Goal: Task Accomplishment & Management: Manage account settings

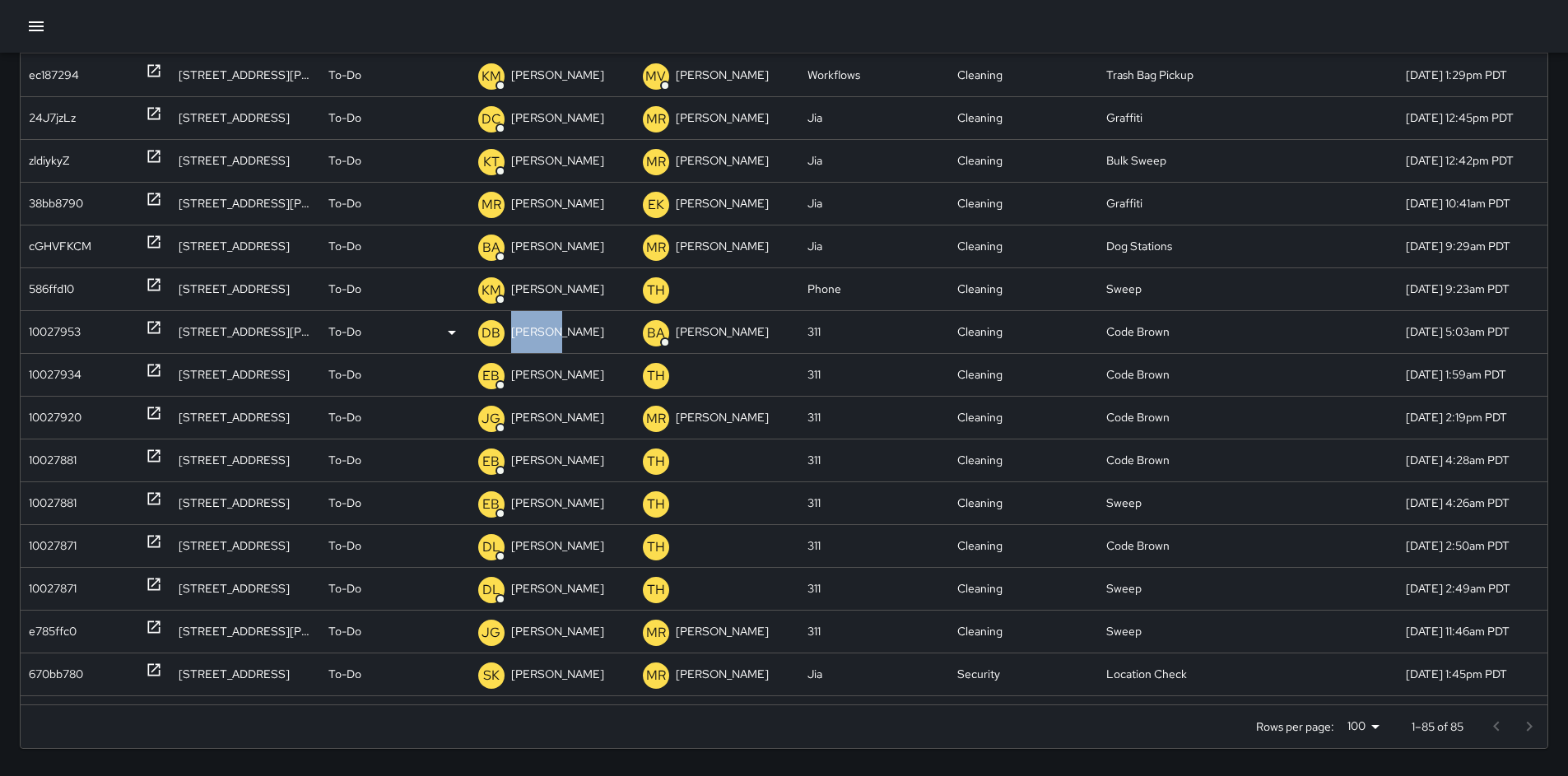
drag, startPoint x: 544, startPoint y: 342, endPoint x: 532, endPoint y: 340, distance: 12.2
click at [41, 31] on icon "button" at bounding box center [36, 26] width 15 height 10
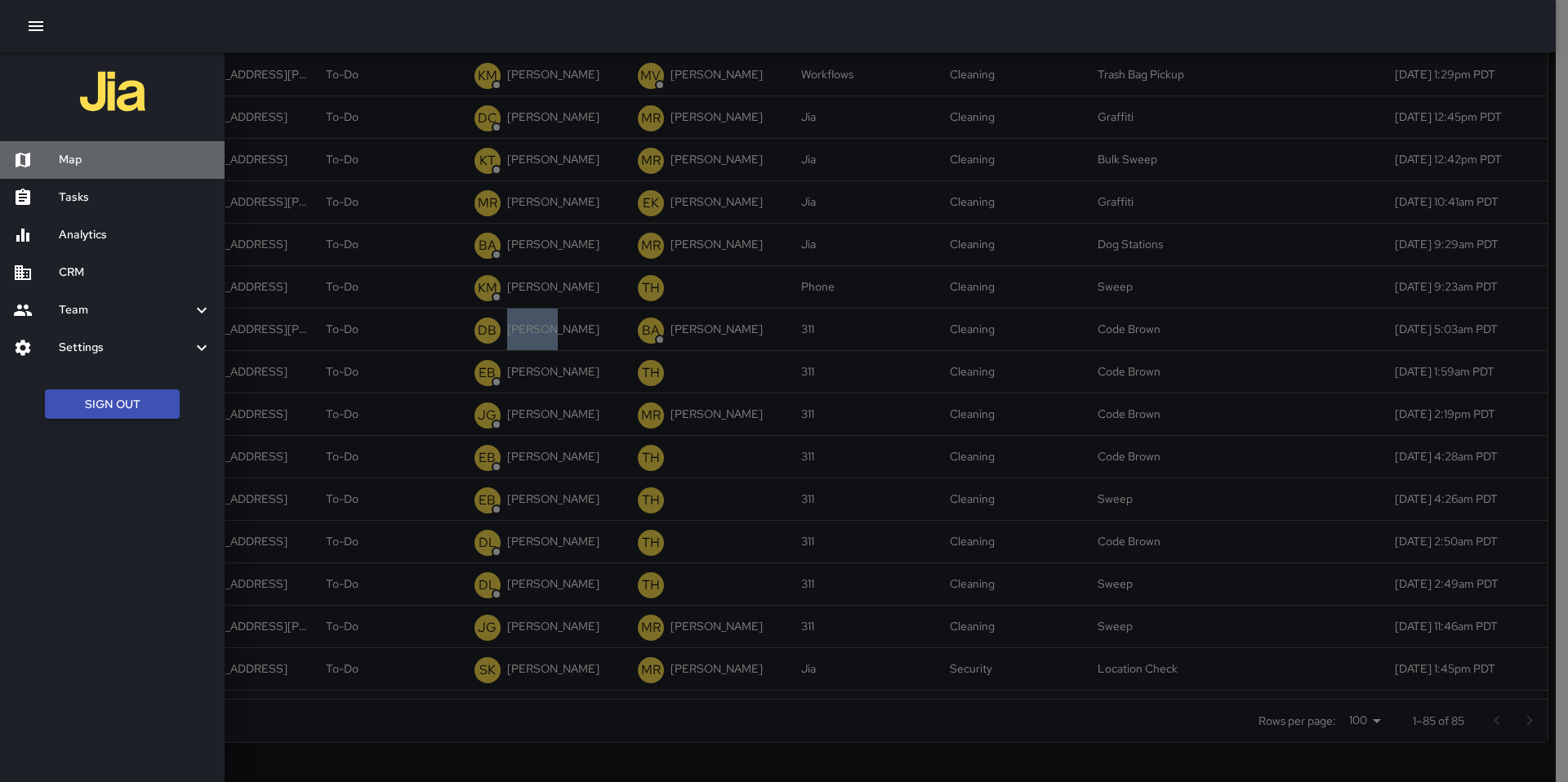
click at [102, 152] on h6 "Map" at bounding box center [135, 160] width 152 height 18
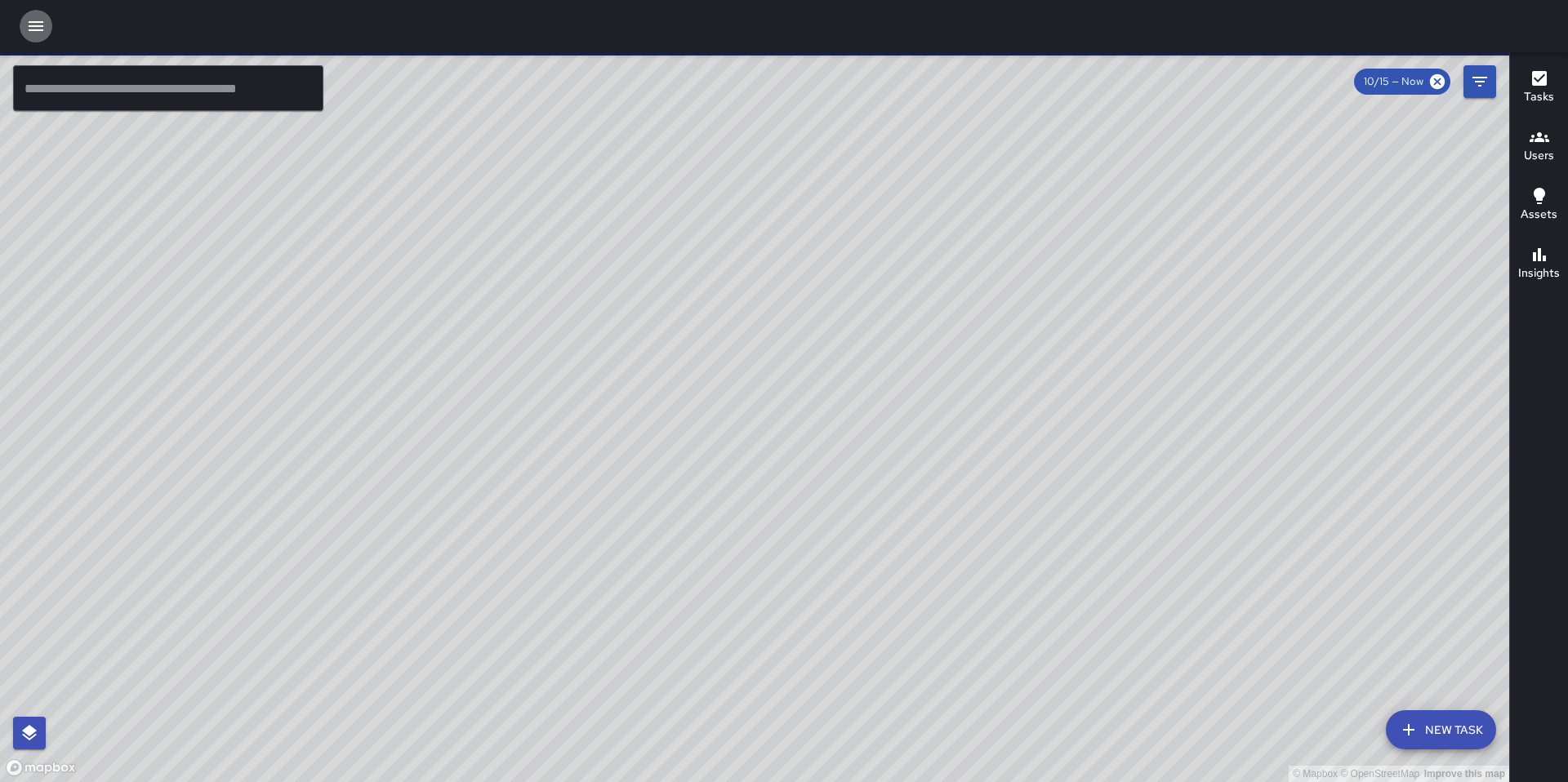
drag, startPoint x: 40, startPoint y: 28, endPoint x: 42, endPoint y: 42, distance: 14.1
click at [40, 28] on icon "button" at bounding box center [36, 26] width 20 height 20
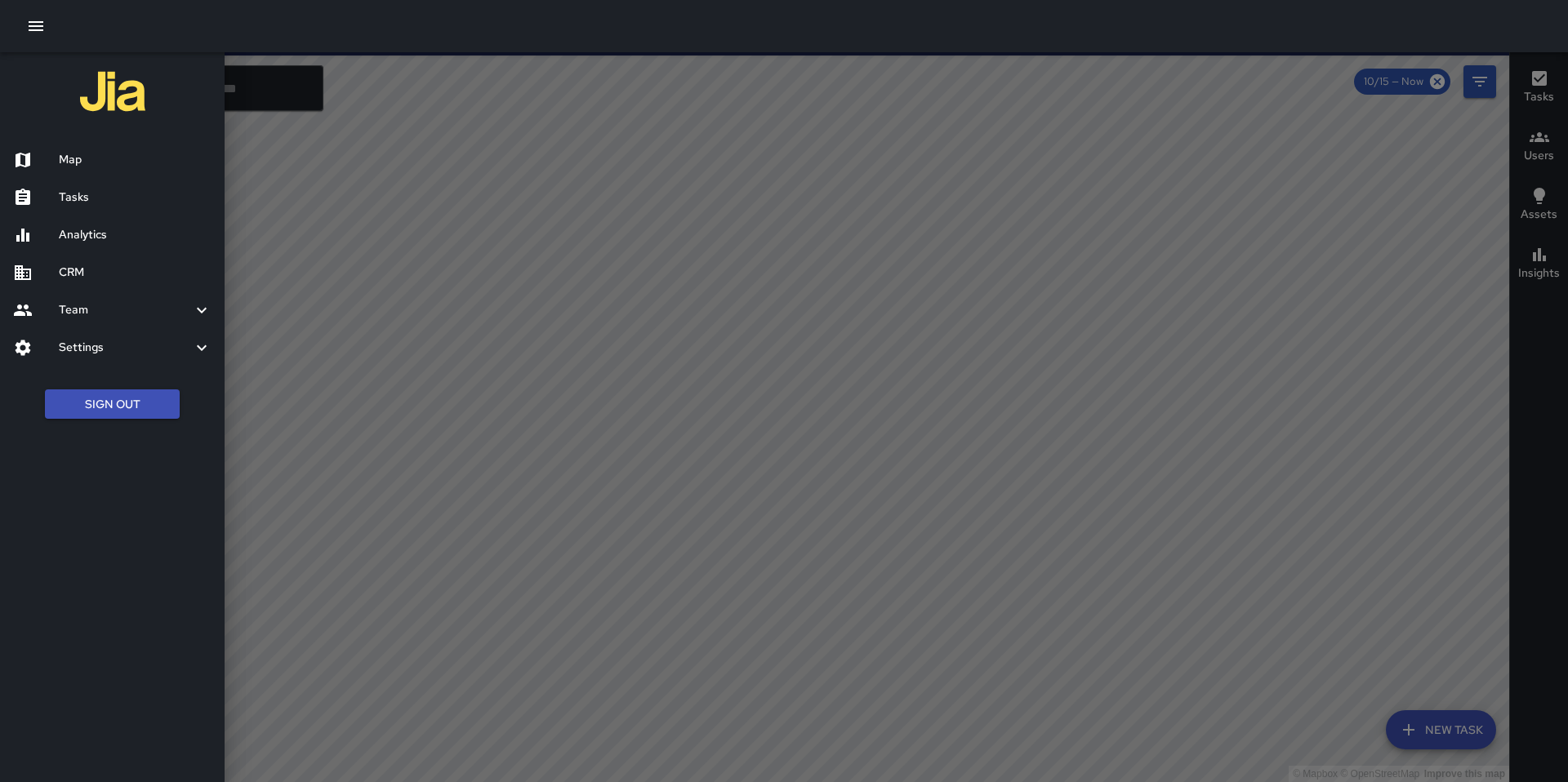
click at [96, 192] on h6 "Tasks" at bounding box center [135, 198] width 152 height 18
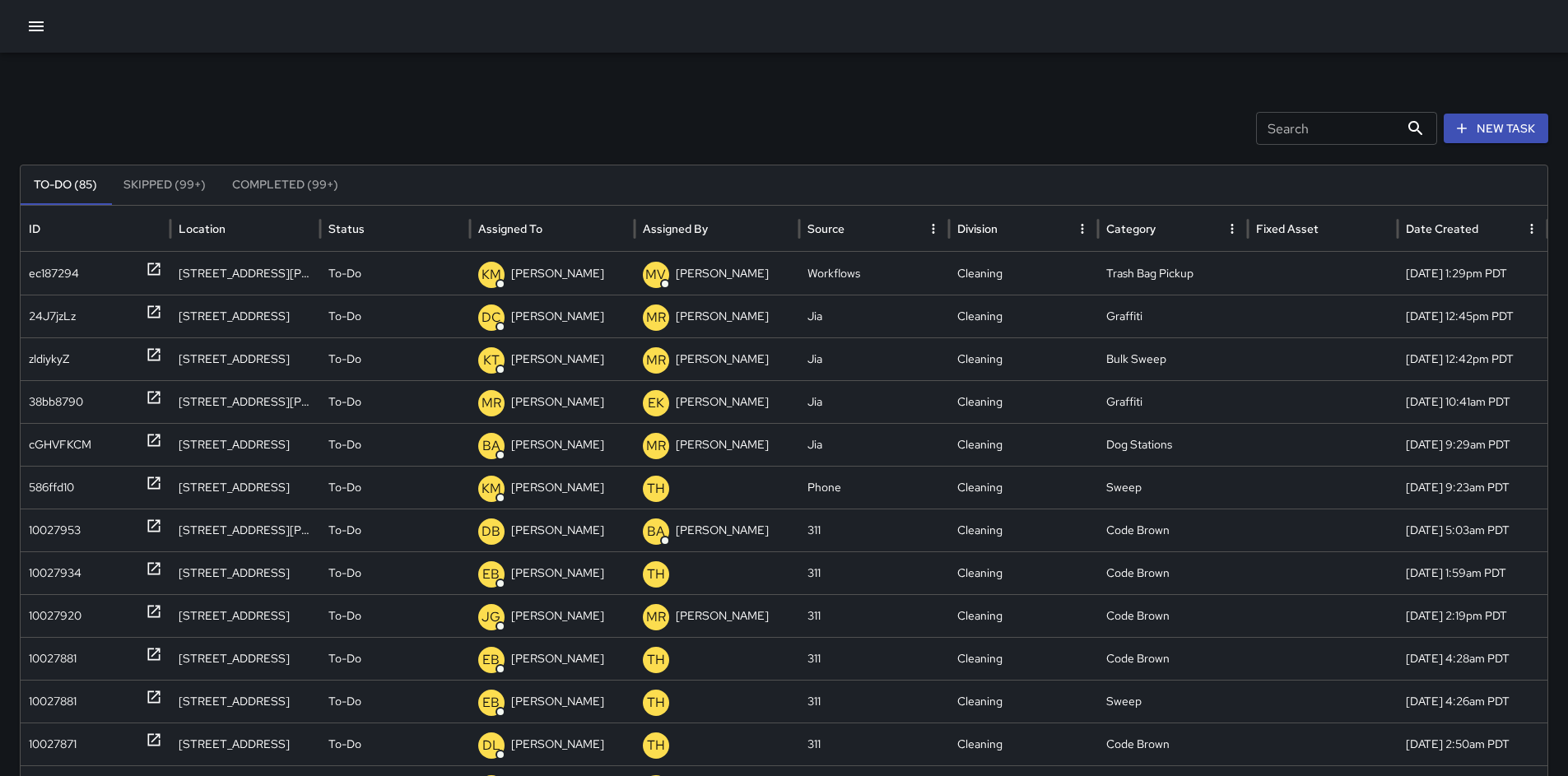
click at [1298, 134] on input "Search" at bounding box center [1328, 128] width 144 height 33
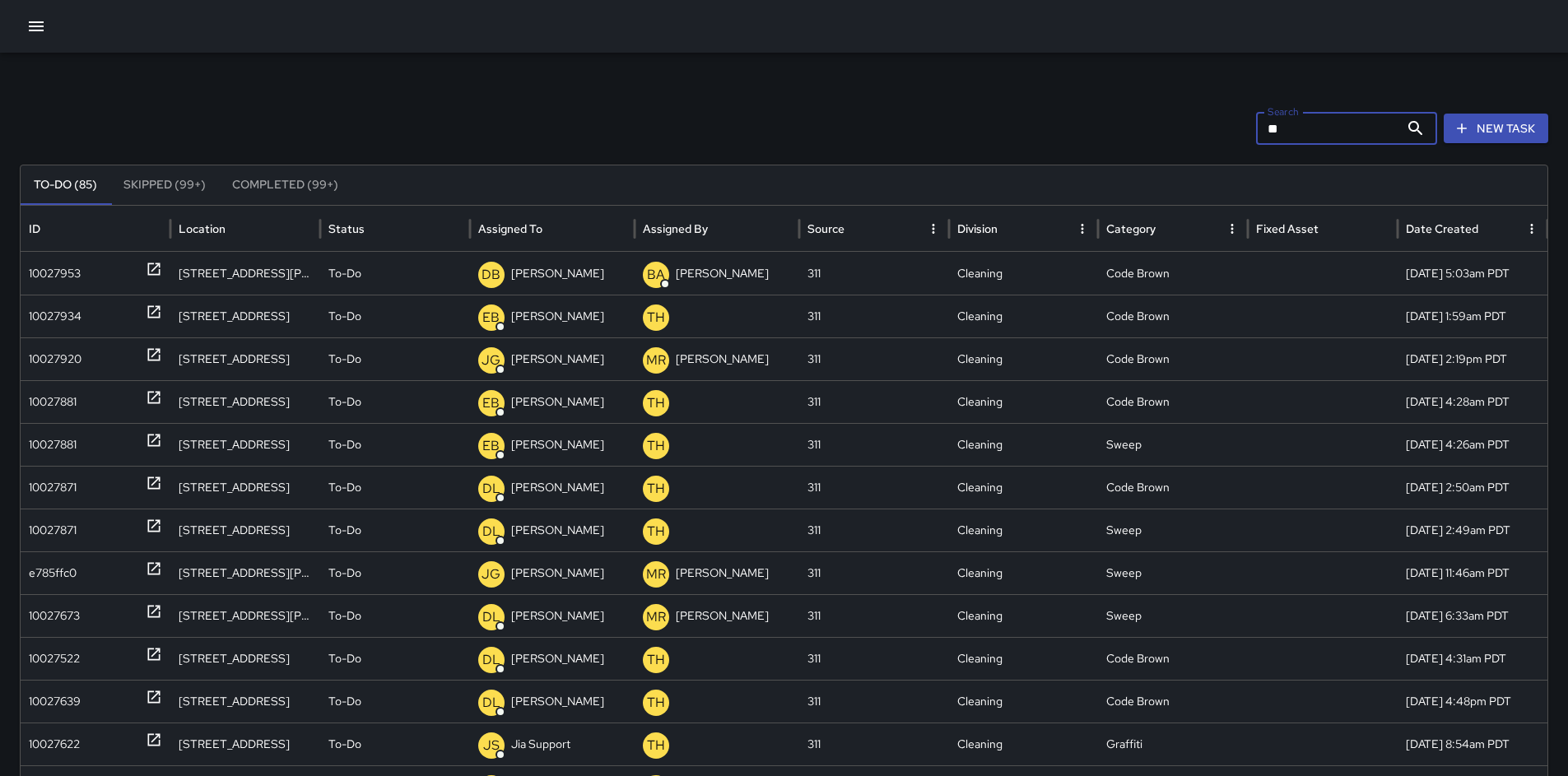
type input "*"
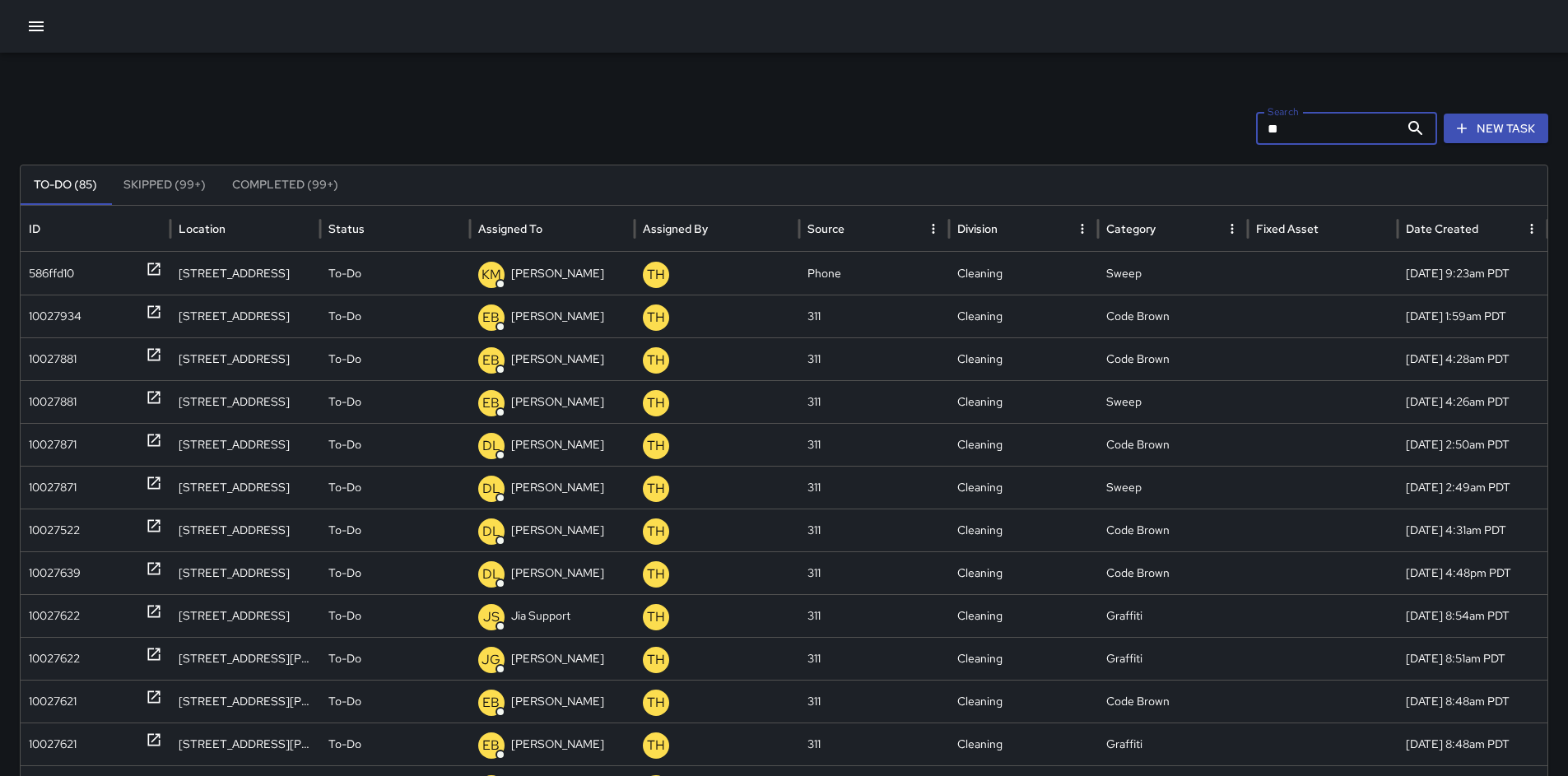
type input "*"
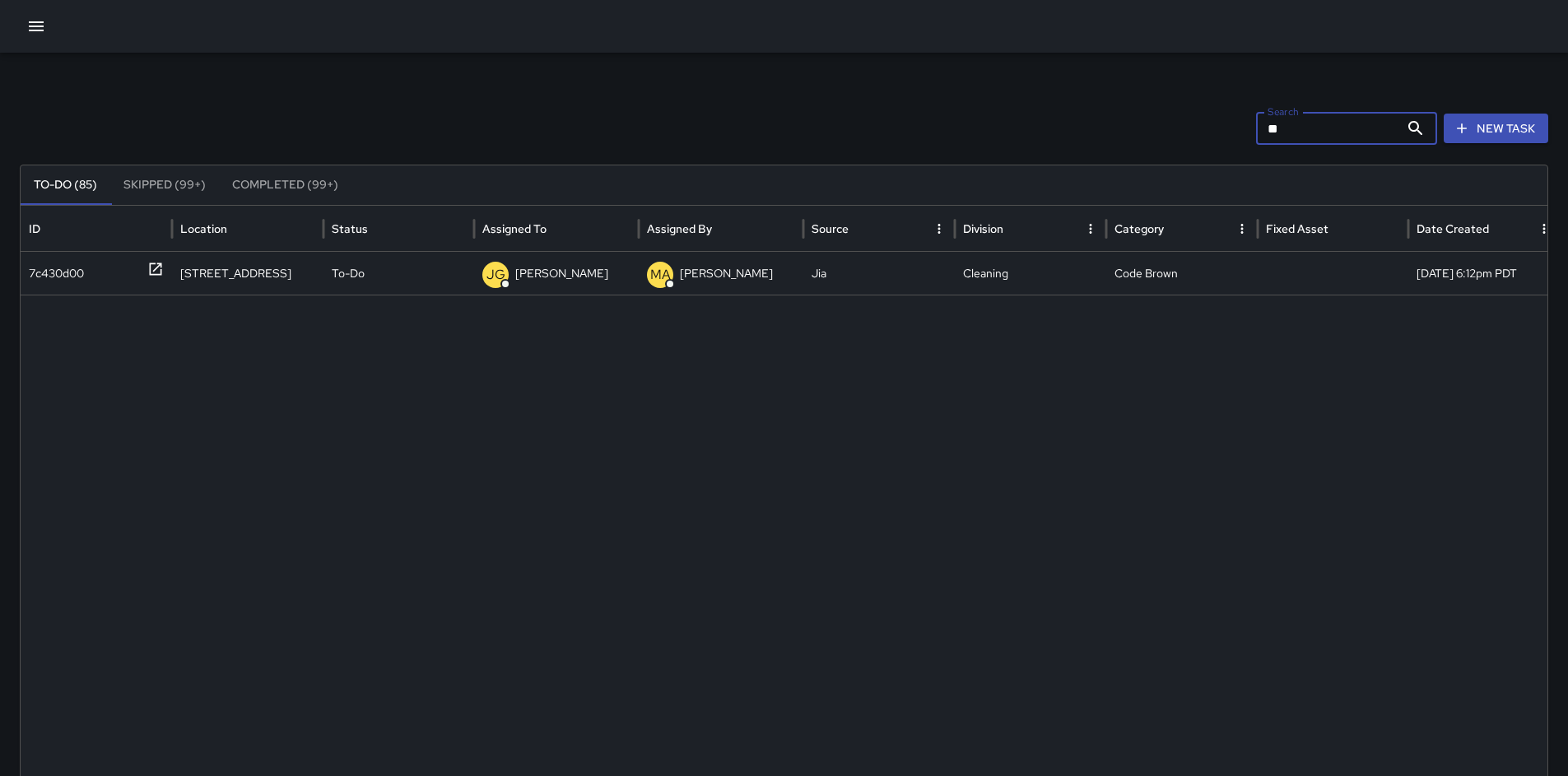
type input "*"
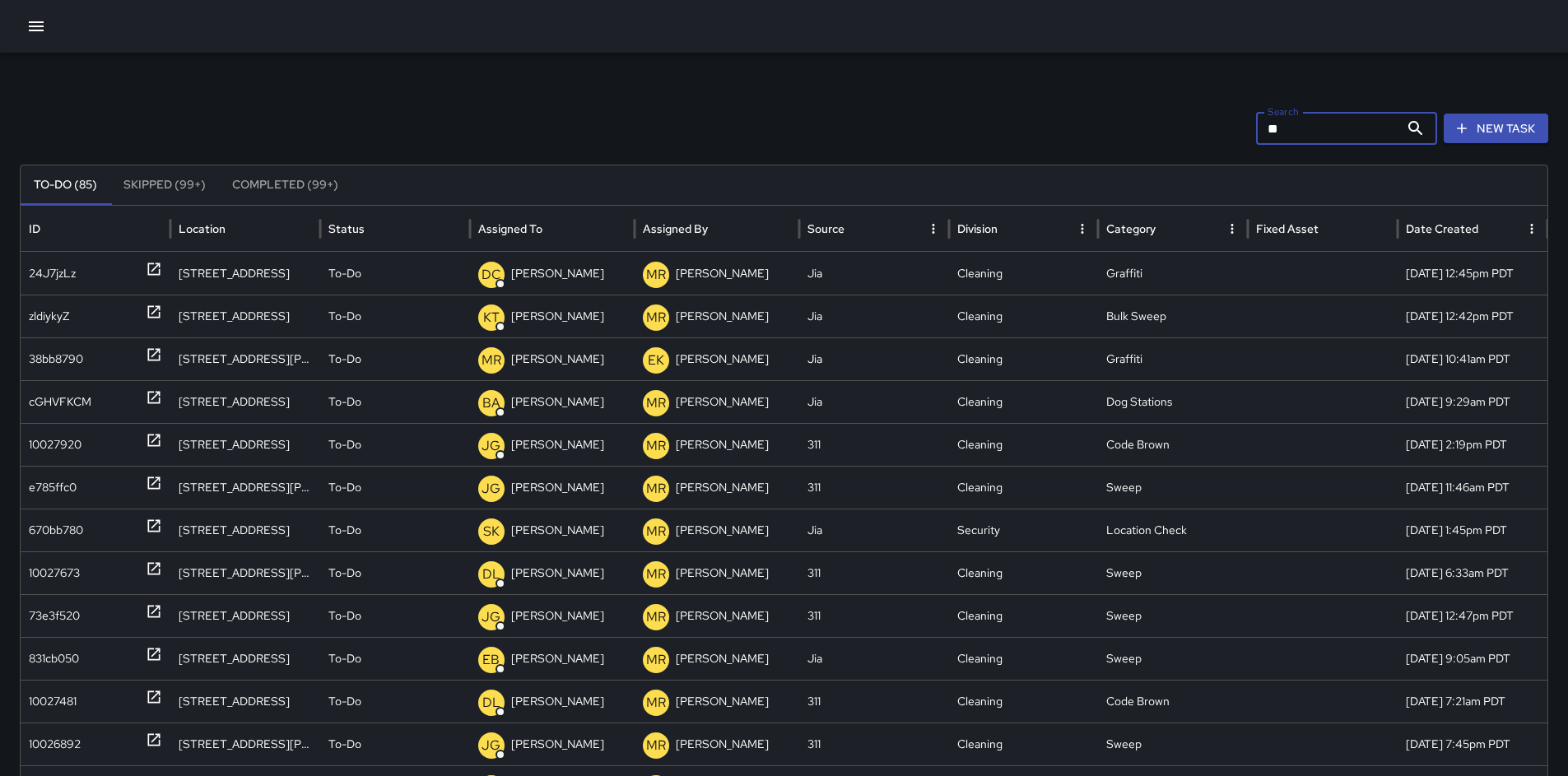
type input "*"
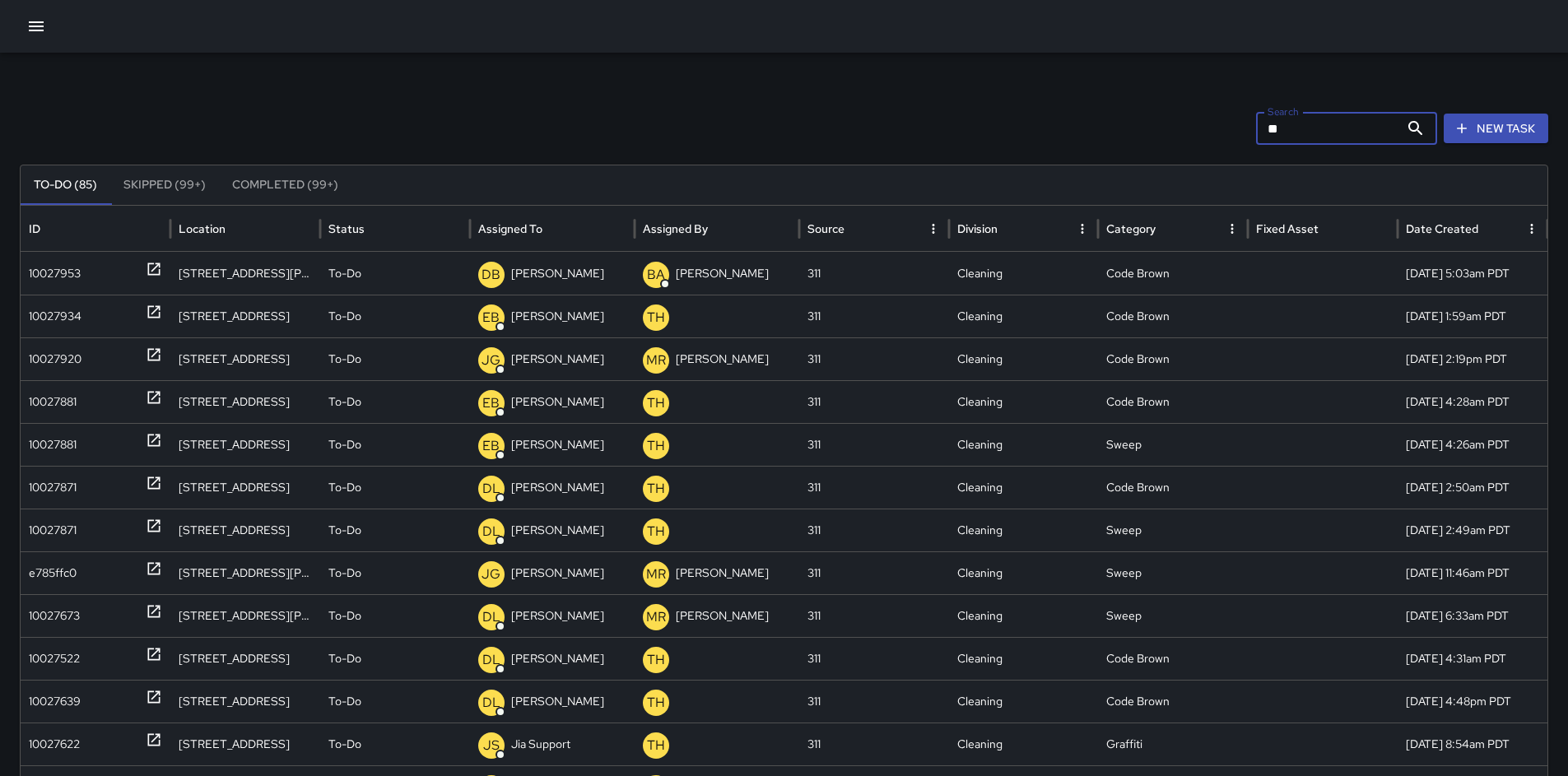
type input "*"
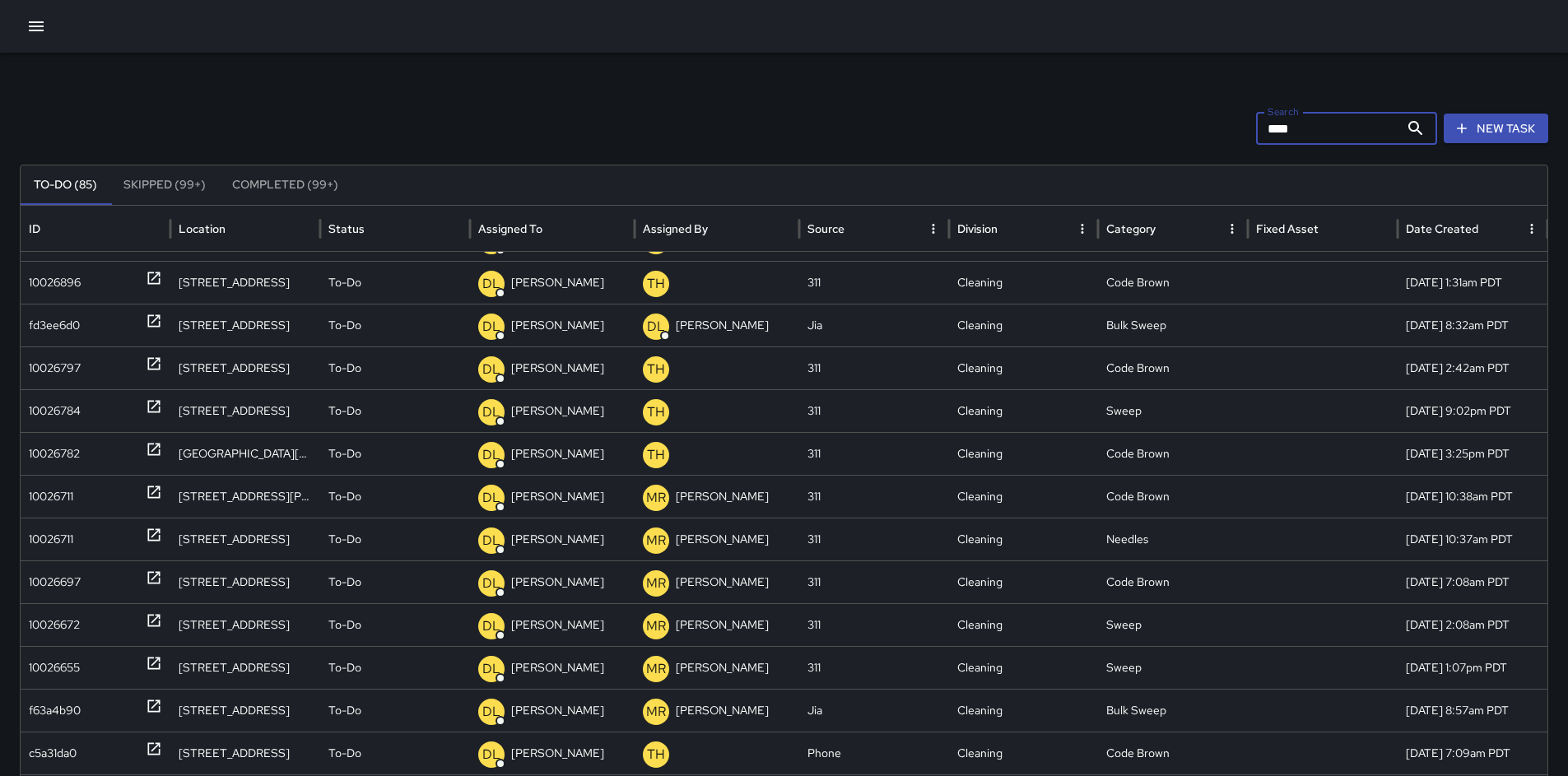
scroll to position [211, 0]
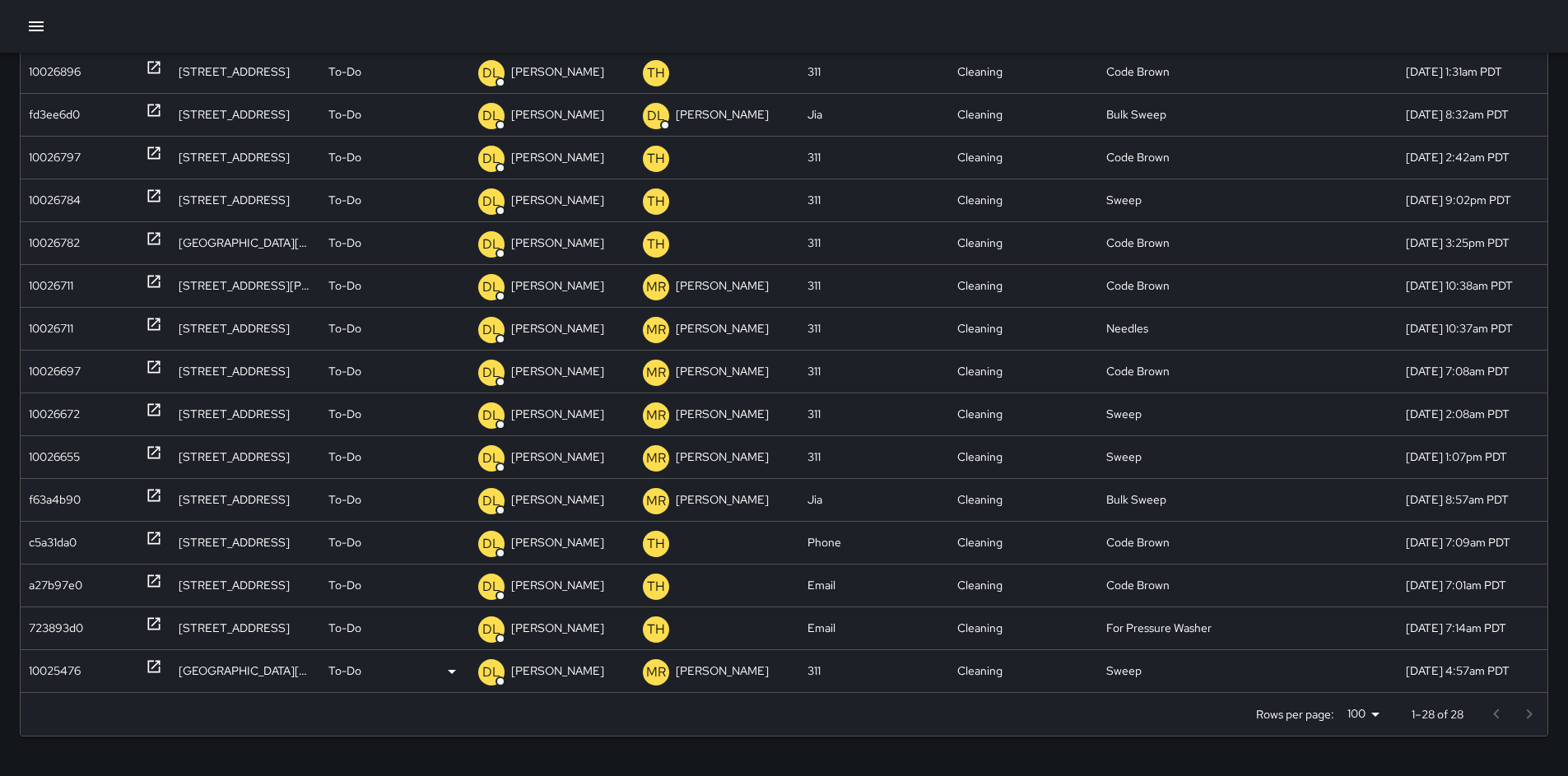
type input "****"
click at [71, 673] on div "10025476" at bounding box center [55, 671] width 52 height 42
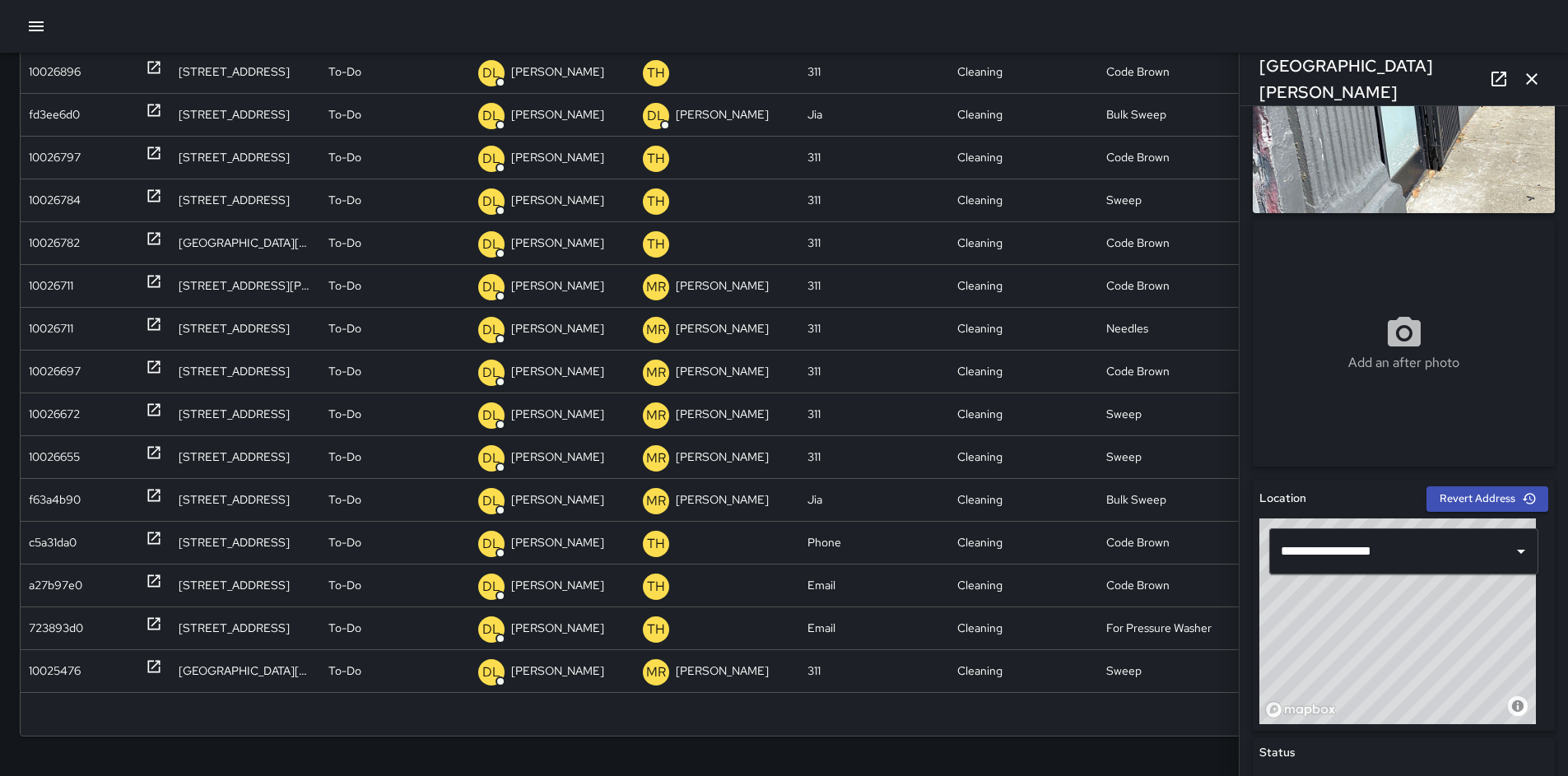
scroll to position [341, 0]
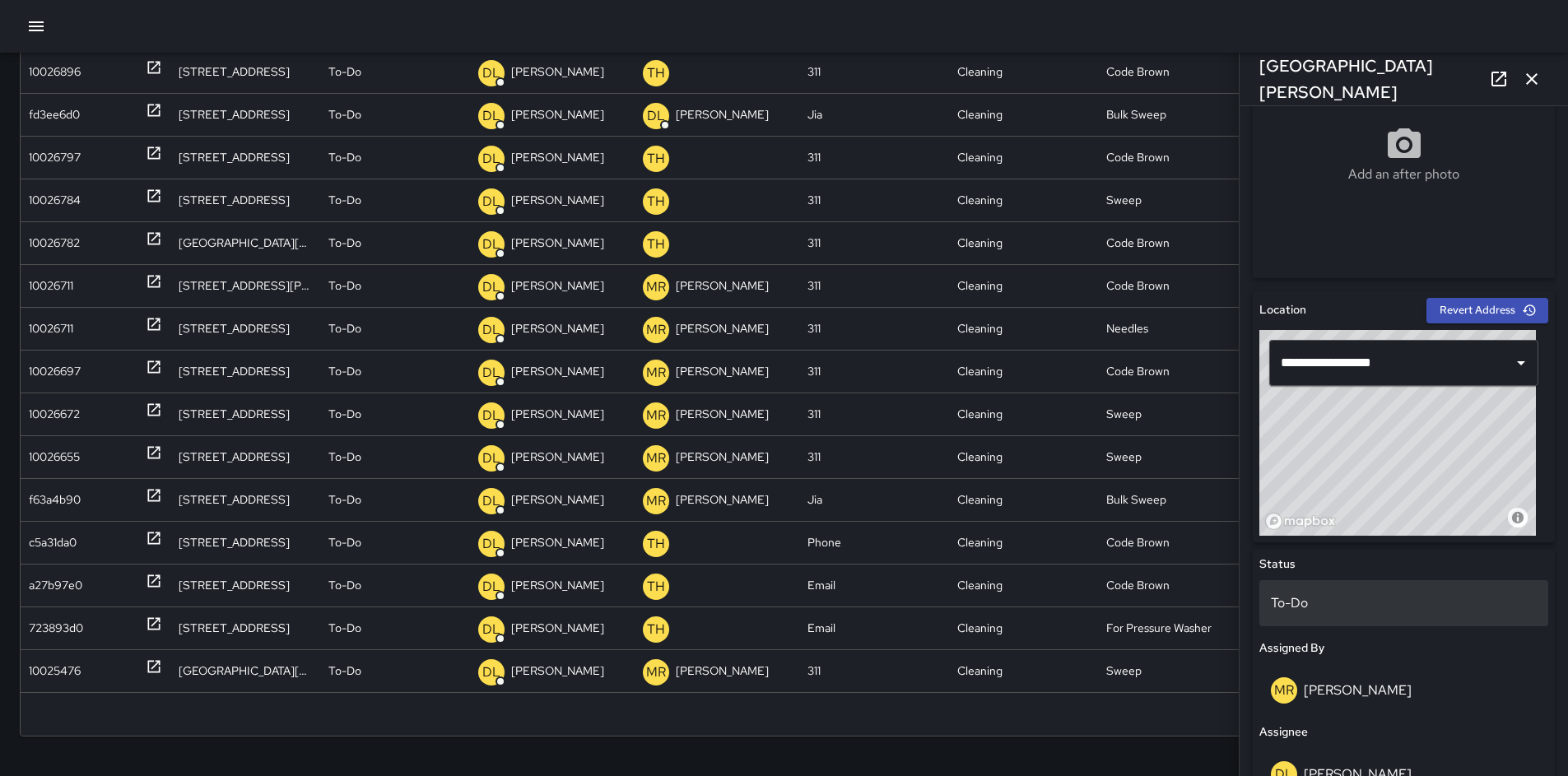
click at [1311, 619] on div "To-Do" at bounding box center [1405, 603] width 289 height 46
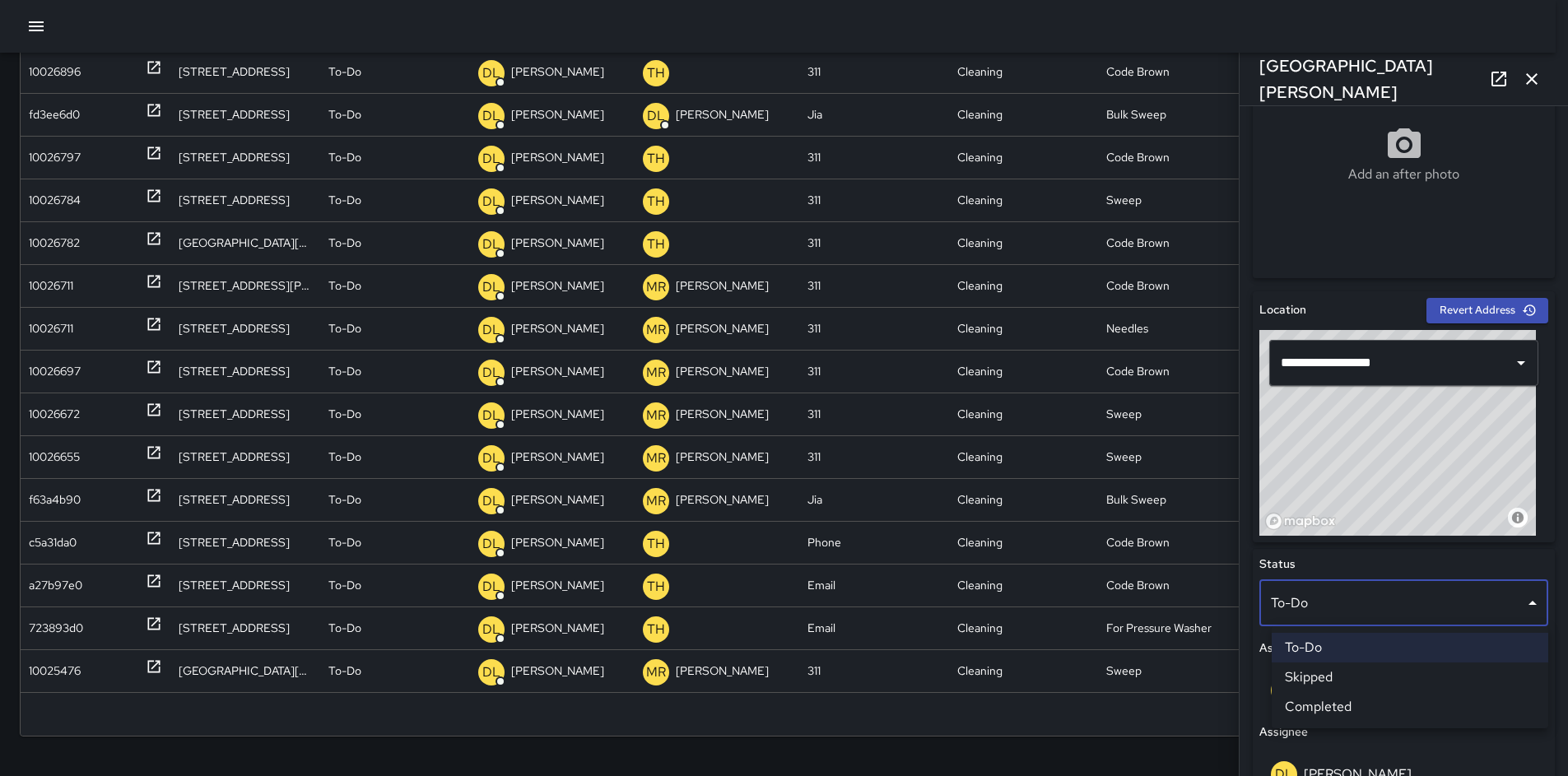
scroll to position [198, 0]
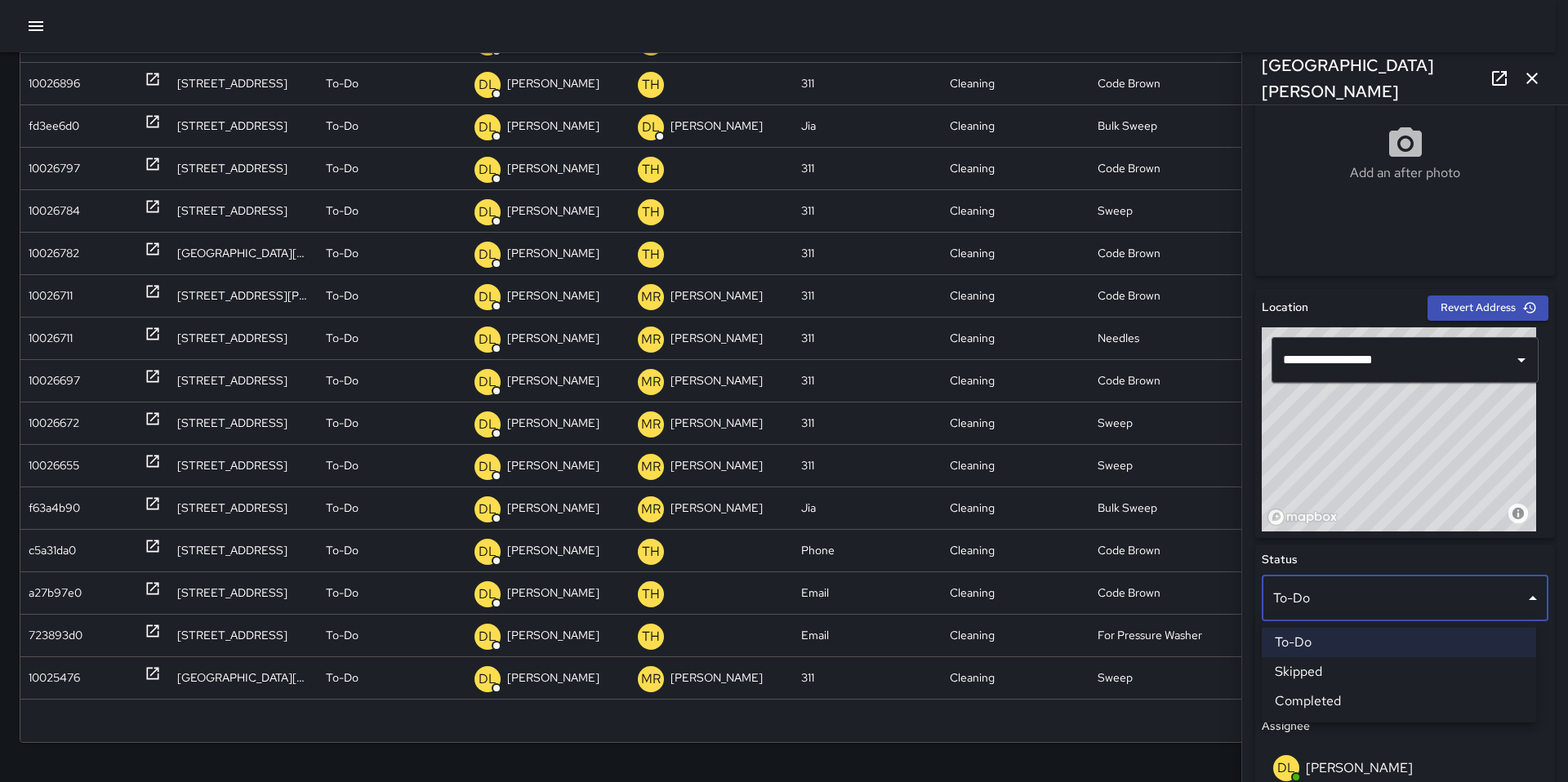
click at [1309, 664] on li "Skipped" at bounding box center [1399, 672] width 274 height 29
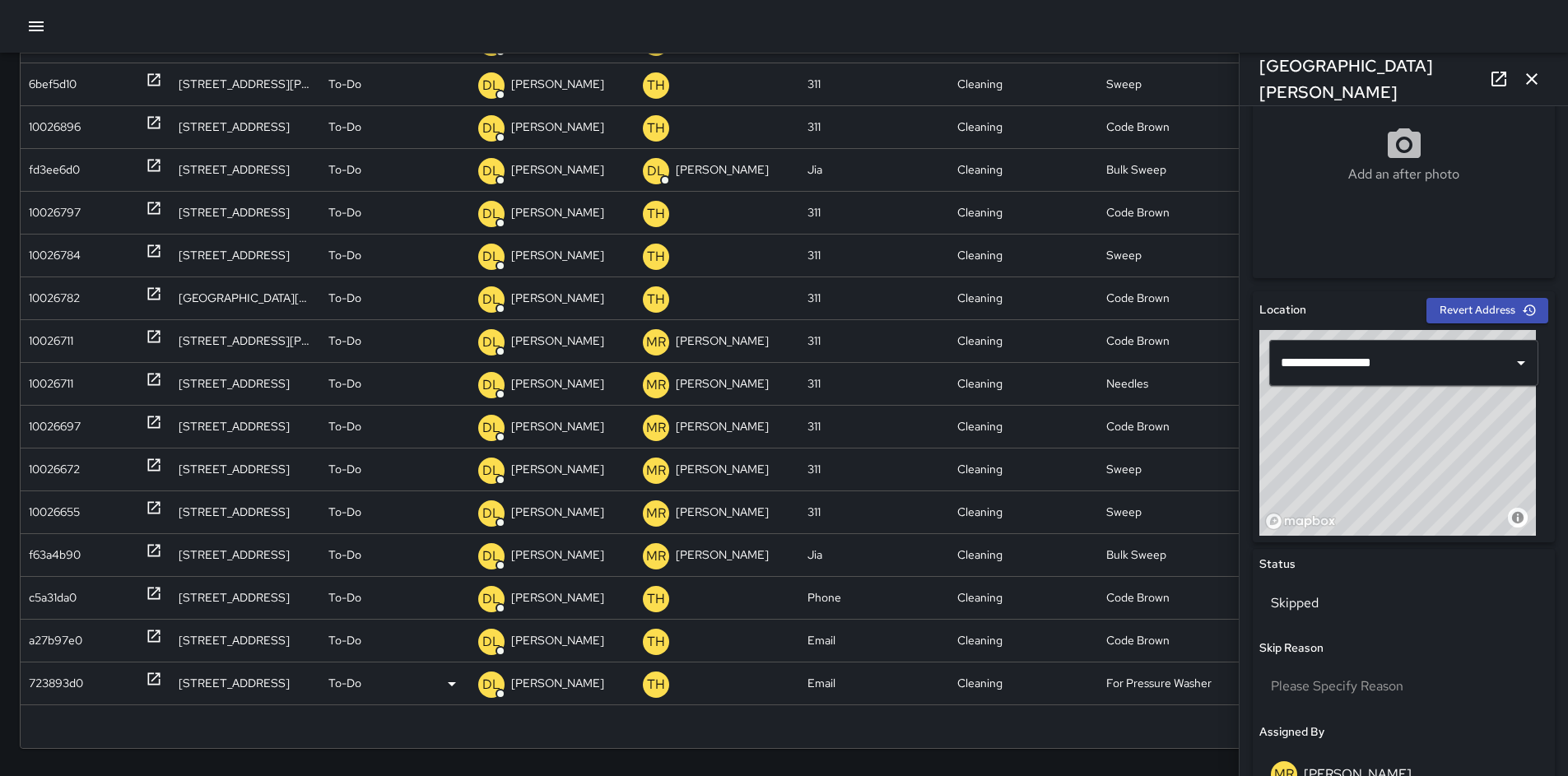
scroll to position [471, 0]
click at [75, 687] on div "723893d0" at bounding box center [56, 683] width 55 height 42
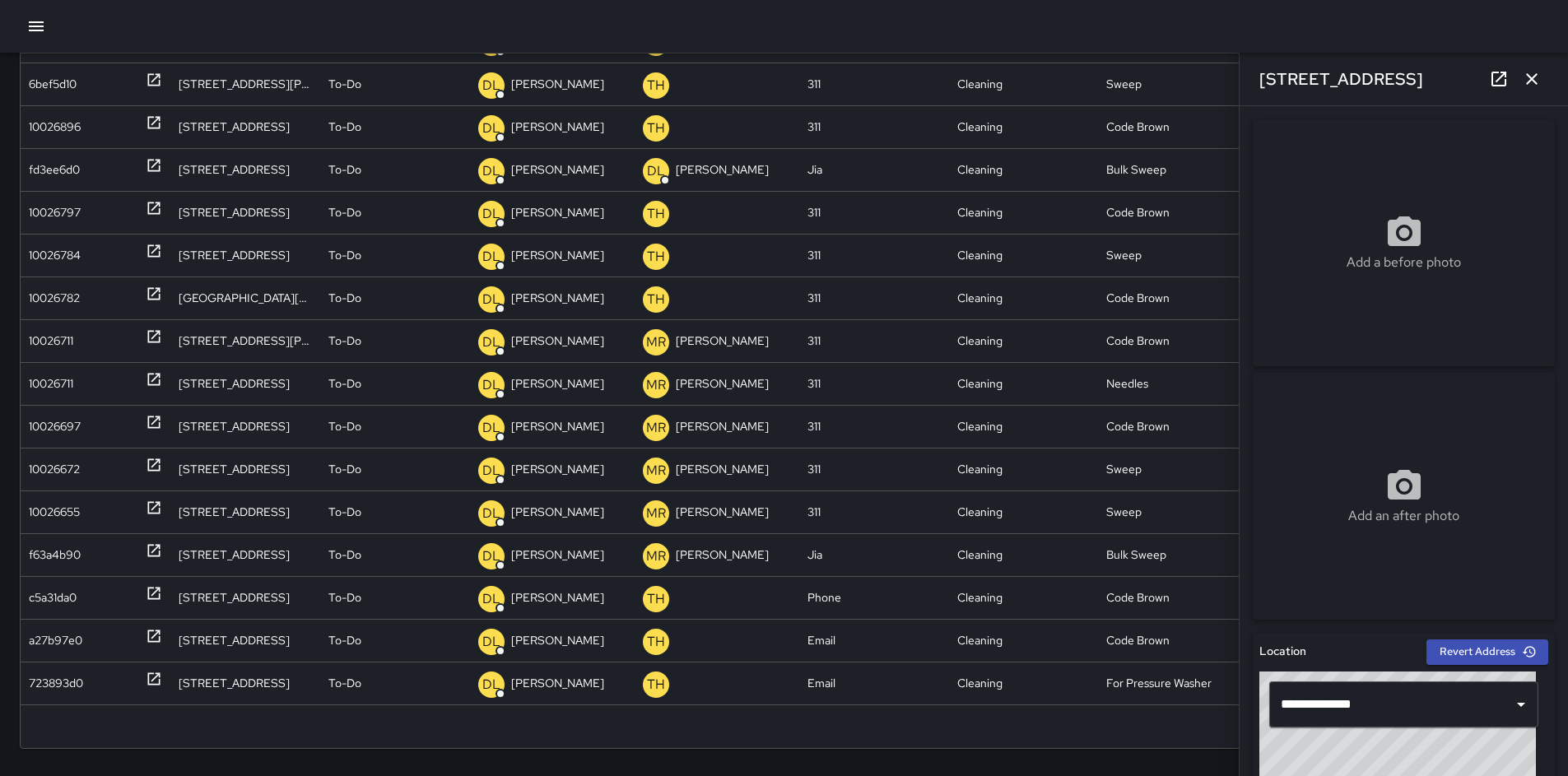
scroll to position [344, 0]
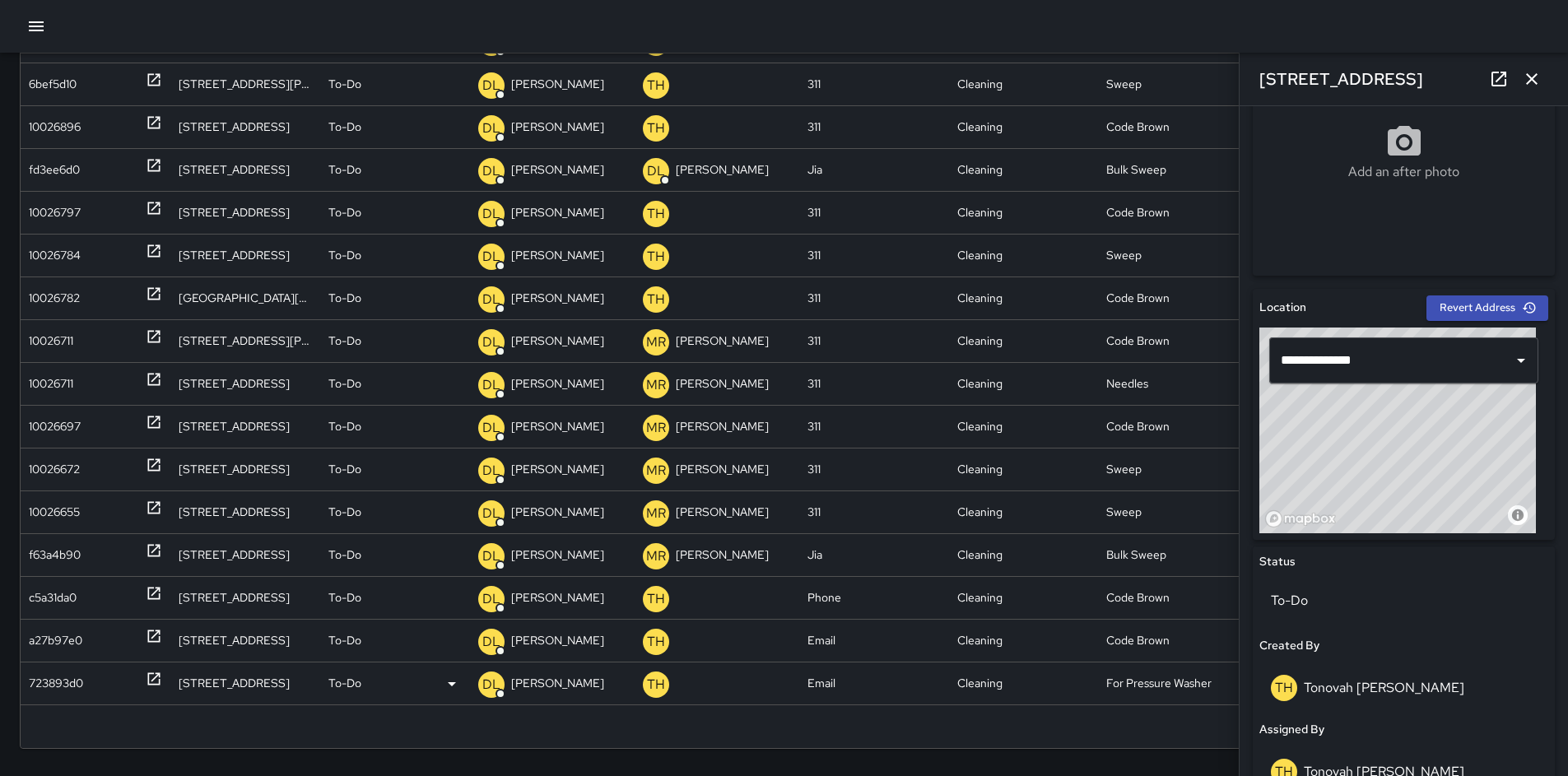
click at [349, 684] on p "To-Do" at bounding box center [345, 683] width 33 height 42
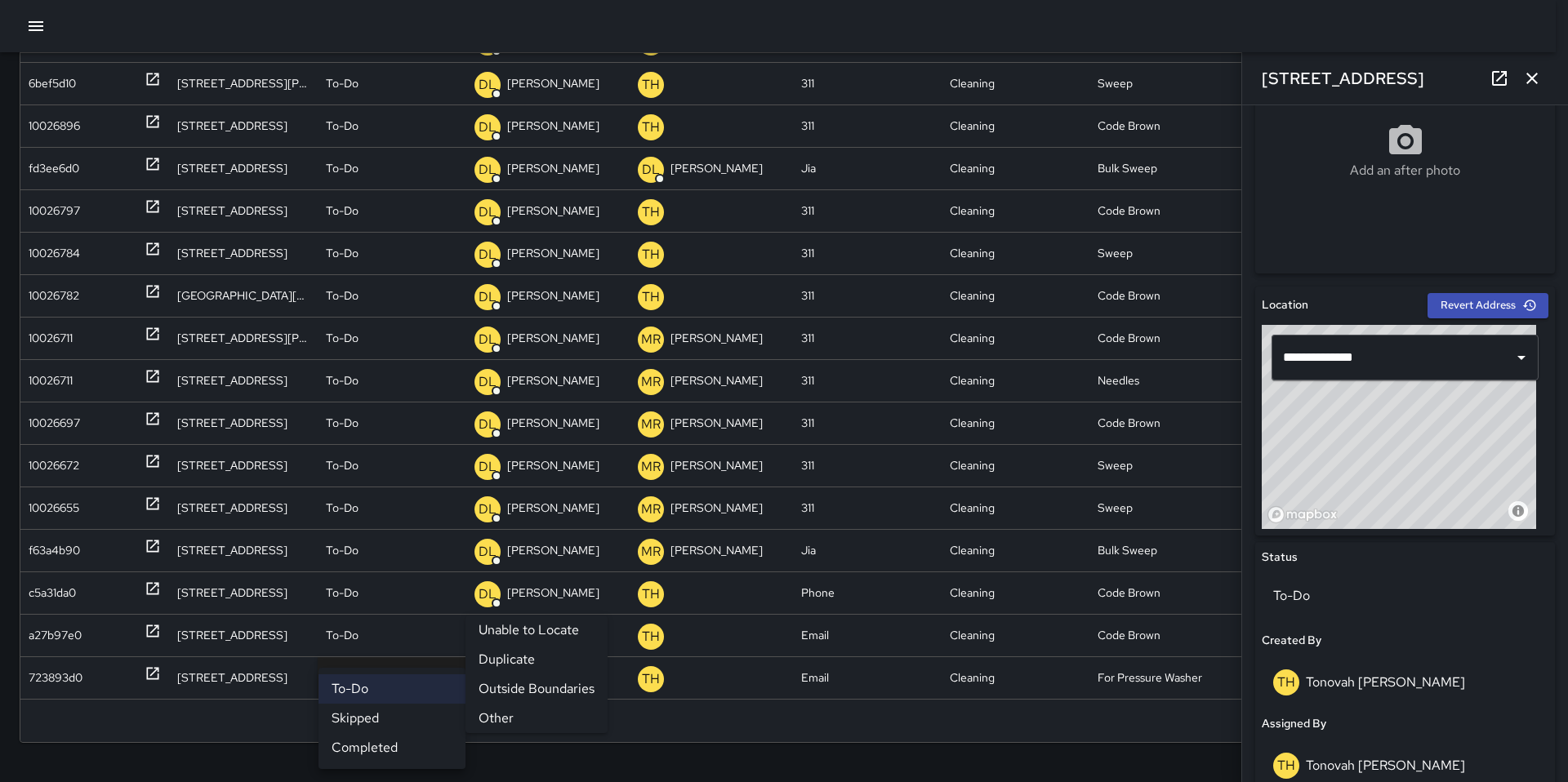
click at [348, 714] on li "Skipped" at bounding box center [392, 718] width 147 height 29
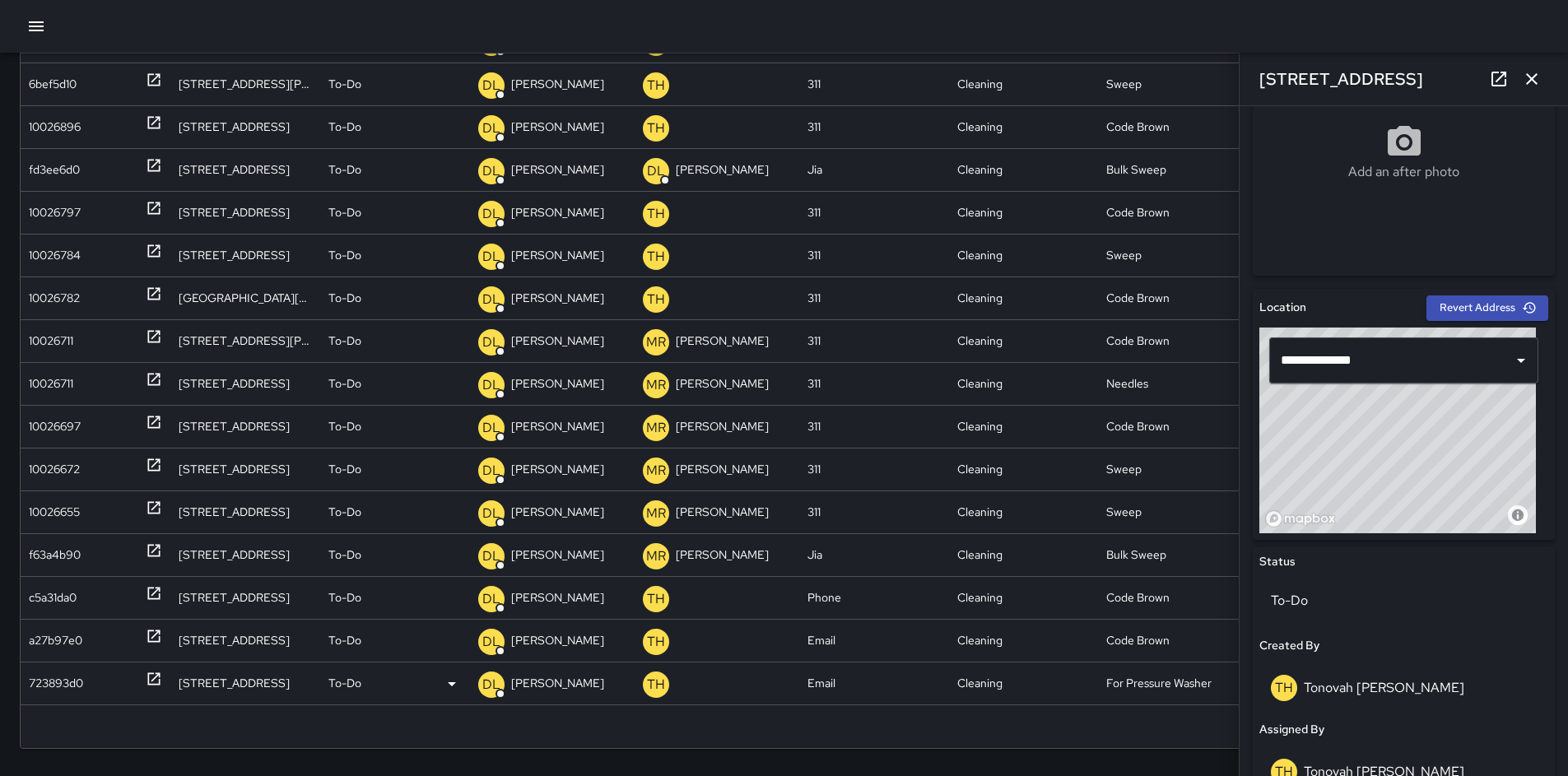
click at [341, 685] on p "To-Do" at bounding box center [345, 683] width 33 height 42
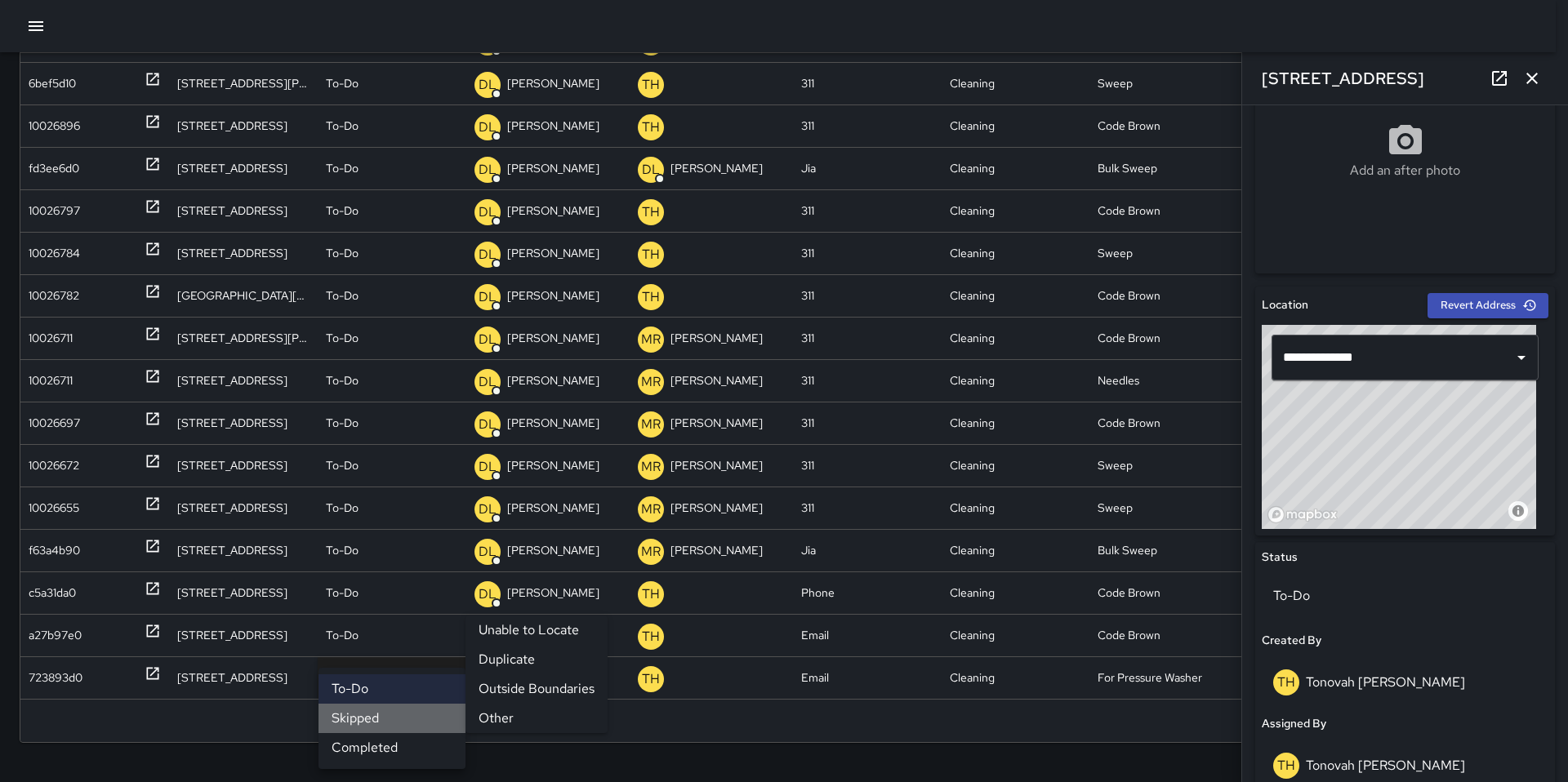
click at [332, 716] on li "Skipped" at bounding box center [392, 718] width 147 height 29
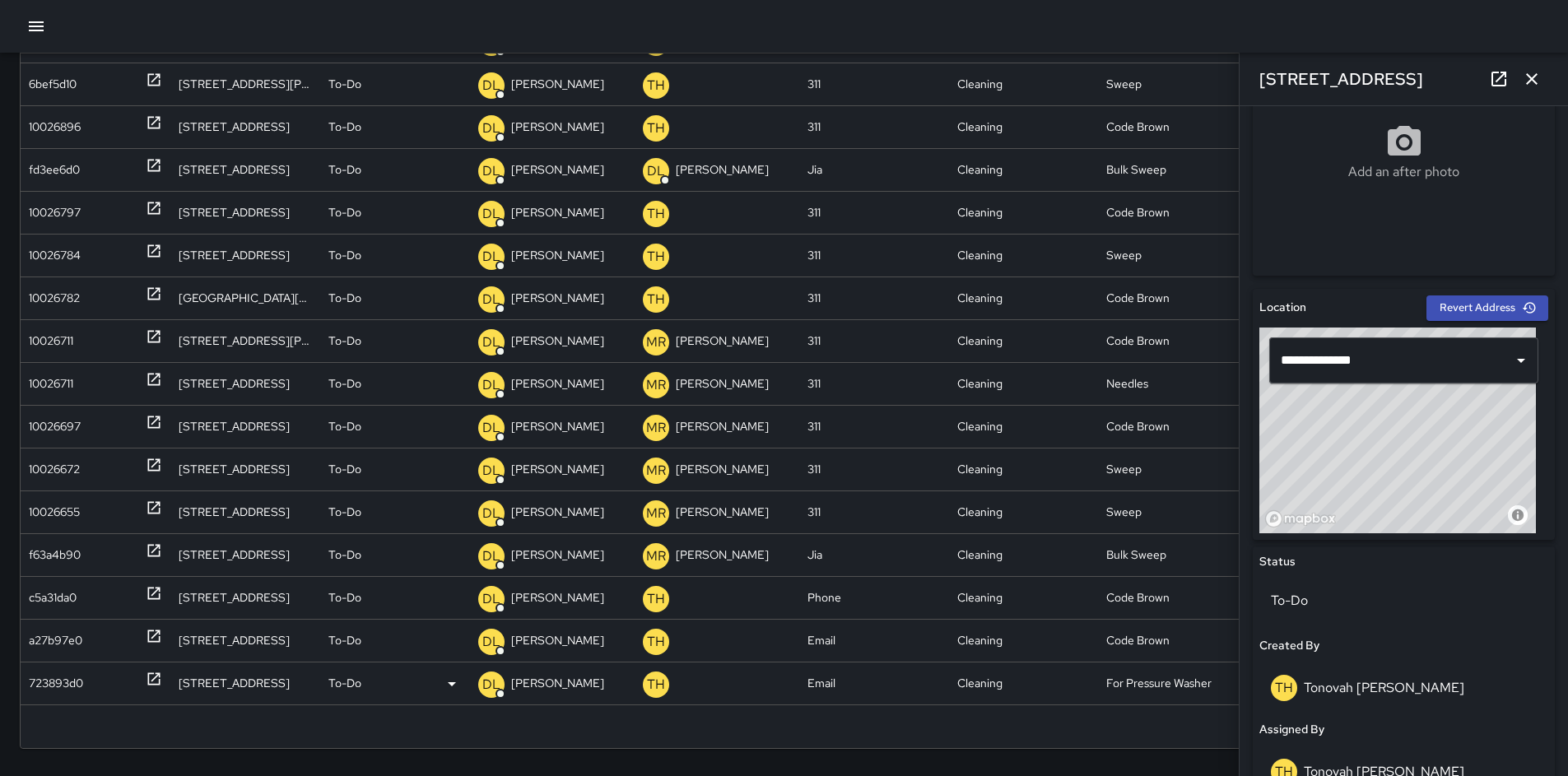
click at [341, 678] on p "To-Do" at bounding box center [345, 683] width 33 height 42
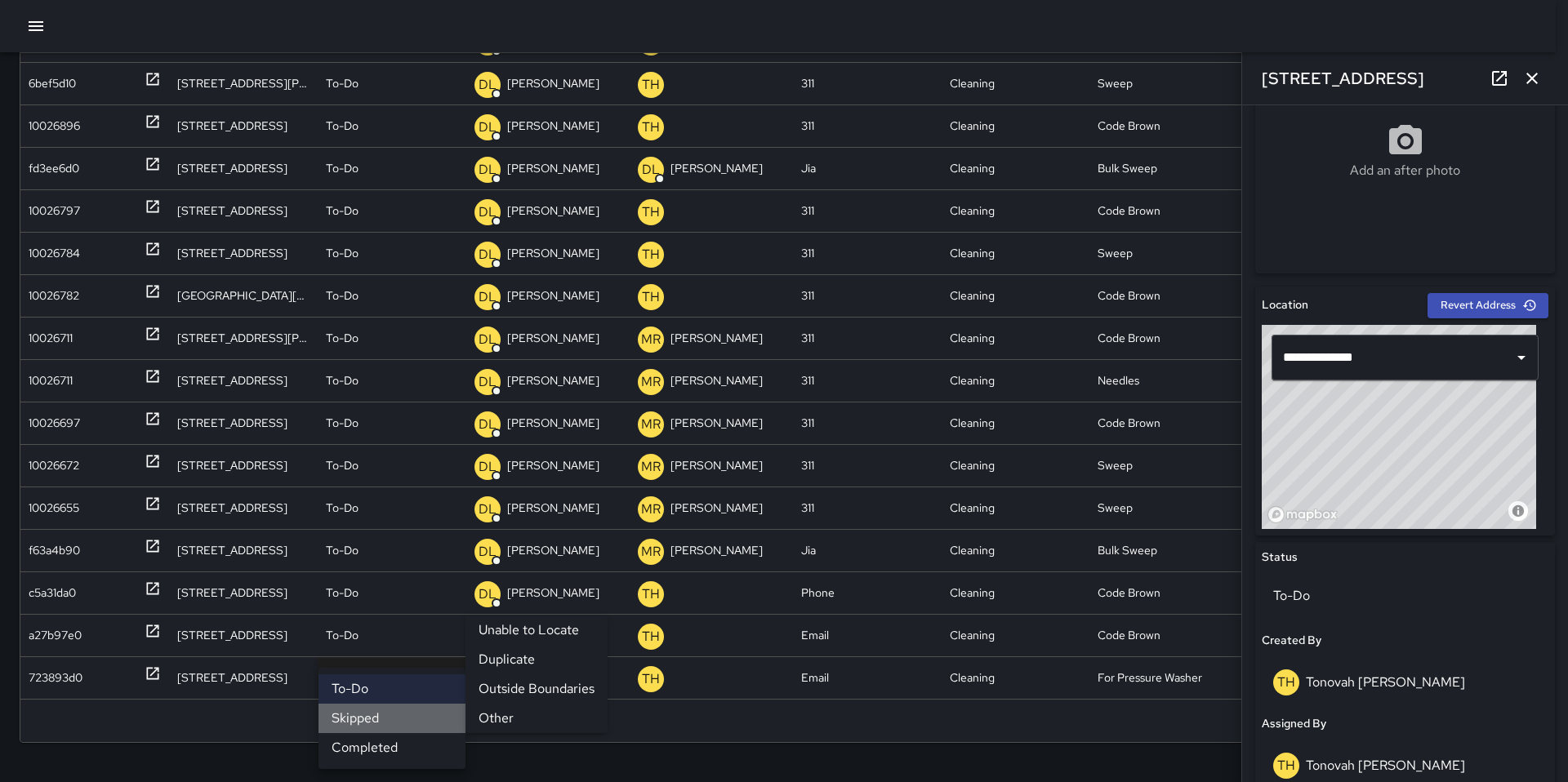
click at [355, 717] on li "Skipped" at bounding box center [392, 718] width 147 height 29
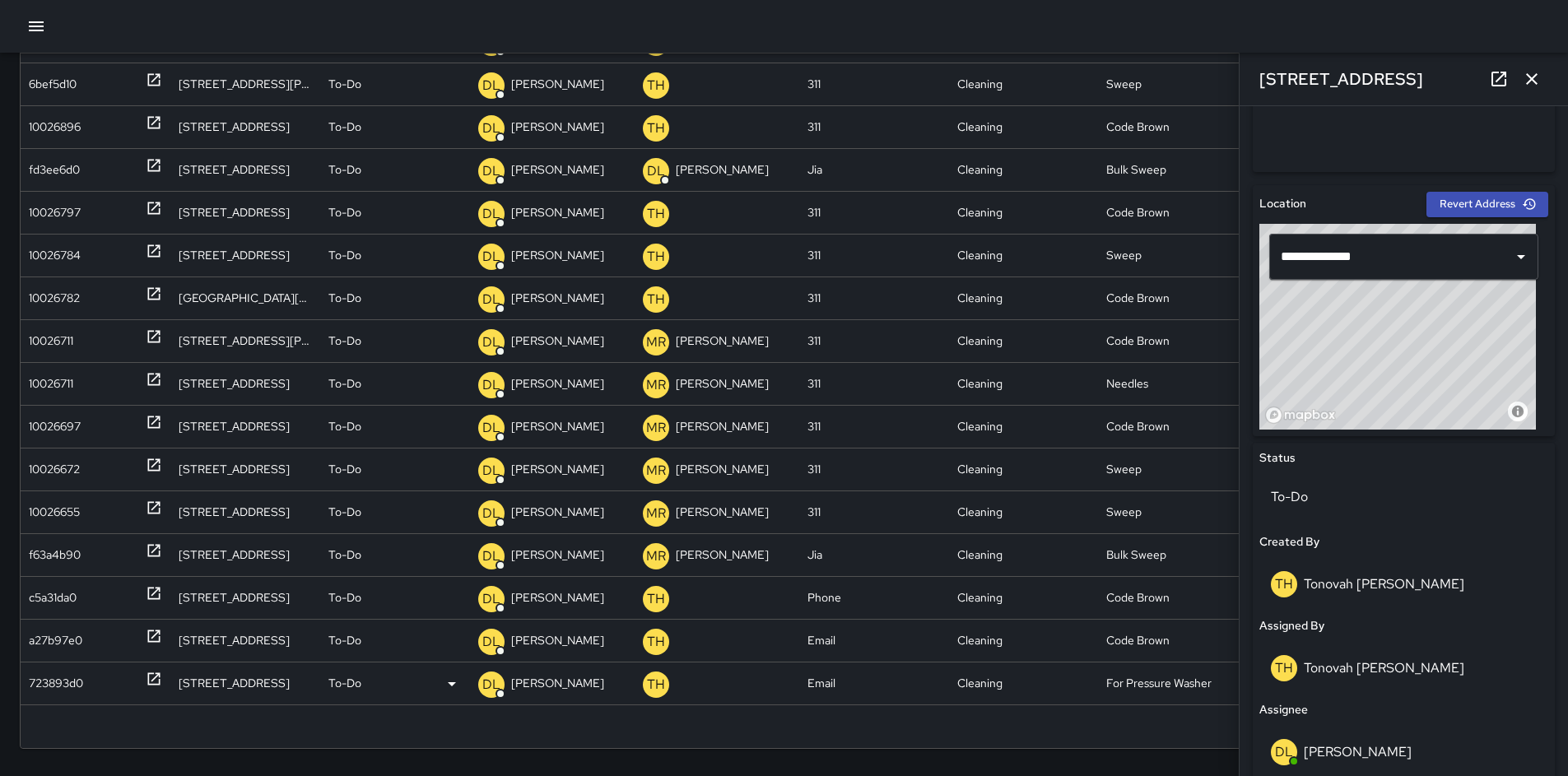
scroll to position [657, 0]
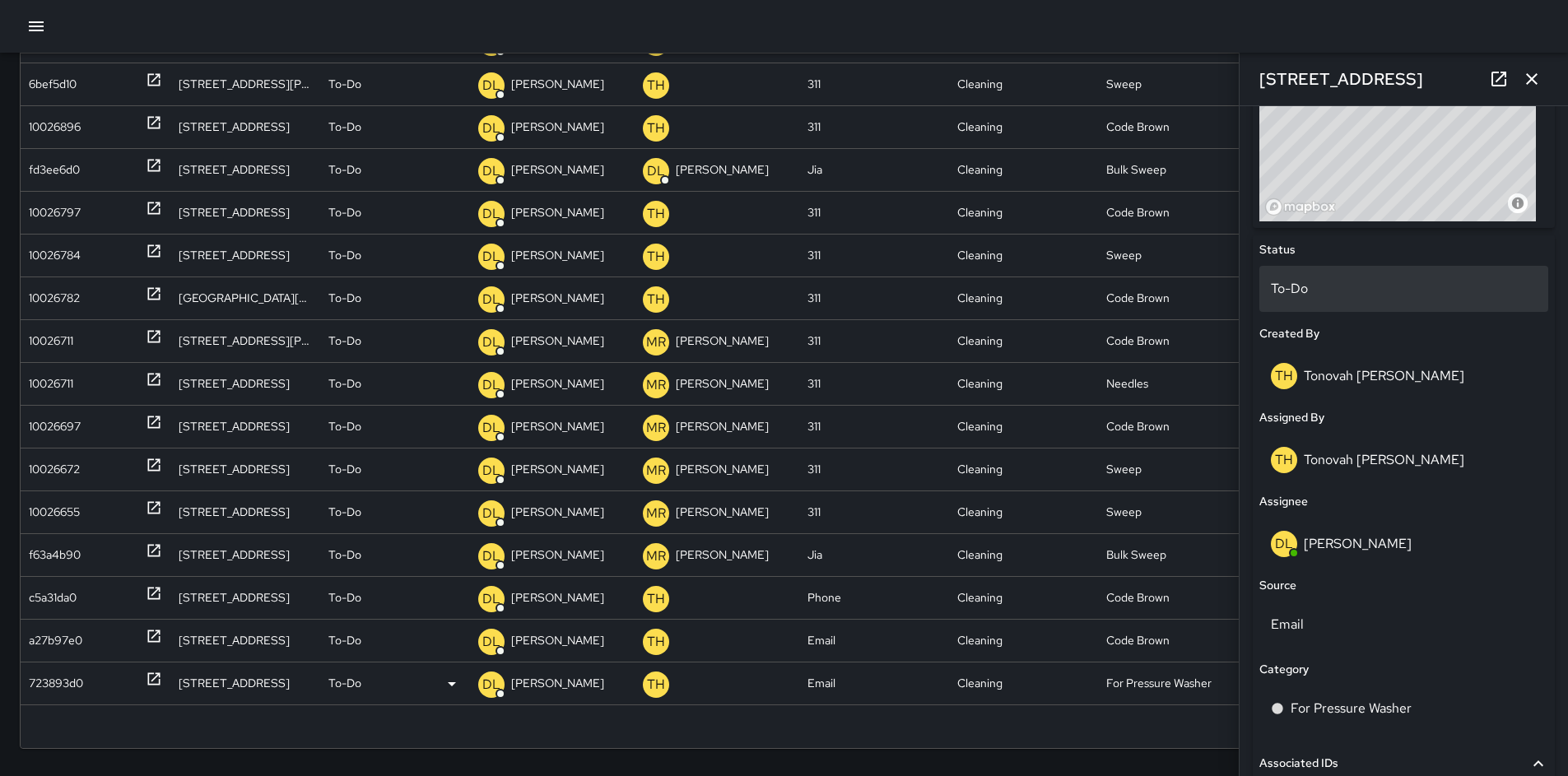
click at [1326, 281] on p "To-Do" at bounding box center [1404, 289] width 266 height 20
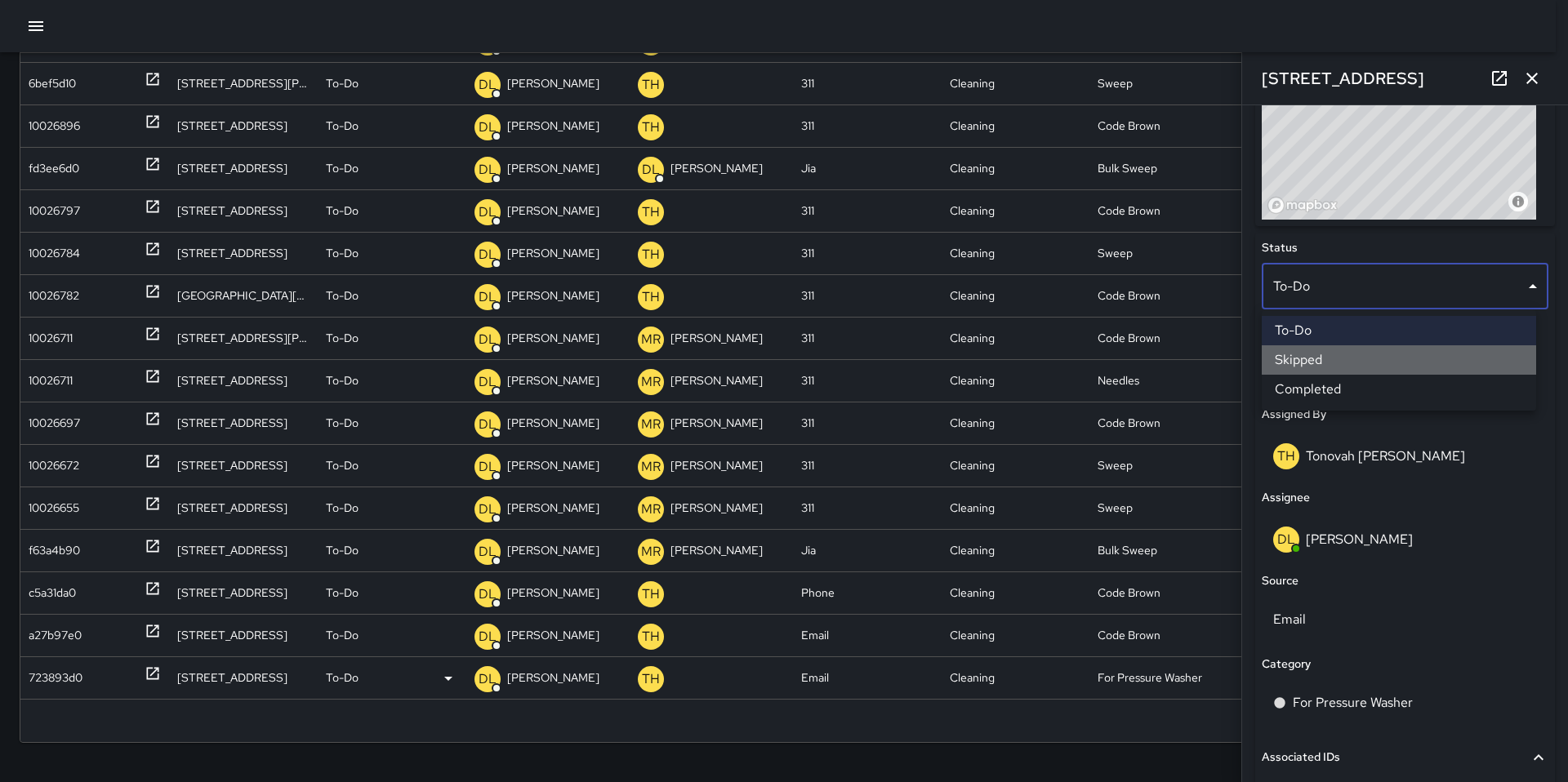
click at [1359, 366] on li "Skipped" at bounding box center [1399, 360] width 274 height 29
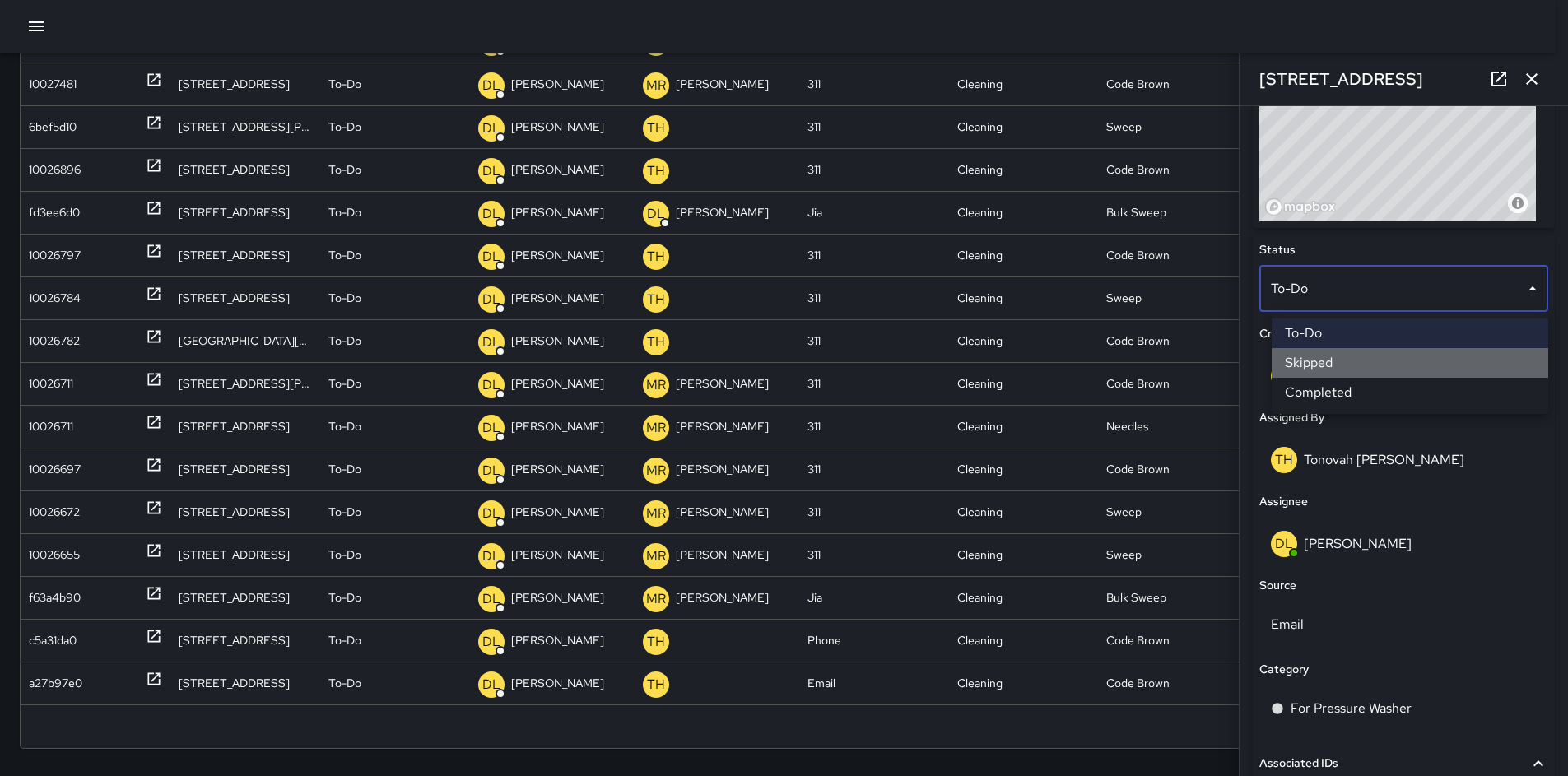
scroll to position [431, 0]
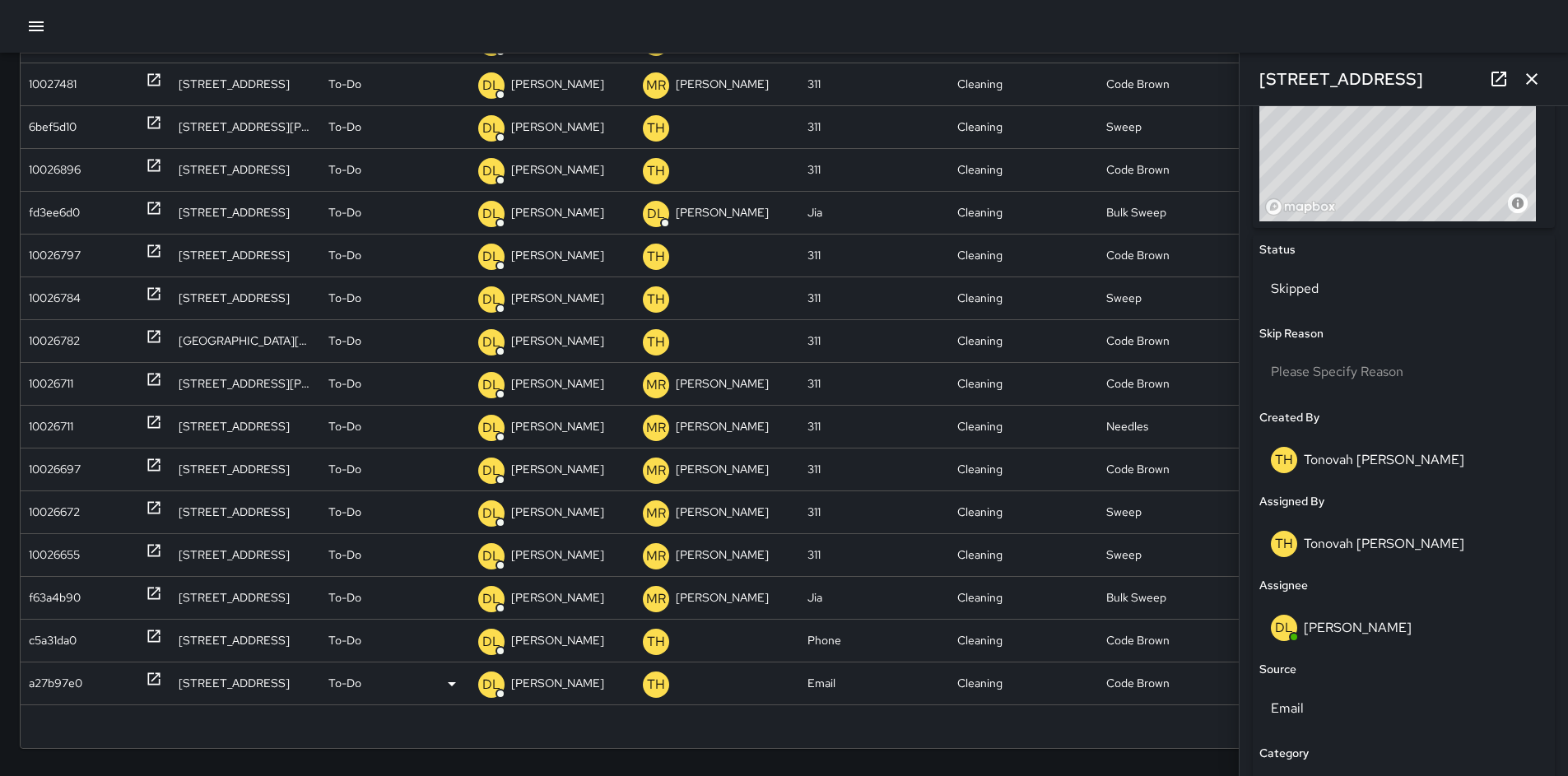
click at [46, 687] on div "a27b97e0" at bounding box center [56, 683] width 54 height 42
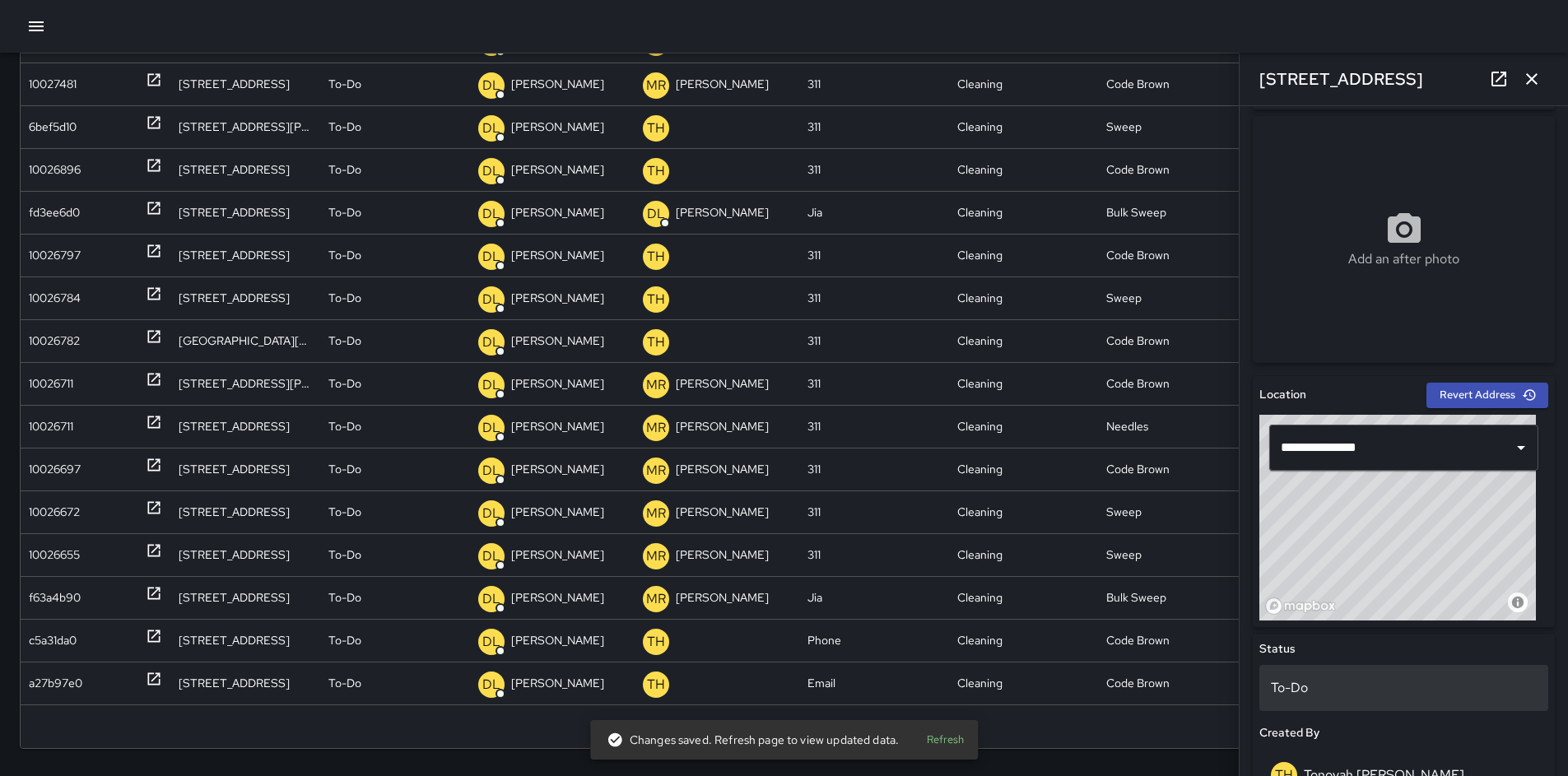
scroll to position [363, 0]
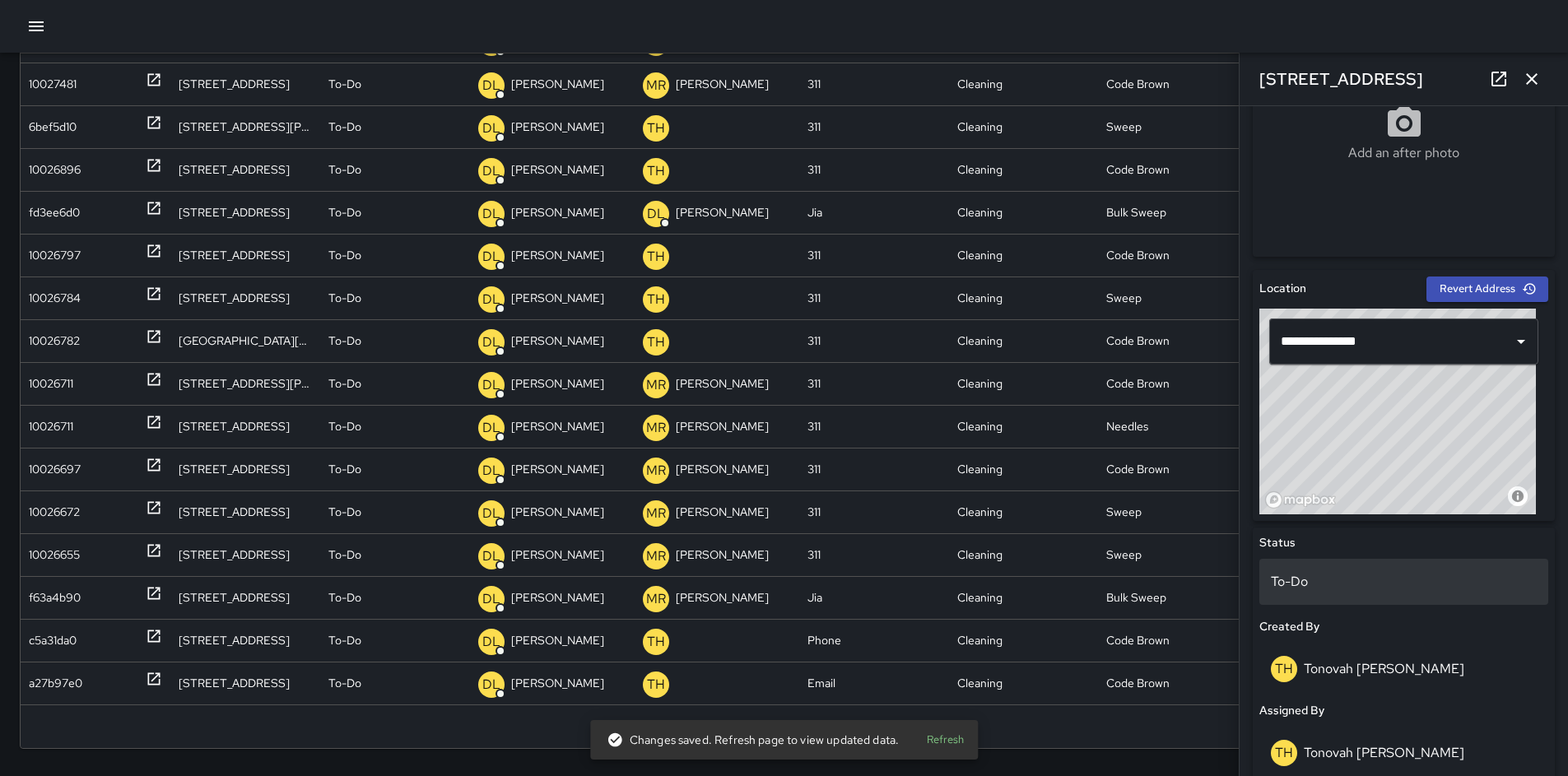
click at [1339, 590] on p "To-Do" at bounding box center [1404, 582] width 266 height 20
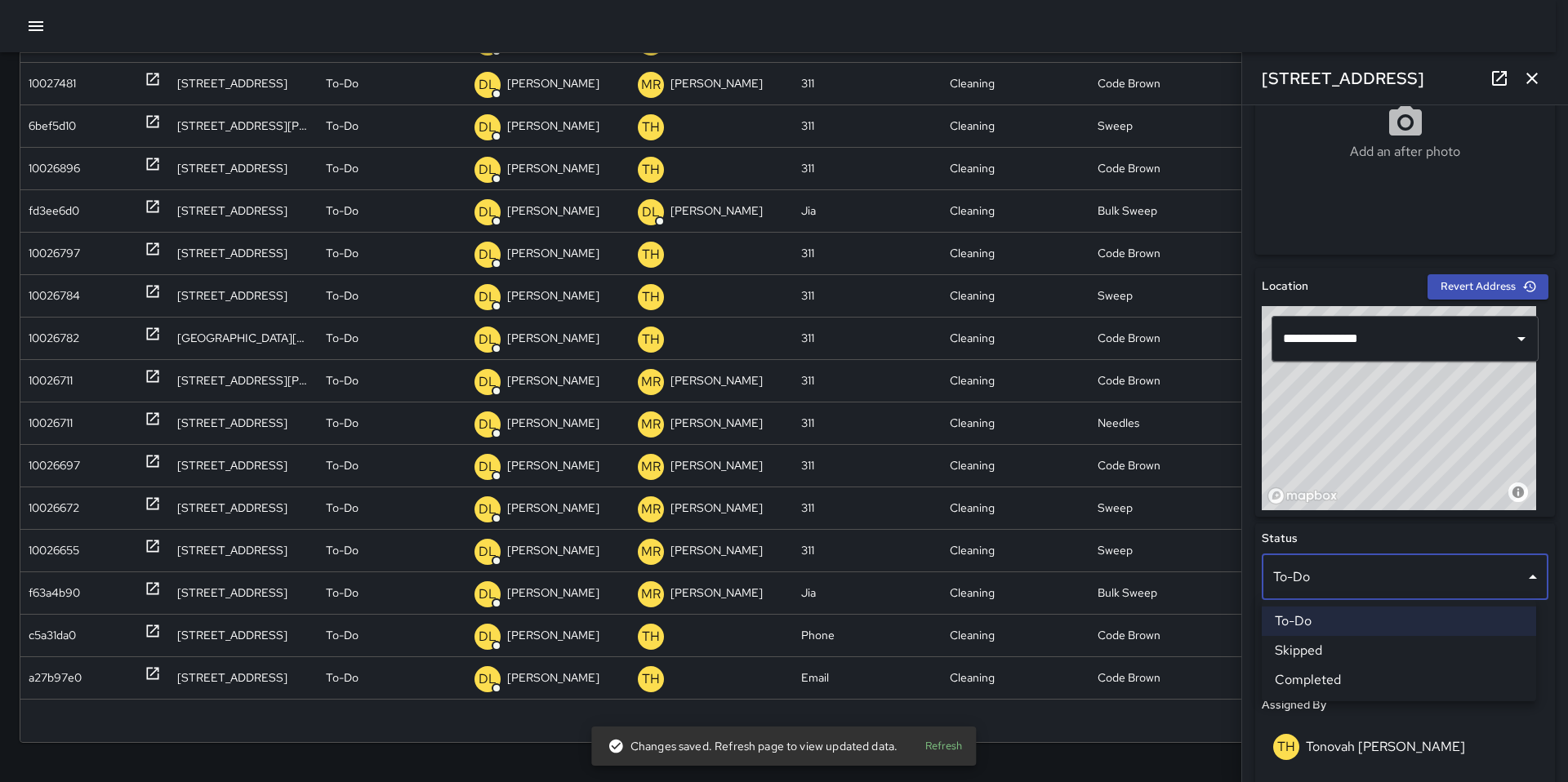
click at [1319, 663] on li "Skipped" at bounding box center [1399, 650] width 274 height 29
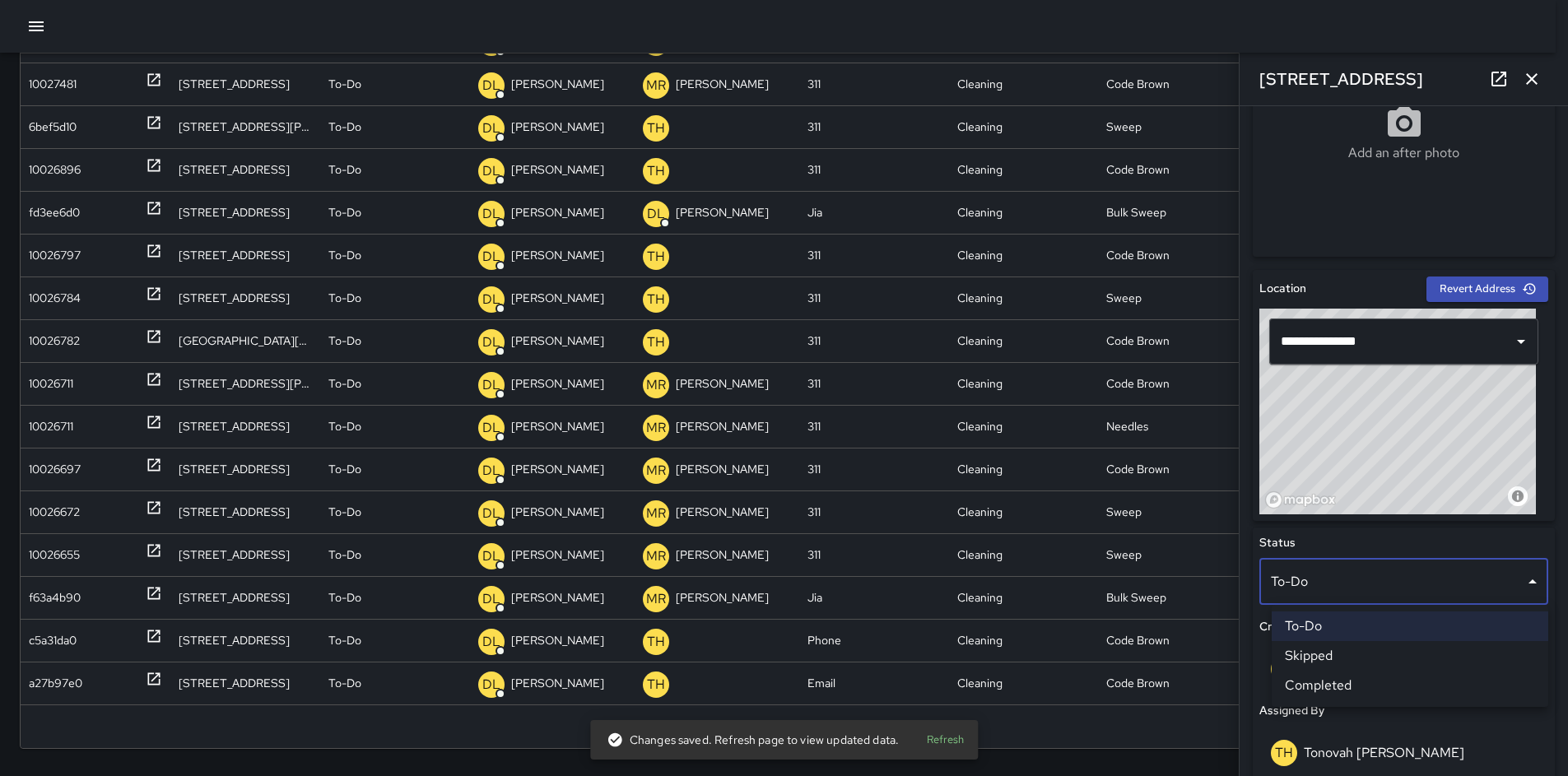
scroll to position [391, 0]
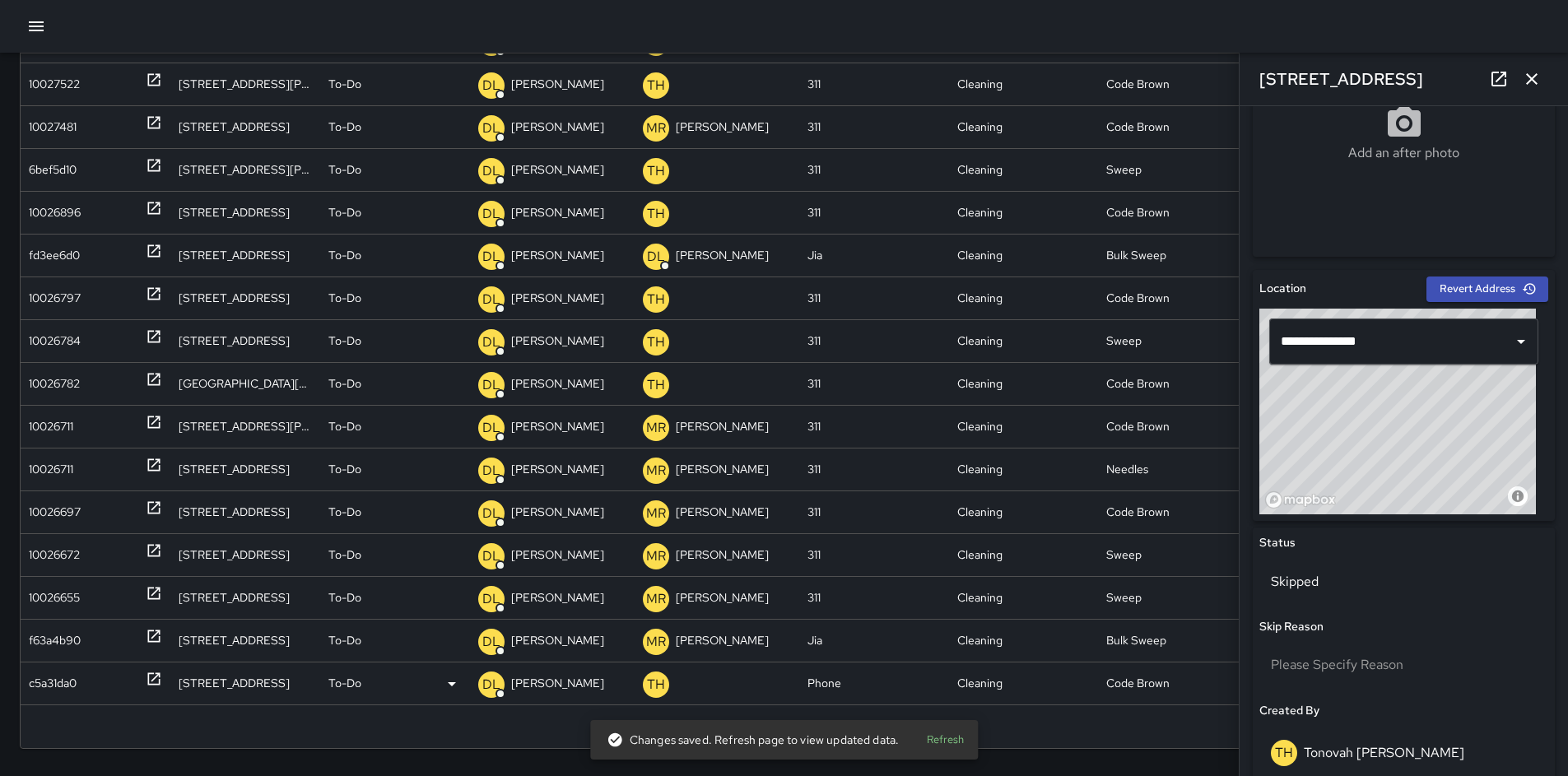
click at [55, 679] on div "c5a31da0" at bounding box center [52, 683] width 48 height 42
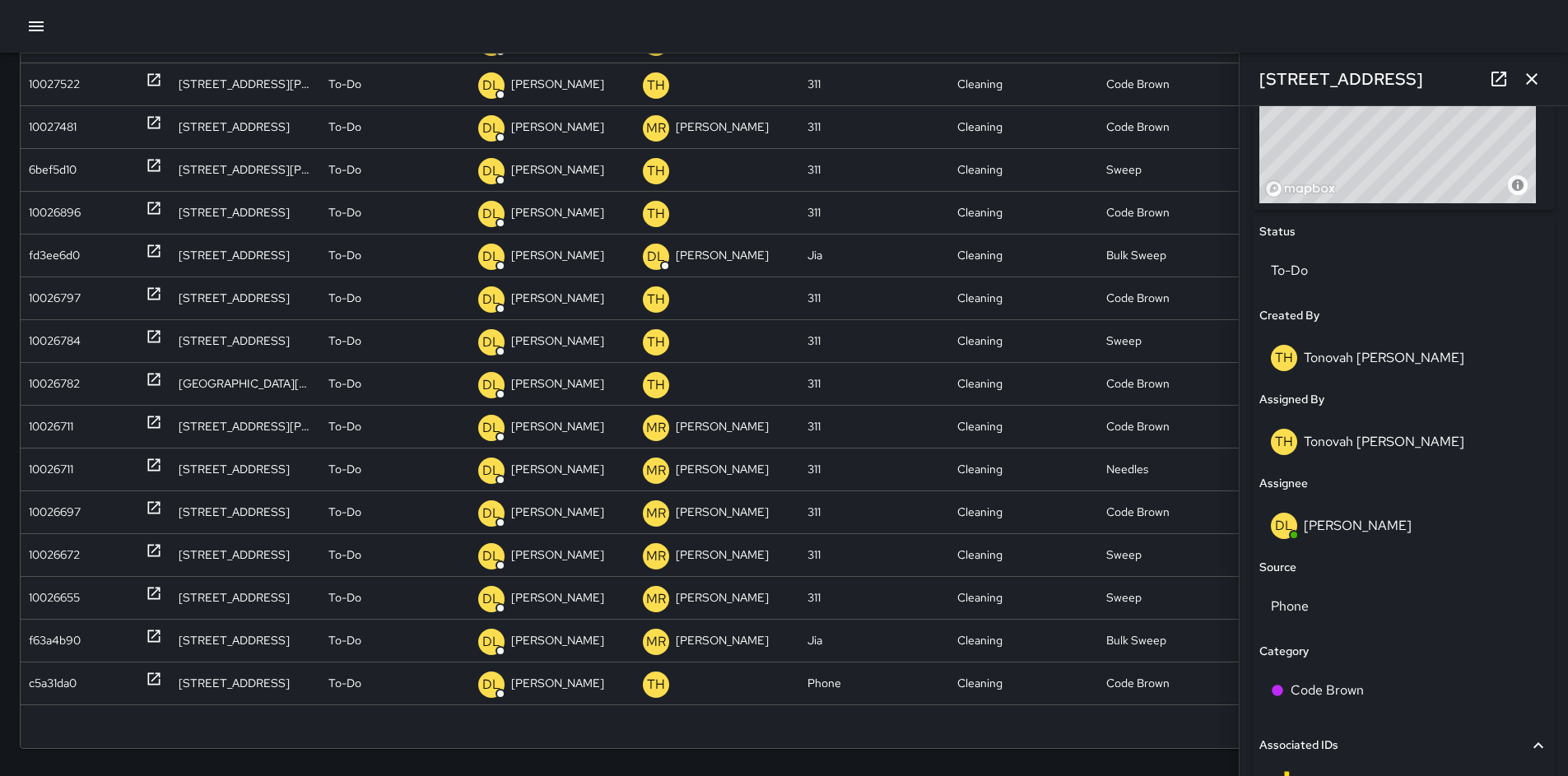
scroll to position [640, 0]
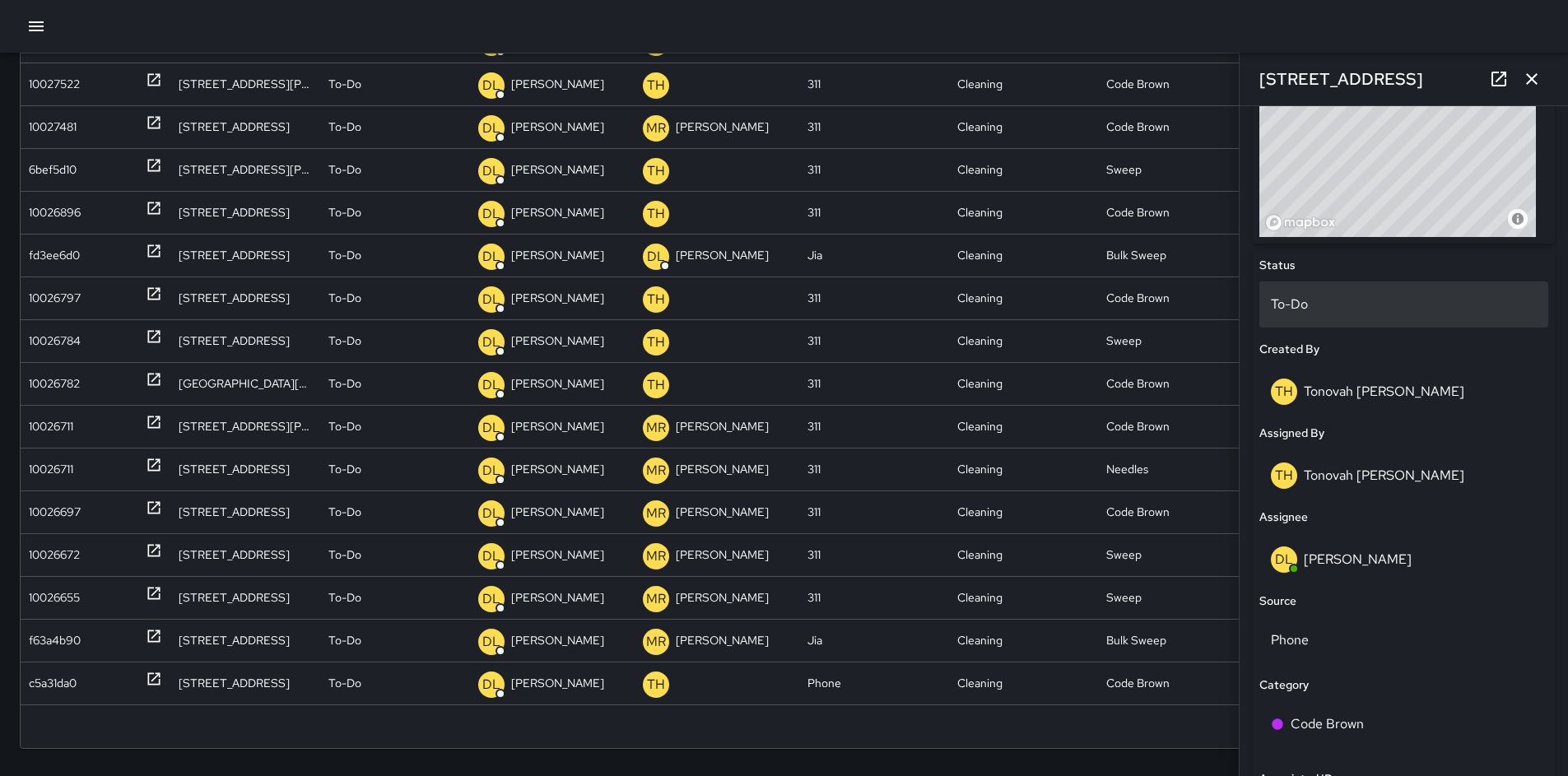
click at [1319, 311] on p "To-Do" at bounding box center [1404, 304] width 266 height 20
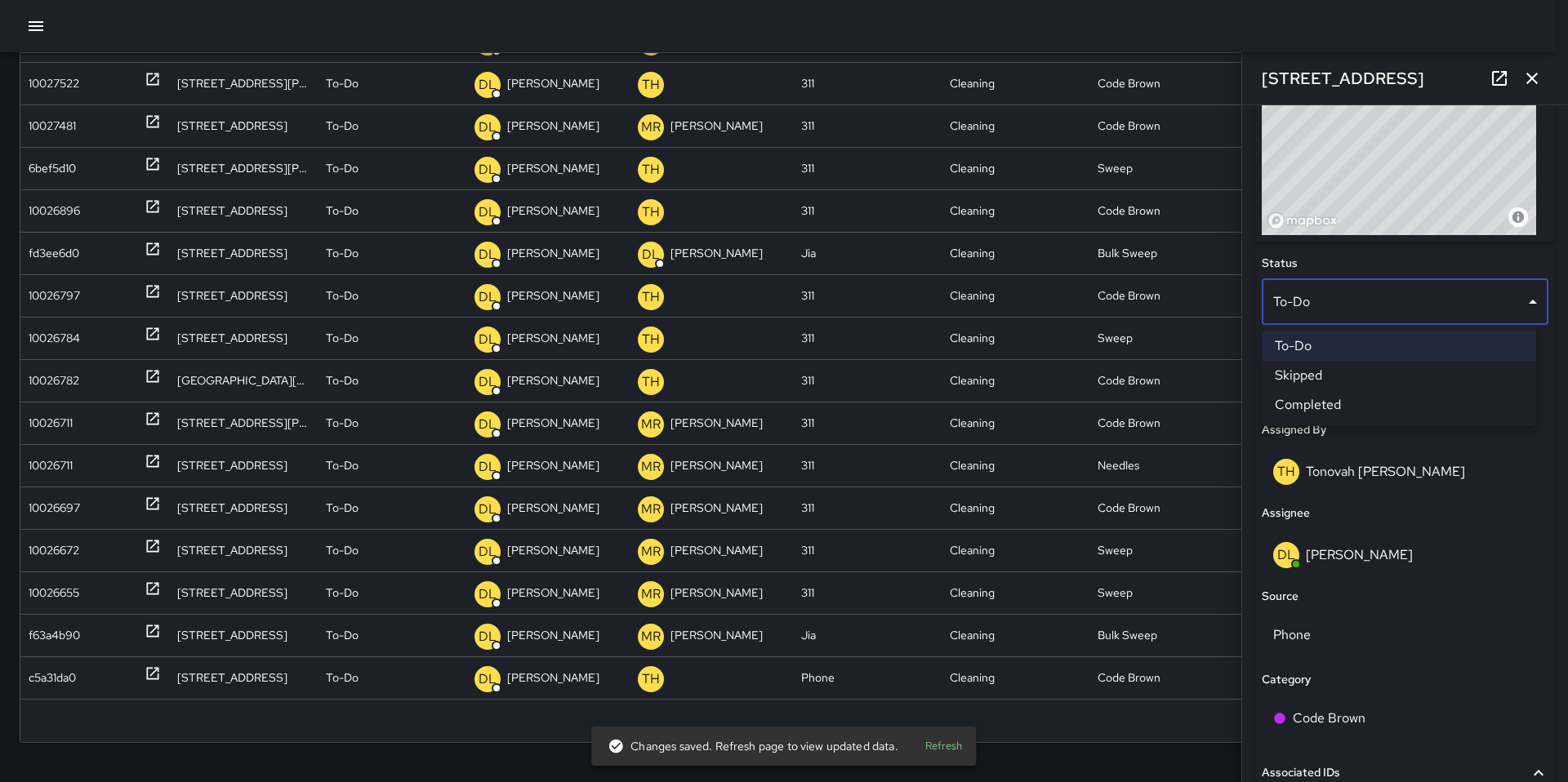
click at [1328, 378] on li "Skipped" at bounding box center [1399, 375] width 274 height 29
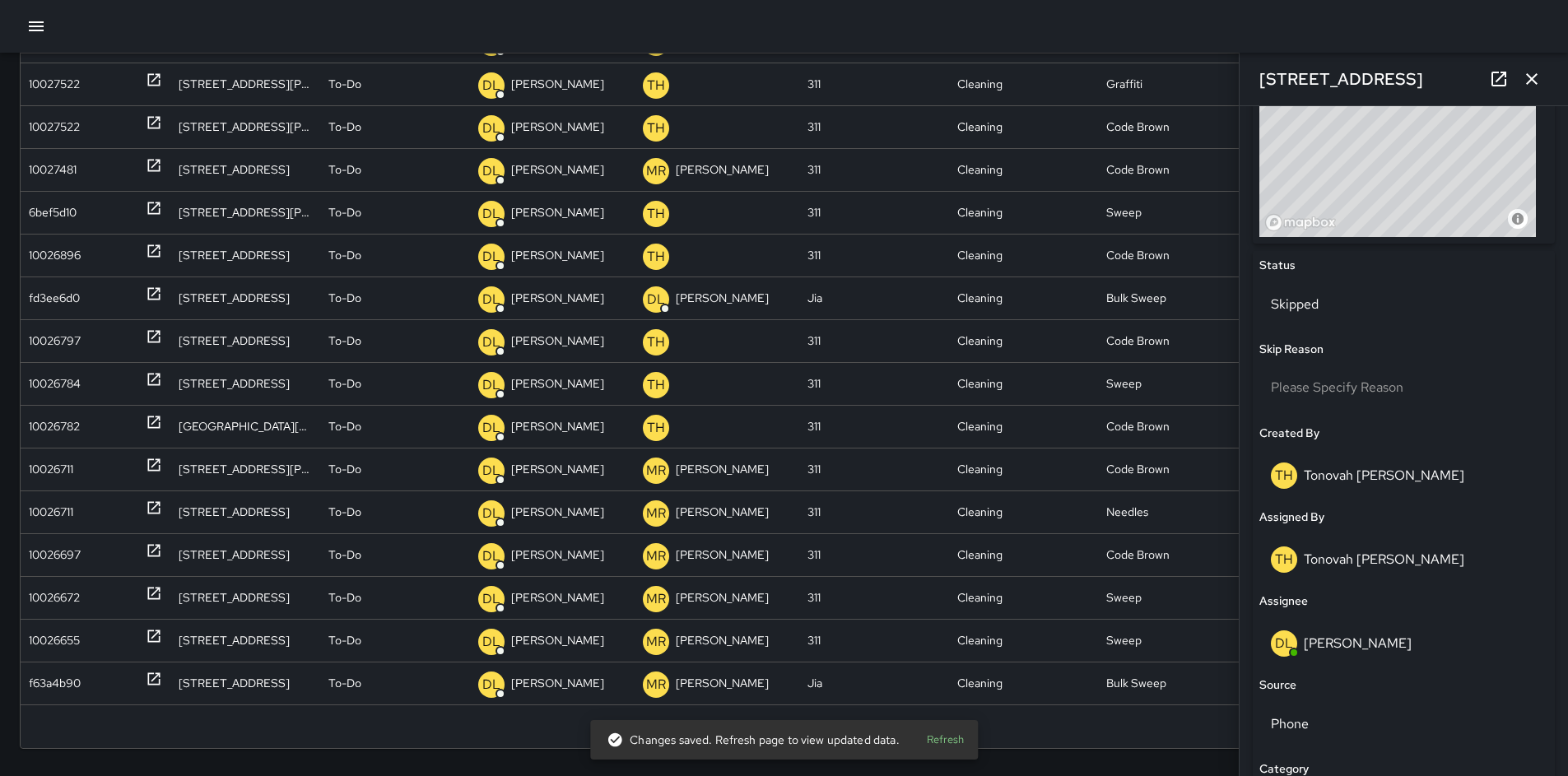
scroll to position [351, 0]
click at [55, 677] on div "f63a4b90" at bounding box center [55, 683] width 52 height 42
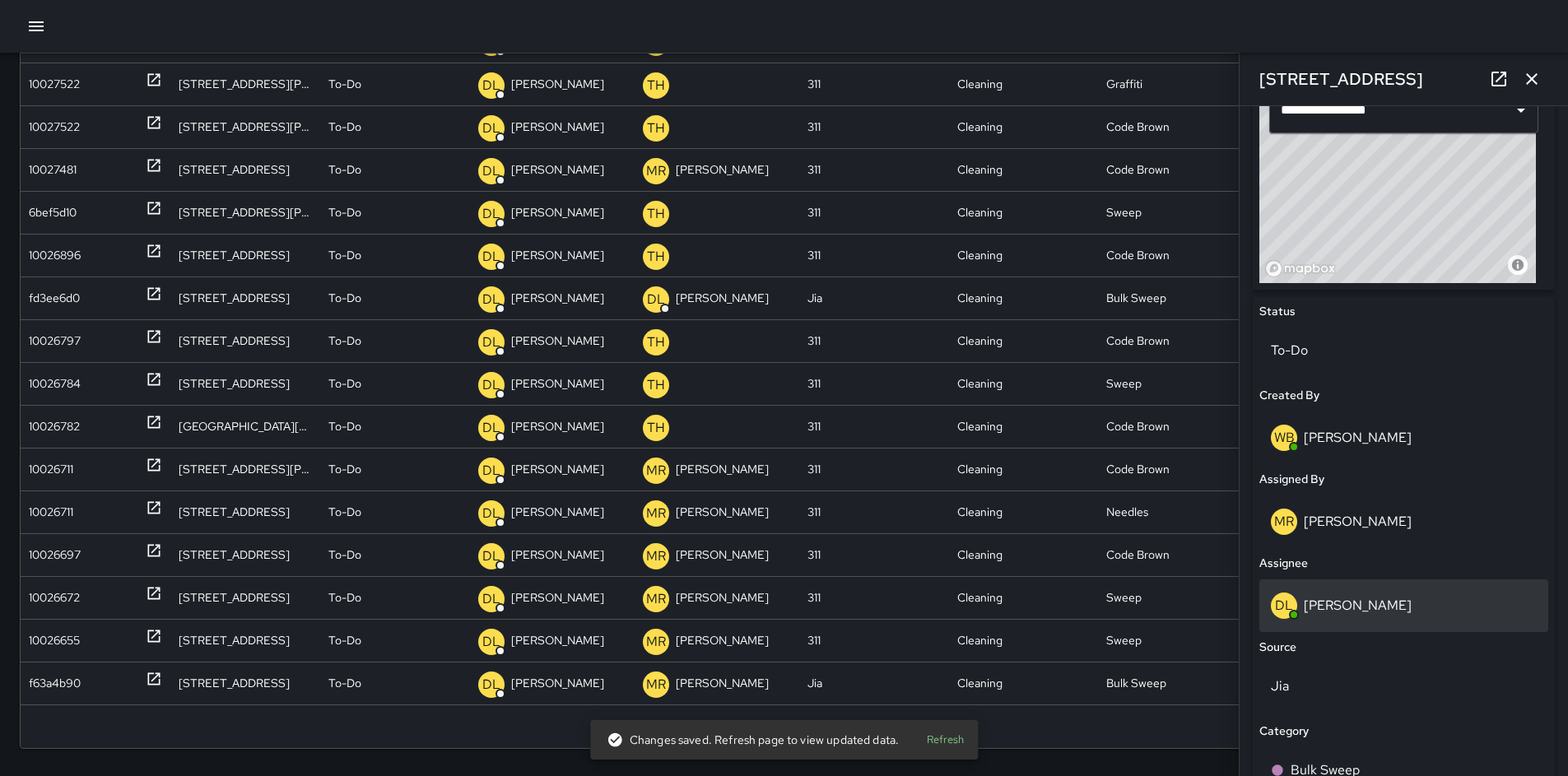
scroll to position [690, 0]
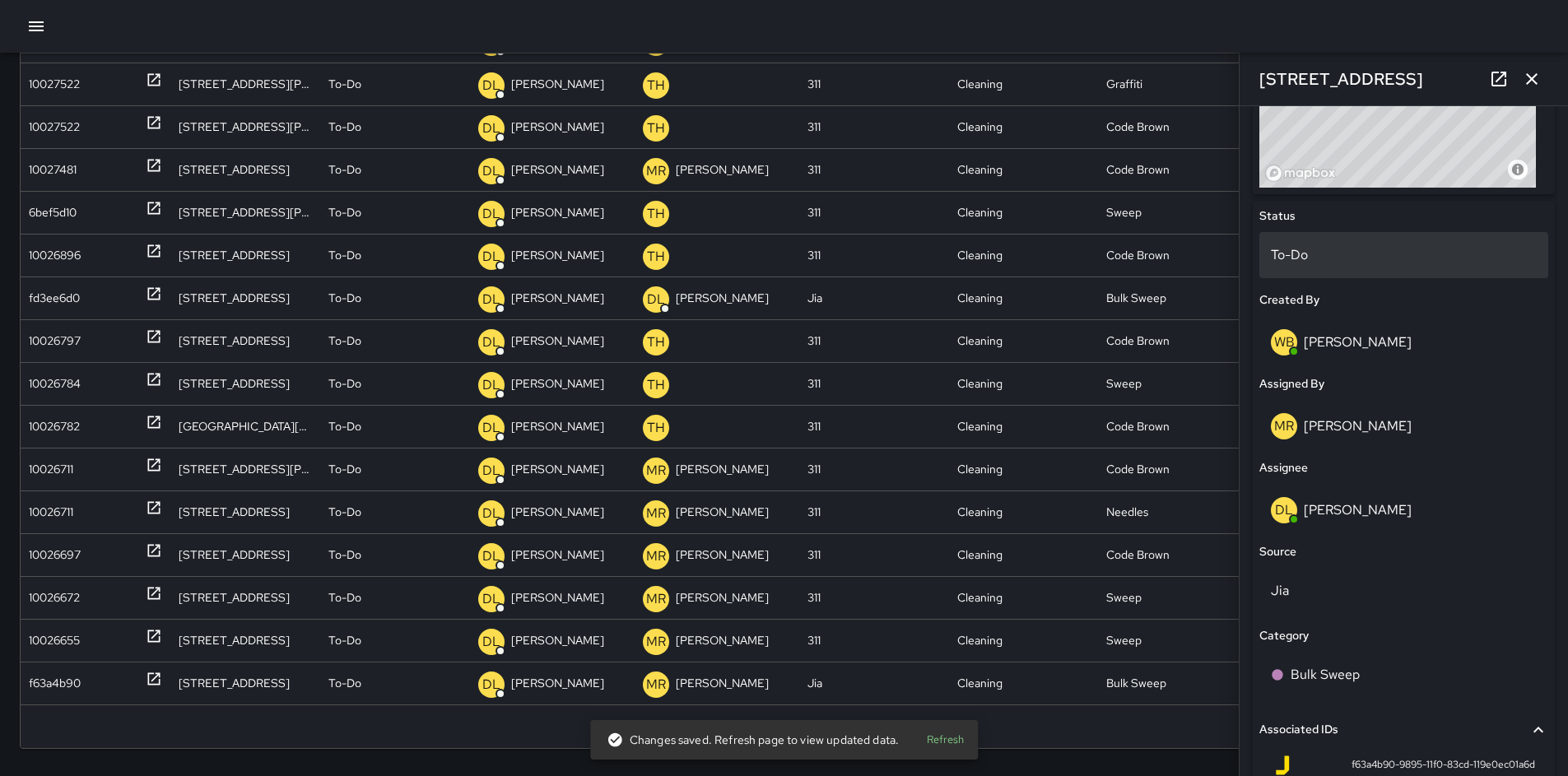
click at [1318, 255] on p "To-Do" at bounding box center [1404, 255] width 266 height 20
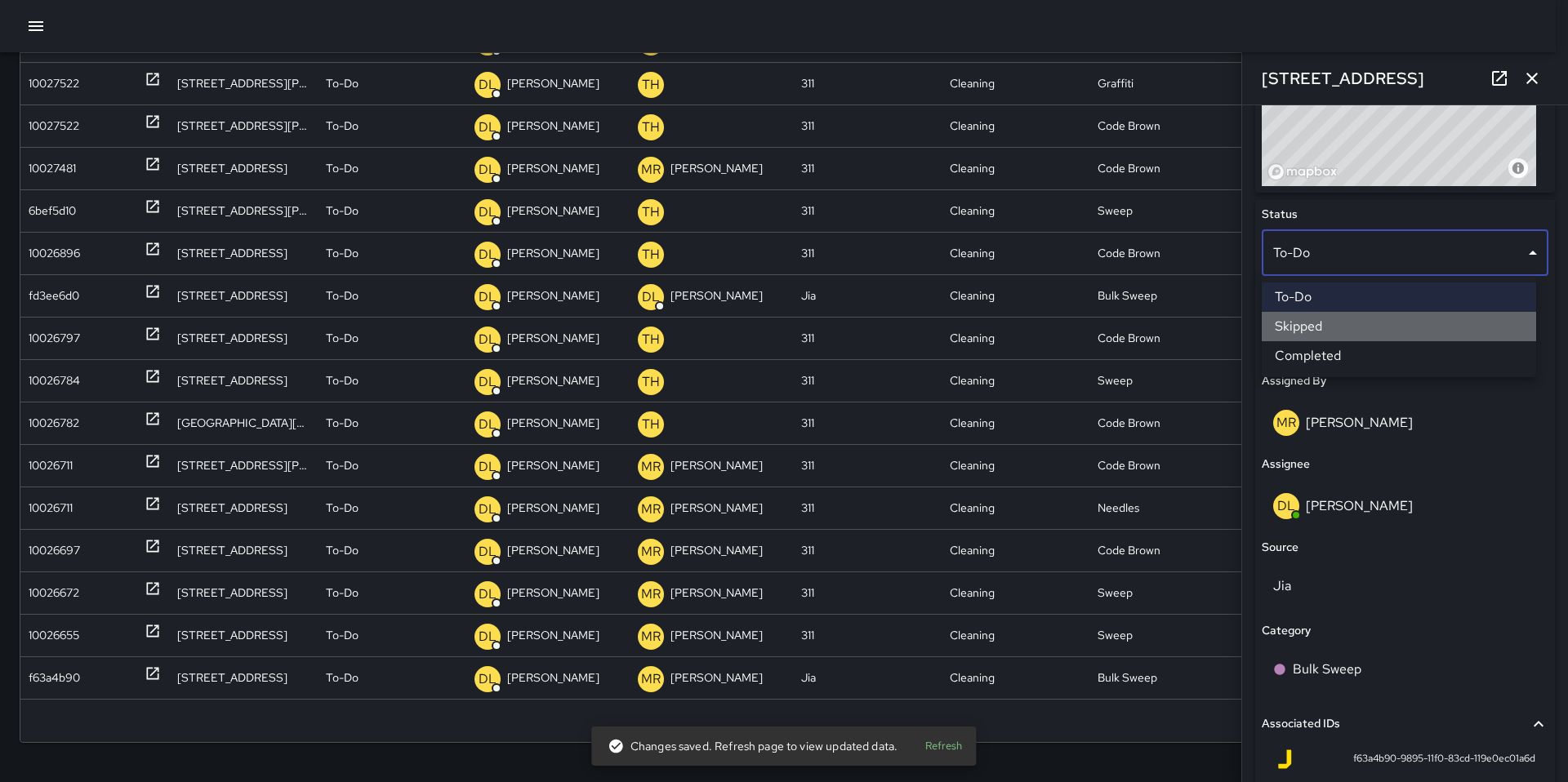
click at [1336, 325] on li "Skipped" at bounding box center [1399, 326] width 274 height 29
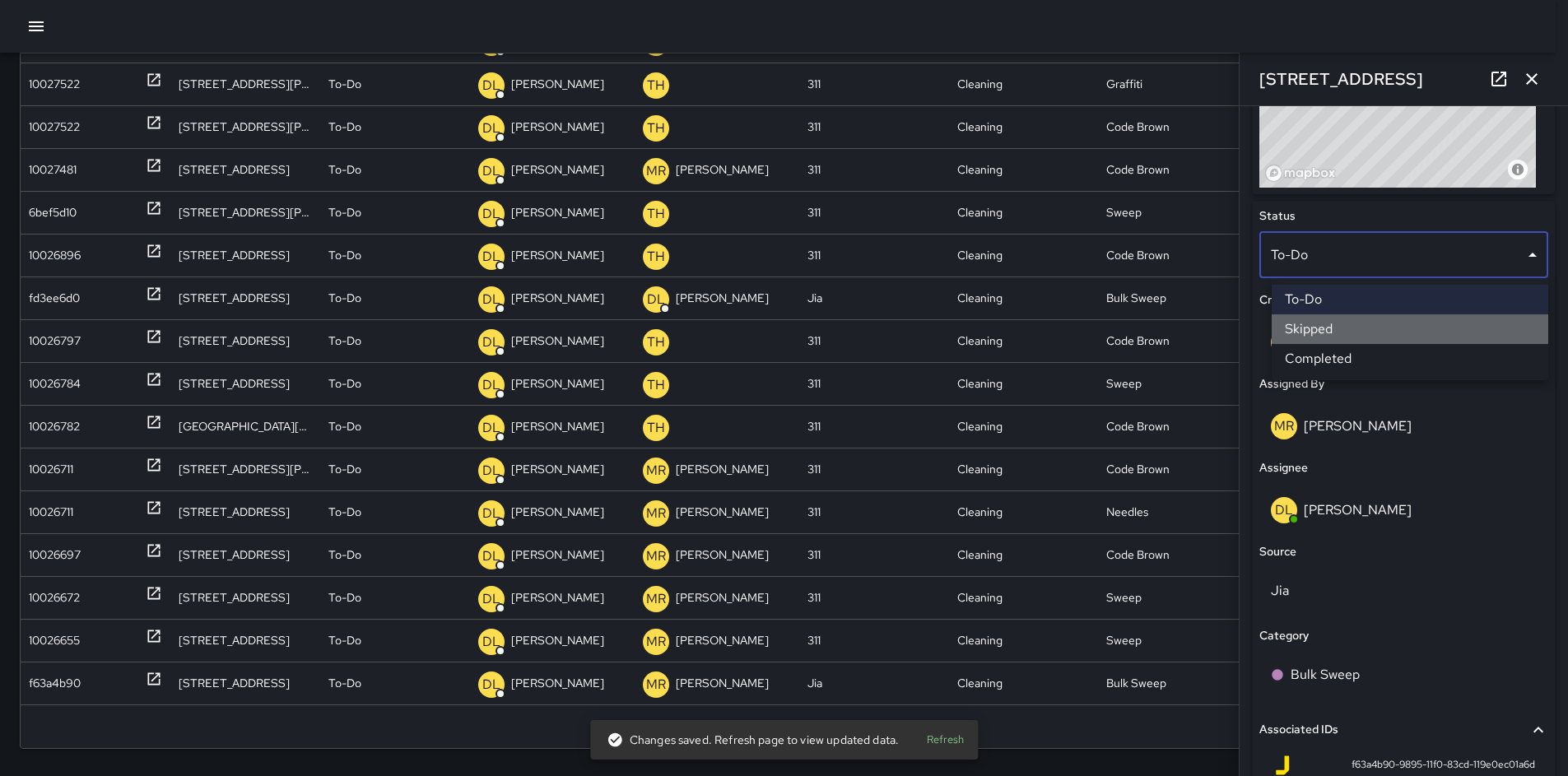
scroll to position [312, 0]
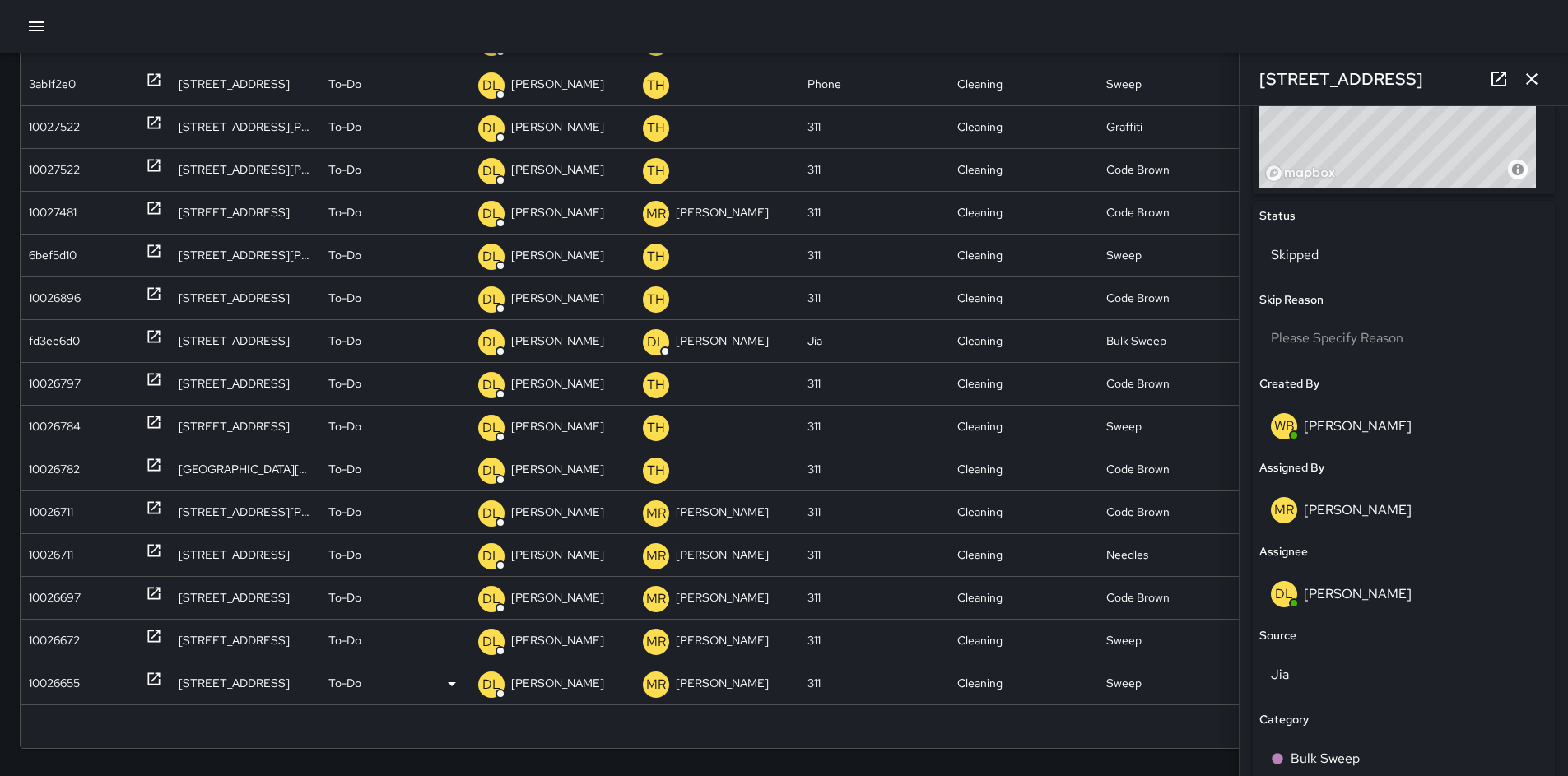
click at [49, 679] on div "10026655" at bounding box center [54, 683] width 51 height 42
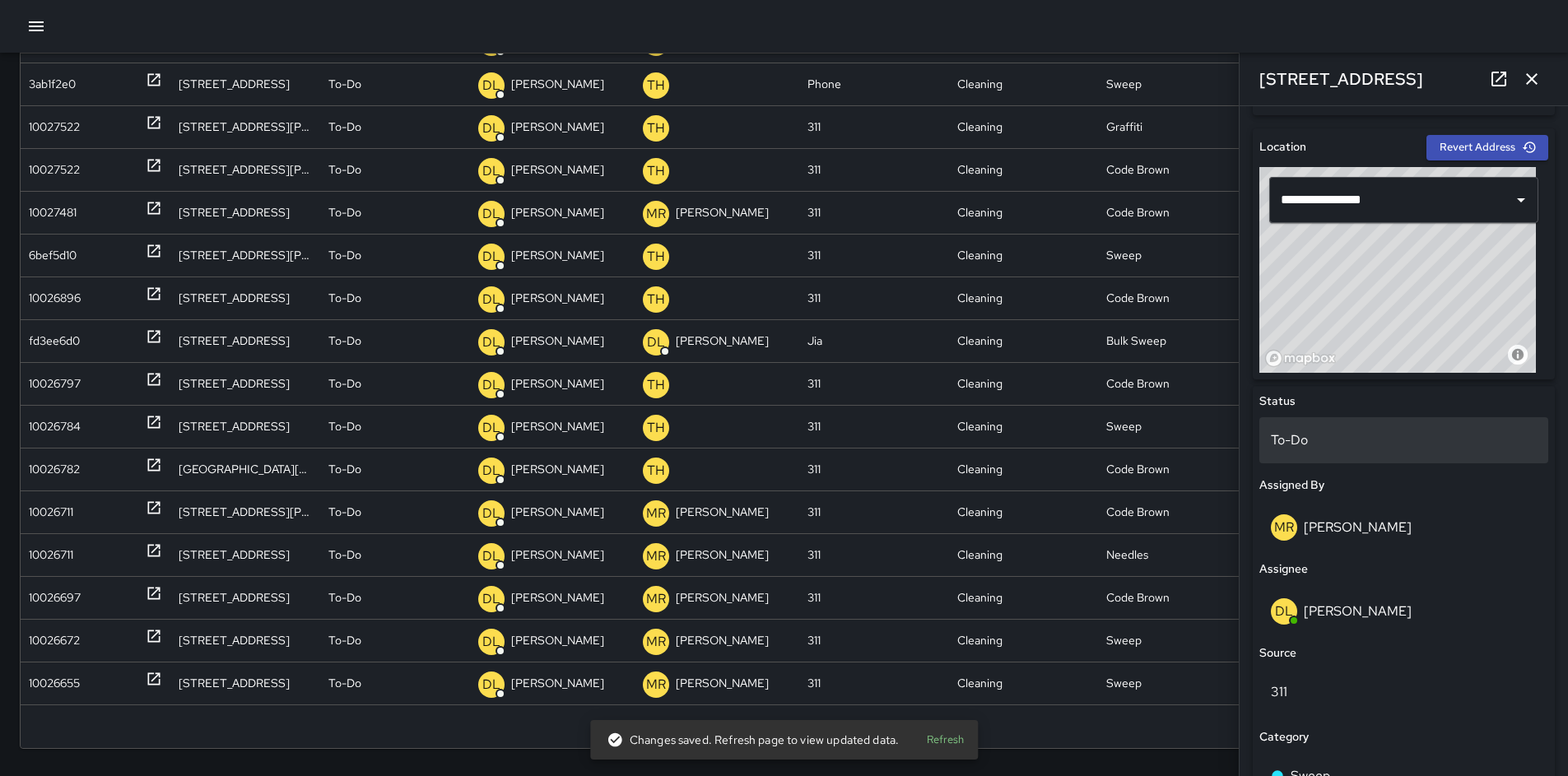
scroll to position [500, 0]
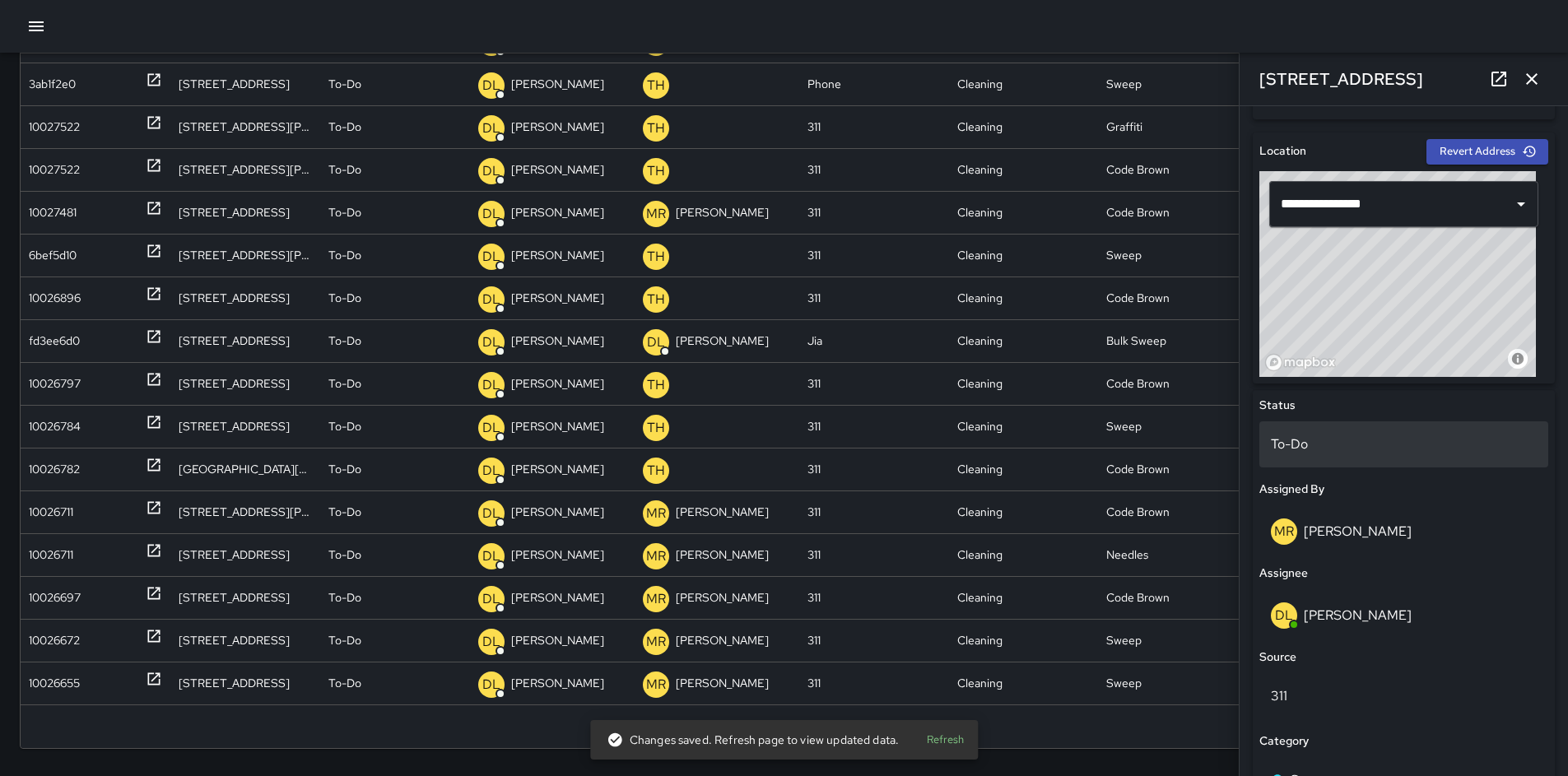
click at [1333, 431] on div "To-Do" at bounding box center [1405, 444] width 289 height 46
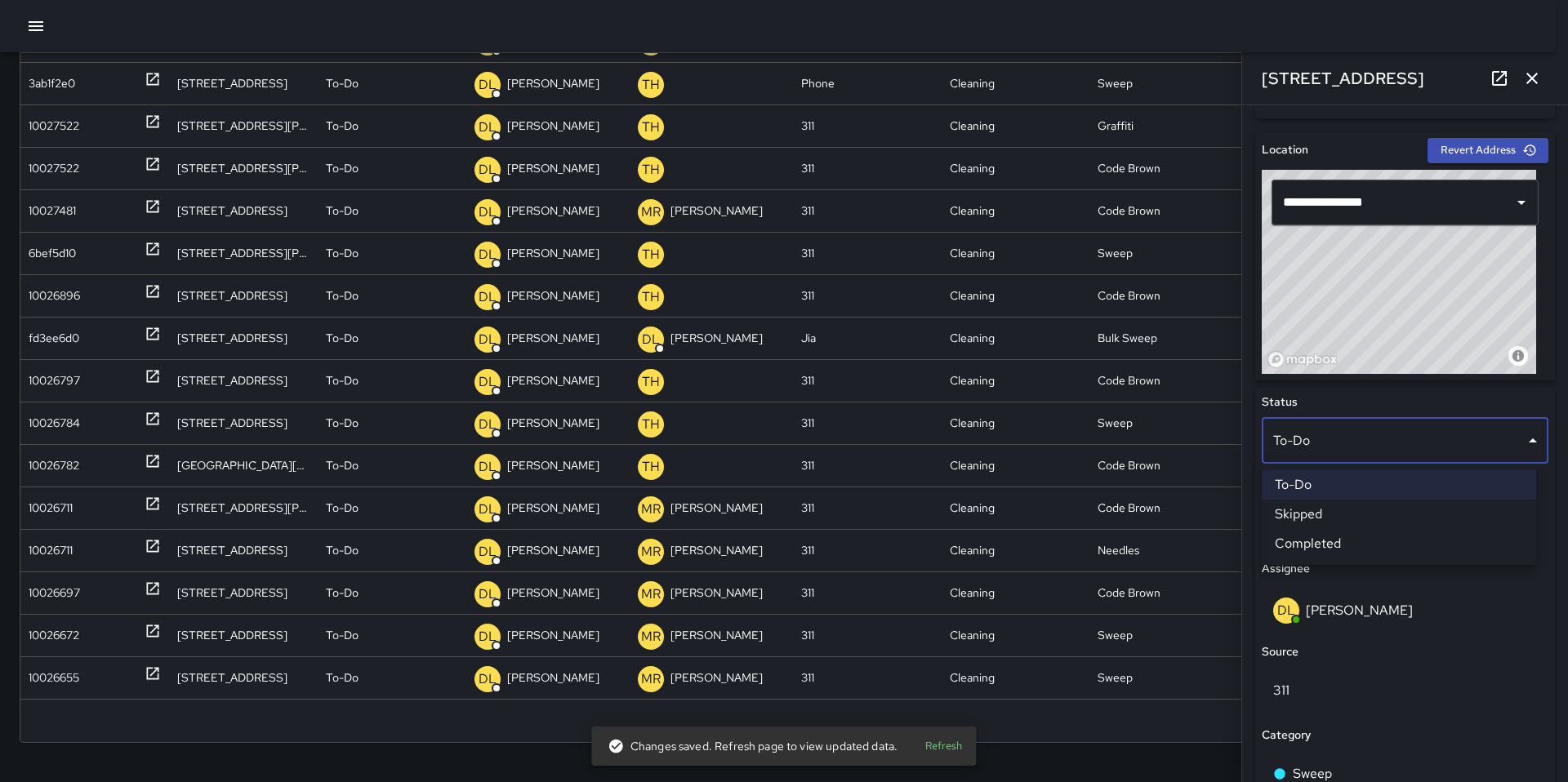
click at [1333, 505] on li "Skipped" at bounding box center [1399, 514] width 274 height 29
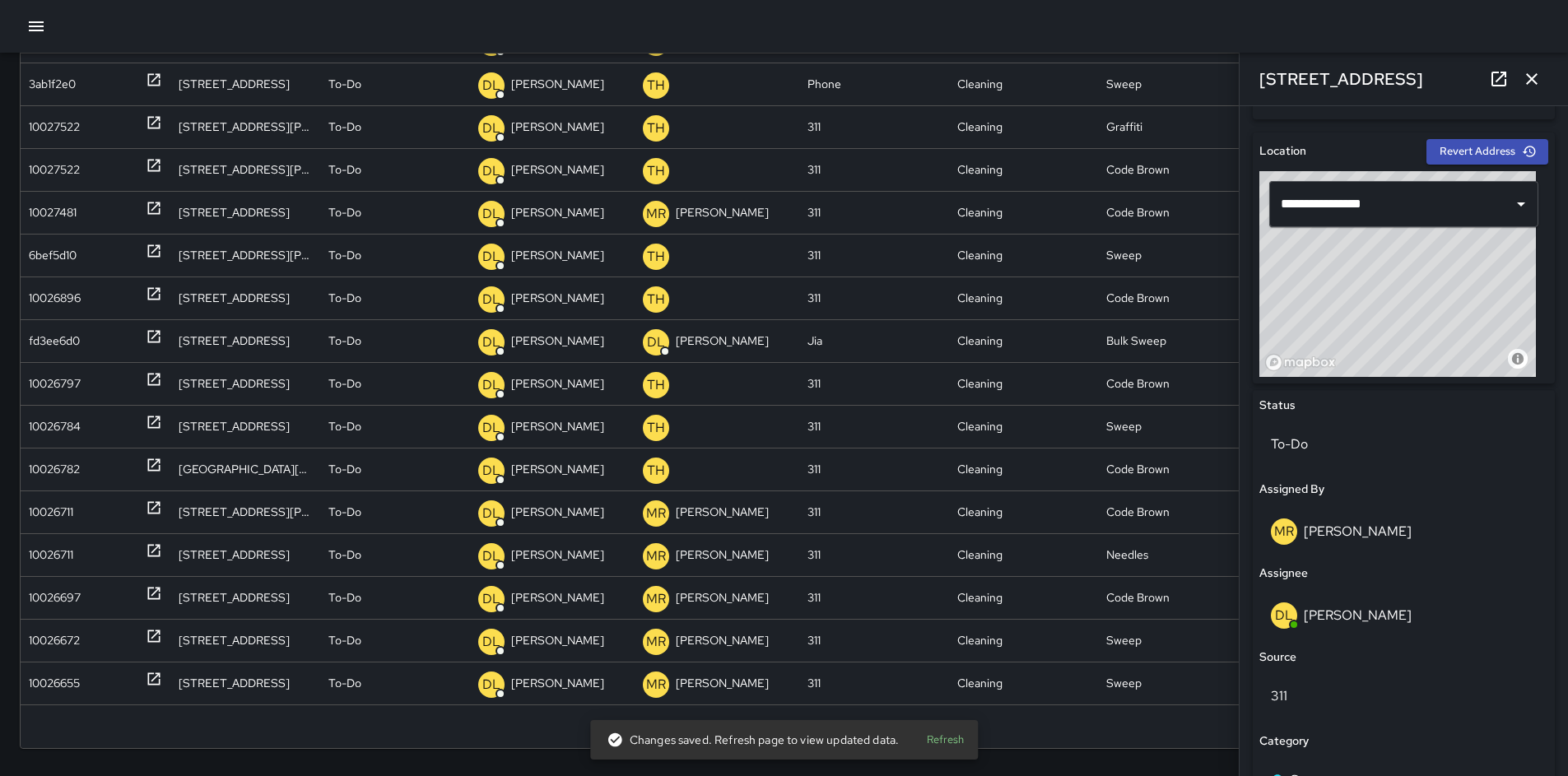
scroll to position [272, 0]
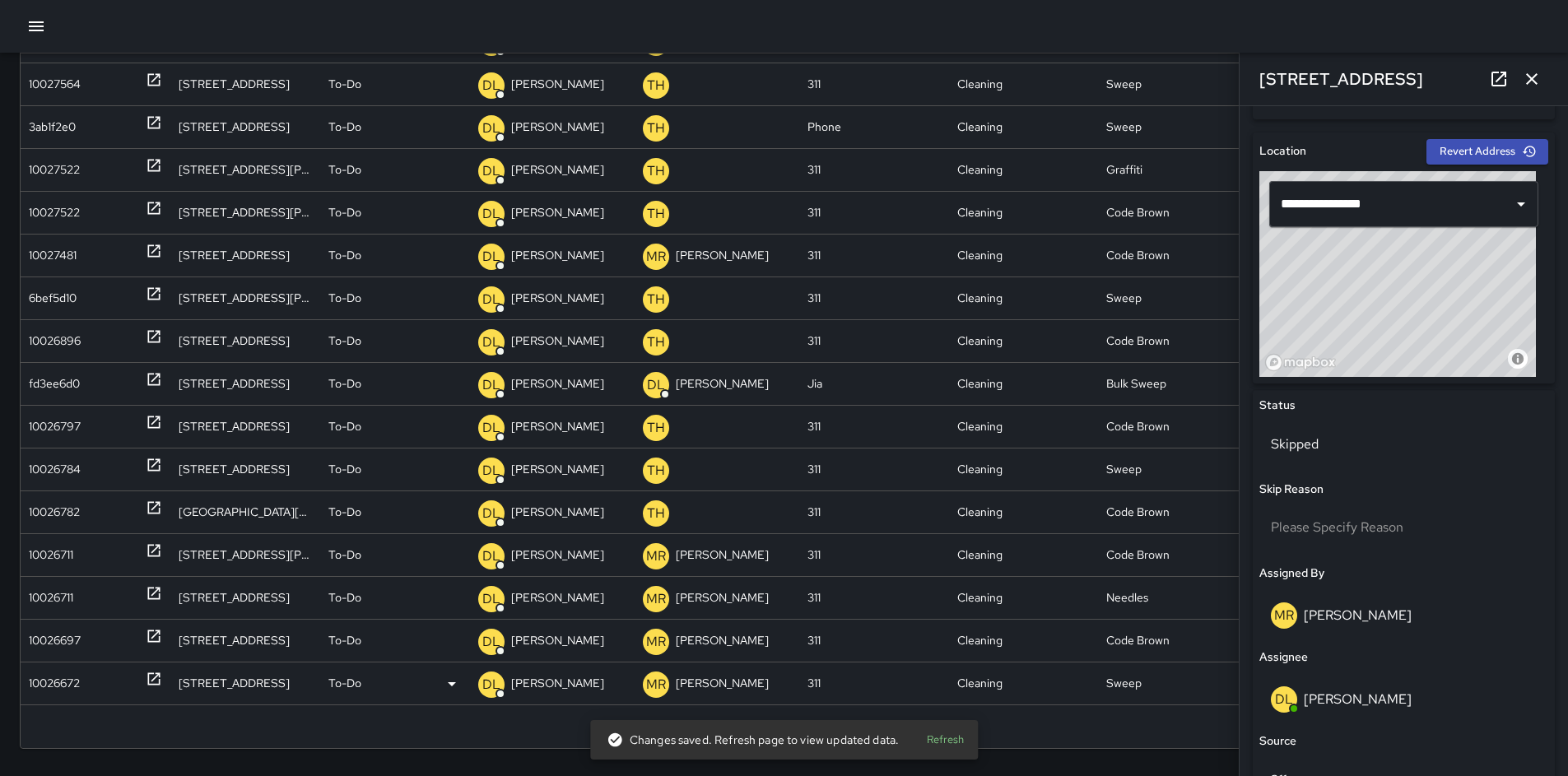
click at [75, 672] on div "10026672" at bounding box center [54, 683] width 51 height 42
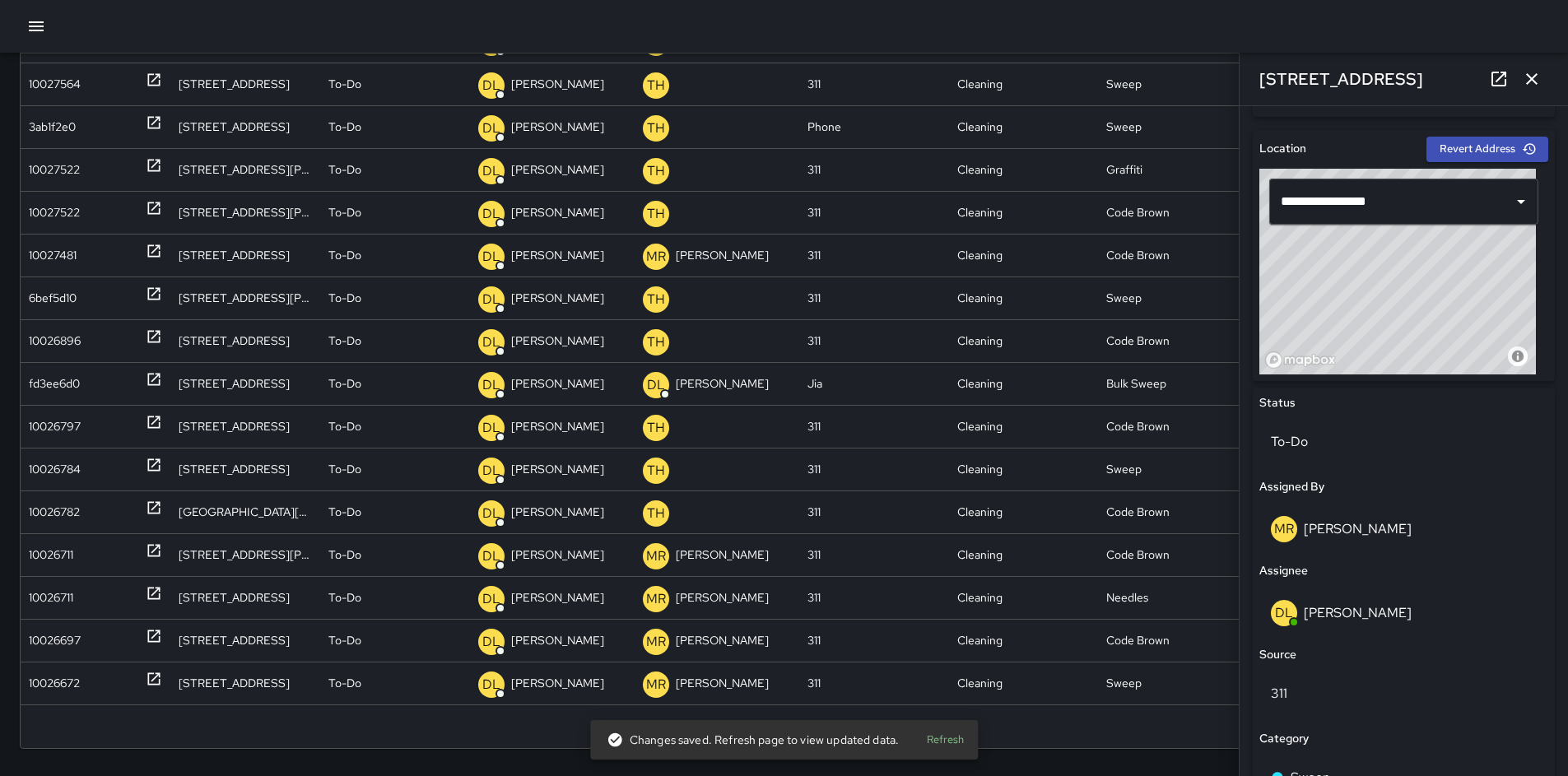
scroll to position [508, 0]
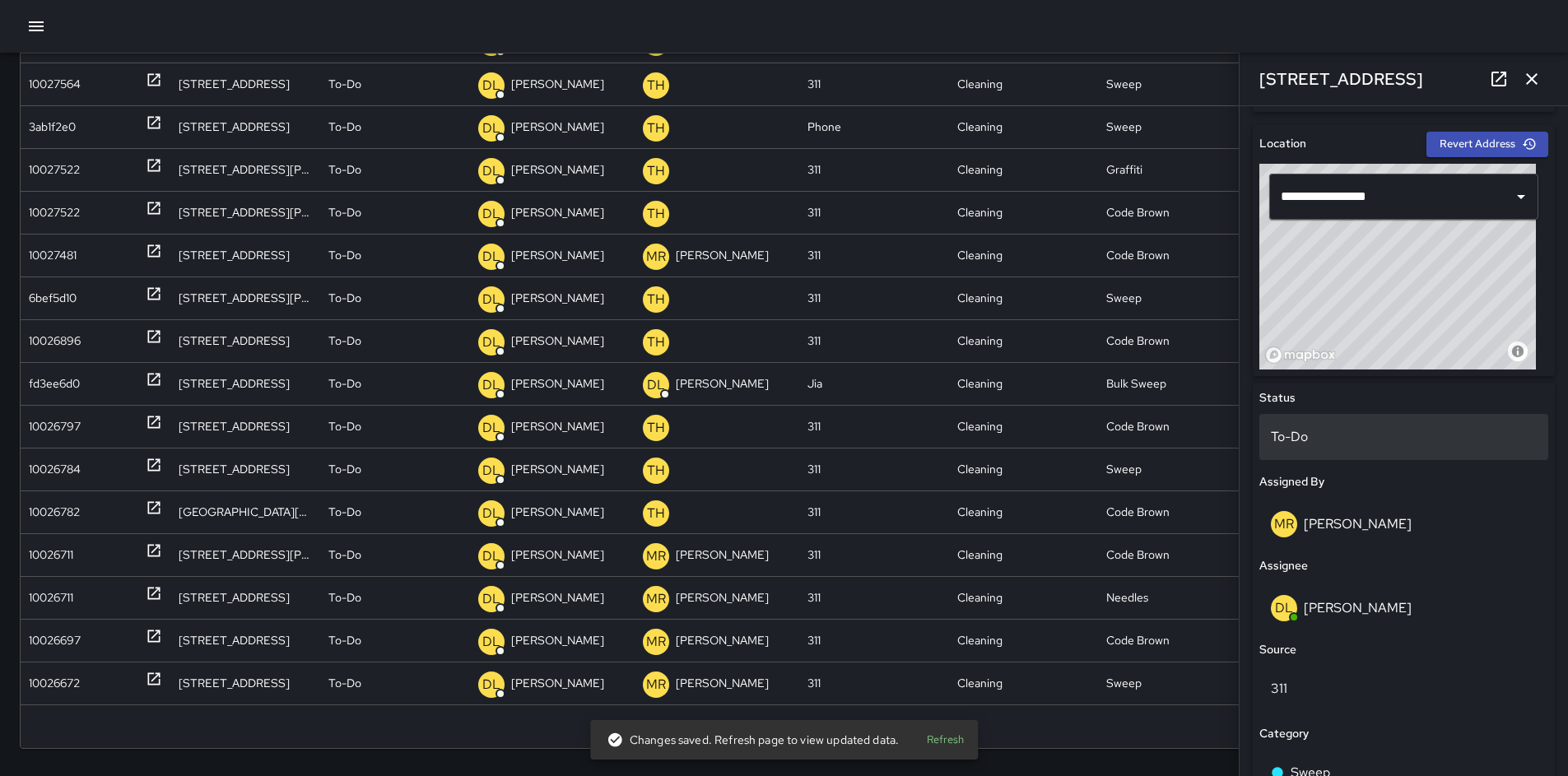
click at [1348, 432] on p "To-Do" at bounding box center [1404, 437] width 266 height 20
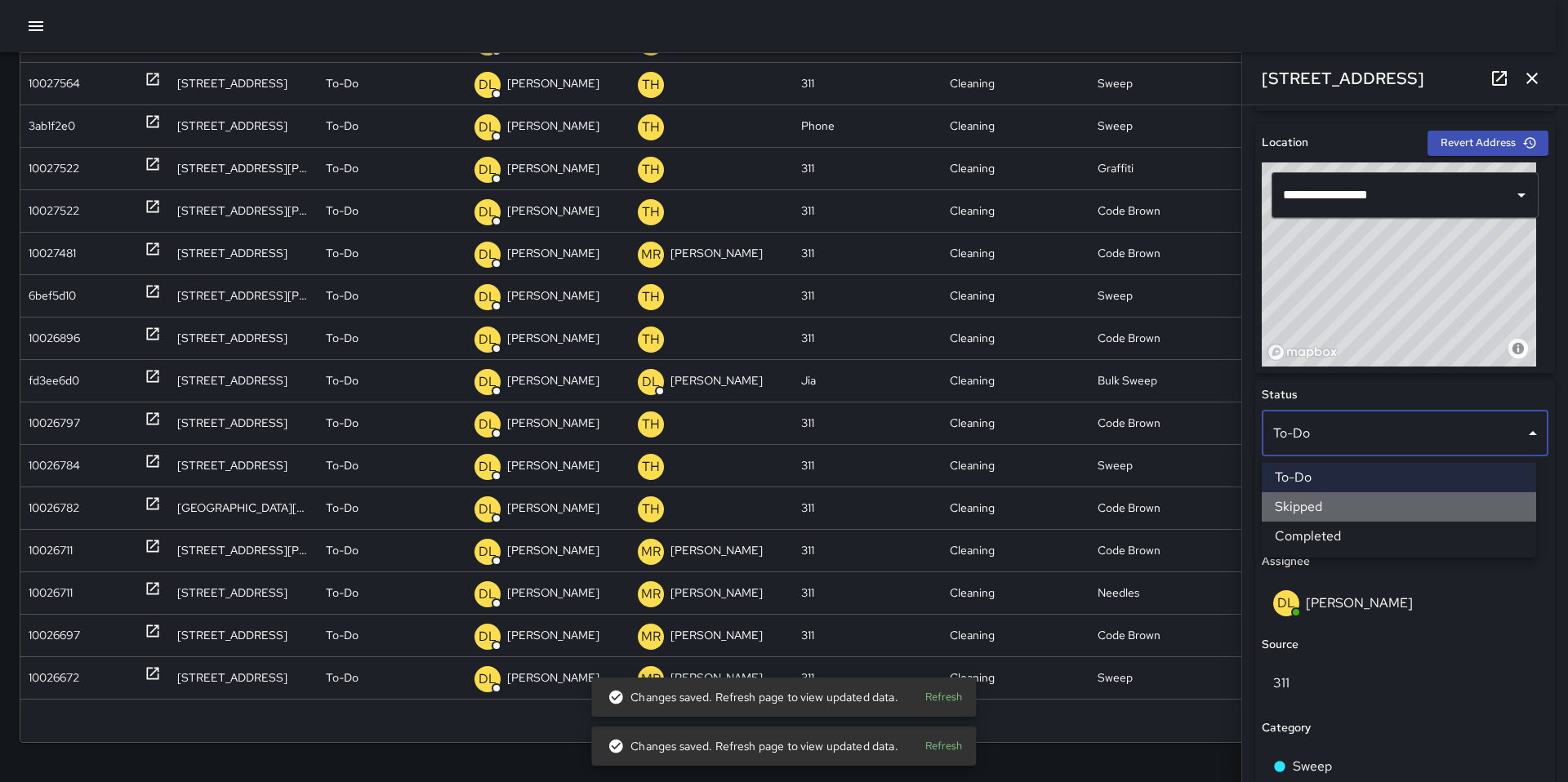
click at [1336, 503] on li "Skipped" at bounding box center [1399, 507] width 274 height 29
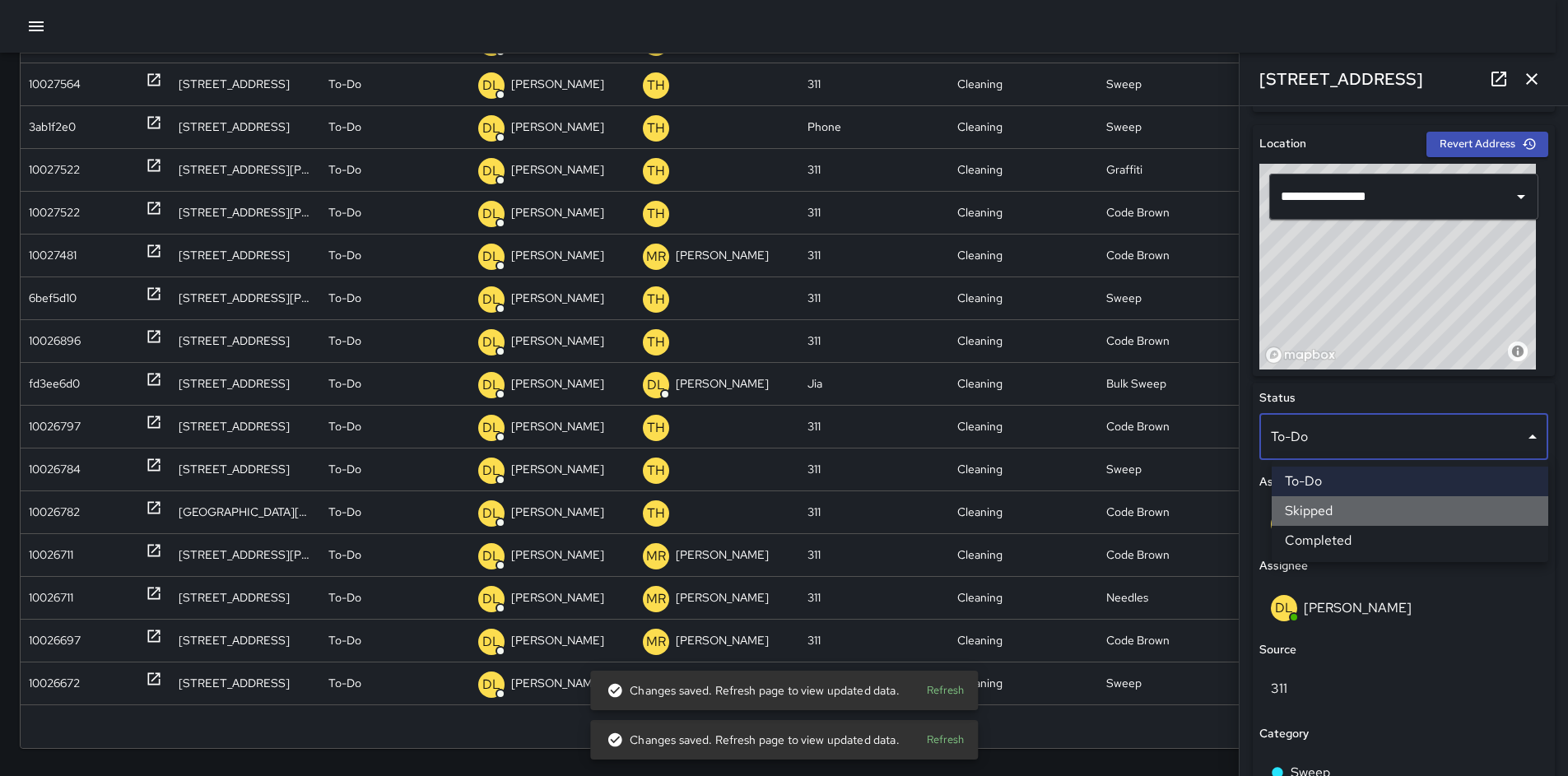
scroll to position [232, 0]
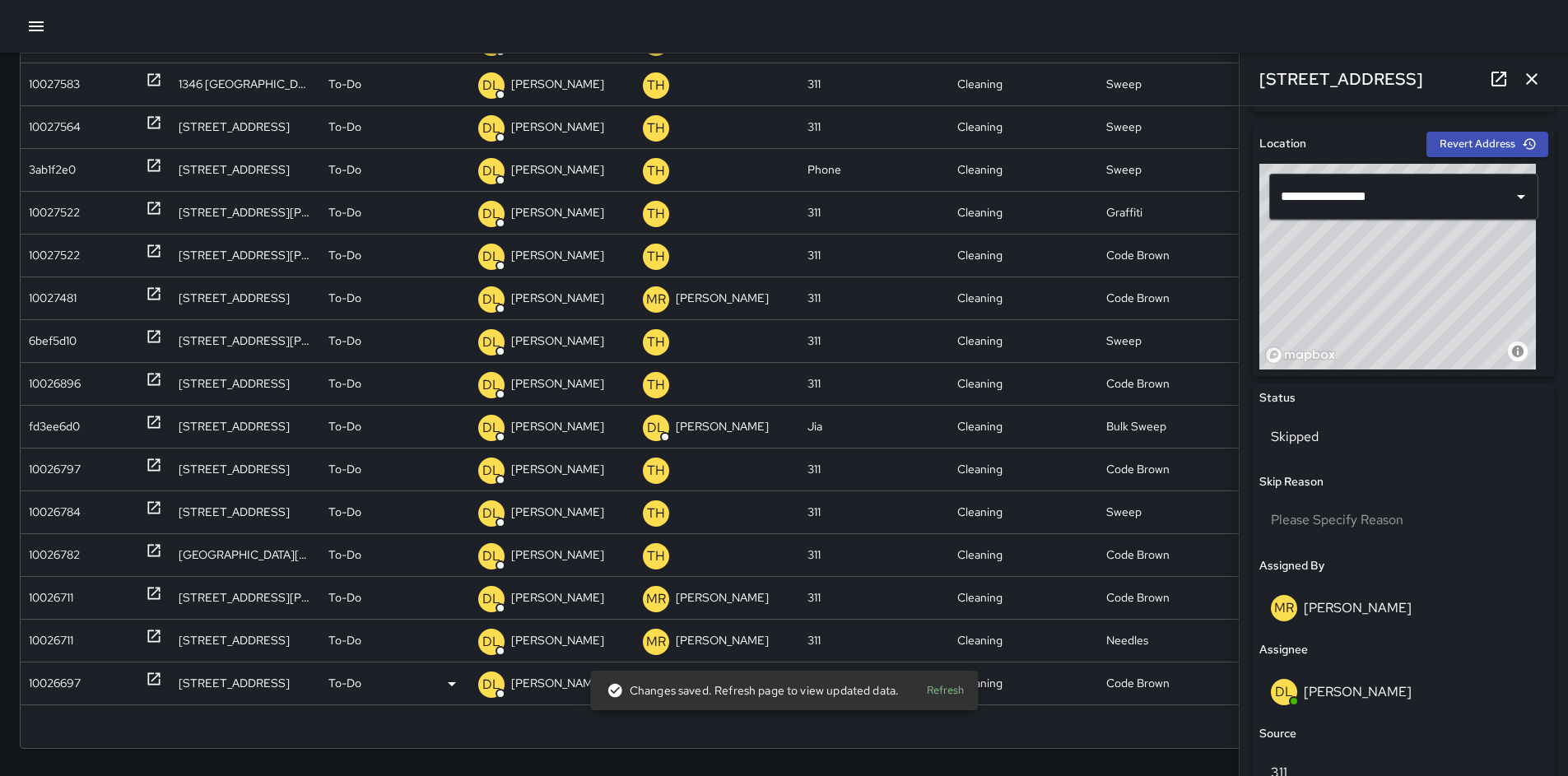
click at [37, 683] on div "10026697" at bounding box center [55, 683] width 52 height 42
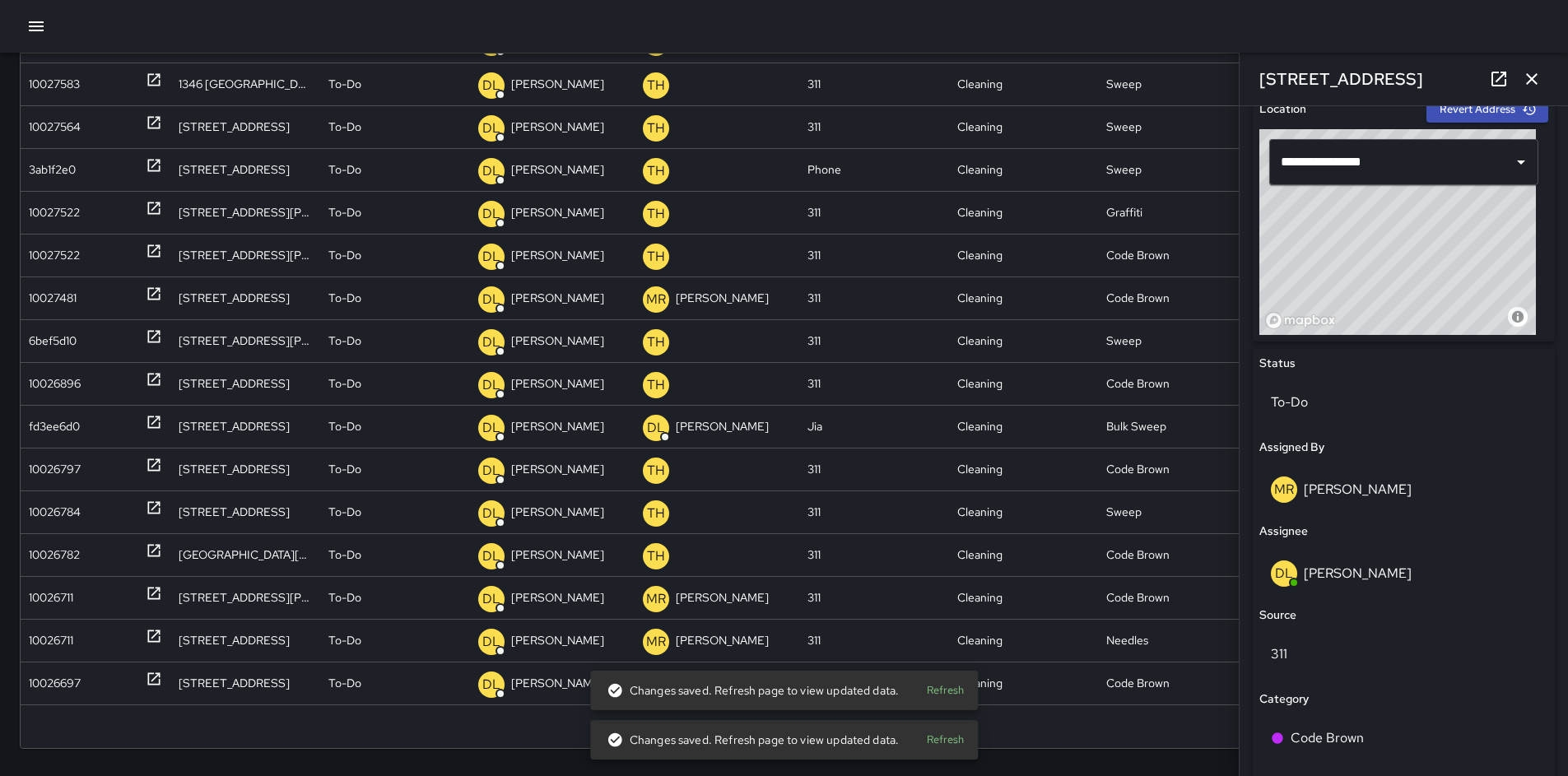
scroll to position [606, 0]
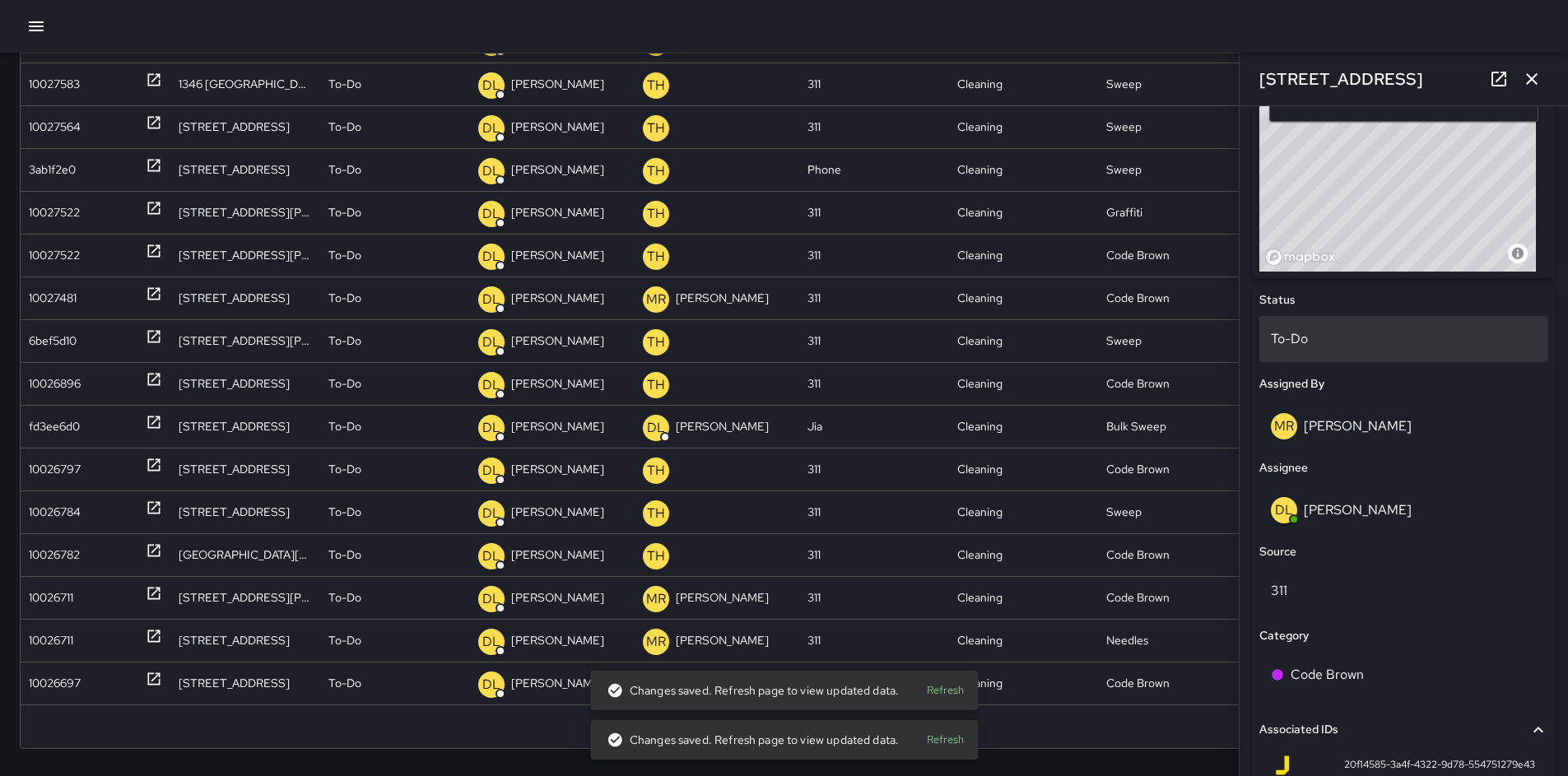
click at [1322, 356] on div "To-Do" at bounding box center [1405, 339] width 289 height 46
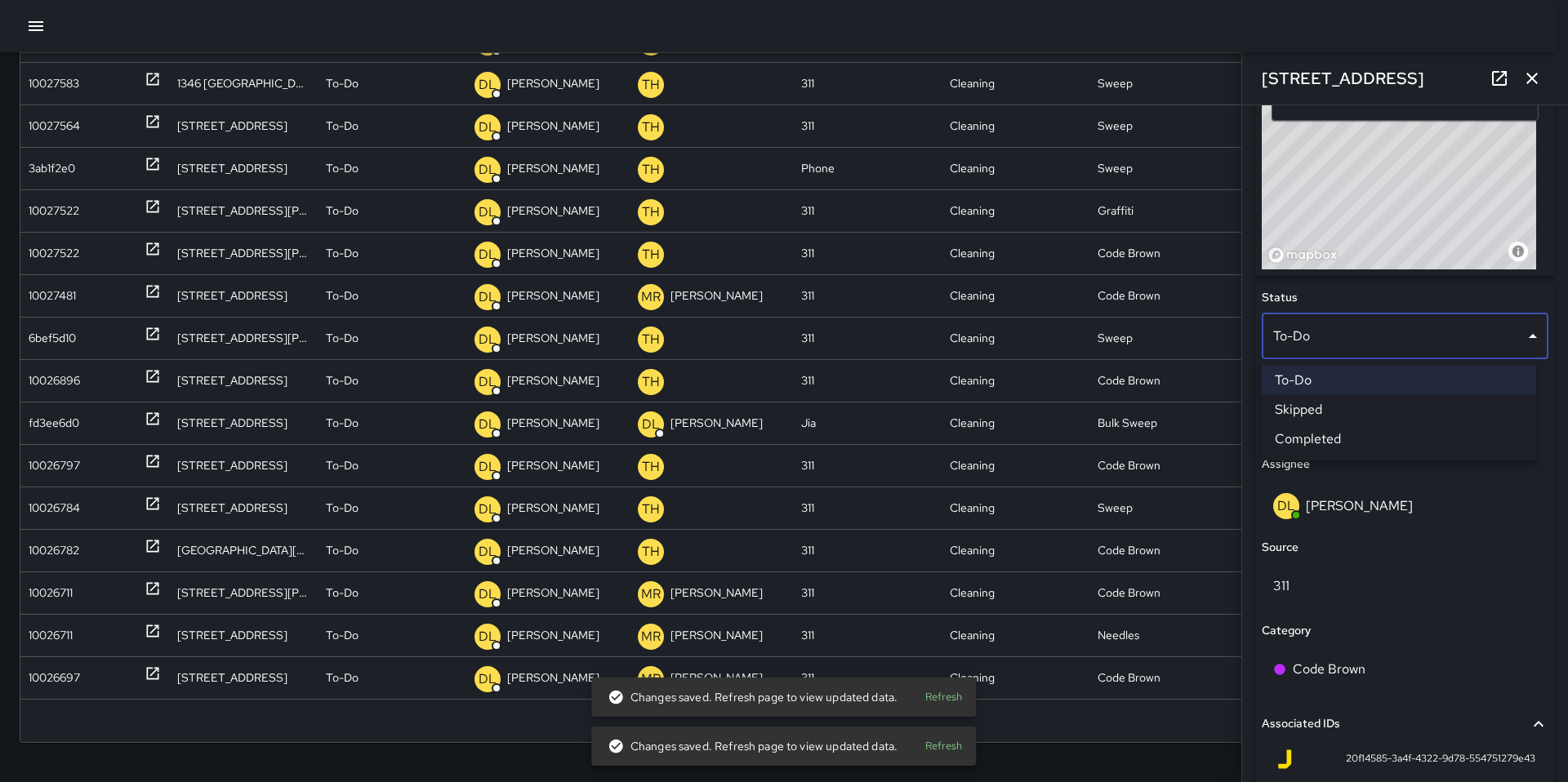
click at [1328, 409] on li "Skipped" at bounding box center [1399, 410] width 274 height 29
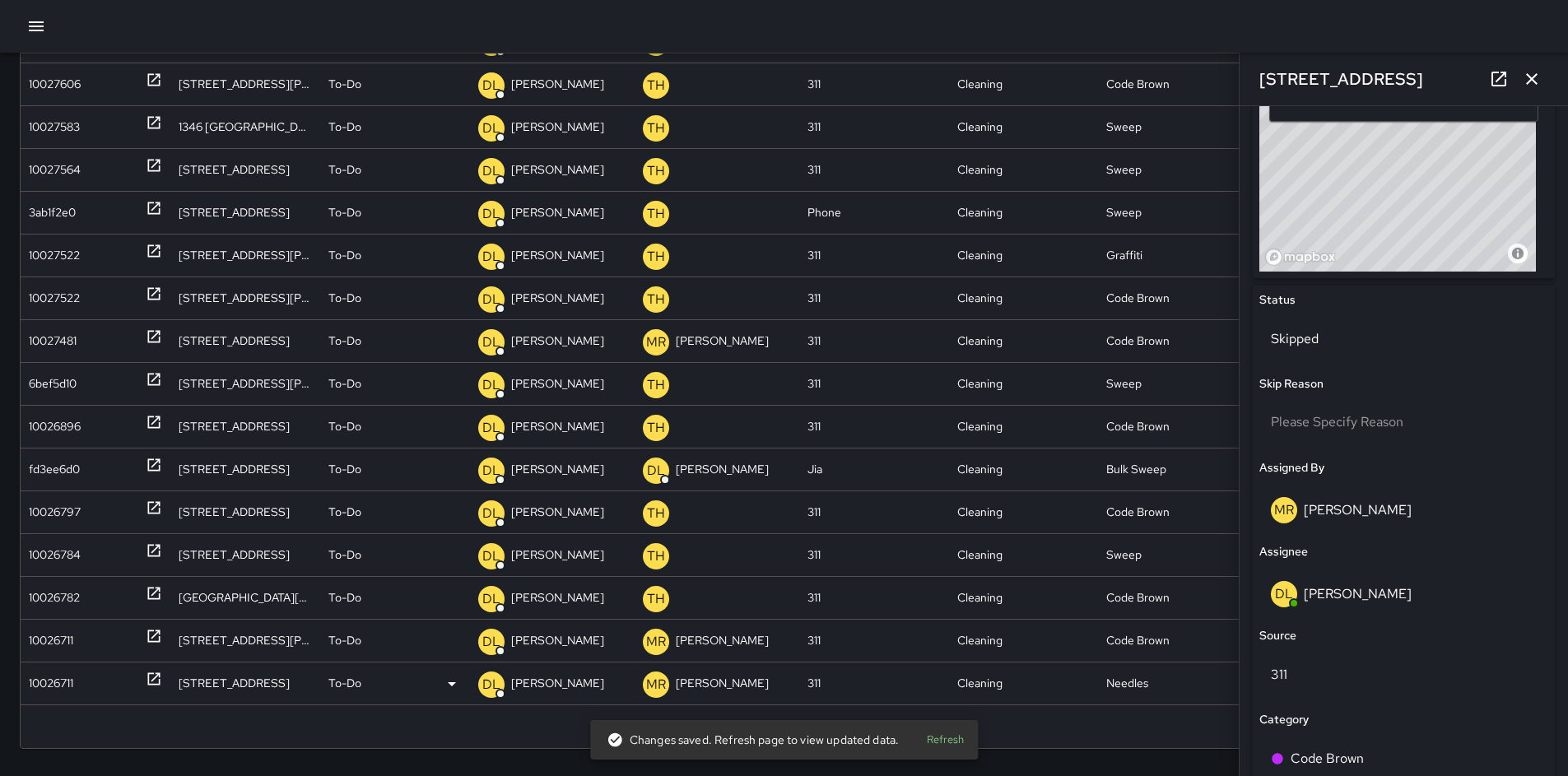
click at [58, 683] on div "10026711" at bounding box center [51, 683] width 45 height 42
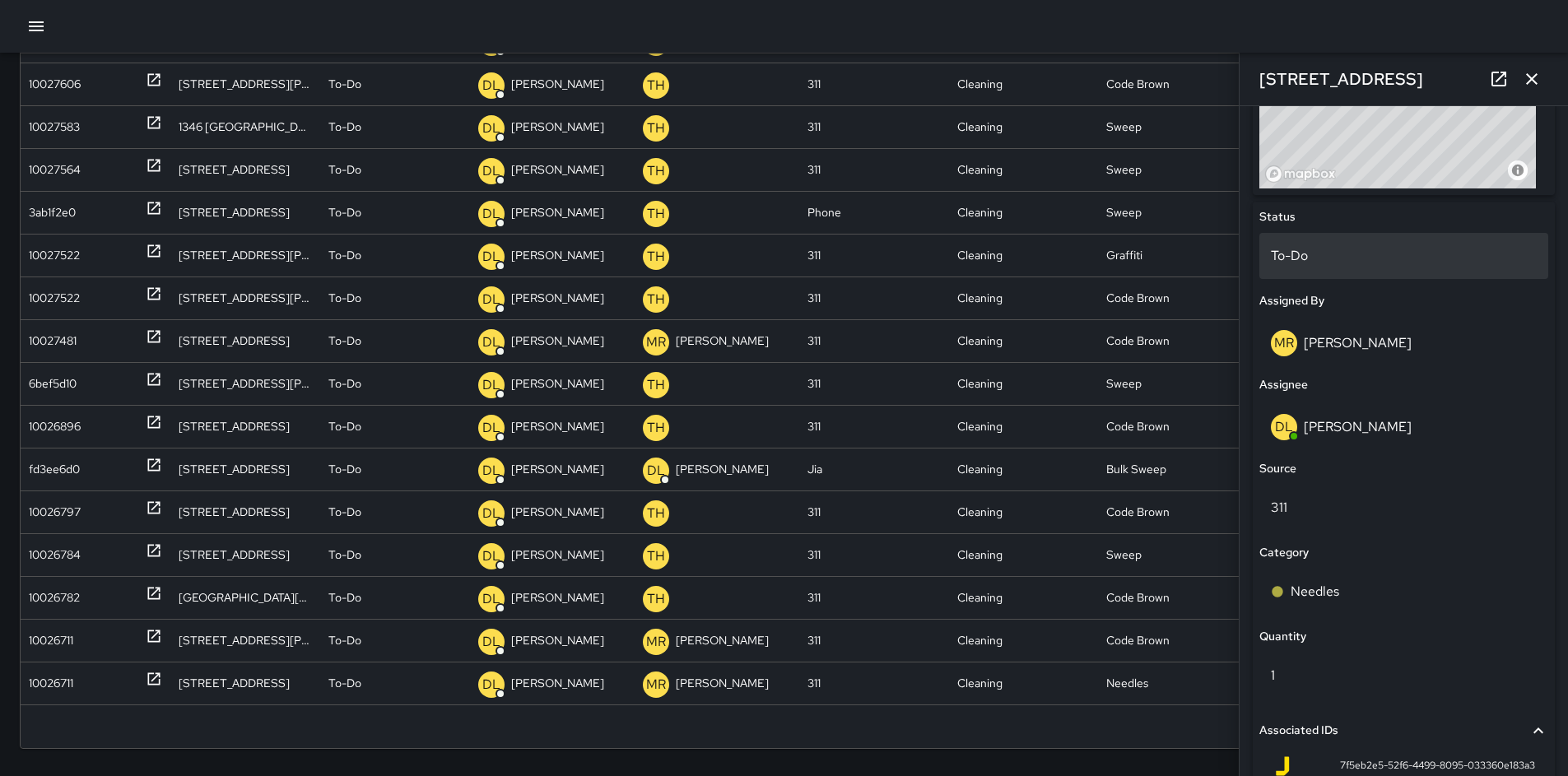
click at [1296, 258] on p "To-Do" at bounding box center [1404, 256] width 266 height 20
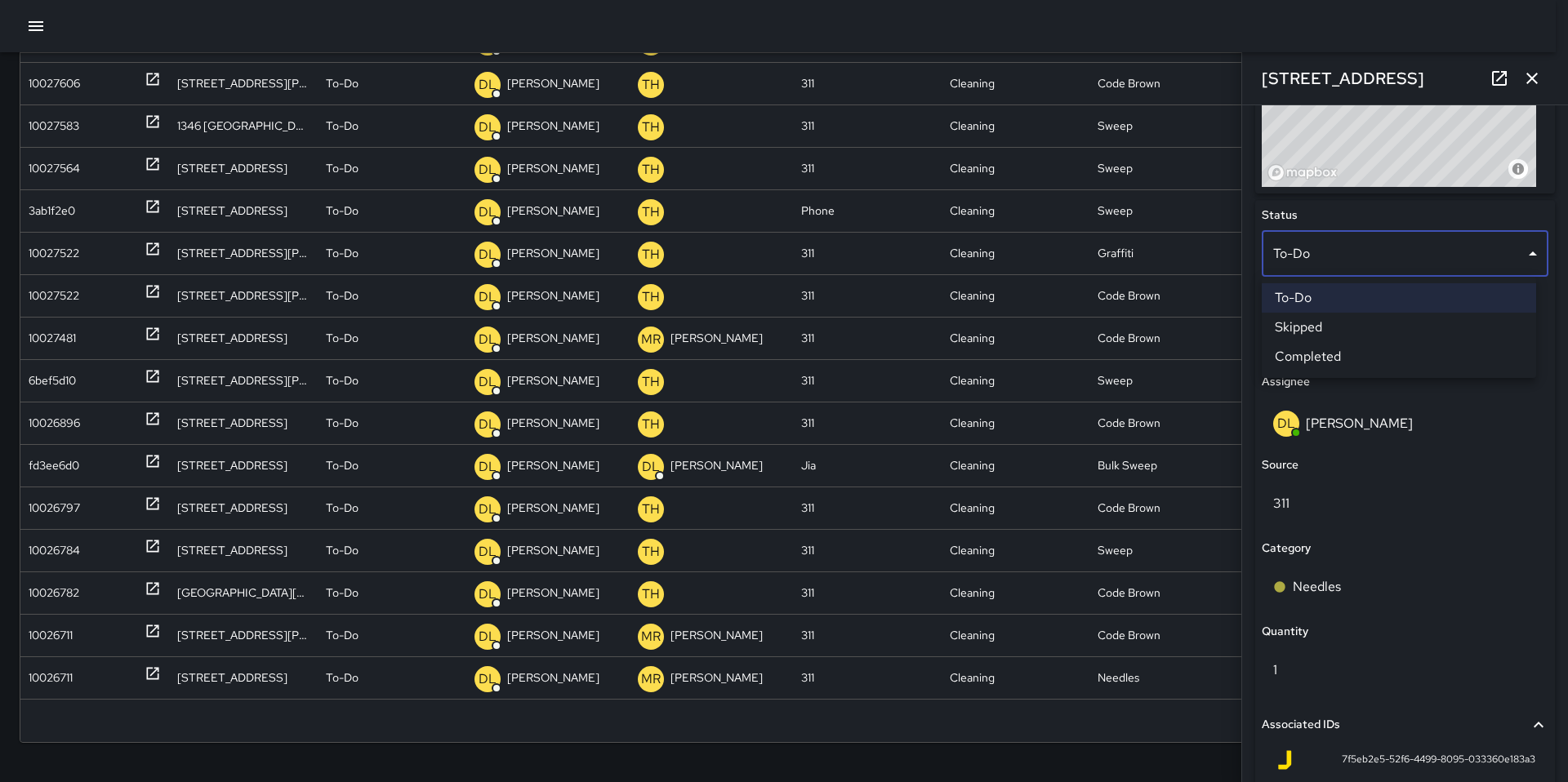
click at [1319, 320] on li "Skipped" at bounding box center [1399, 327] width 274 height 29
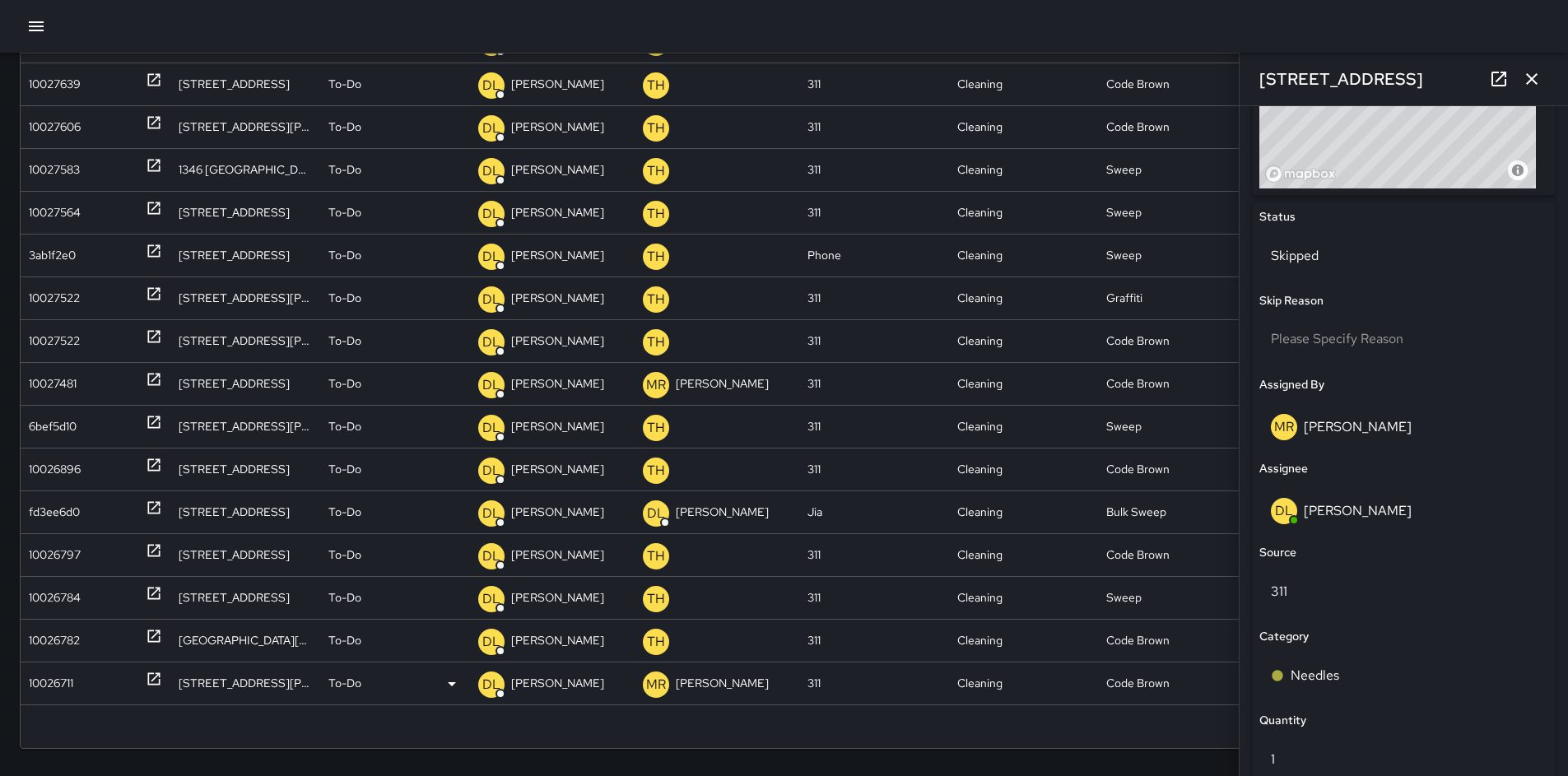
click at [70, 685] on div "10026711" at bounding box center [51, 683] width 45 height 42
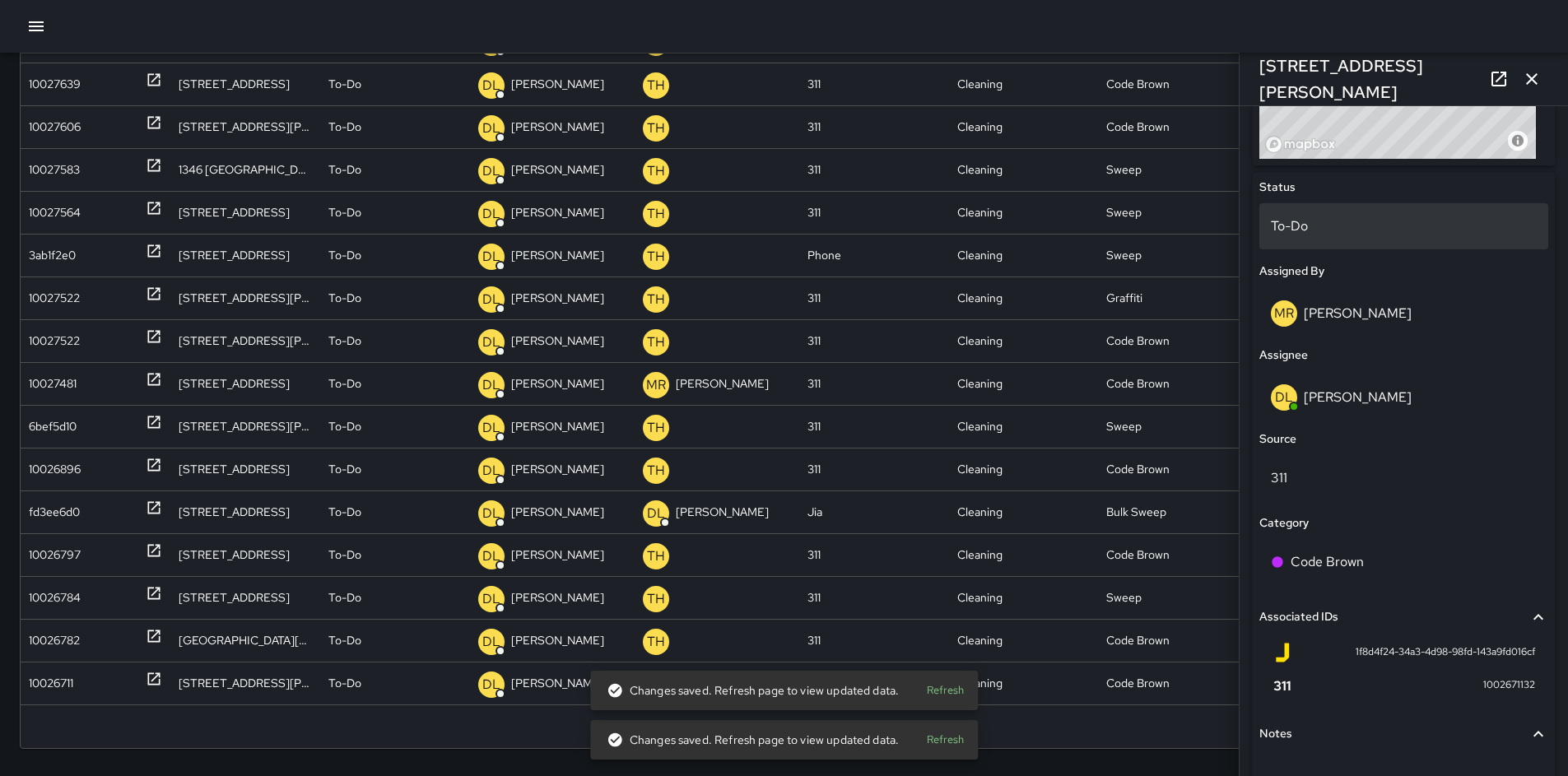
click at [1339, 228] on p "To-Do" at bounding box center [1404, 226] width 266 height 20
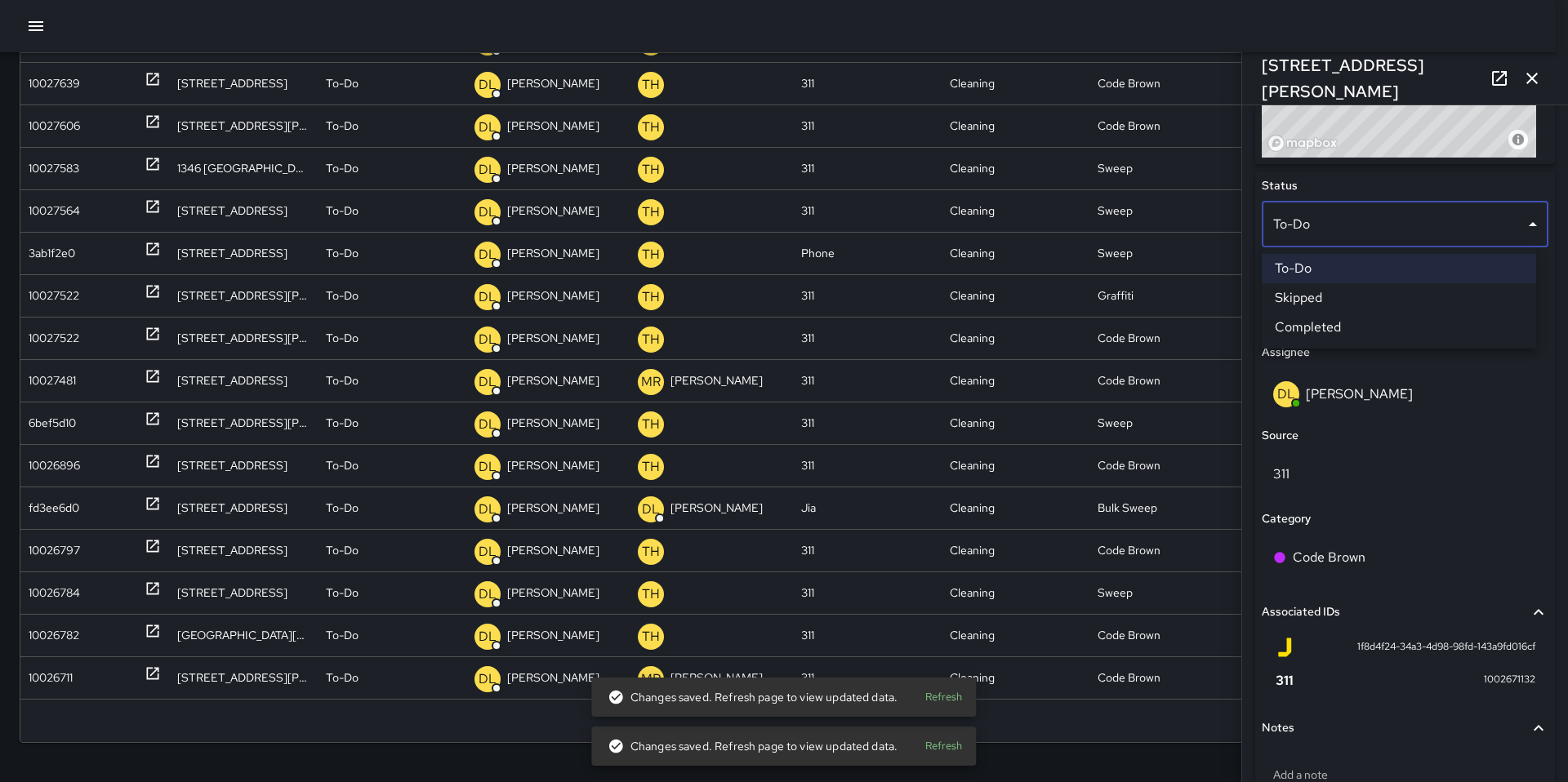
click at [1338, 295] on li "Skipped" at bounding box center [1399, 297] width 274 height 29
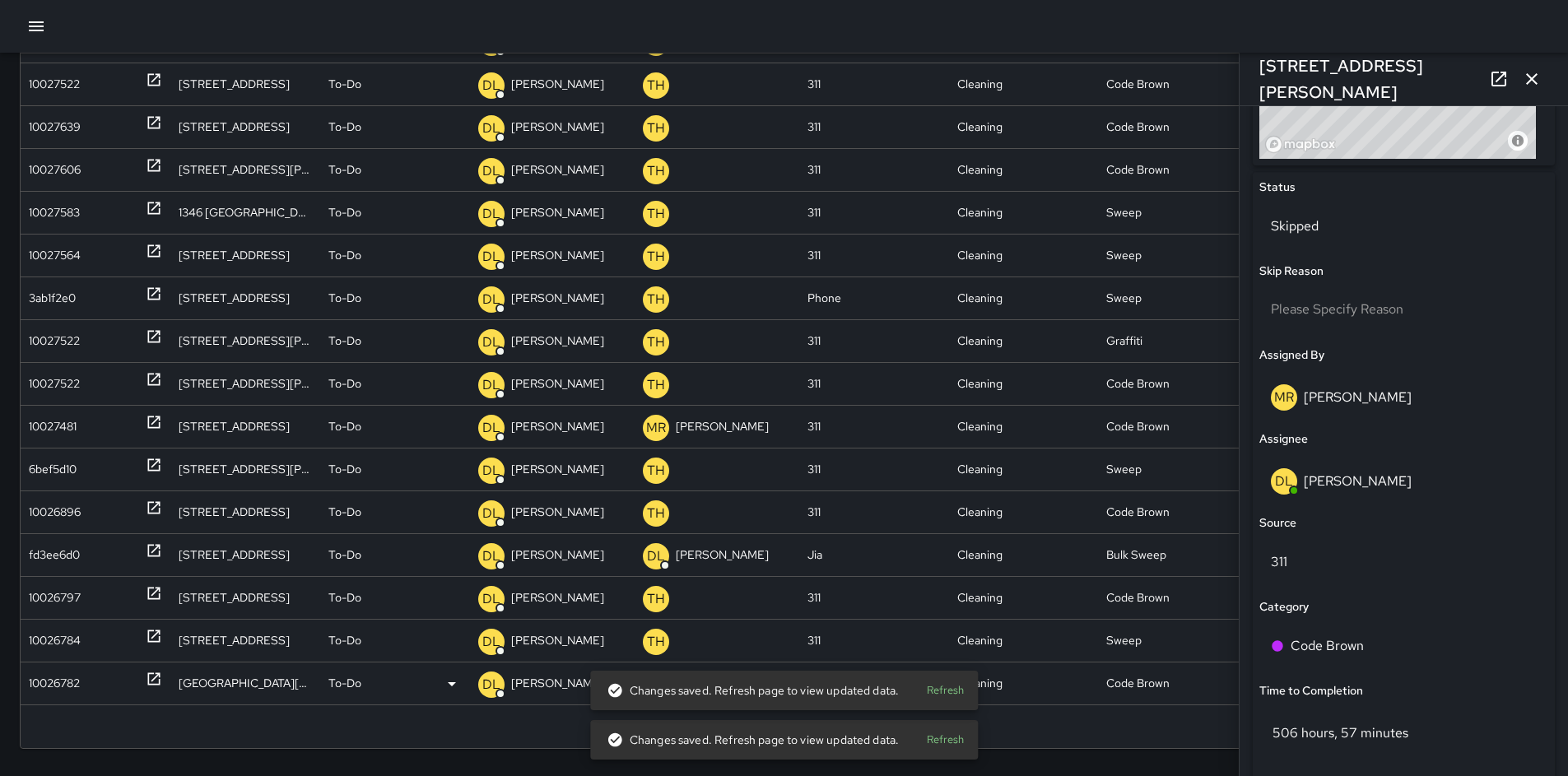
click at [62, 690] on div "10026782" at bounding box center [54, 683] width 51 height 42
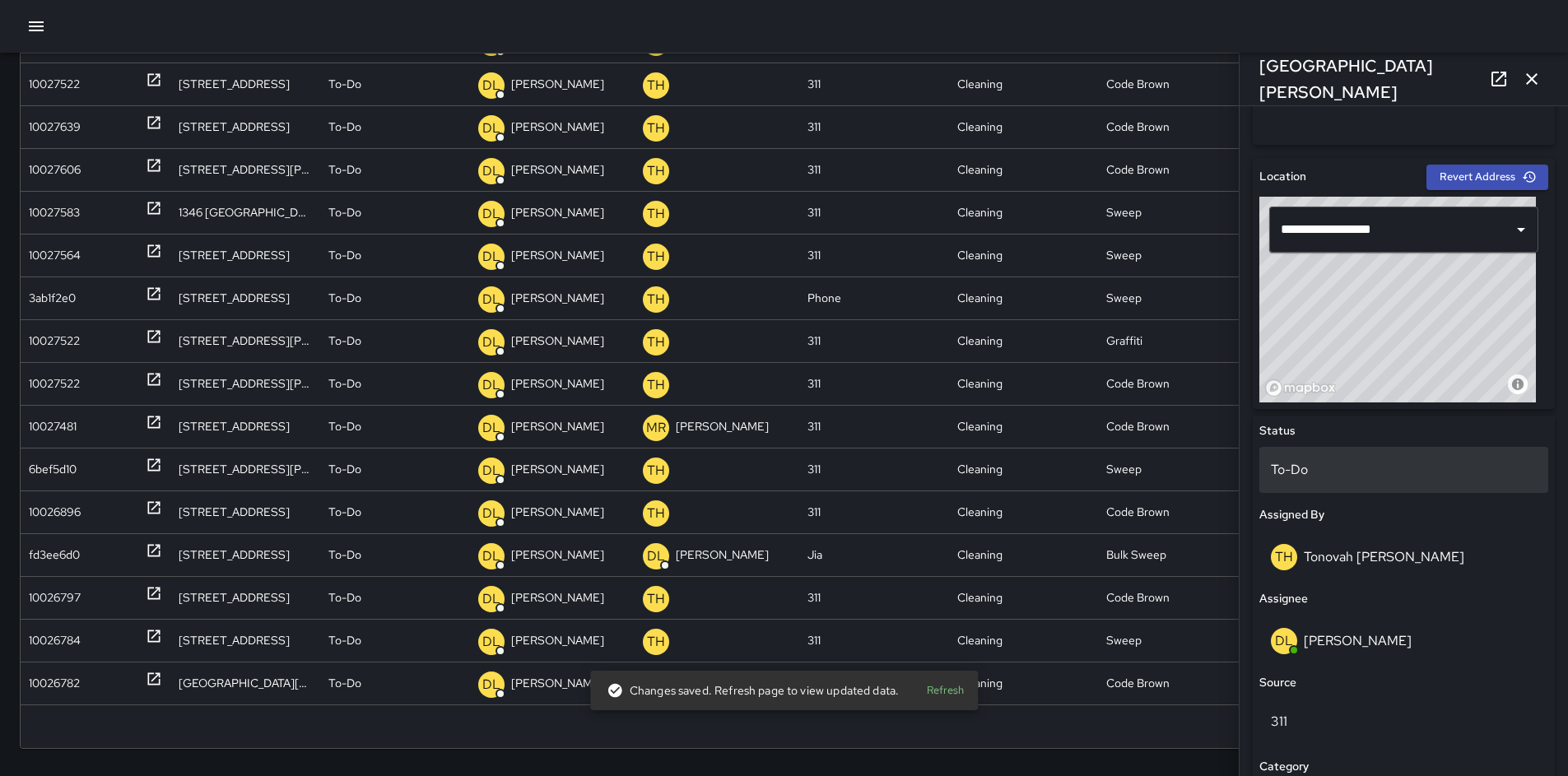
click at [1328, 478] on p "To-Do" at bounding box center [1404, 470] width 266 height 20
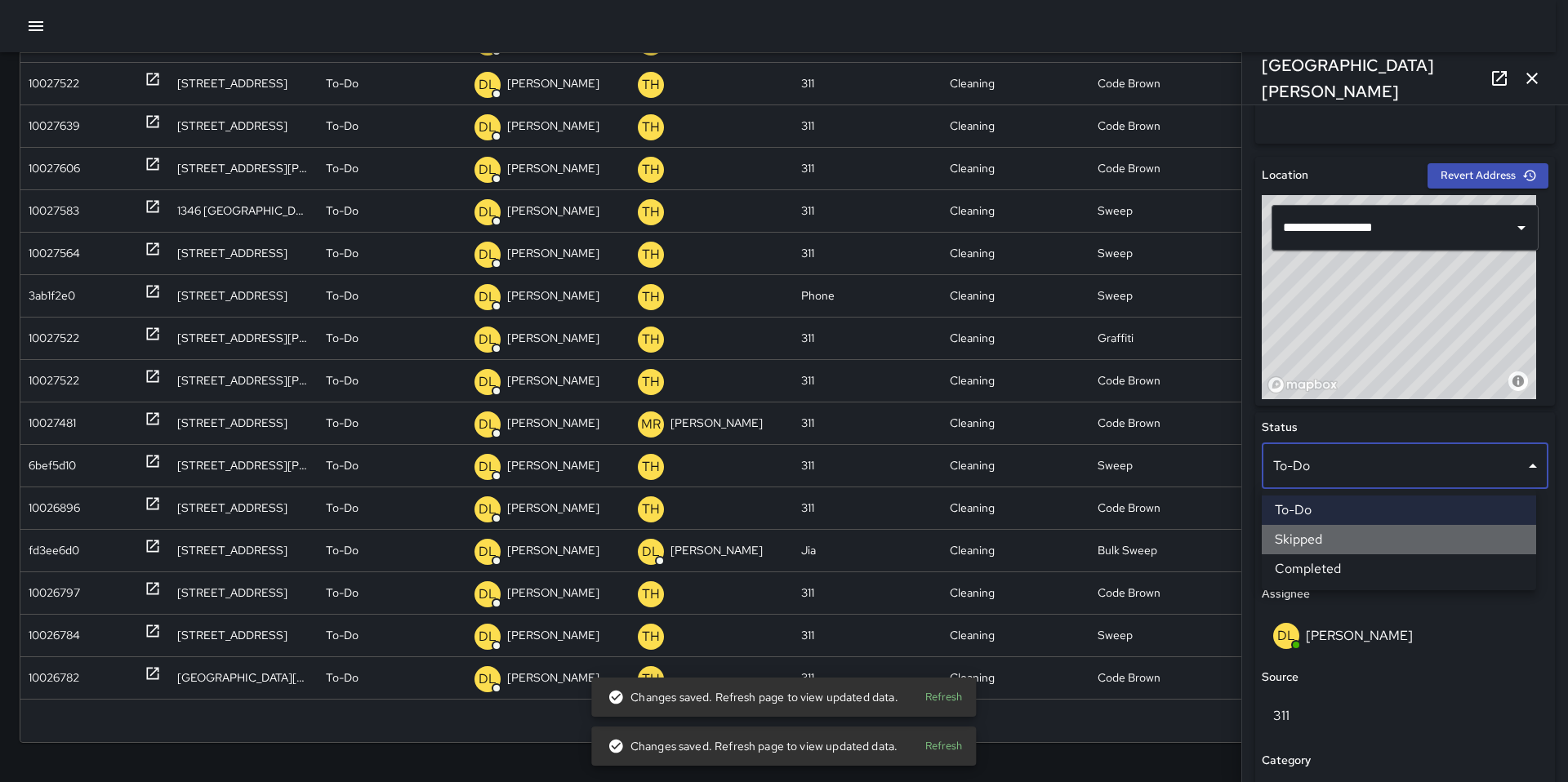
click at [1316, 536] on li "Skipped" at bounding box center [1399, 539] width 274 height 29
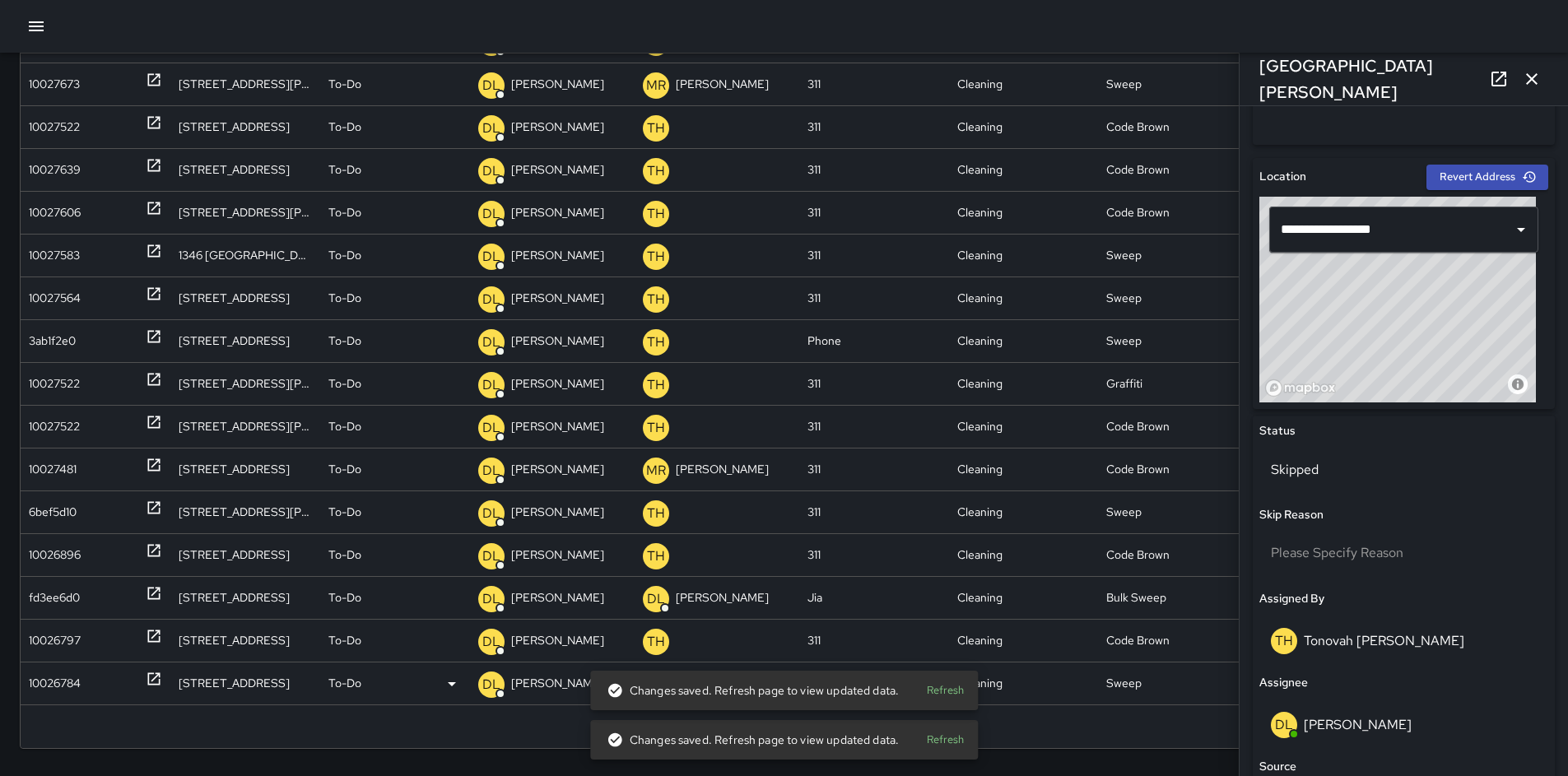
click at [54, 674] on div "10026784" at bounding box center [55, 683] width 52 height 42
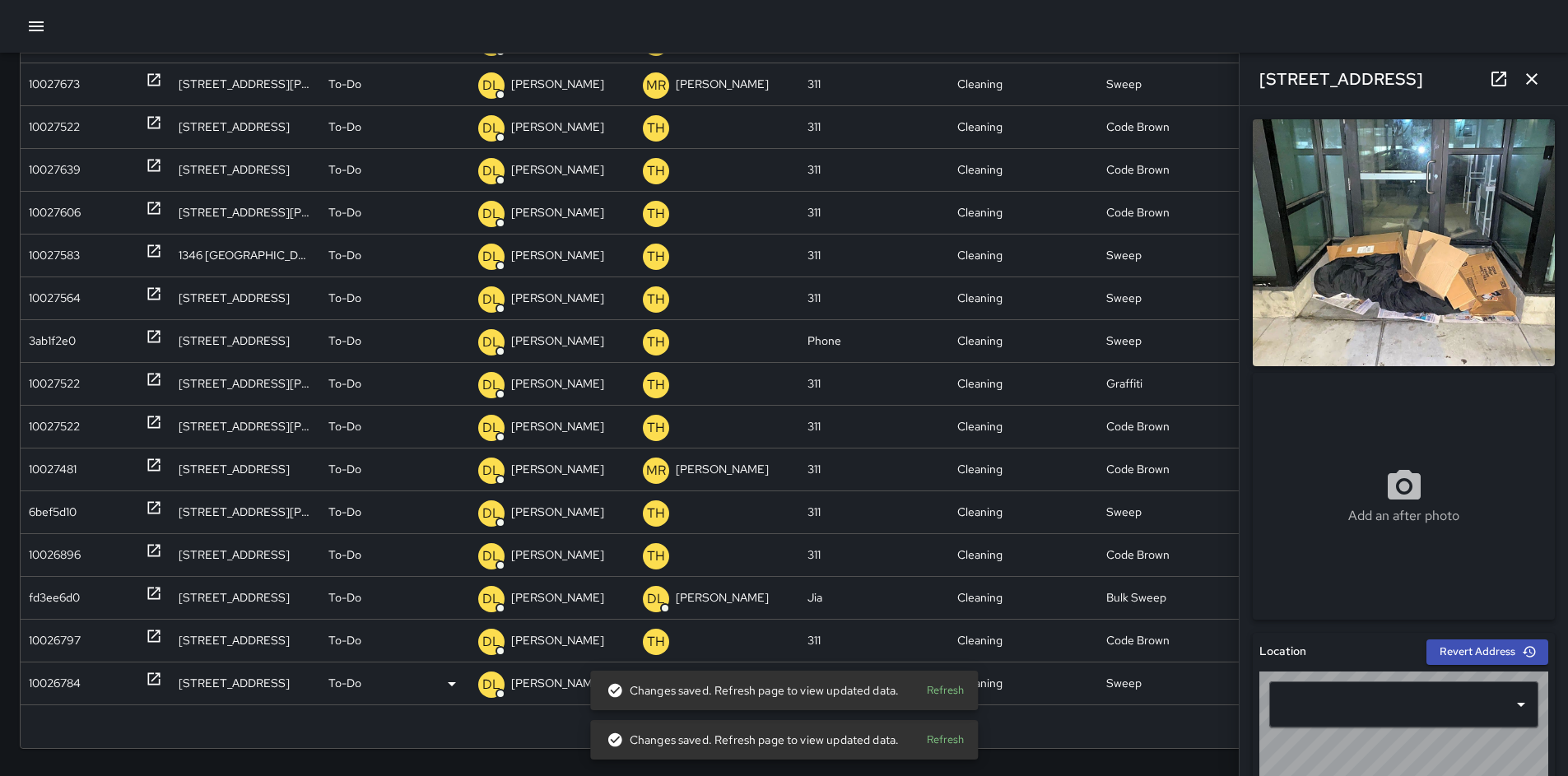
type input "**********"
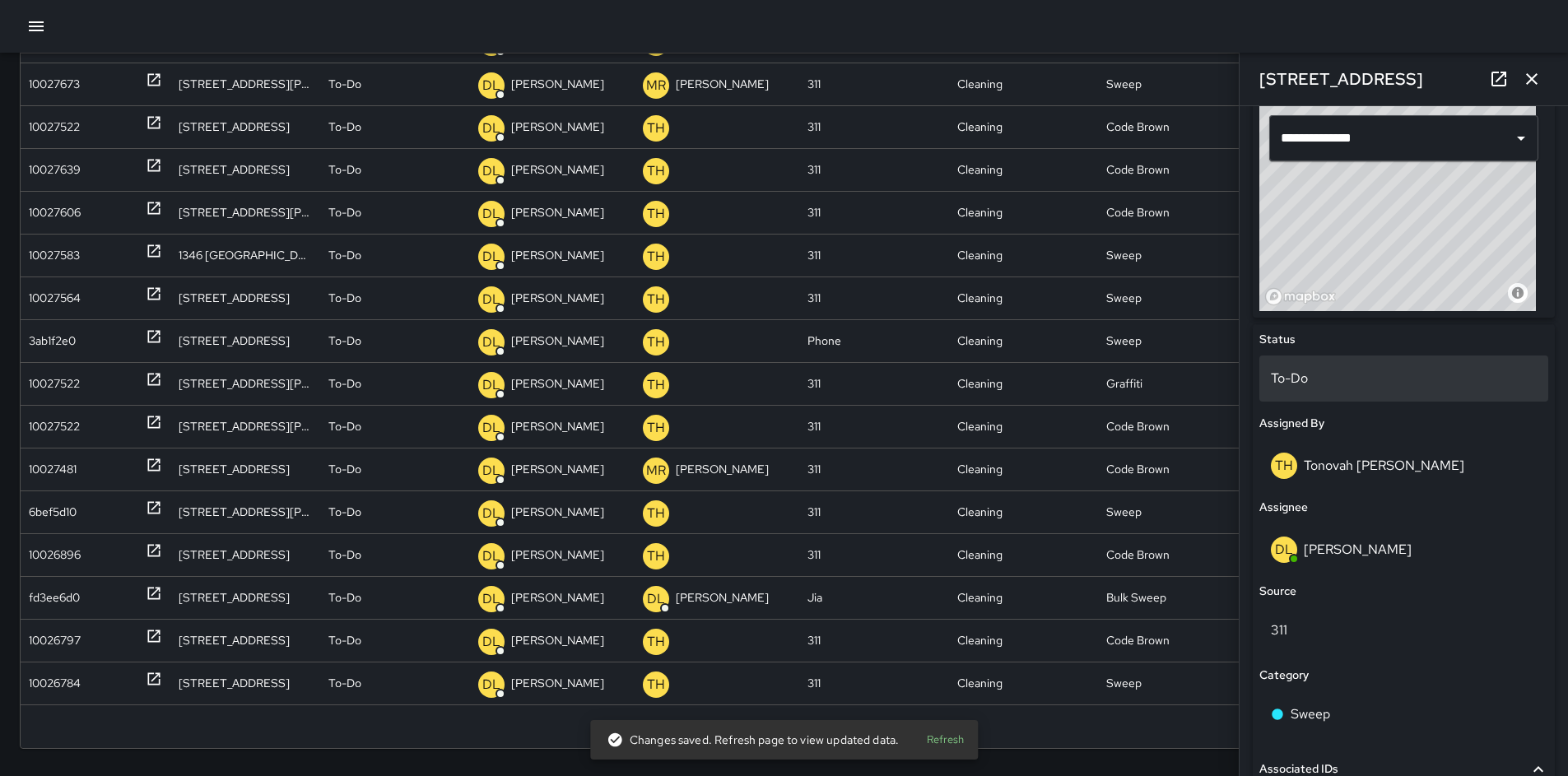
click at [1333, 377] on p "To-Do" at bounding box center [1404, 379] width 266 height 20
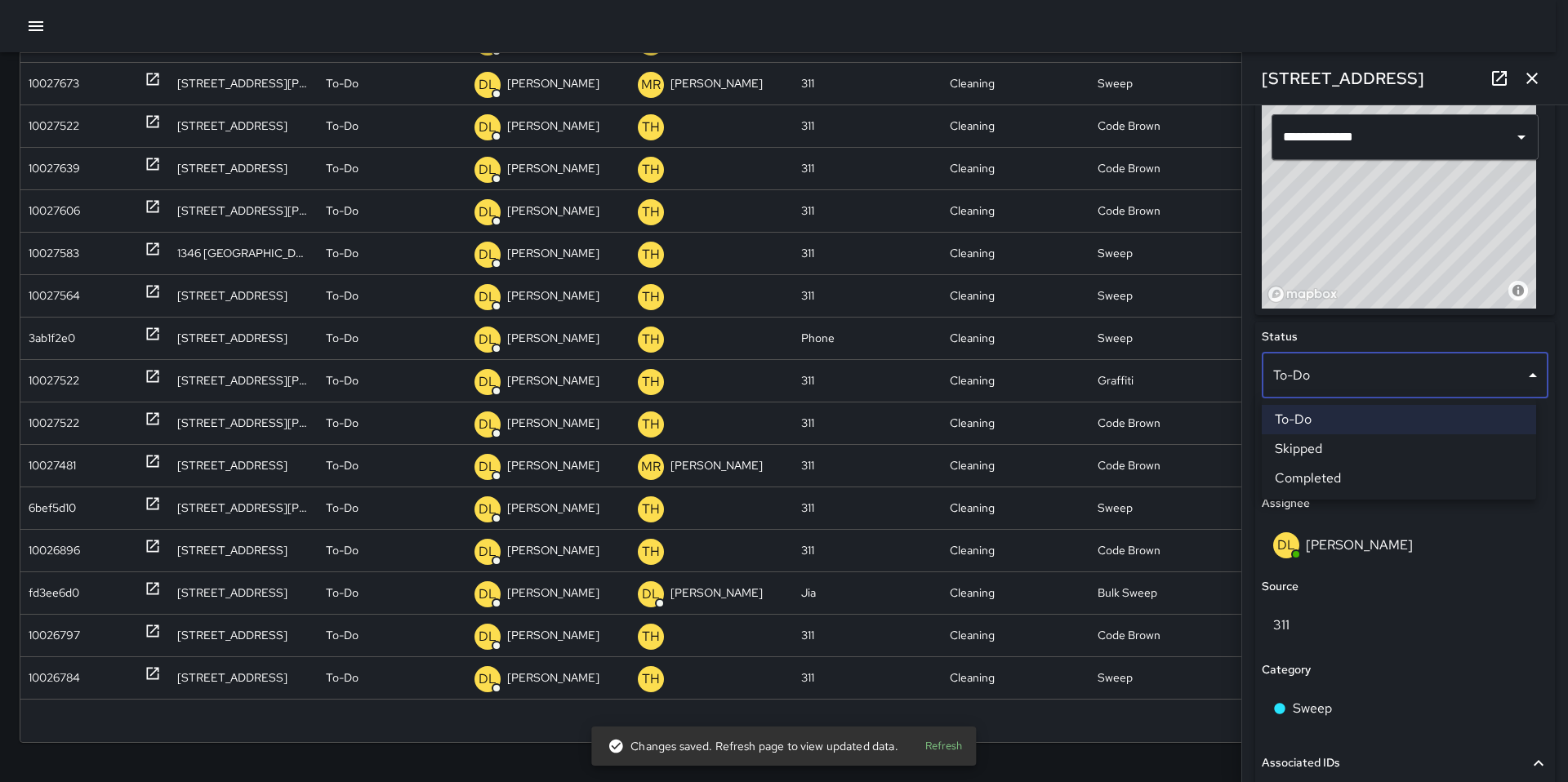
click at [1337, 454] on li "Skipped" at bounding box center [1399, 449] width 274 height 29
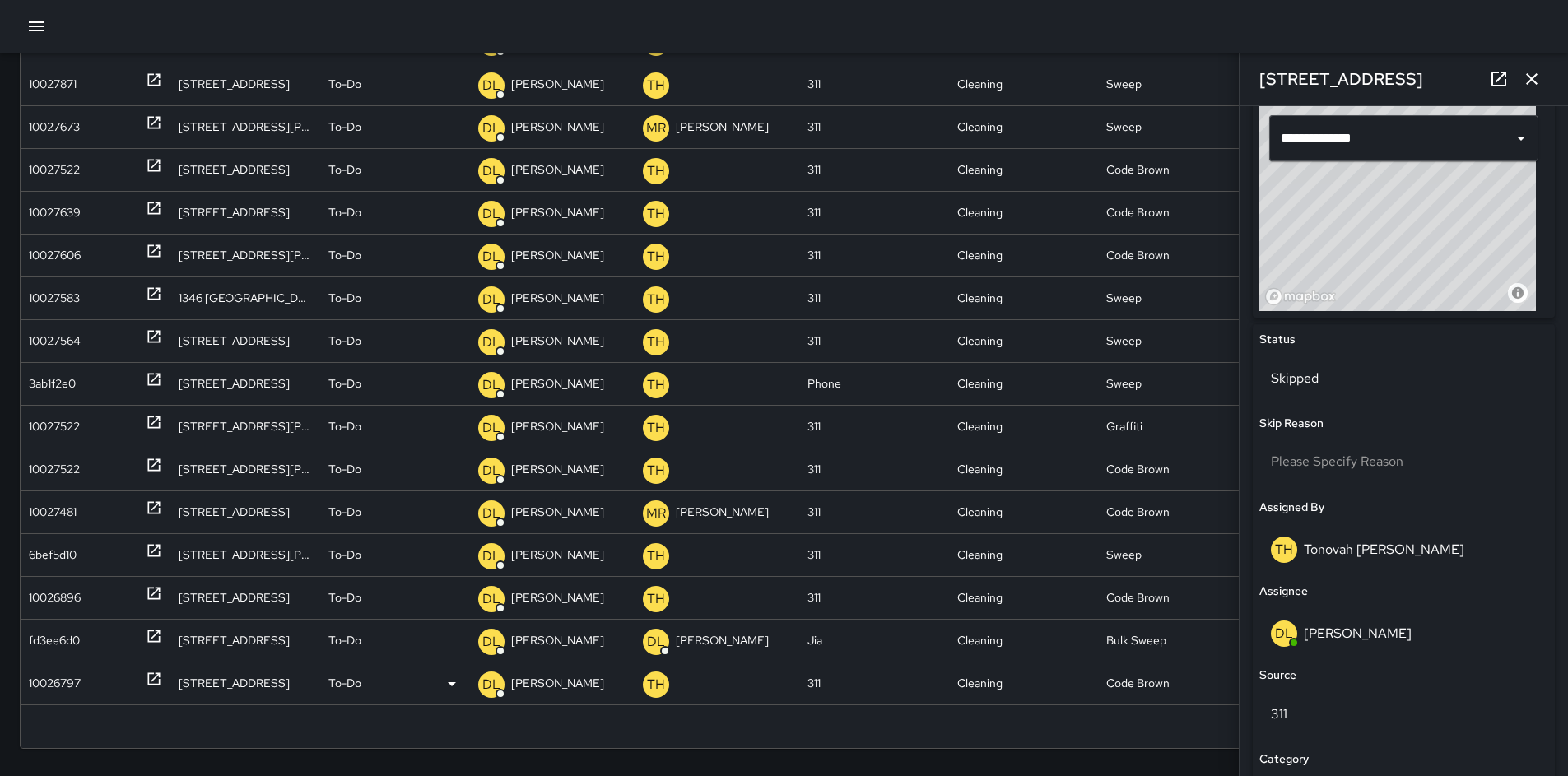
click at [67, 685] on div "10026797" at bounding box center [55, 683] width 52 height 42
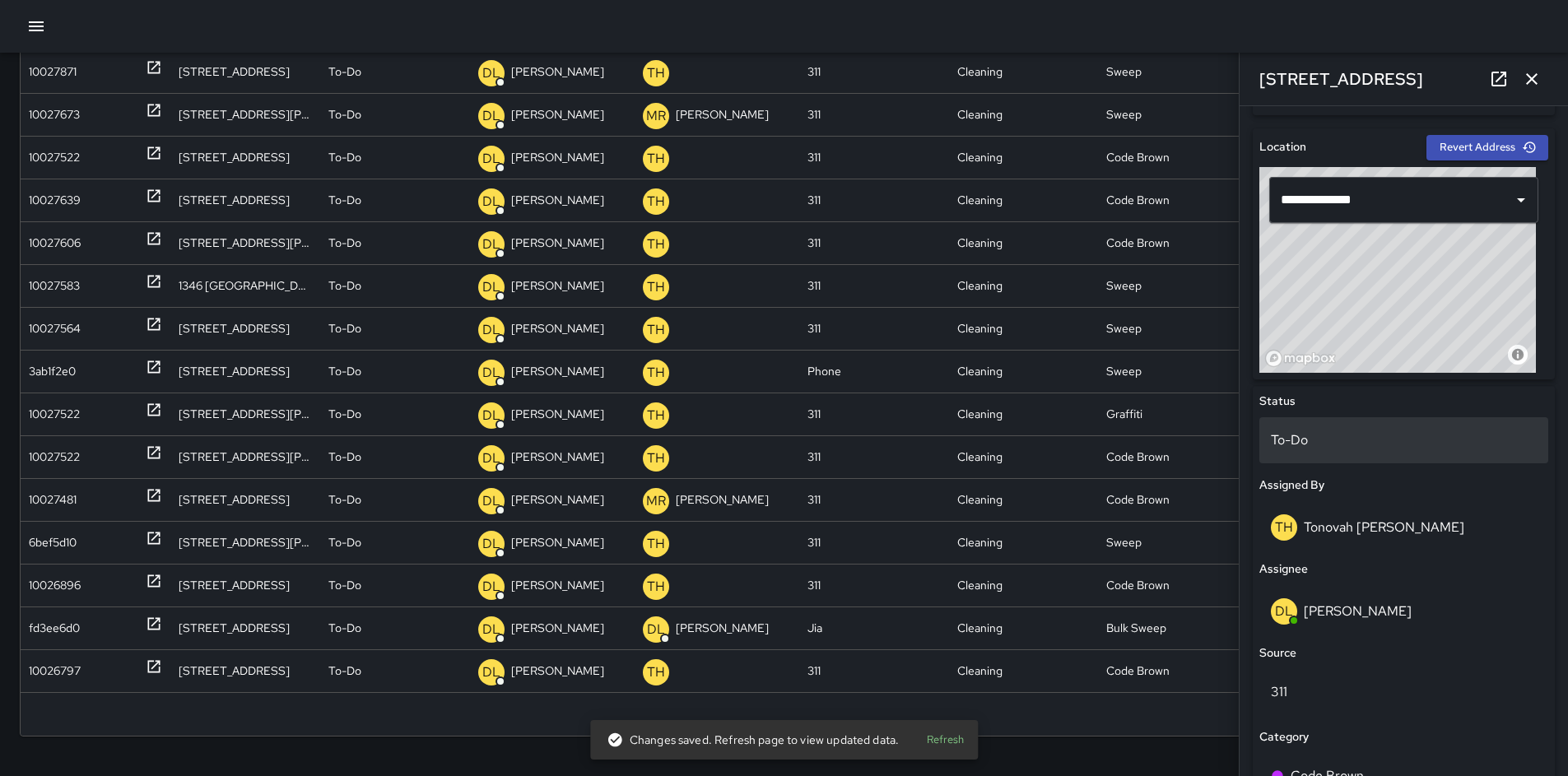
click at [1345, 432] on p "To-Do" at bounding box center [1404, 440] width 266 height 20
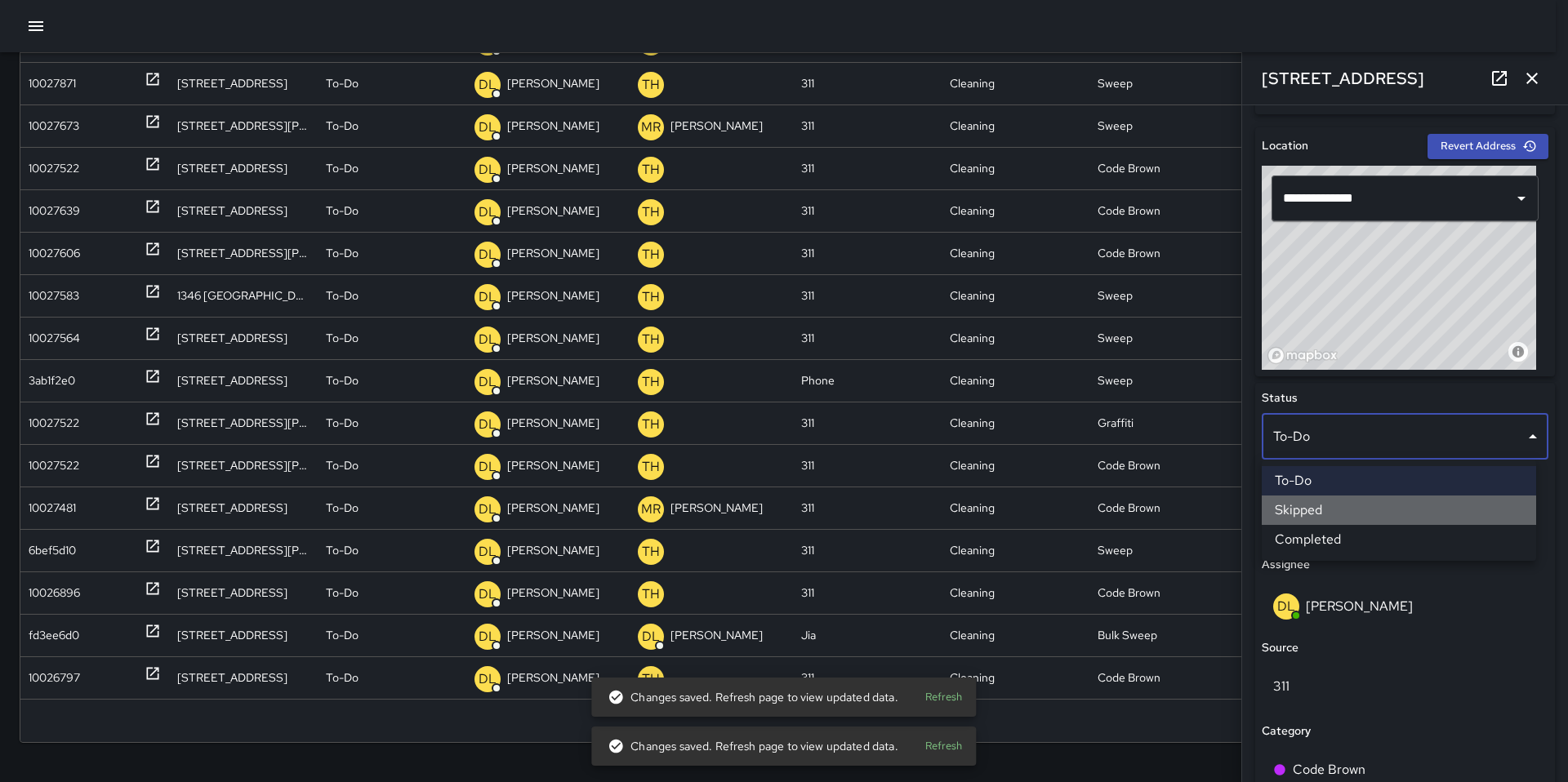
click at [1328, 509] on li "Skipped" at bounding box center [1399, 509] width 274 height 29
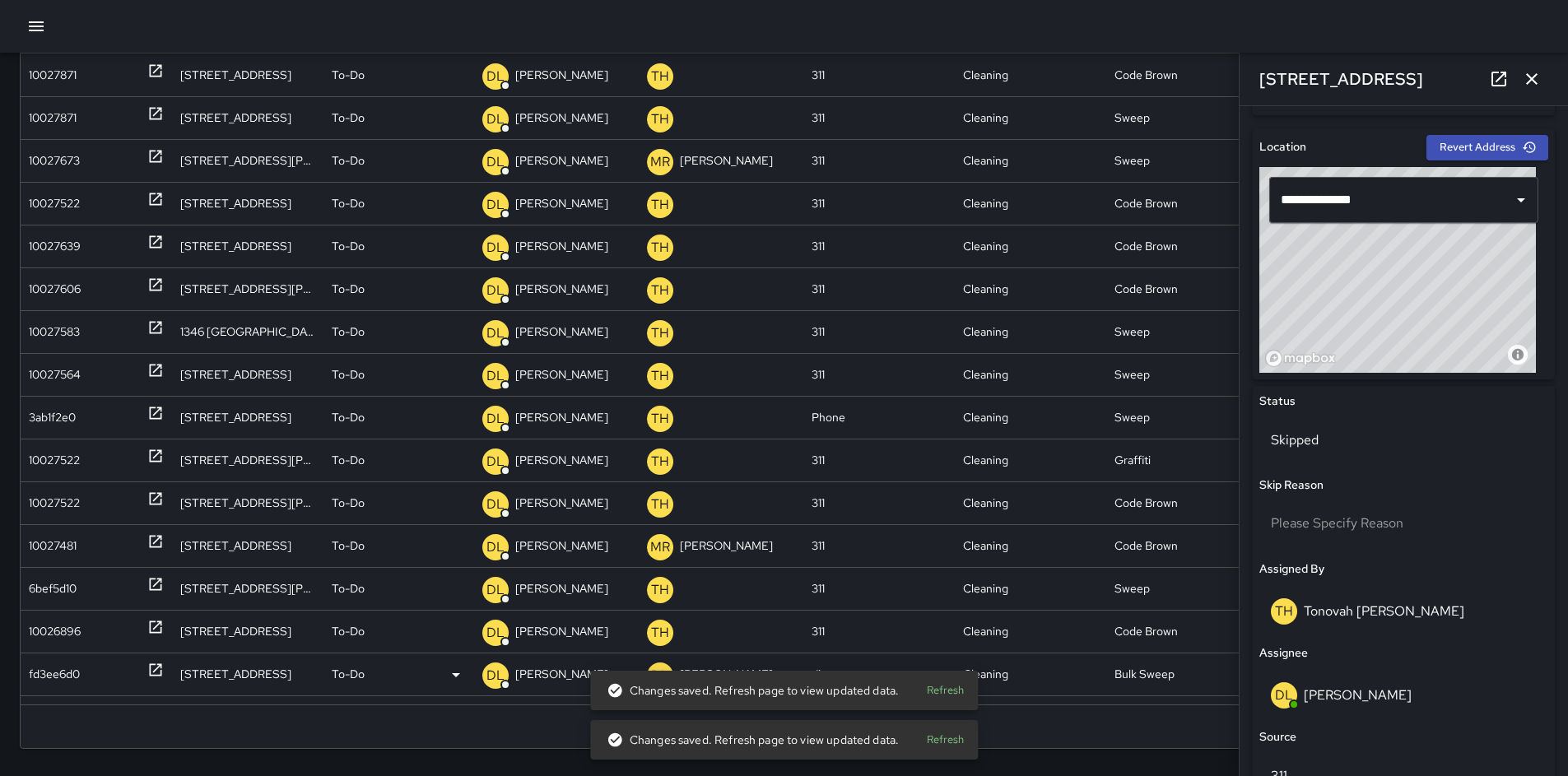
click at [66, 672] on div "fd3ee6d0" at bounding box center [54, 675] width 51 height 42
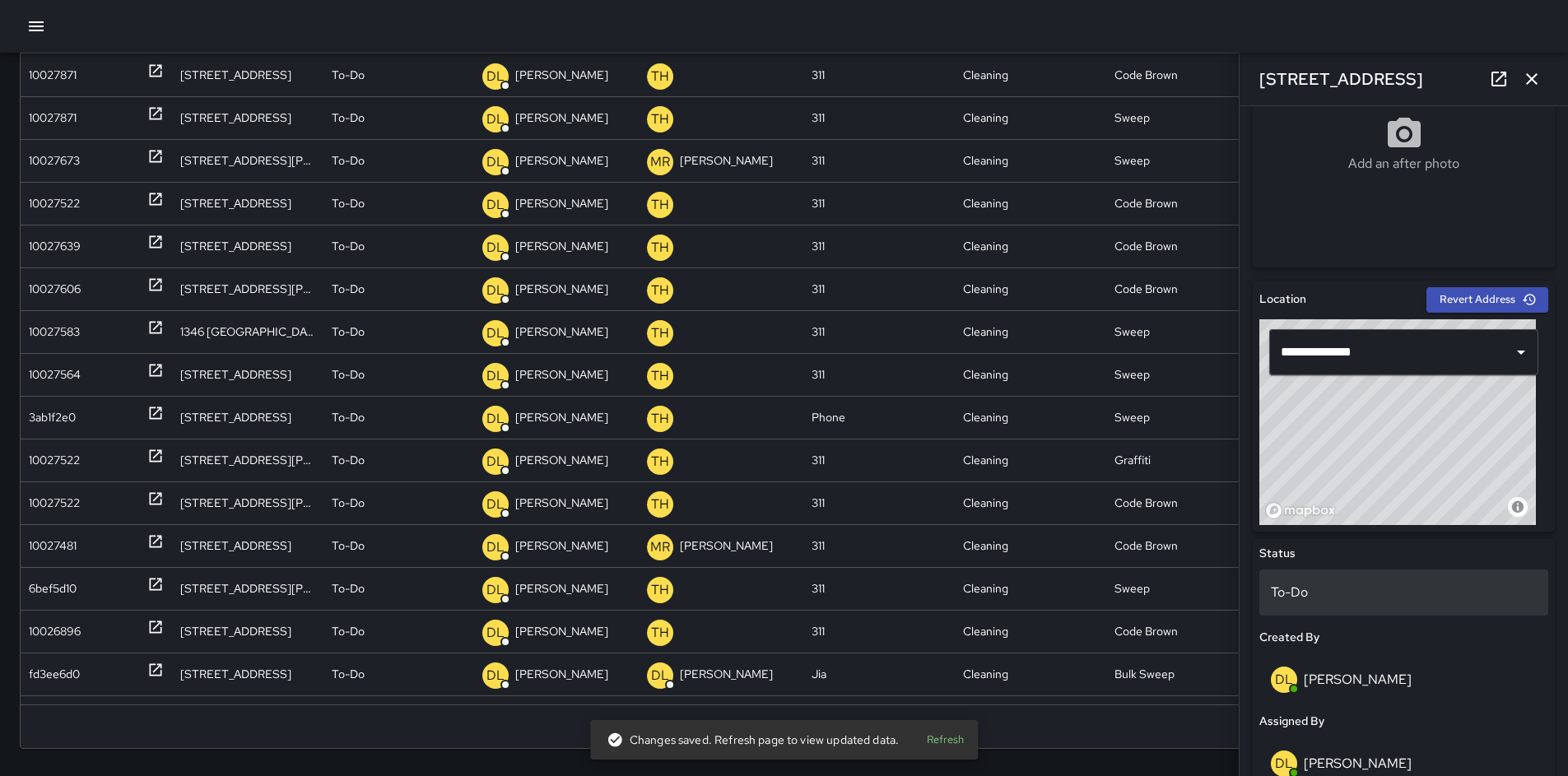
click at [1335, 585] on p "To-Do" at bounding box center [1404, 593] width 266 height 20
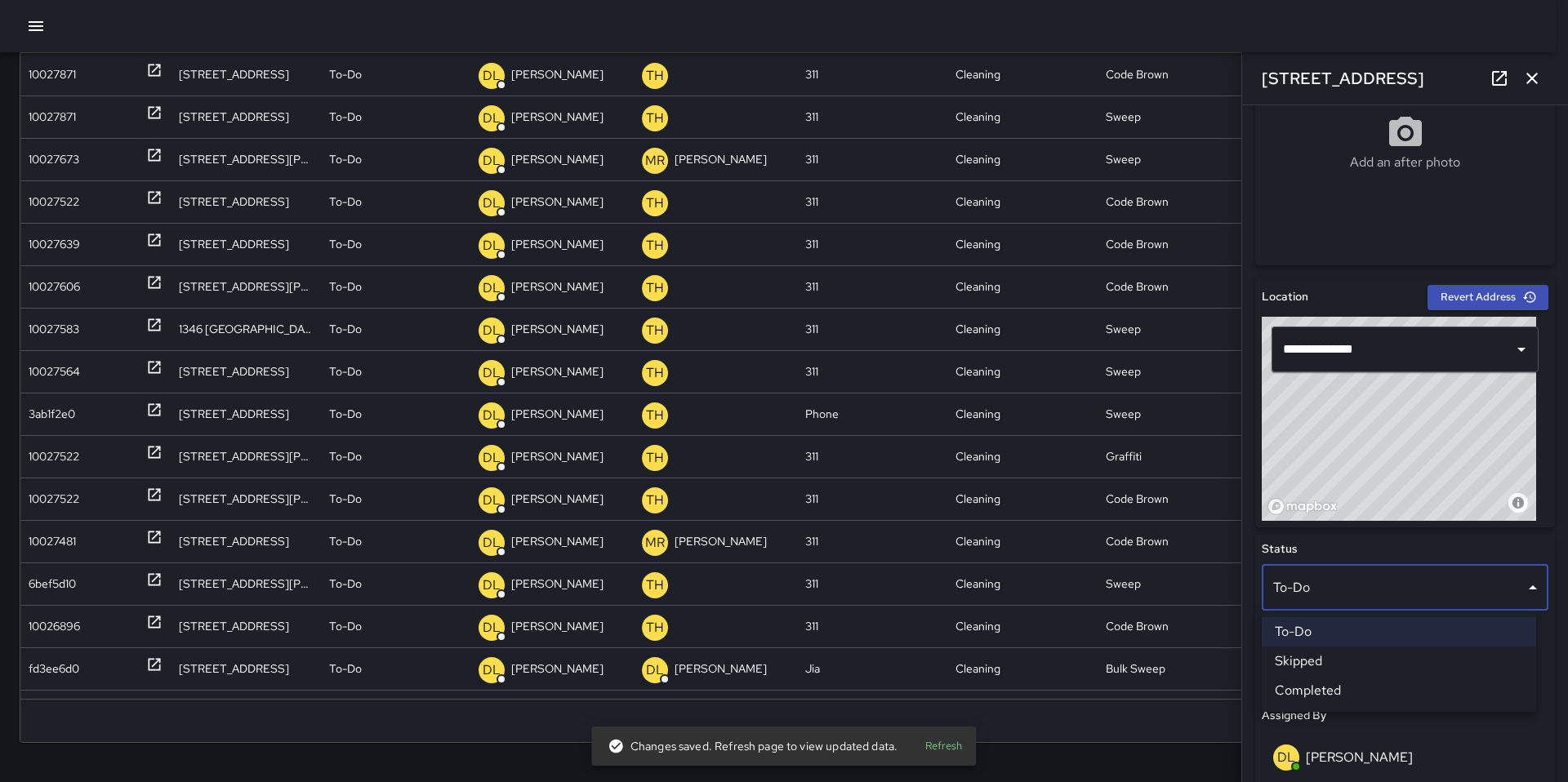
click at [1326, 656] on li "Skipped" at bounding box center [1399, 661] width 274 height 29
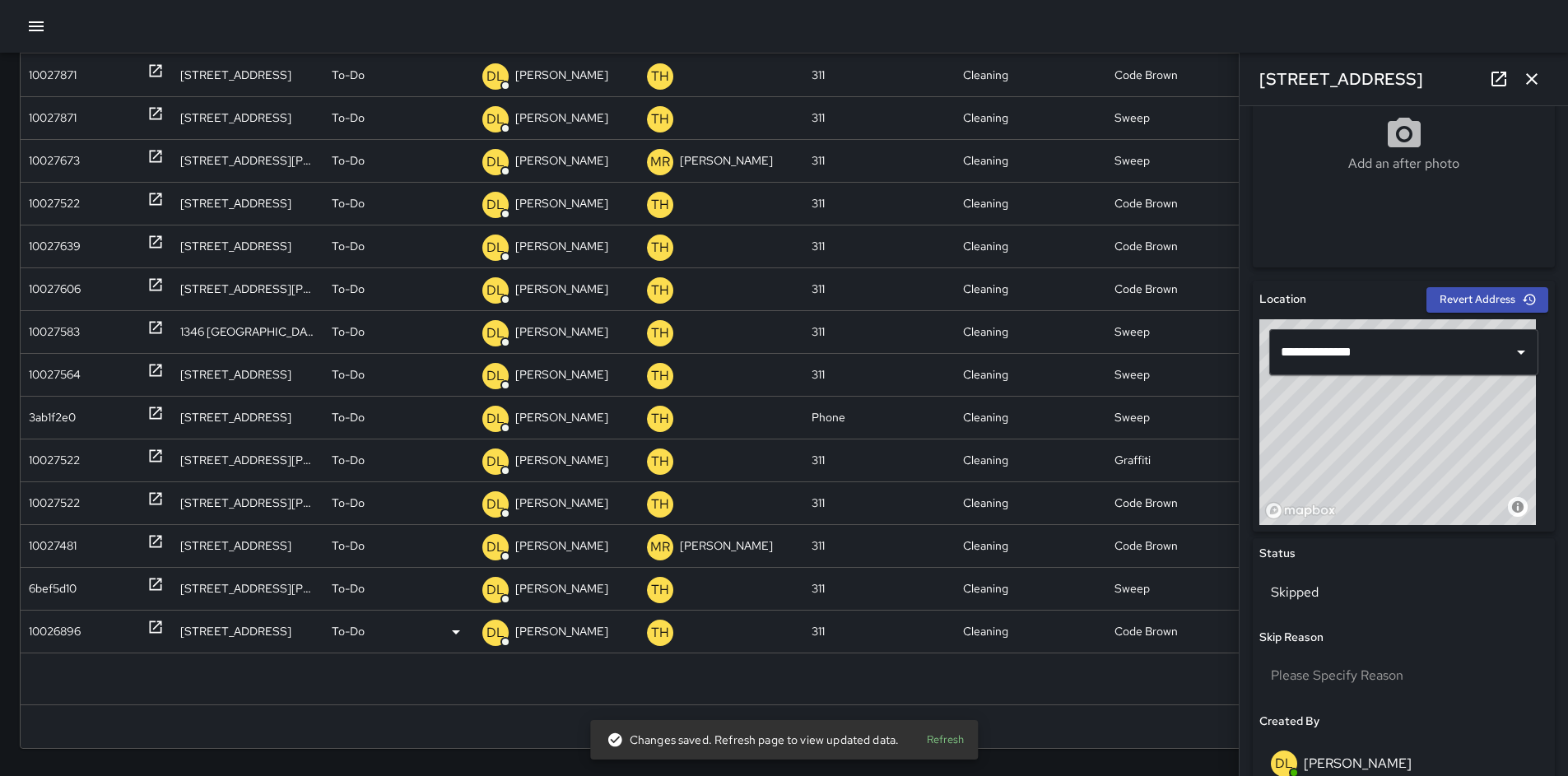
click at [40, 634] on div "10026896" at bounding box center [55, 631] width 52 height 42
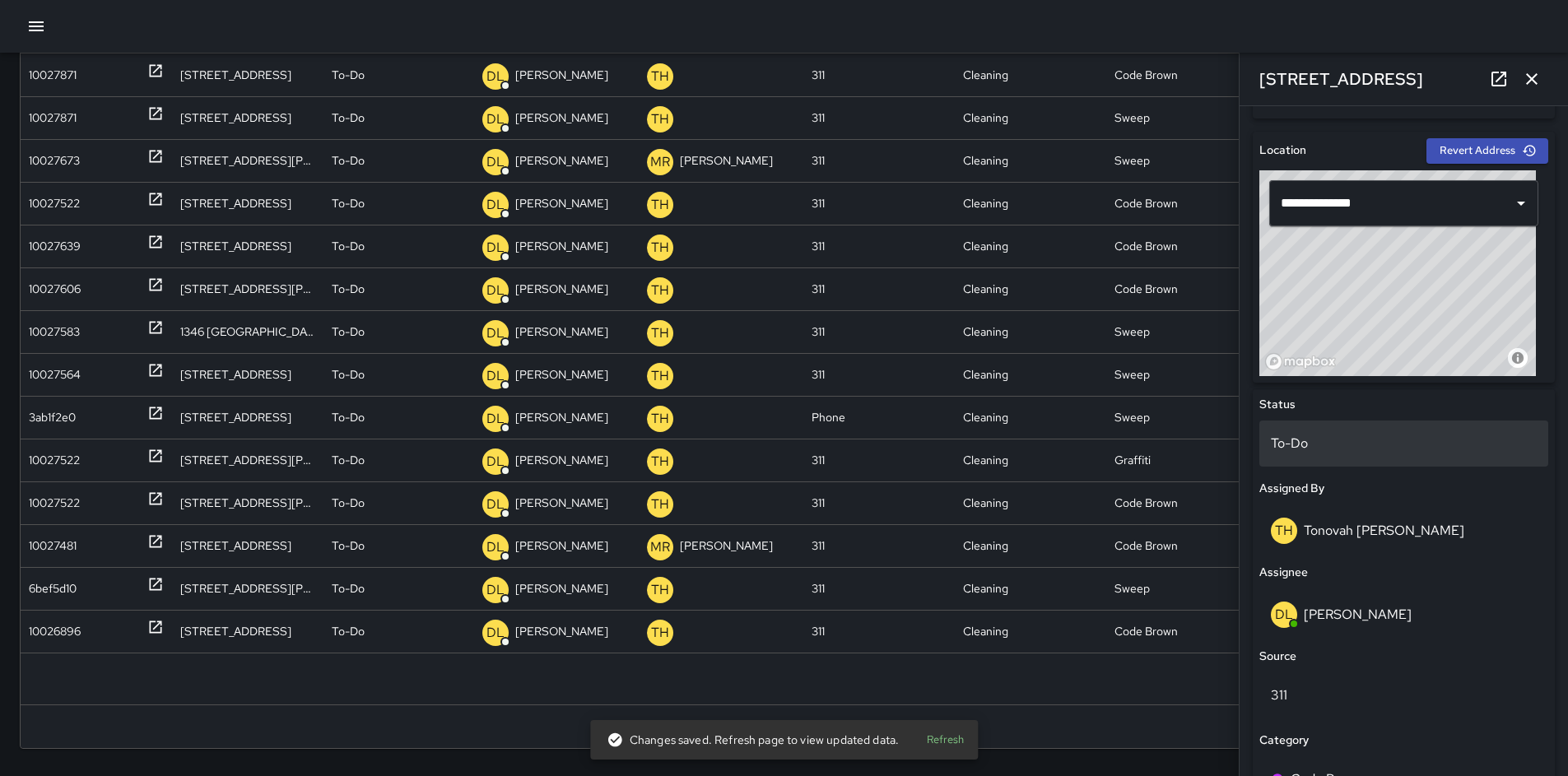
click at [1325, 447] on p "To-Do" at bounding box center [1404, 444] width 266 height 20
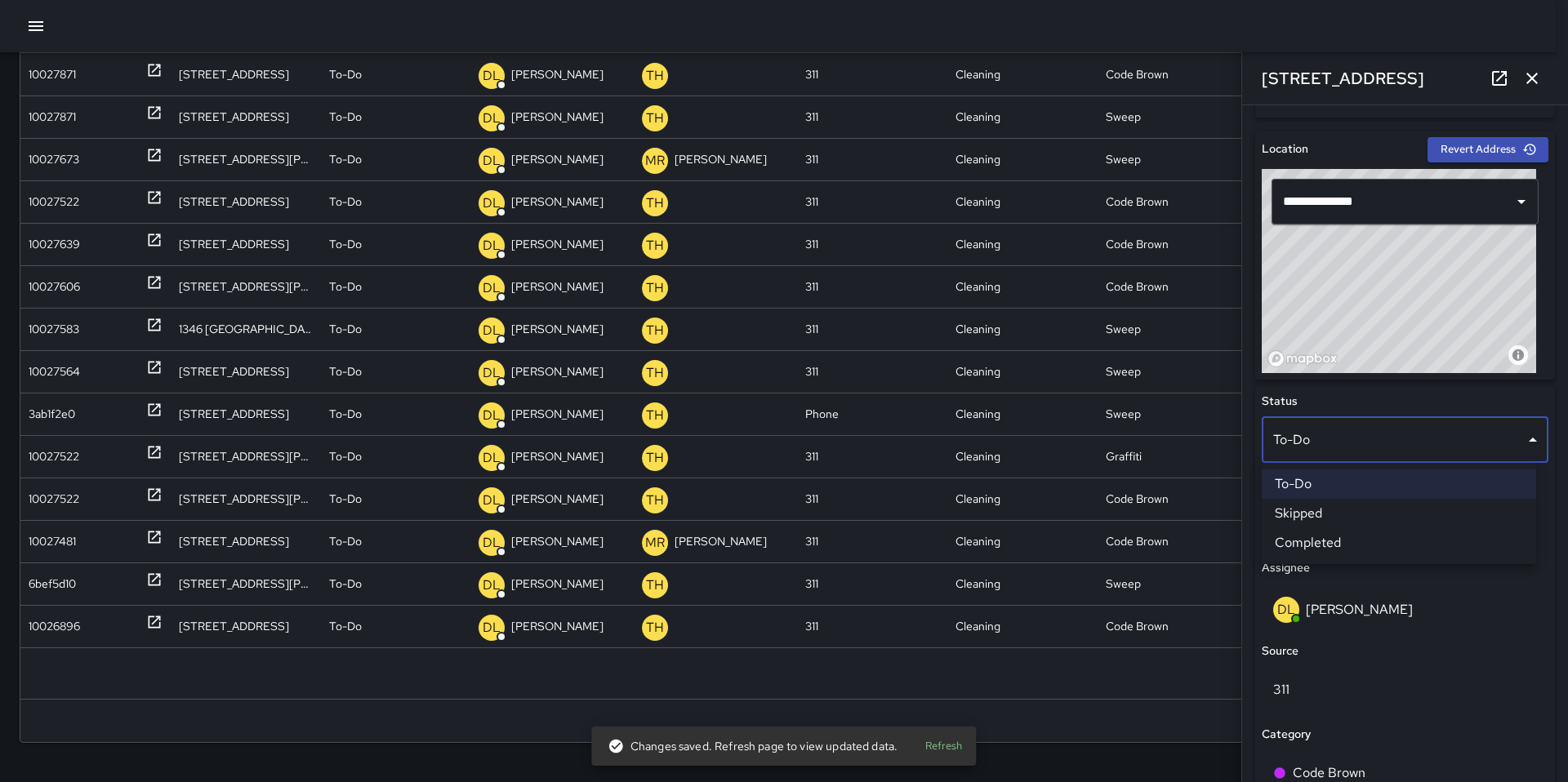
click at [1303, 521] on li "Skipped" at bounding box center [1399, 513] width 274 height 29
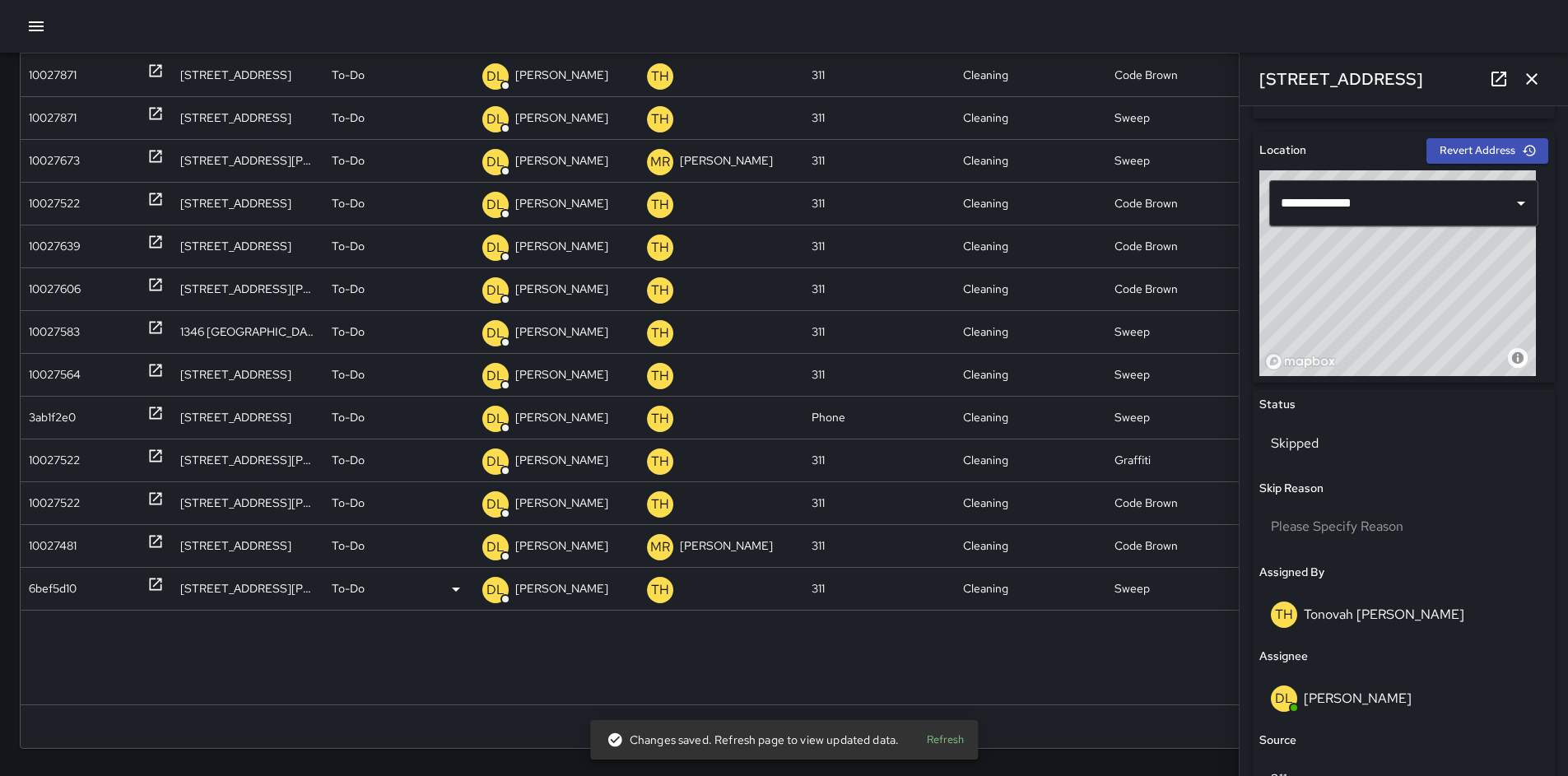
click at [61, 578] on div "6bef5d10" at bounding box center [52, 589] width 48 height 42
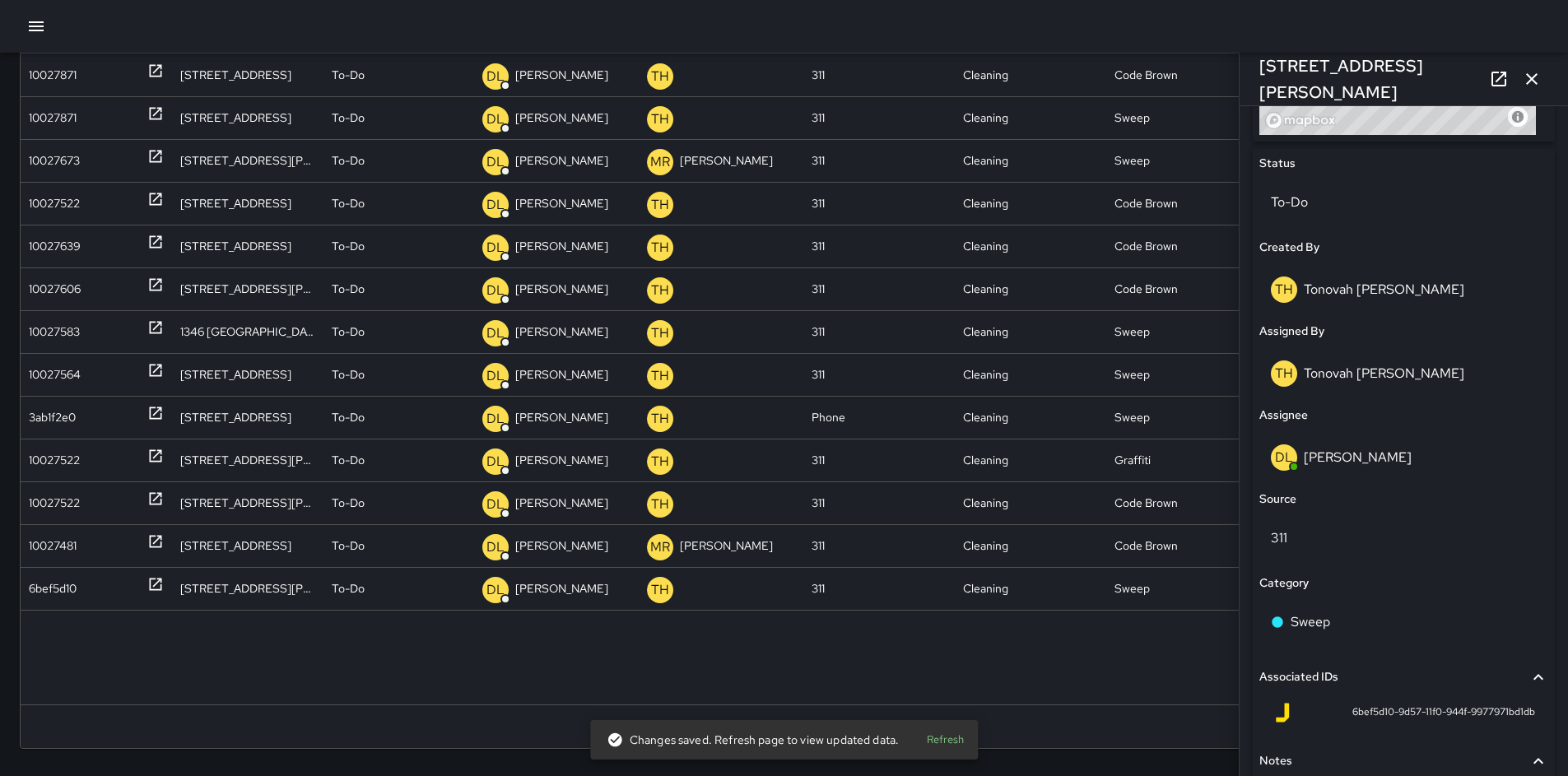
scroll to position [736, 0]
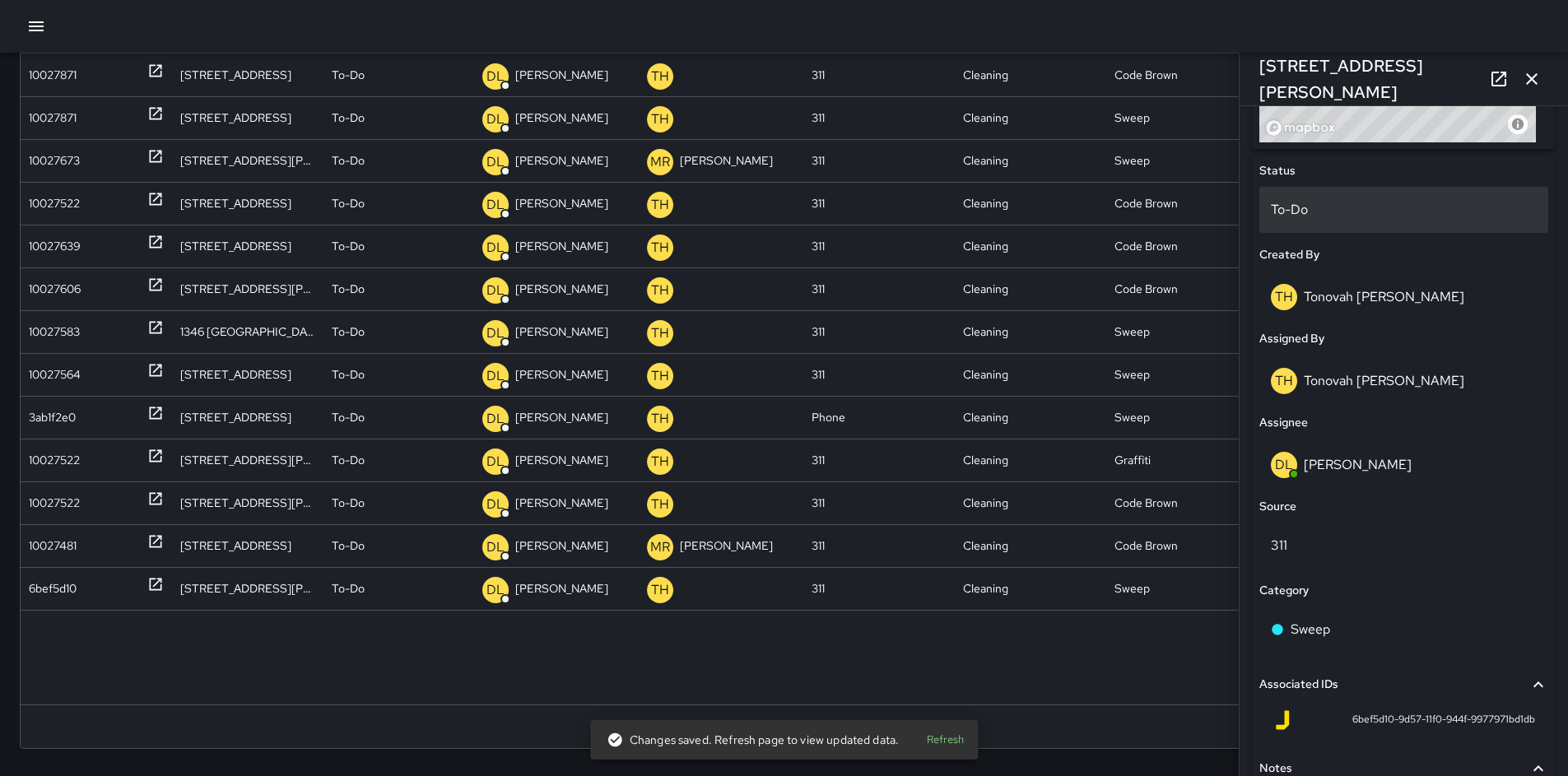
click at [1313, 205] on p "To-Do" at bounding box center [1404, 210] width 266 height 20
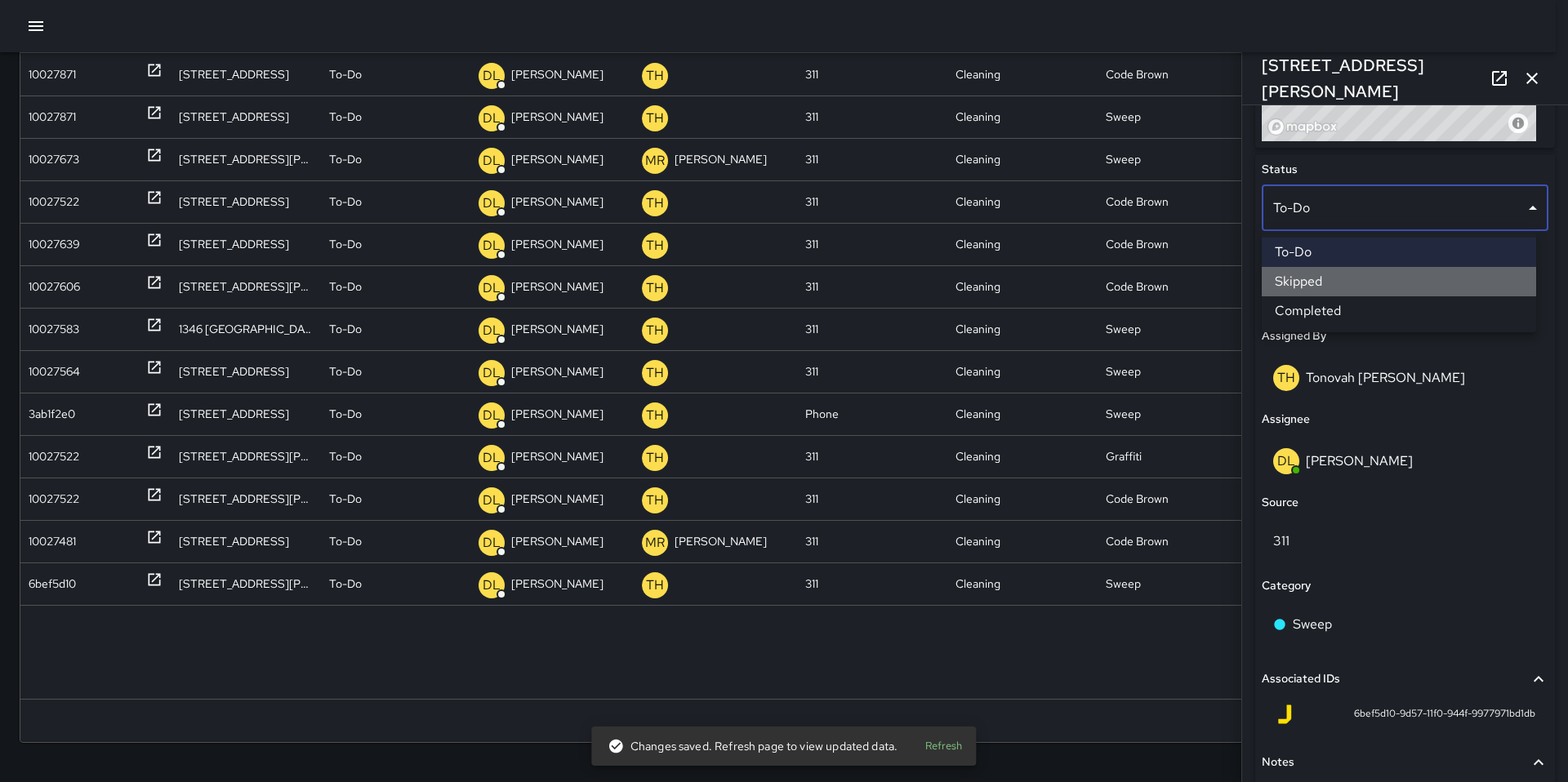
click at [1332, 280] on li "Skipped" at bounding box center [1399, 281] width 274 height 29
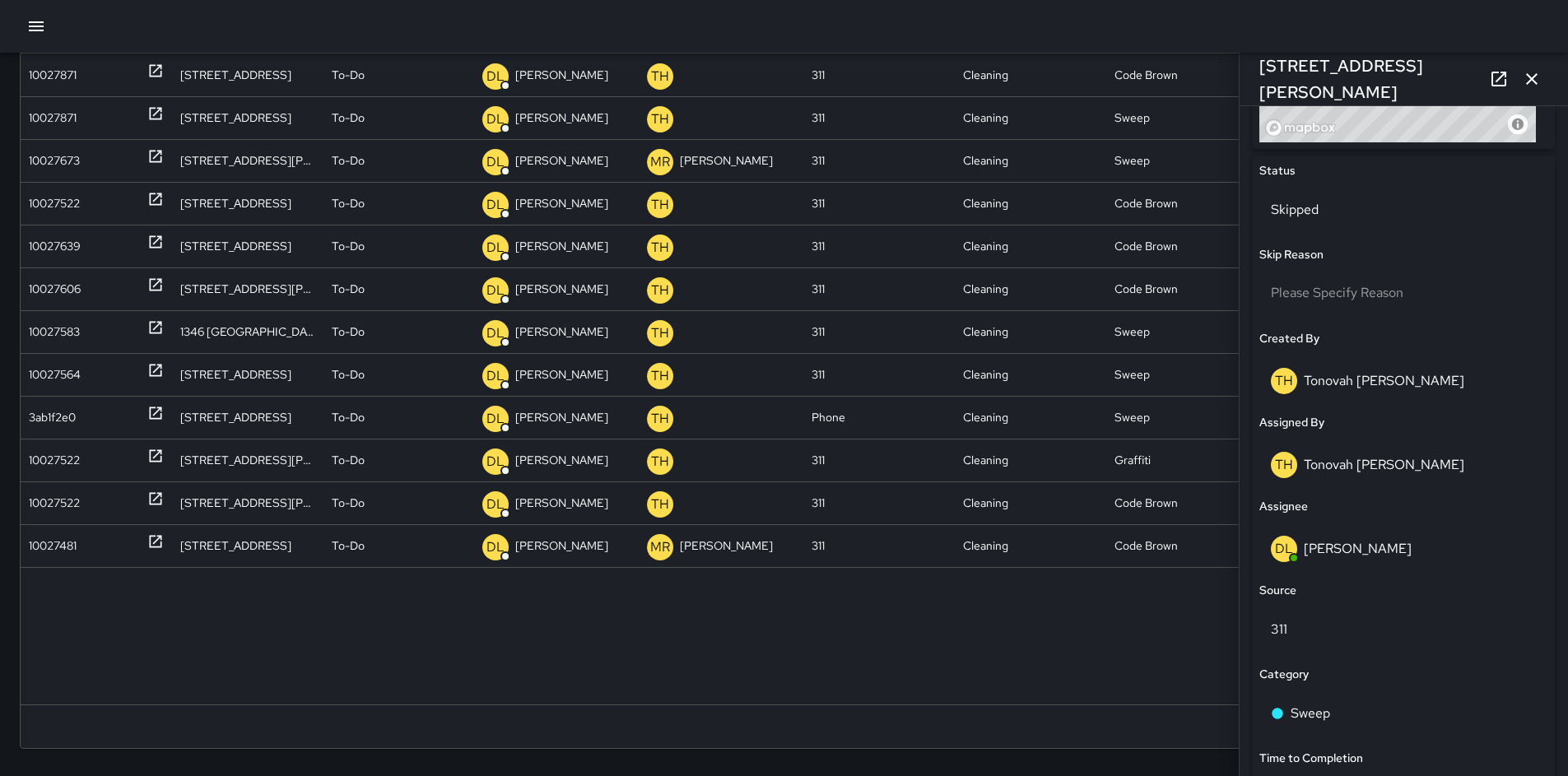
click at [12, 561] on div "Search **** Search New Task To-Do (69) Skipped (99+) Completed (99+) ID Locatio…" at bounding box center [784, 322] width 1568 height 934
click at [64, 550] on div "10027481" at bounding box center [52, 546] width 48 height 42
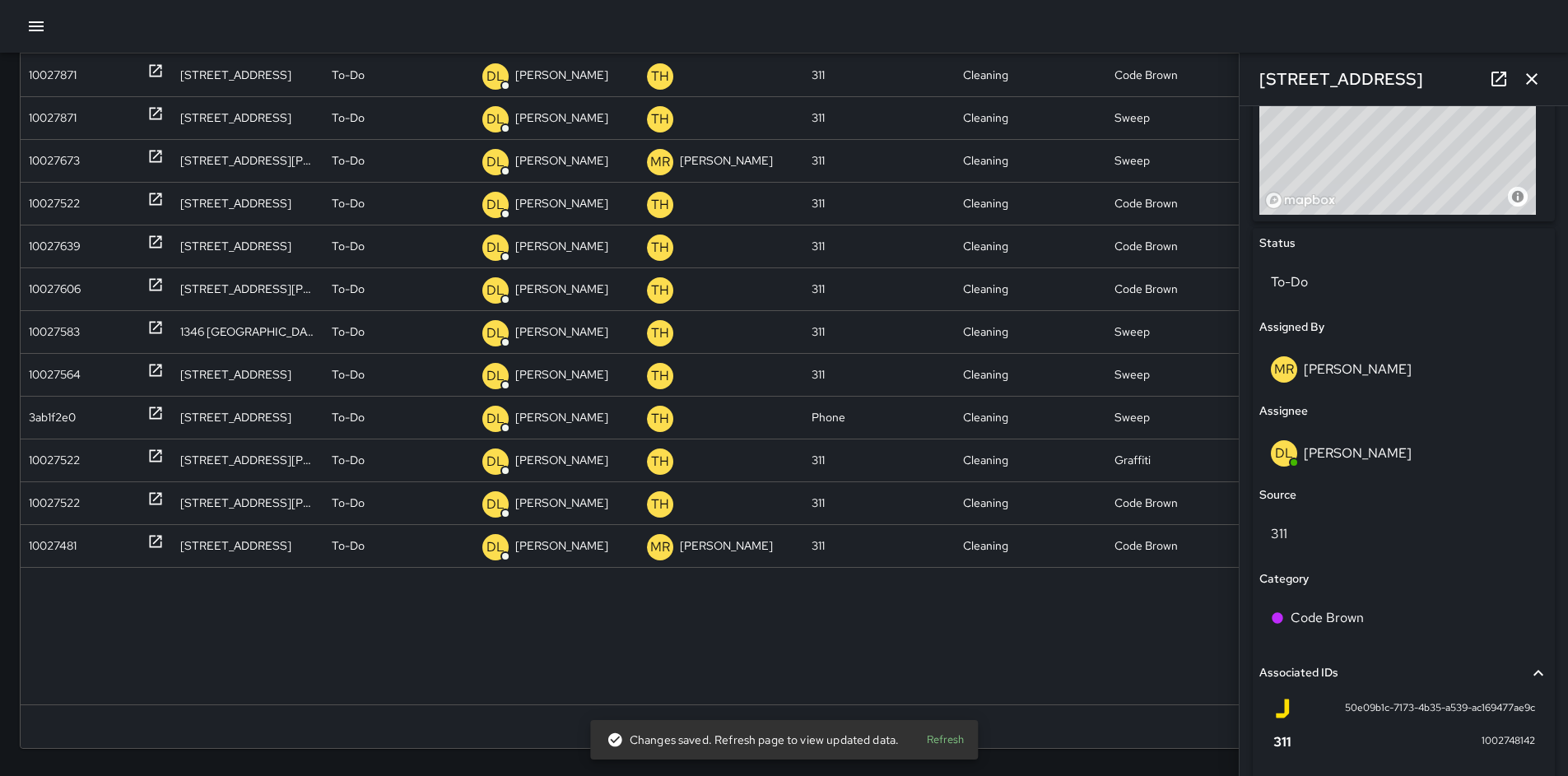
scroll to position [658, 0]
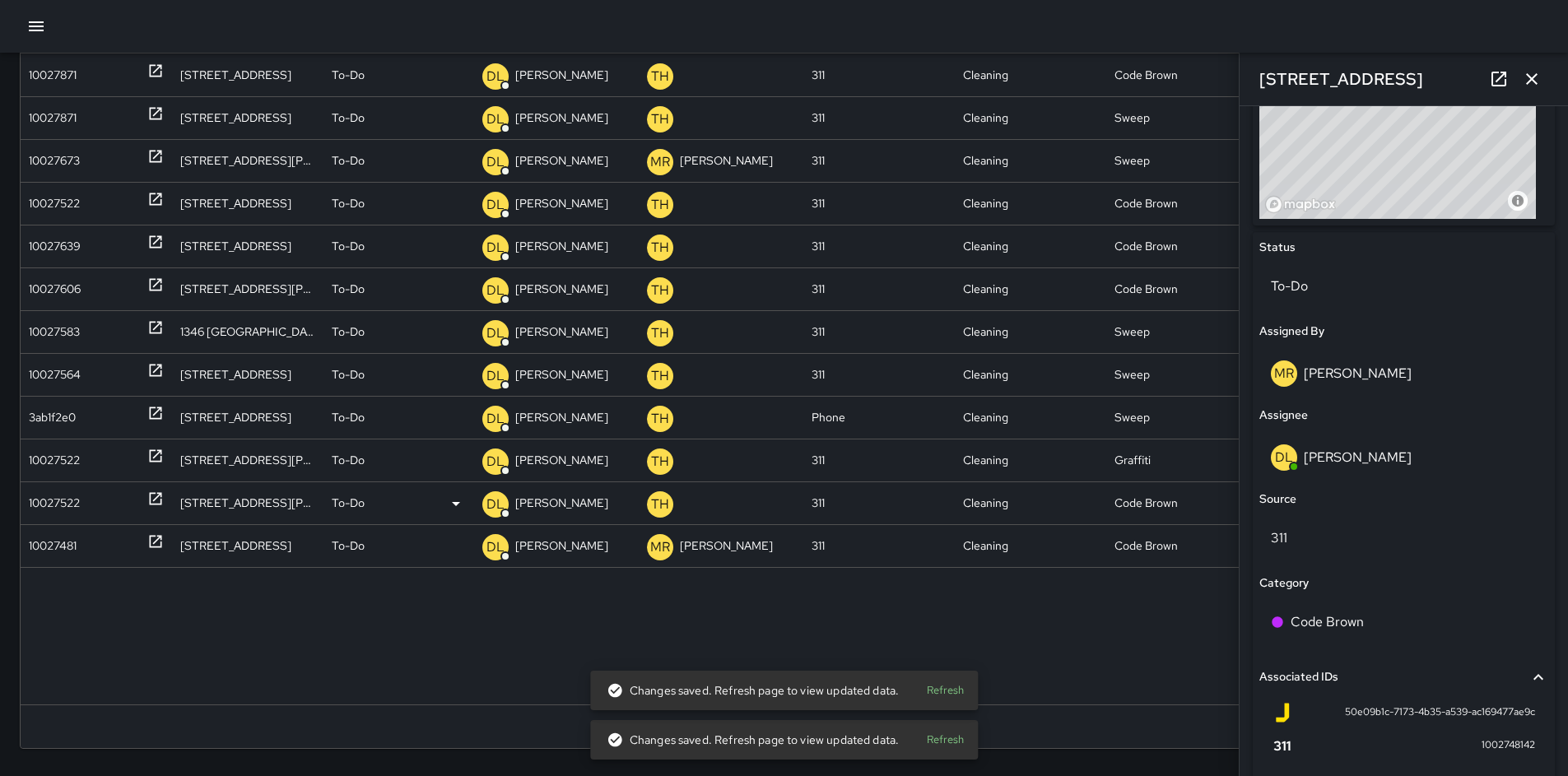
click at [35, 502] on div "10027522" at bounding box center [54, 503] width 51 height 42
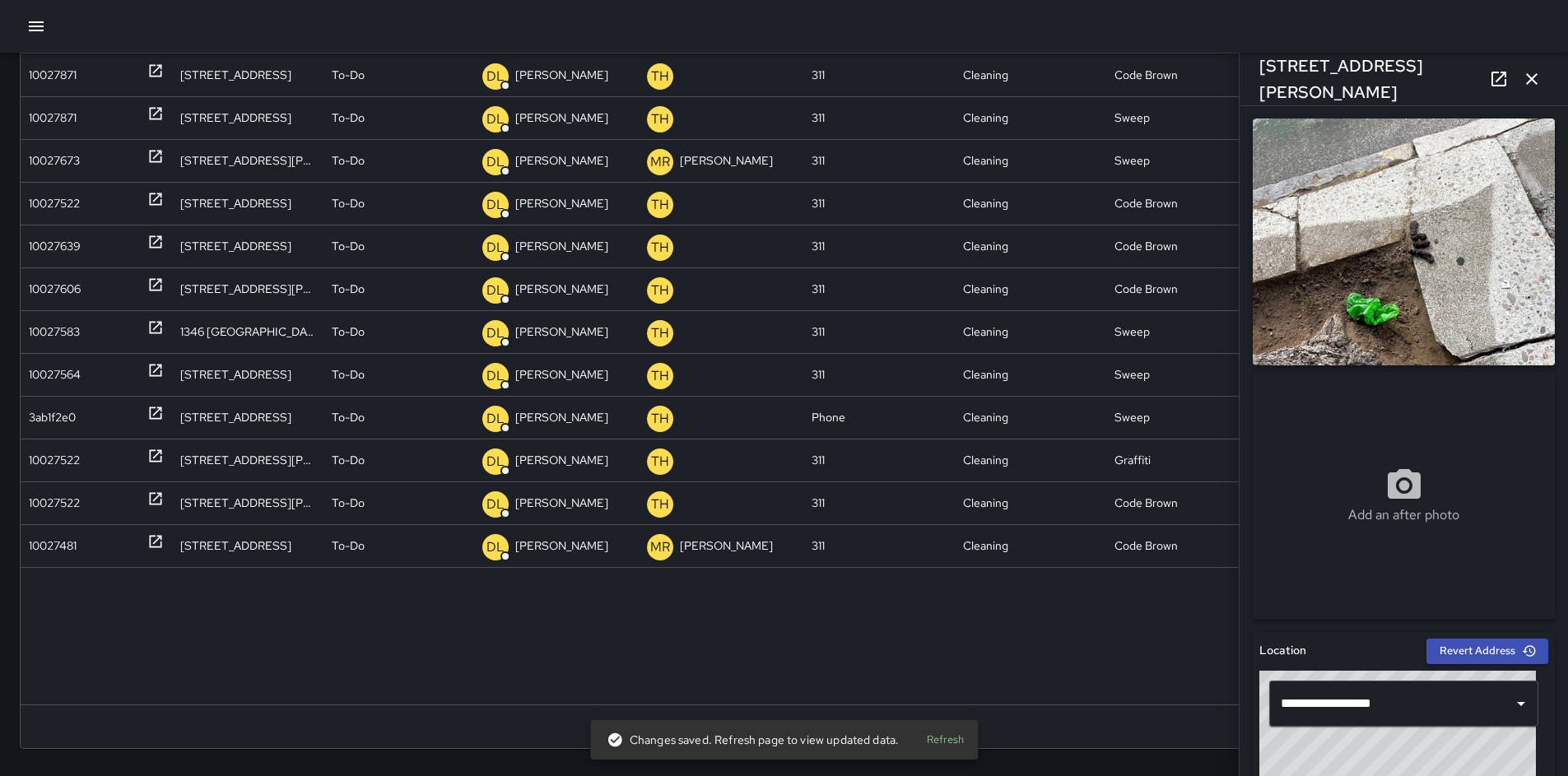
scroll to position [0, 0]
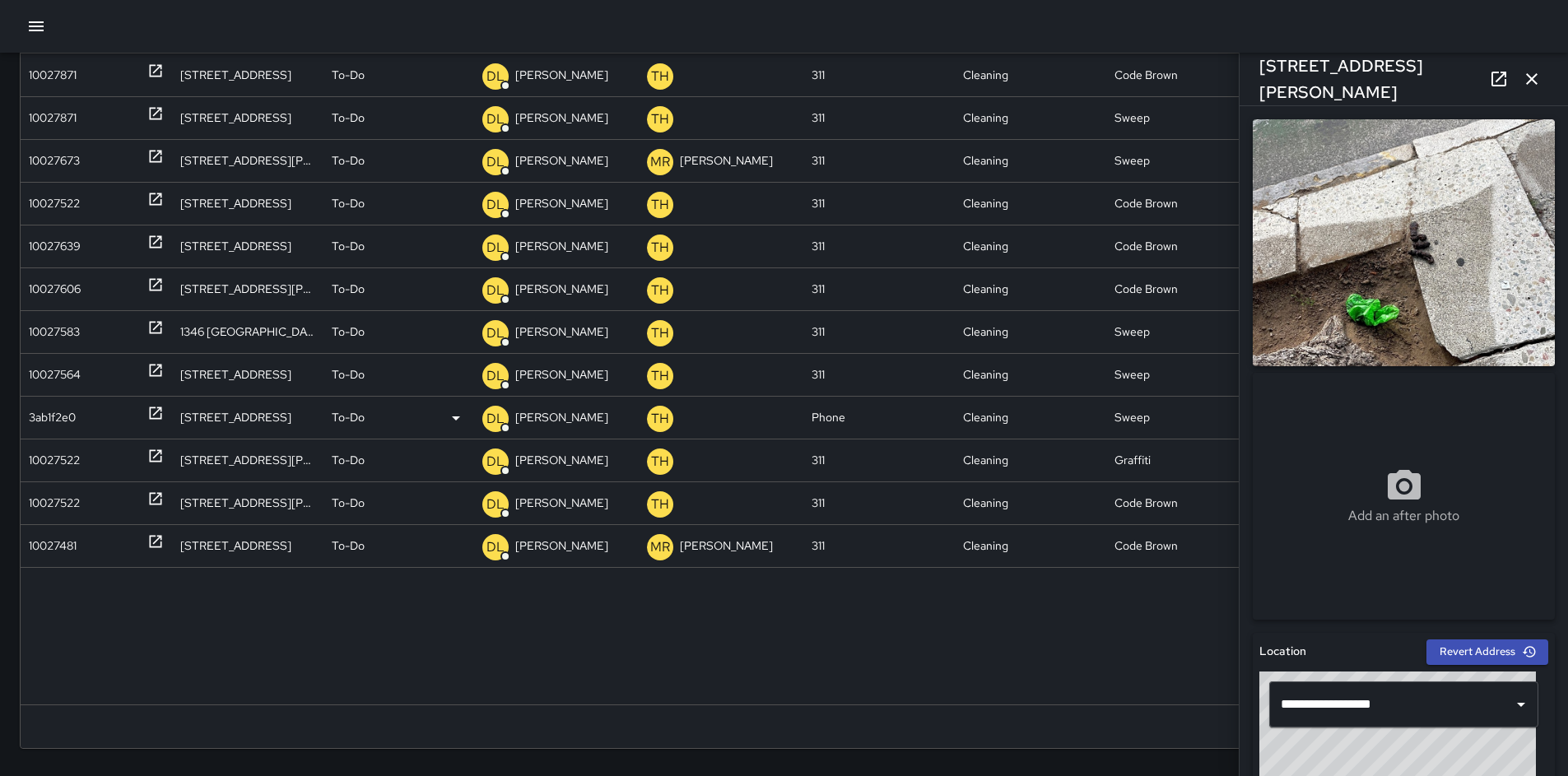
click at [74, 422] on div "3ab1f2e0" at bounding box center [52, 418] width 47 height 42
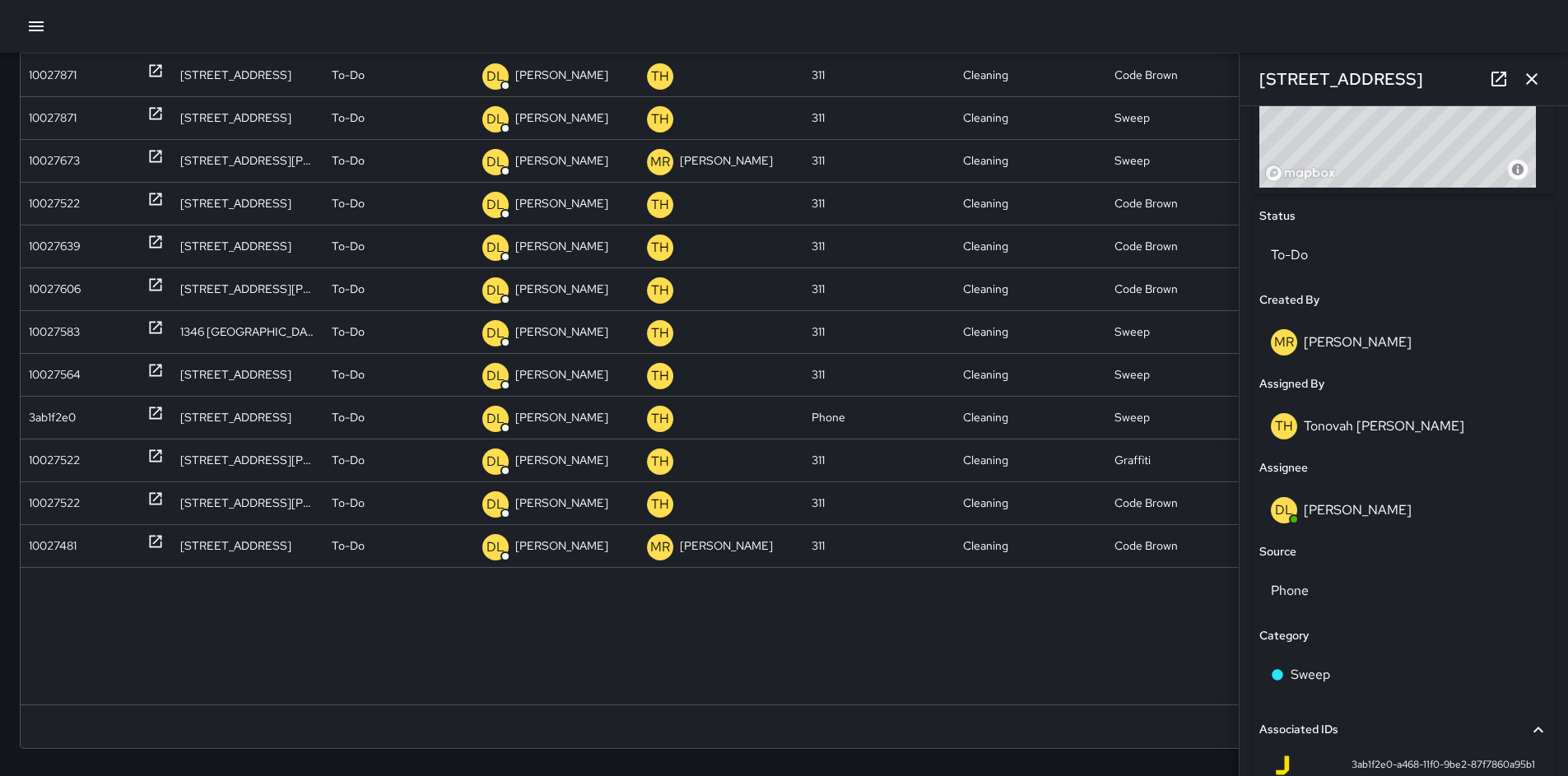
scroll to position [865, 0]
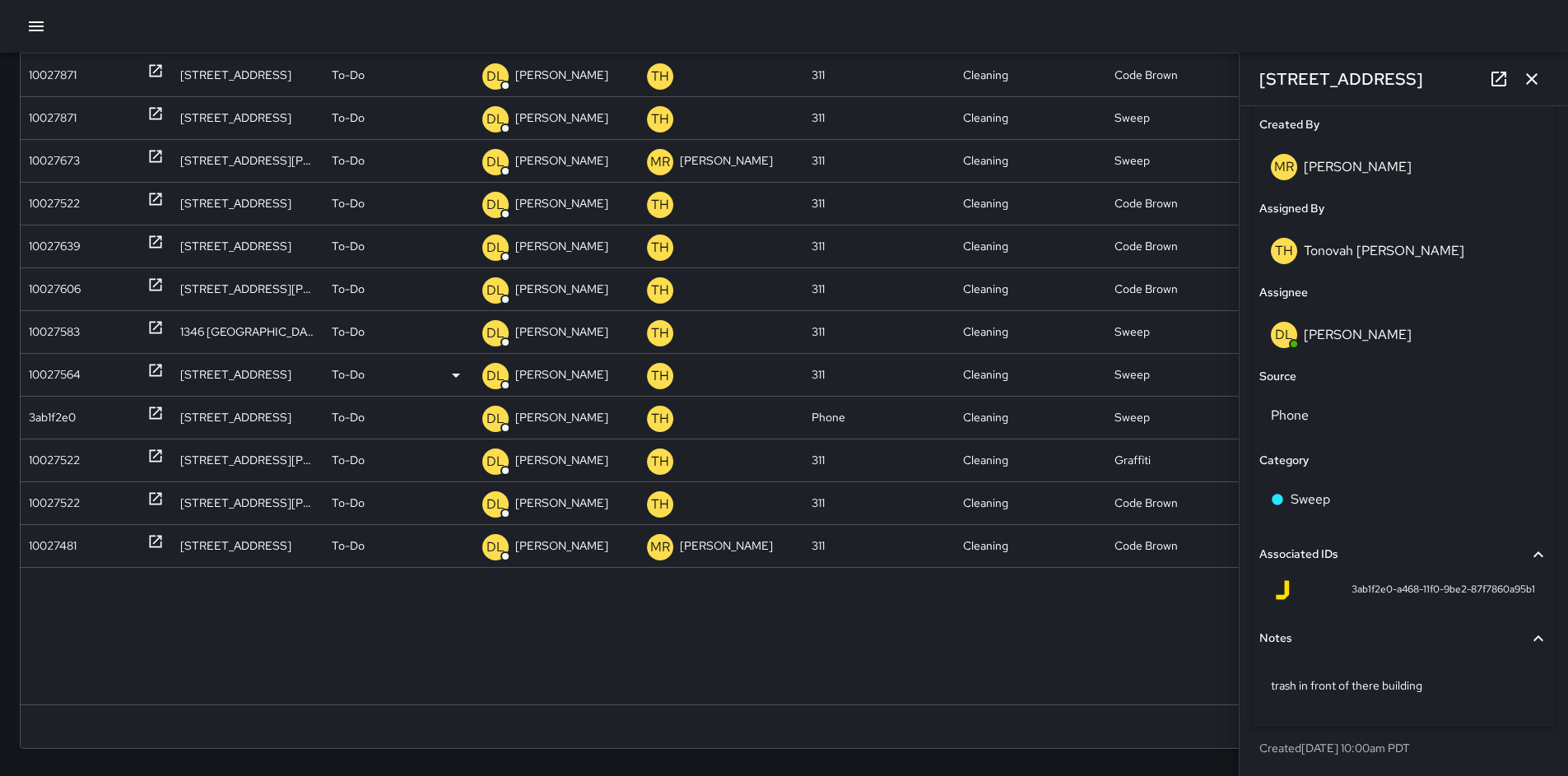
click at [54, 372] on div "10027564" at bounding box center [55, 375] width 52 height 42
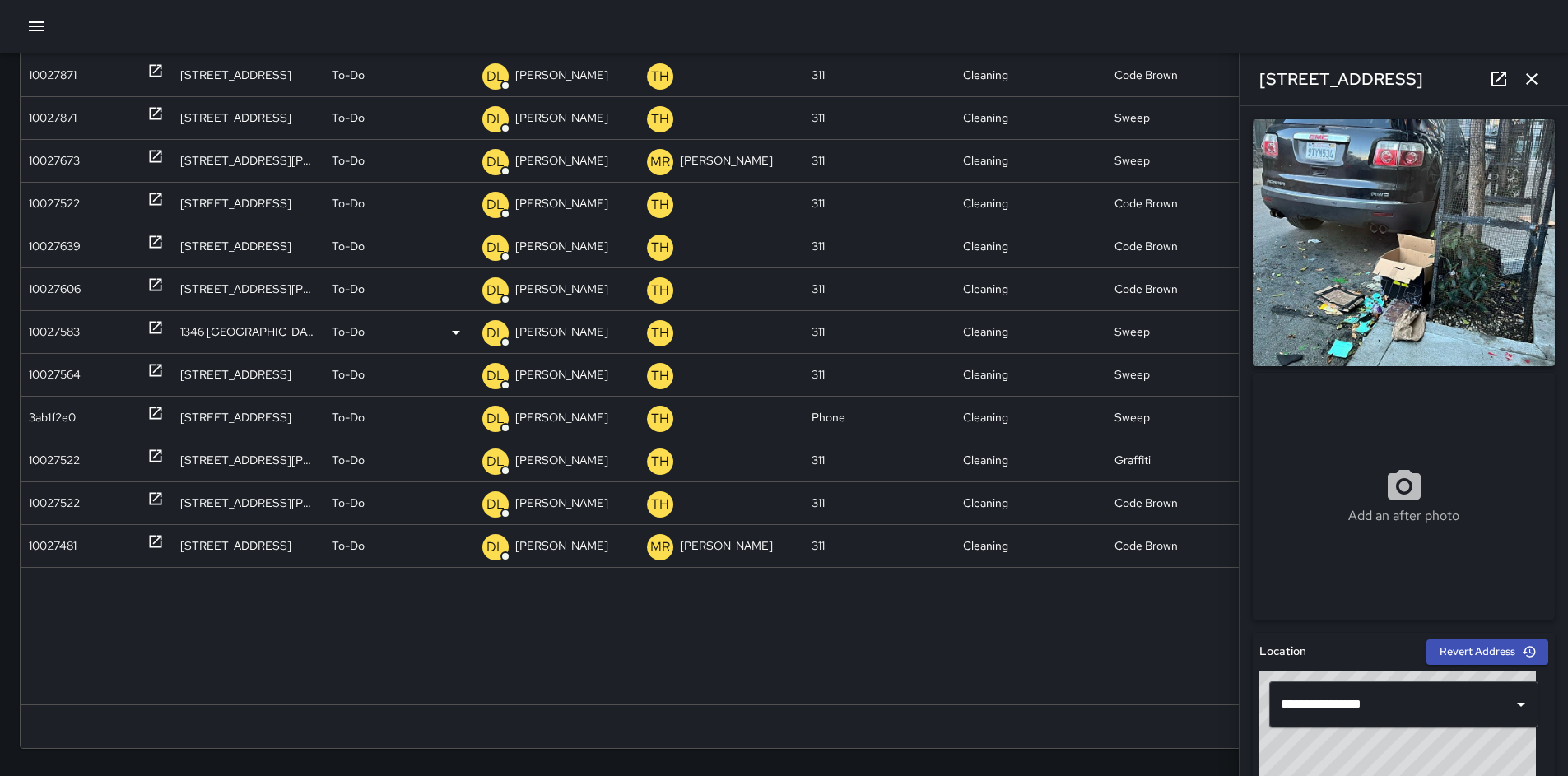
click at [46, 338] on div "10027583" at bounding box center [54, 332] width 51 height 42
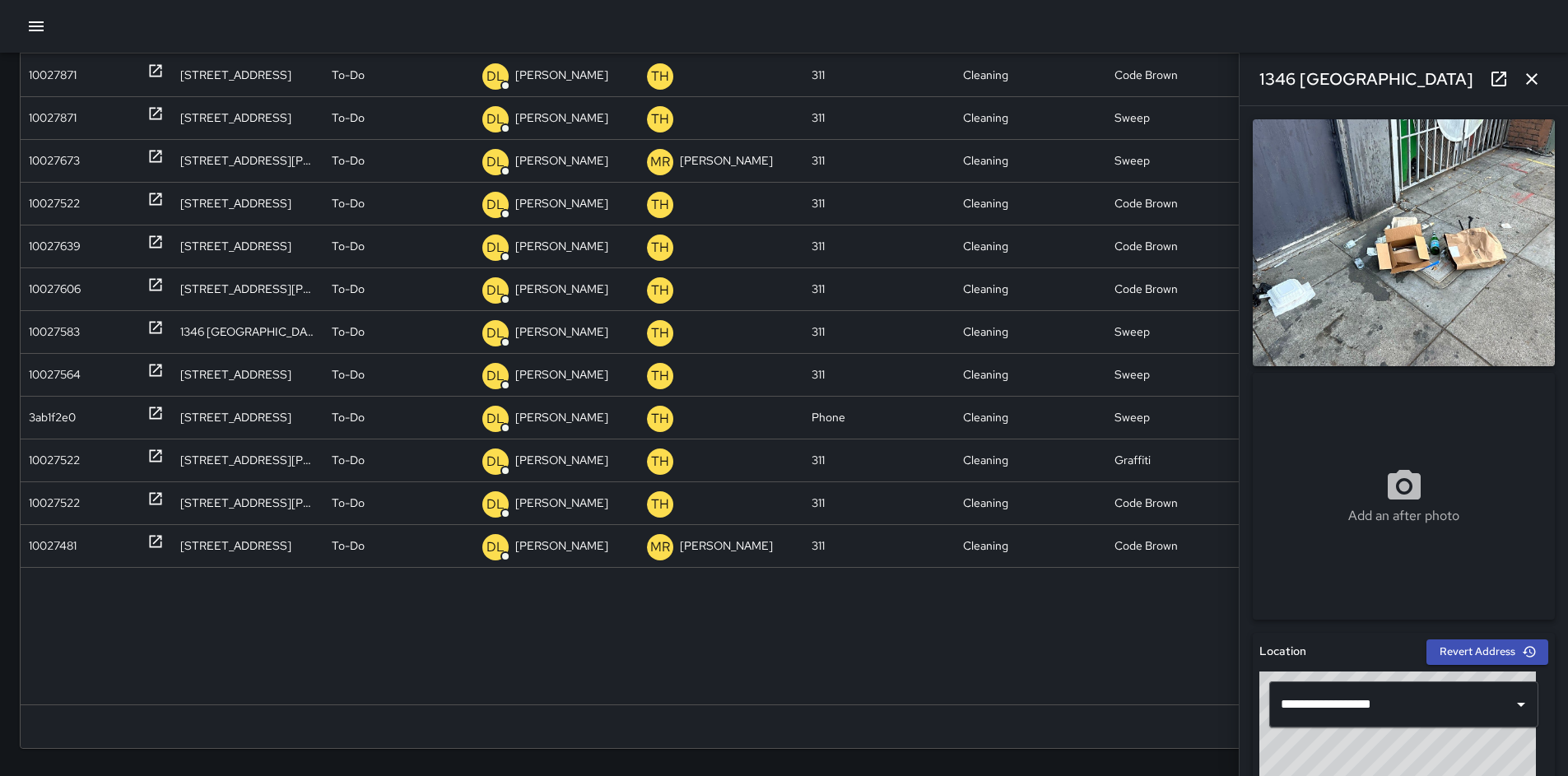
click at [1522, 87] on icon "button" at bounding box center [1532, 79] width 20 height 20
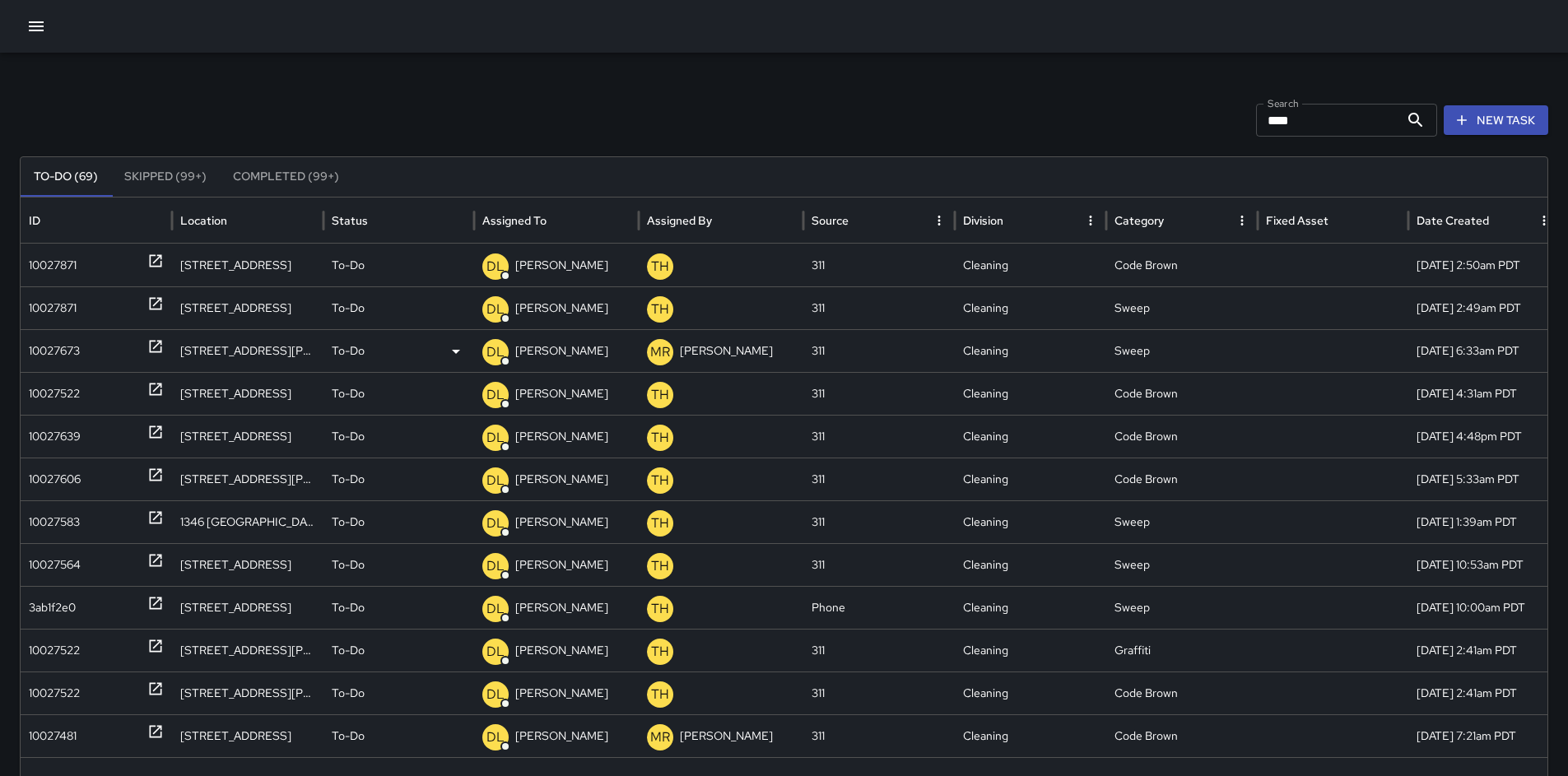
scroll to position [0, 0]
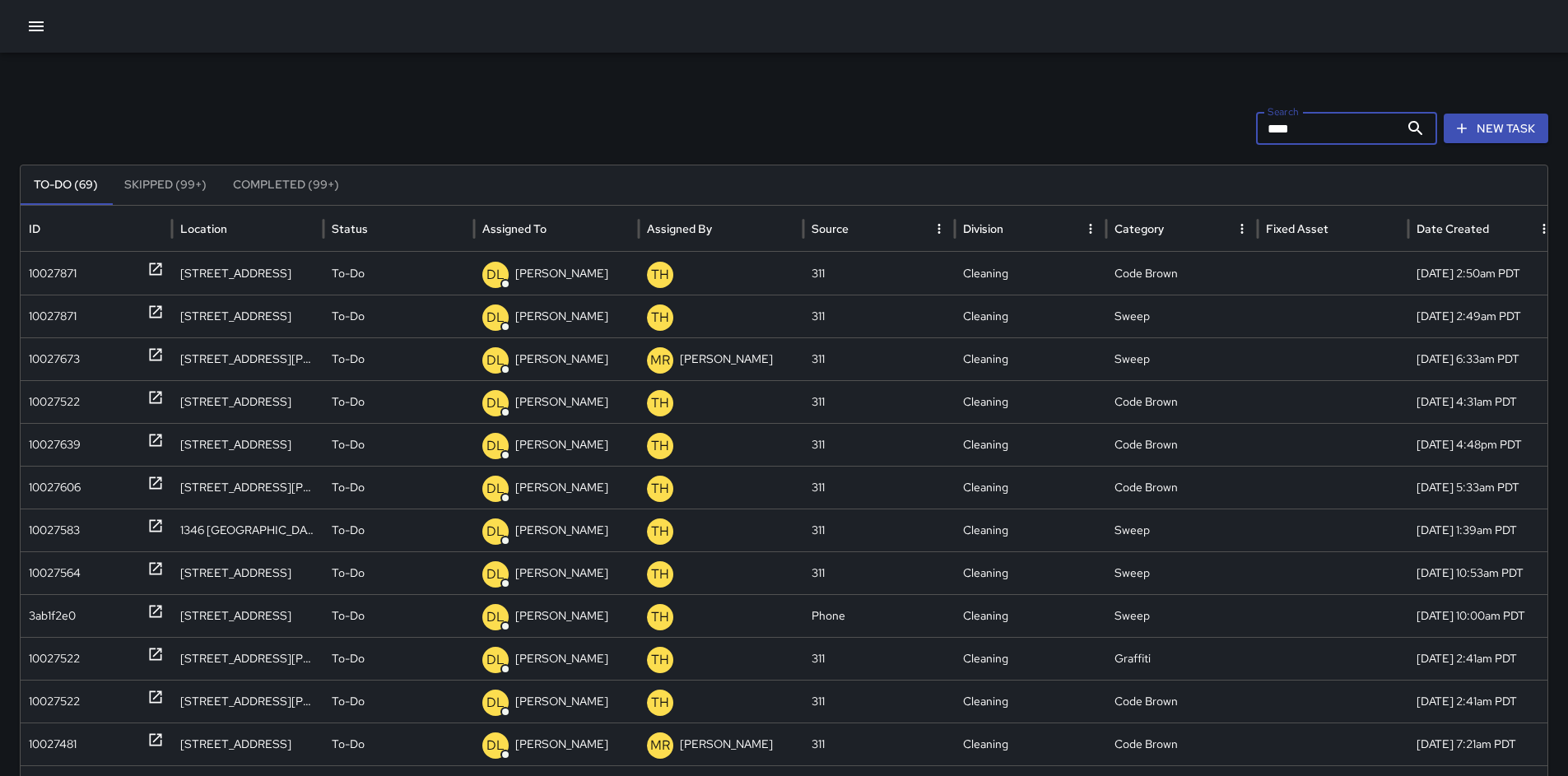
drag, startPoint x: 1314, startPoint y: 125, endPoint x: 1192, endPoint y: 134, distance: 122.3
click at [1194, 134] on div "Search **** Search New Task" at bounding box center [784, 128] width 1528 height 33
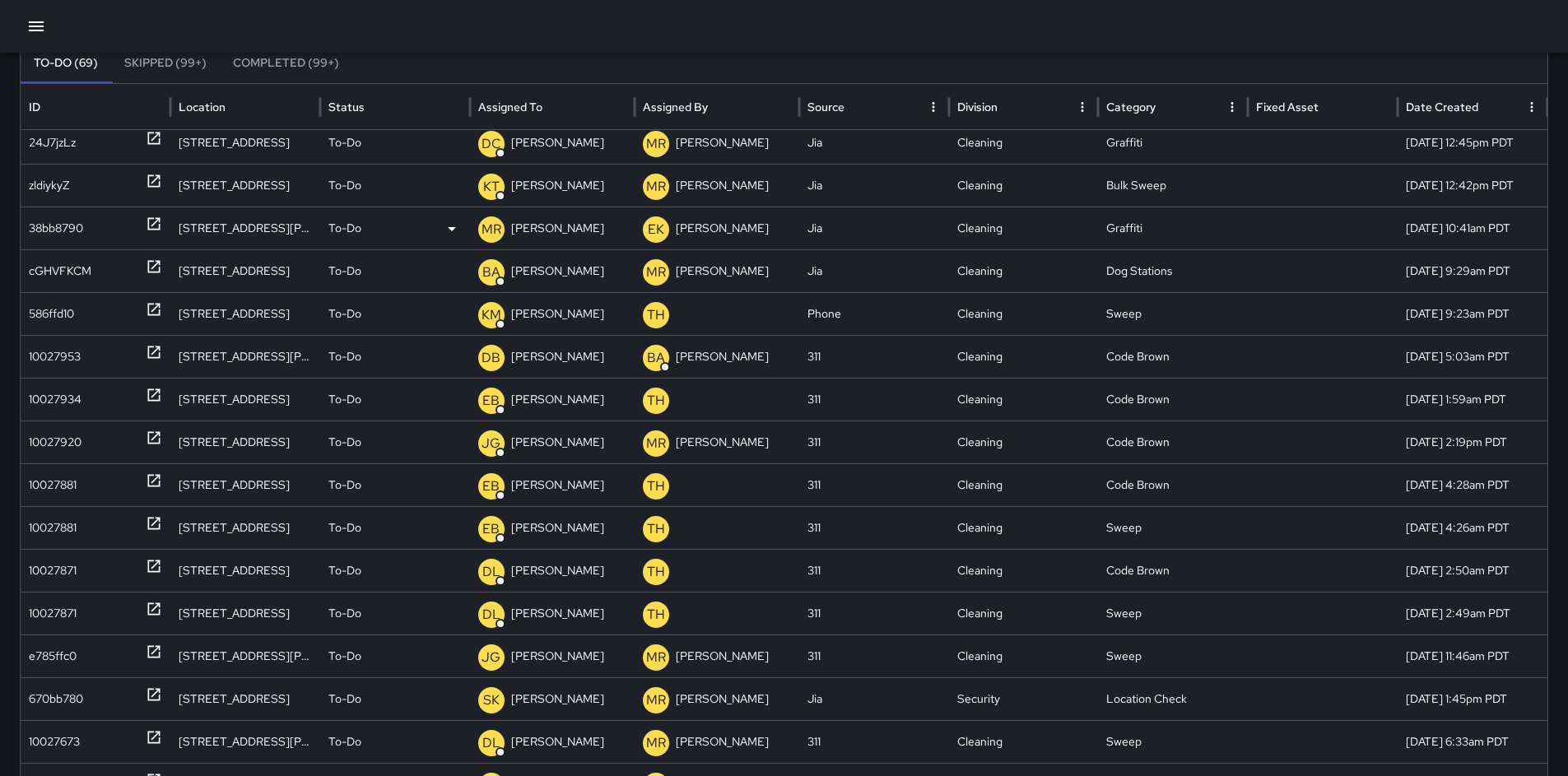
scroll to position [32, 0]
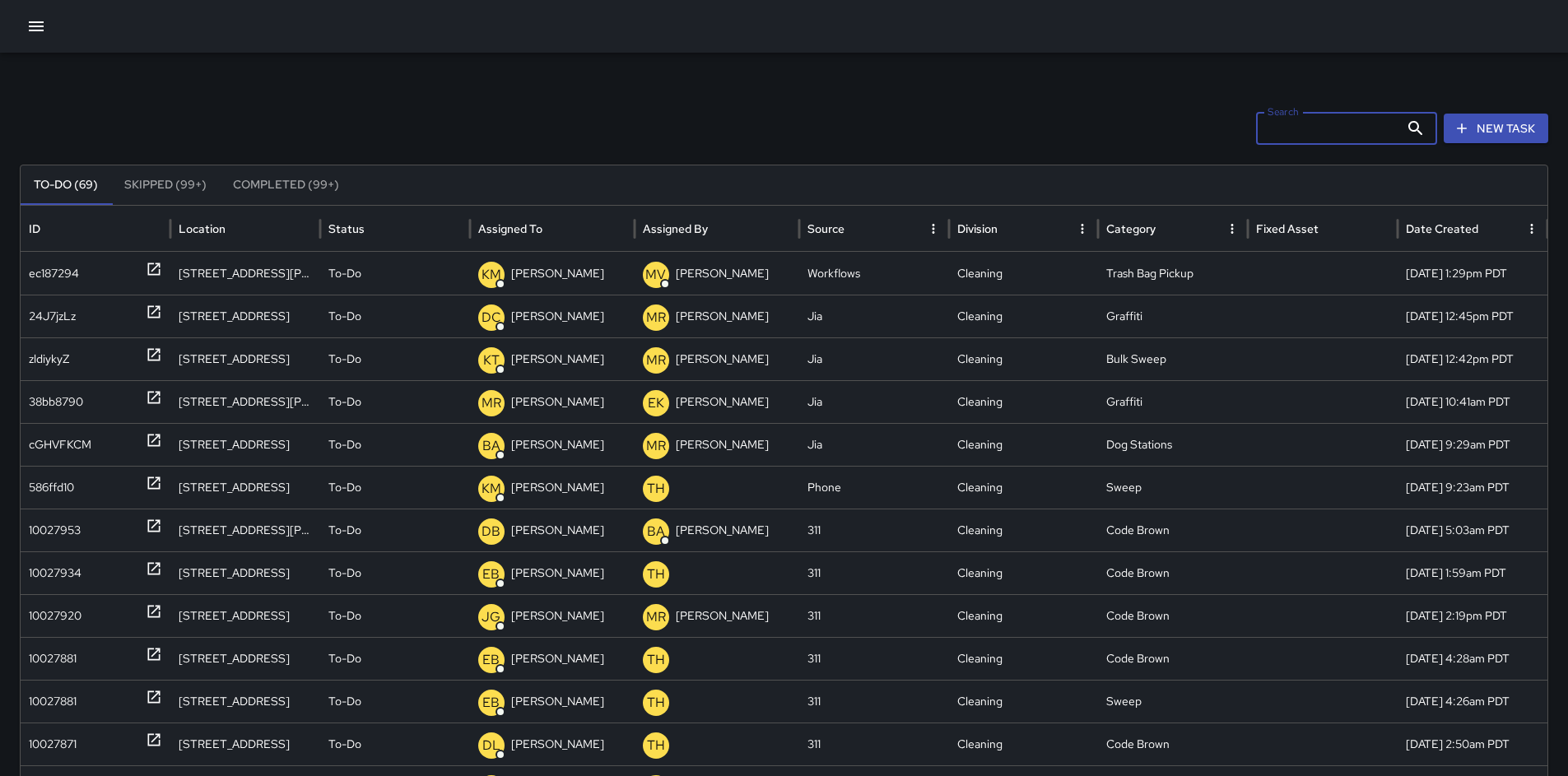
click at [1299, 119] on input "Search" at bounding box center [1328, 128] width 144 height 33
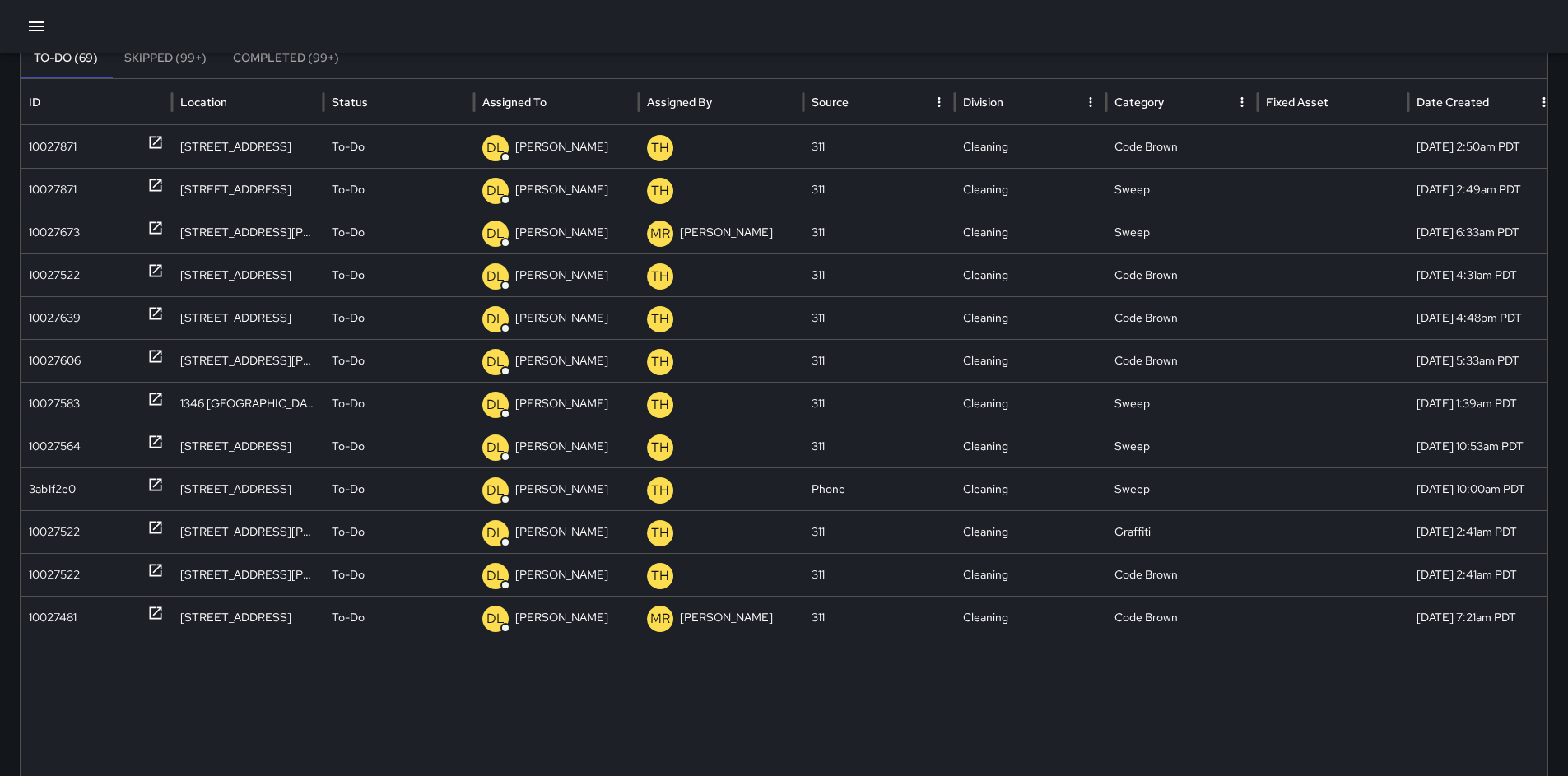
type input "******"
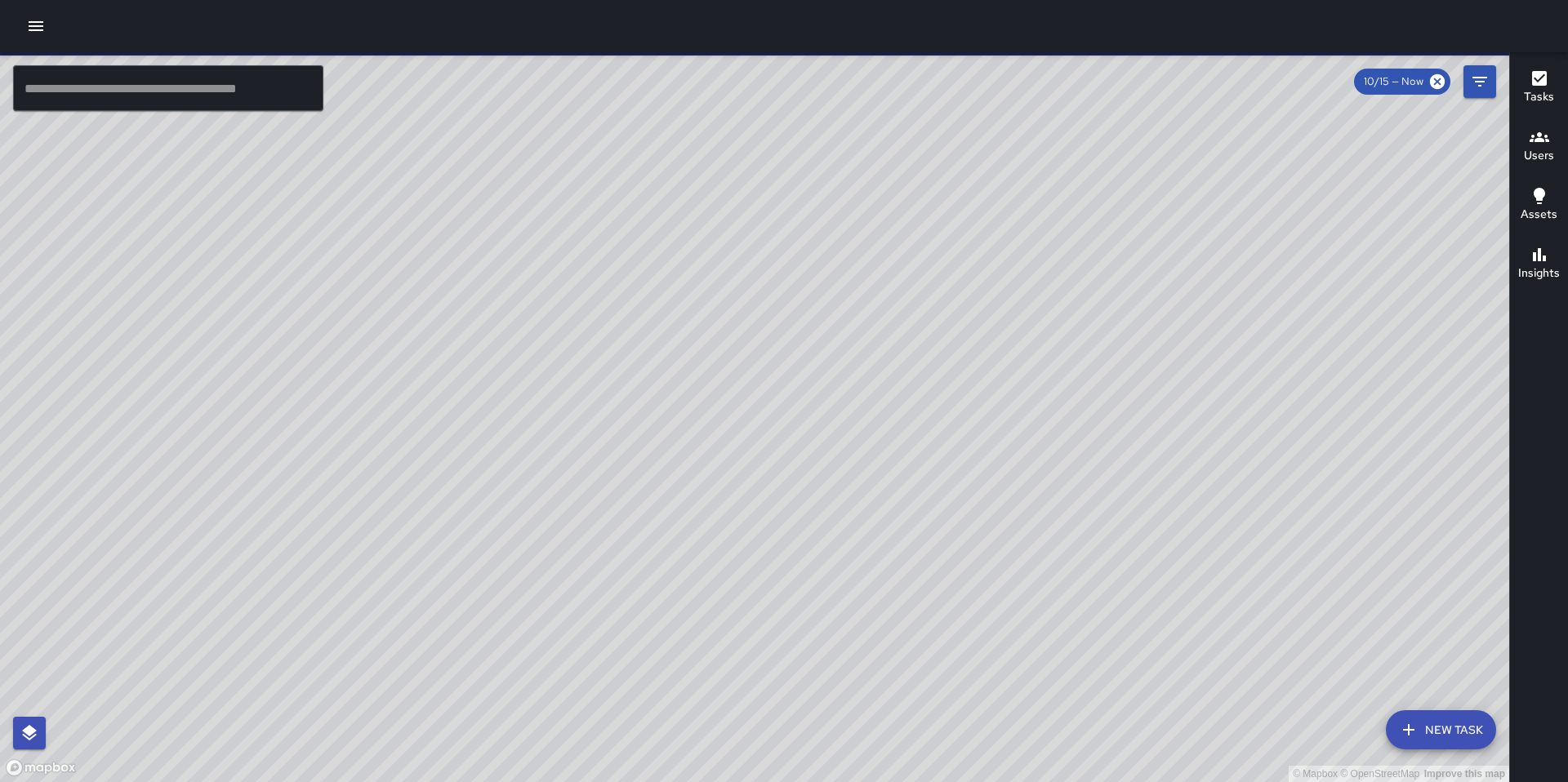
click at [27, 25] on icon "button" at bounding box center [36, 26] width 20 height 20
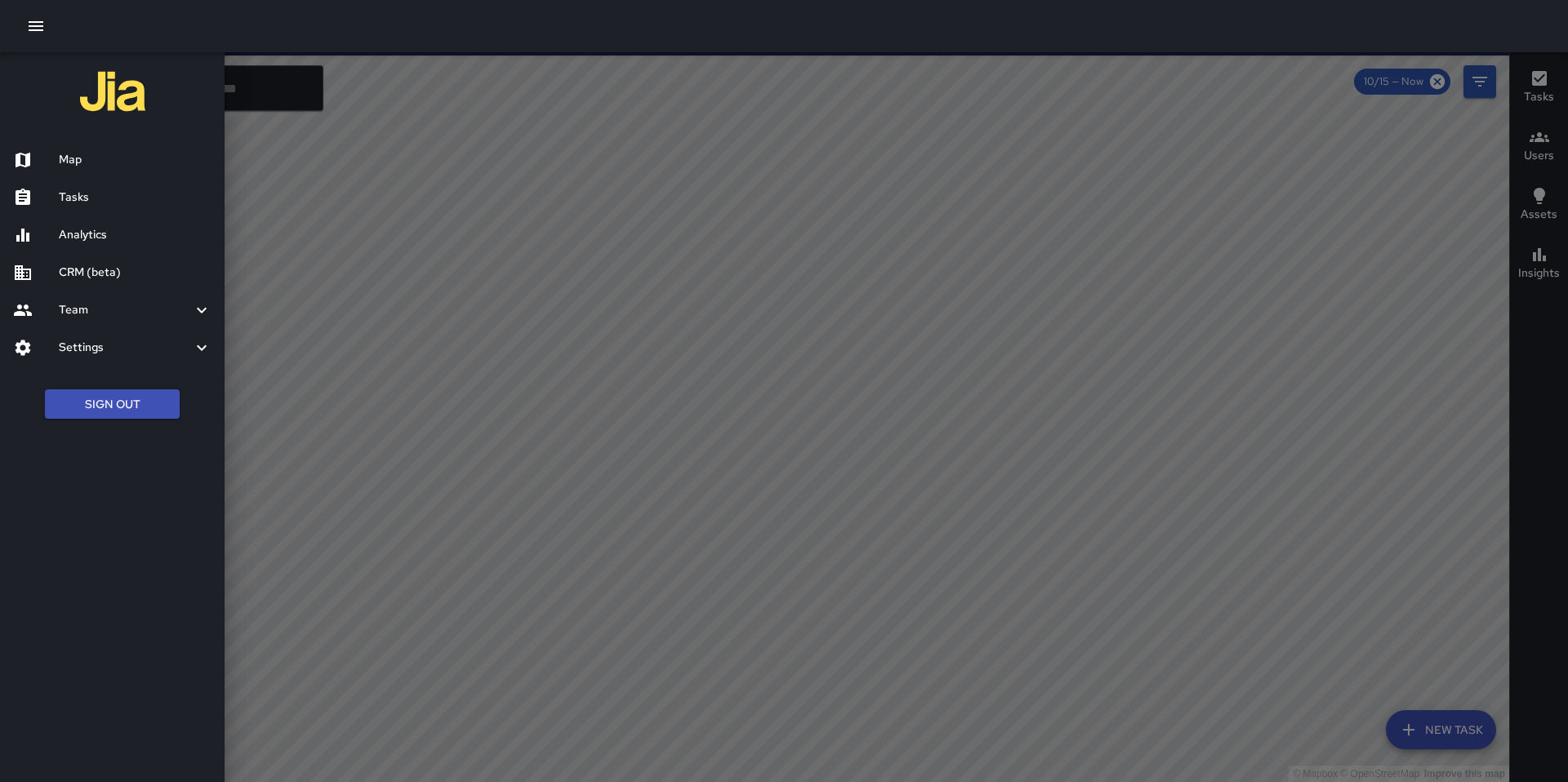
click at [89, 195] on h6 "Tasks" at bounding box center [135, 198] width 152 height 18
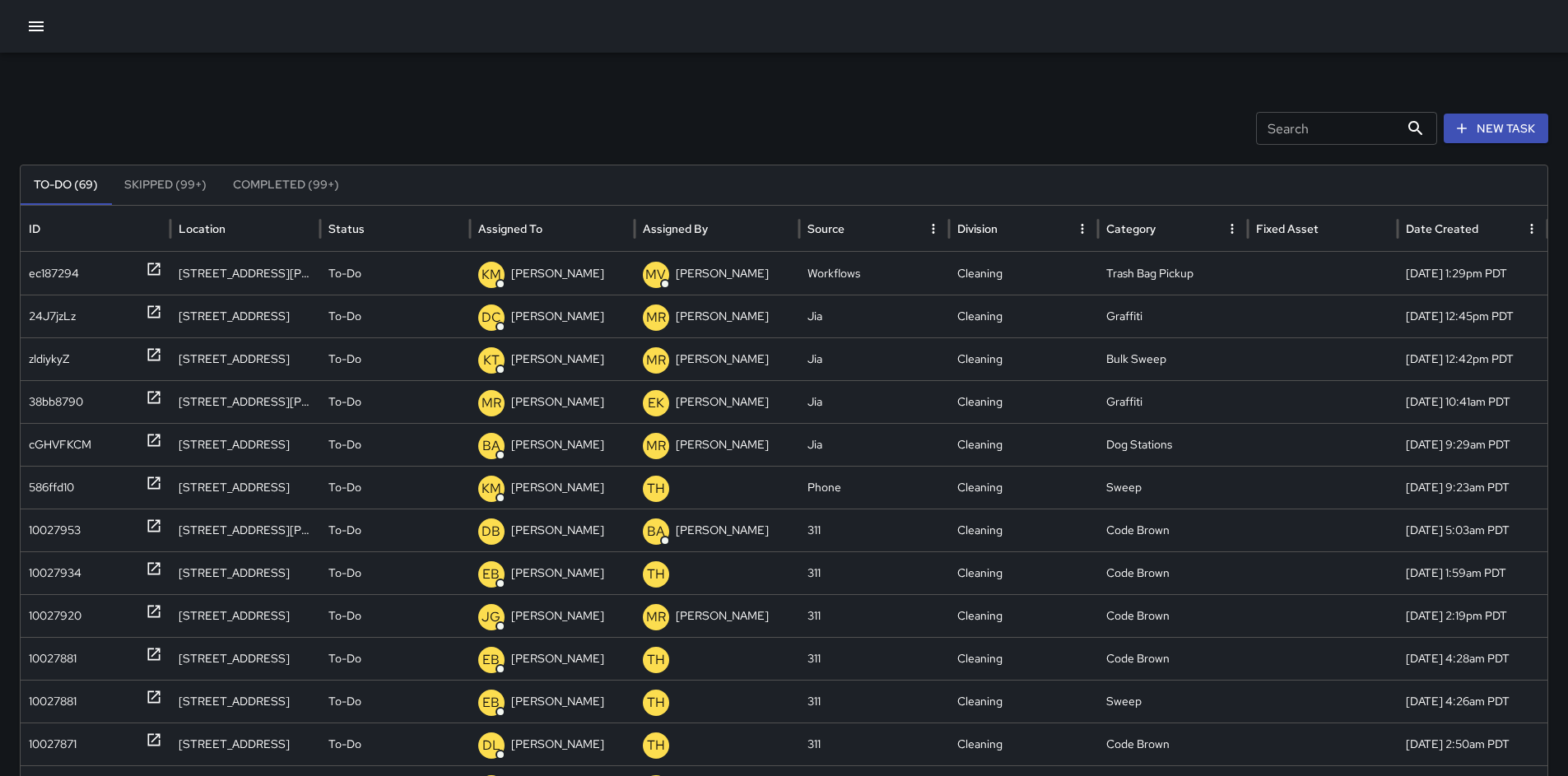
click at [1345, 132] on input "Search" at bounding box center [1328, 128] width 144 height 33
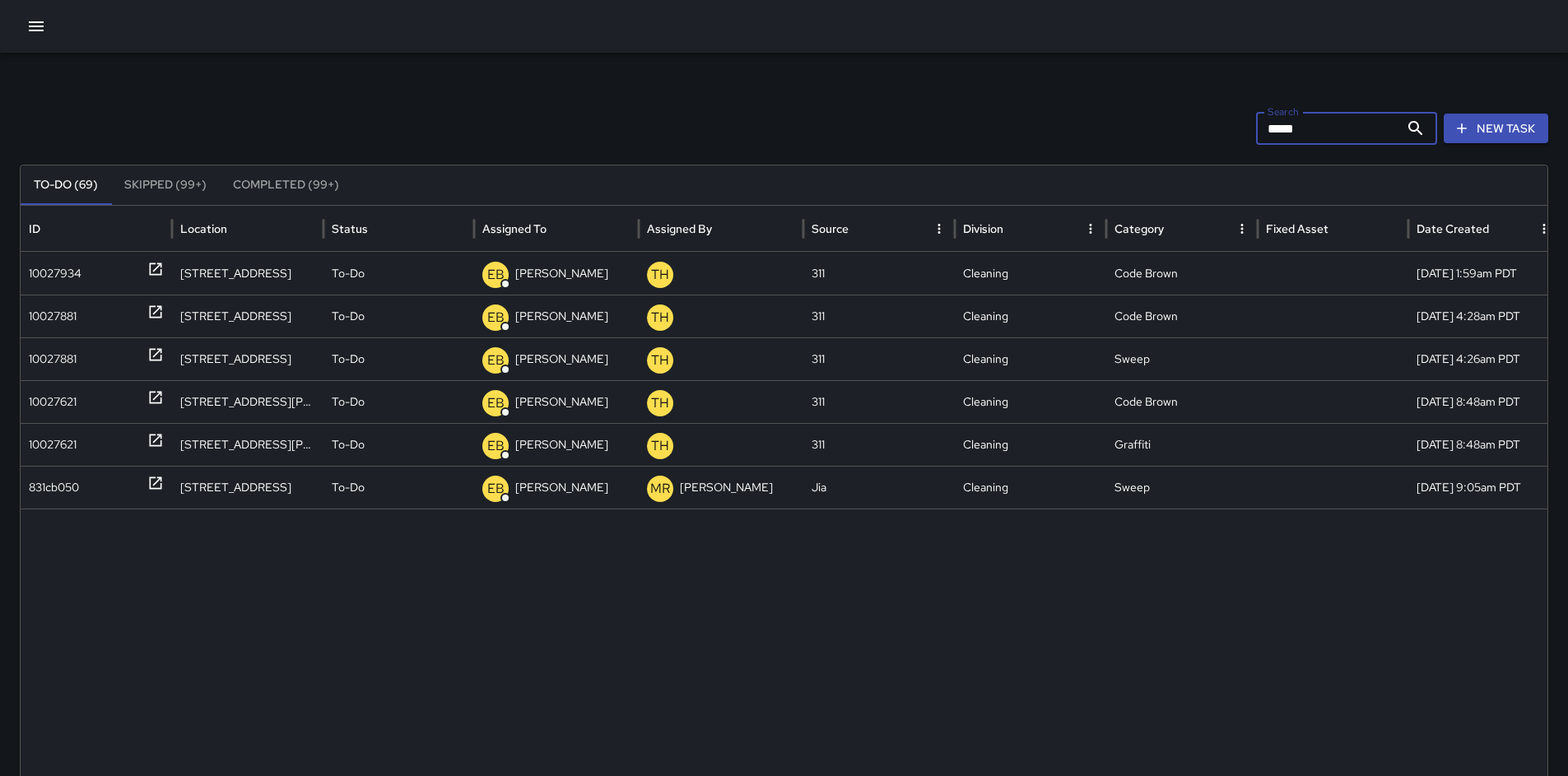
type input "*****"
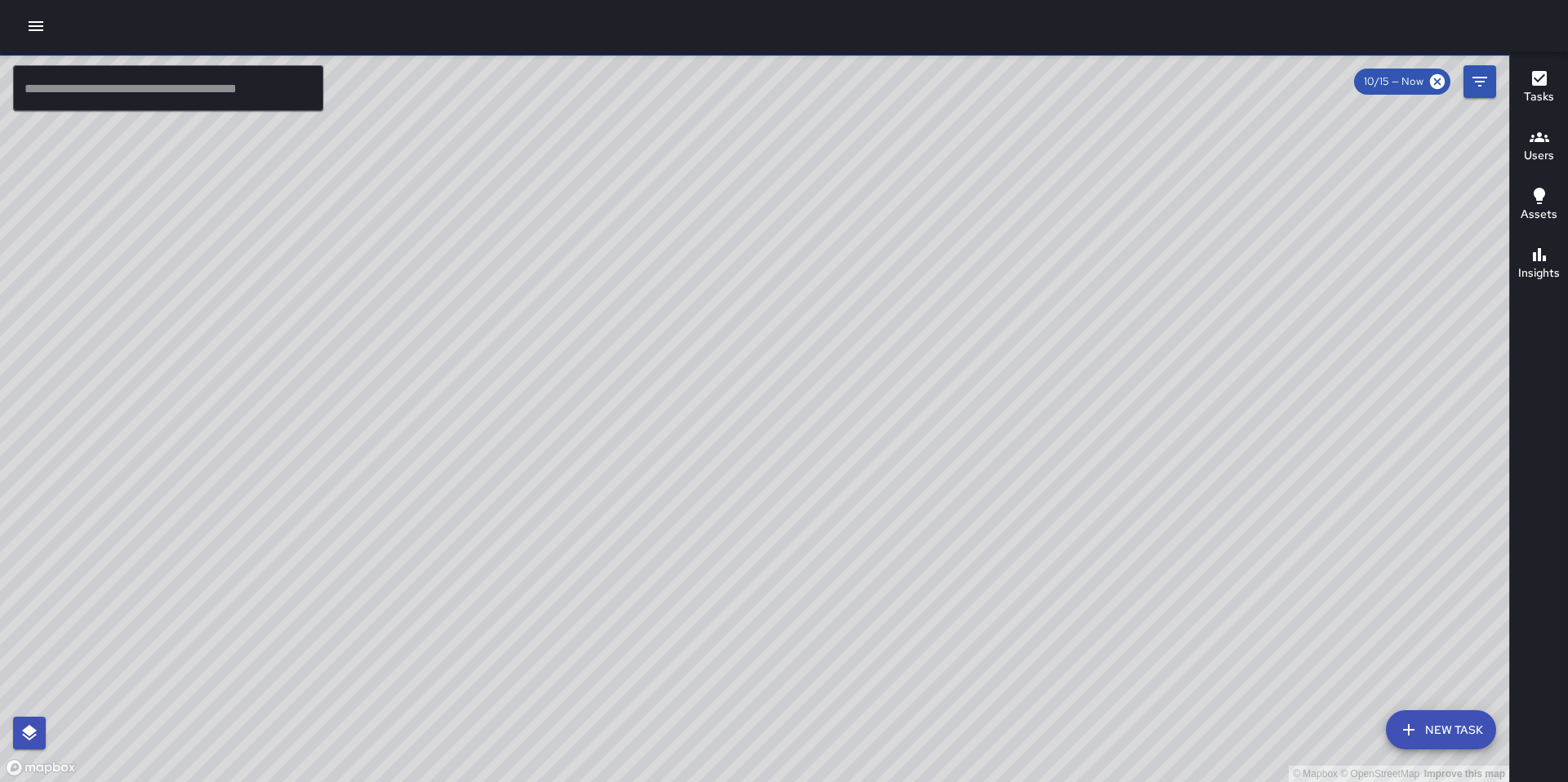
click at [32, 25] on icon "button" at bounding box center [36, 26] width 15 height 10
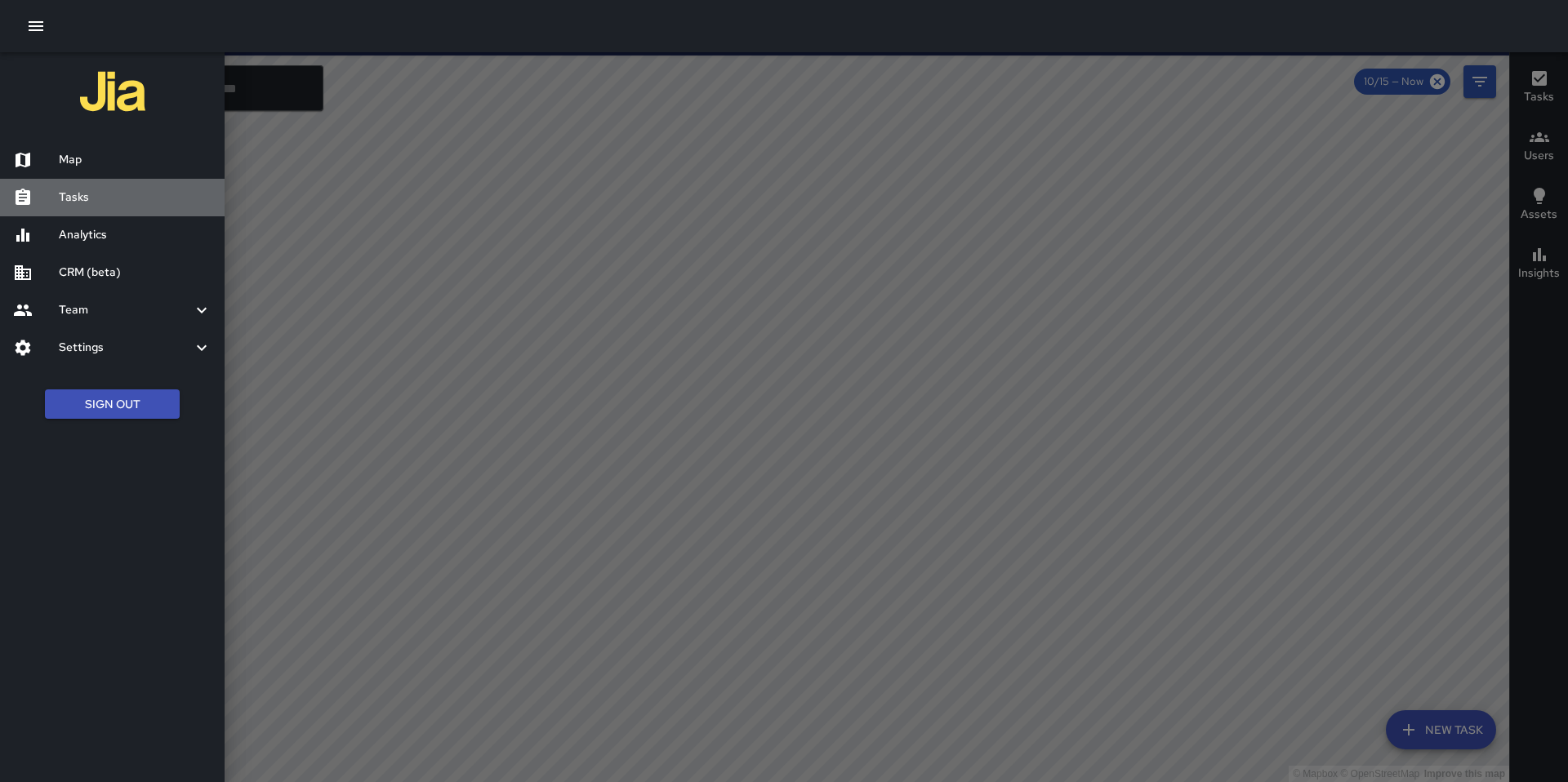
click at [71, 200] on h6 "Tasks" at bounding box center [135, 198] width 152 height 18
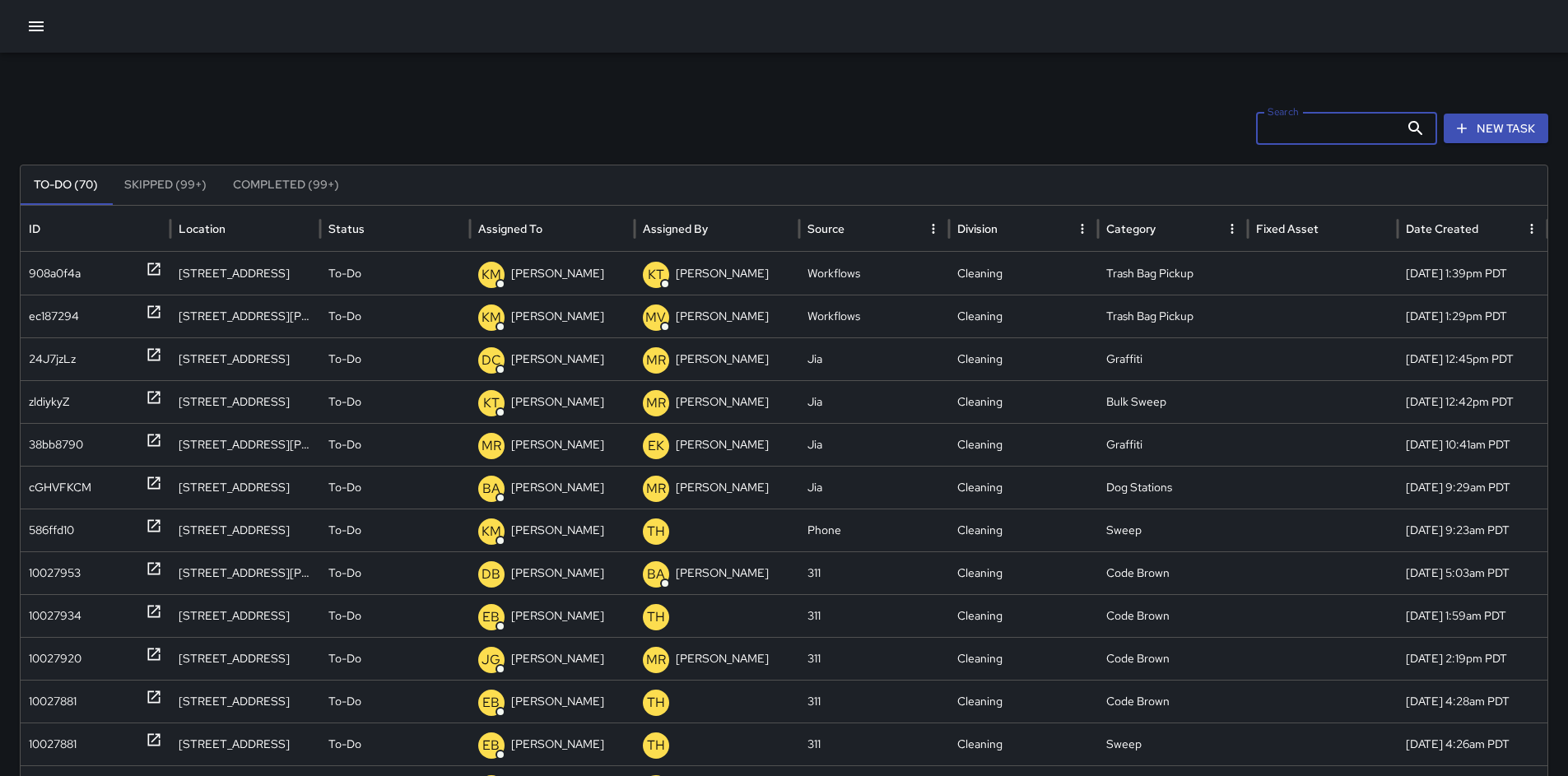
click at [1286, 126] on input "Search" at bounding box center [1328, 128] width 144 height 33
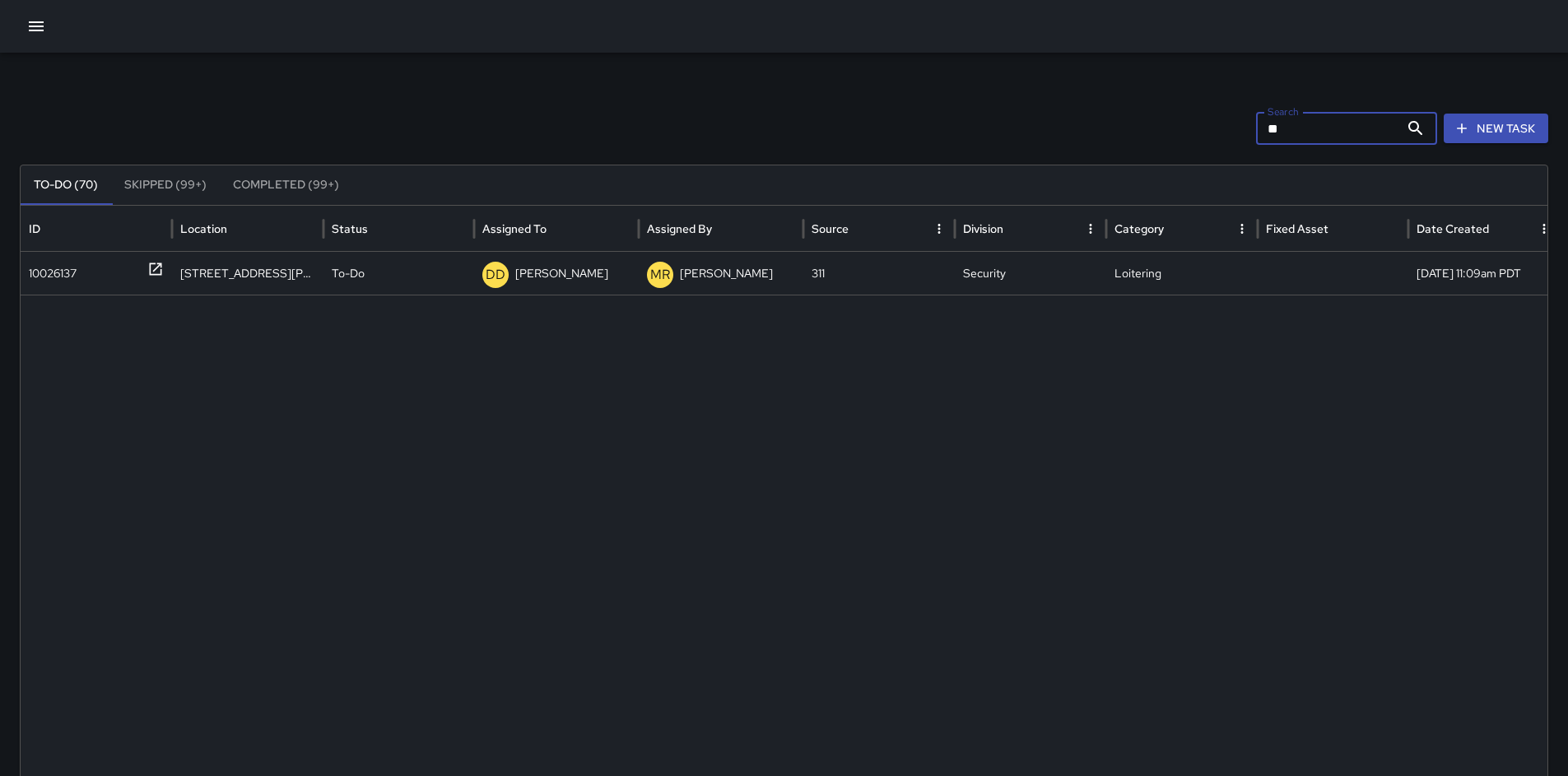
type input "*"
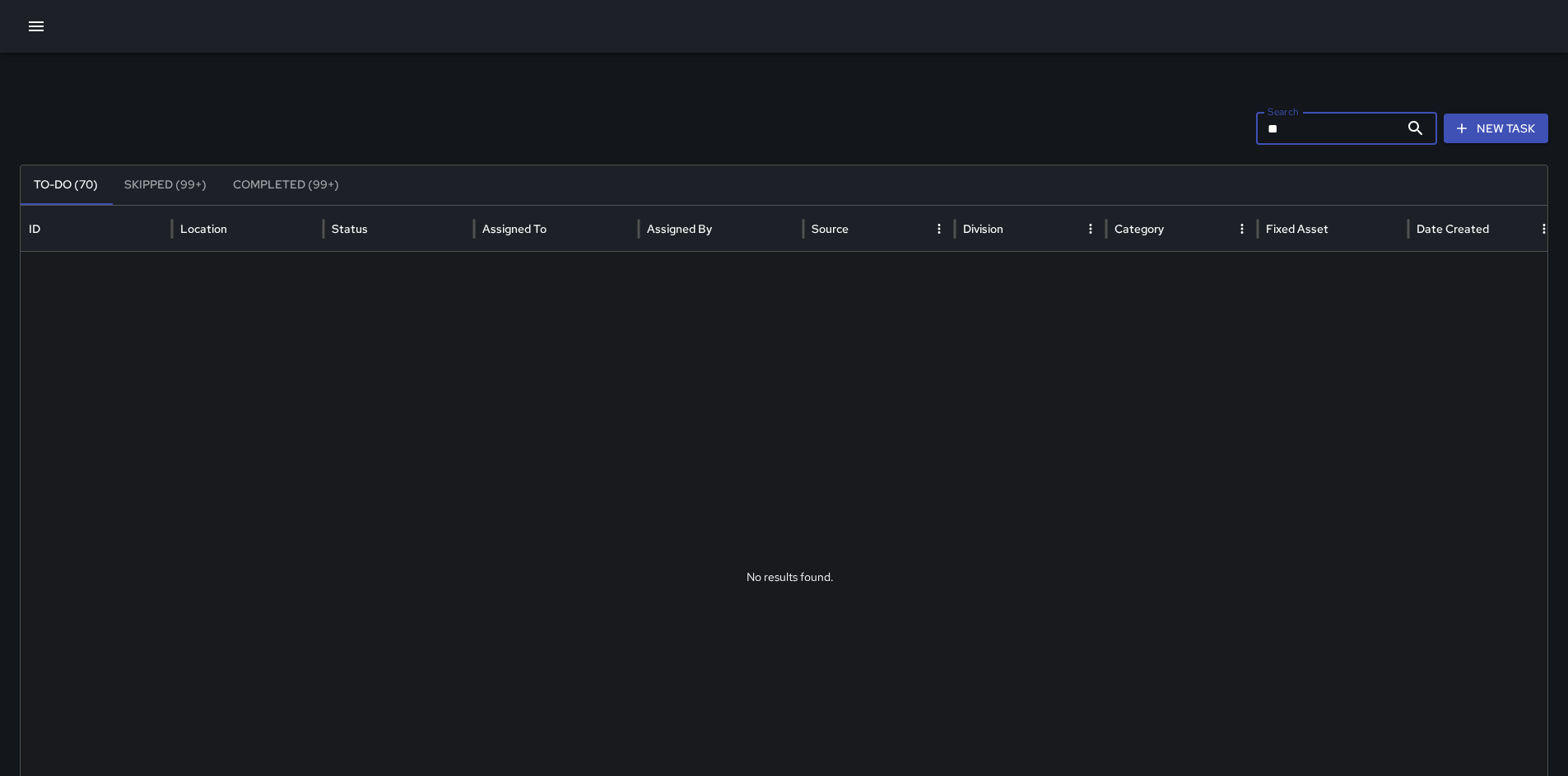
type input "*"
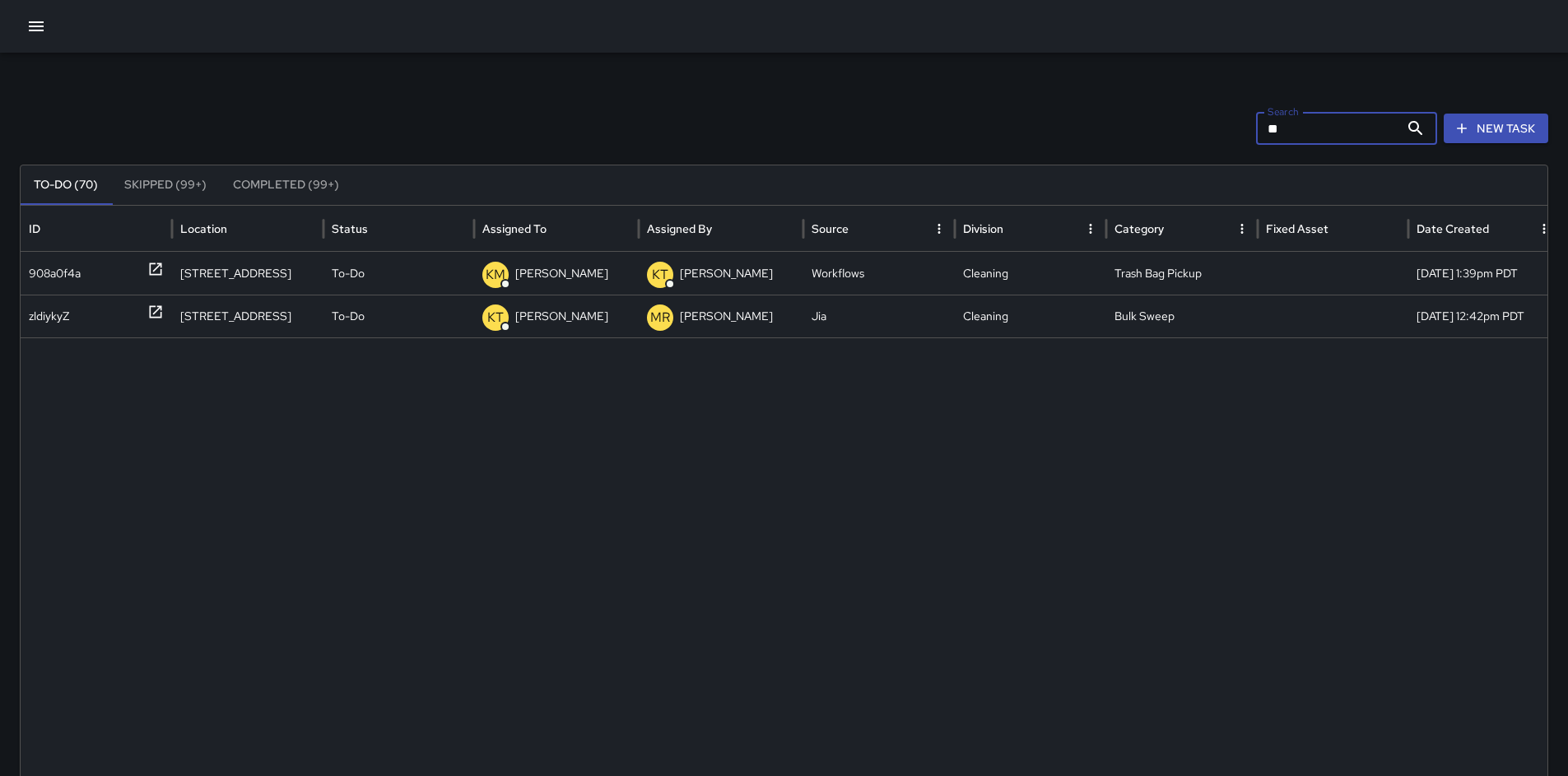
type input "*"
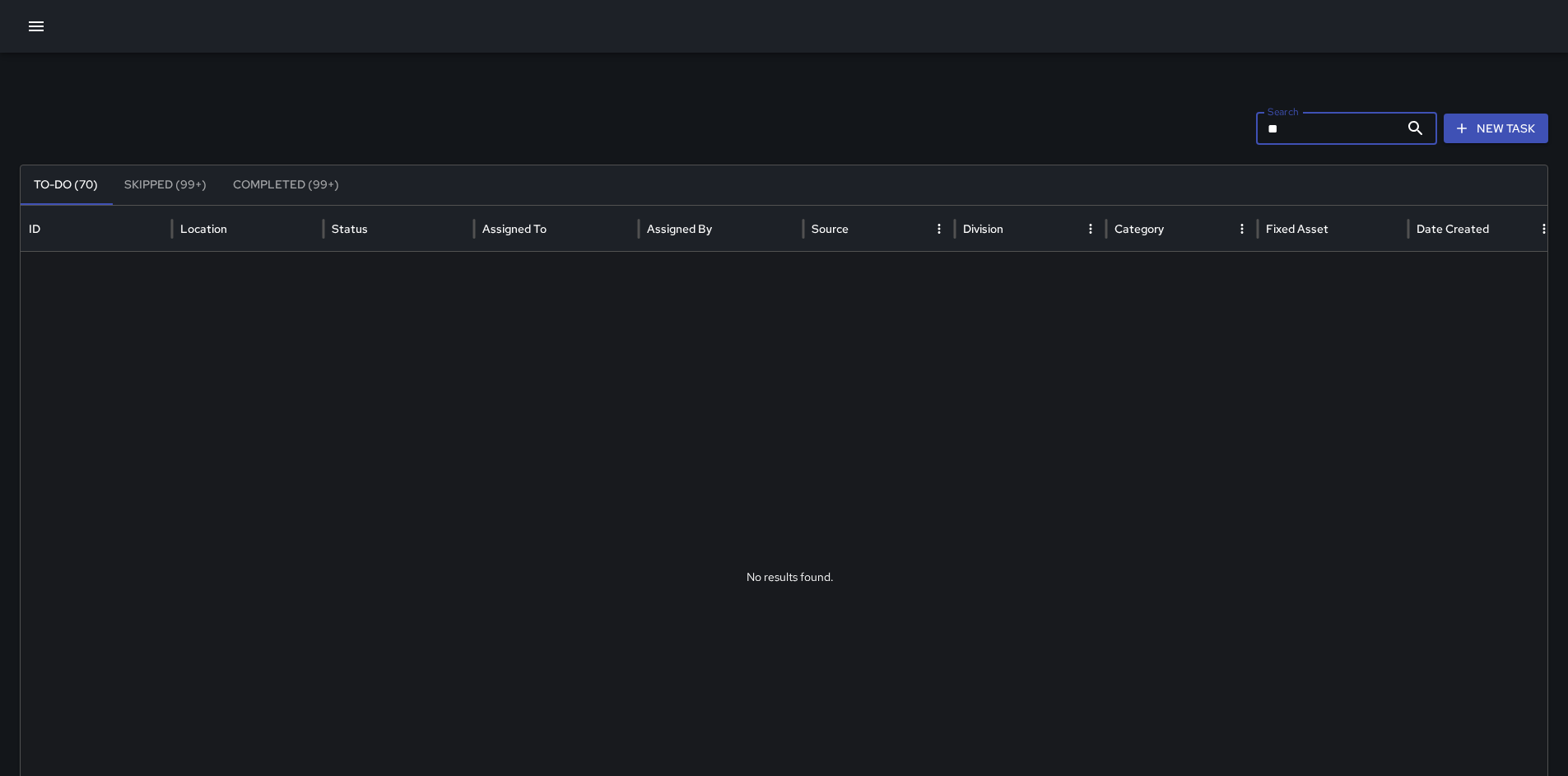
type input "*"
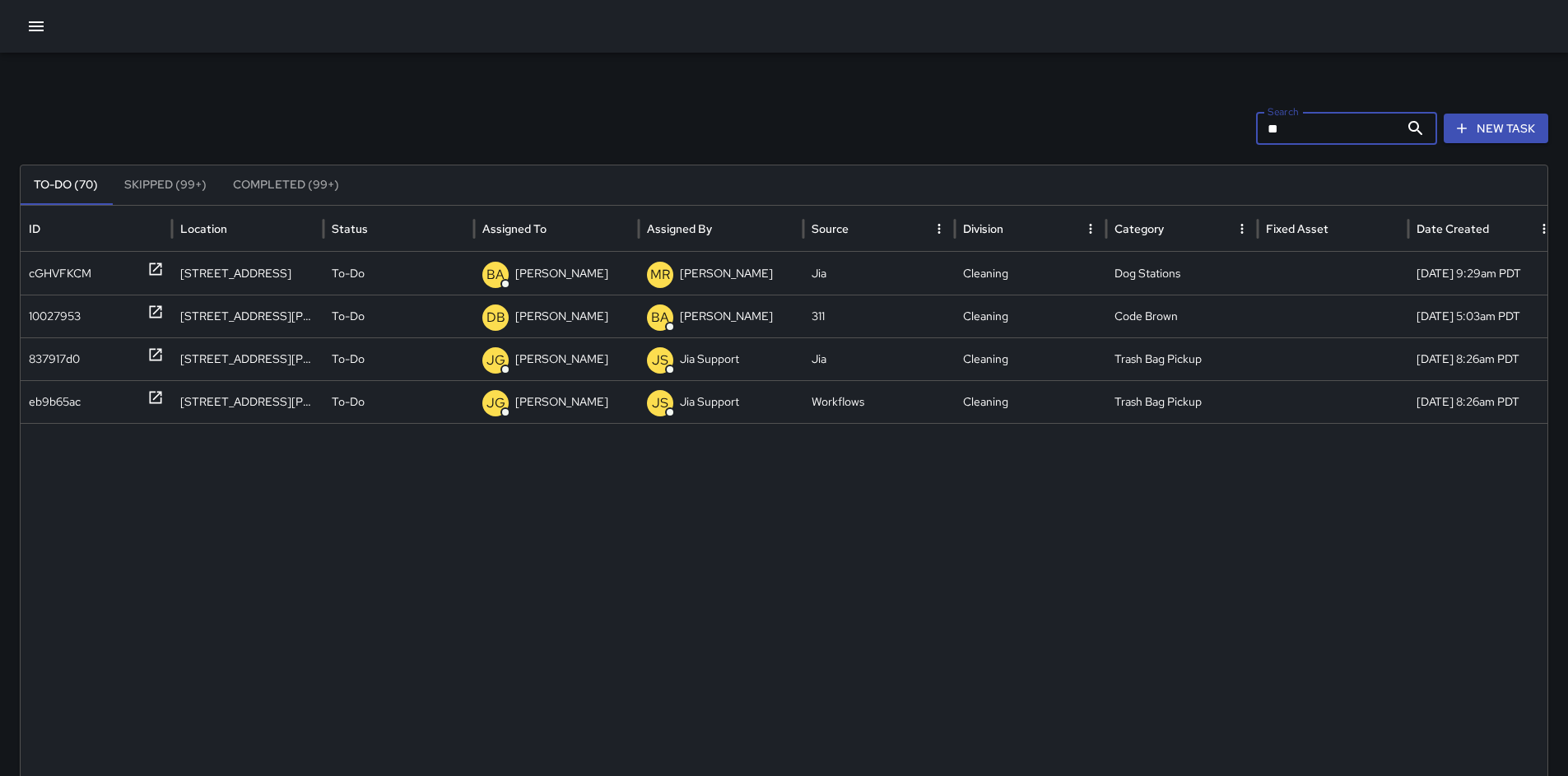
type input "*"
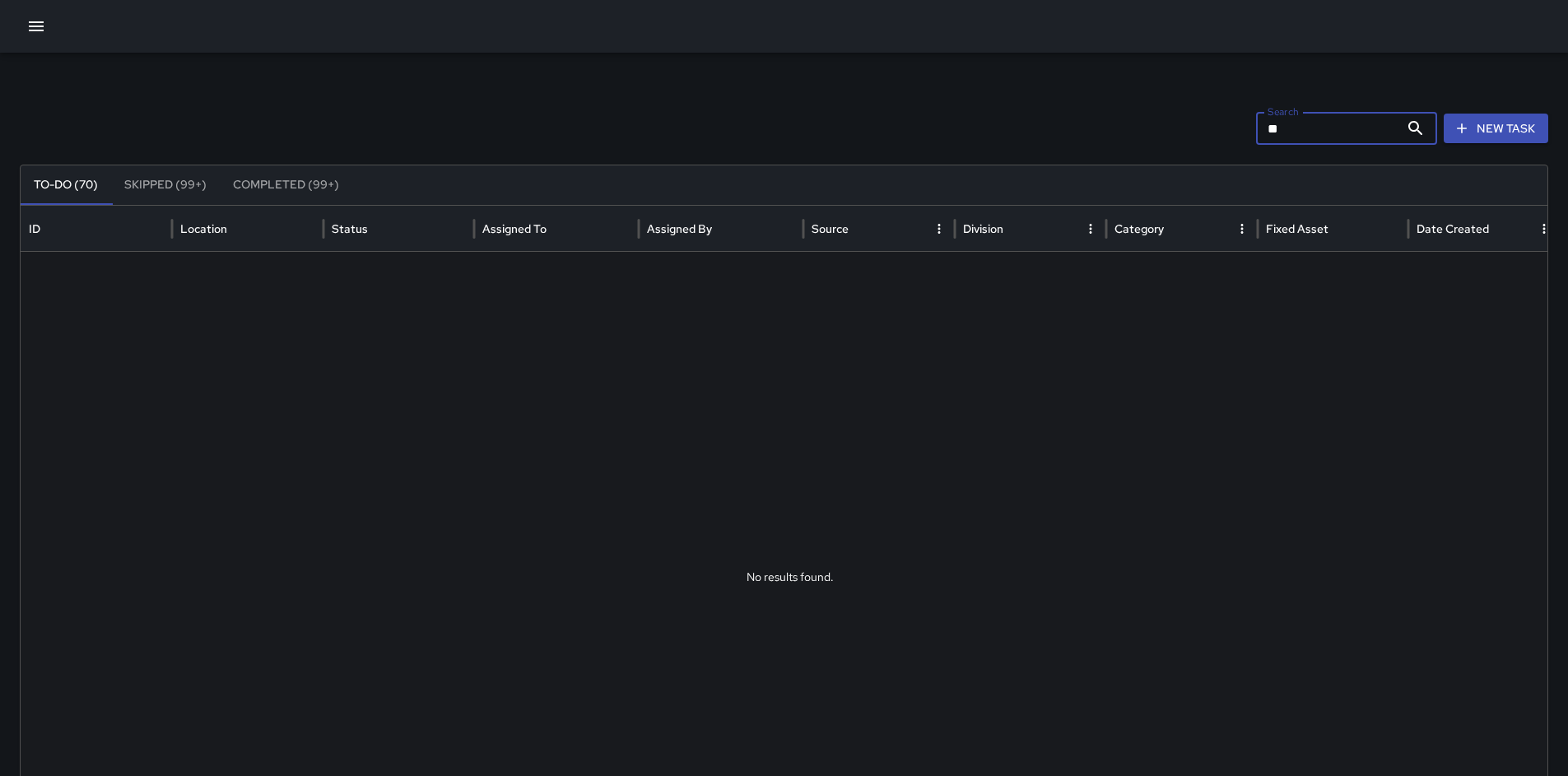
type input "*"
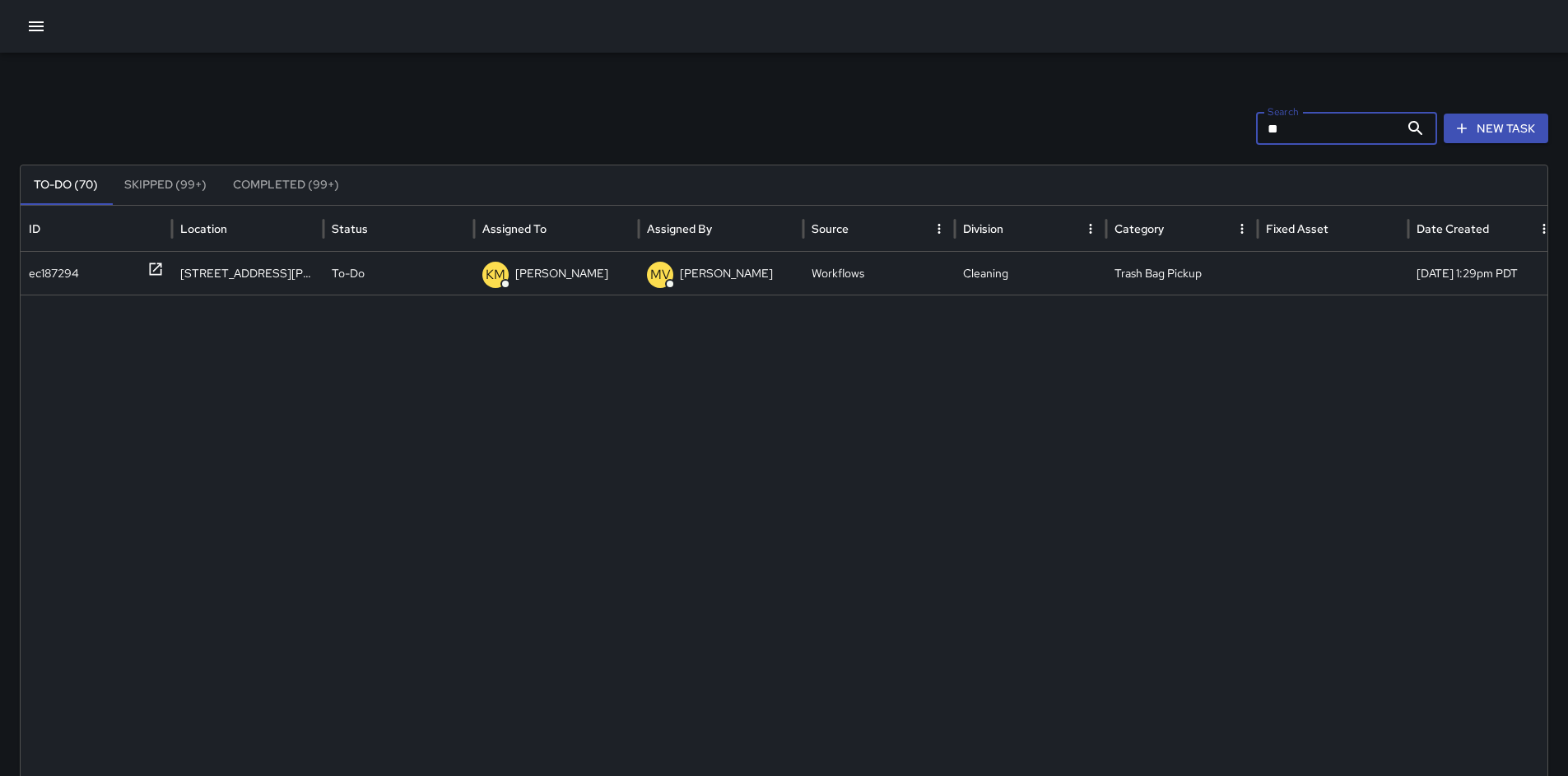
type input "*"
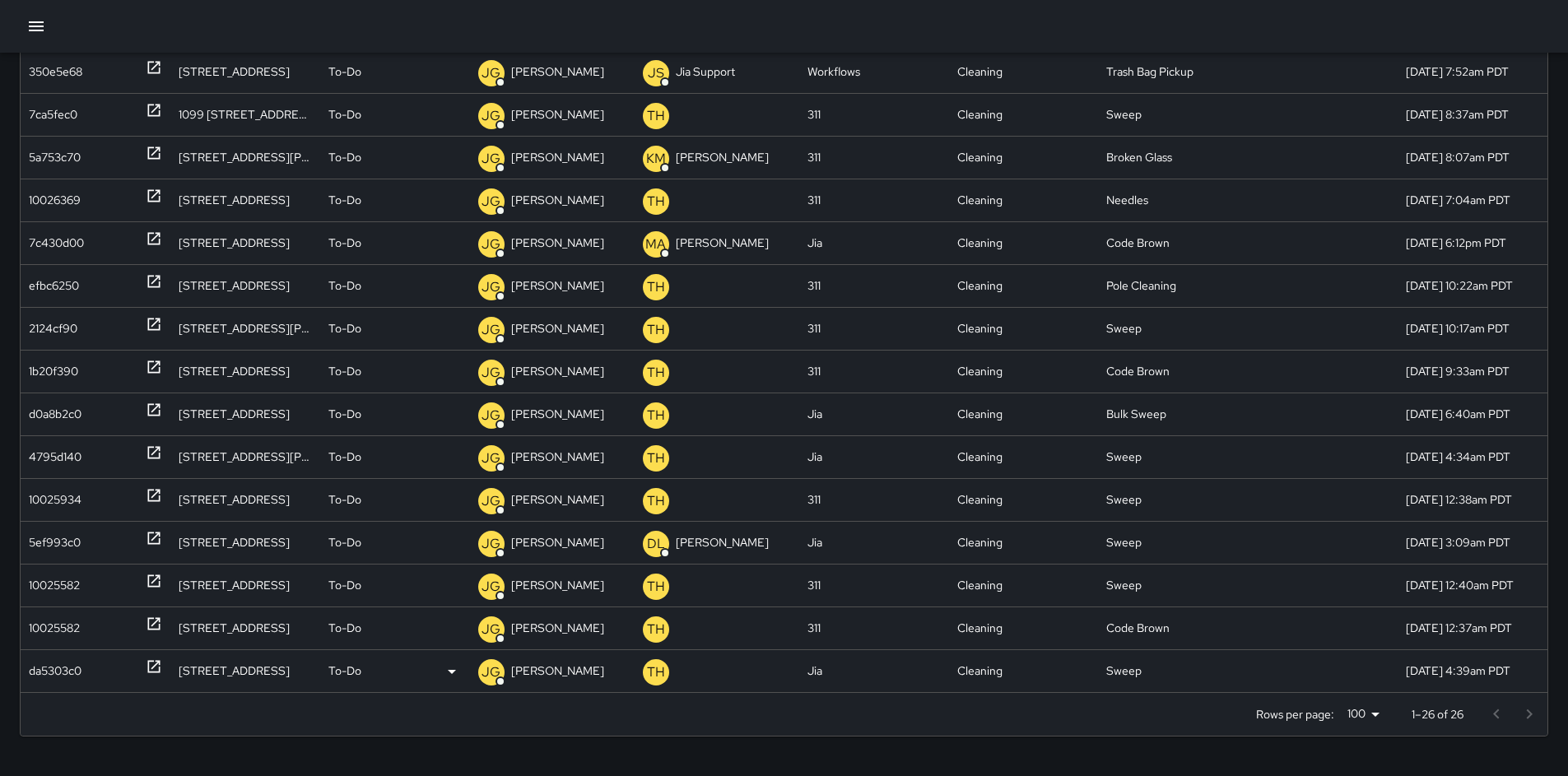
type input "********"
click at [66, 671] on div "da5303c0" at bounding box center [55, 671] width 53 height 42
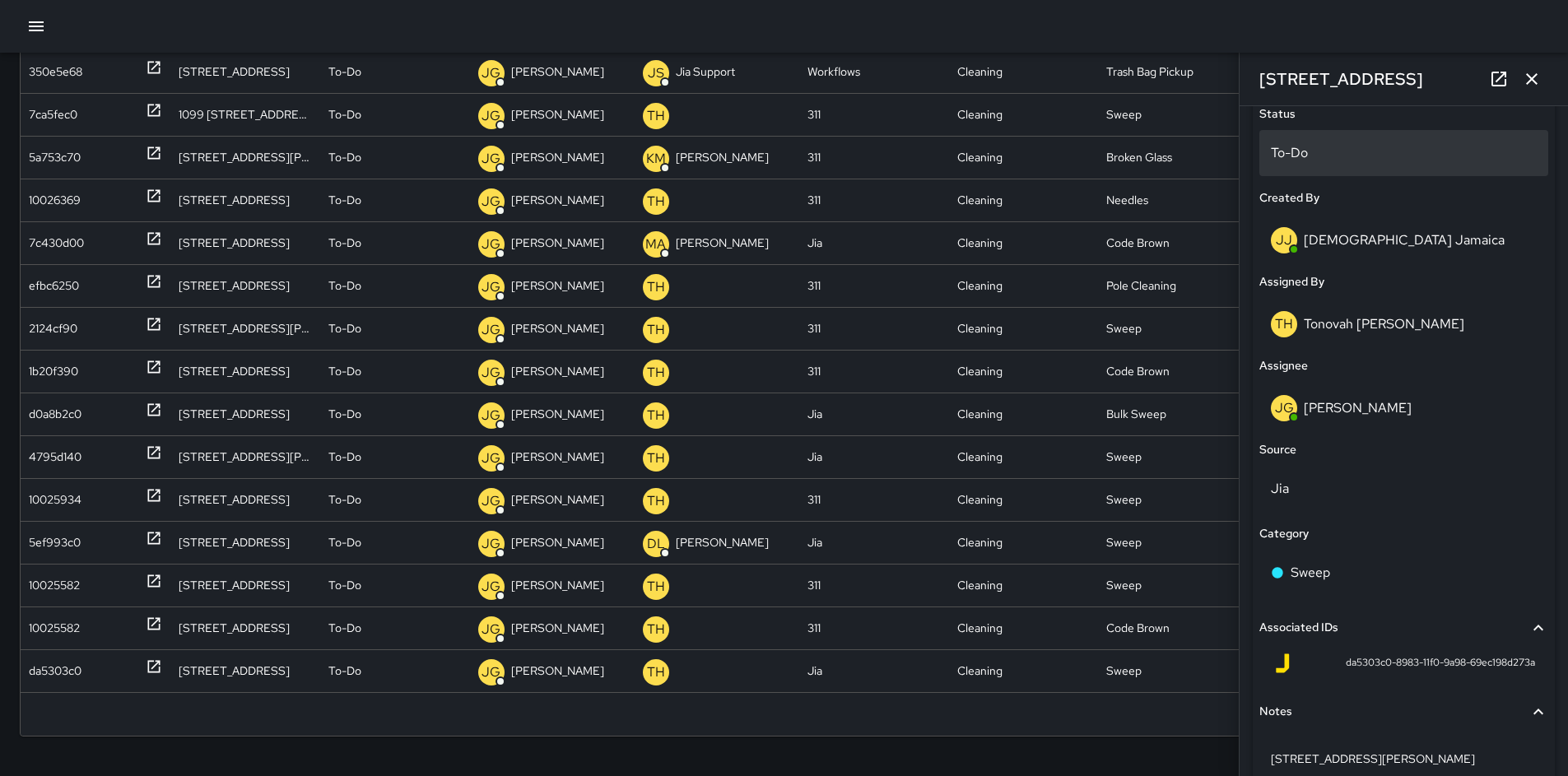
click at [1303, 145] on p "To-Do" at bounding box center [1404, 154] width 266 height 20
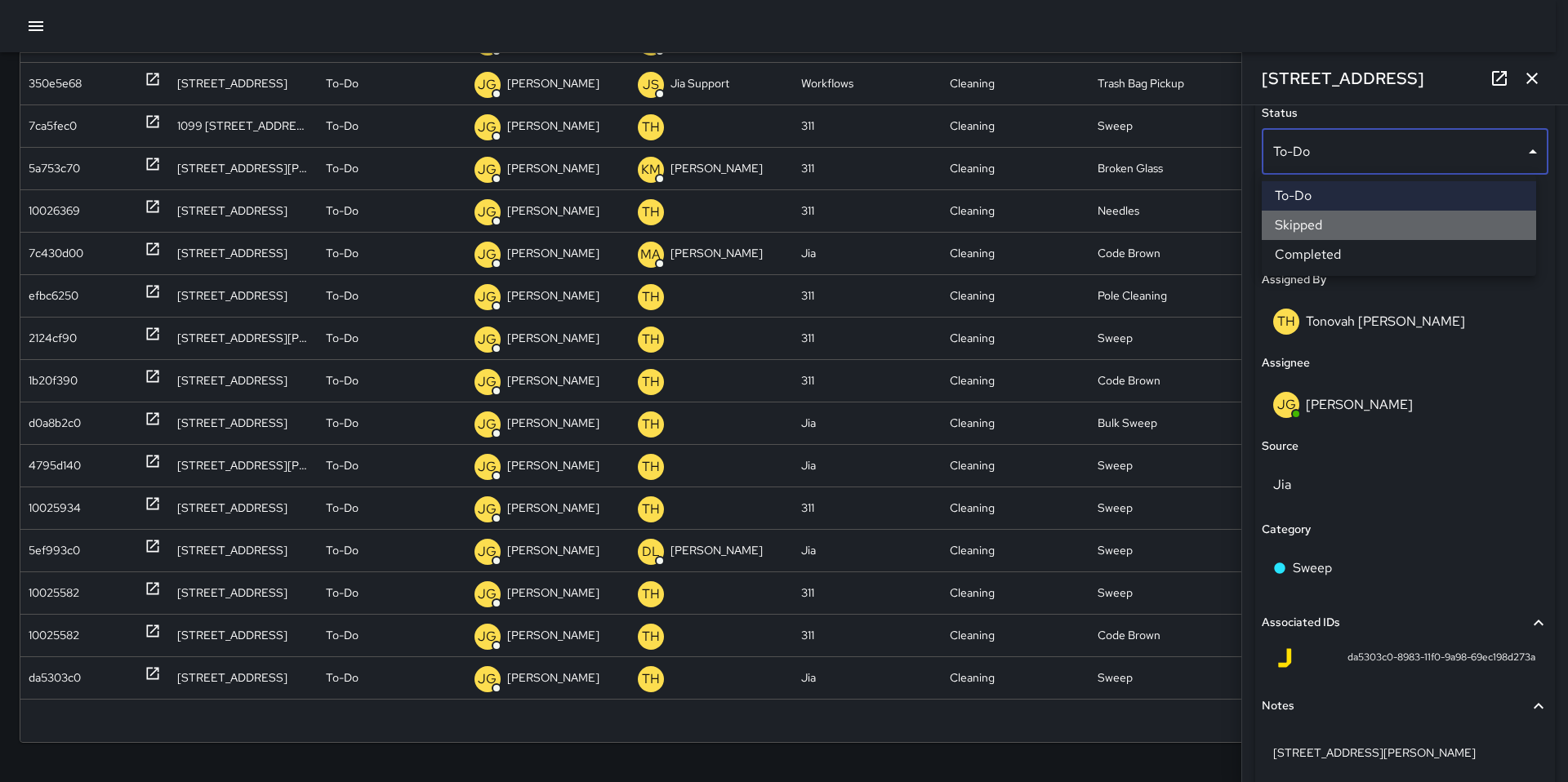
click at [1308, 222] on li "Skipped" at bounding box center [1399, 225] width 274 height 29
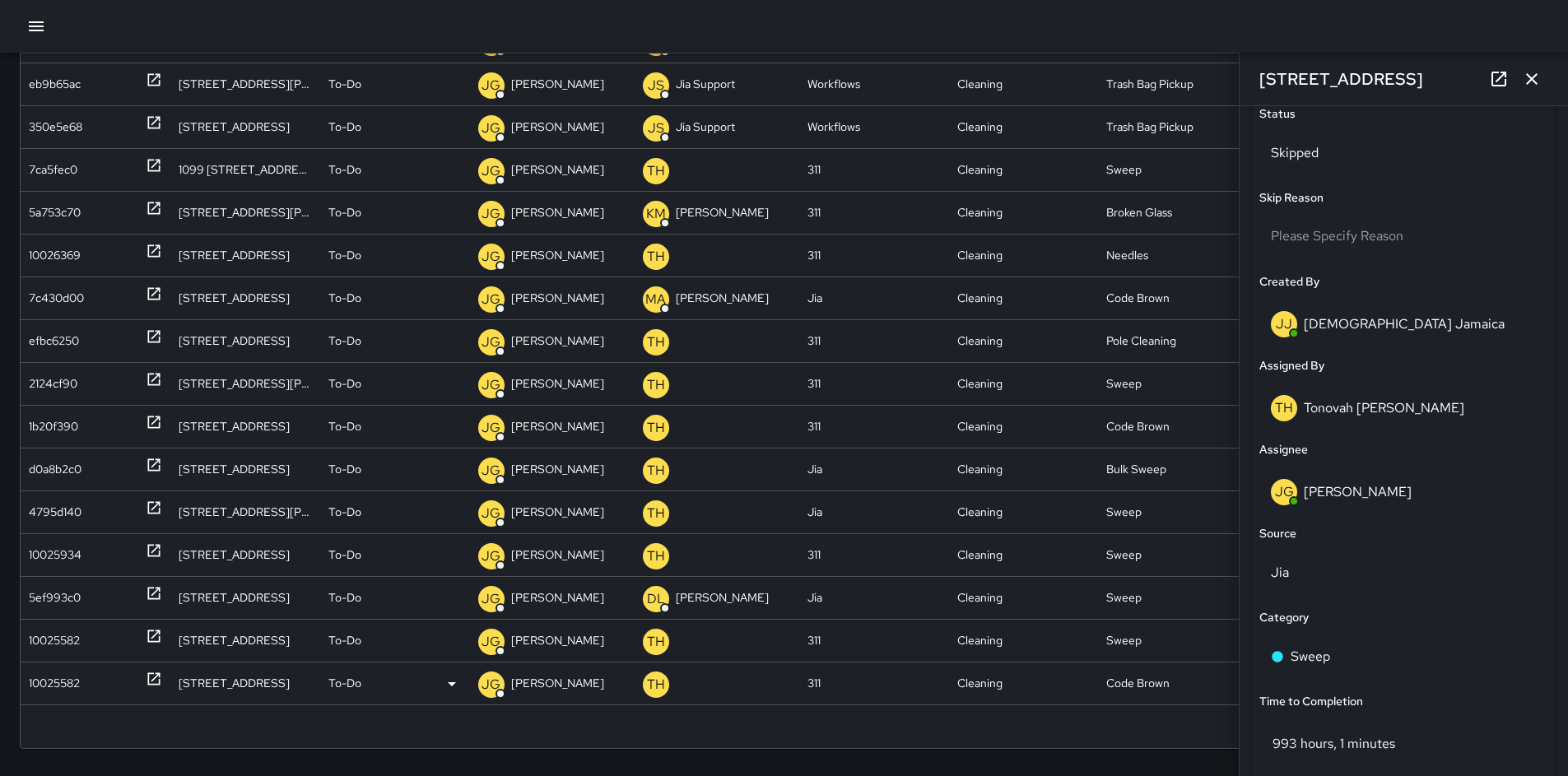
click at [55, 688] on div "10025582" at bounding box center [54, 683] width 51 height 42
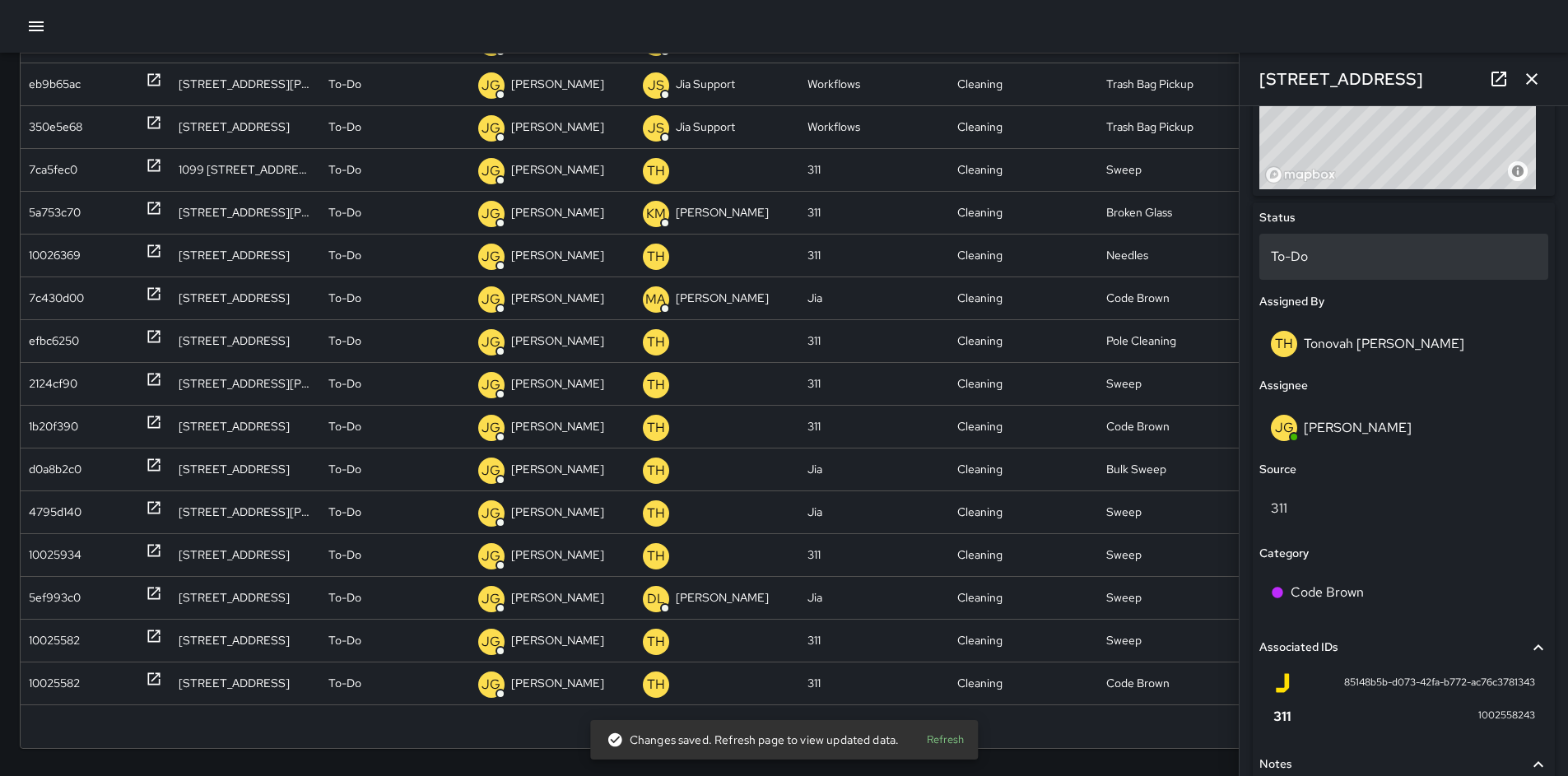
click at [1320, 248] on p "To-Do" at bounding box center [1404, 257] width 266 height 20
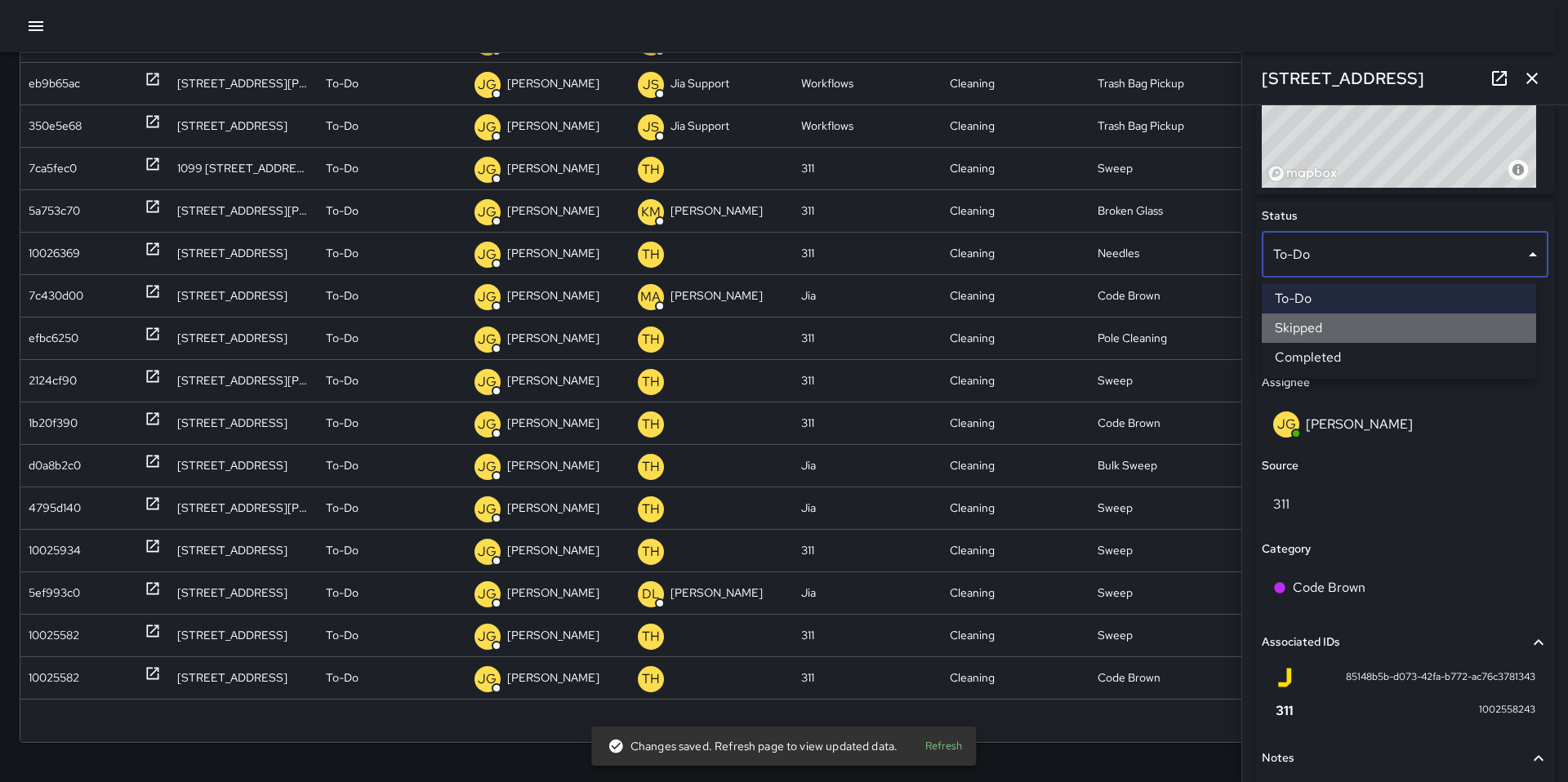
click at [1344, 327] on li "Skipped" at bounding box center [1399, 328] width 274 height 29
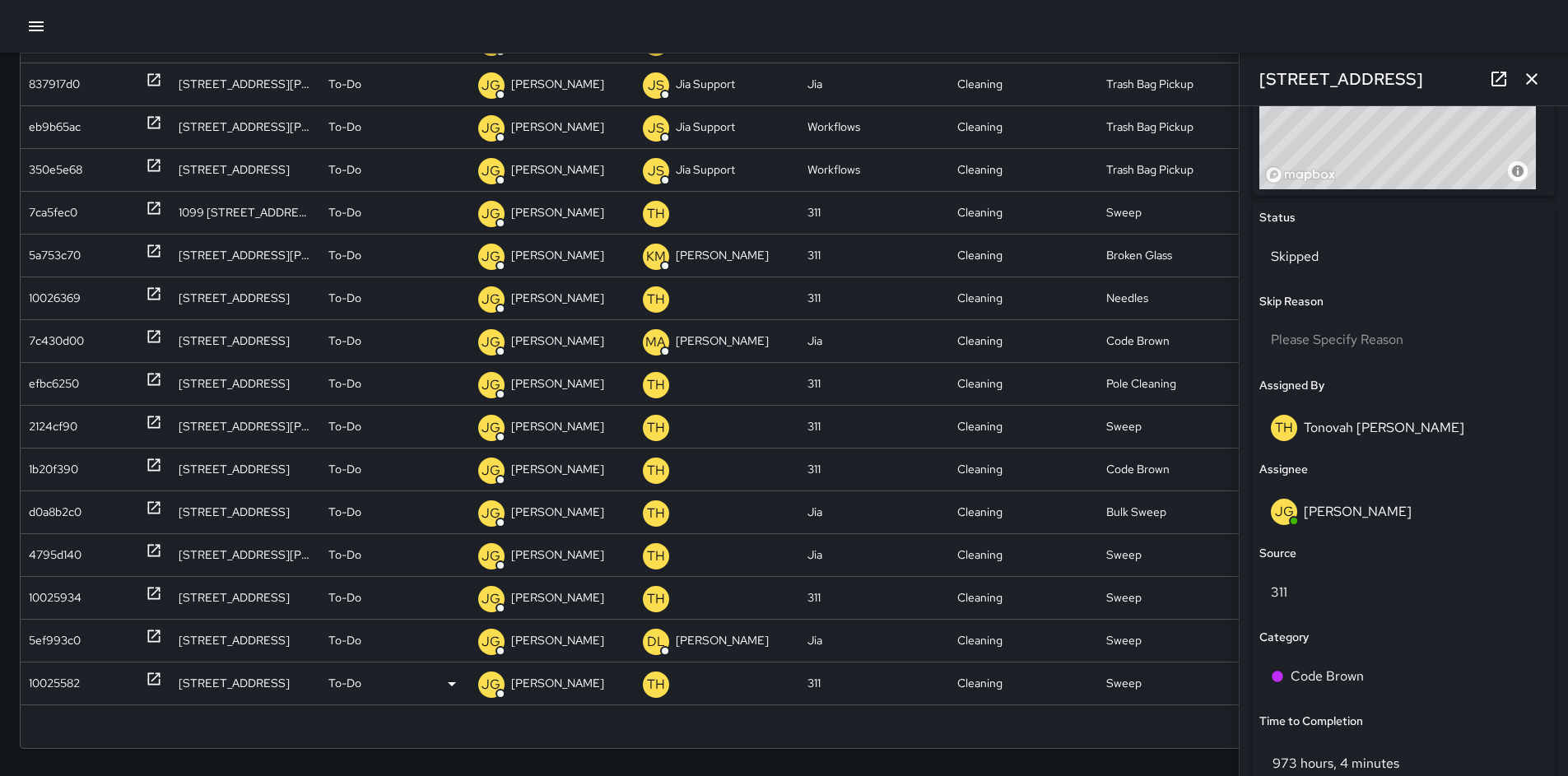
click at [75, 685] on div "10025582" at bounding box center [54, 683] width 51 height 42
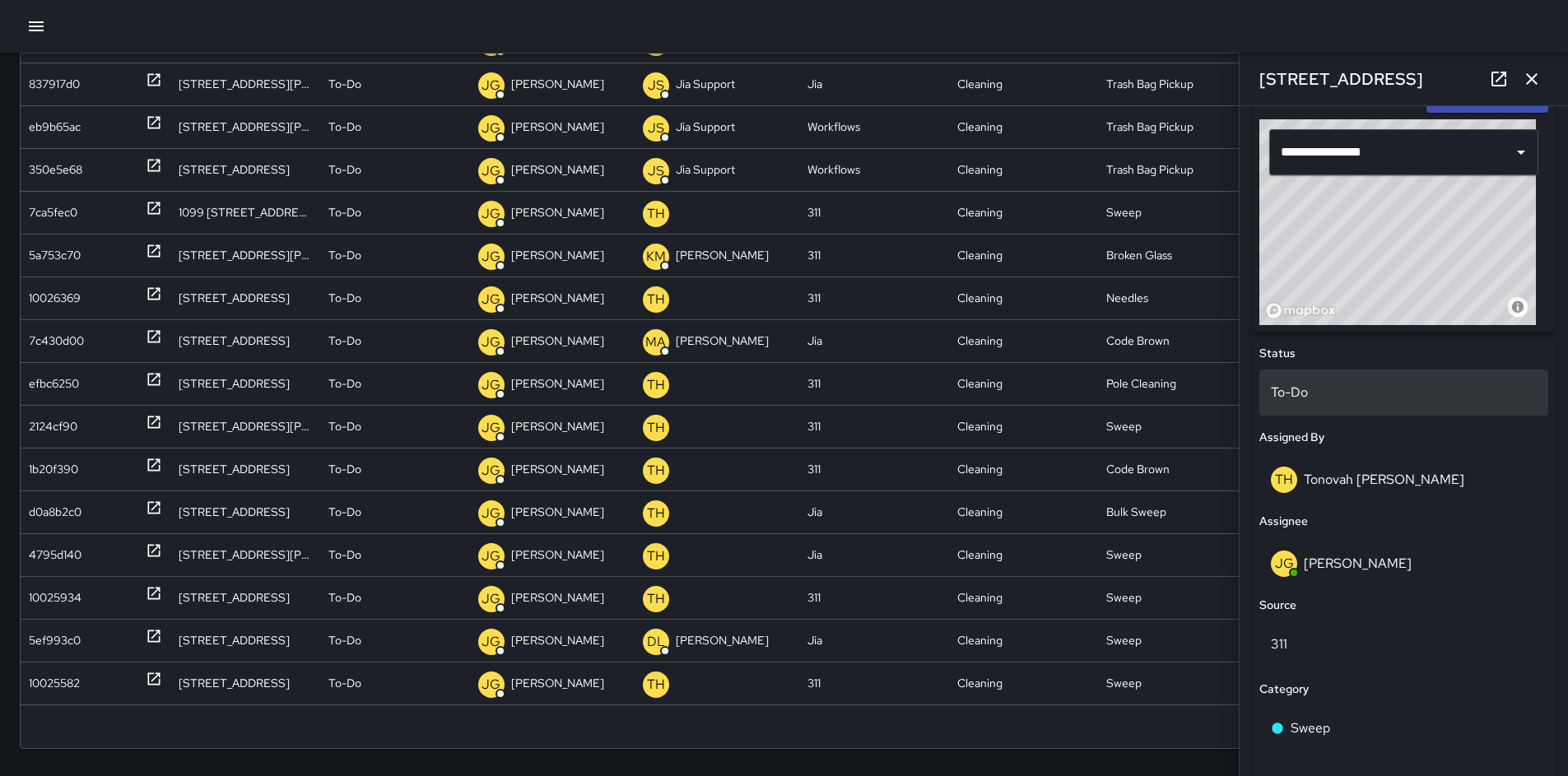
click at [1345, 389] on p "To-Do" at bounding box center [1404, 392] width 266 height 20
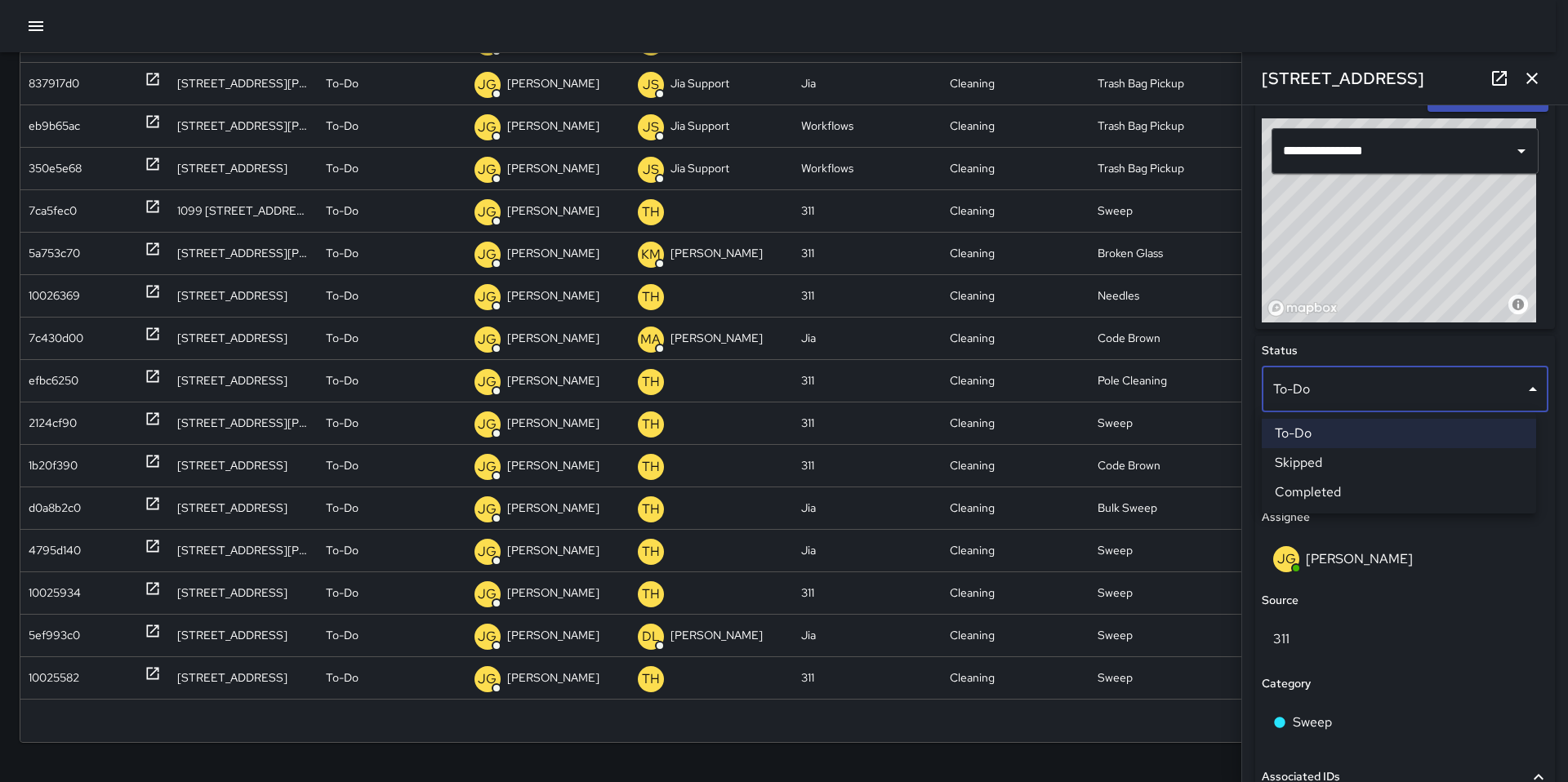
click at [1336, 460] on li "Skipped" at bounding box center [1399, 462] width 274 height 29
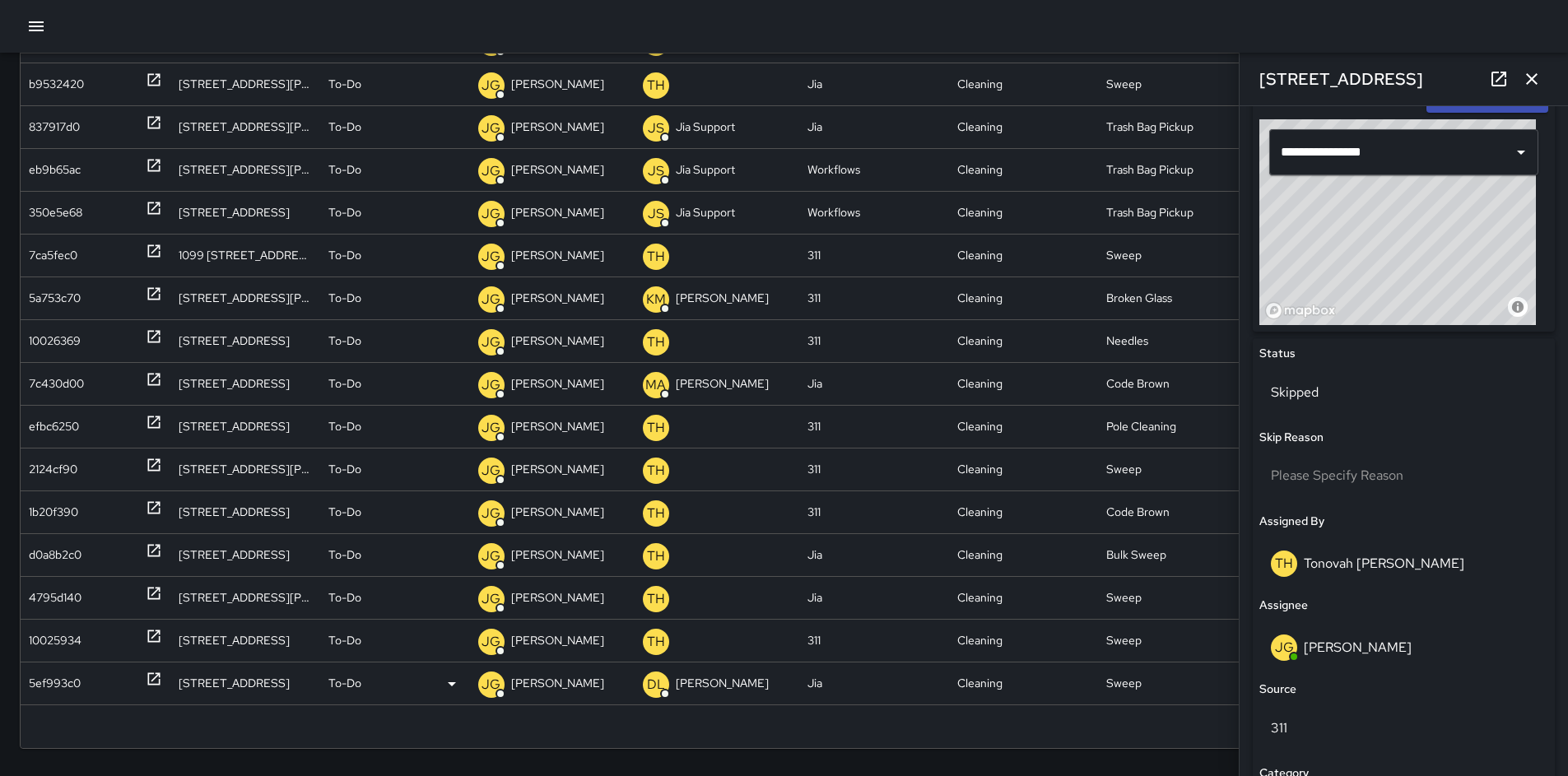
click at [54, 683] on div "5ef993c0" at bounding box center [55, 683] width 52 height 42
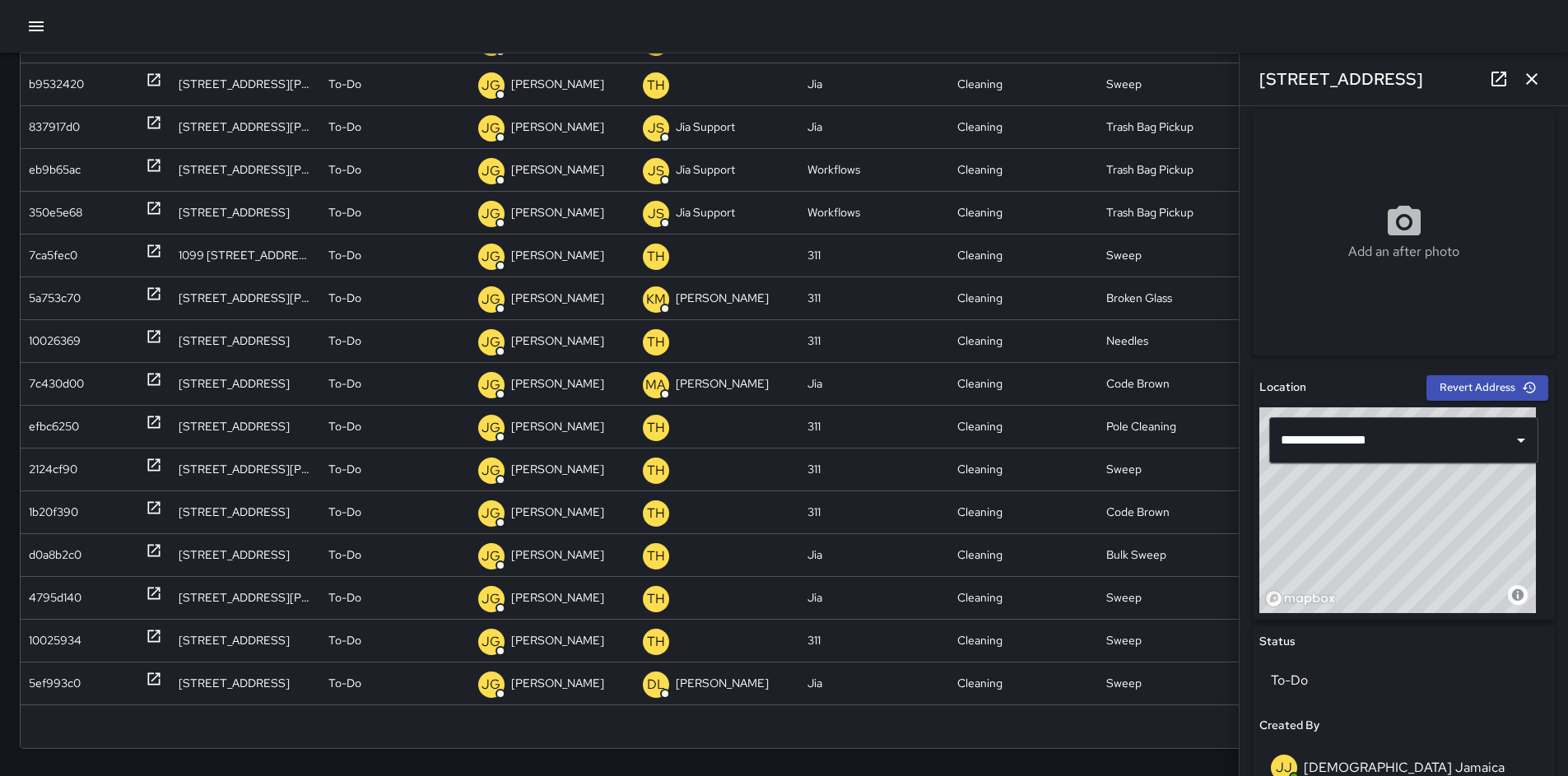
scroll to position [567, 0]
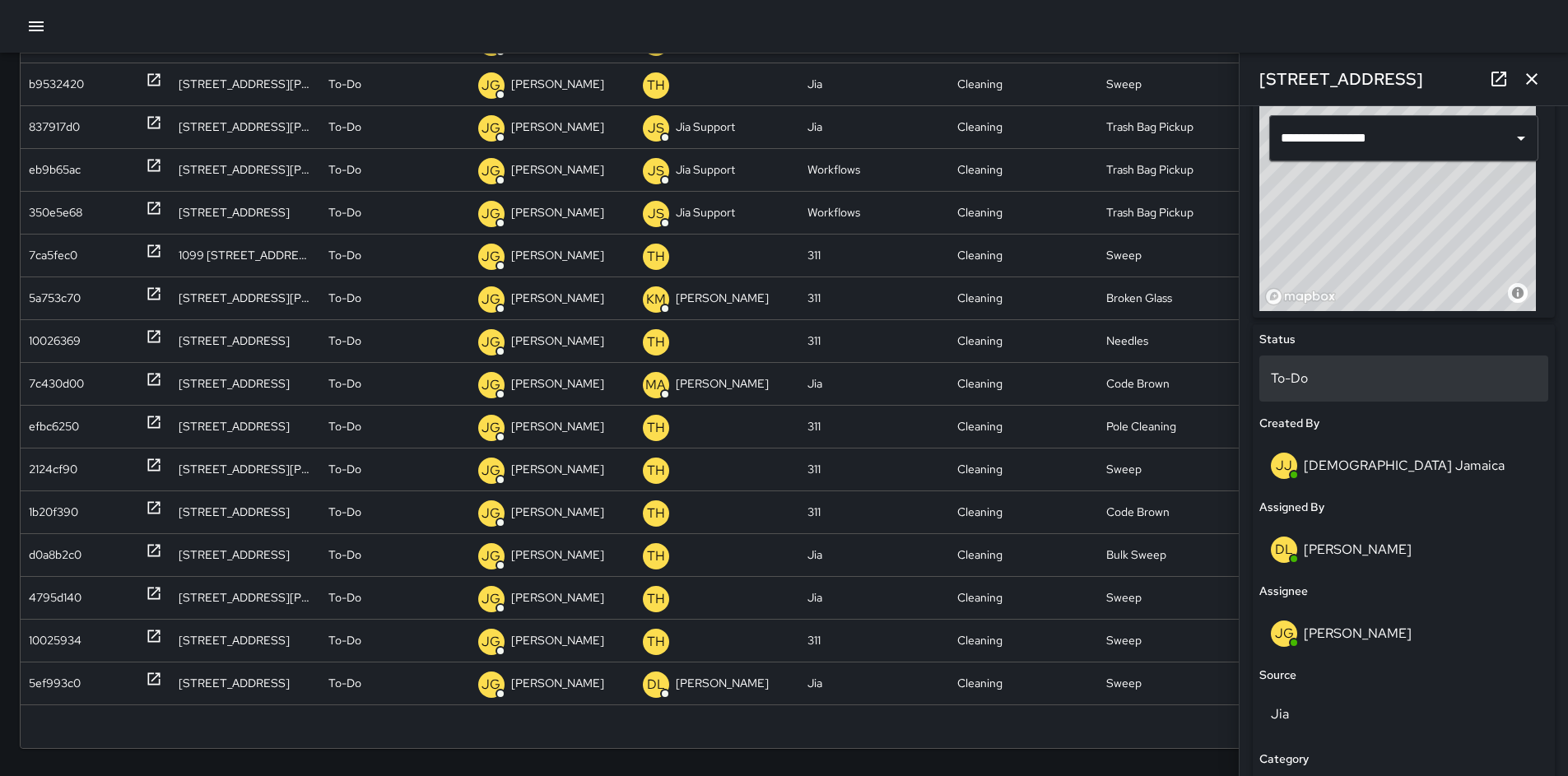
click at [1292, 372] on p "To-Do" at bounding box center [1404, 379] width 266 height 20
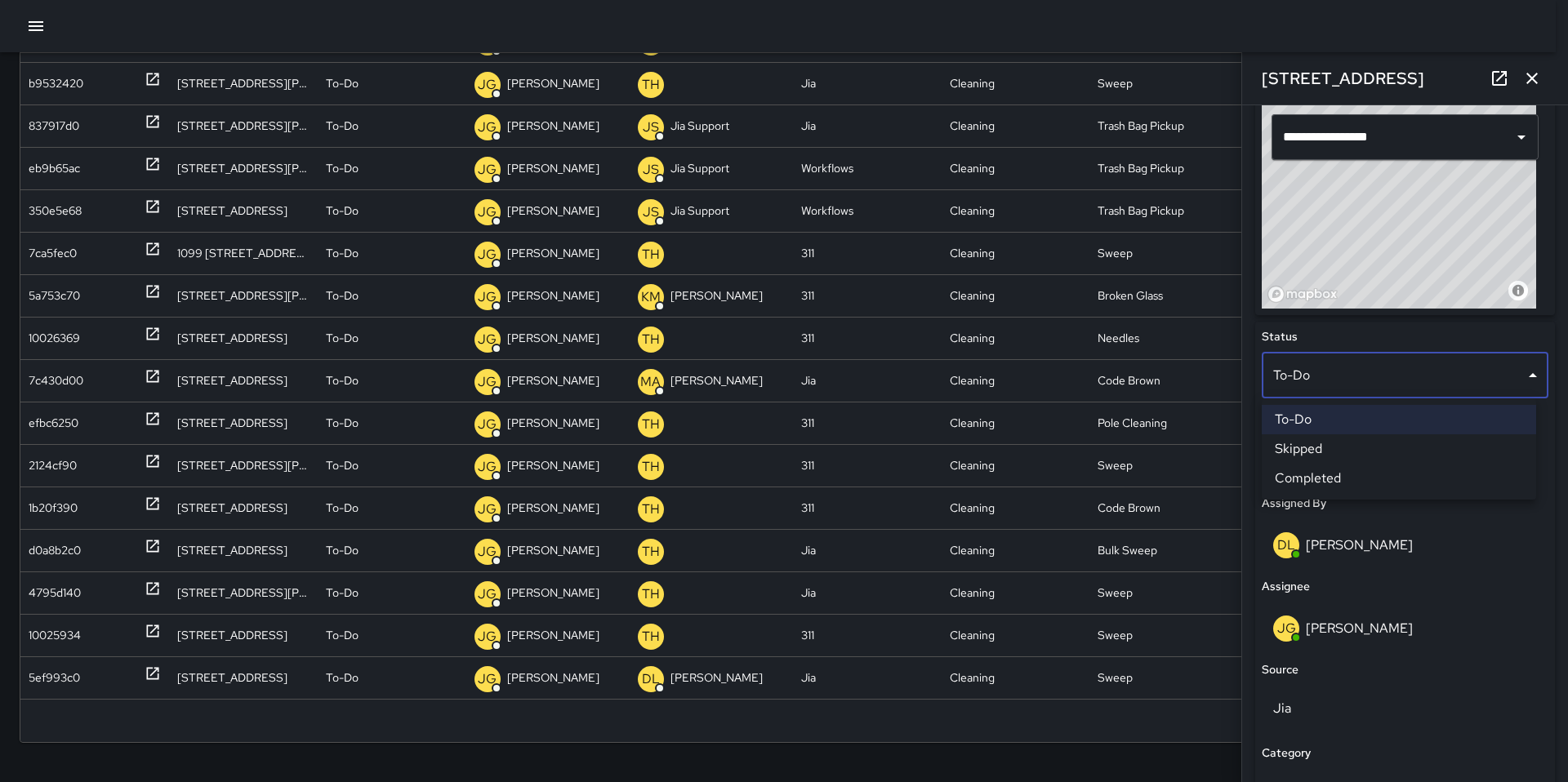
click at [1306, 445] on li "Skipped" at bounding box center [1399, 449] width 274 height 29
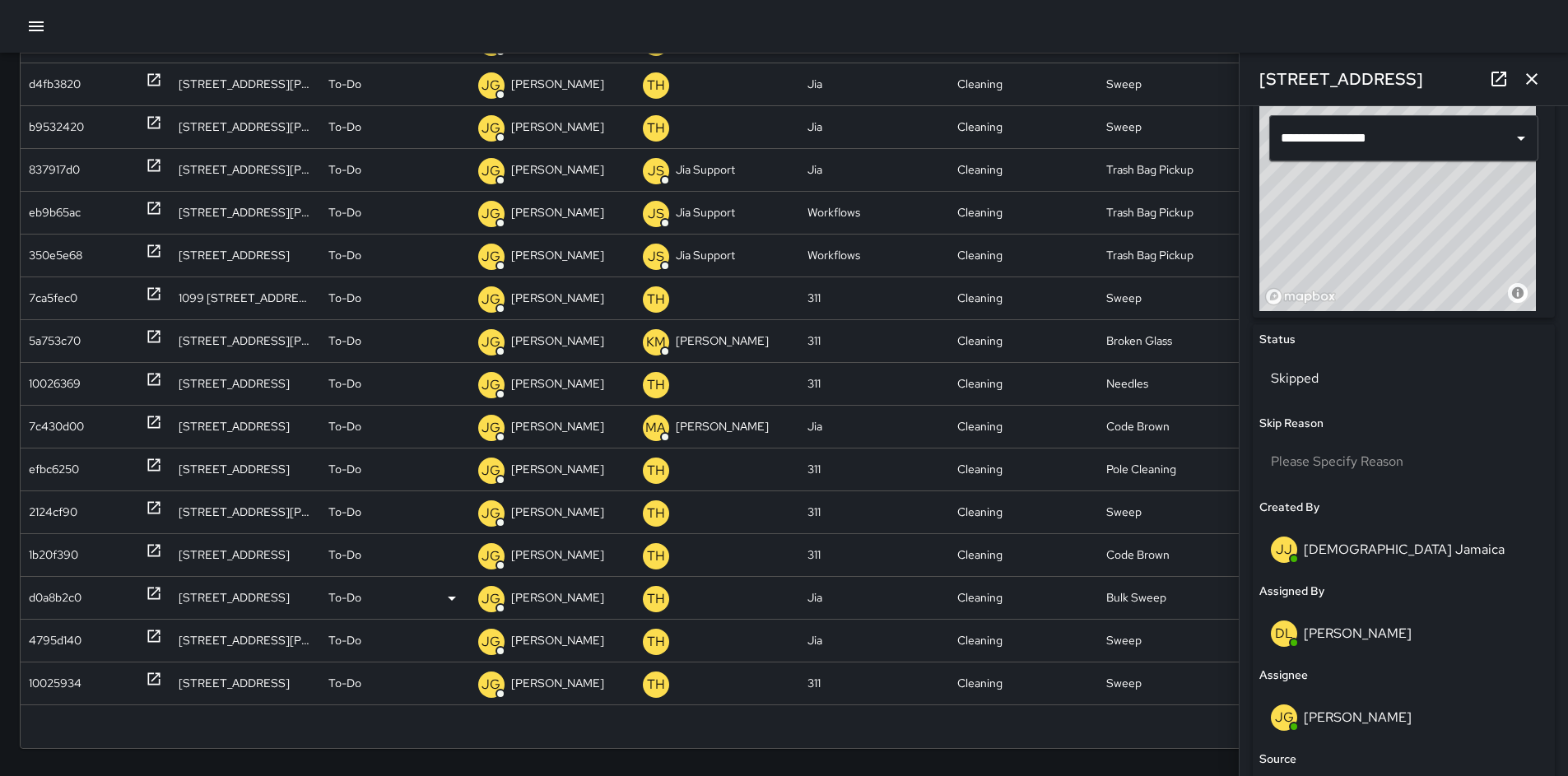
scroll to position [272, 0]
click at [61, 679] on div "10025934" at bounding box center [55, 683] width 53 height 42
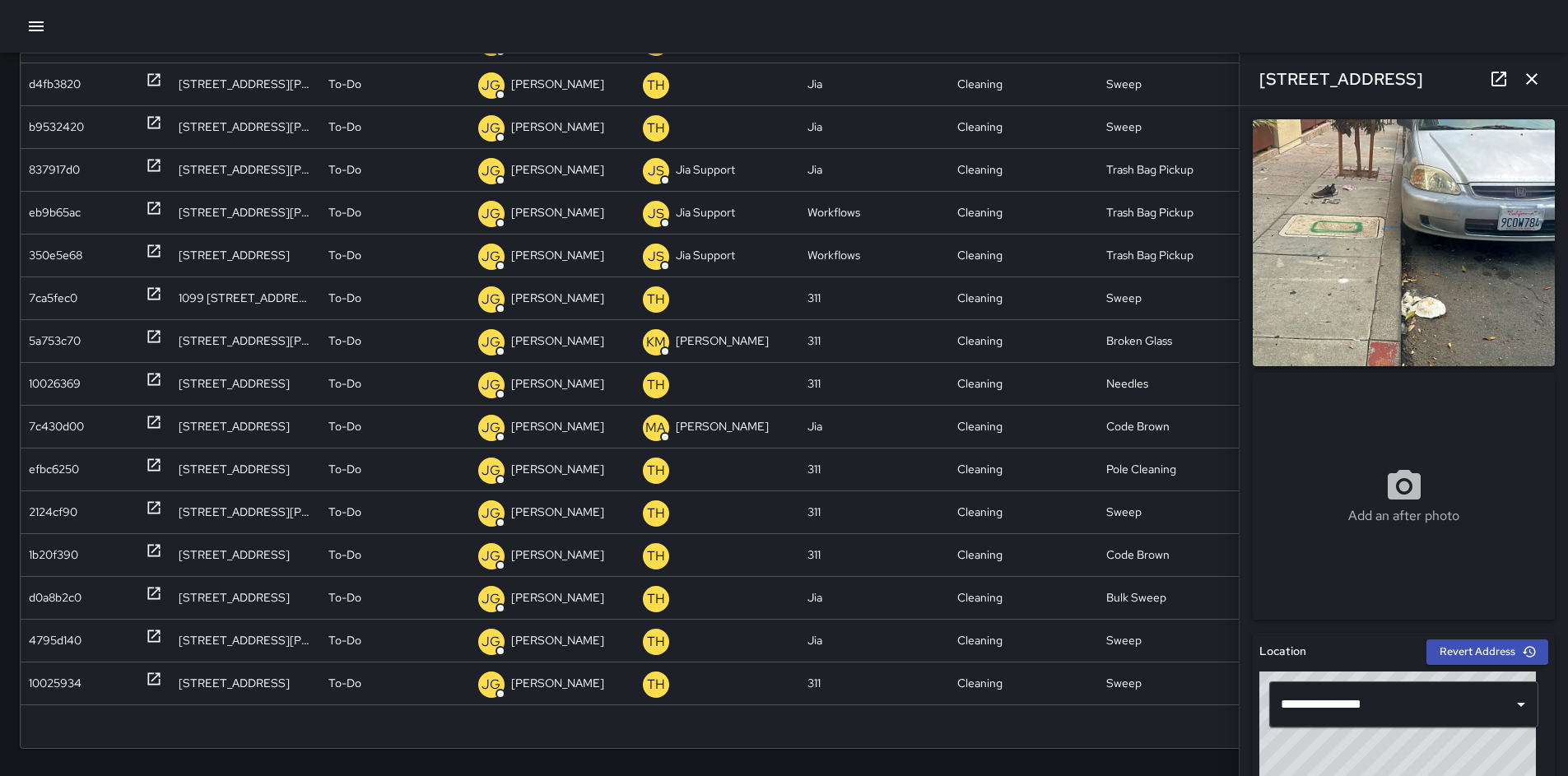
scroll to position [561, 0]
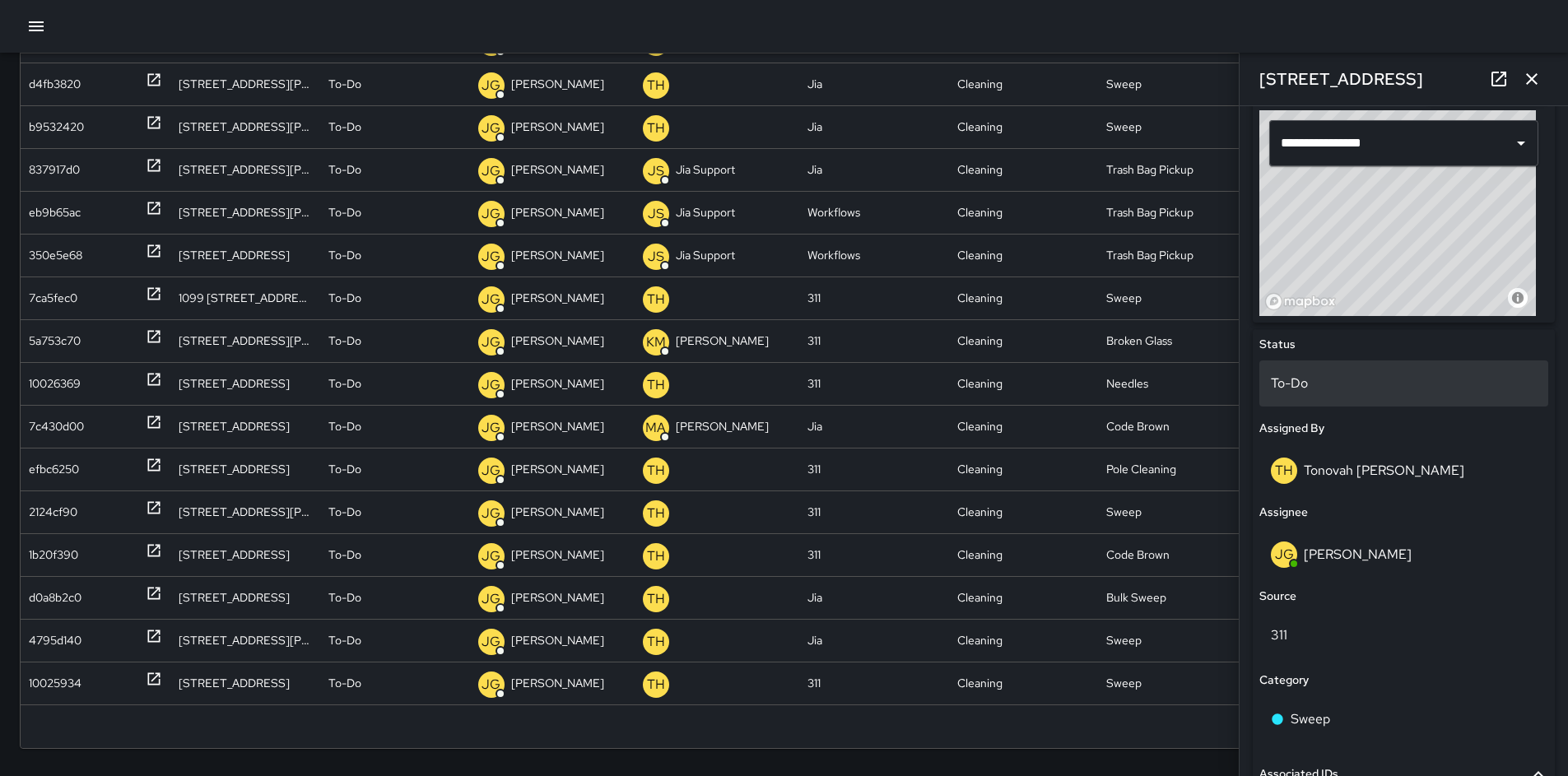
click at [1309, 391] on p "To-Do" at bounding box center [1404, 384] width 266 height 20
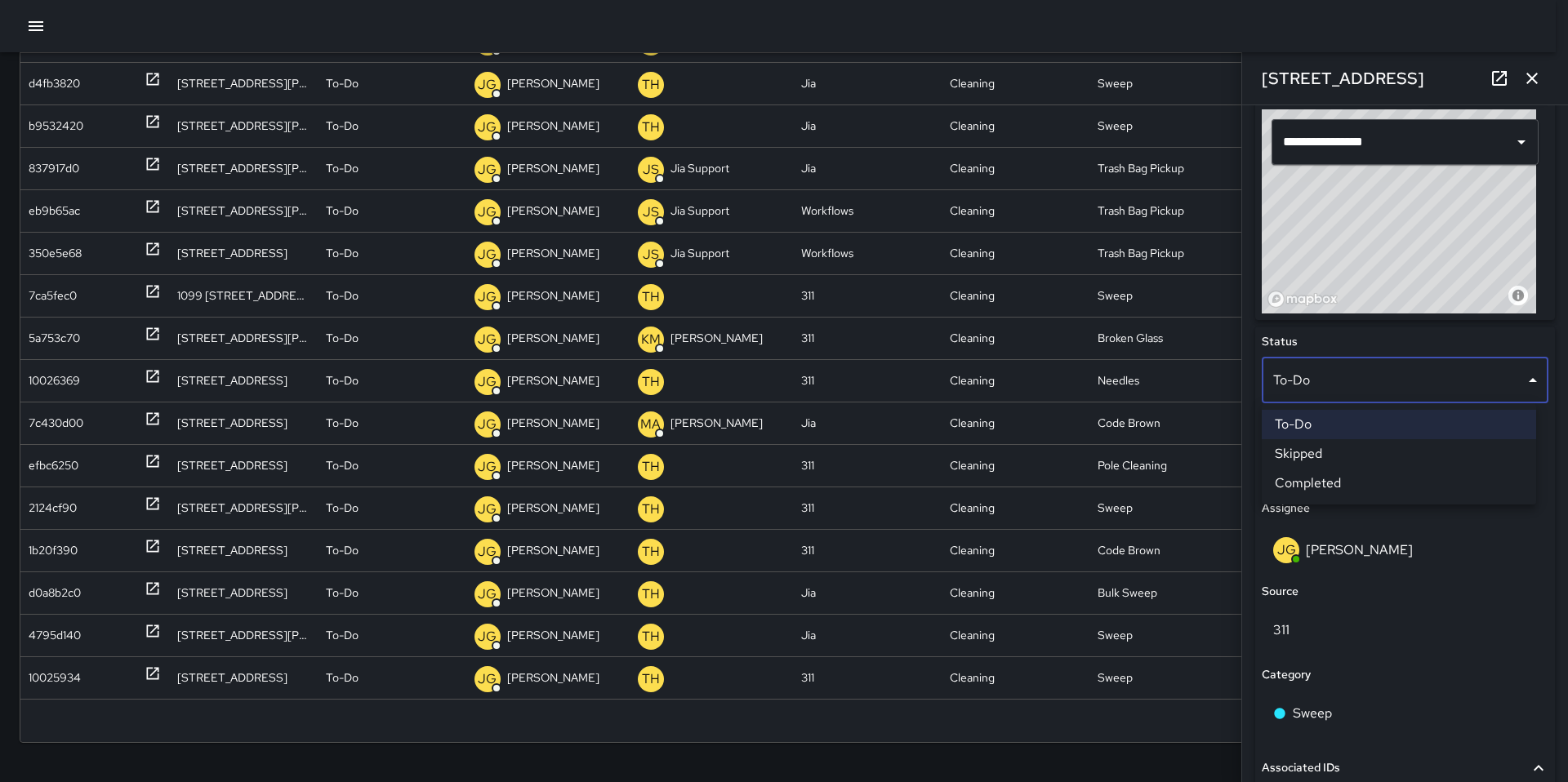
click at [1302, 456] on li "Skipped" at bounding box center [1399, 453] width 274 height 29
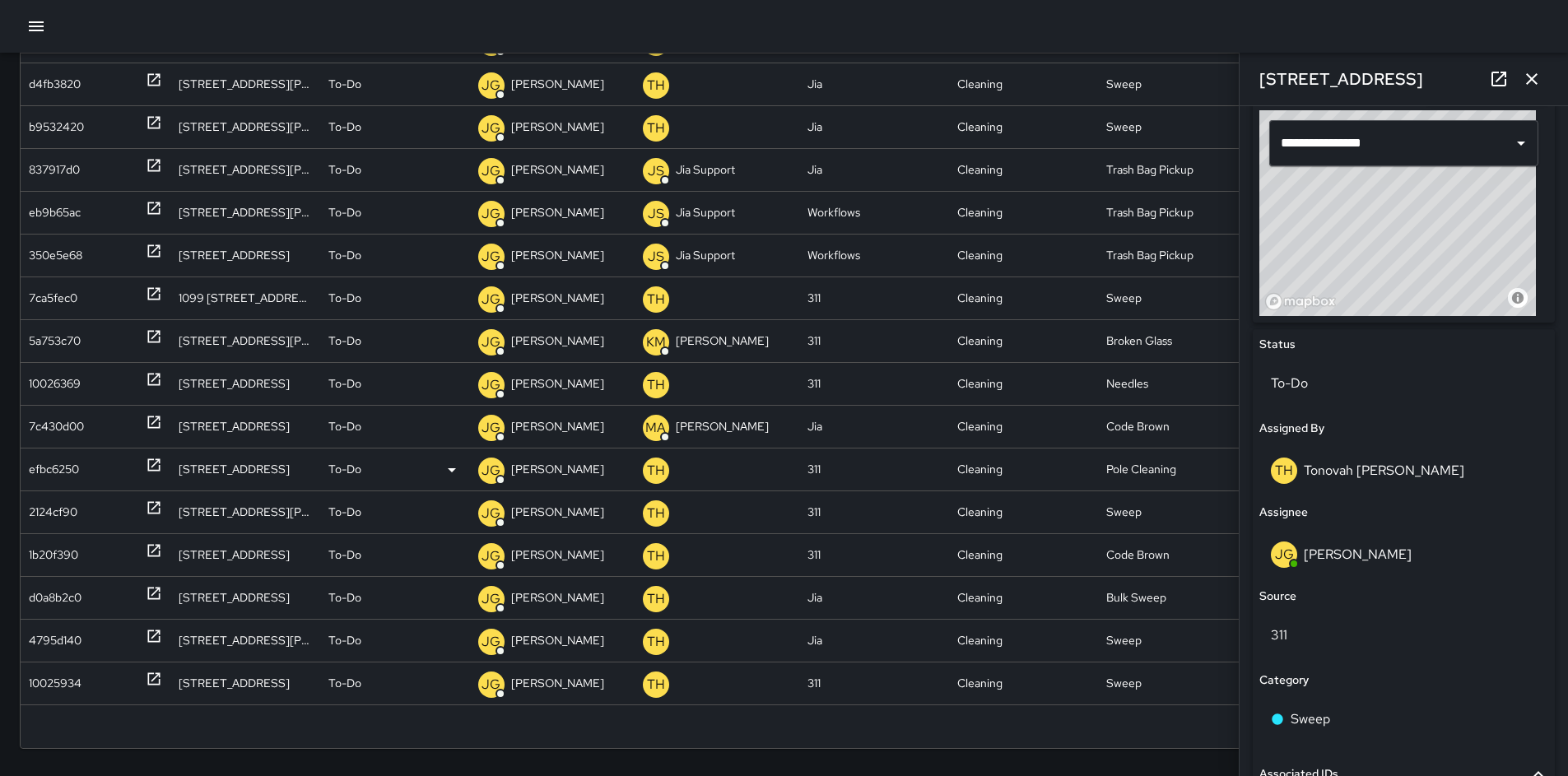
scroll to position [248, 0]
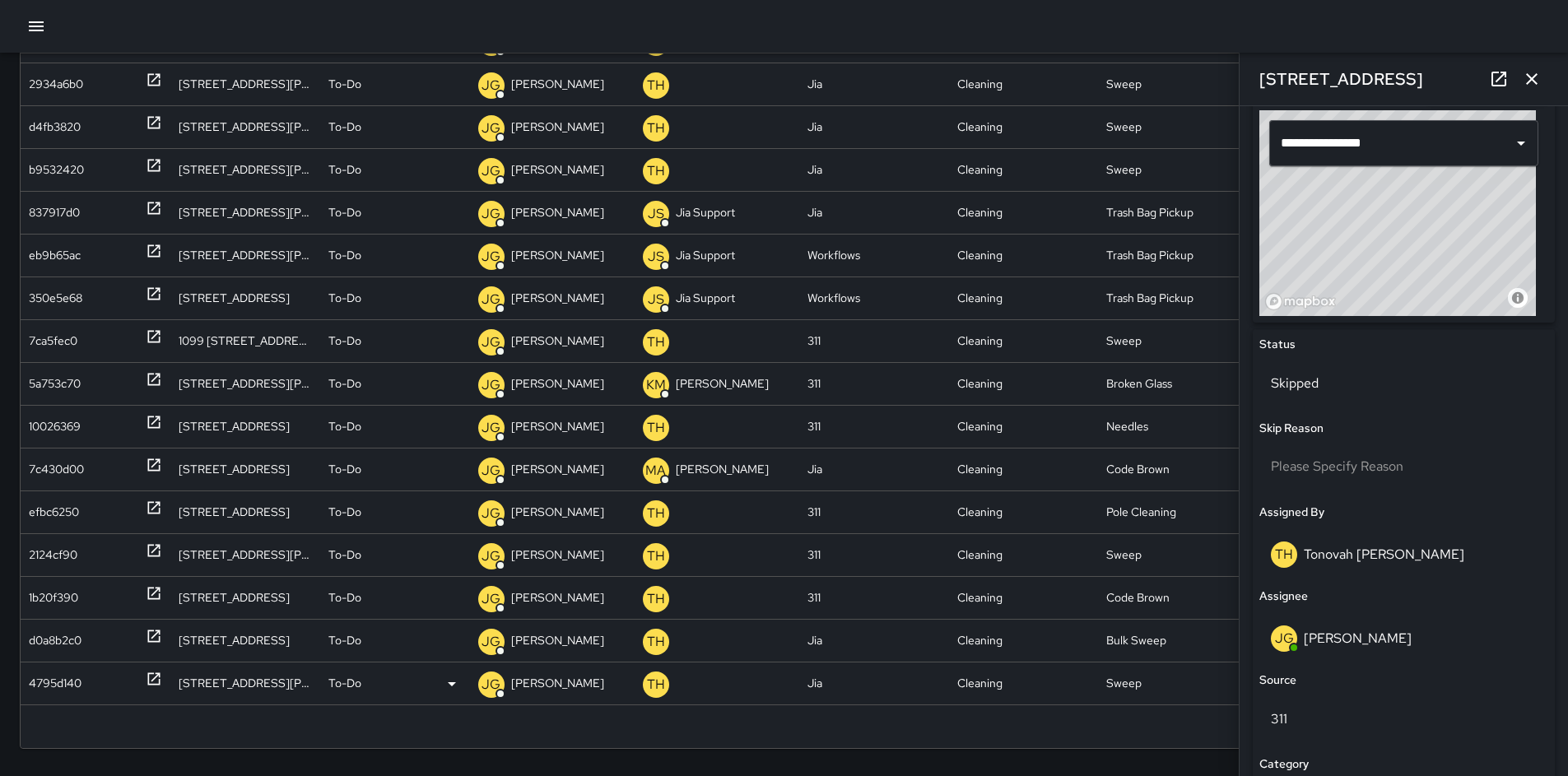
click at [35, 685] on div "4795d140" at bounding box center [55, 683] width 53 height 42
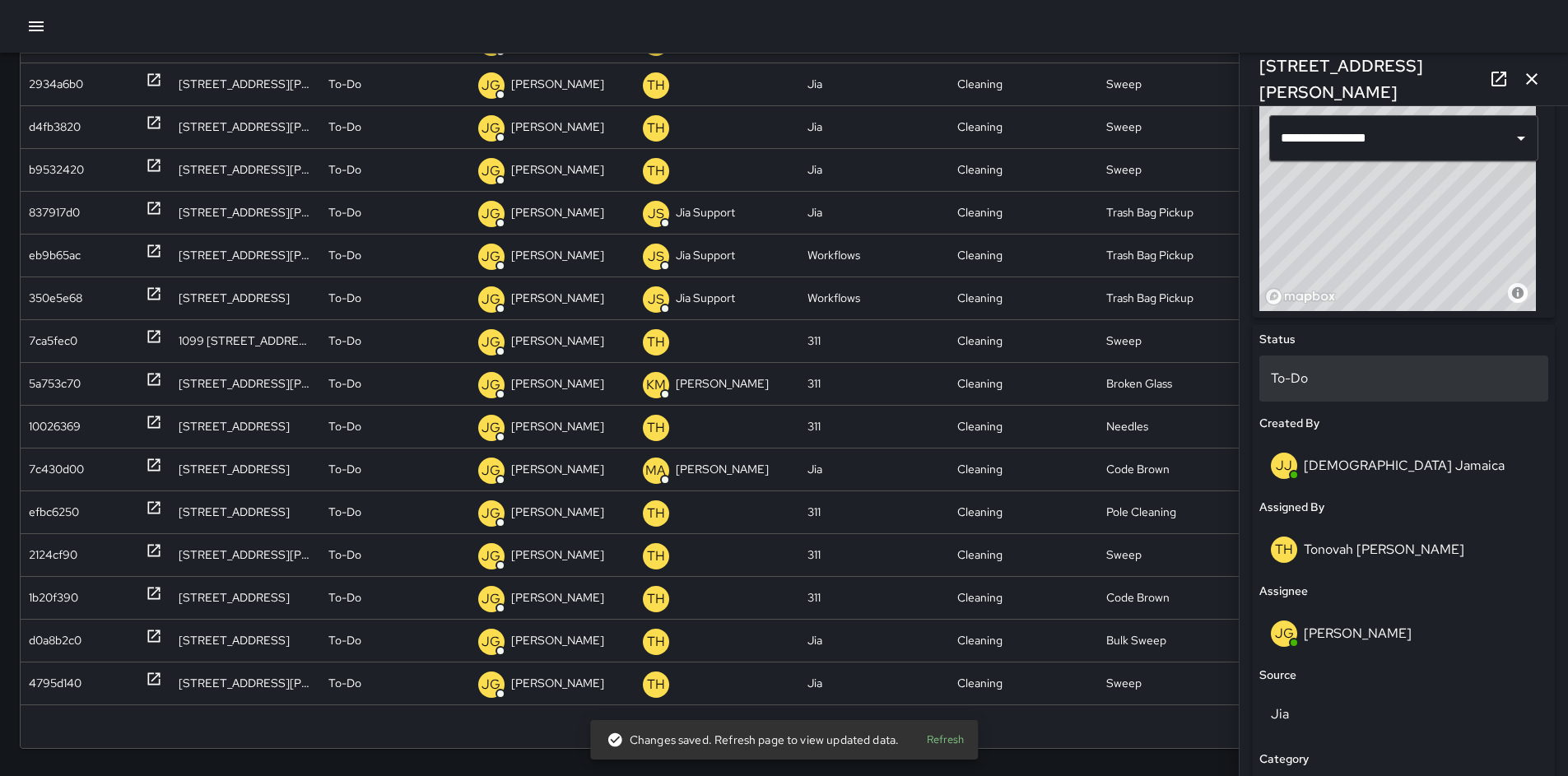
click at [1308, 369] on p "To-Do" at bounding box center [1404, 379] width 266 height 20
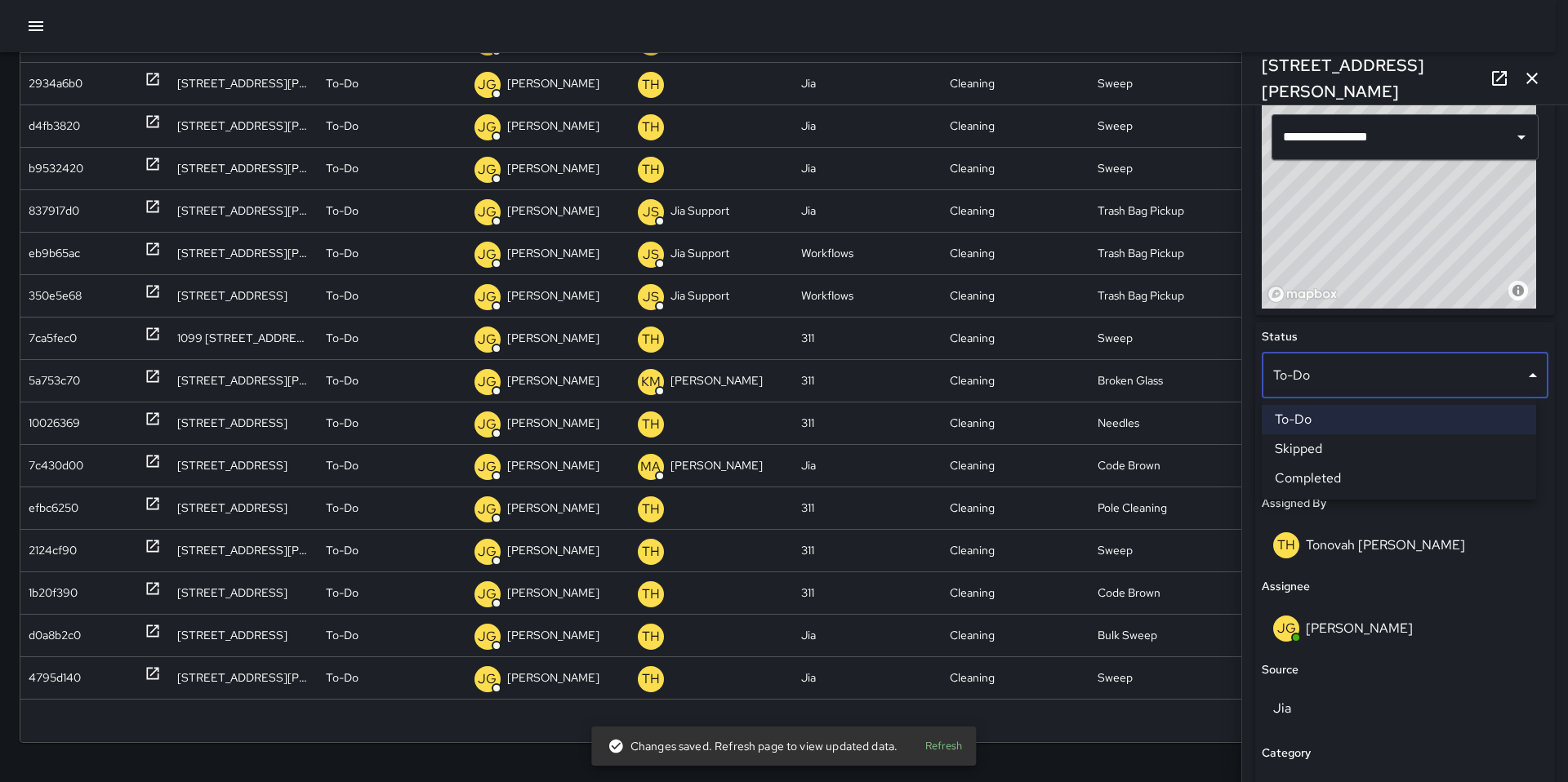
click at [1319, 445] on li "Skipped" at bounding box center [1399, 449] width 274 height 29
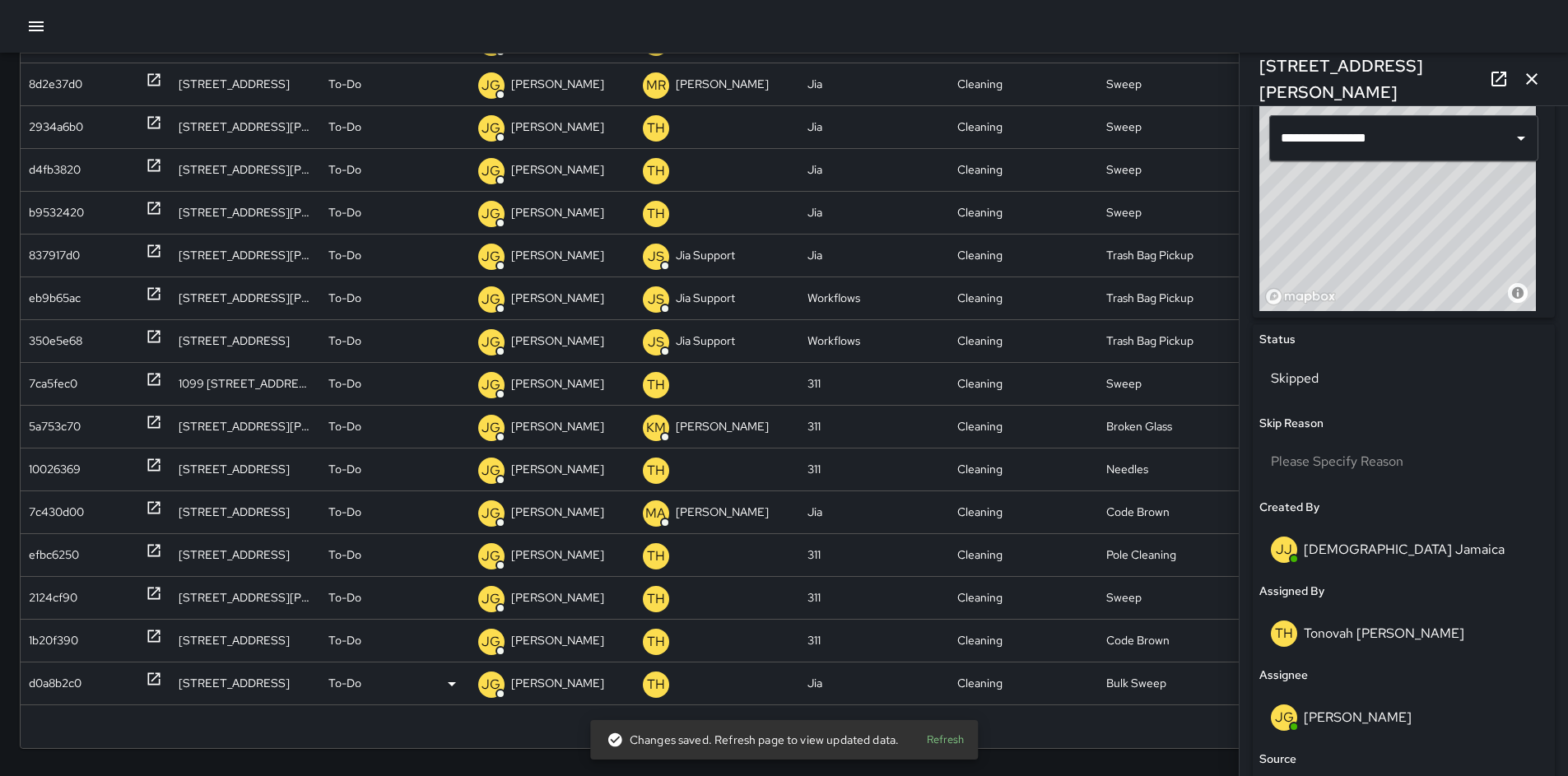
drag, startPoint x: 70, startPoint y: 683, endPoint x: 81, endPoint y: 681, distance: 11.2
click at [70, 683] on div "d0a8b2c0" at bounding box center [55, 683] width 53 height 42
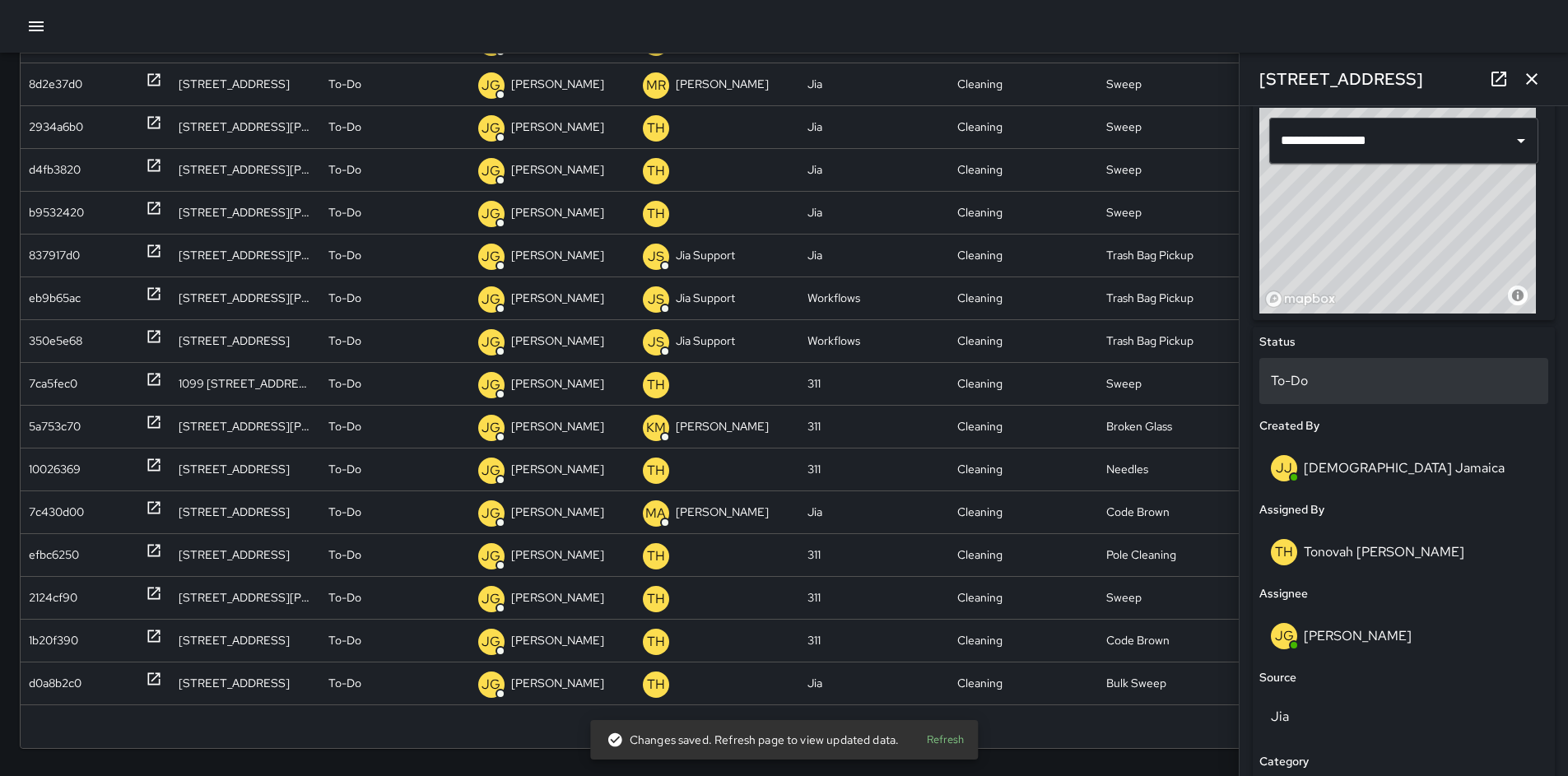
click at [1302, 382] on p "To-Do" at bounding box center [1404, 381] width 266 height 20
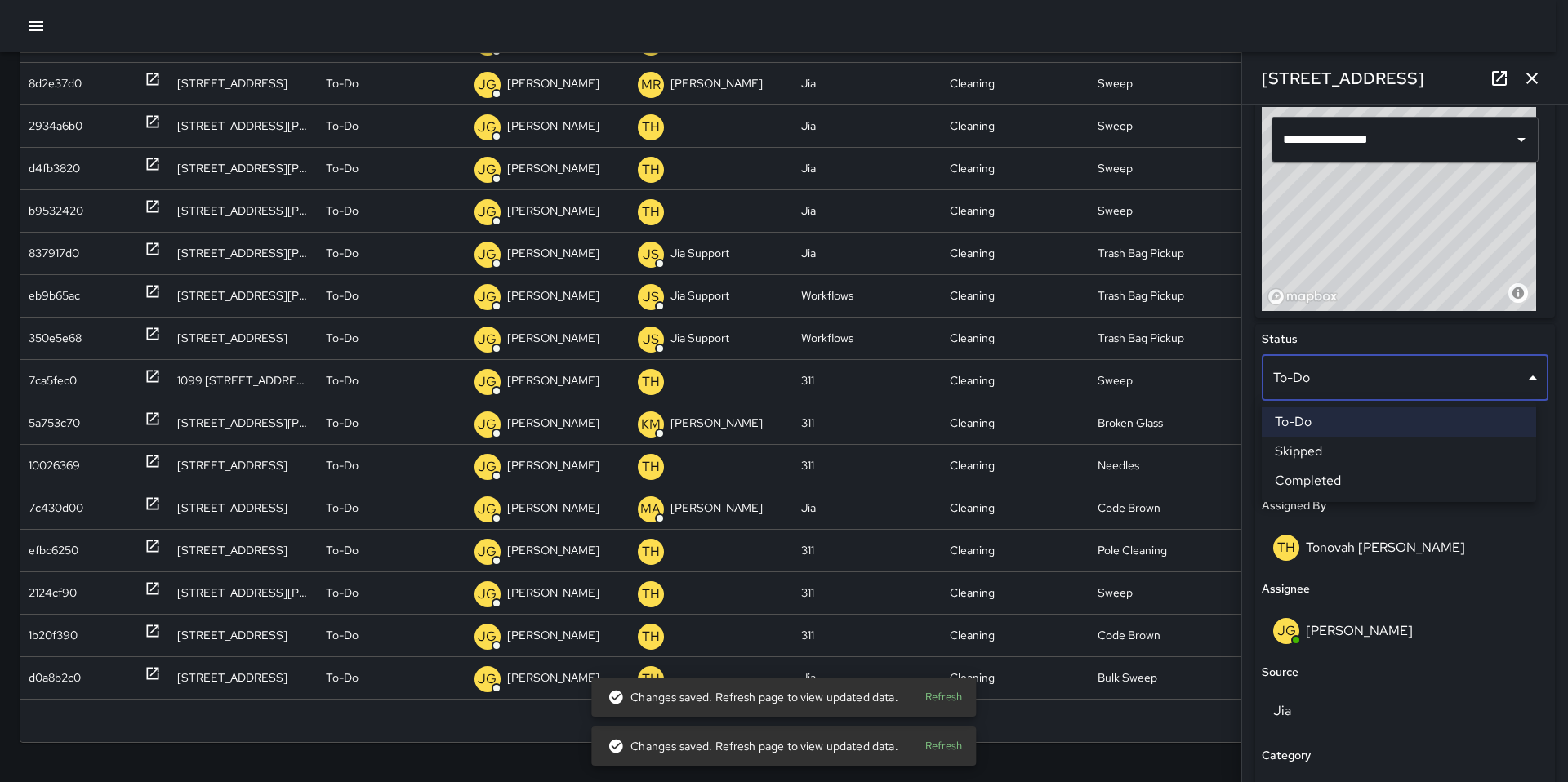
click at [1304, 455] on li "Skipped" at bounding box center [1399, 451] width 274 height 29
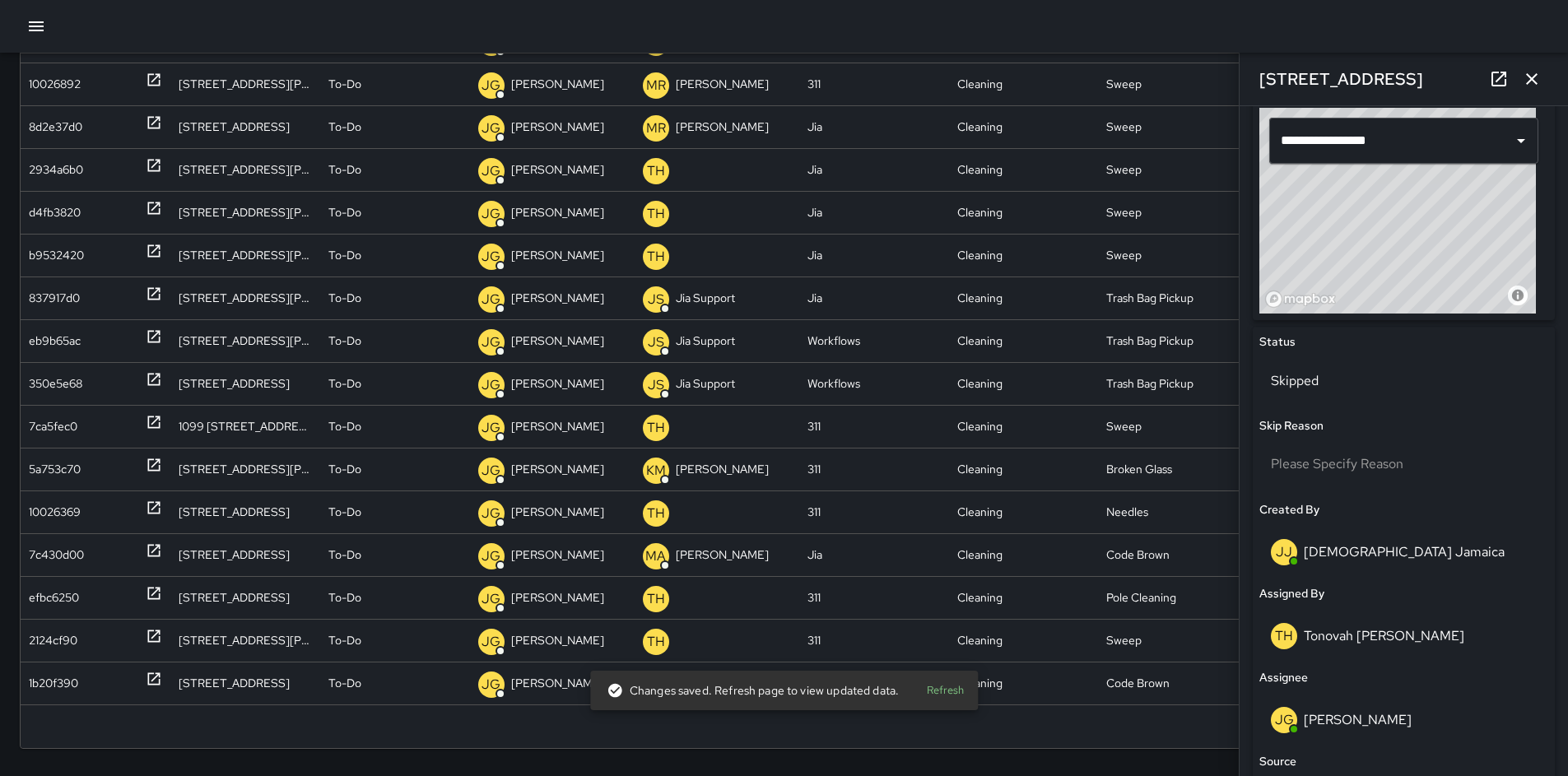
click at [1526, 80] on icon "button" at bounding box center [1532, 79] width 20 height 20
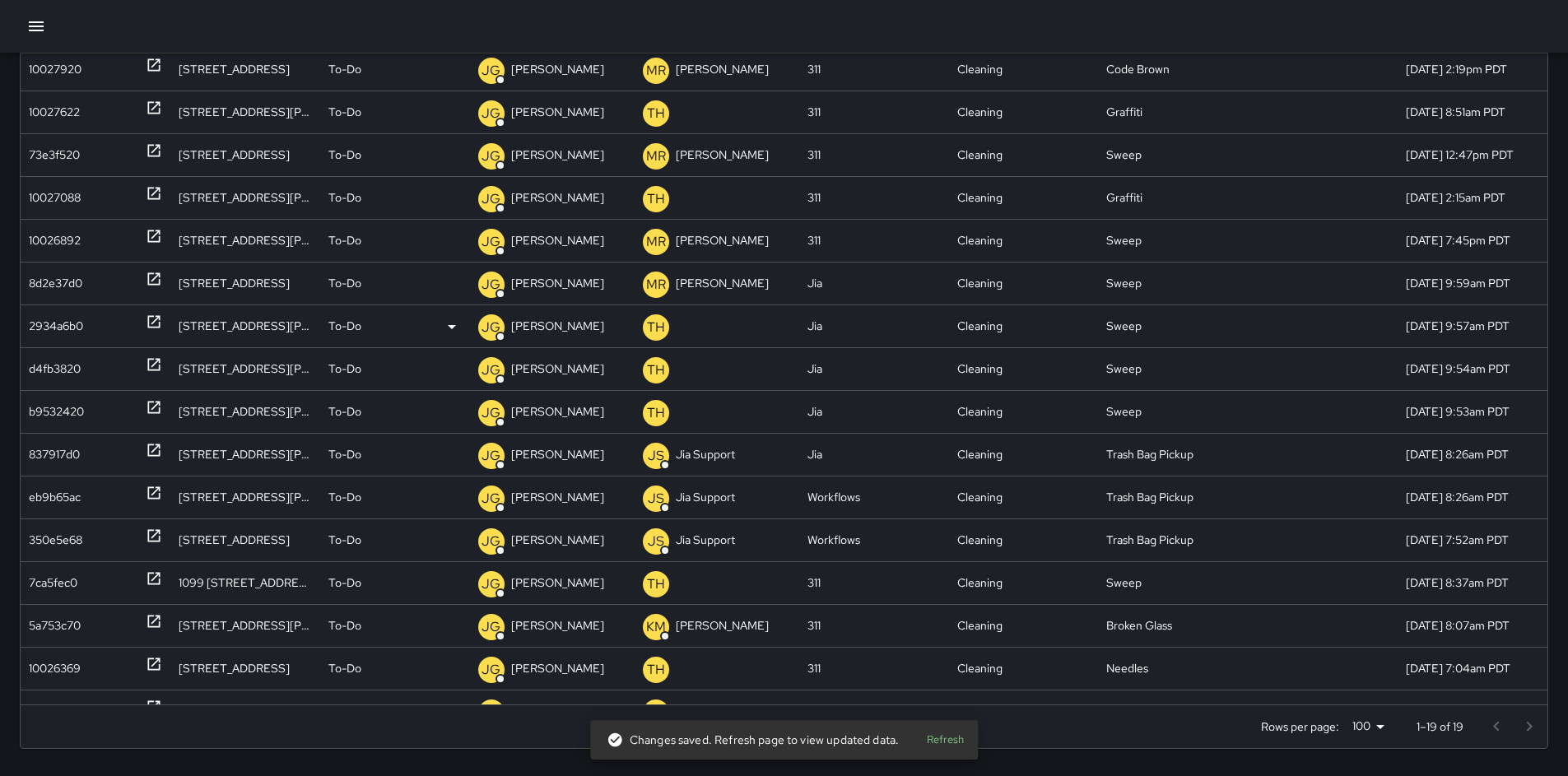
scroll to position [1, 0]
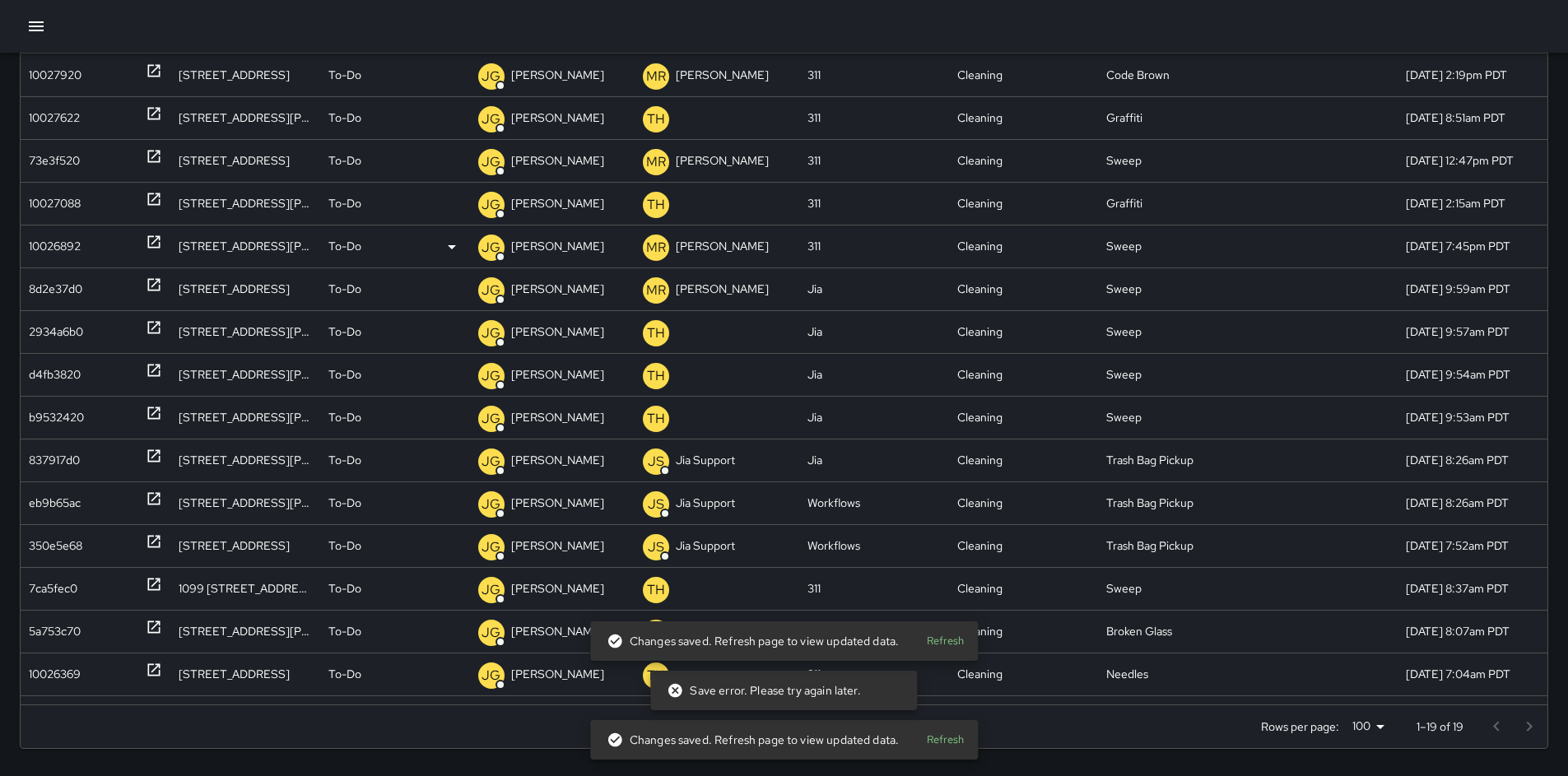
click at [47, 248] on div "10026892" at bounding box center [55, 246] width 52 height 42
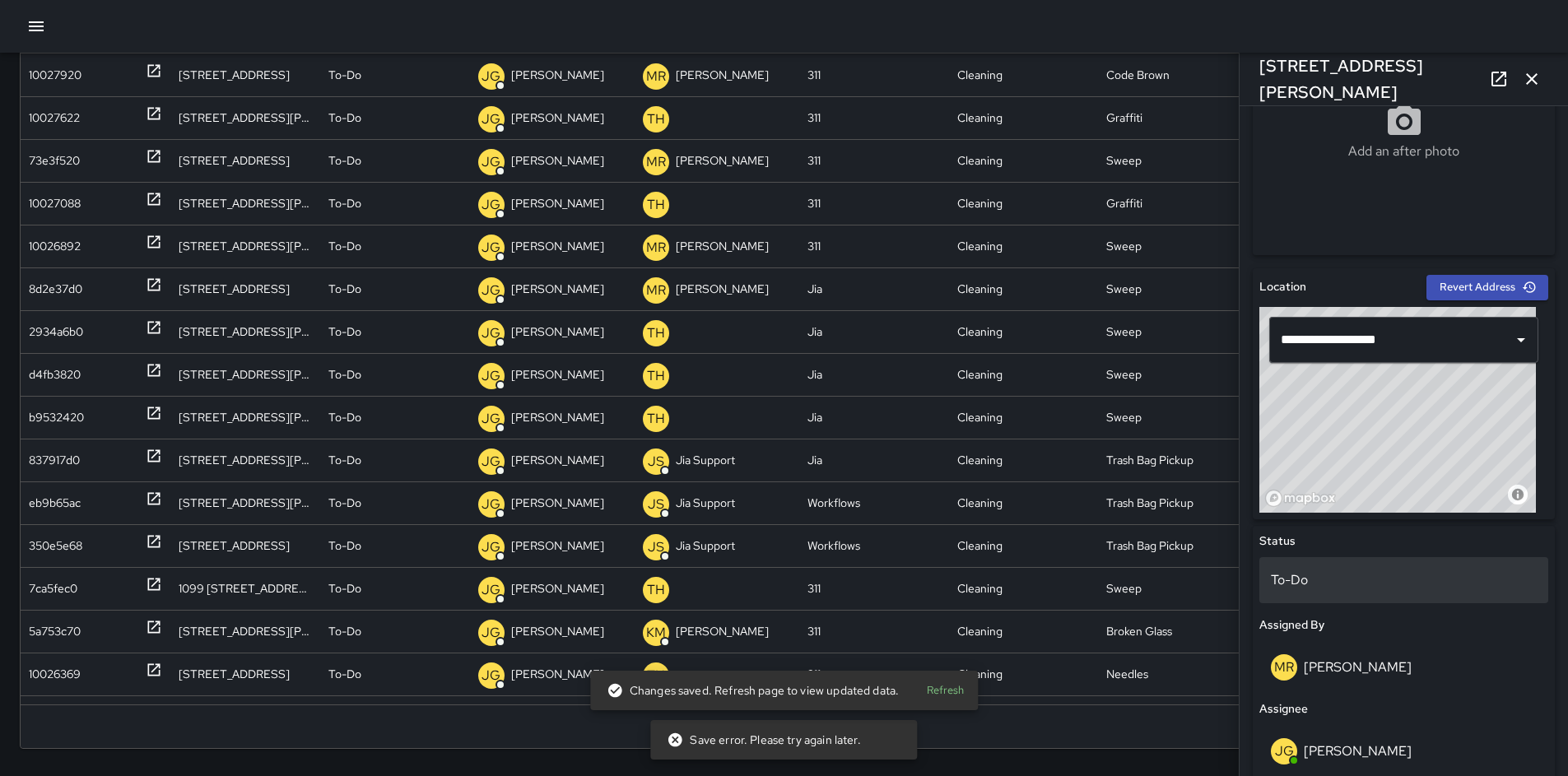
scroll to position [366, 0]
click at [1317, 569] on p "To-Do" at bounding box center [1404, 579] width 266 height 20
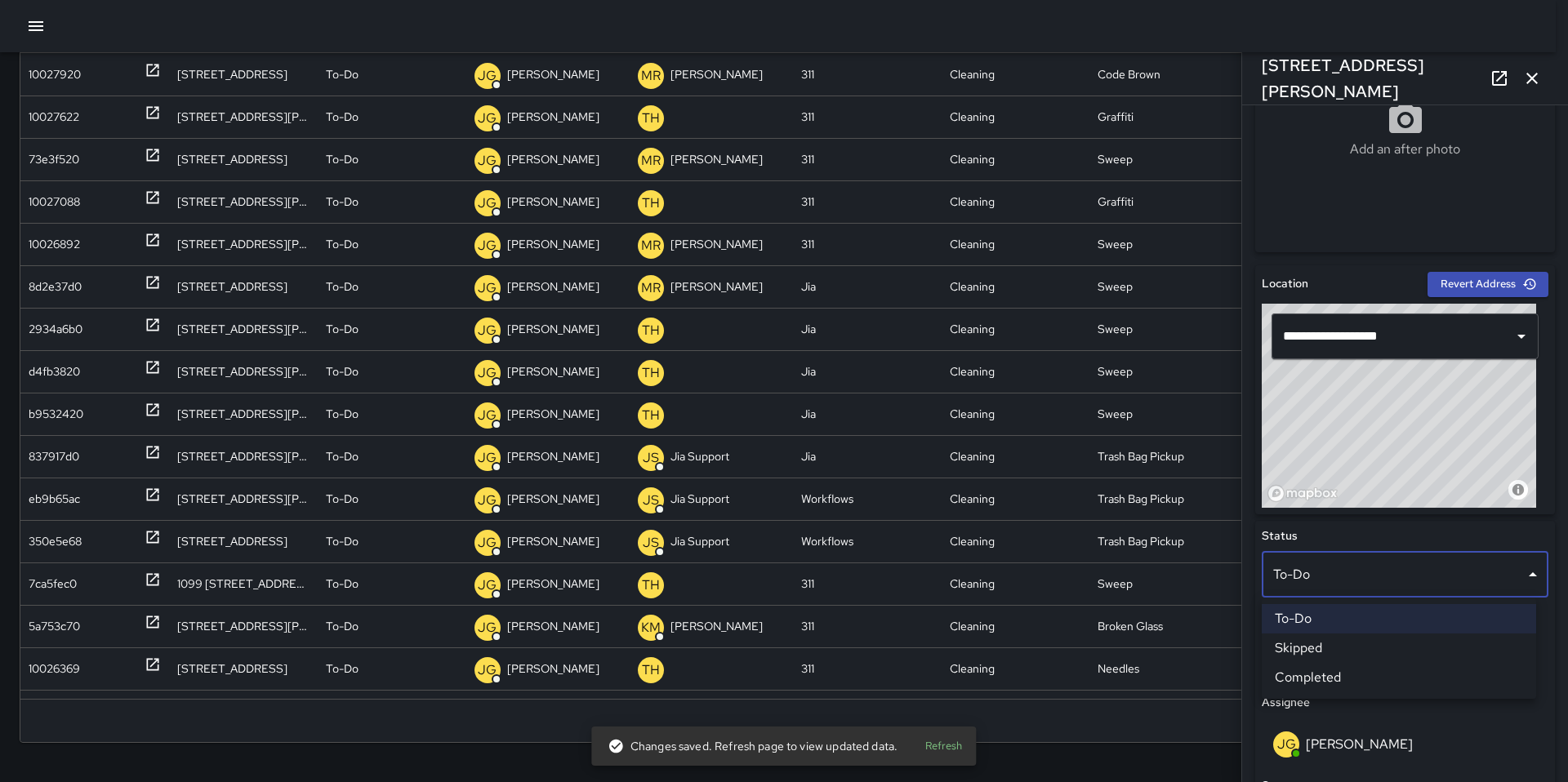
click at [1321, 641] on li "Skipped" at bounding box center [1399, 648] width 274 height 29
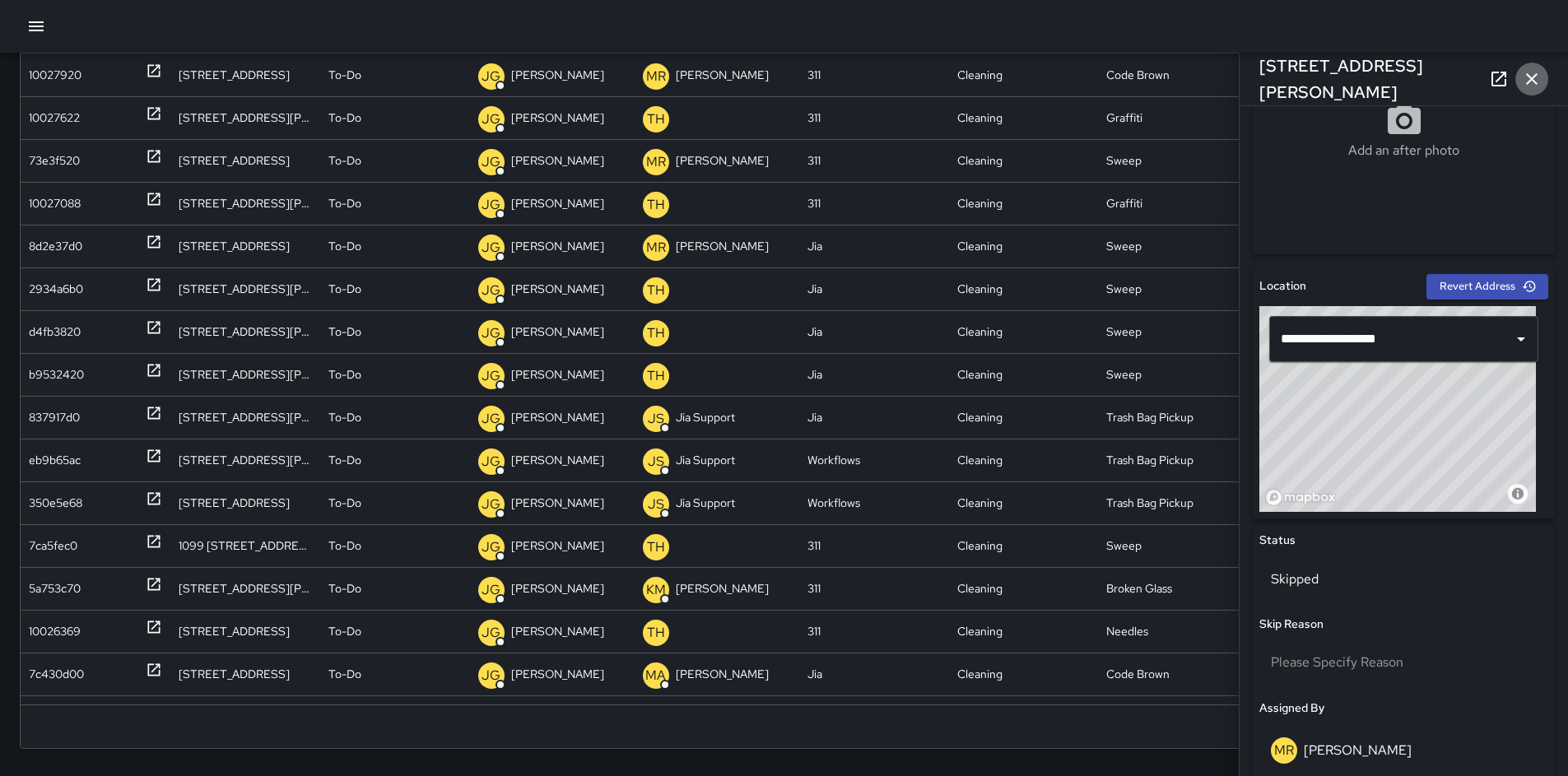
click at [1527, 81] on icon "button" at bounding box center [1532, 79] width 20 height 20
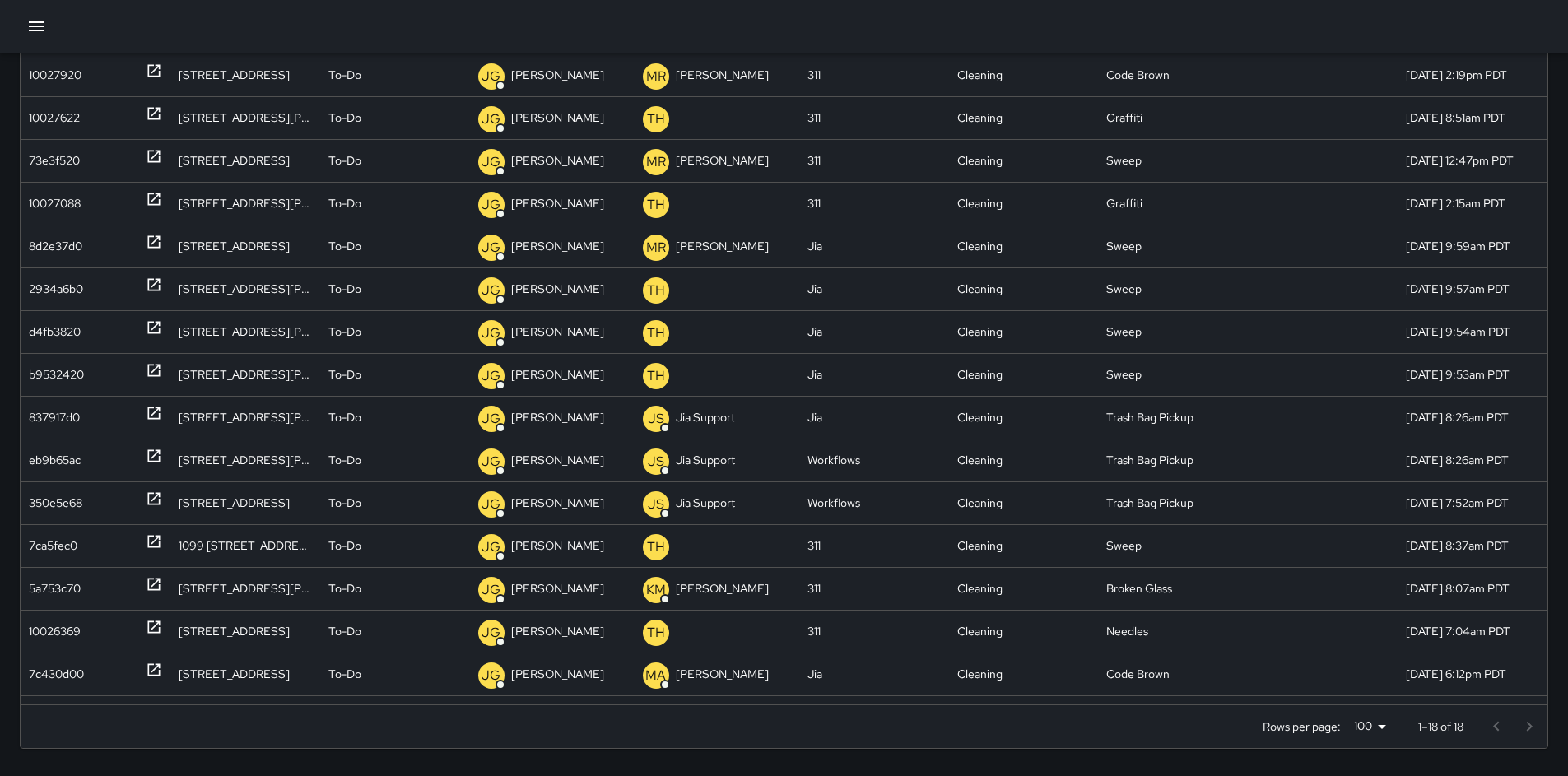
scroll to position [118, 0]
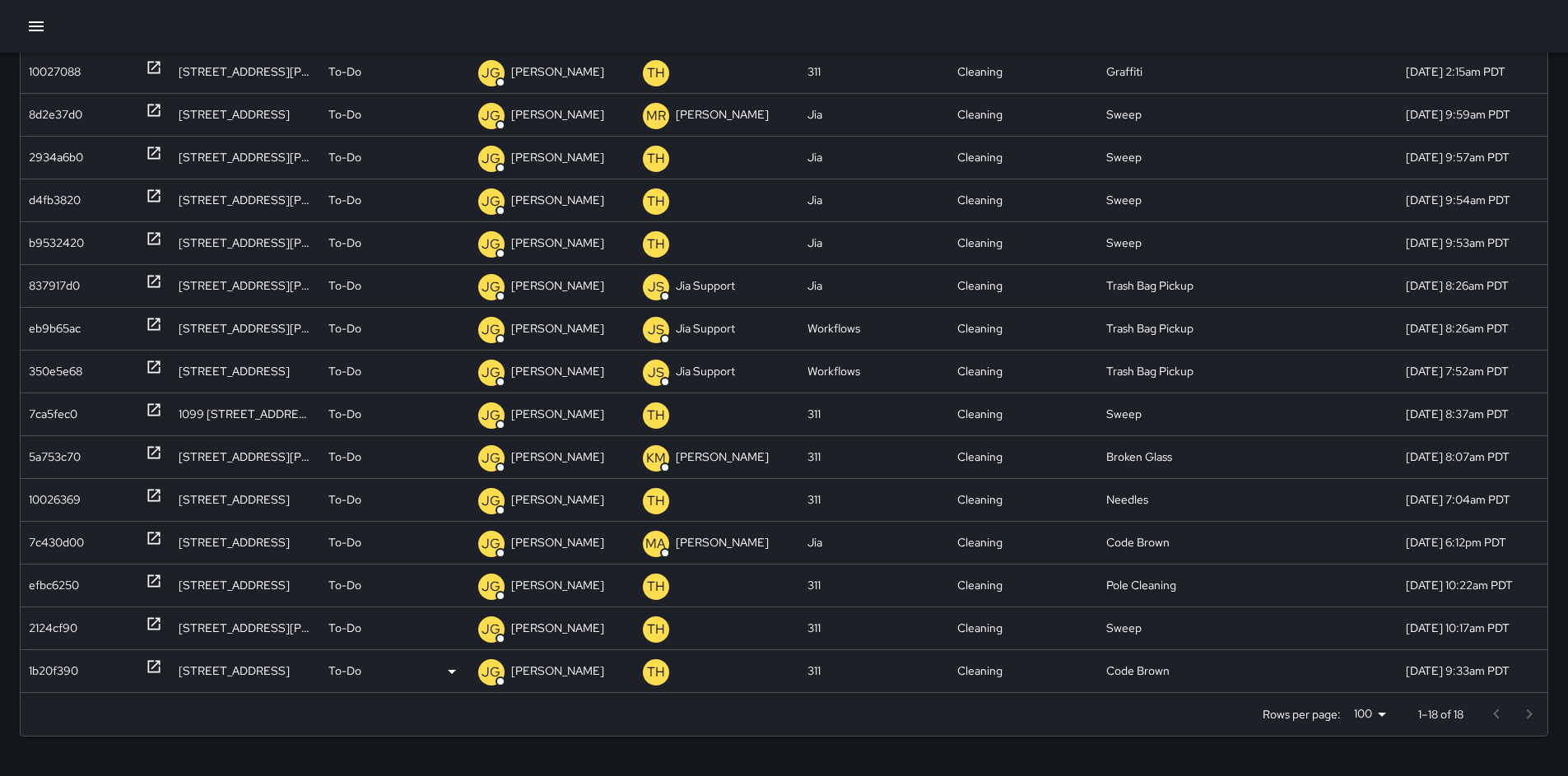
click at [41, 672] on div "1b20f390" at bounding box center [53, 671] width 49 height 42
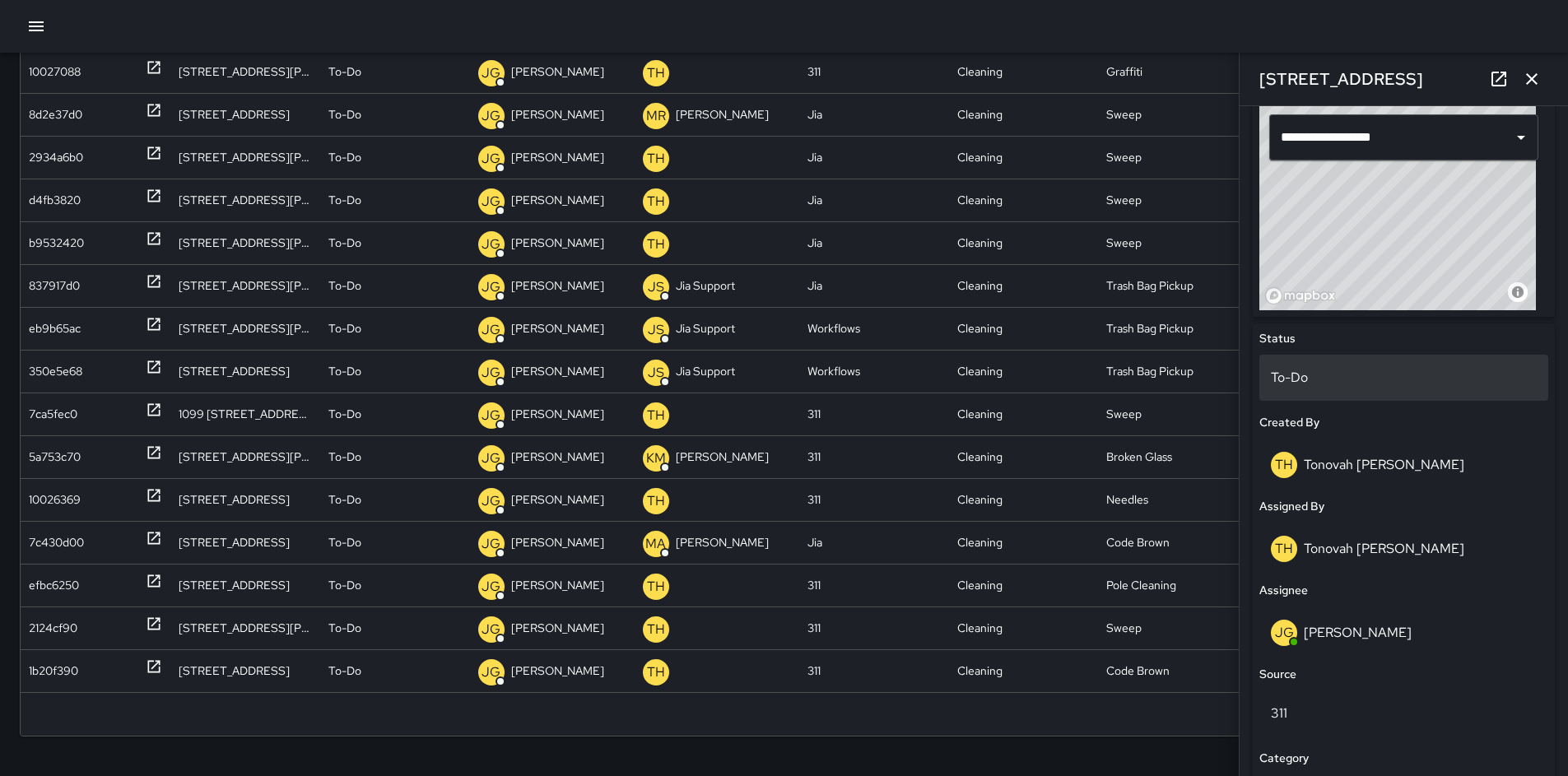
click at [1321, 383] on p "To-Do" at bounding box center [1404, 378] width 266 height 20
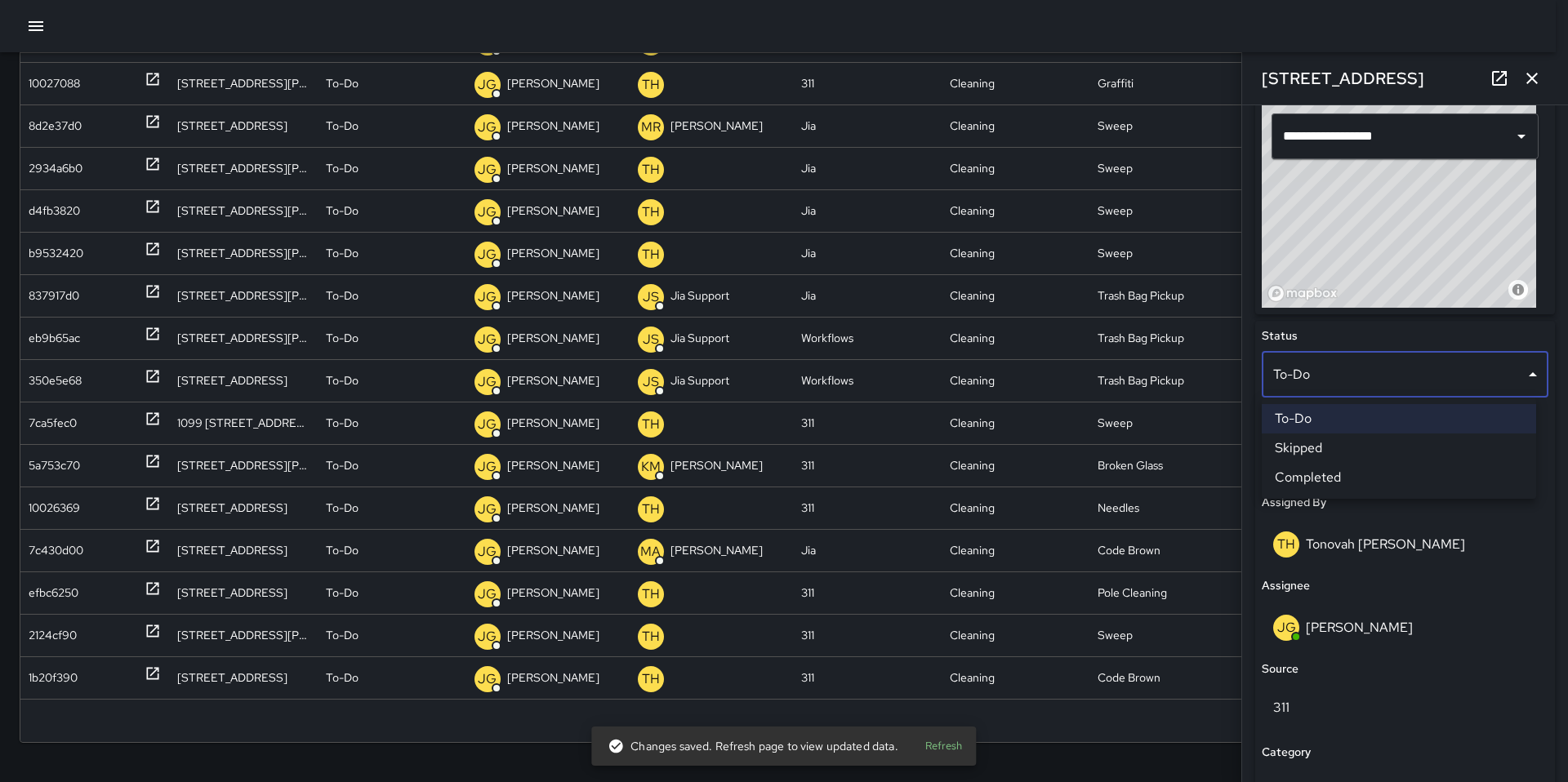
click at [1324, 454] on li "Skipped" at bounding box center [1399, 448] width 274 height 29
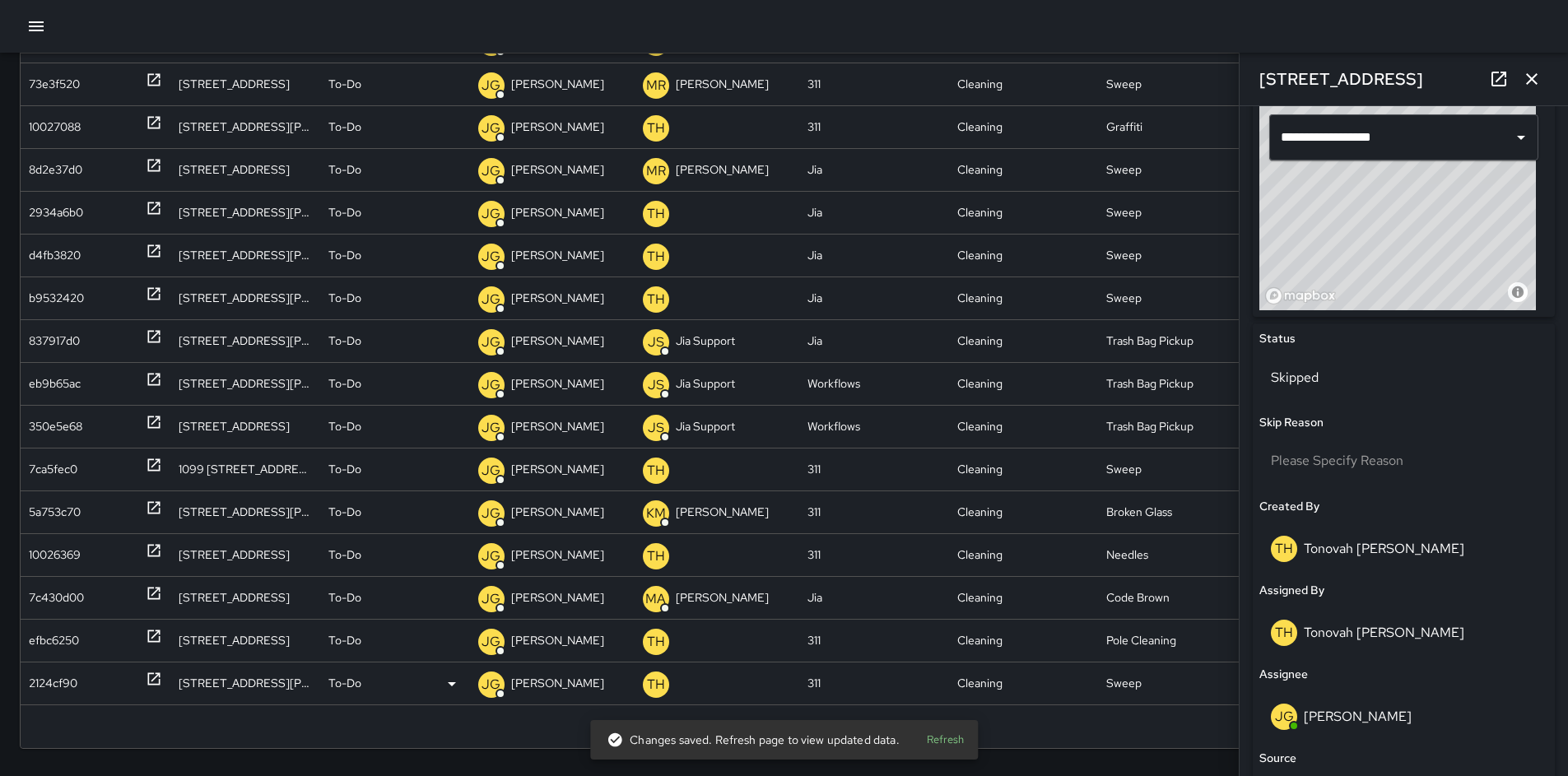
click at [75, 677] on div "2124cf90" at bounding box center [53, 683] width 48 height 42
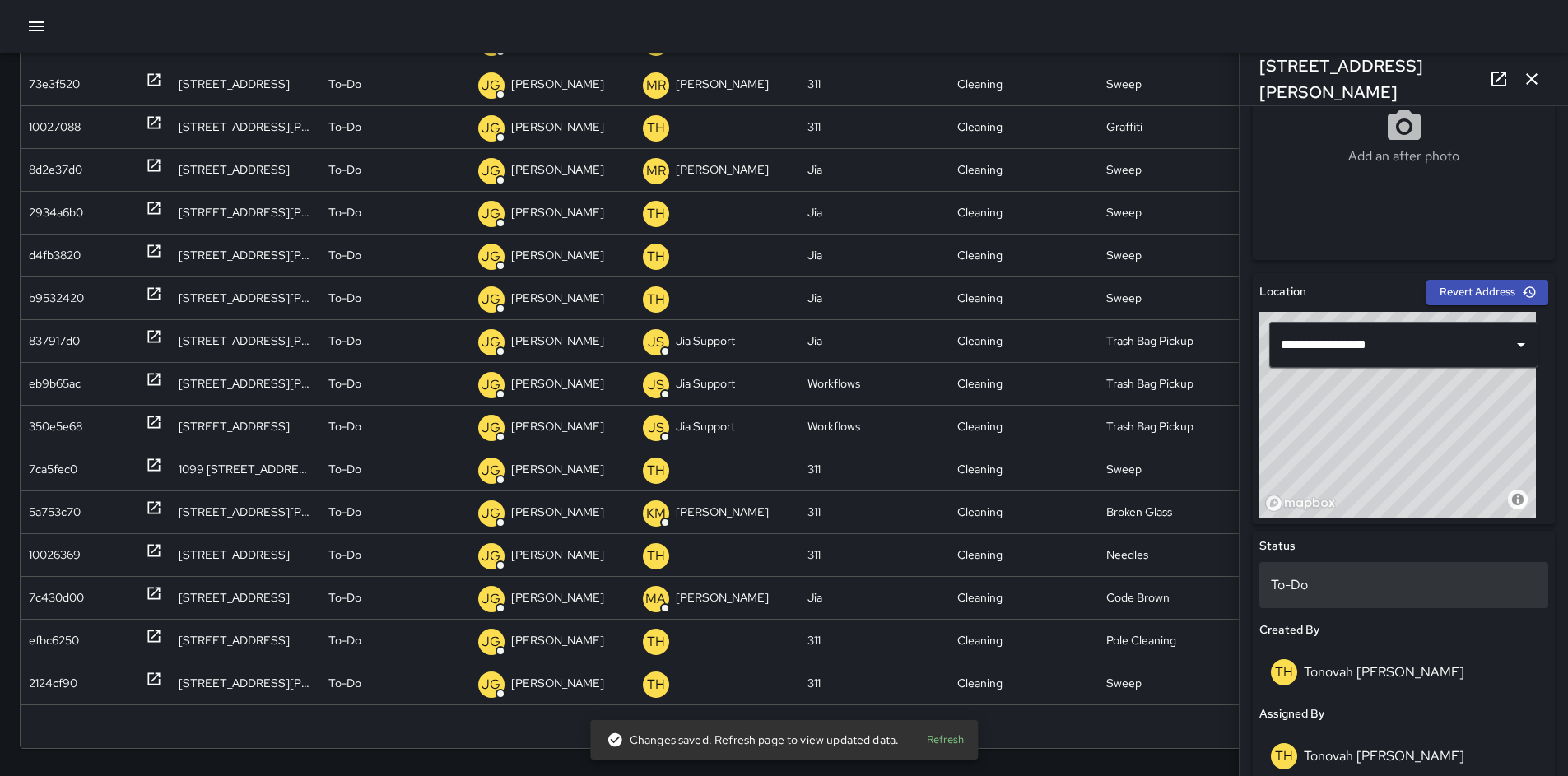
click at [1319, 569] on div "To-Do" at bounding box center [1405, 585] width 289 height 46
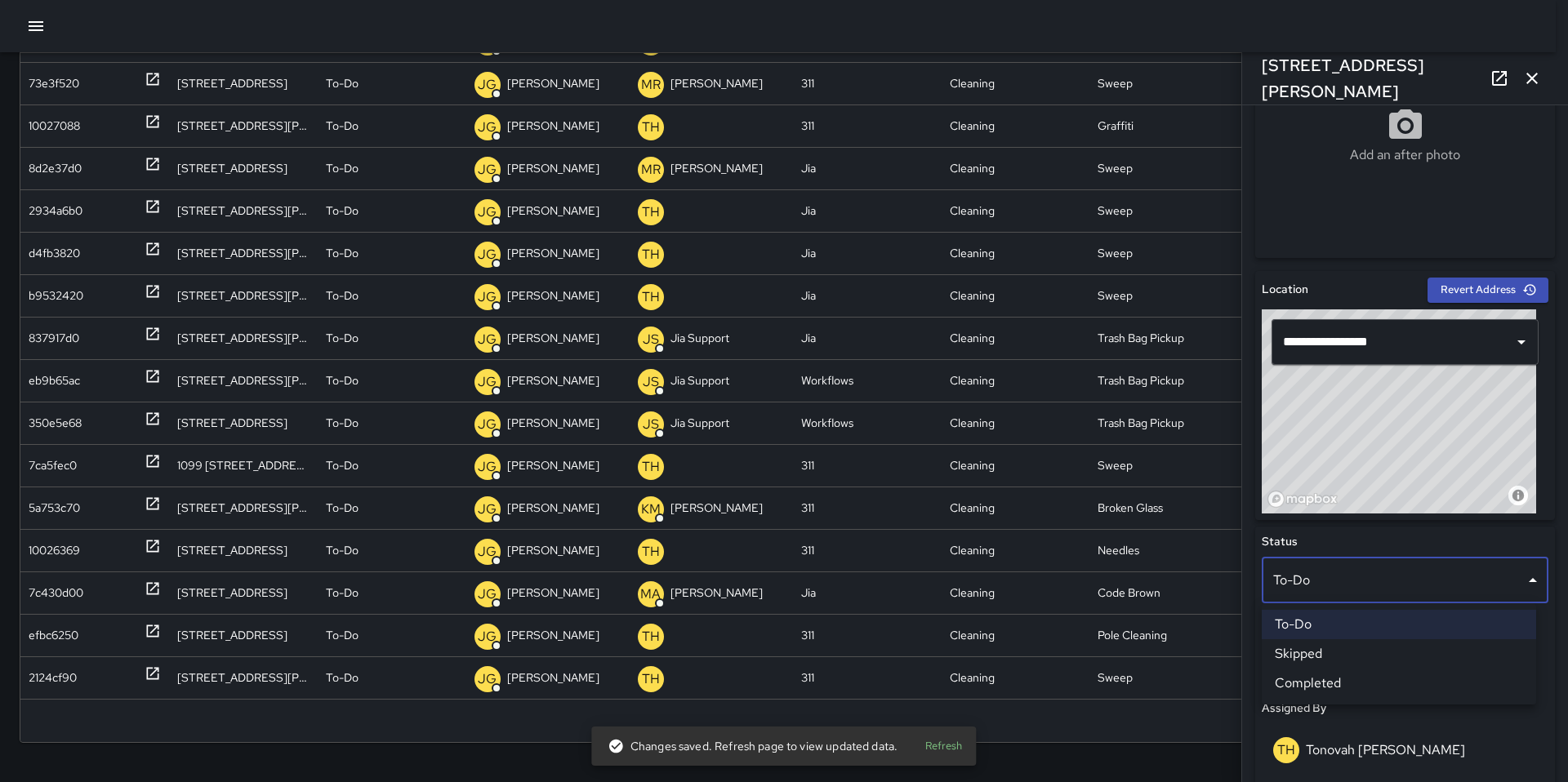
click at [1332, 651] on li "Skipped" at bounding box center [1399, 654] width 274 height 29
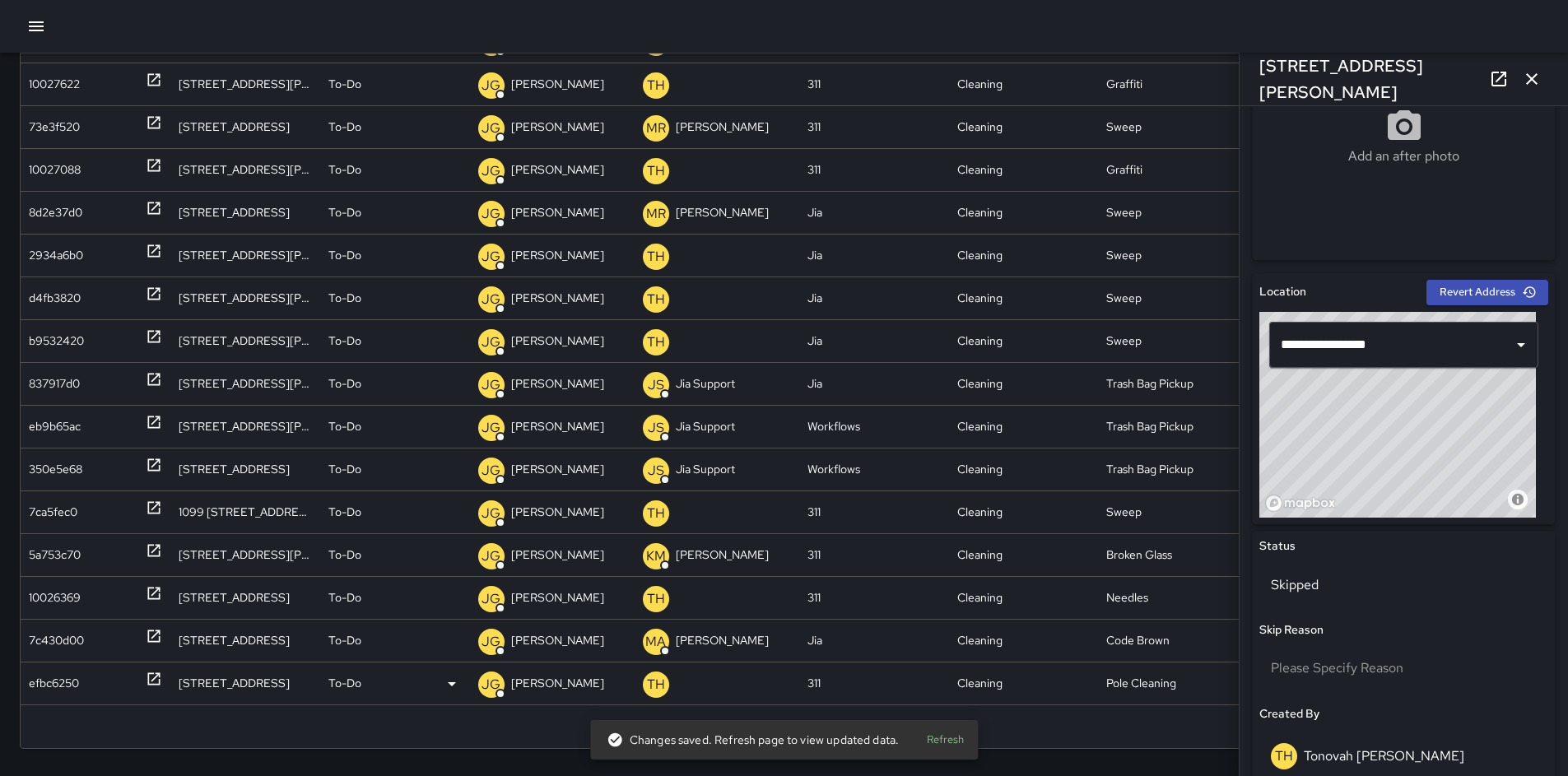
click at [75, 684] on div "efbc6250" at bounding box center [54, 683] width 50 height 42
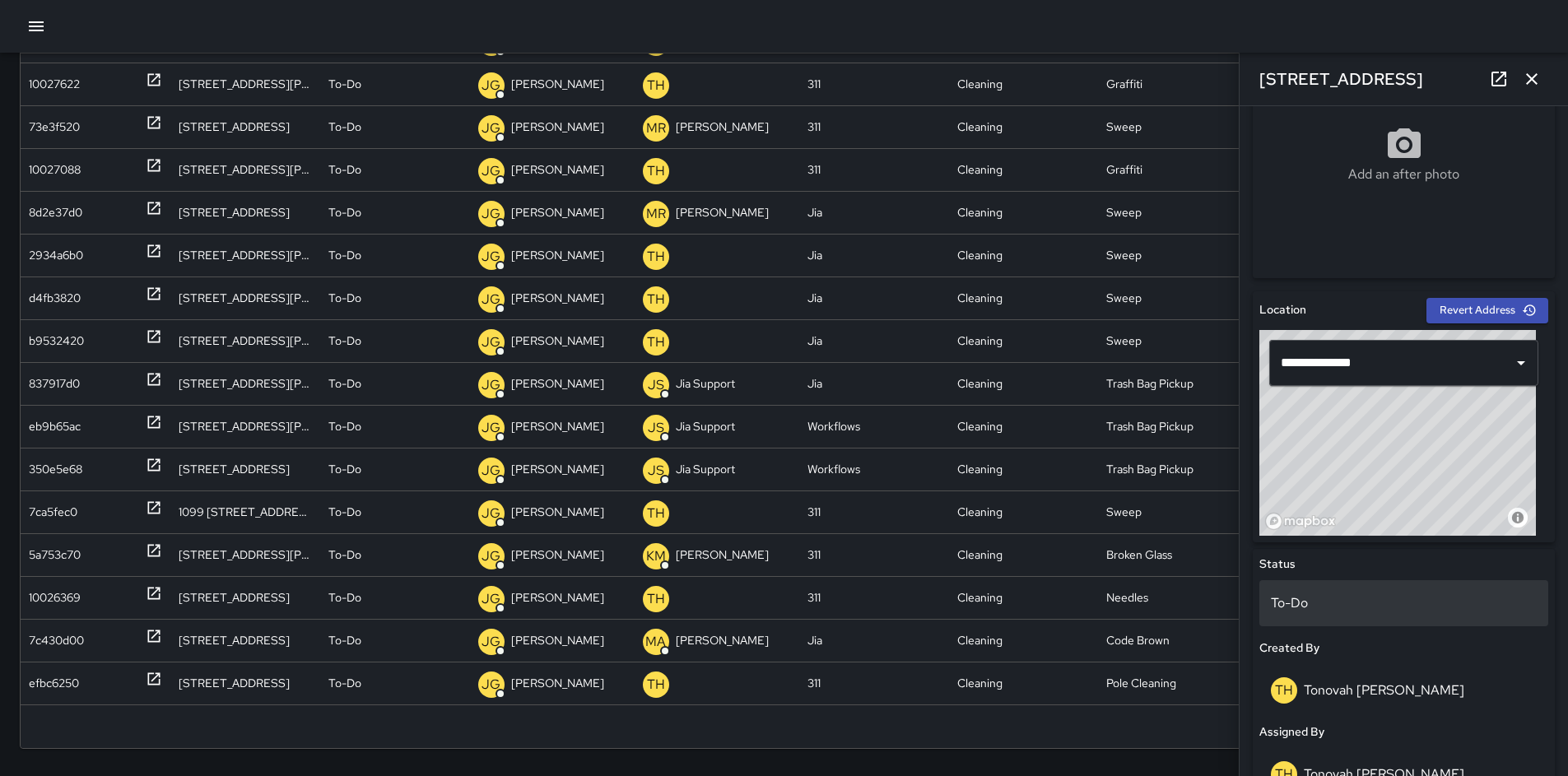
click at [1346, 619] on div "To-Do" at bounding box center [1405, 603] width 289 height 46
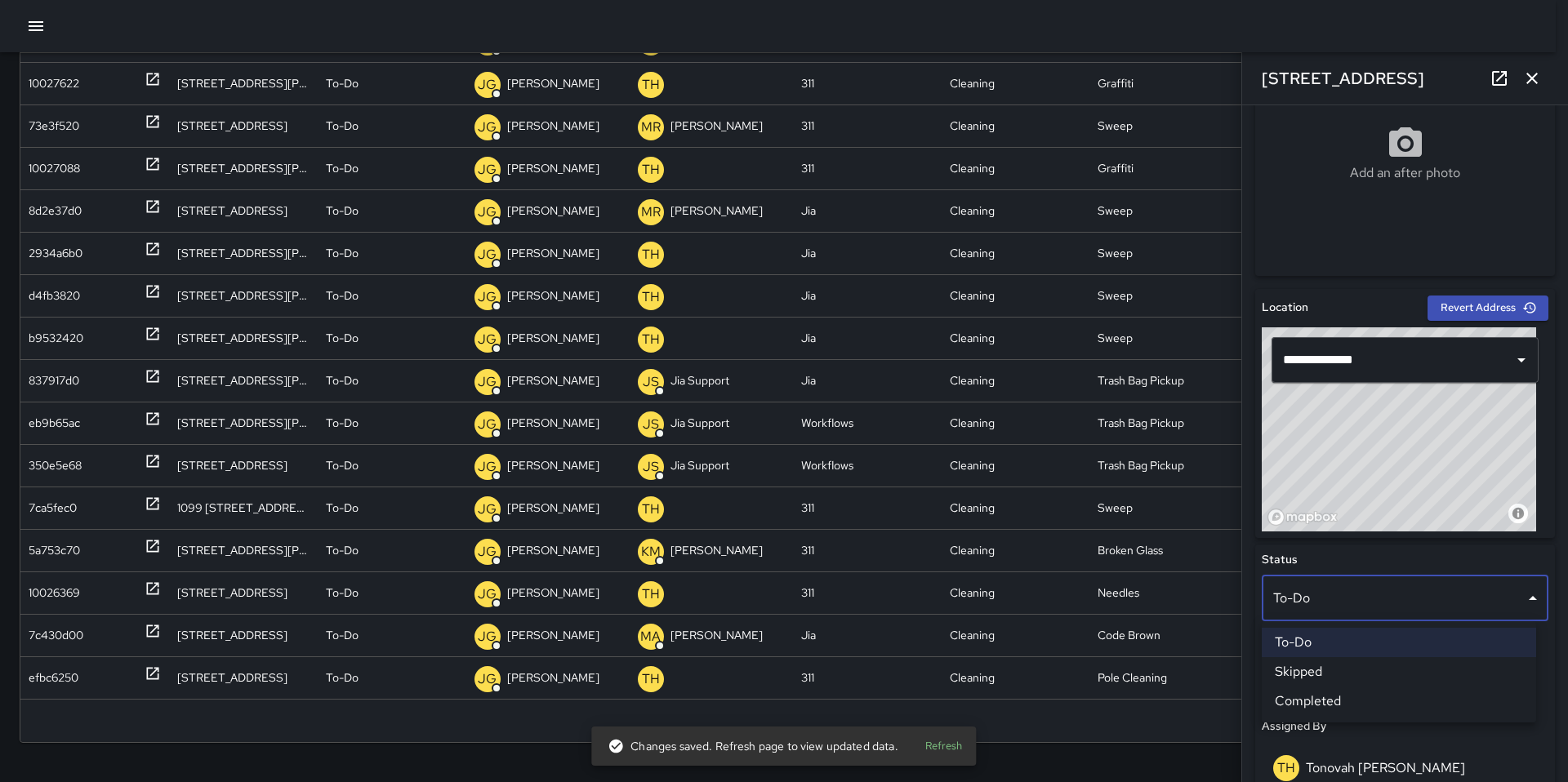
click at [1335, 663] on li "Skipped" at bounding box center [1399, 672] width 274 height 29
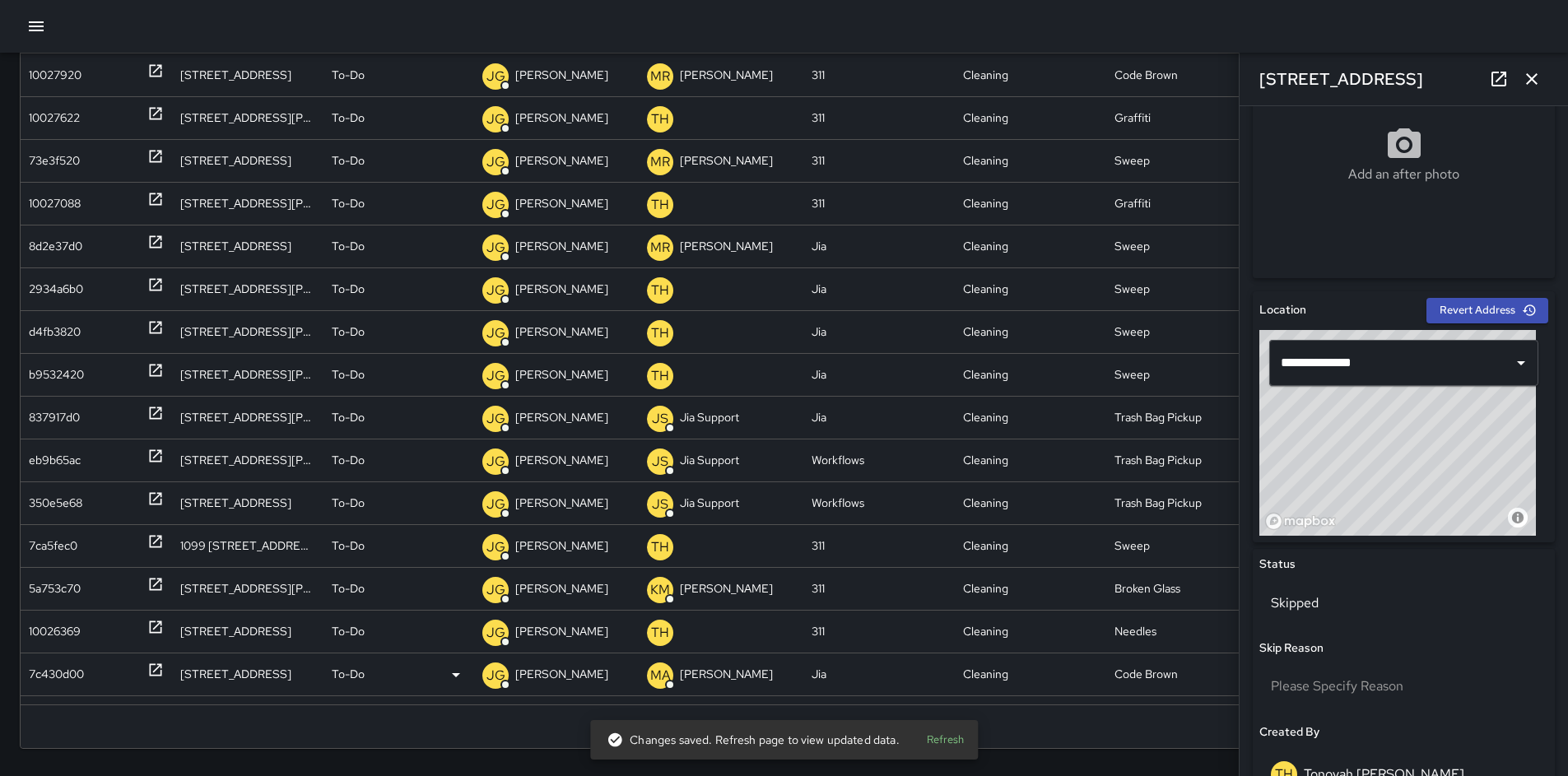
click at [60, 676] on div "7c430d00" at bounding box center [56, 675] width 55 height 42
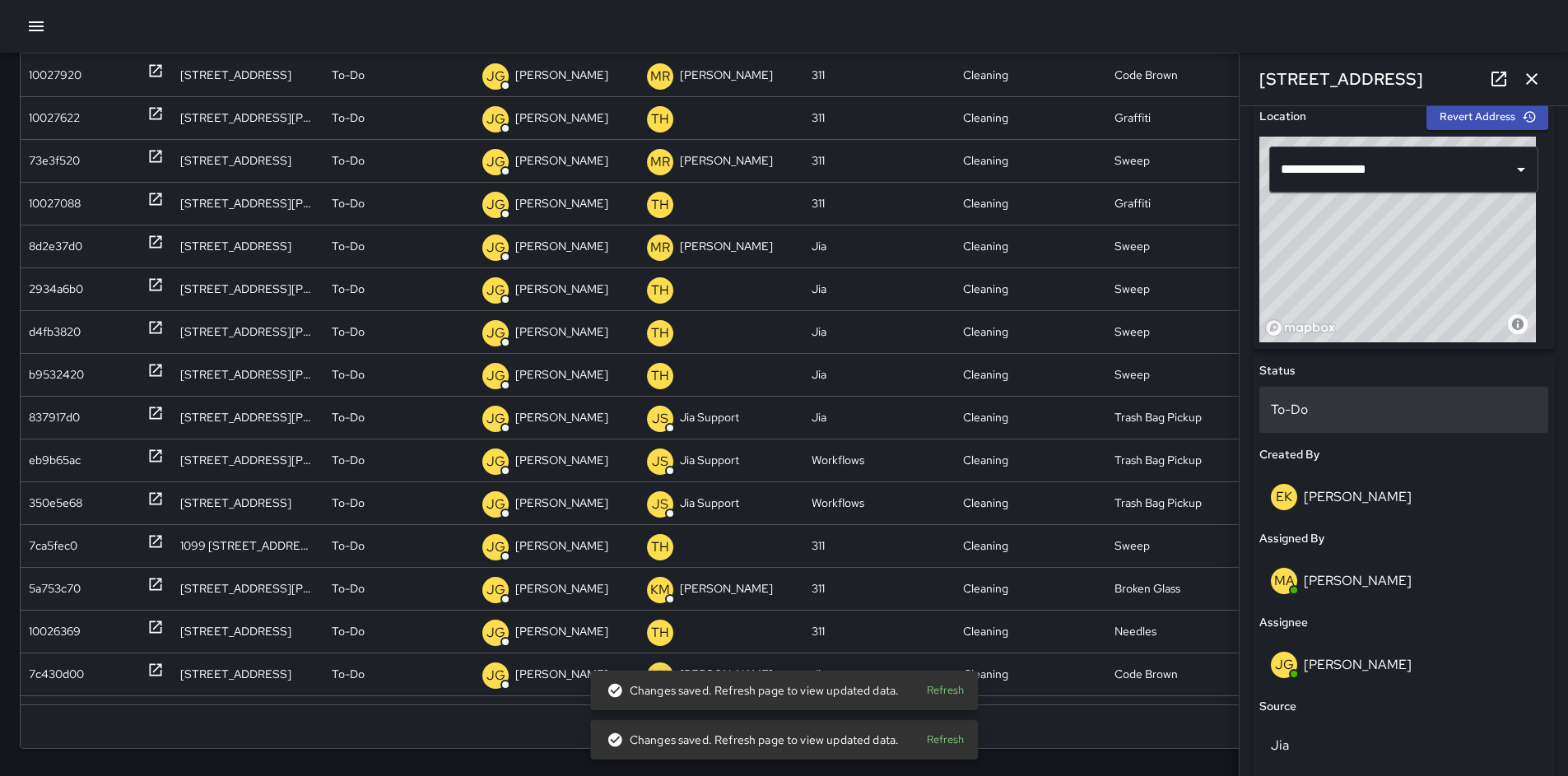
click at [1304, 412] on p "To-Do" at bounding box center [1404, 410] width 266 height 20
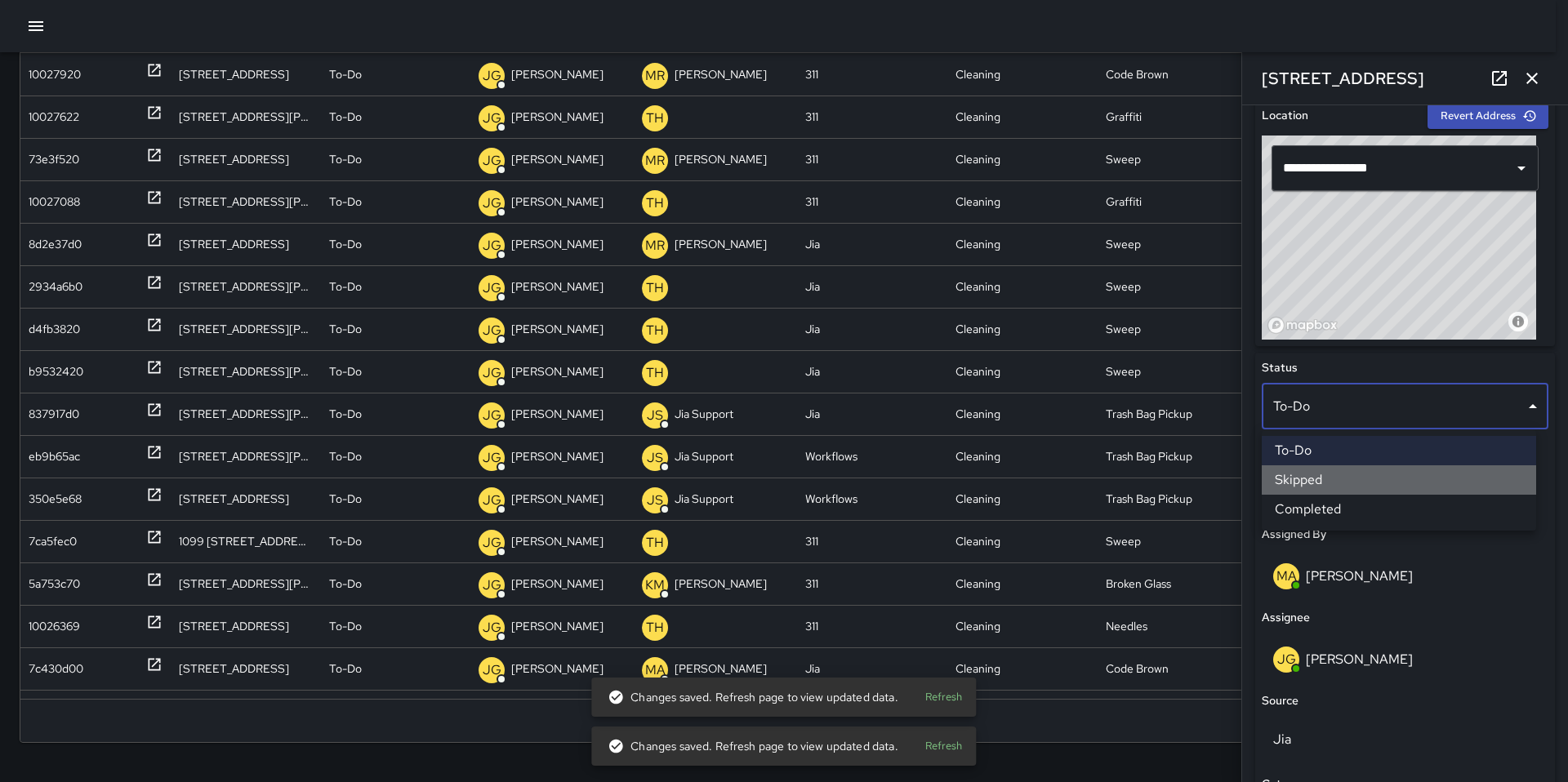
click at [1319, 483] on li "Skipped" at bounding box center [1399, 480] width 274 height 29
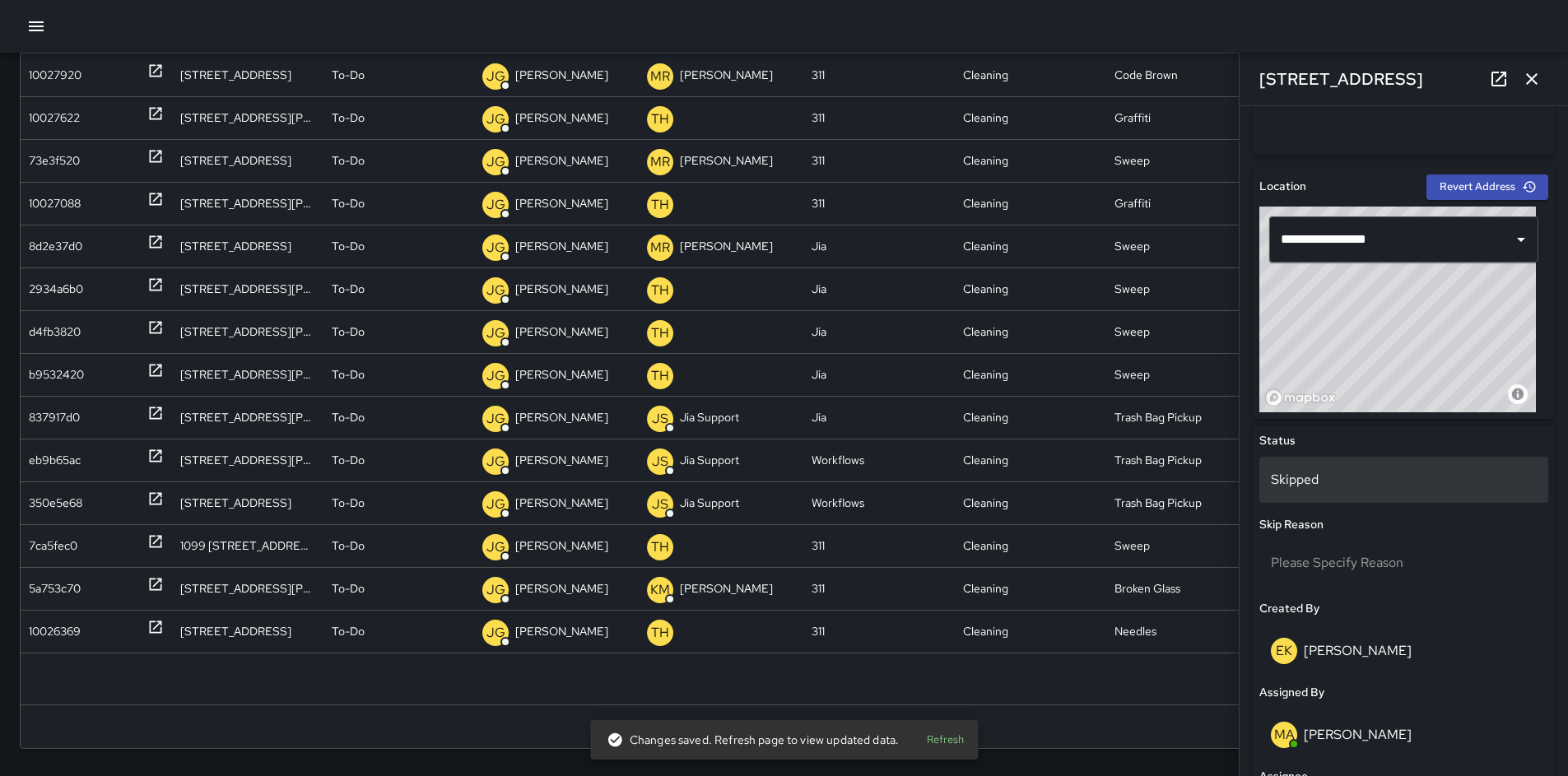
click at [1319, 470] on p "Skipped" at bounding box center [1404, 480] width 266 height 20
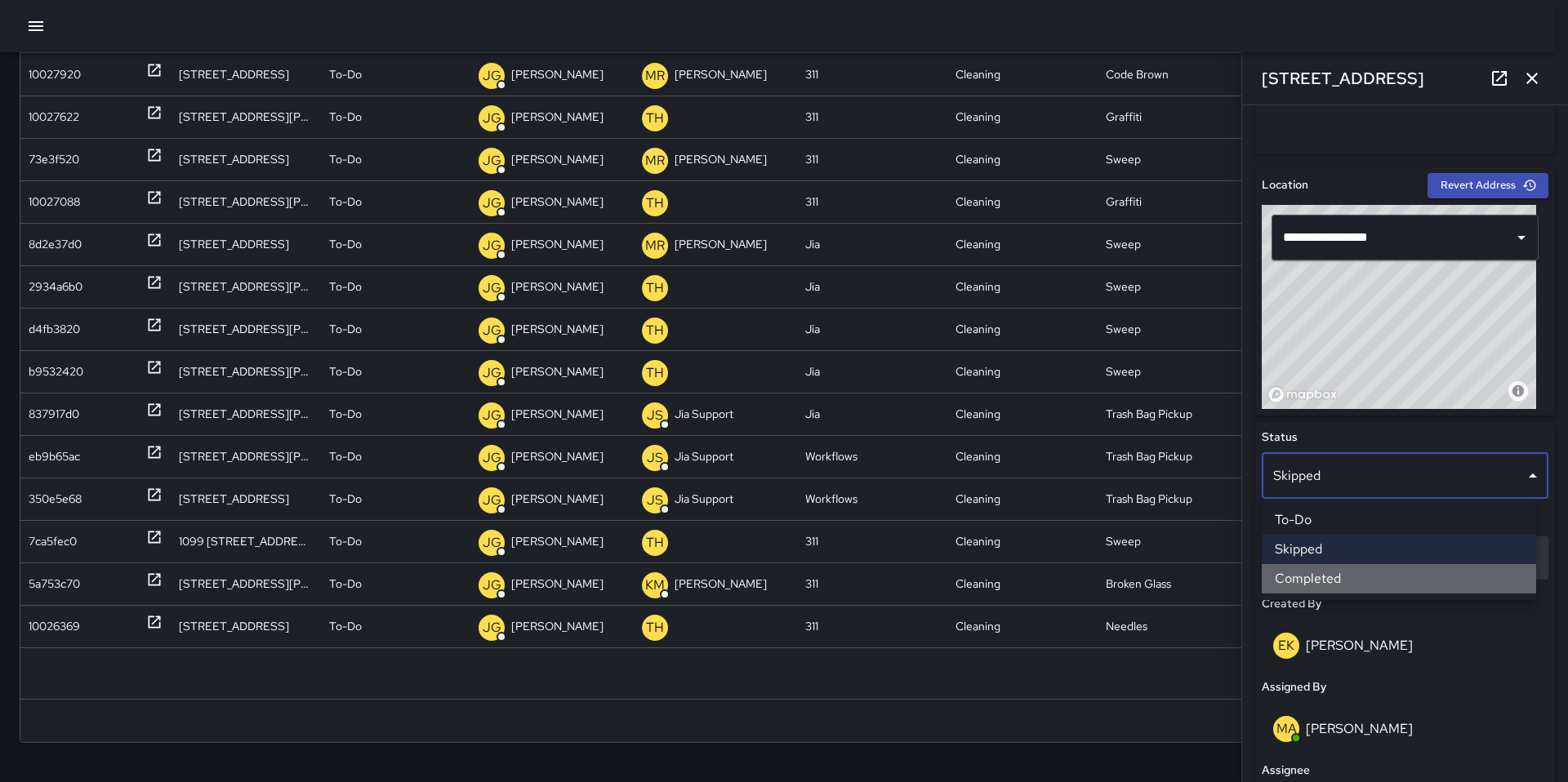
click at [1327, 574] on li "Completed" at bounding box center [1399, 578] width 274 height 29
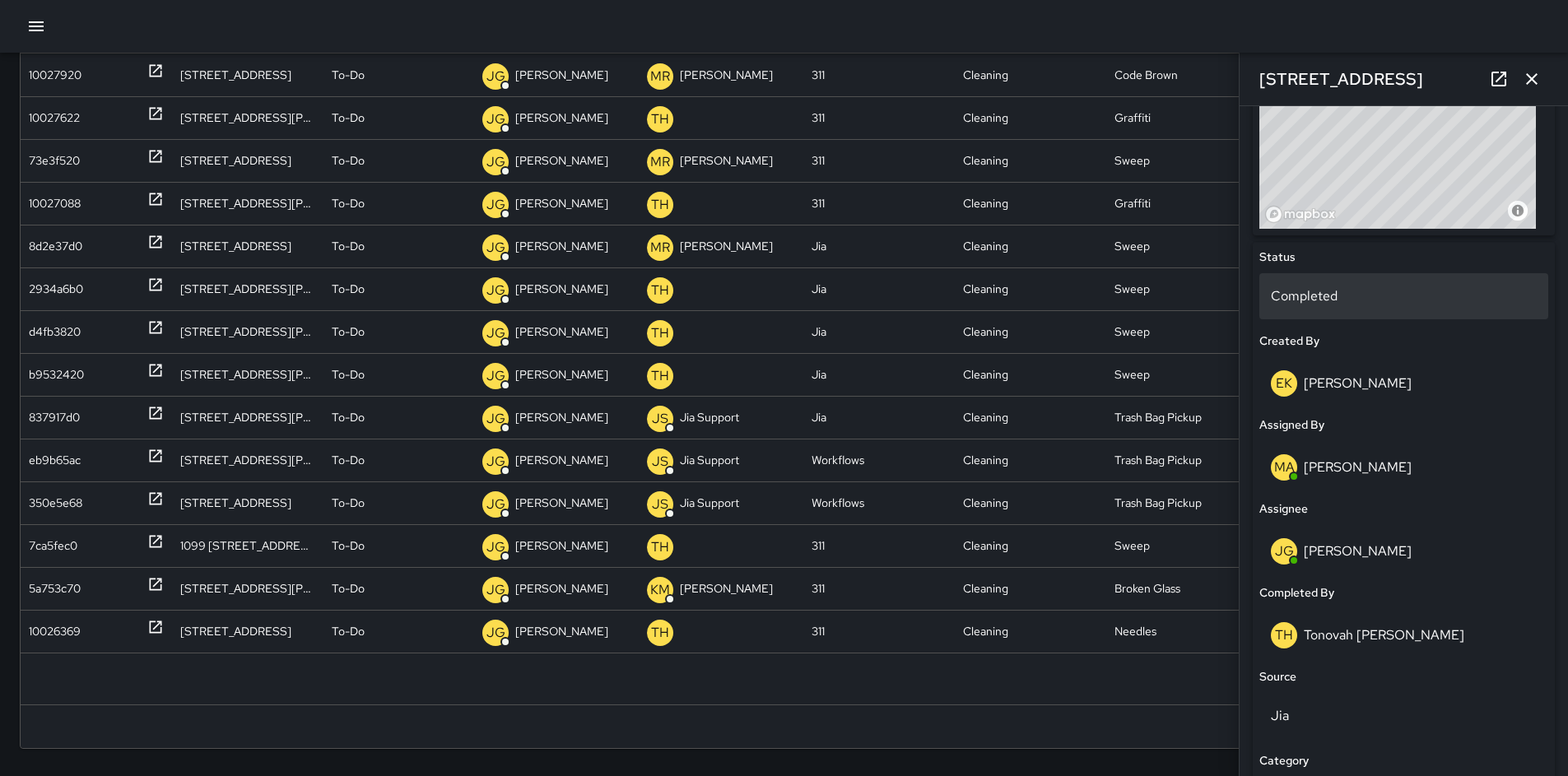
click at [1349, 300] on p "Completed" at bounding box center [1404, 296] width 266 height 20
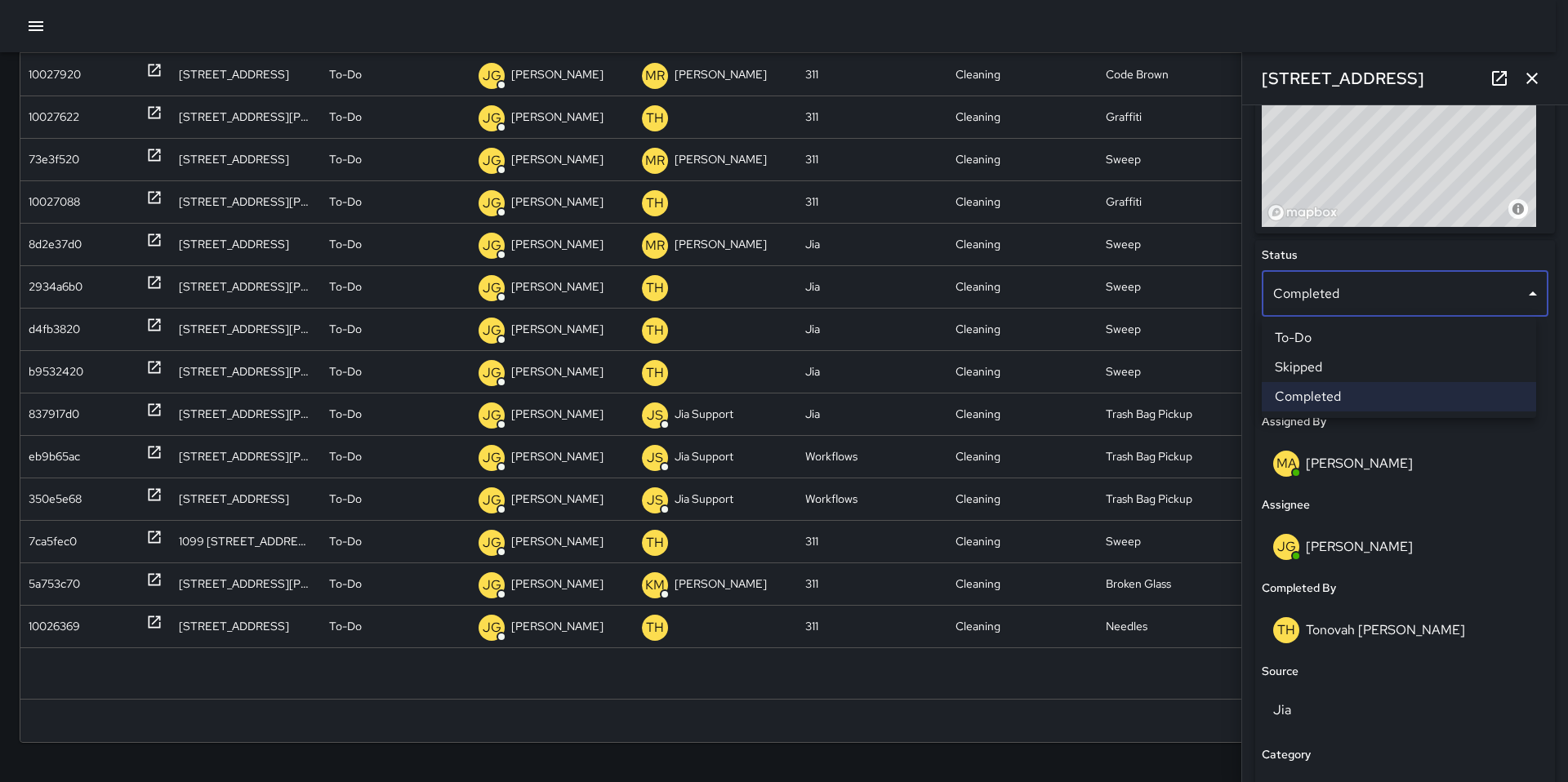
click at [1319, 372] on li "Skipped" at bounding box center [1399, 367] width 274 height 29
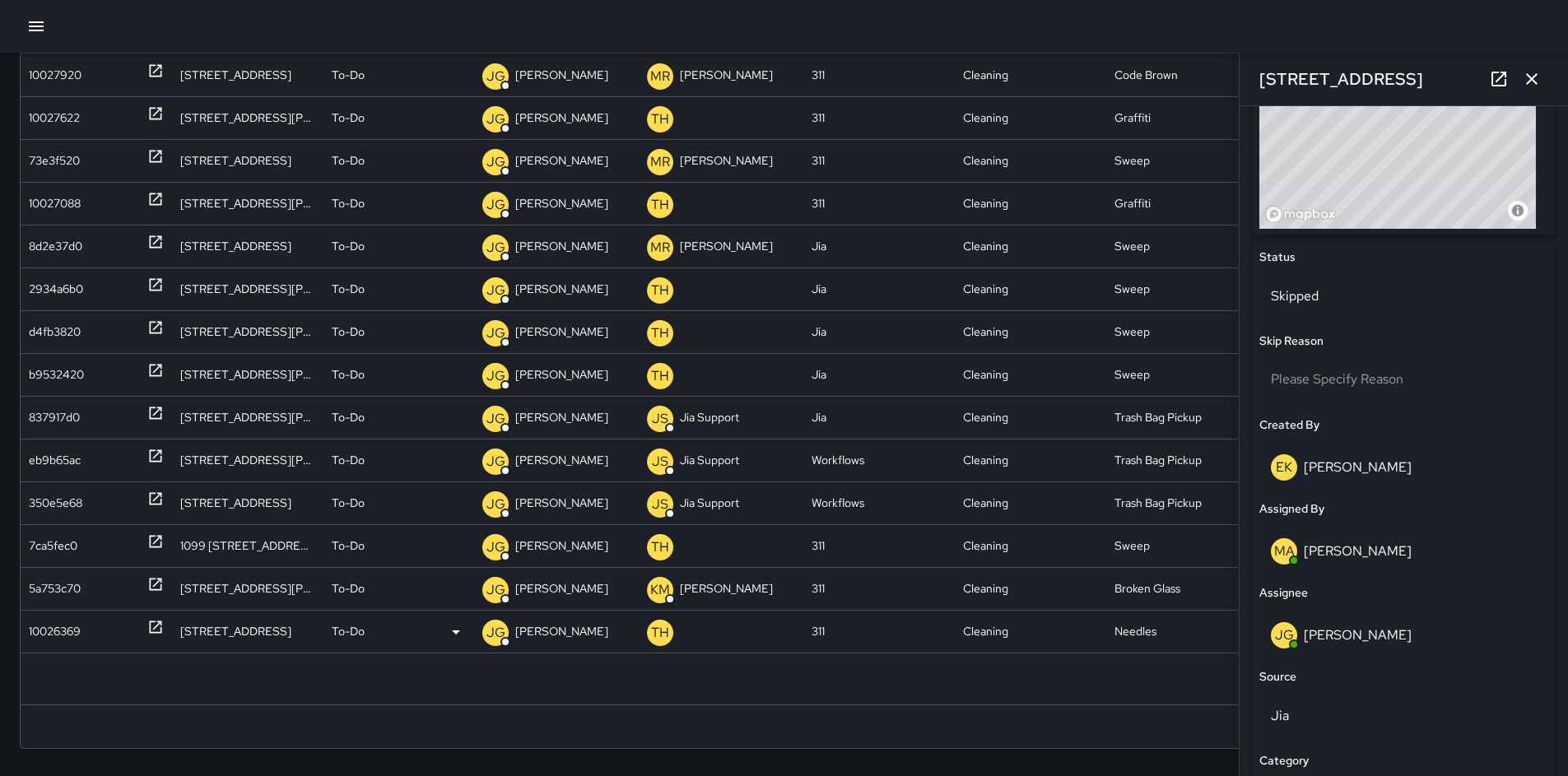
click at [50, 628] on div "10026369" at bounding box center [55, 631] width 52 height 42
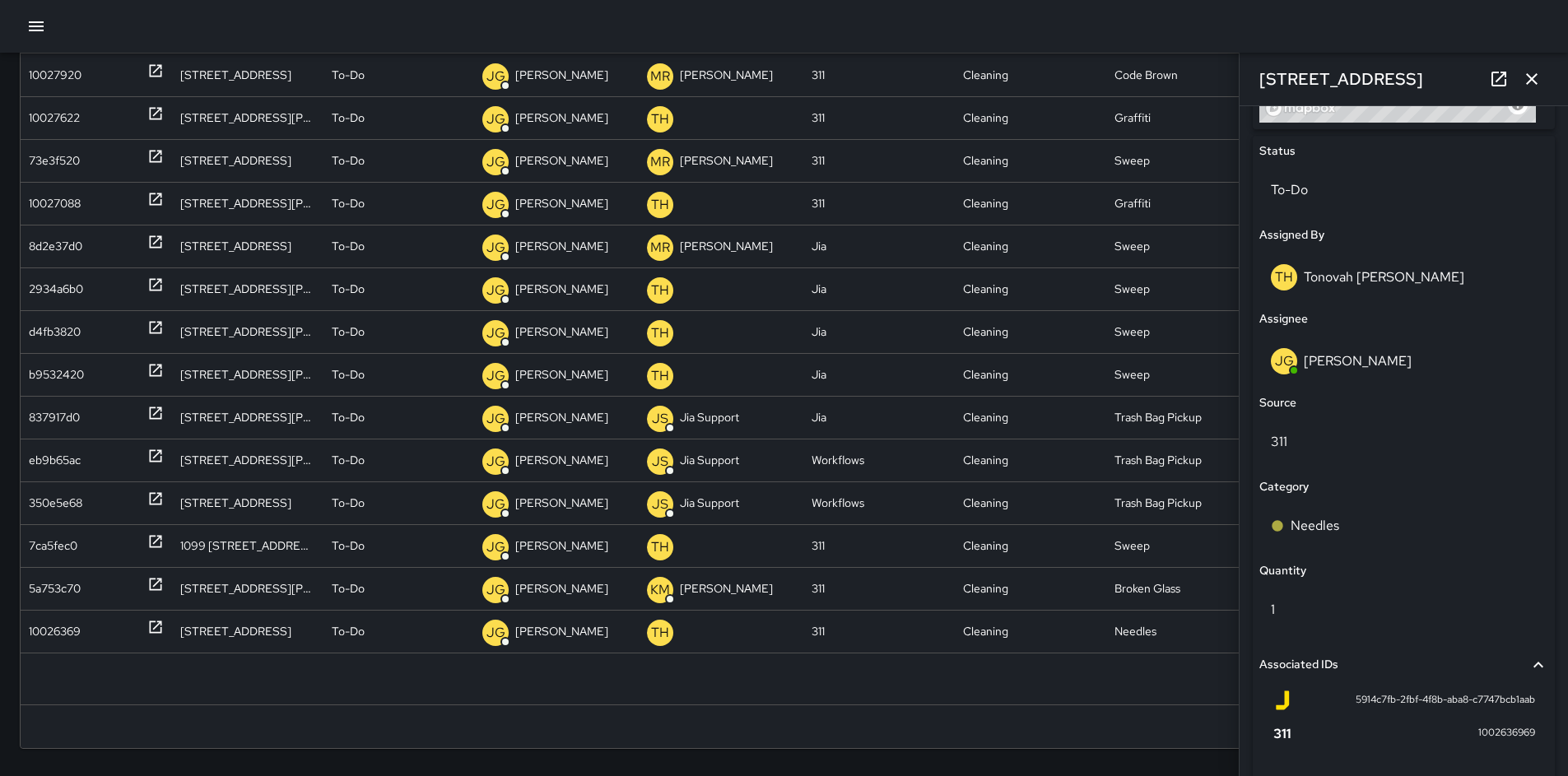
scroll to position [754, 0]
click at [1298, 202] on div "To-Do" at bounding box center [1405, 190] width 289 height 46
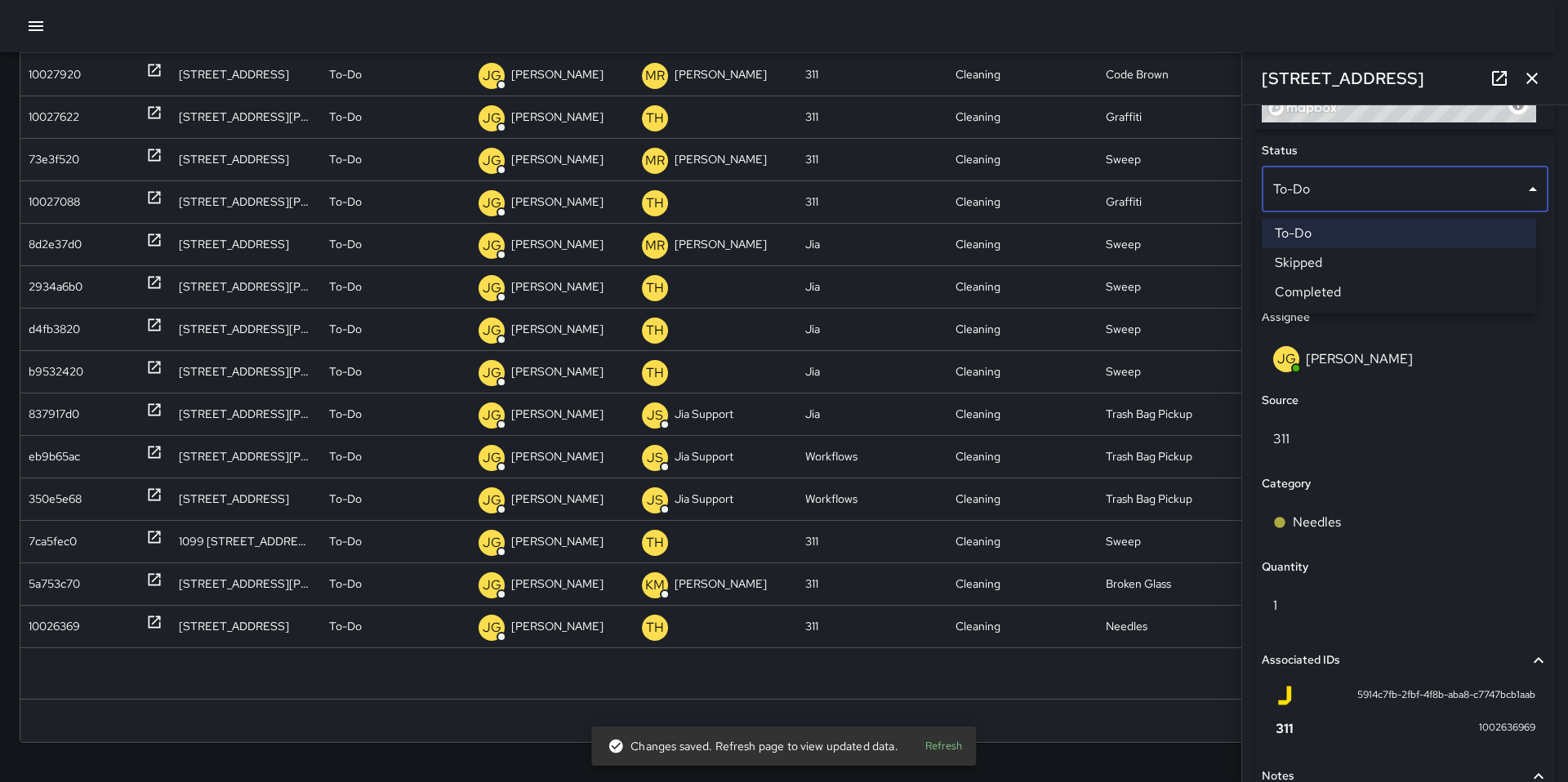
click at [1309, 274] on li "Skipped" at bounding box center [1399, 263] width 274 height 29
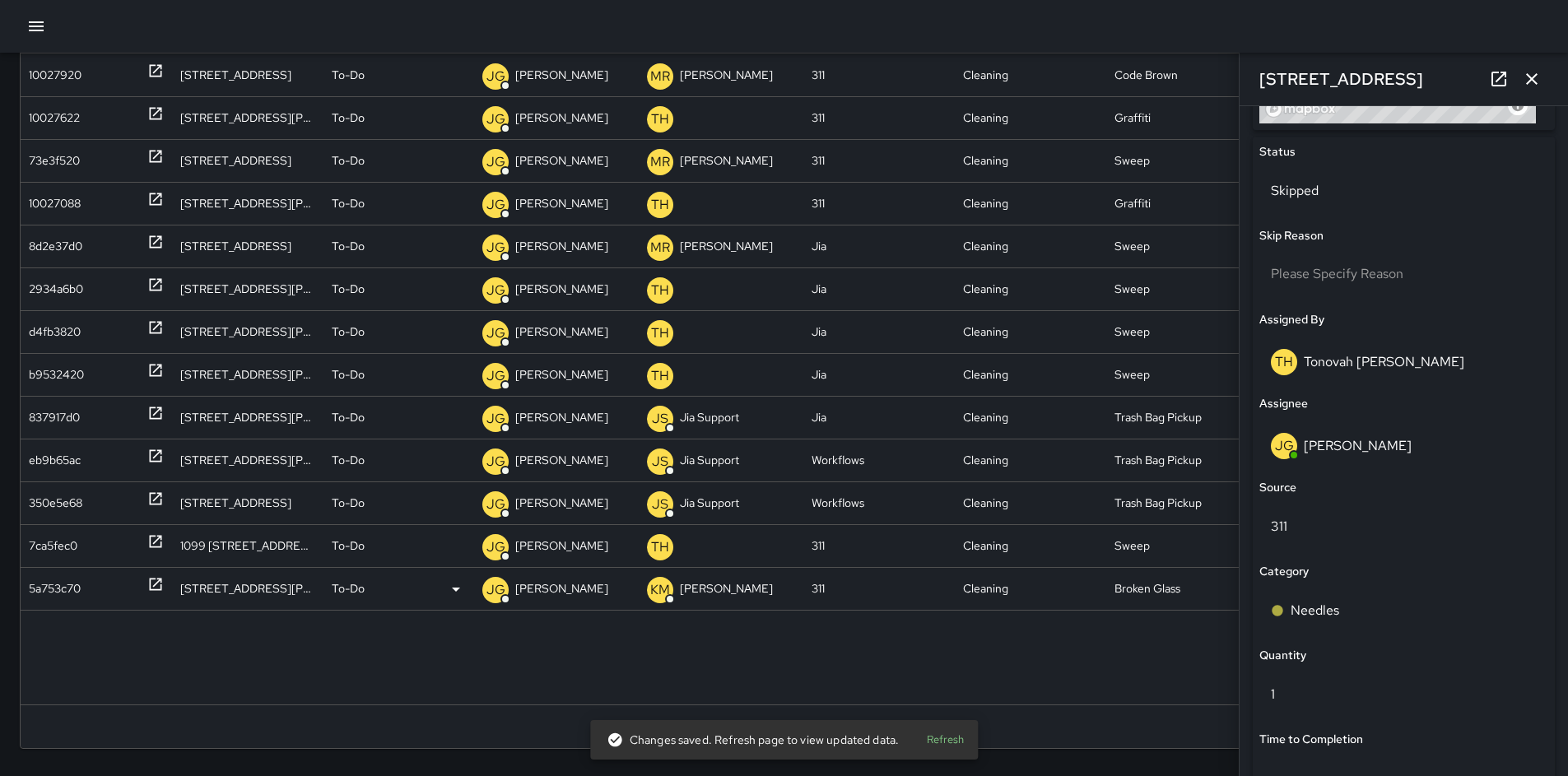
click at [68, 588] on div "5a753c70" at bounding box center [55, 589] width 52 height 42
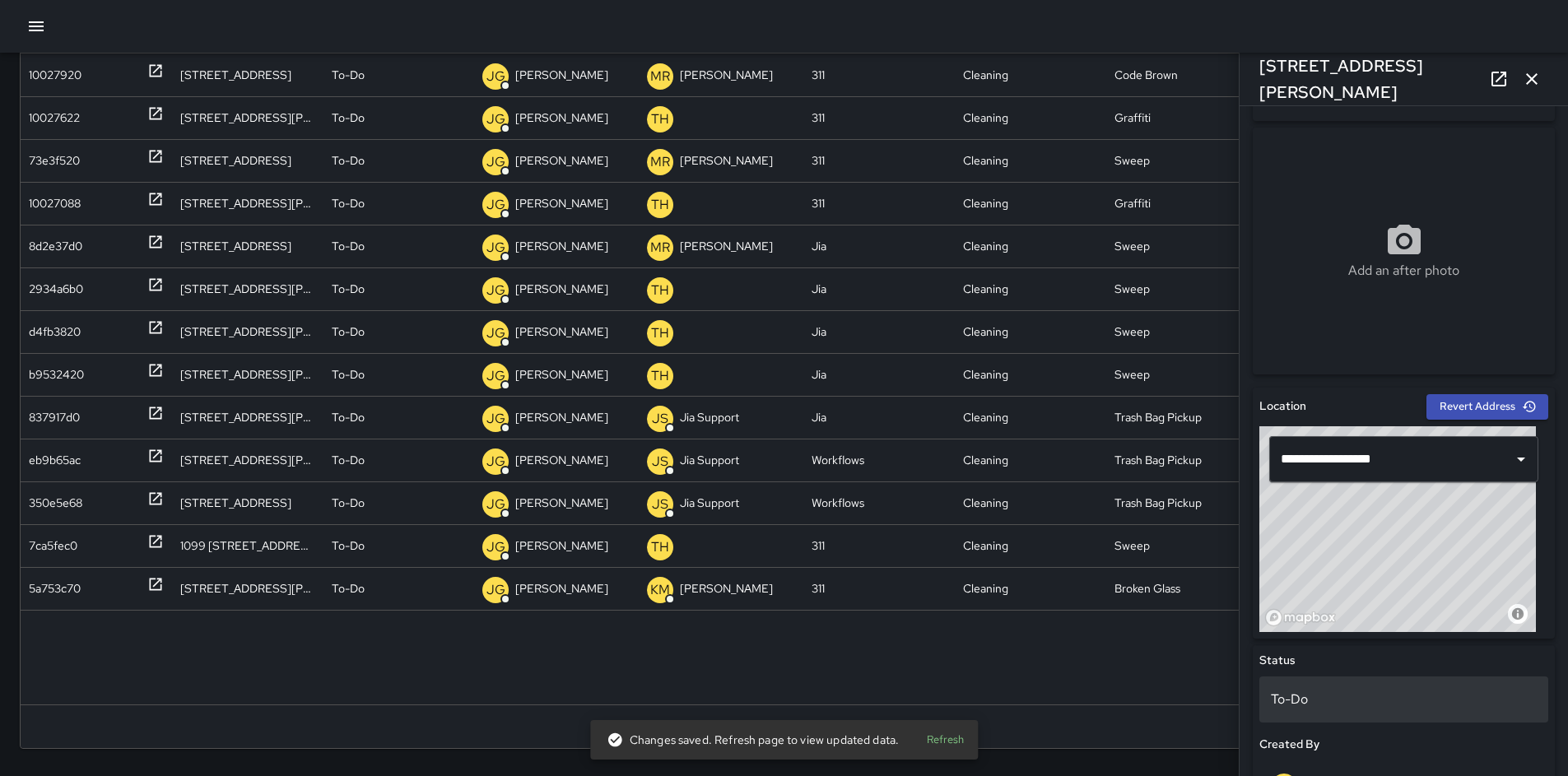
scroll to position [559, 0]
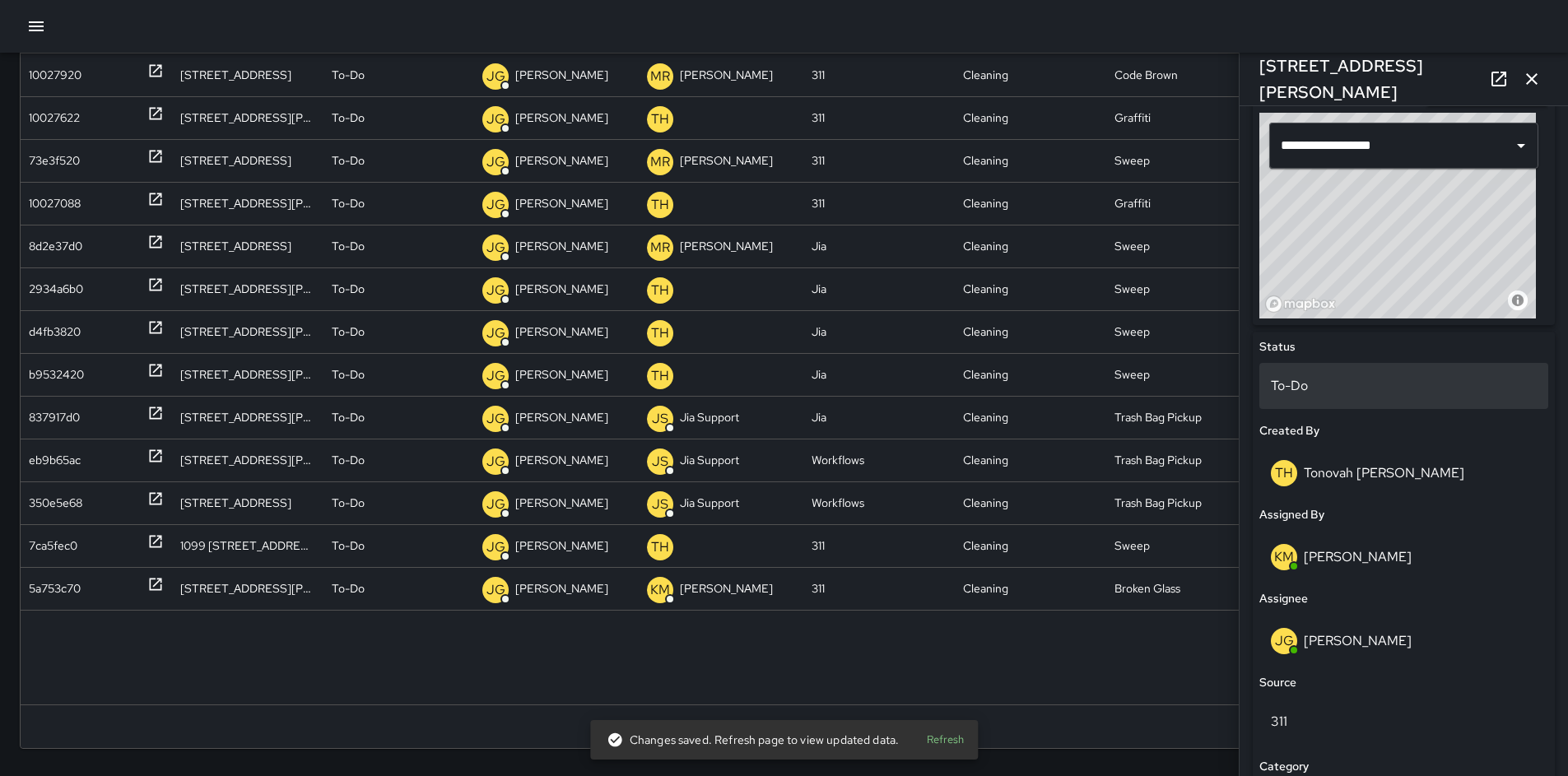
click at [1291, 397] on div "To-Do" at bounding box center [1405, 385] width 289 height 46
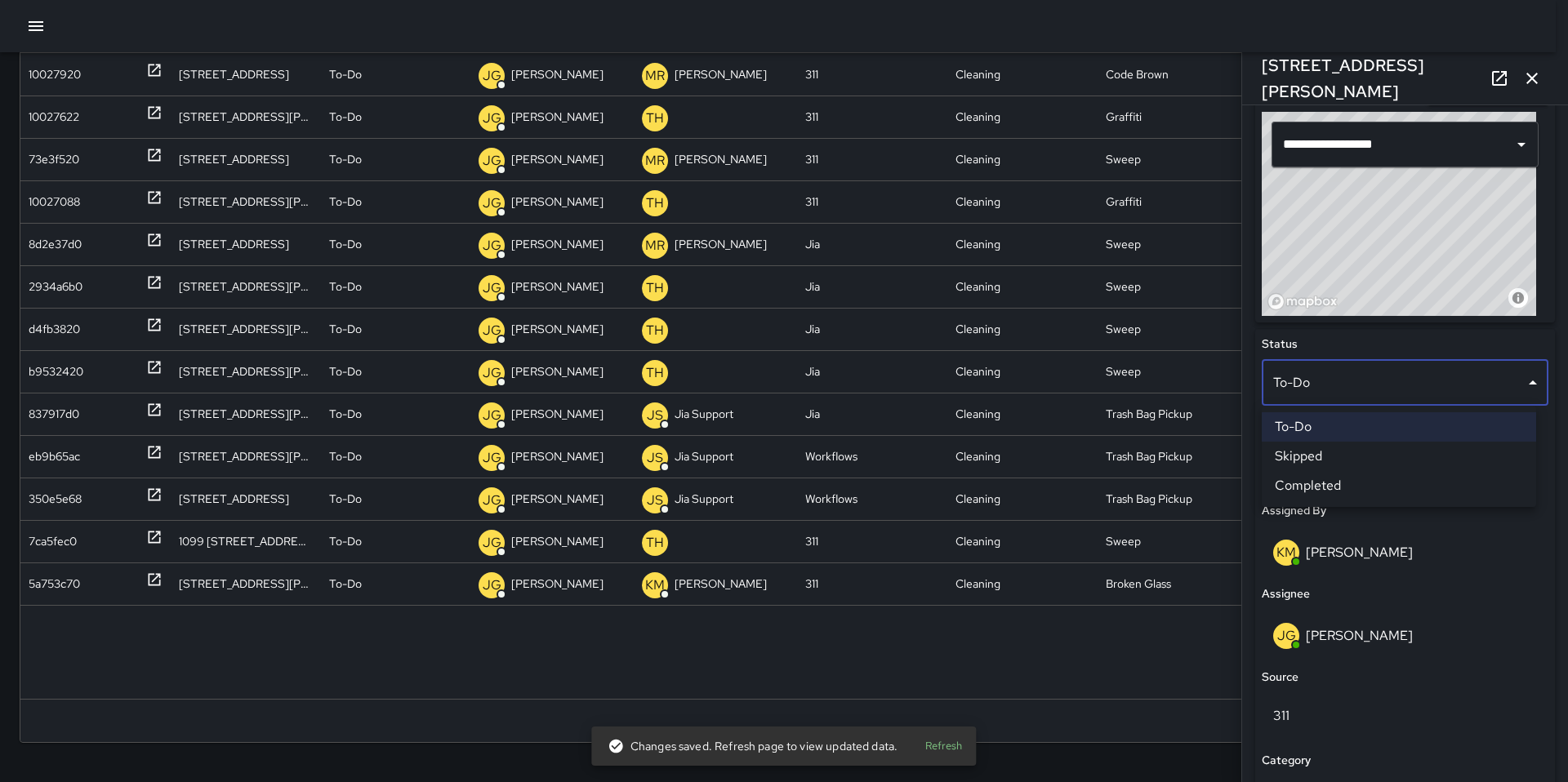
click at [1287, 465] on li "Skipped" at bounding box center [1399, 456] width 274 height 29
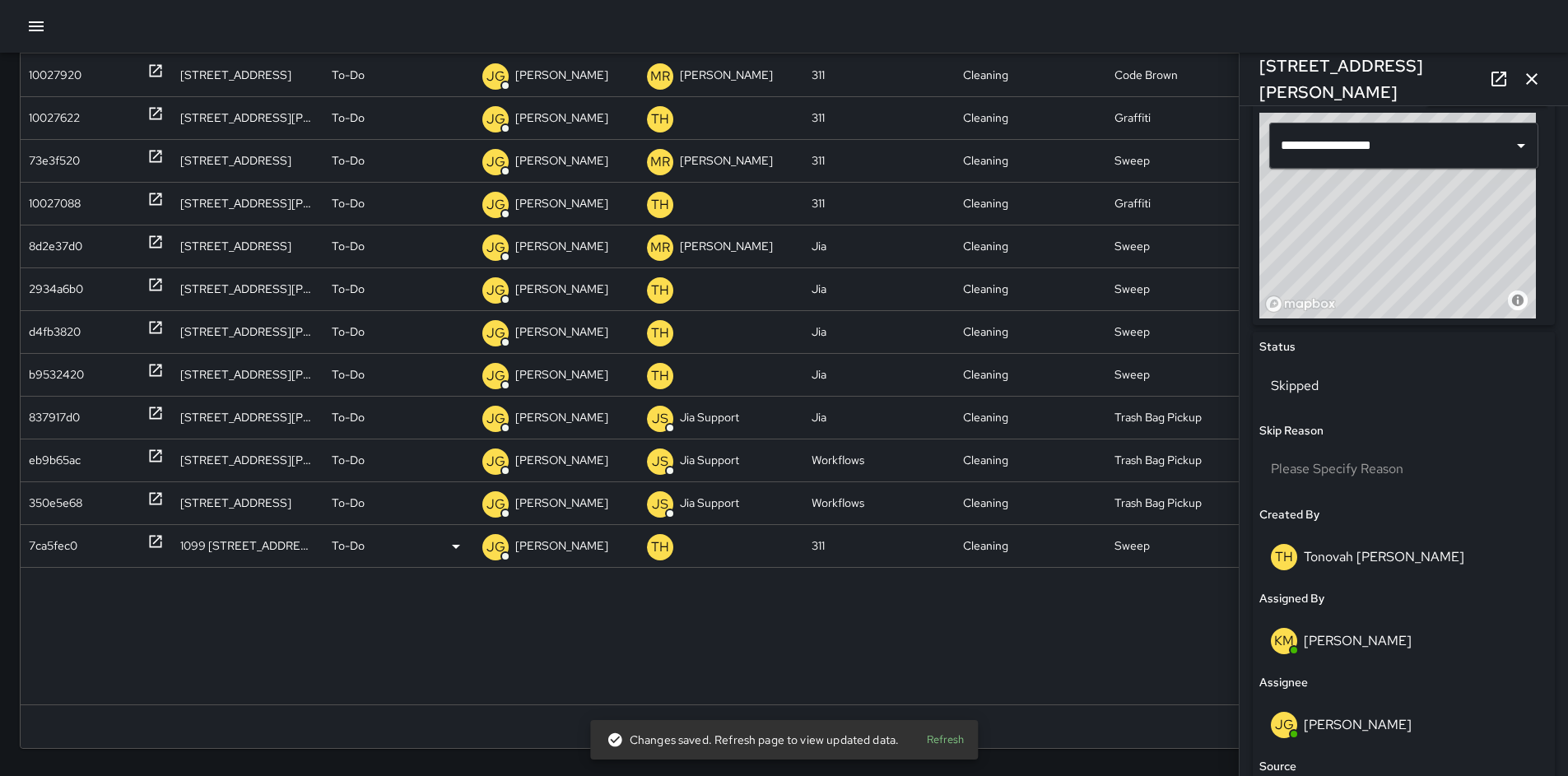
drag, startPoint x: 50, startPoint y: 543, endPoint x: 66, endPoint y: 533, distance: 18.9
click at [51, 543] on div "7ca5fec0" at bounding box center [53, 546] width 48 height 42
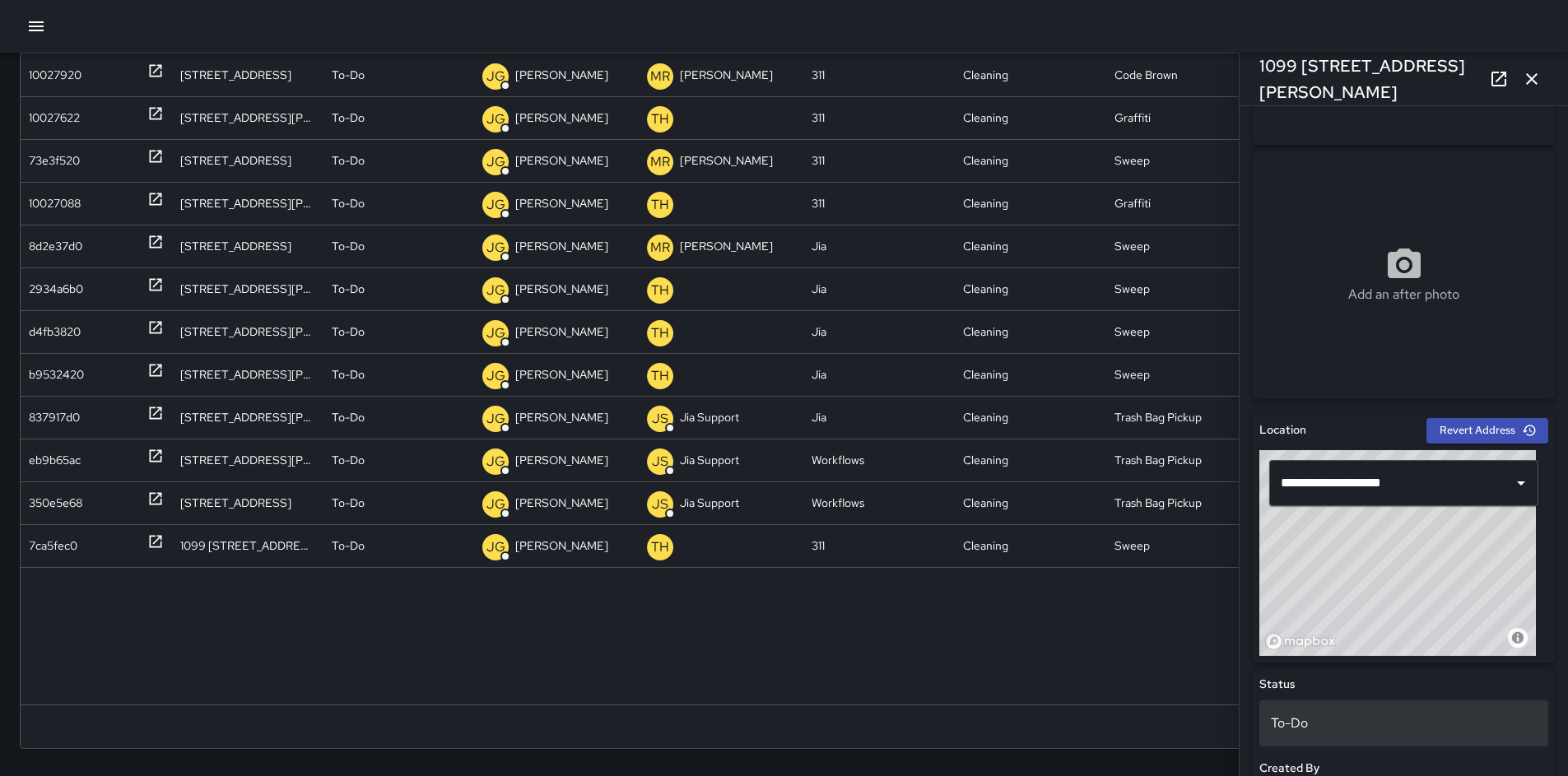
scroll to position [556, 0]
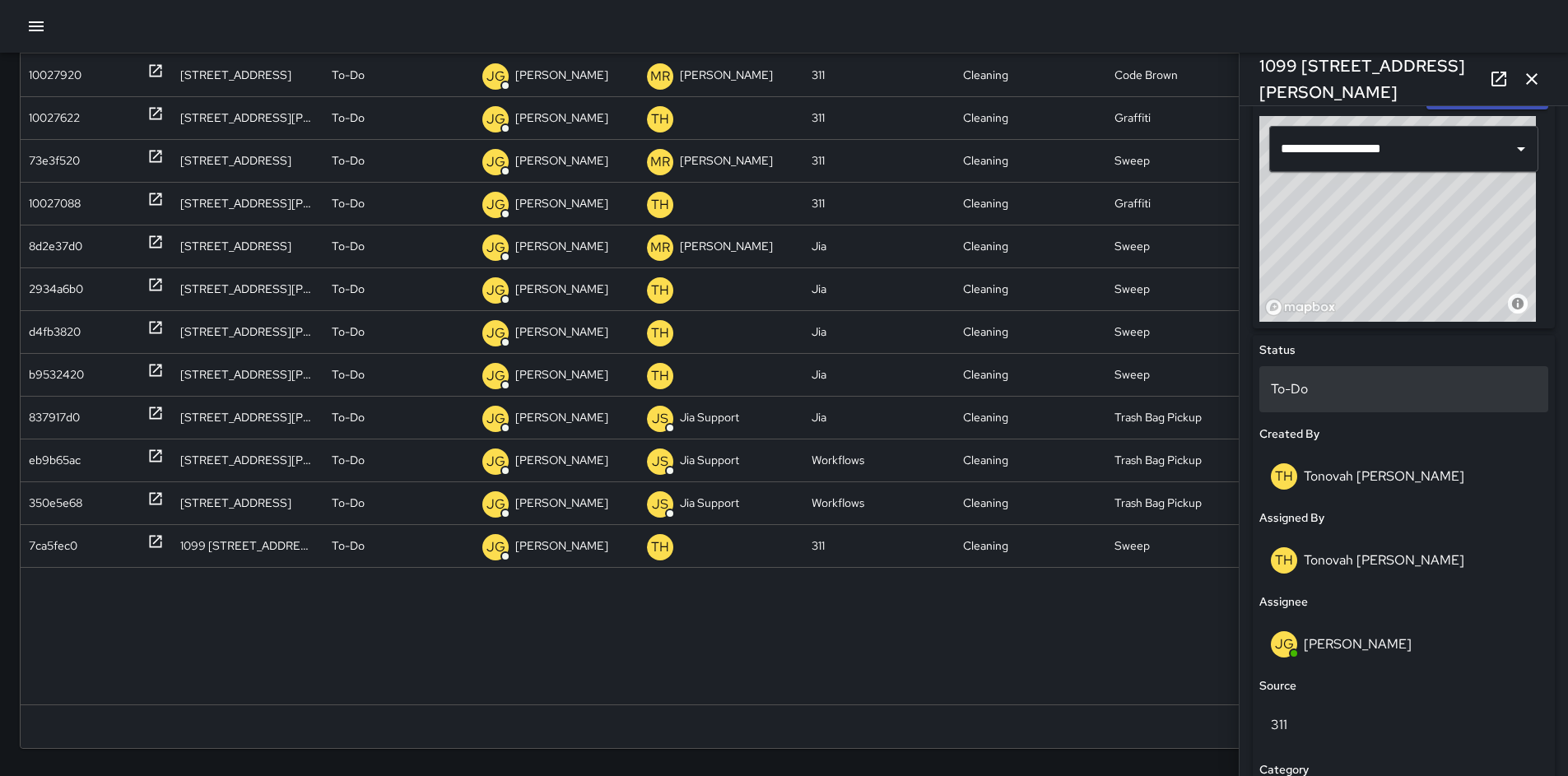
click at [1295, 388] on p "To-Do" at bounding box center [1404, 390] width 266 height 20
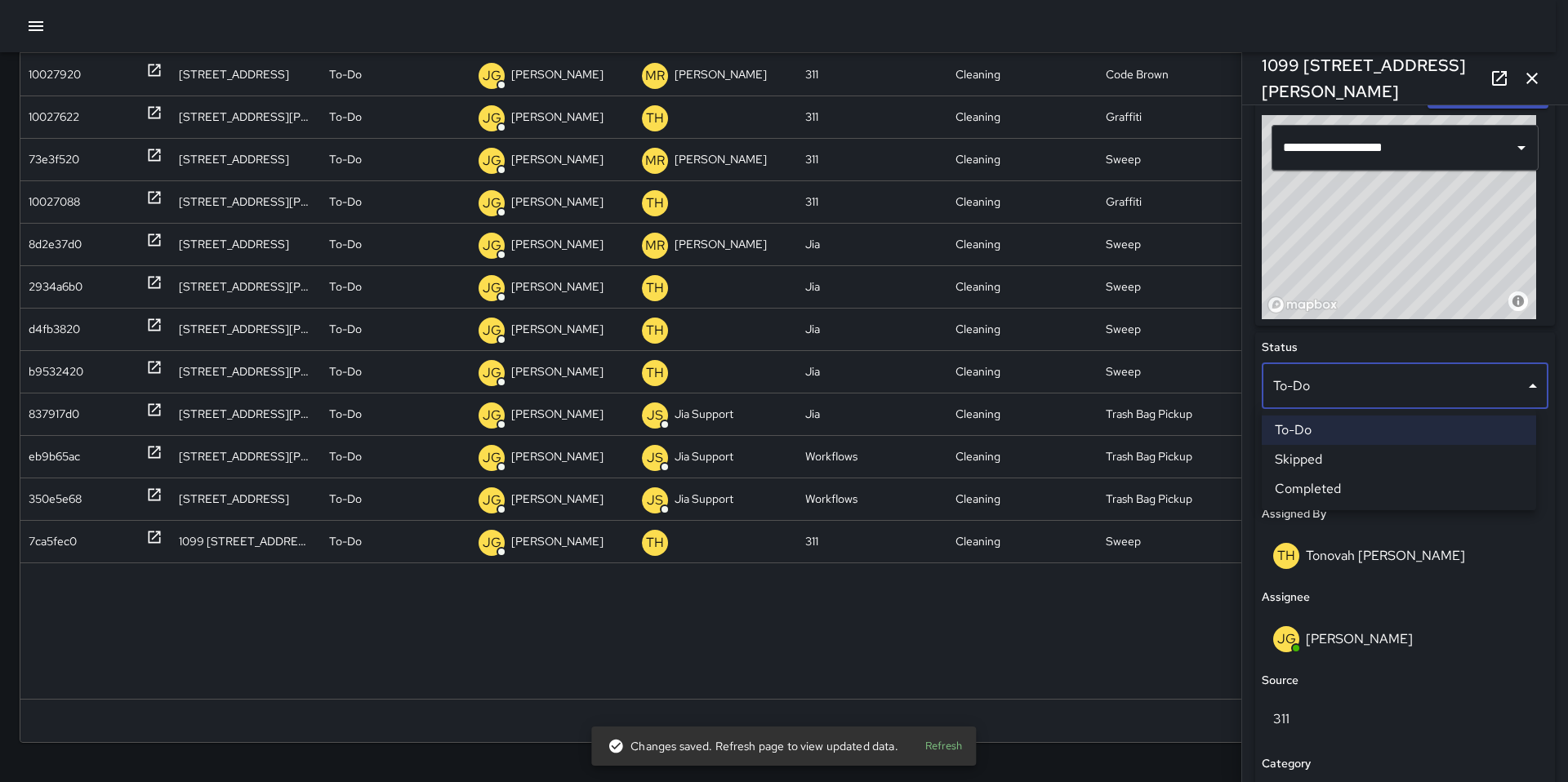
click at [1309, 459] on li "Skipped" at bounding box center [1399, 460] width 274 height 29
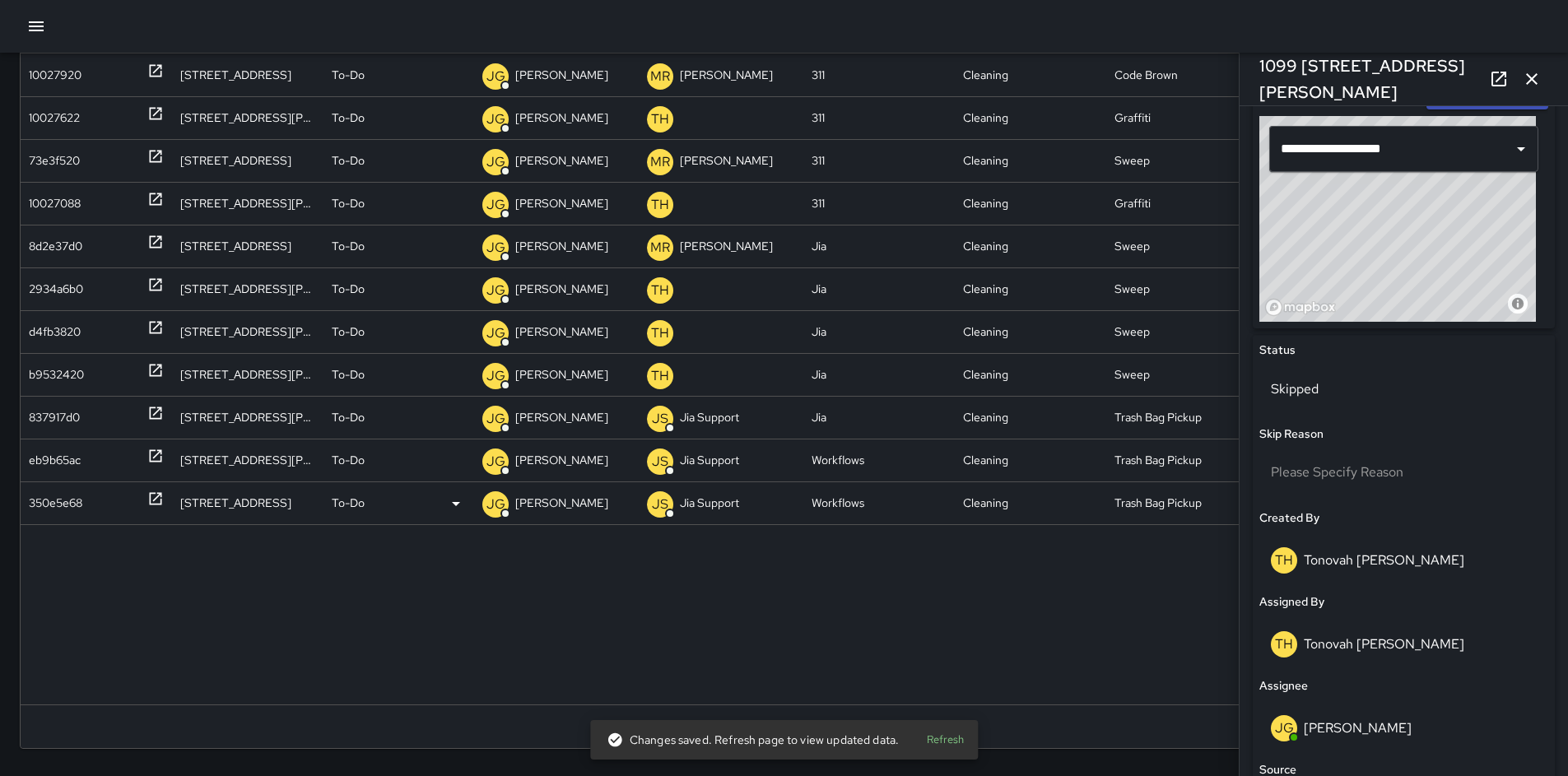
click at [47, 500] on div "350e5e68" at bounding box center [56, 503] width 54 height 42
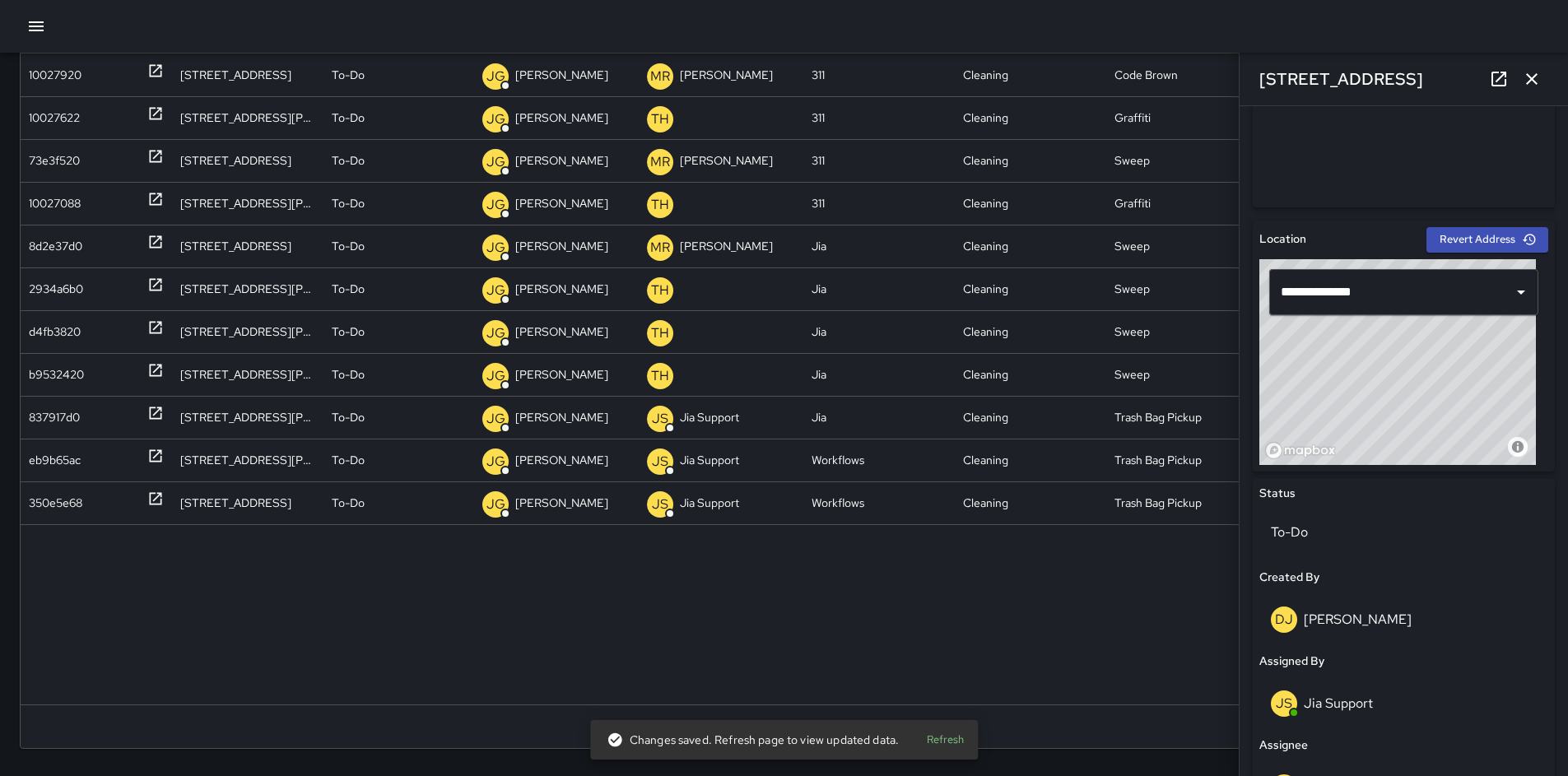
scroll to position [578, 0]
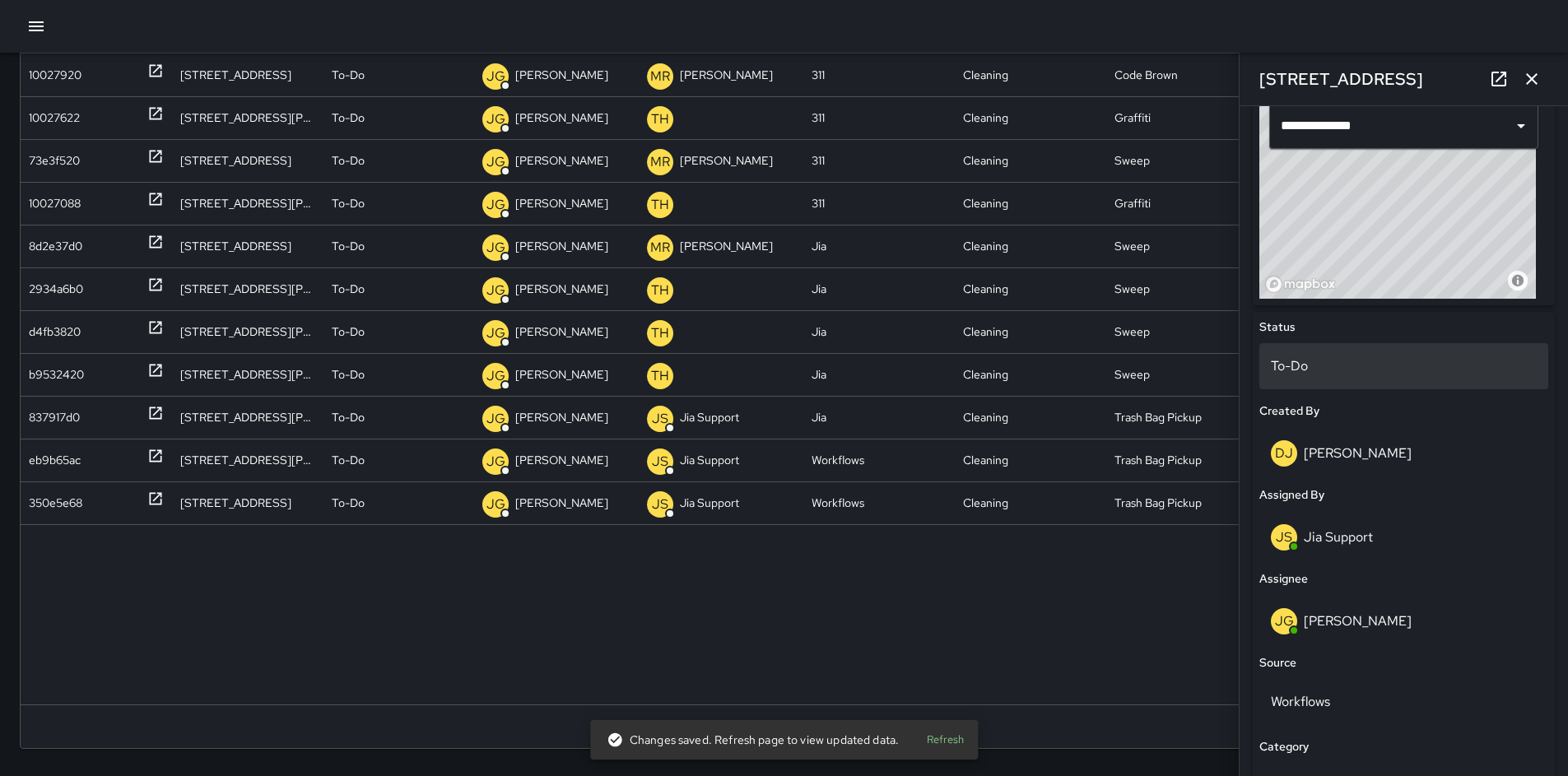
click at [1297, 373] on p "To-Do" at bounding box center [1404, 366] width 266 height 20
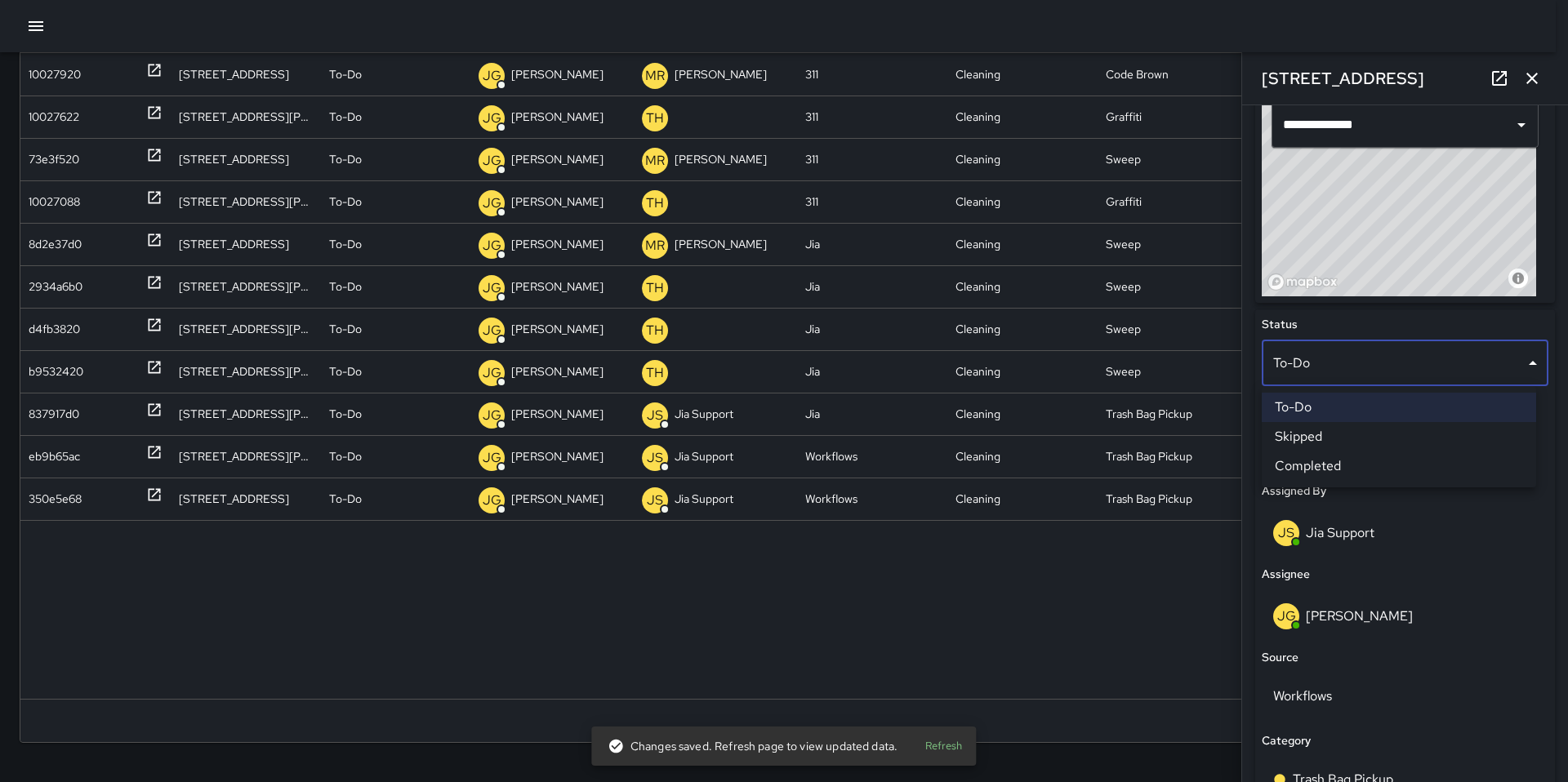
click at [1294, 433] on li "Skipped" at bounding box center [1399, 436] width 274 height 29
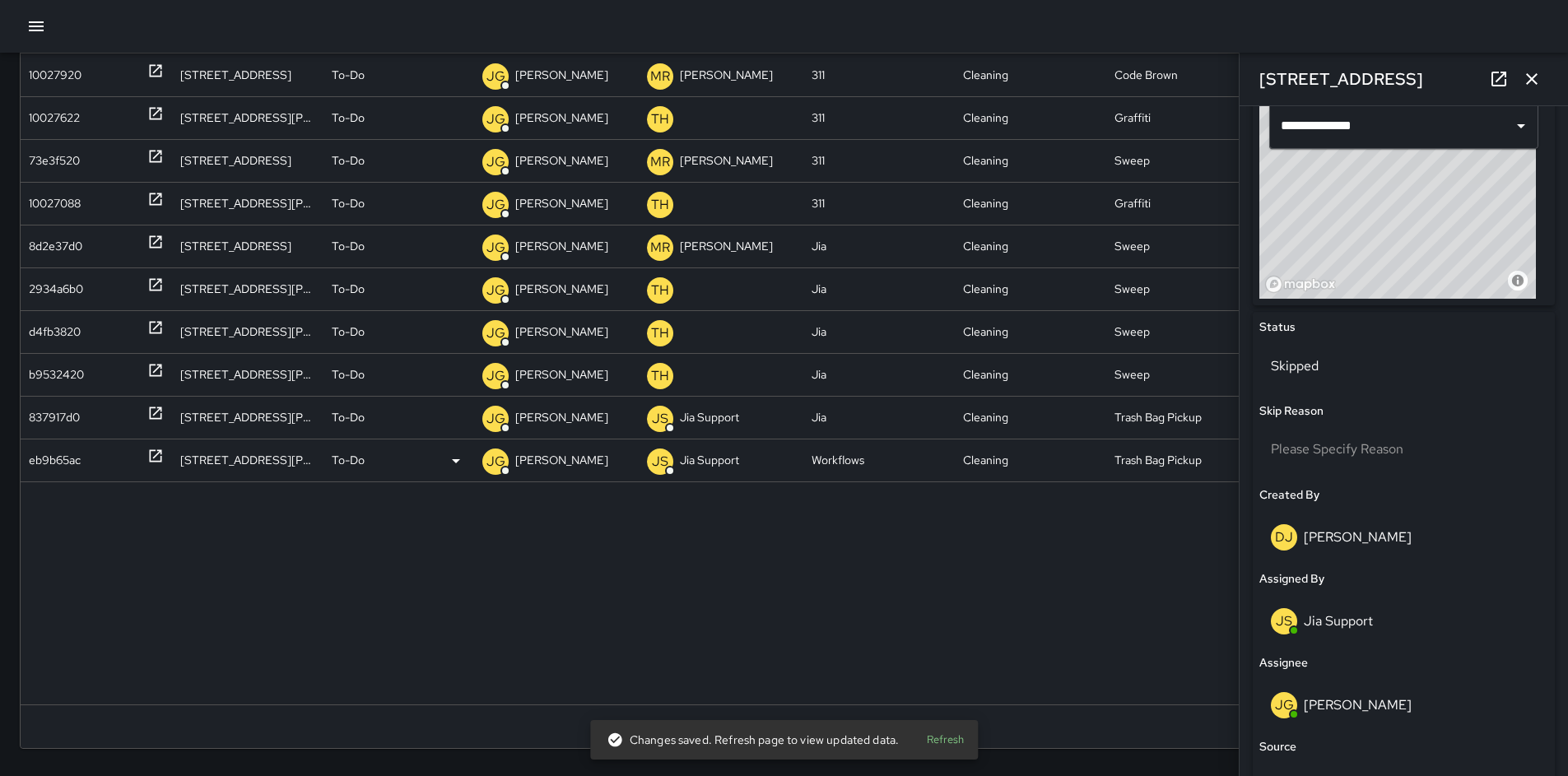
drag, startPoint x: 40, startPoint y: 466, endPoint x: 58, endPoint y: 461, distance: 18.7
click at [40, 468] on div "eb9b65ac" at bounding box center [55, 461] width 52 height 42
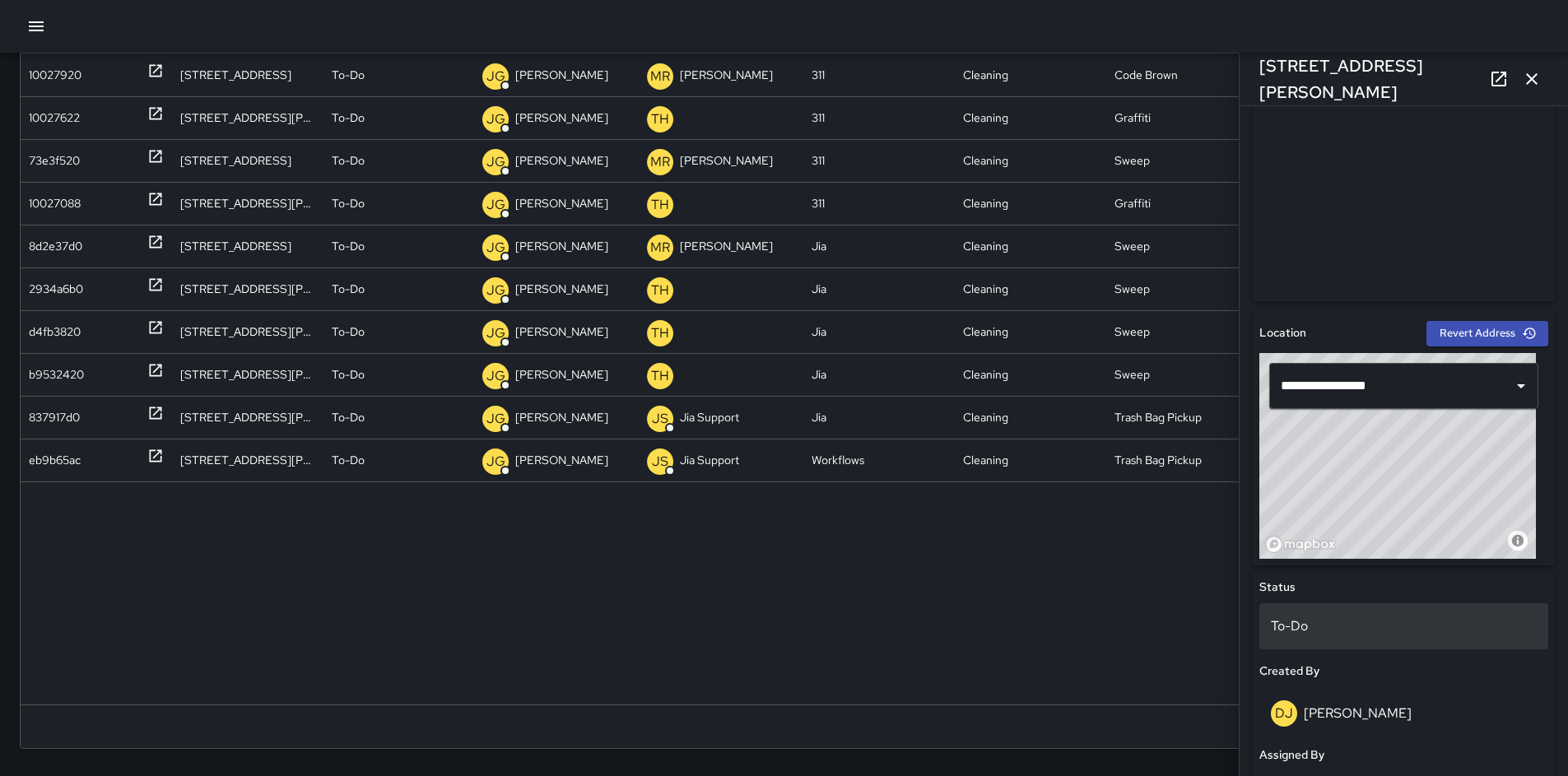
scroll to position [561, 0]
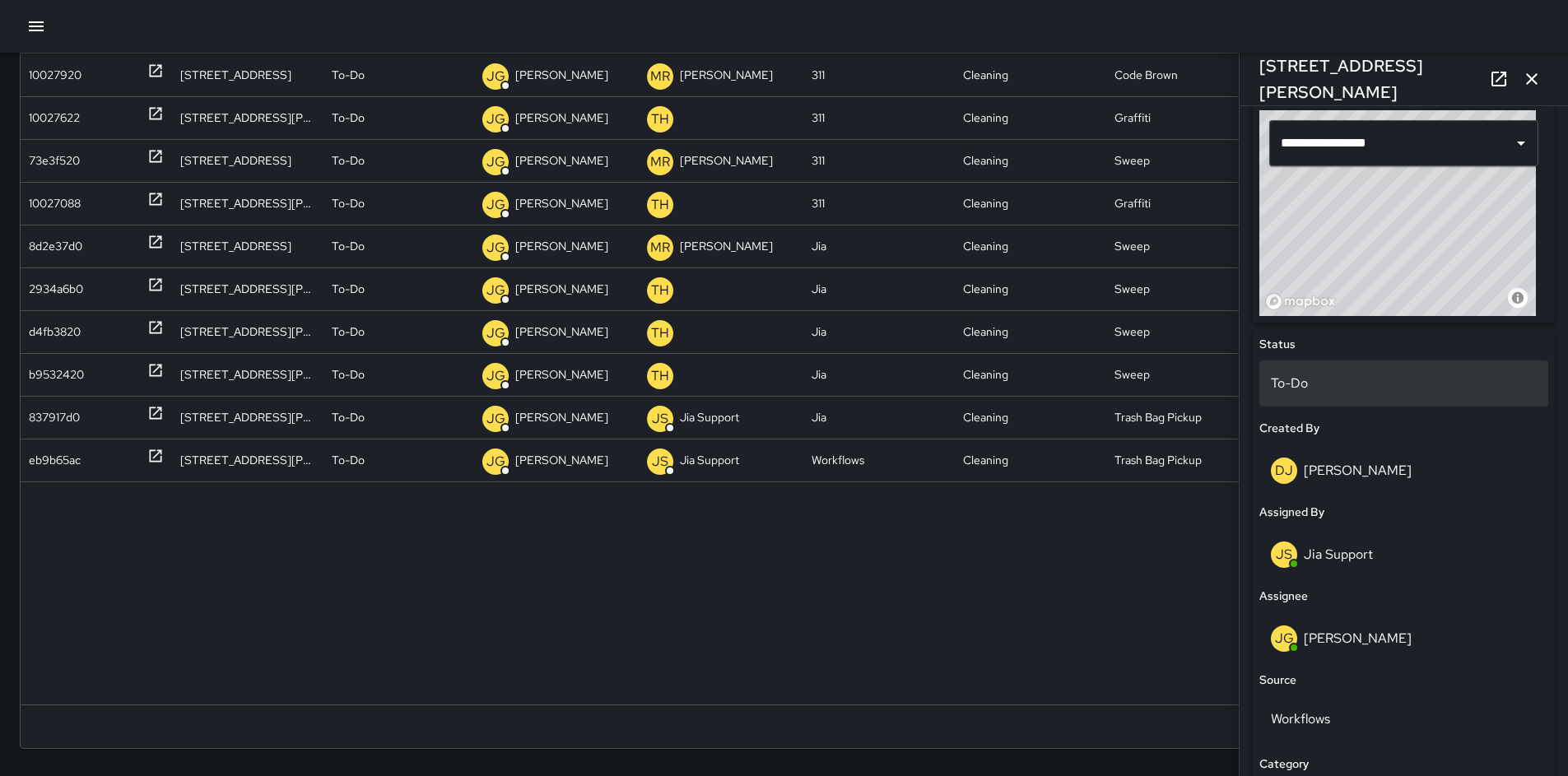
click at [1332, 383] on p "To-Do" at bounding box center [1404, 384] width 266 height 20
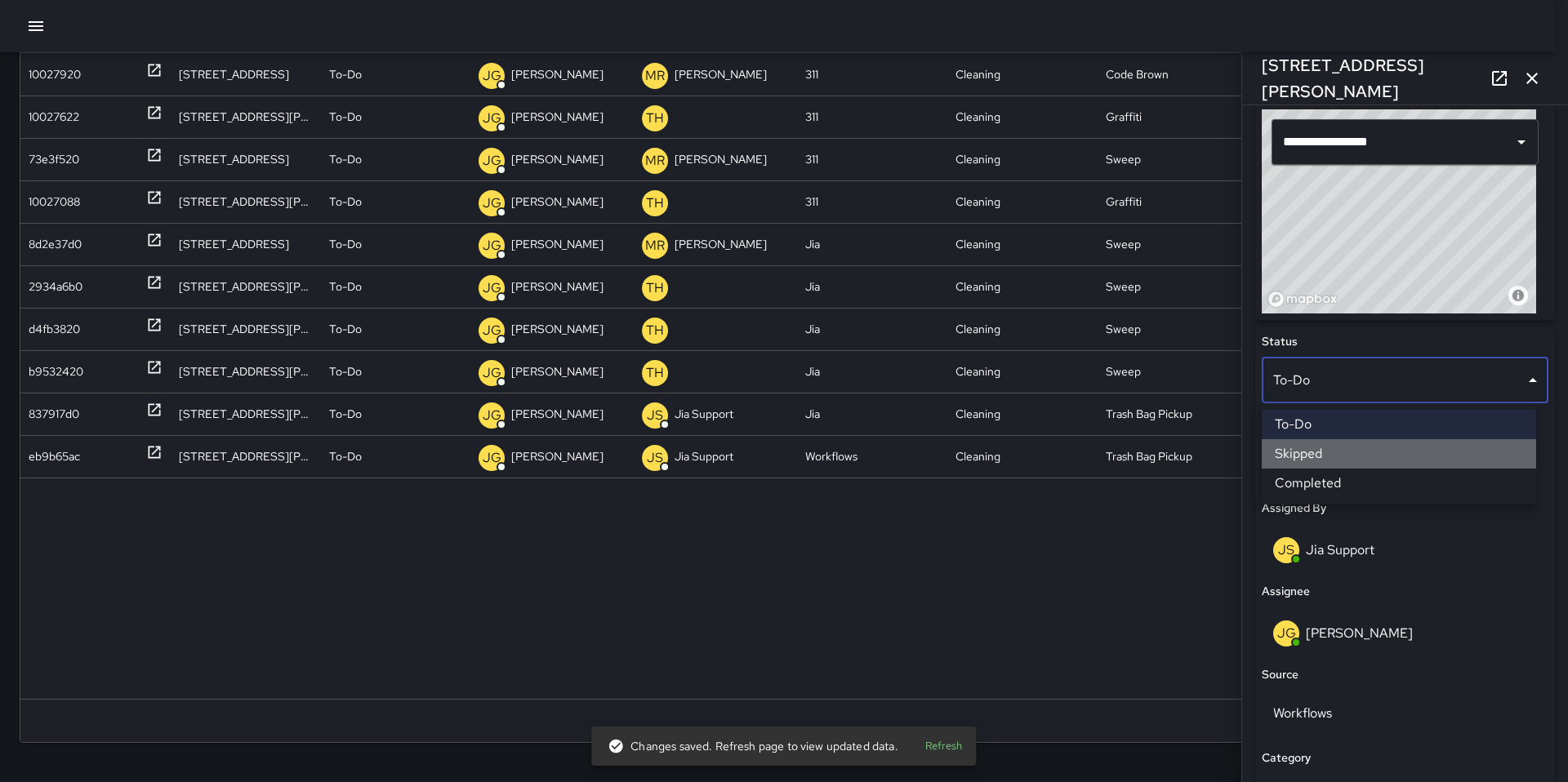
click at [1310, 461] on li "Skipped" at bounding box center [1399, 453] width 274 height 29
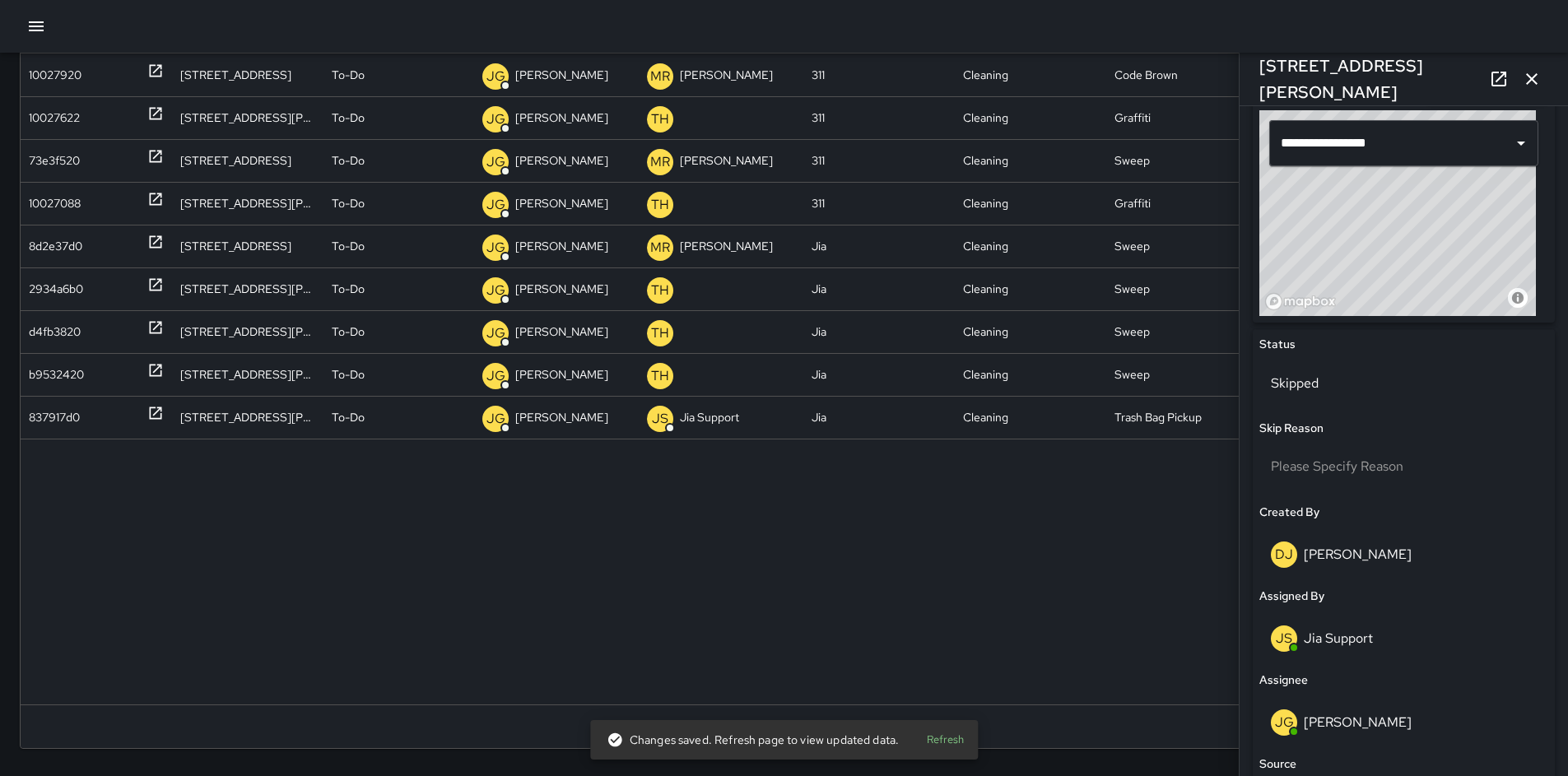
click at [1545, 80] on button "button" at bounding box center [1532, 79] width 33 height 33
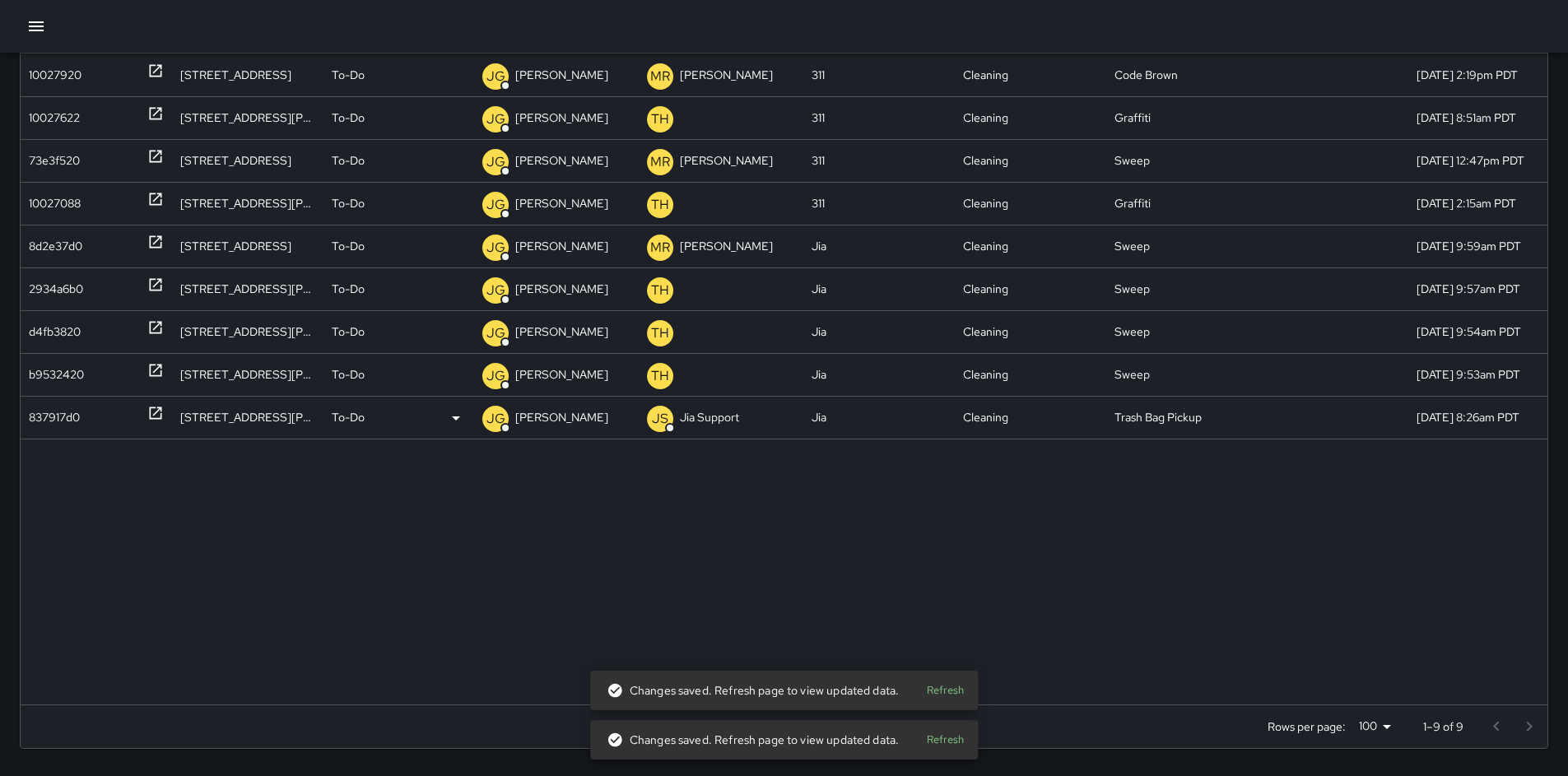
click at [45, 414] on div "837917d0" at bounding box center [54, 418] width 51 height 42
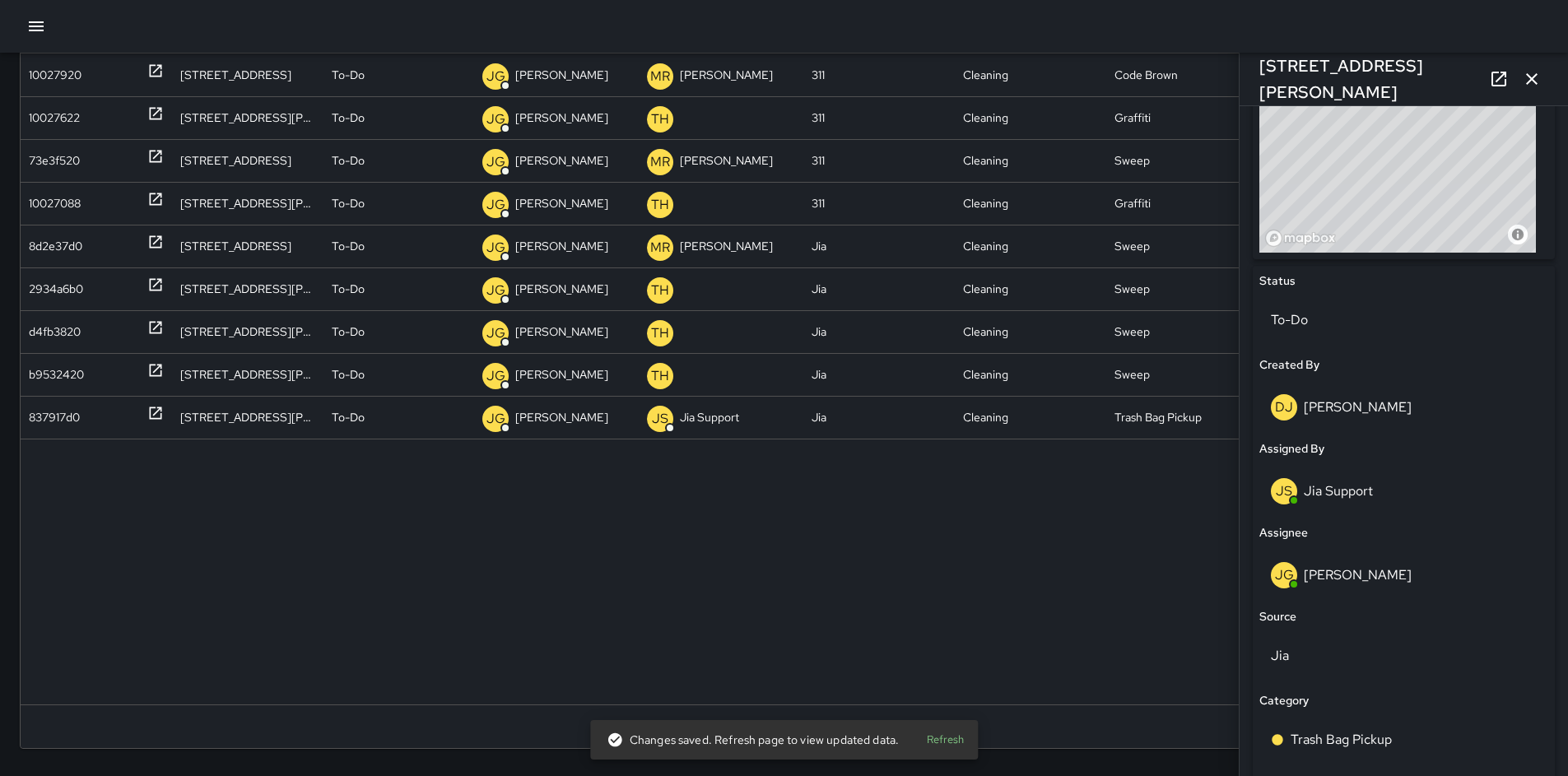
scroll to position [637, 0]
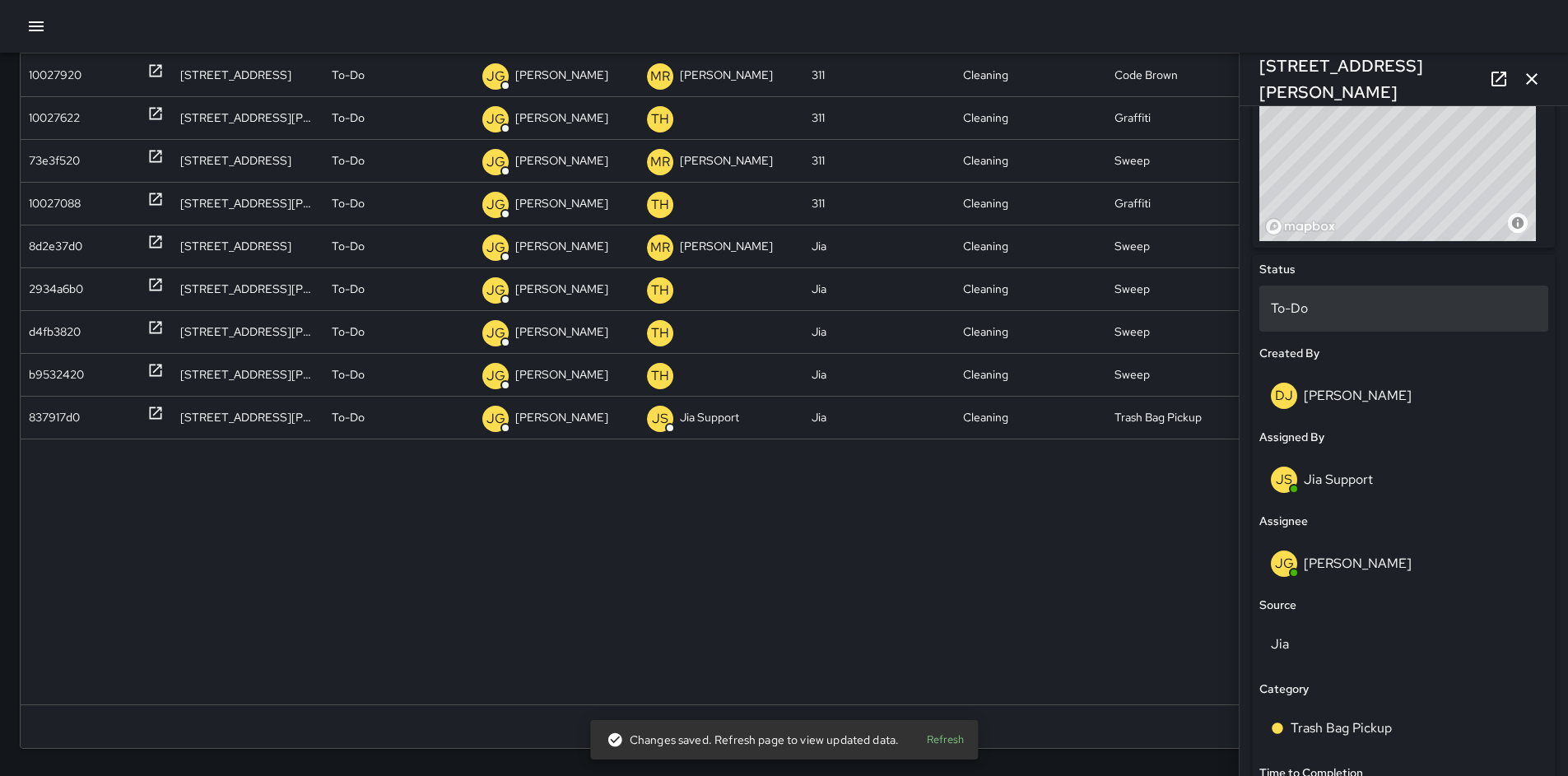
click at [1291, 304] on p "To-Do" at bounding box center [1404, 309] width 266 height 20
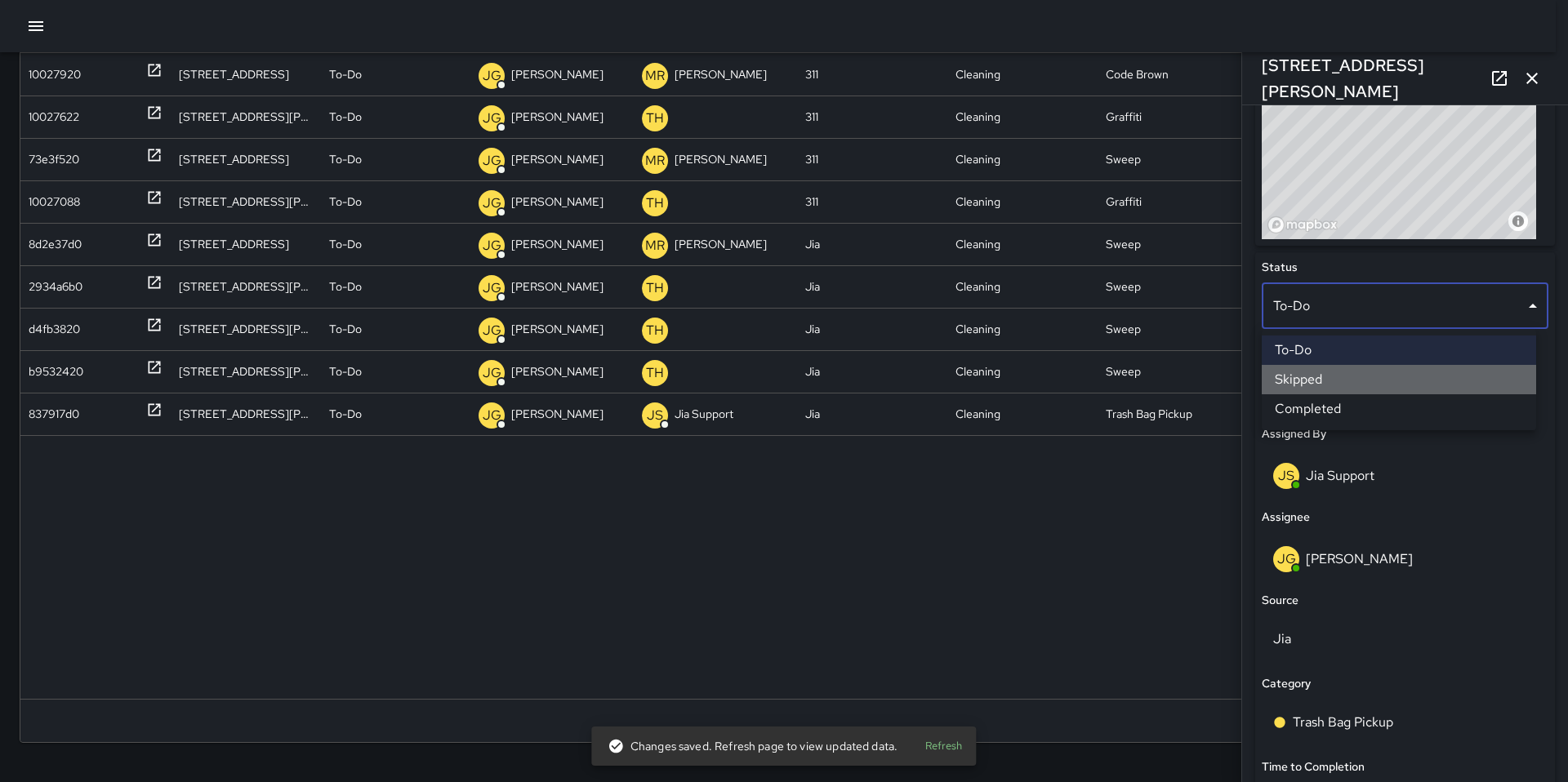
click at [1310, 371] on li "Skipped" at bounding box center [1399, 379] width 274 height 29
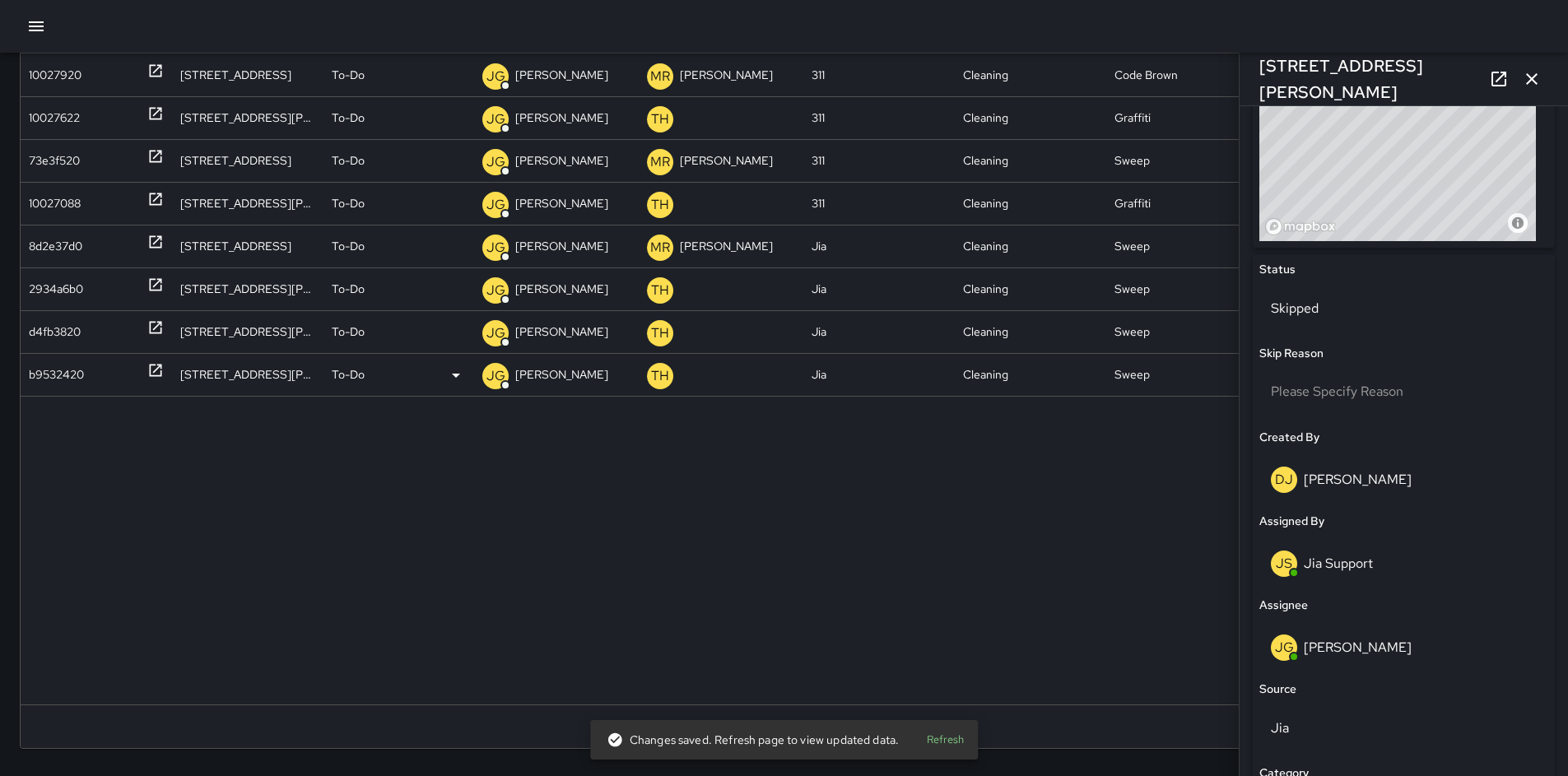
click at [50, 381] on div "b9532420" at bounding box center [56, 375] width 55 height 42
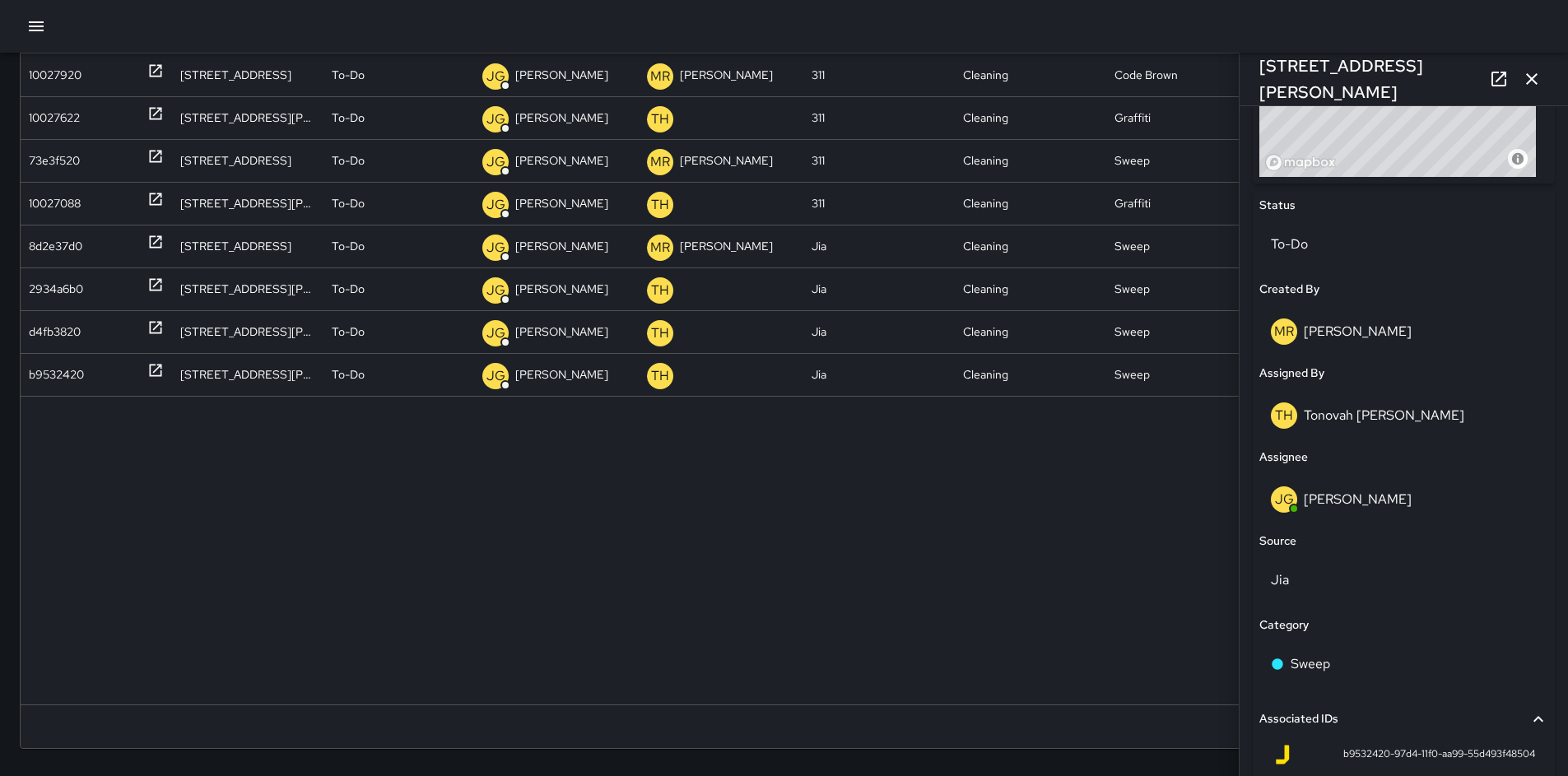
scroll to position [700, 0]
click at [1298, 247] on p "To-Do" at bounding box center [1404, 245] width 266 height 20
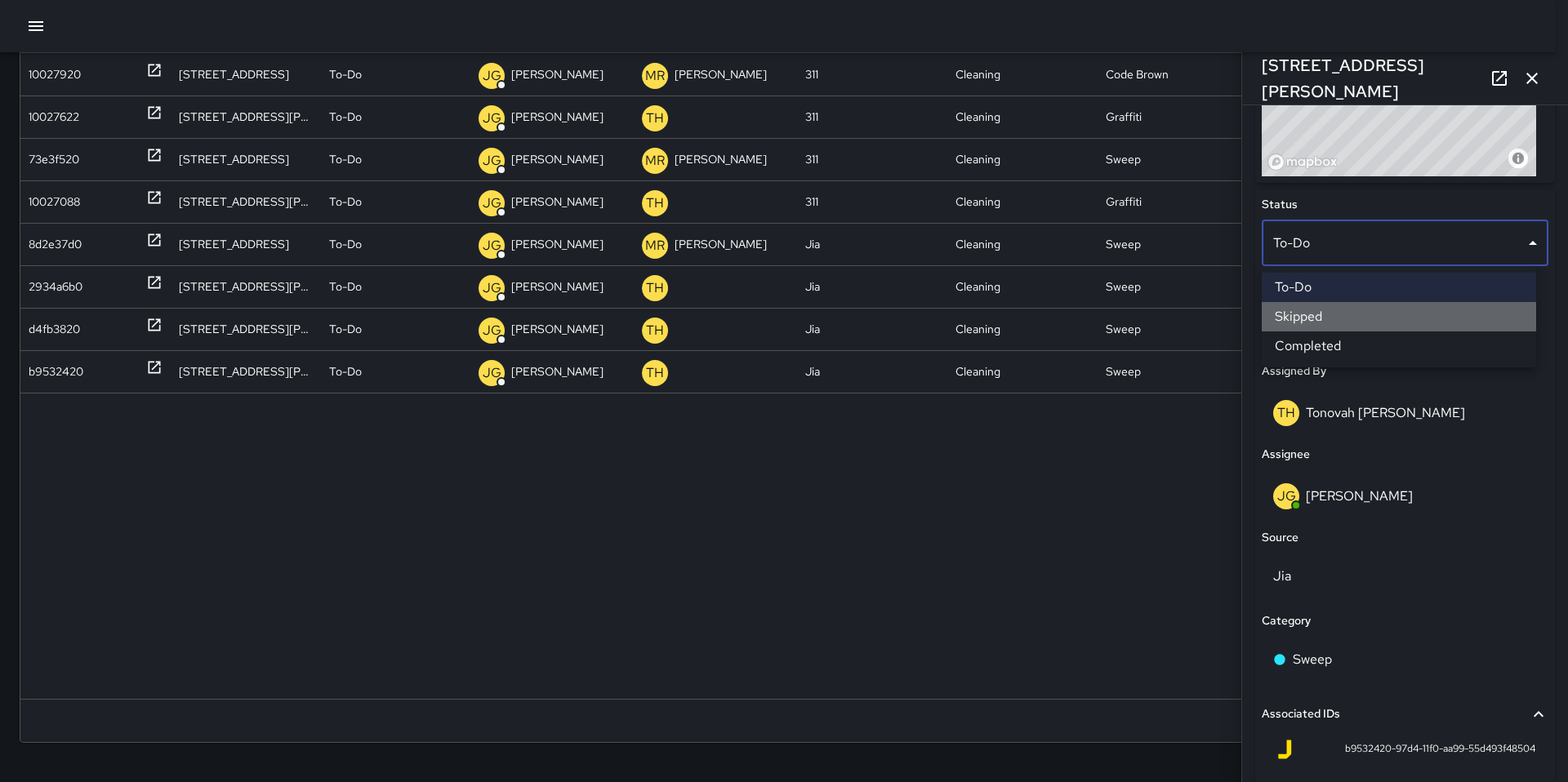
click at [1319, 305] on li "Skipped" at bounding box center [1399, 316] width 274 height 29
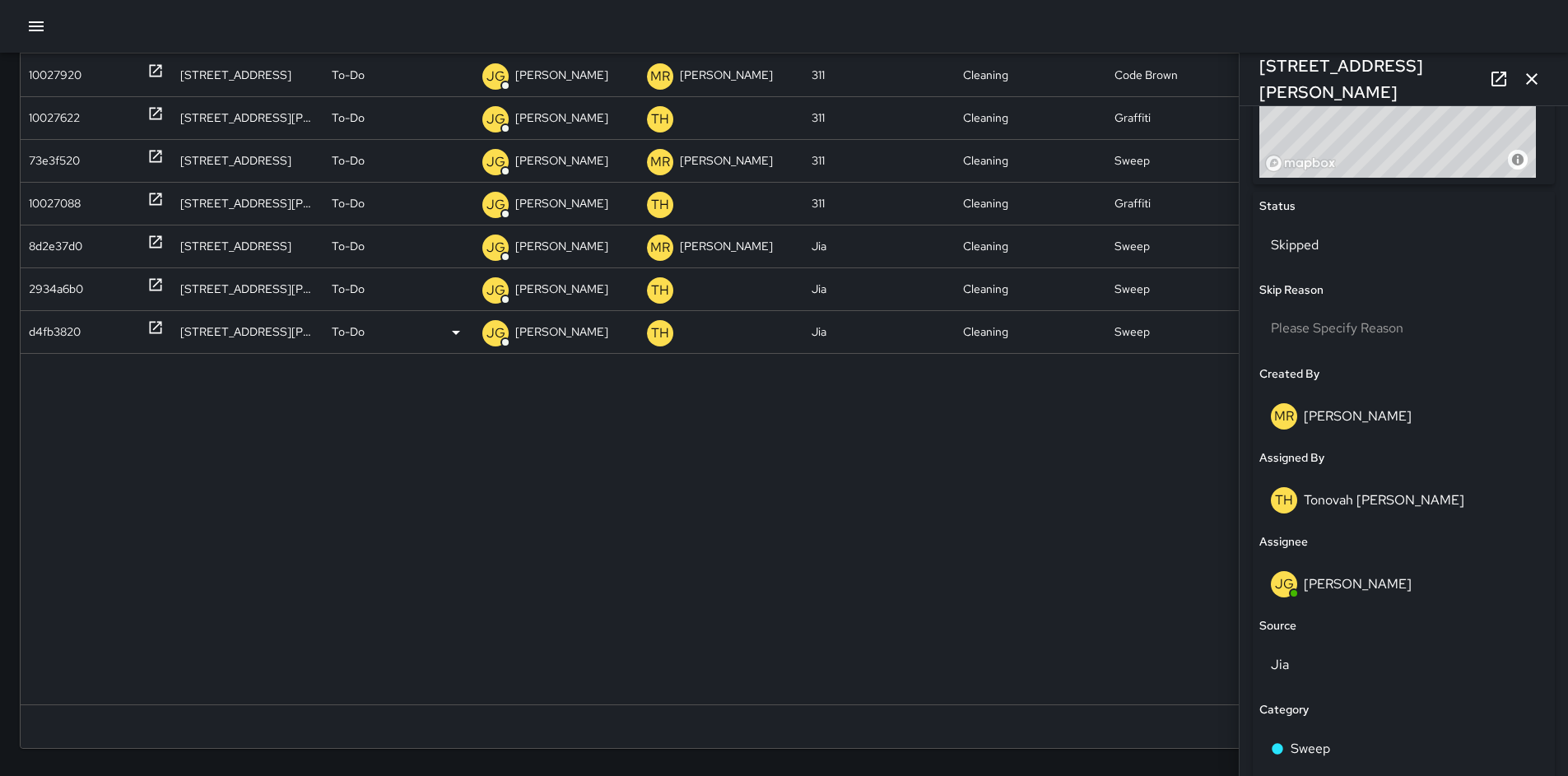
click at [45, 328] on div "d4fb3820" at bounding box center [55, 332] width 52 height 42
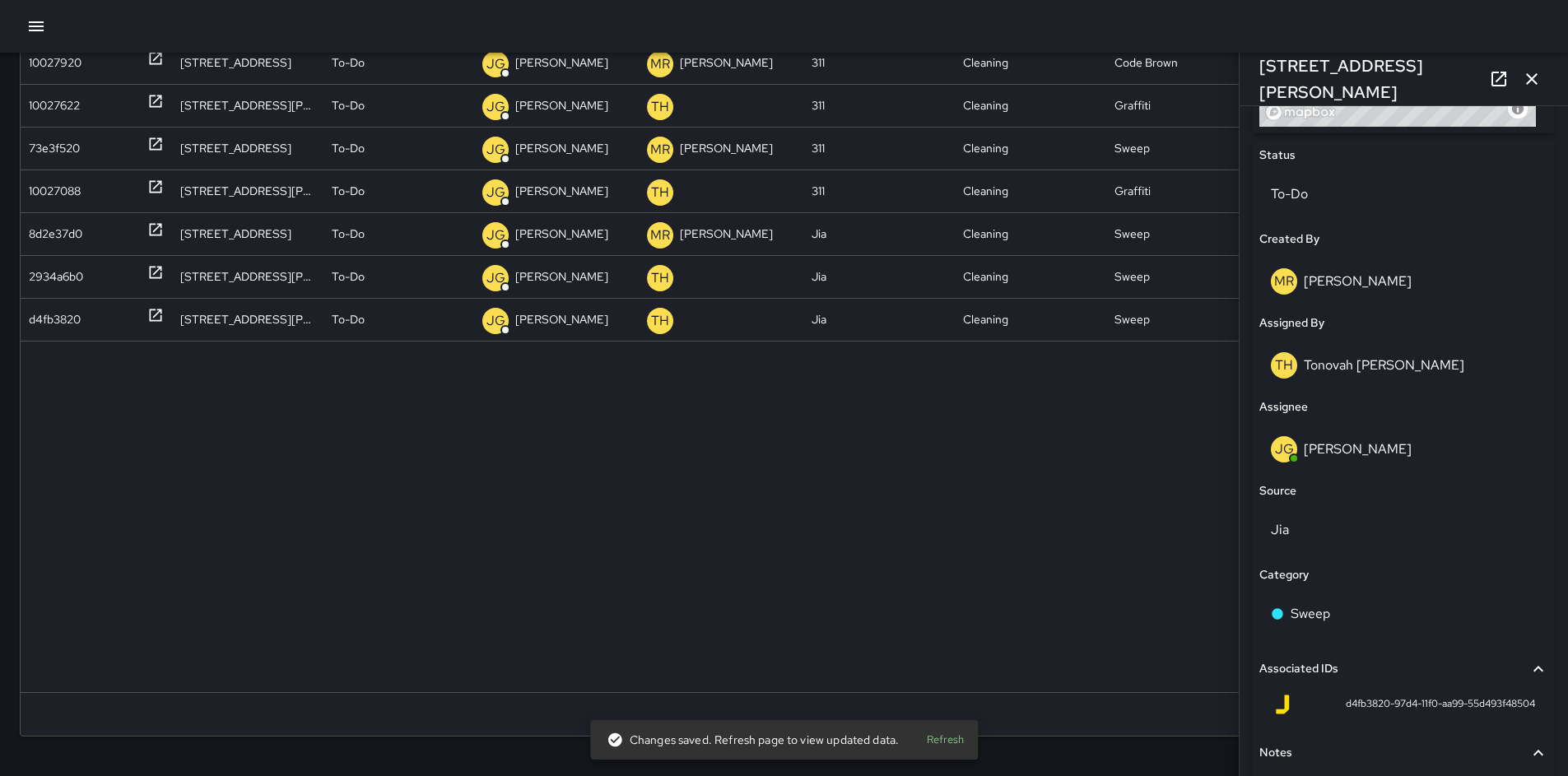
scroll to position [549, 0]
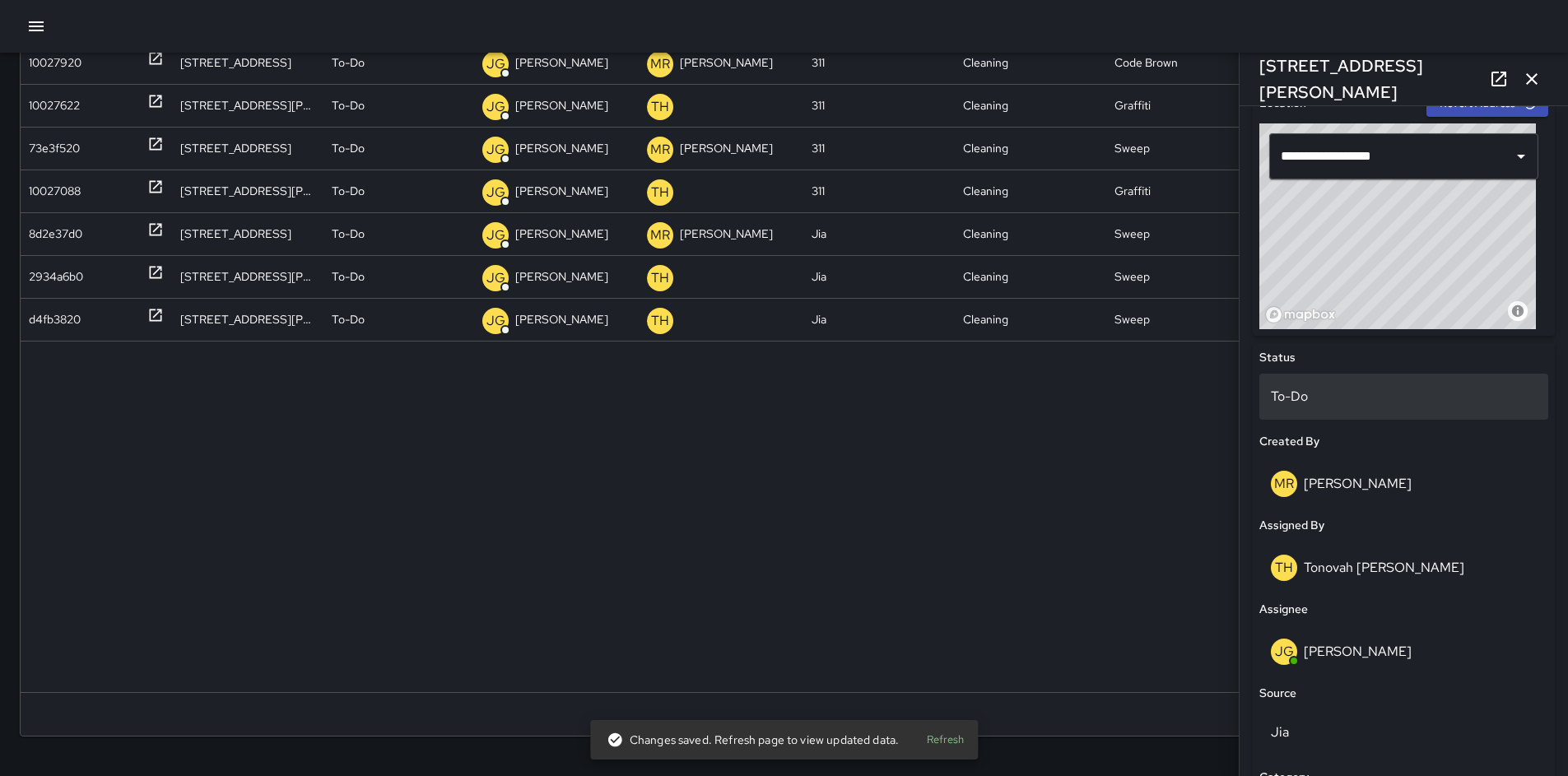
click at [1317, 405] on p "To-Do" at bounding box center [1404, 397] width 266 height 20
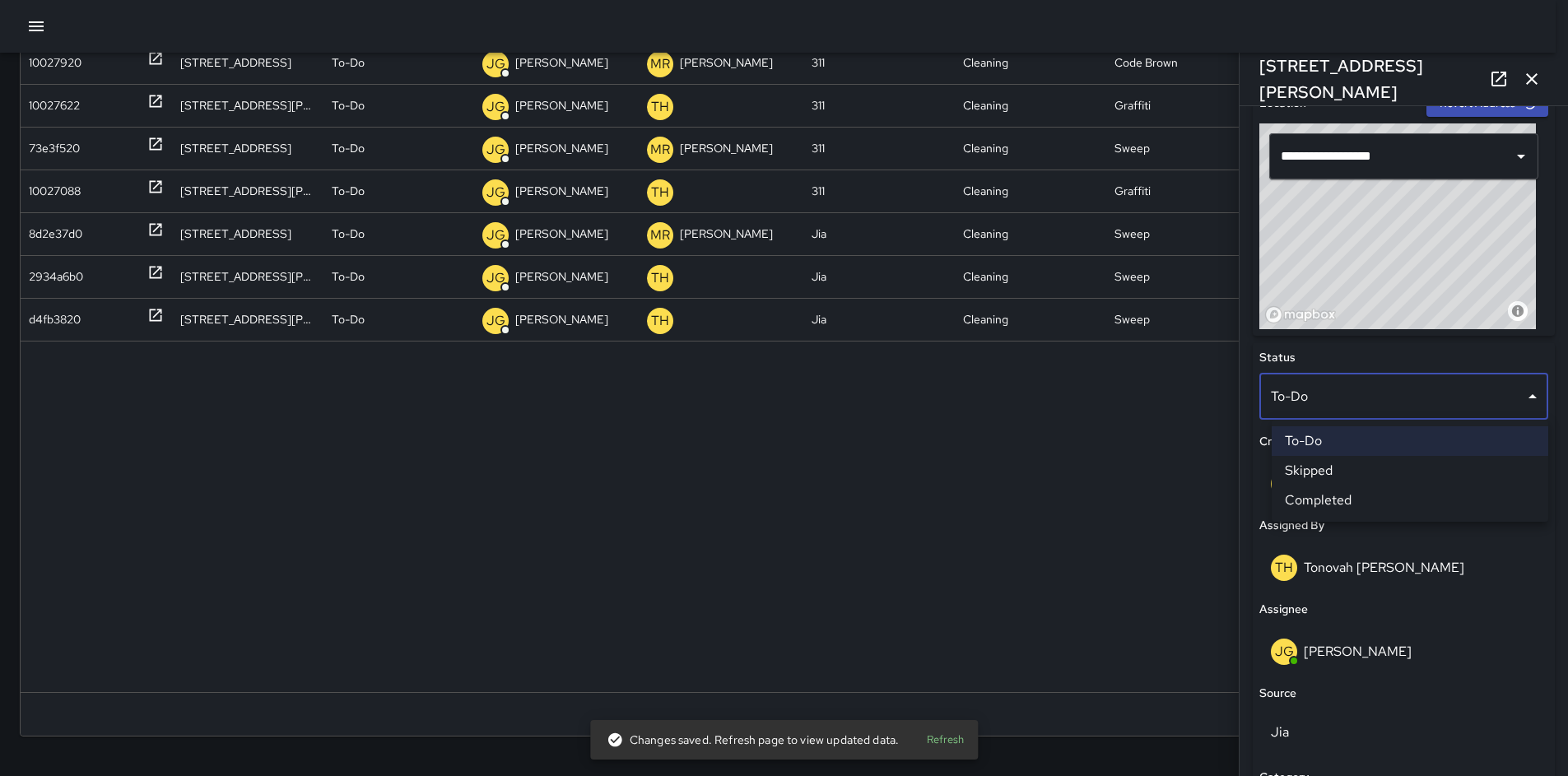
scroll to position [198, 0]
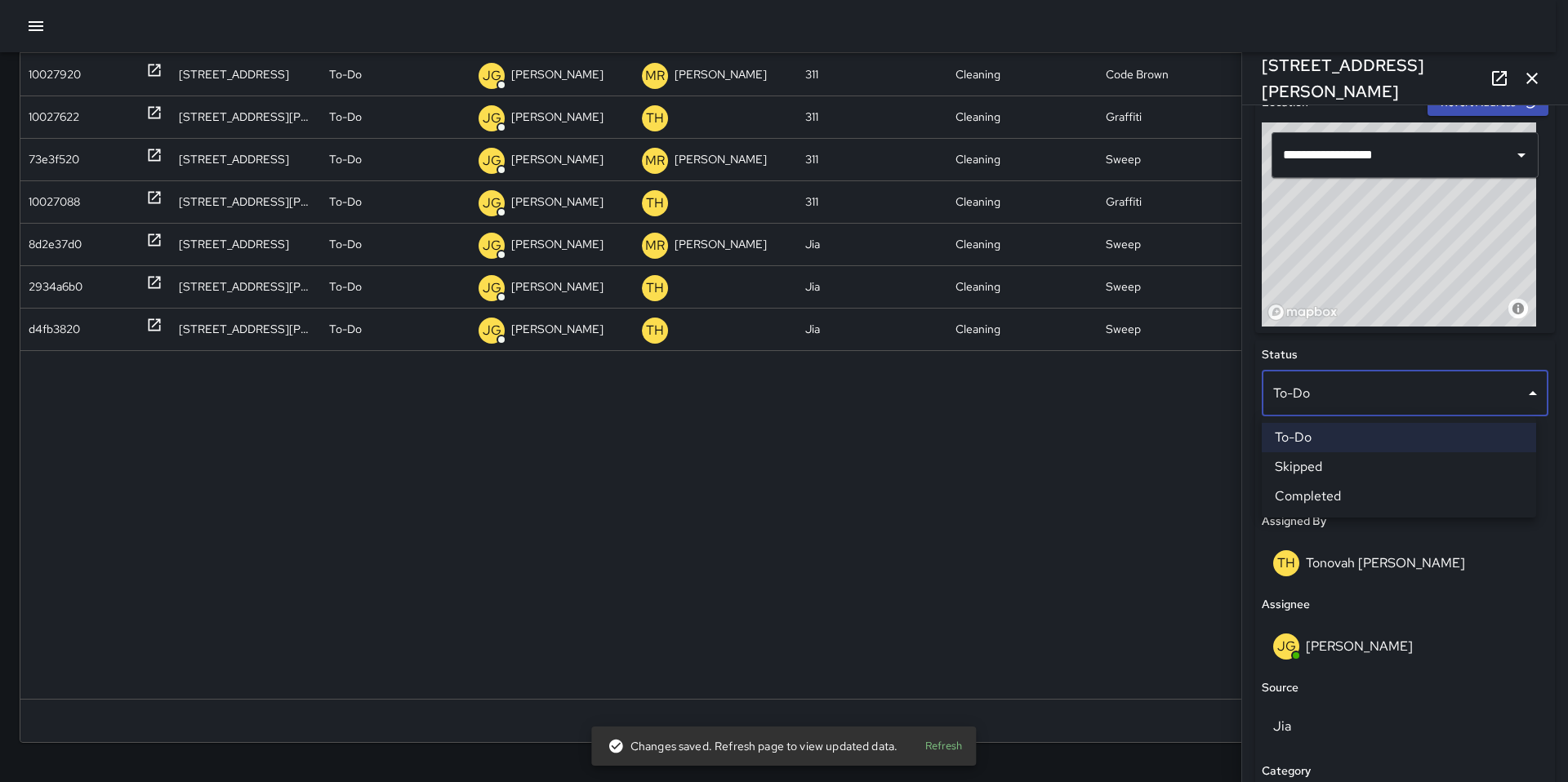
click at [1325, 465] on li "Skipped" at bounding box center [1399, 467] width 274 height 29
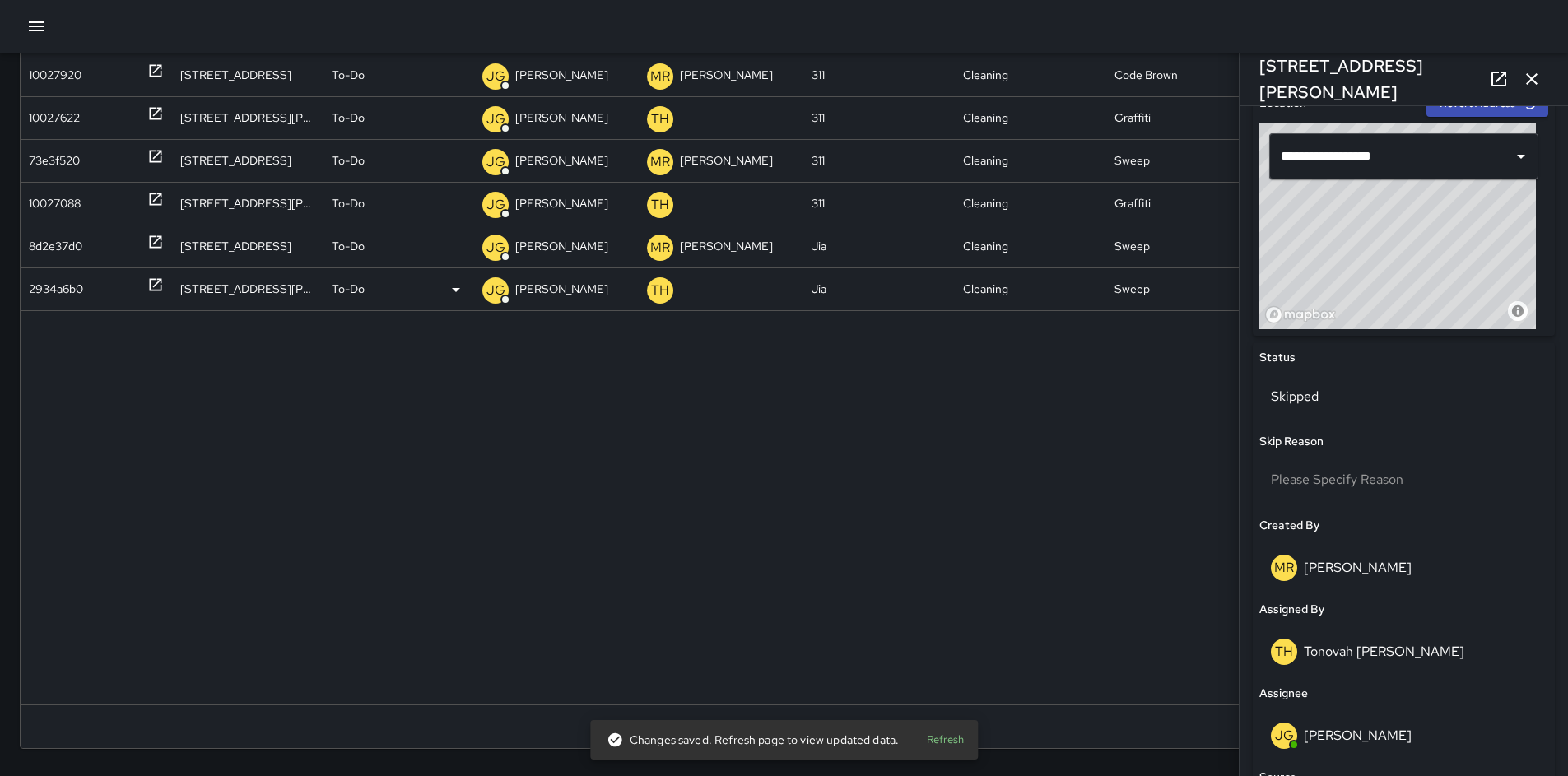
click at [54, 293] on div "2934a6b0" at bounding box center [56, 289] width 55 height 42
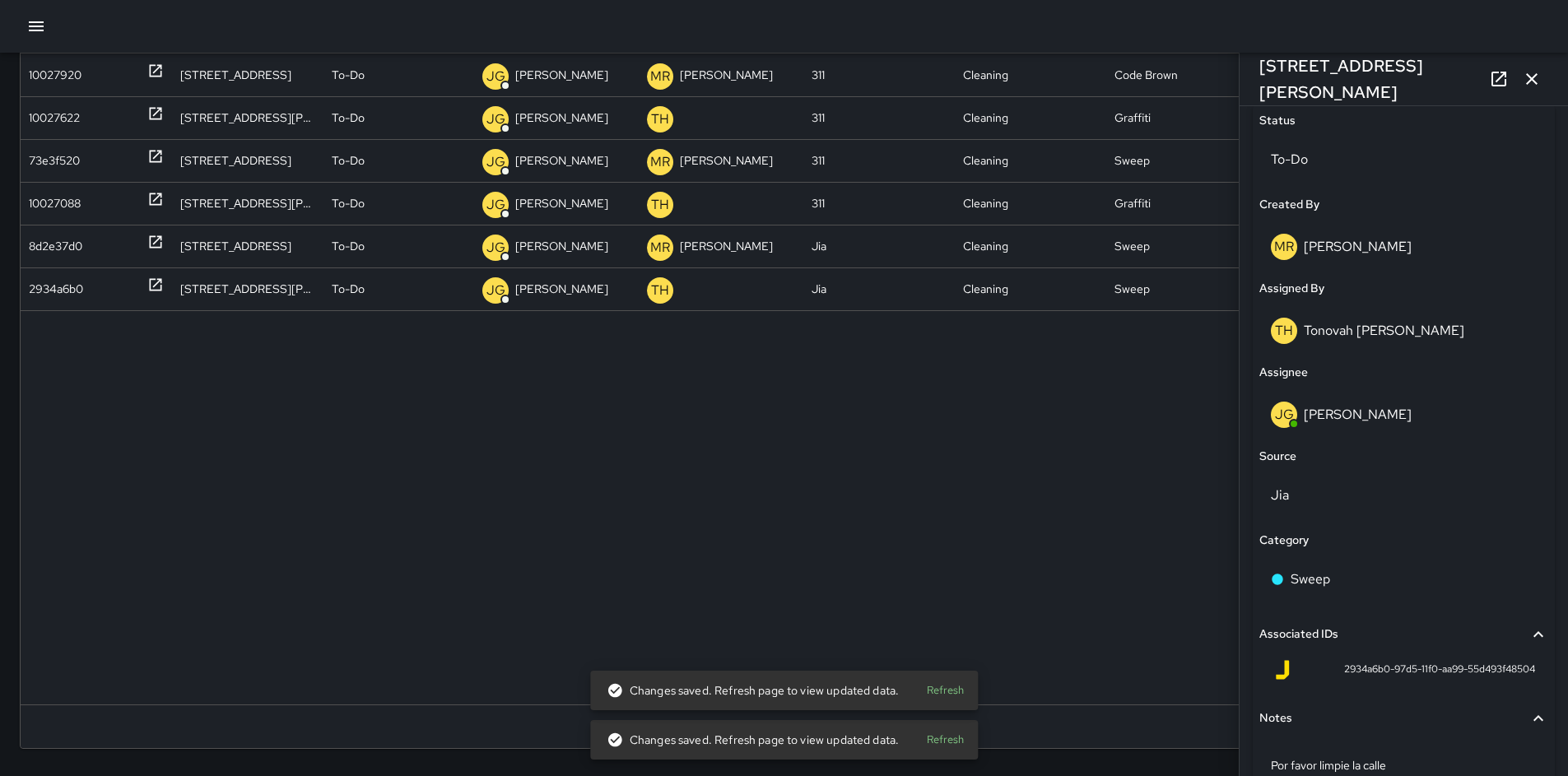
scroll to position [695, 0]
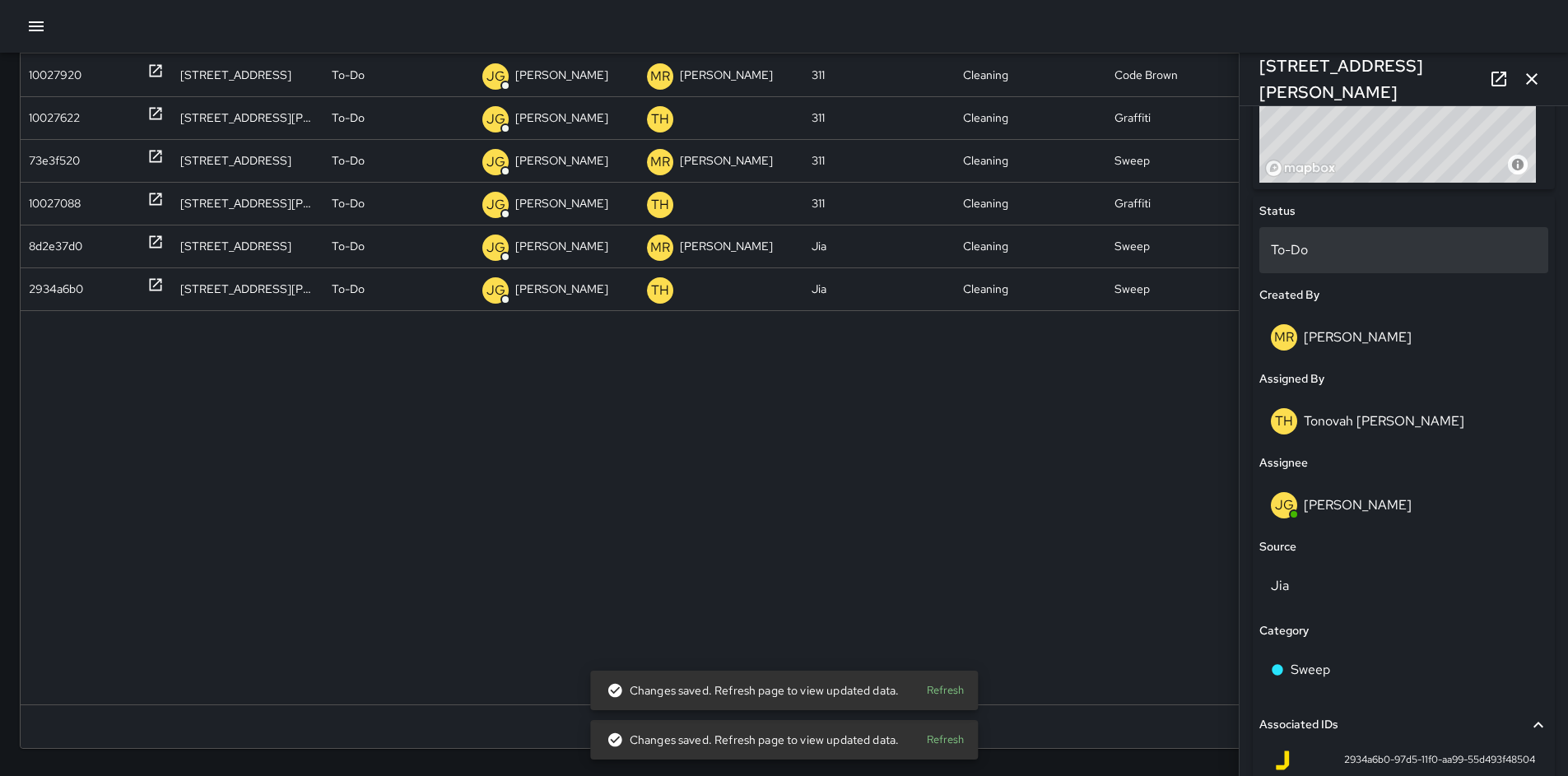
click at [1287, 251] on p "To-Do" at bounding box center [1404, 251] width 266 height 20
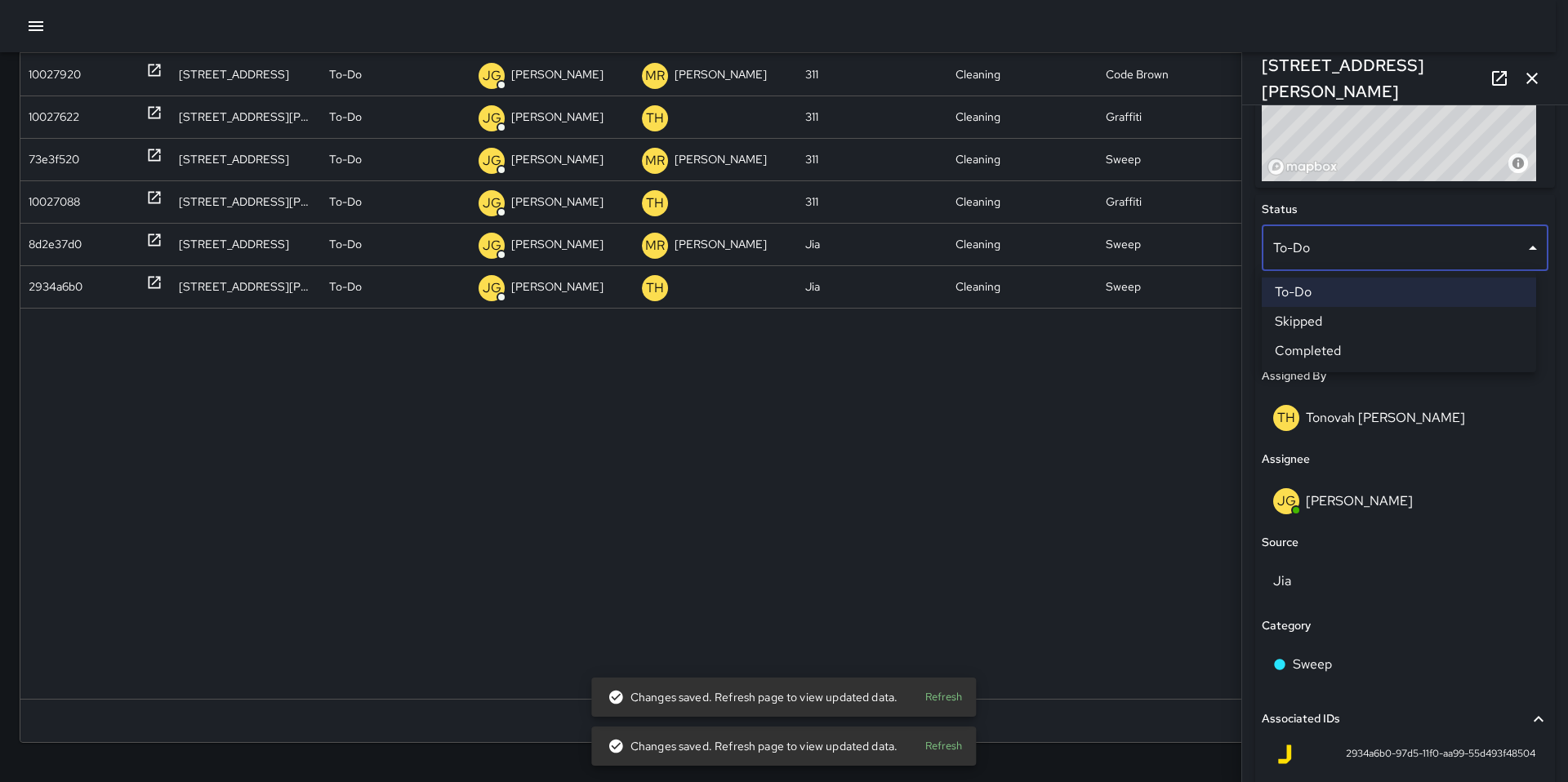
click at [1298, 320] on li "Skipped" at bounding box center [1399, 322] width 274 height 29
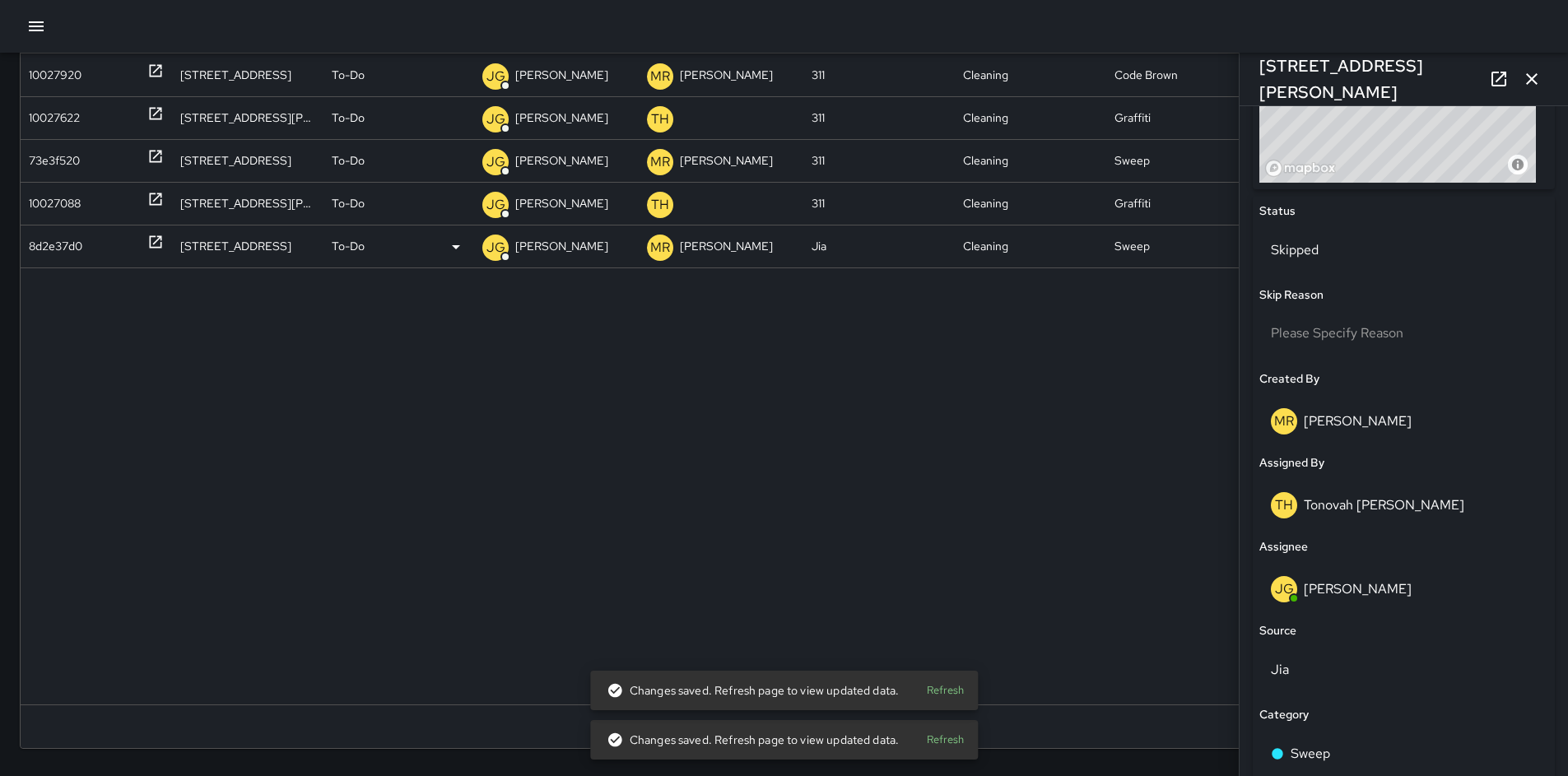
click at [63, 250] on div "8d2e37d0" at bounding box center [56, 246] width 54 height 42
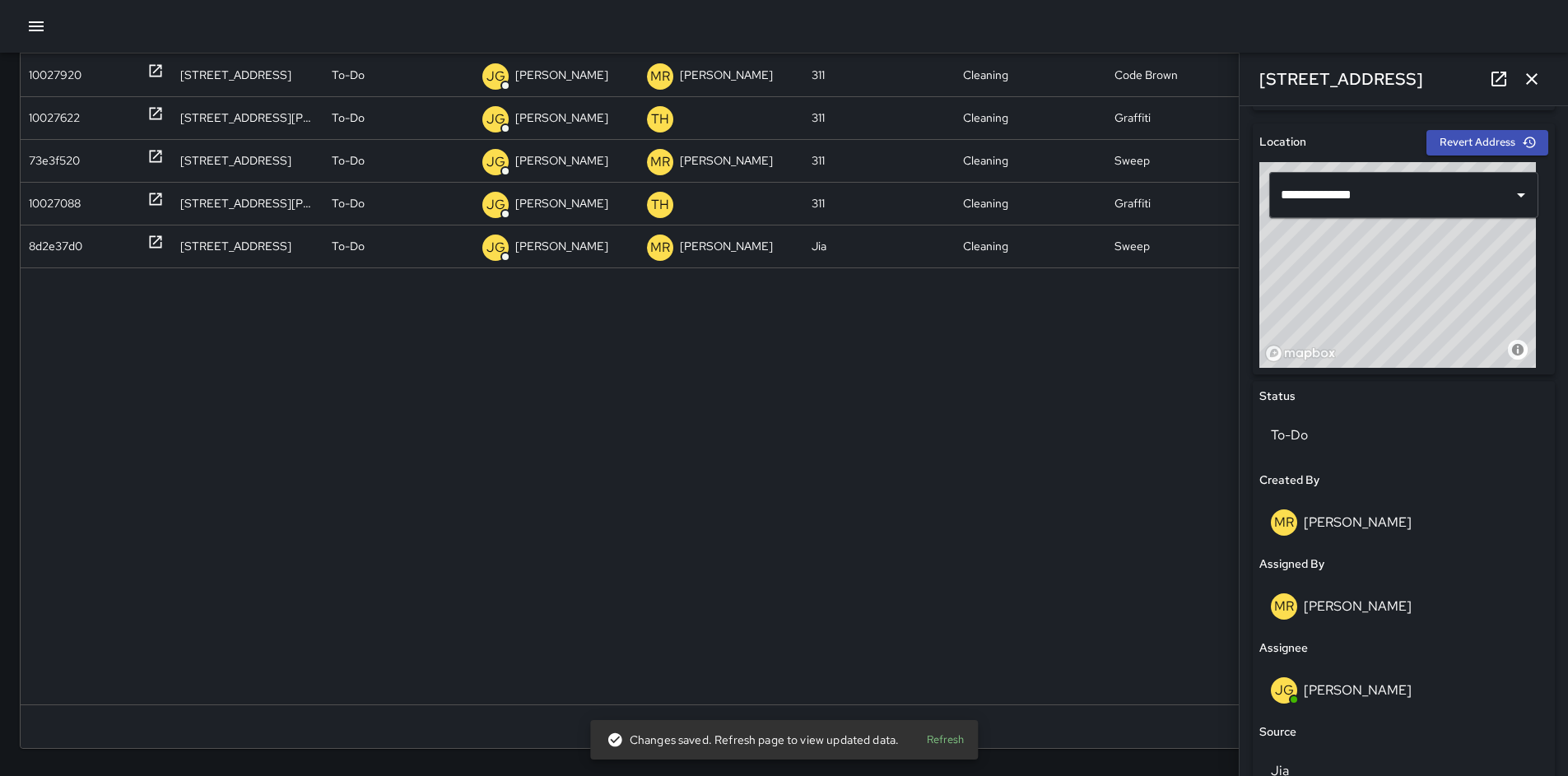
scroll to position [315, 0]
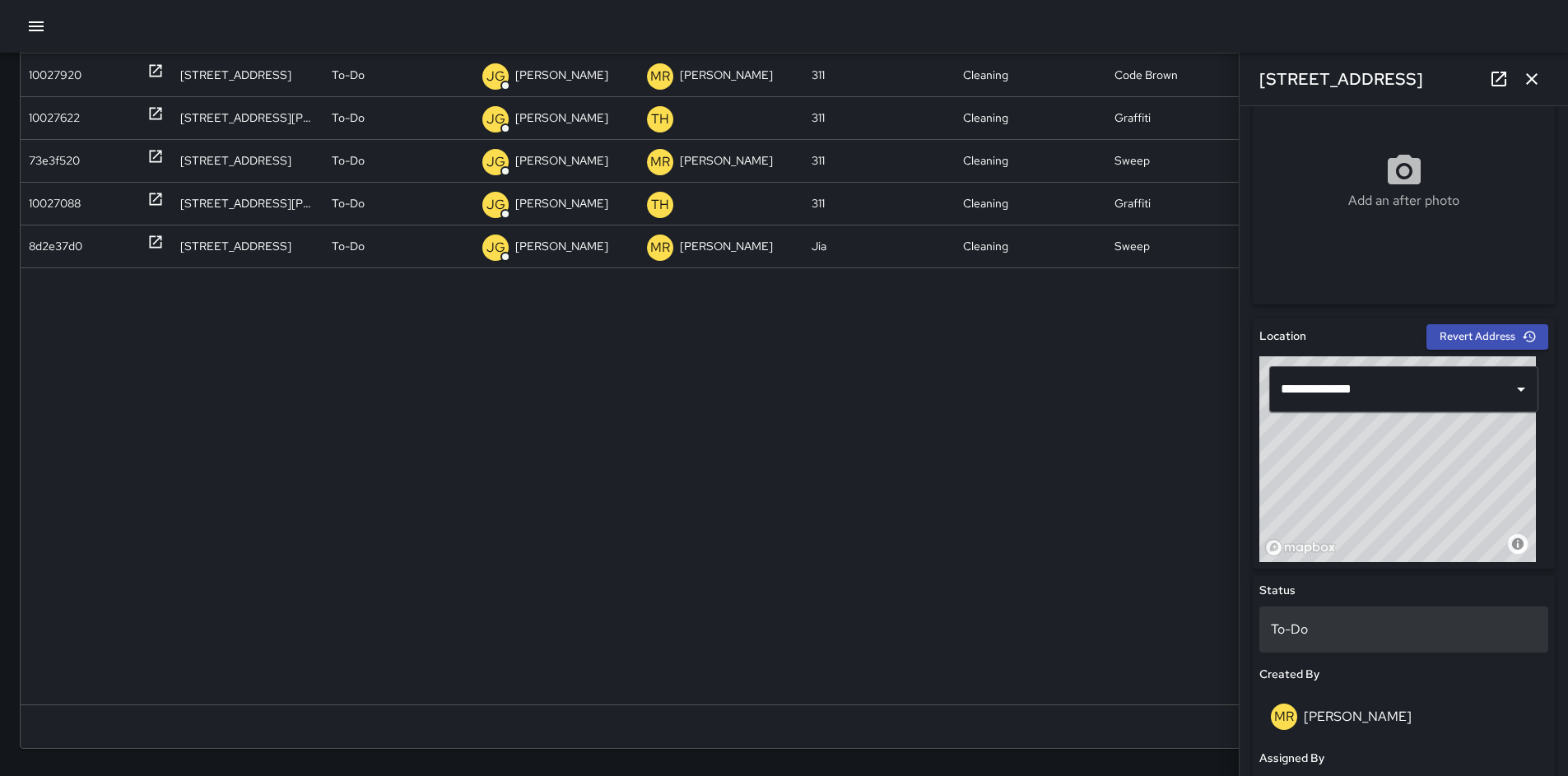
click at [1305, 623] on p "To-Do" at bounding box center [1404, 630] width 266 height 20
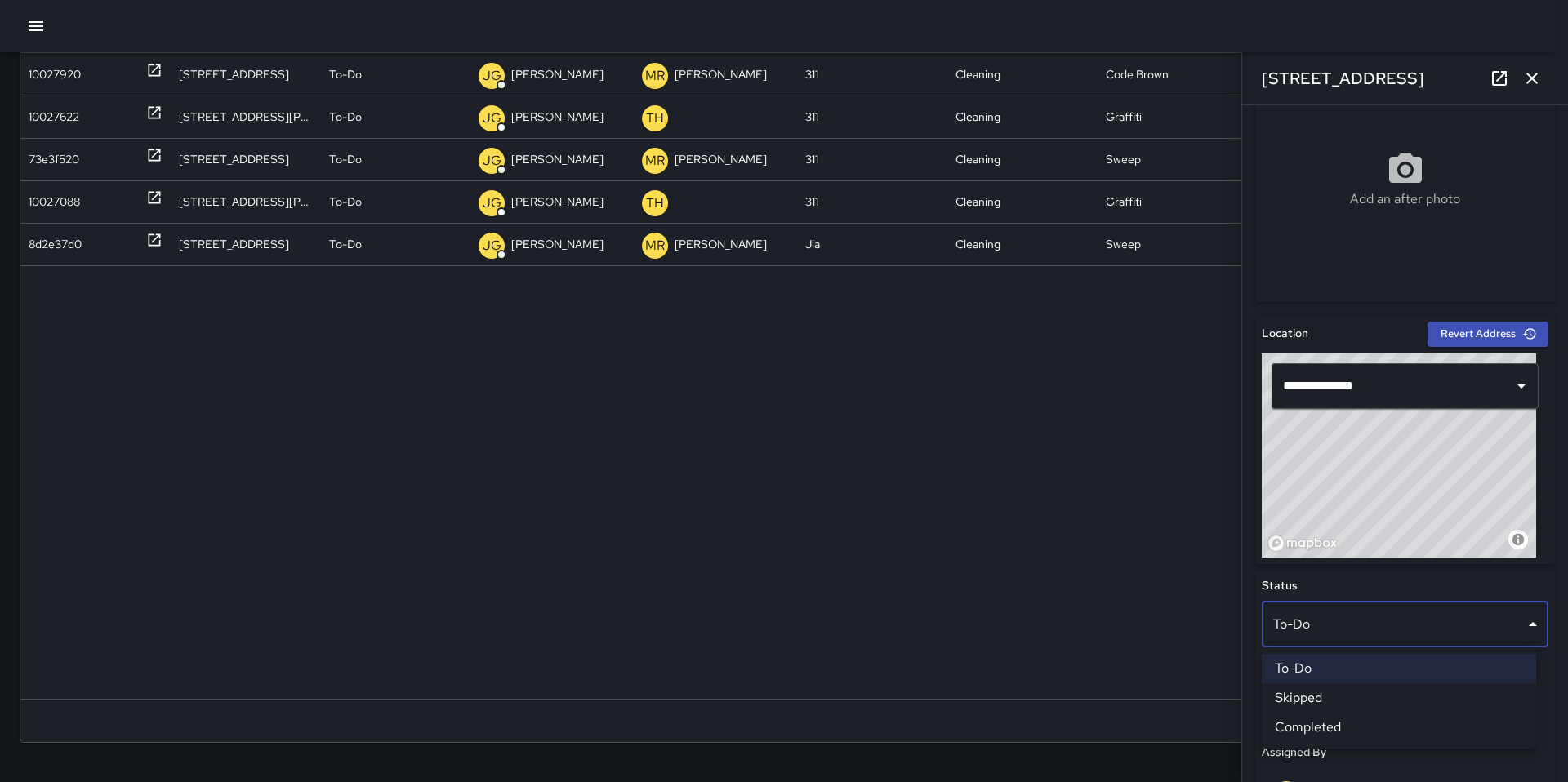
click at [1334, 691] on li "Skipped" at bounding box center [1399, 697] width 274 height 29
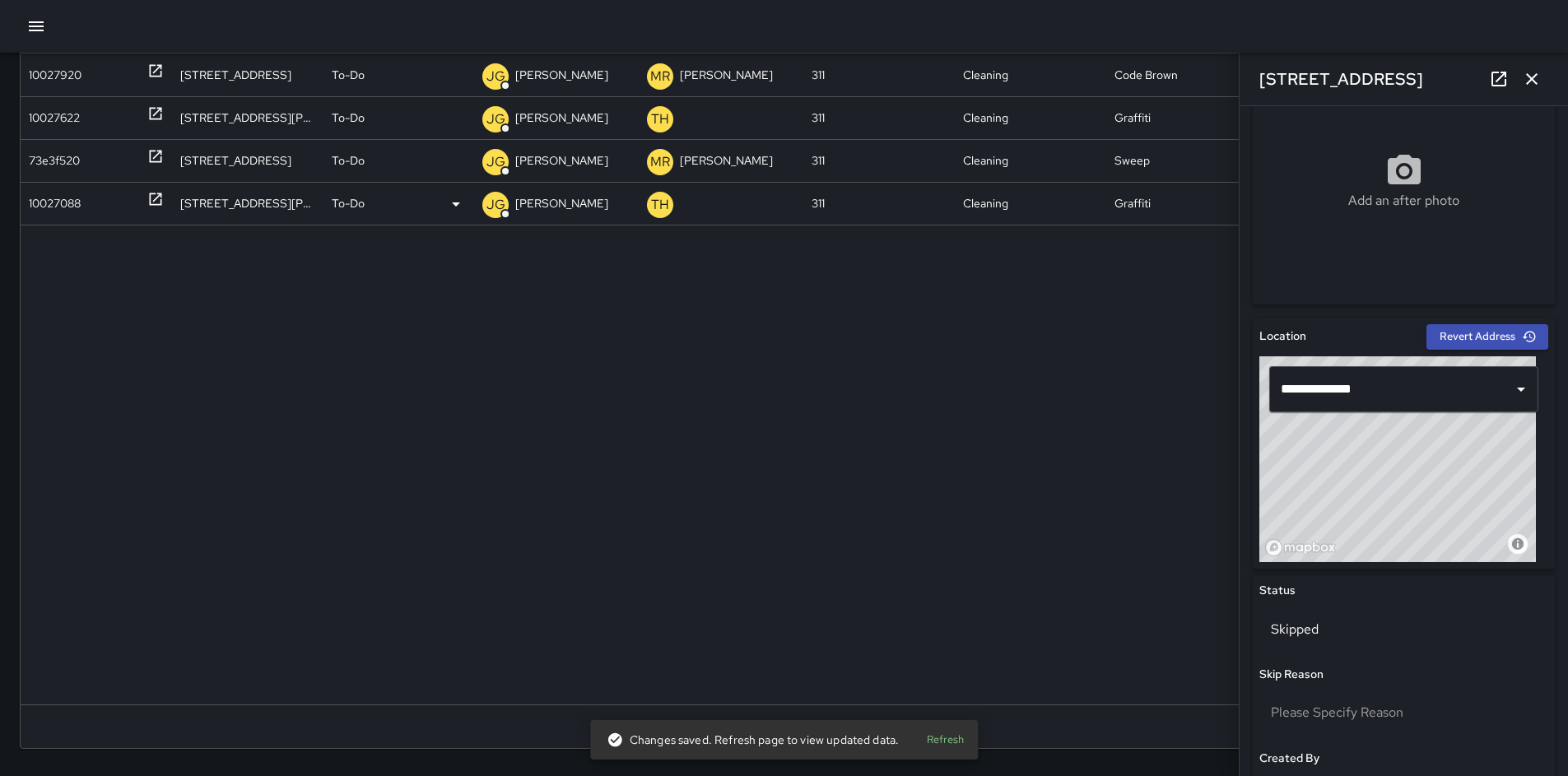
click at [64, 204] on div "10027088" at bounding box center [55, 204] width 52 height 42
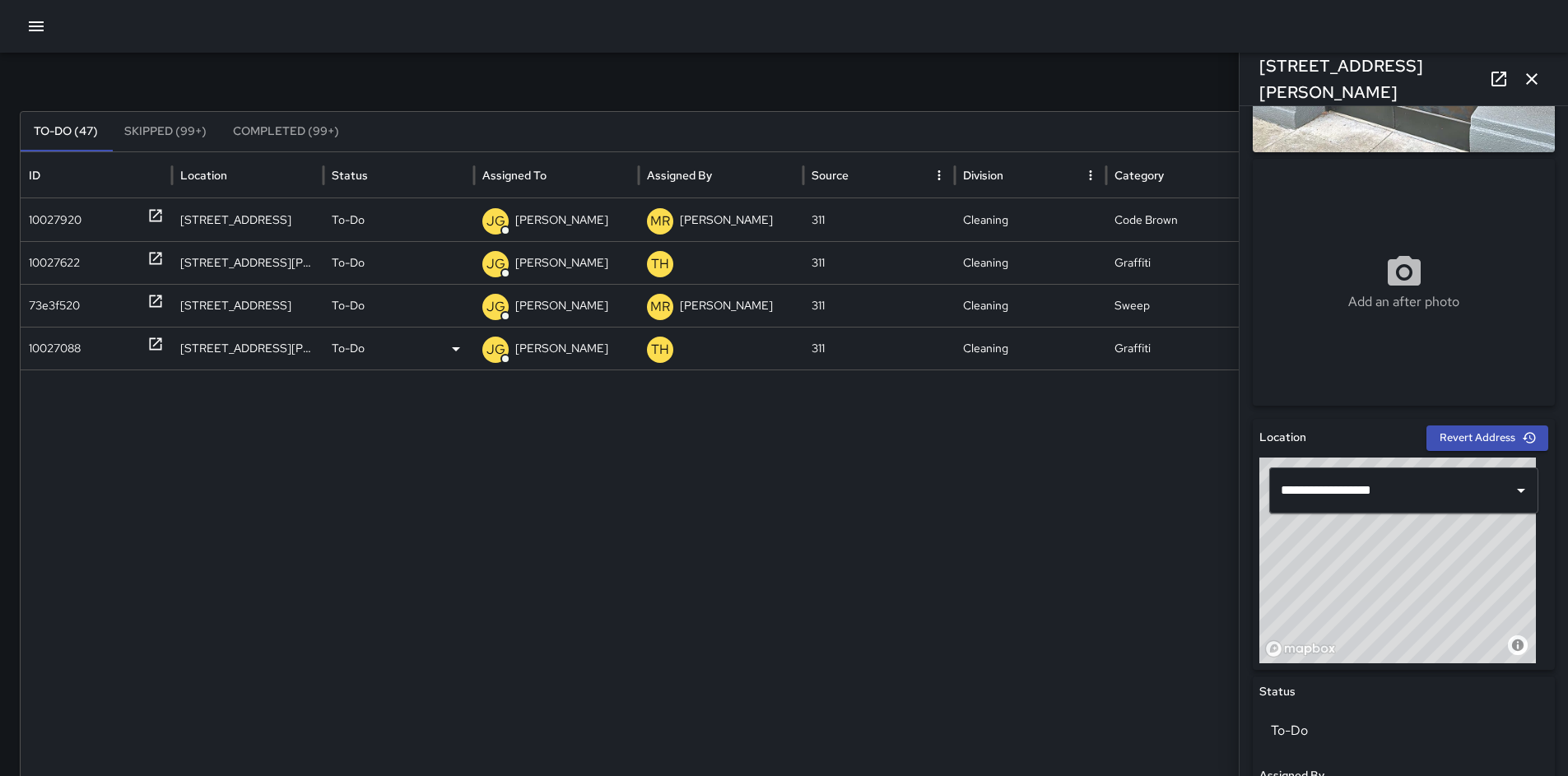
scroll to position [53, 0]
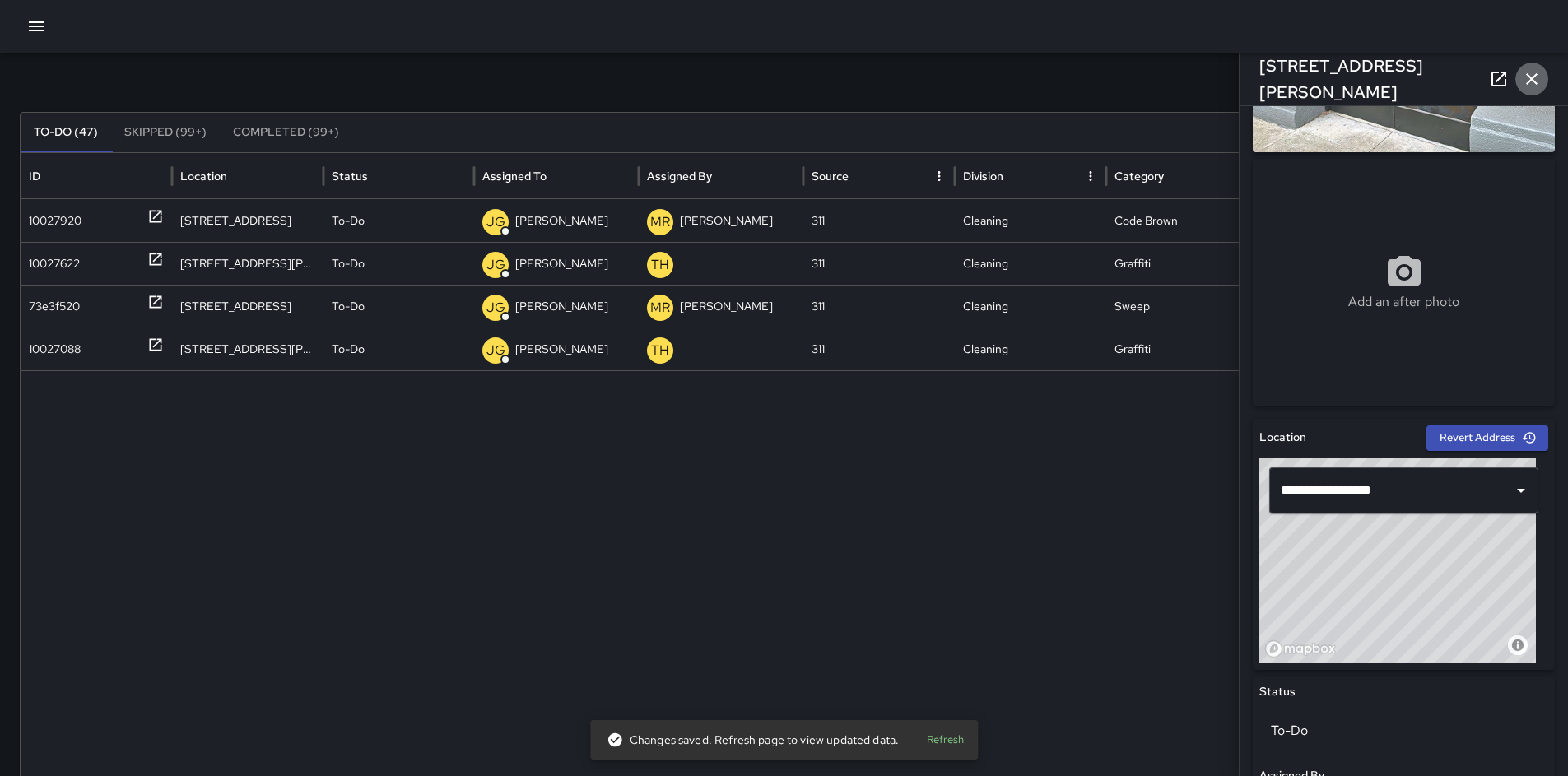
click at [1530, 80] on icon "button" at bounding box center [1532, 79] width 12 height 12
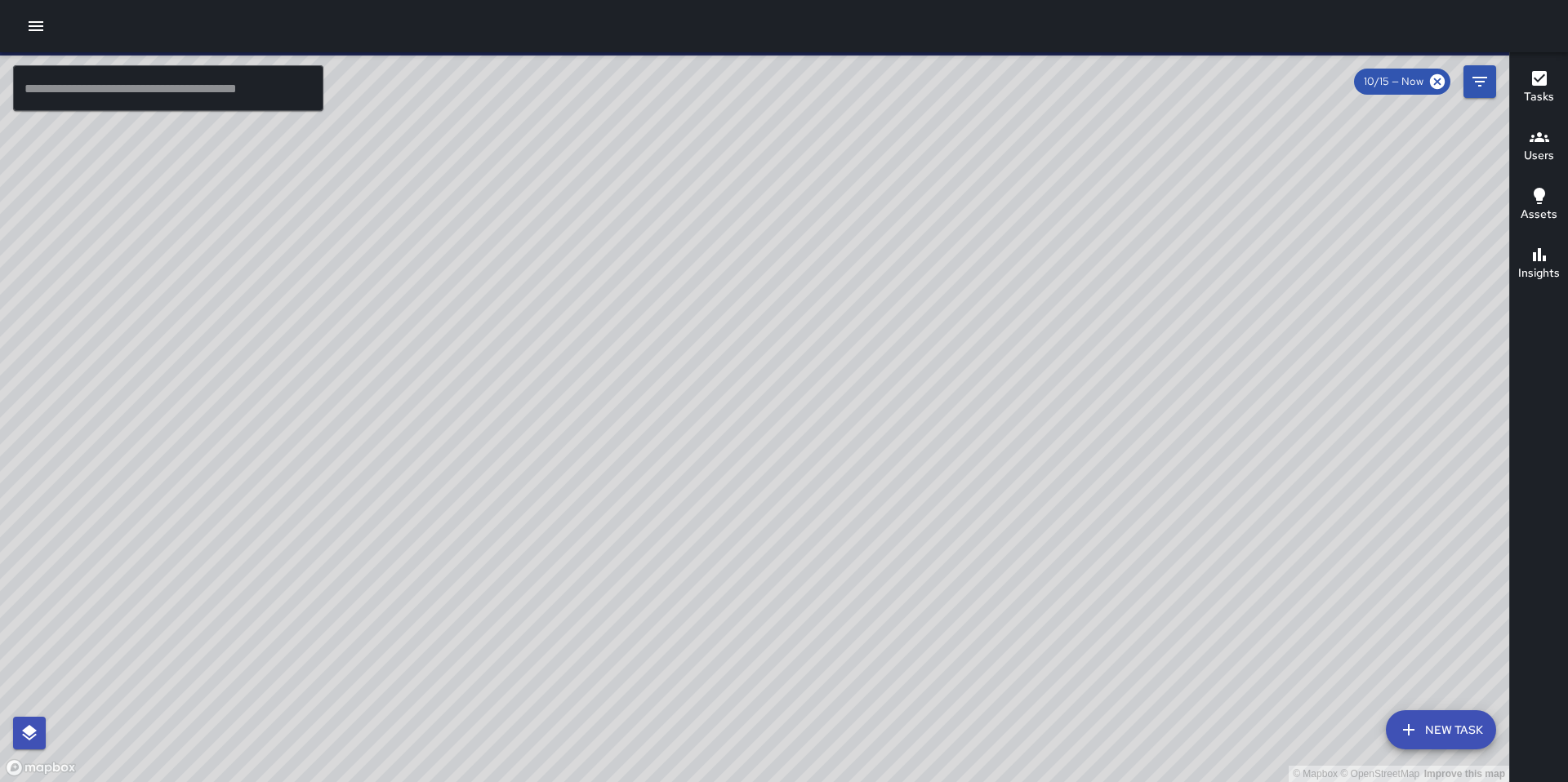
click at [37, 28] on icon "button" at bounding box center [36, 26] width 20 height 20
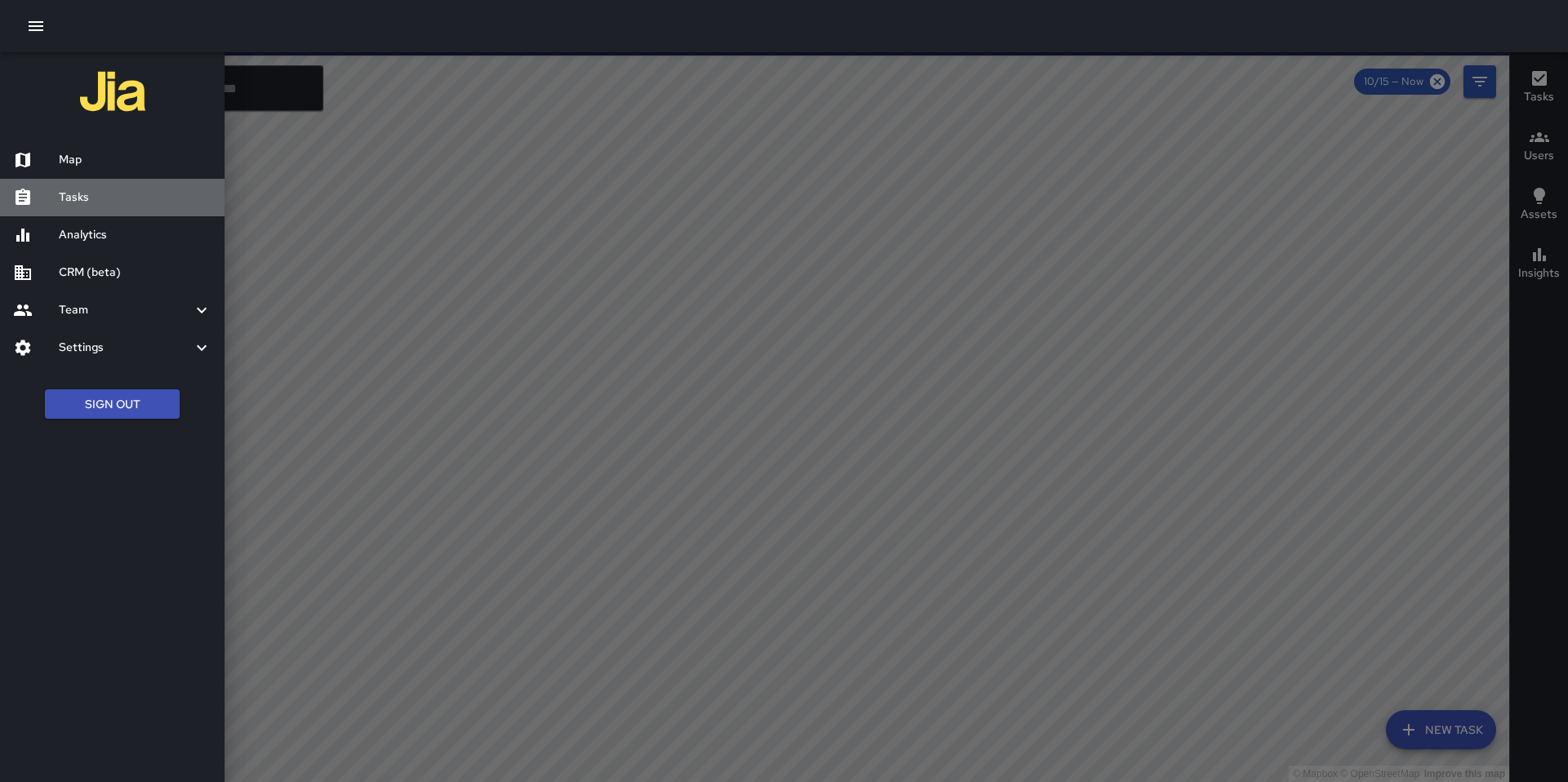
click at [83, 200] on h6 "Tasks" at bounding box center [135, 198] width 152 height 18
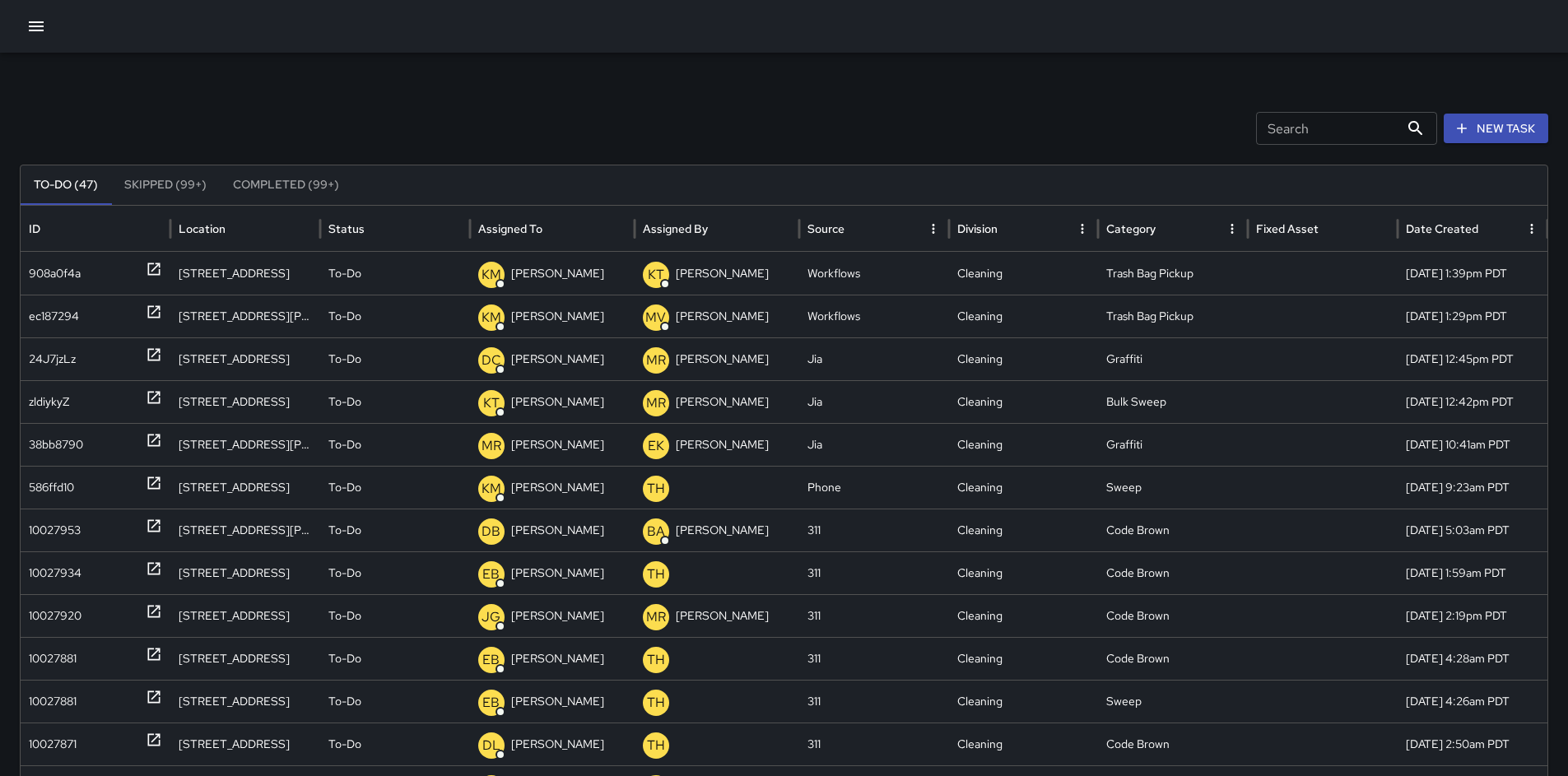
click at [1301, 124] on input "Search" at bounding box center [1328, 128] width 144 height 33
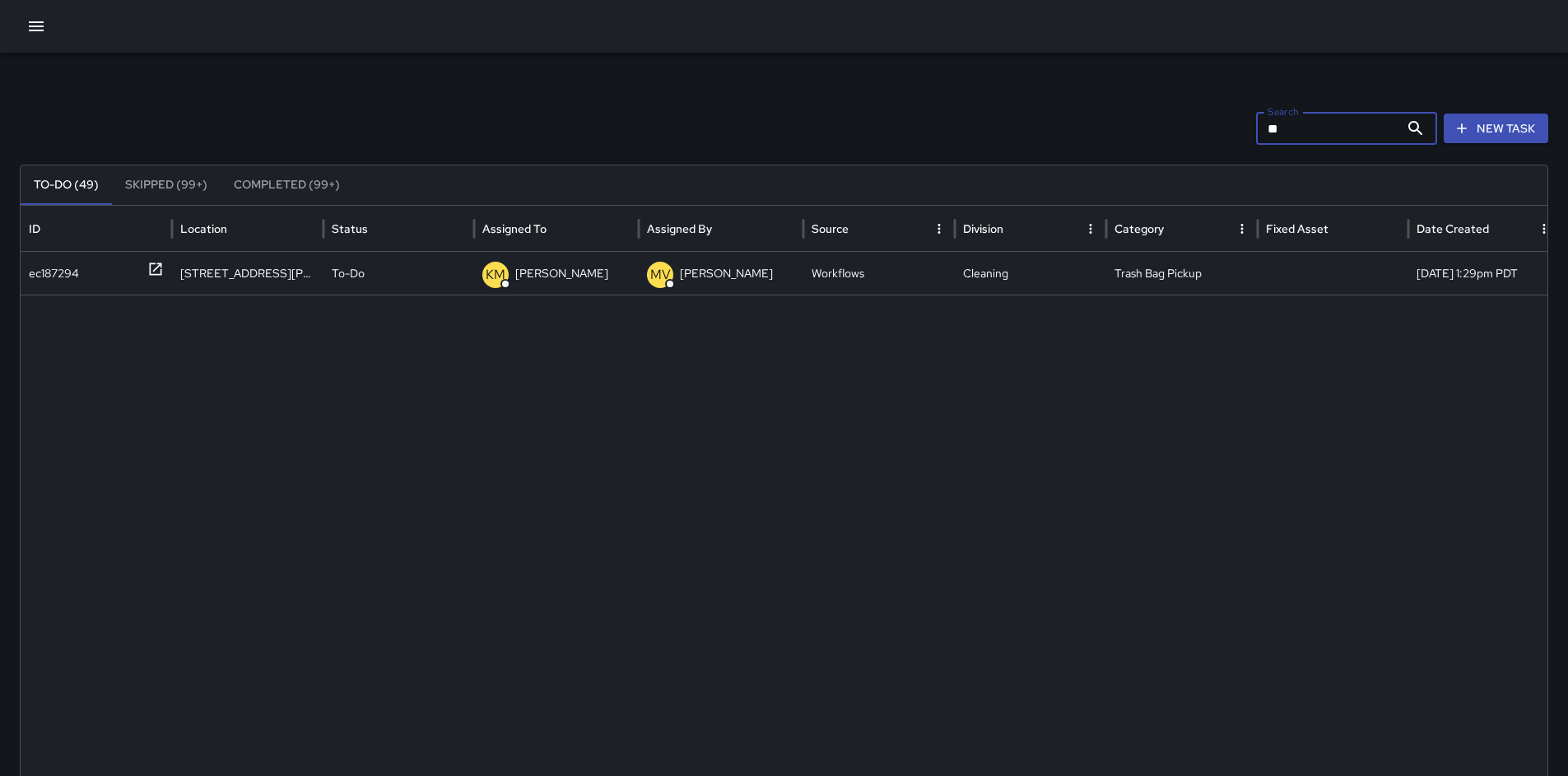
type input "*"
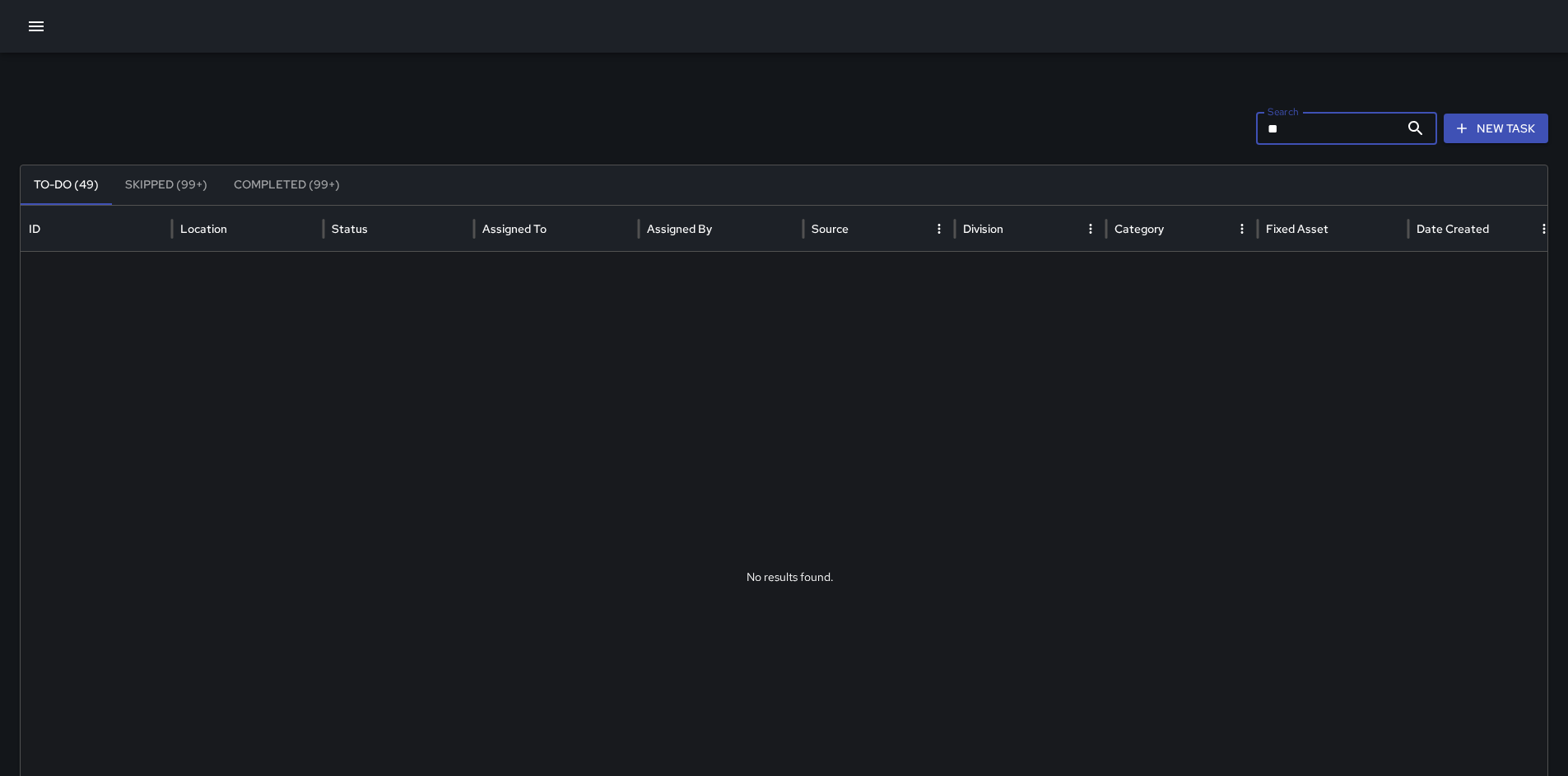
type input "*"
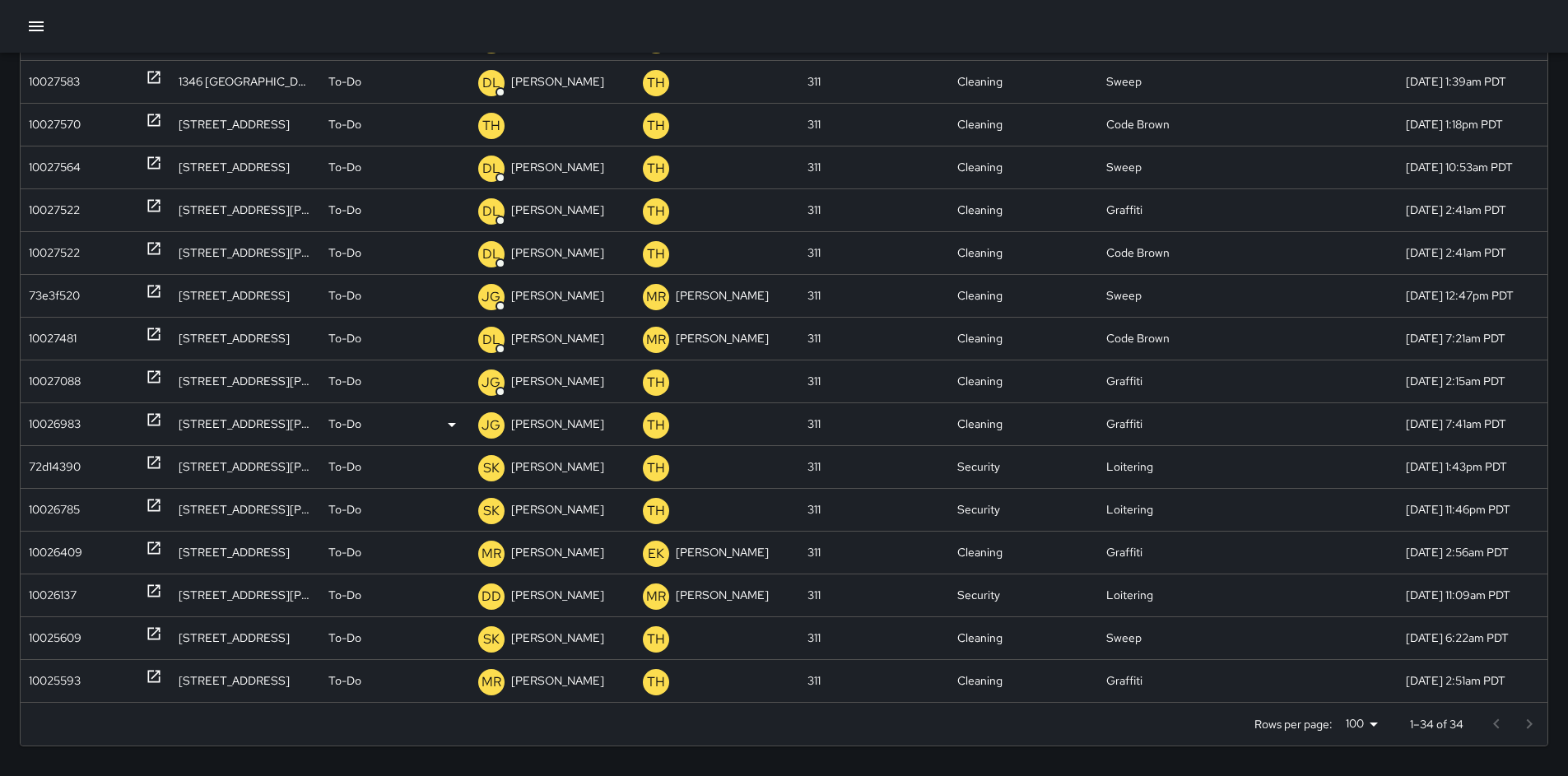
scroll to position [211, 0]
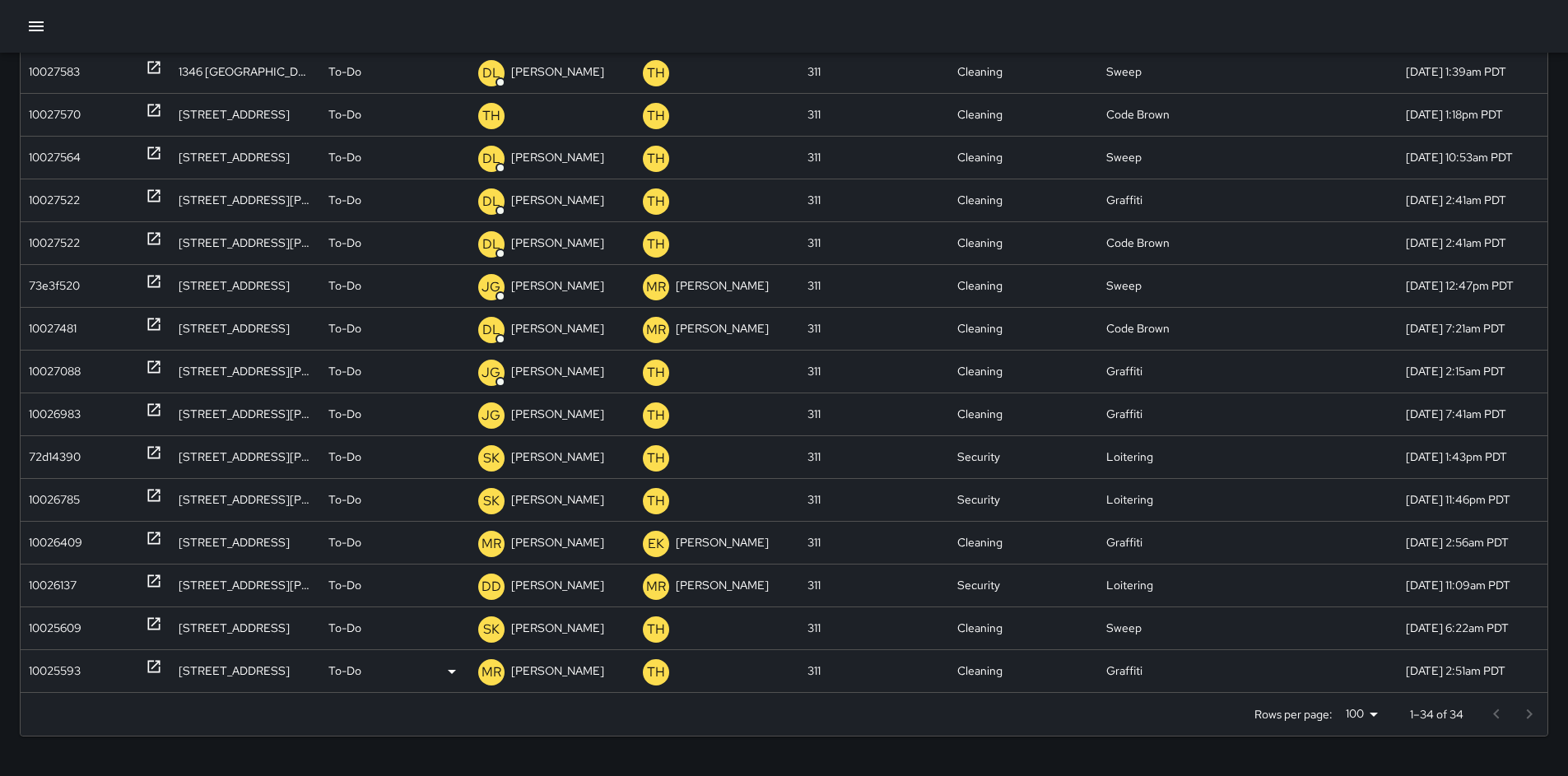
type input "***"
click at [48, 674] on div "10025593" at bounding box center [55, 671] width 52 height 42
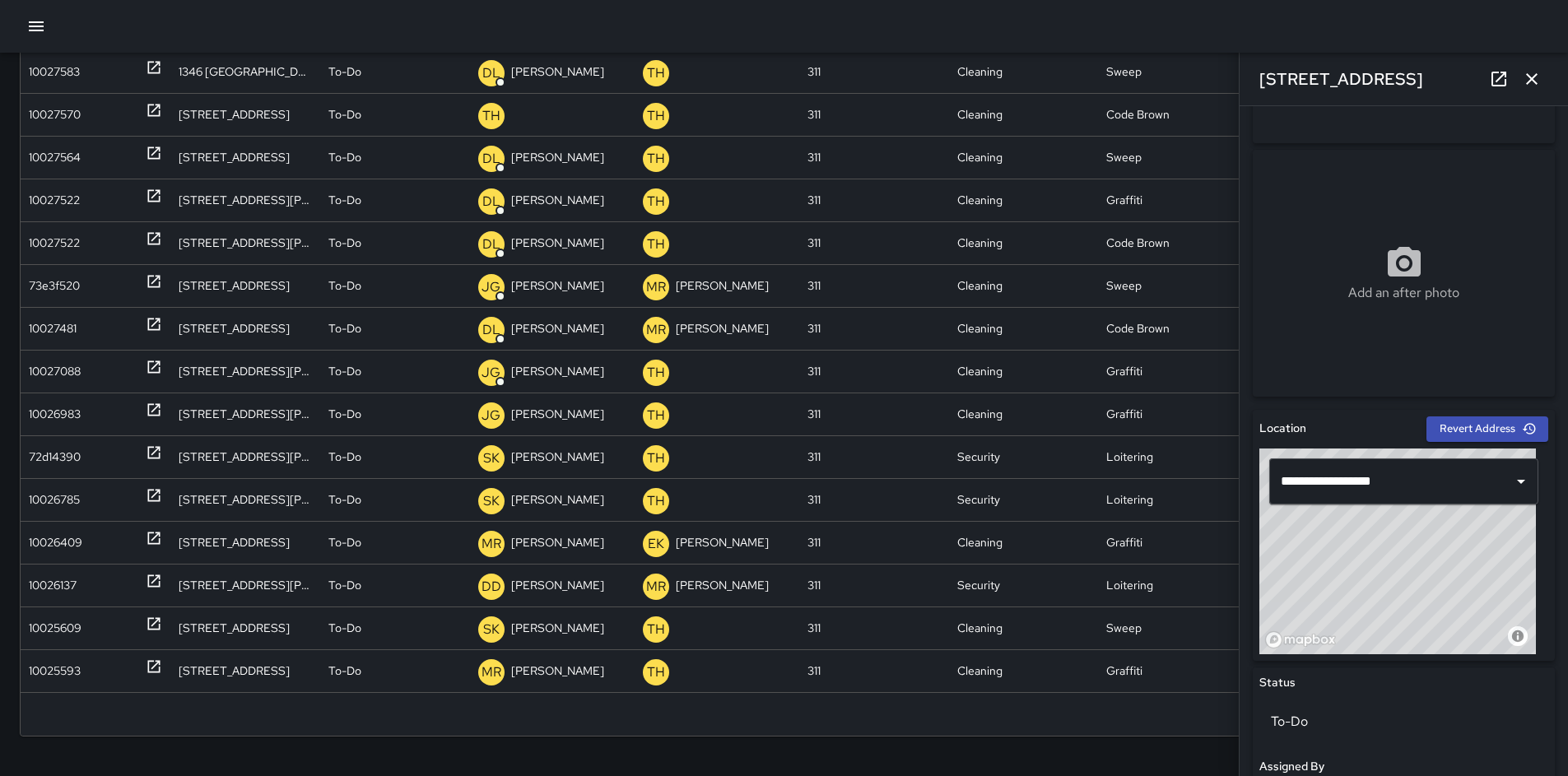
scroll to position [561, 0]
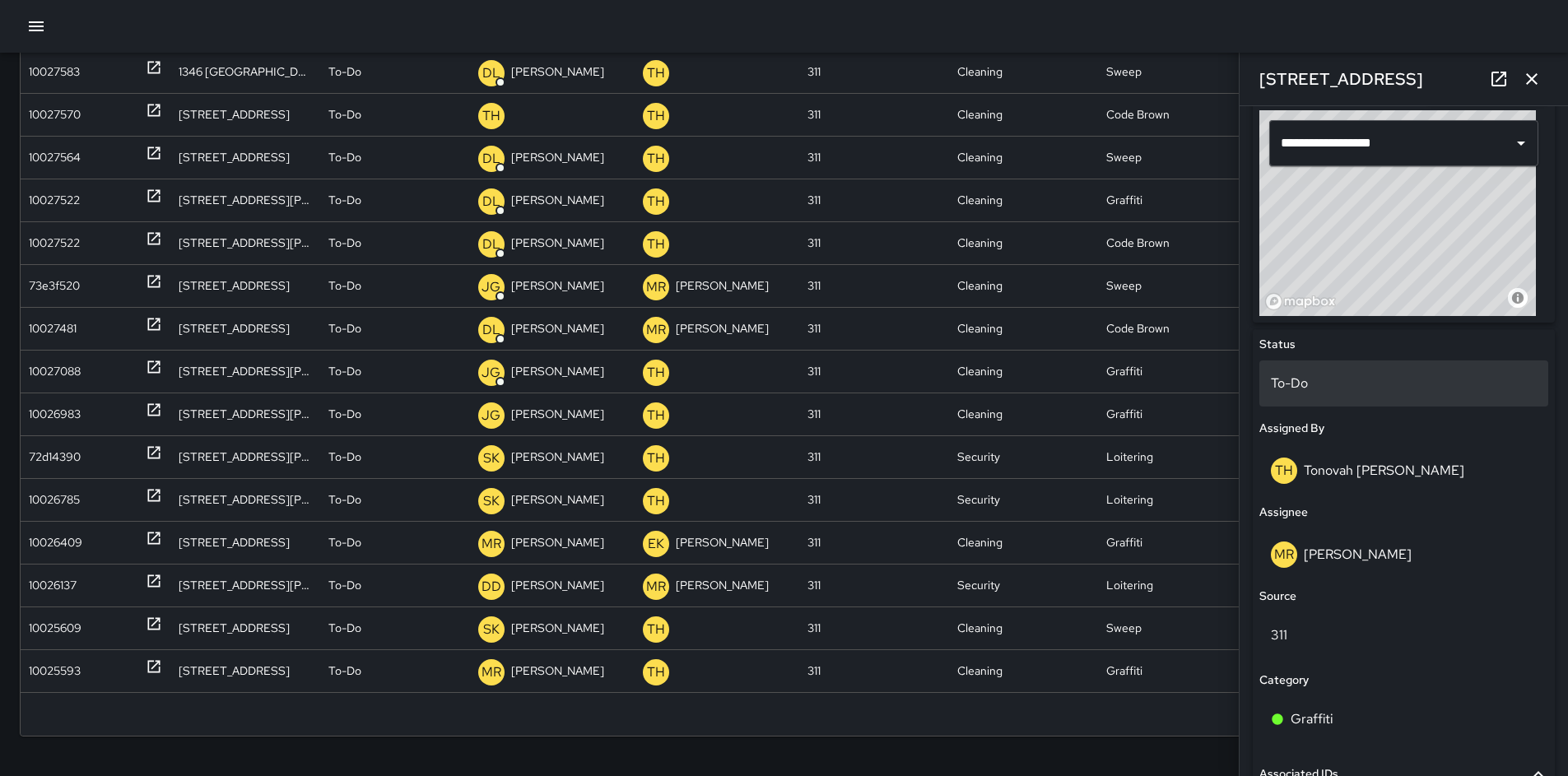
click at [1314, 383] on p "To-Do" at bounding box center [1404, 384] width 266 height 20
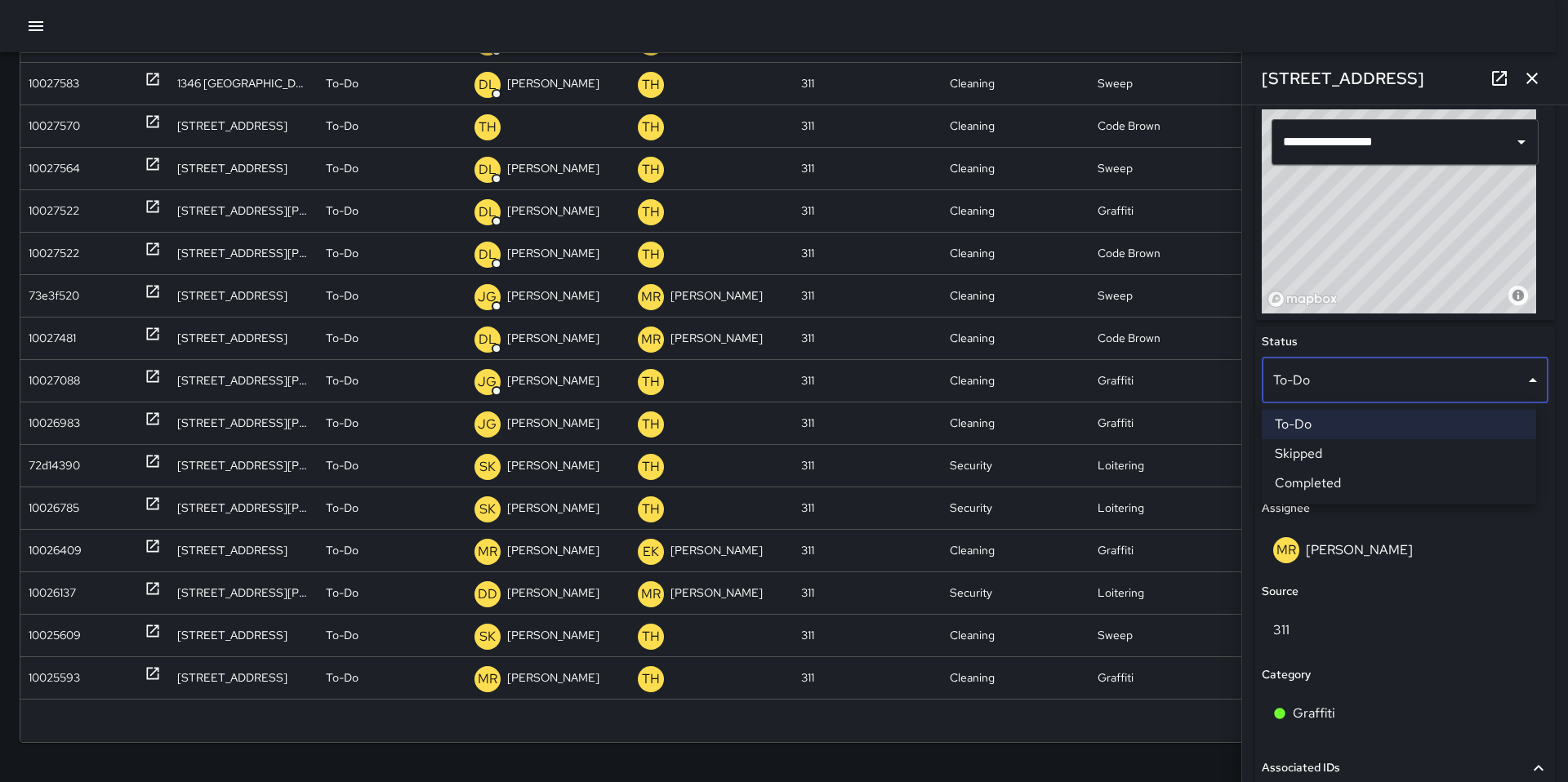
click at [1324, 446] on li "Skipped" at bounding box center [1399, 453] width 274 height 29
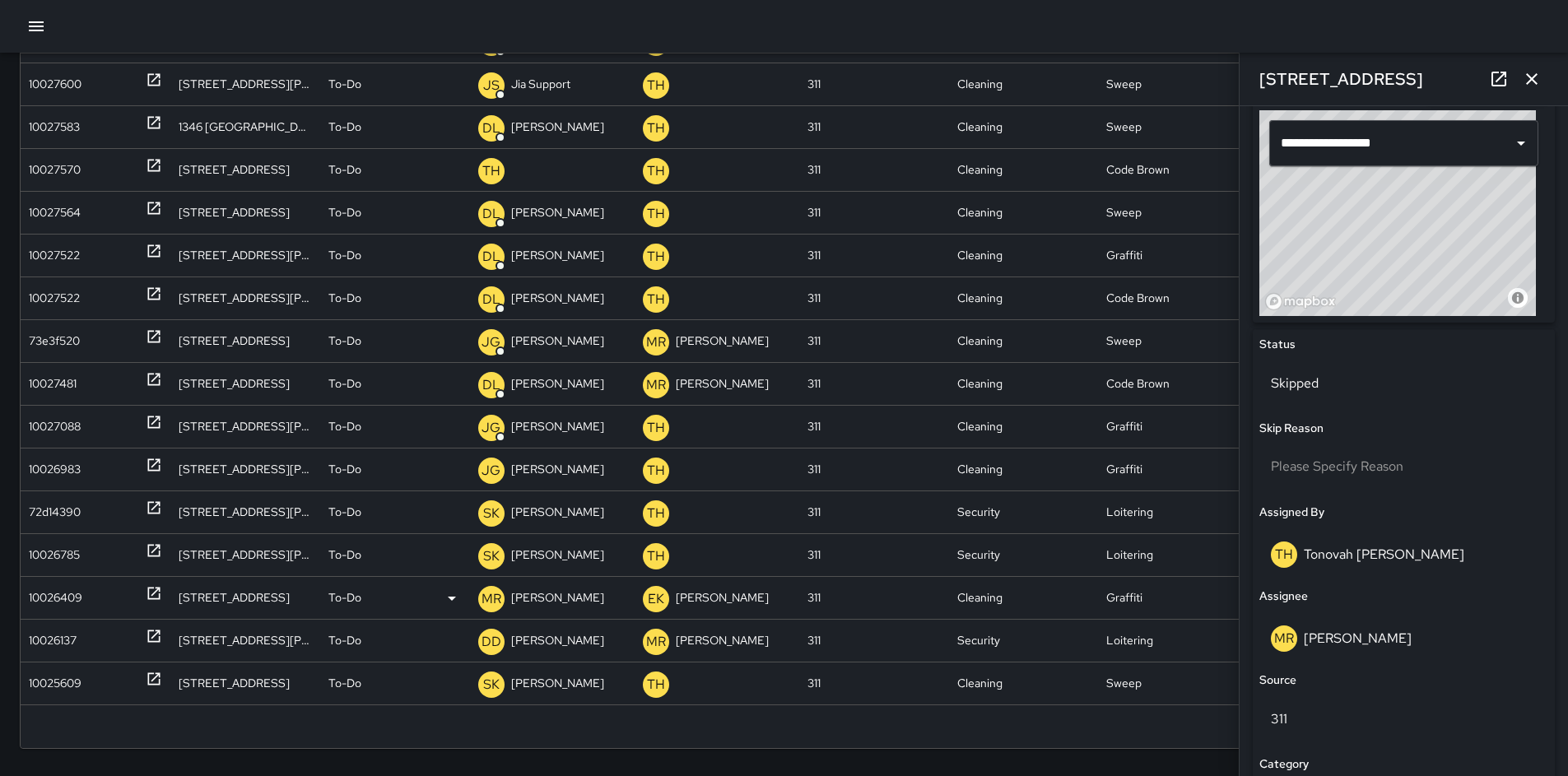
scroll to position [711, 0]
click at [65, 684] on div "10025609" at bounding box center [55, 683] width 53 height 42
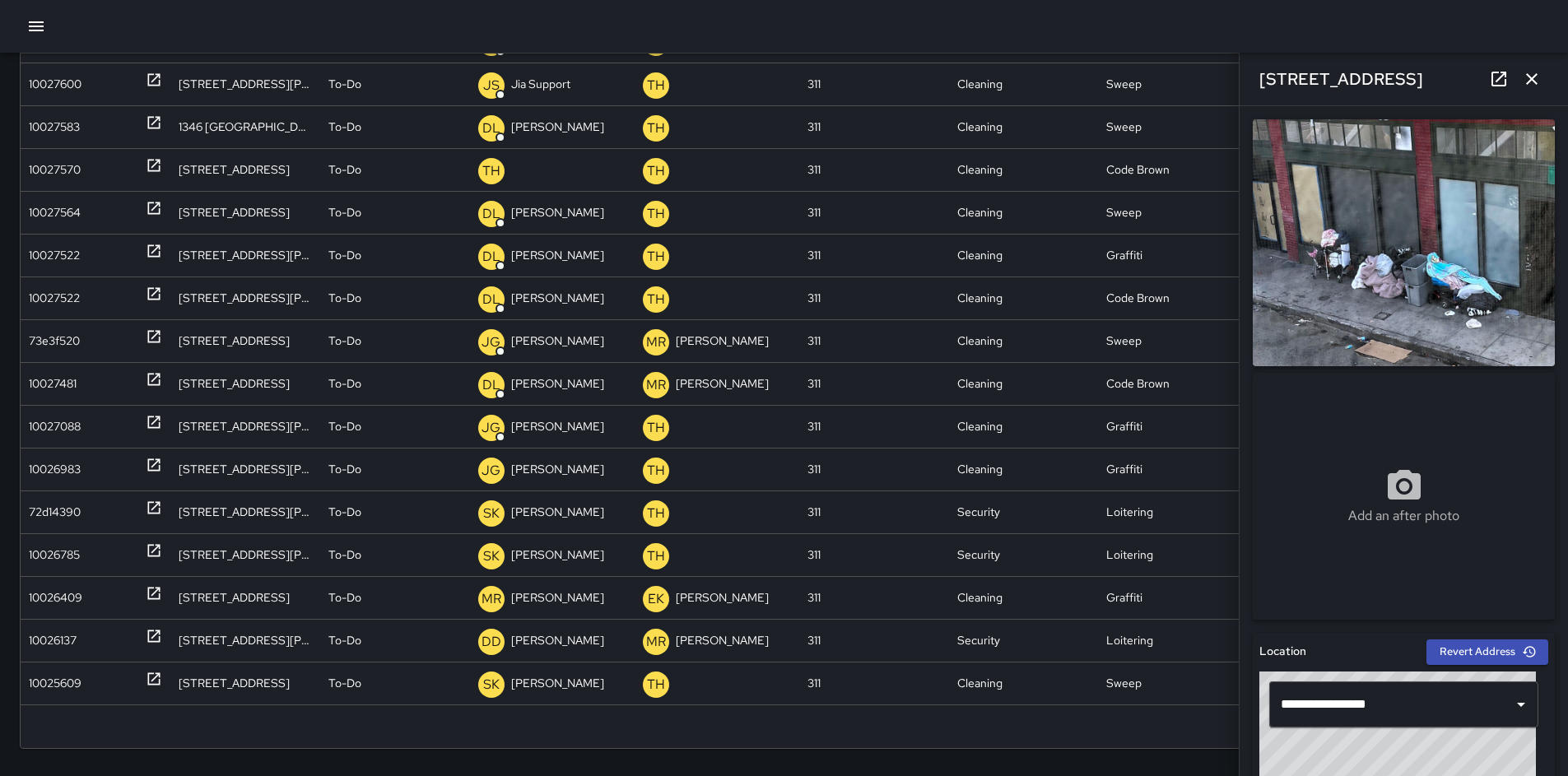
click at [1528, 82] on icon "button" at bounding box center [1532, 79] width 12 height 12
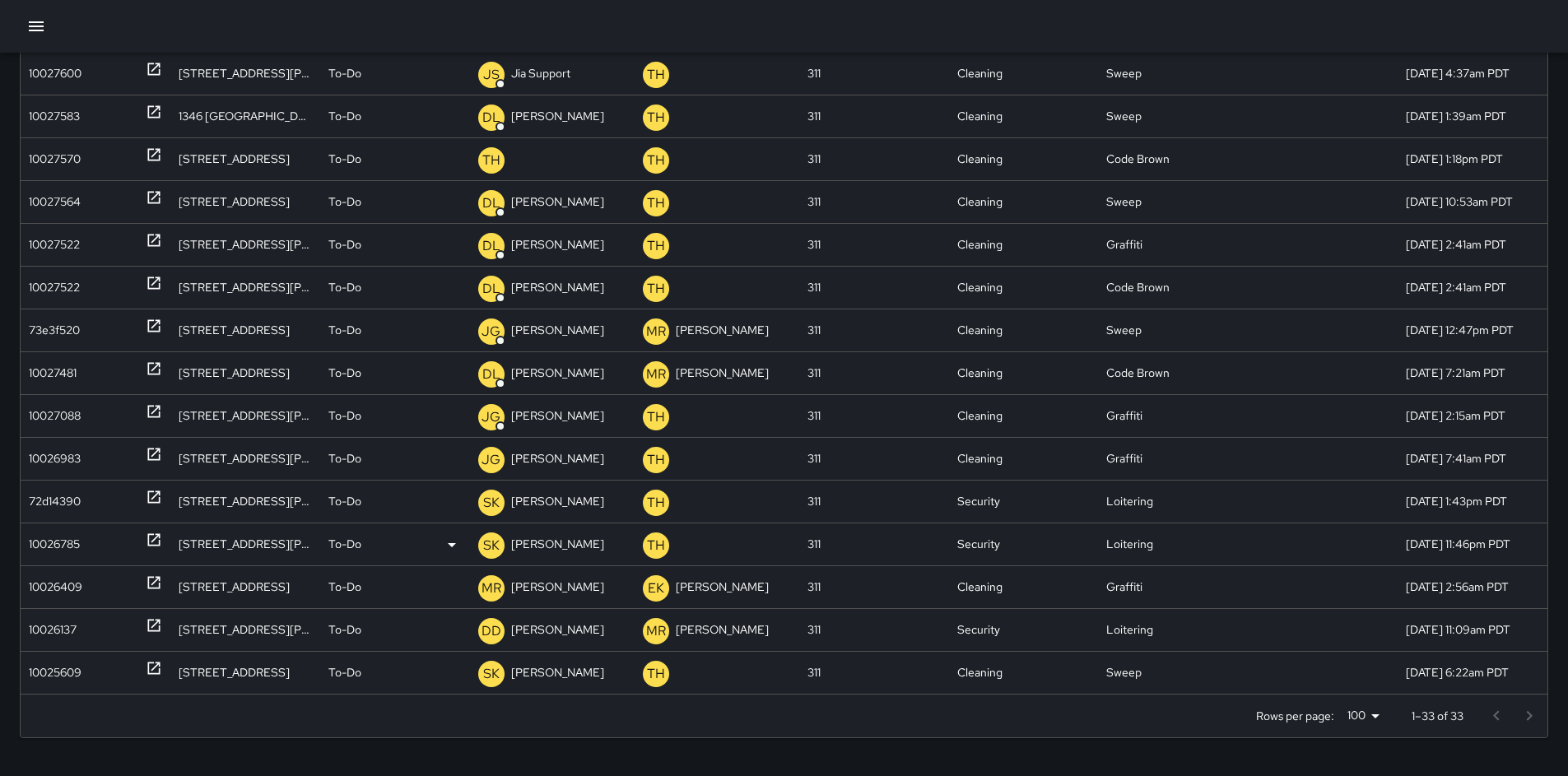
scroll to position [211, 0]
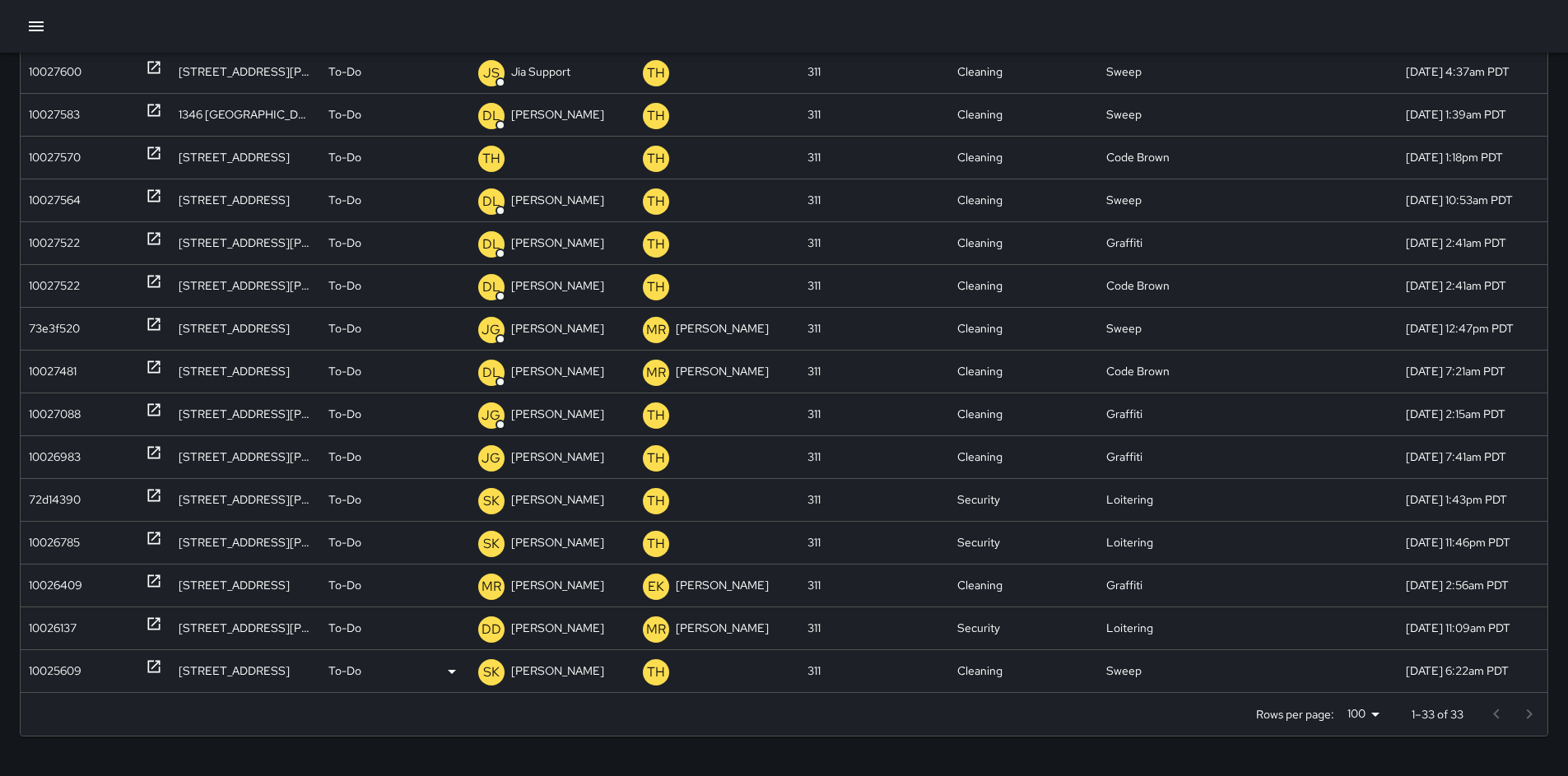
click at [48, 668] on div "10025609" at bounding box center [55, 671] width 53 height 42
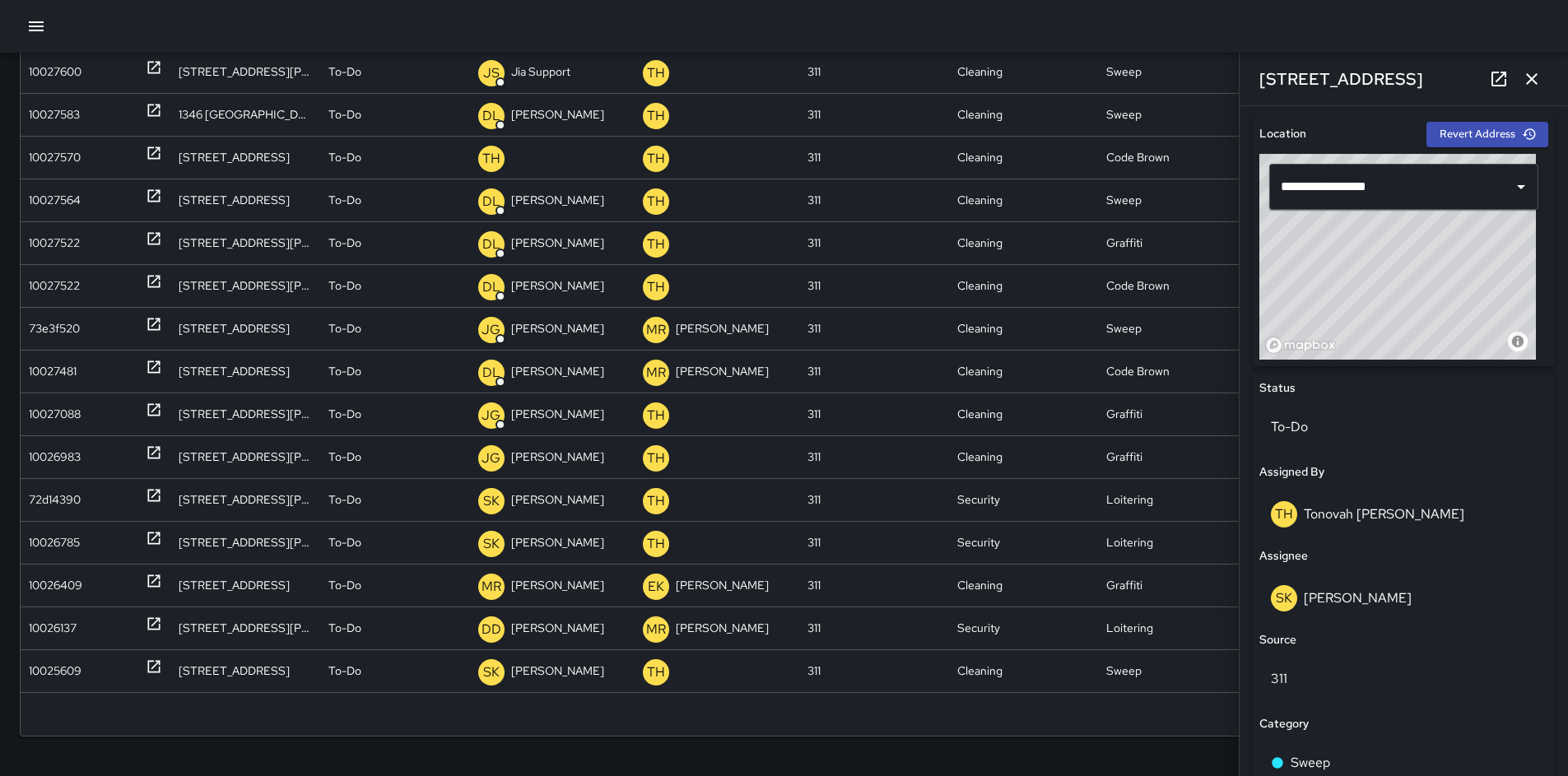
scroll to position [0, 0]
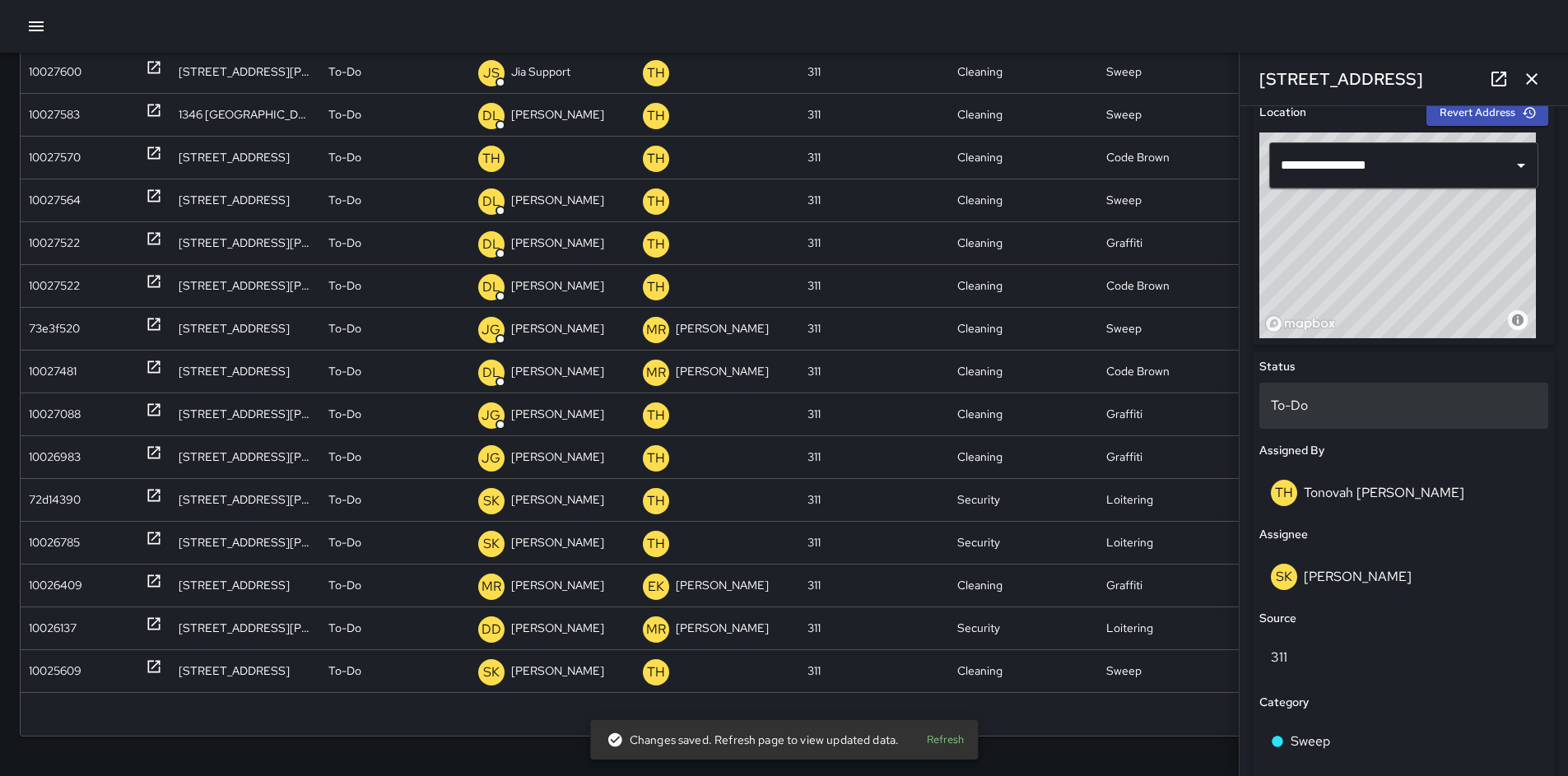
click at [1308, 401] on p "To-Do" at bounding box center [1404, 406] width 266 height 20
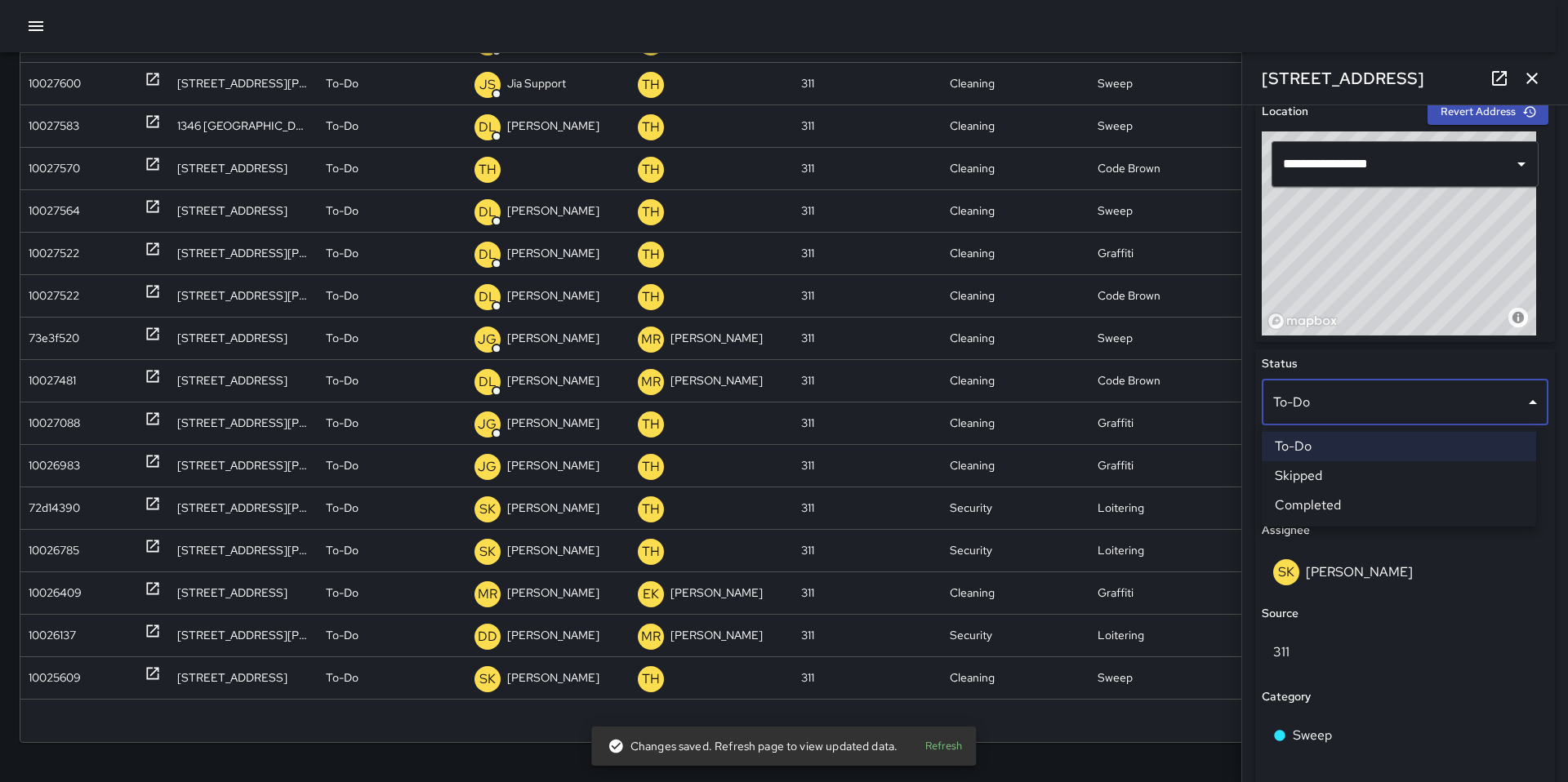
click at [1302, 472] on li "Skipped" at bounding box center [1399, 476] width 274 height 29
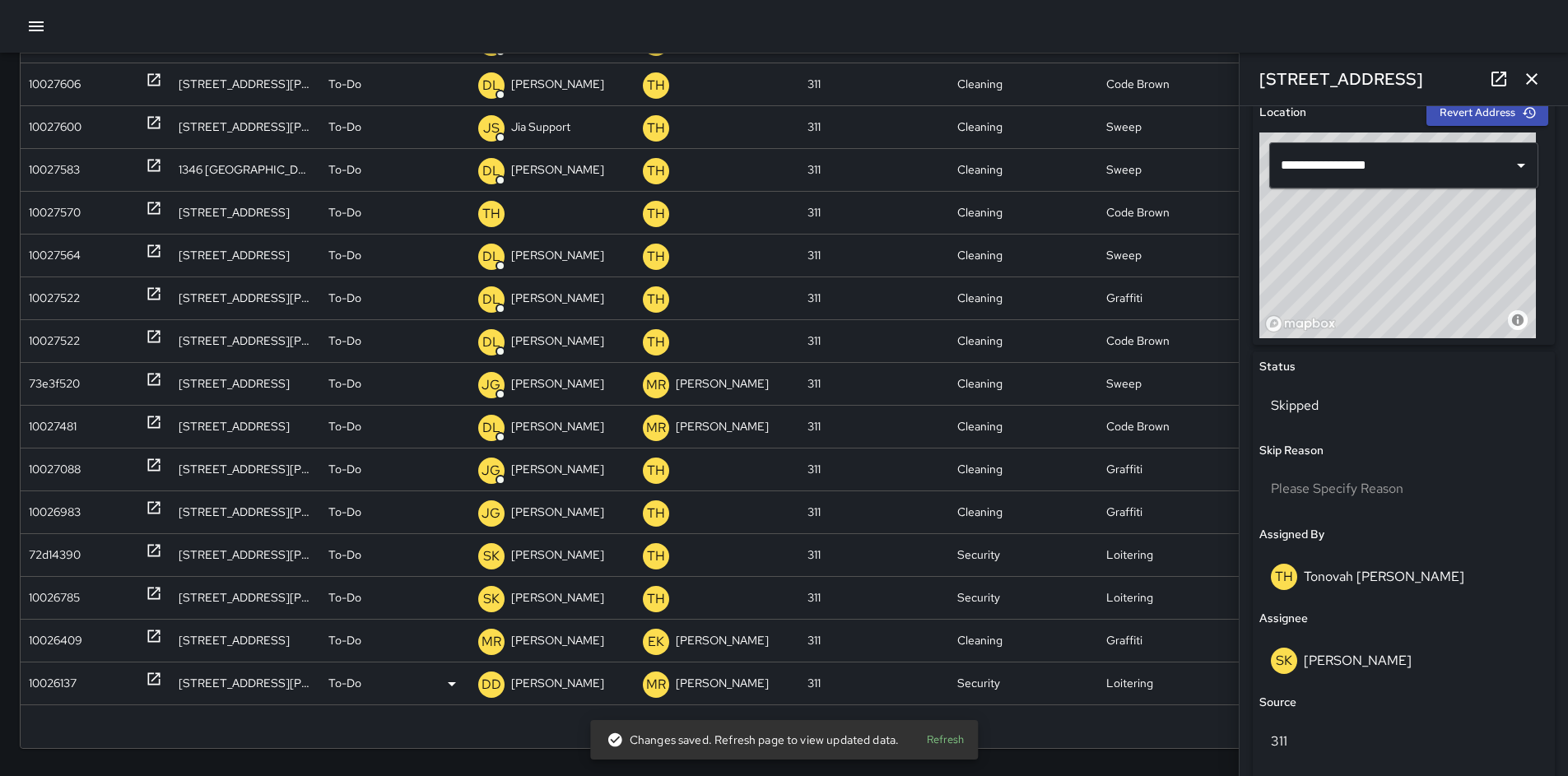
click at [68, 681] on div "10026137" at bounding box center [52, 683] width 48 height 42
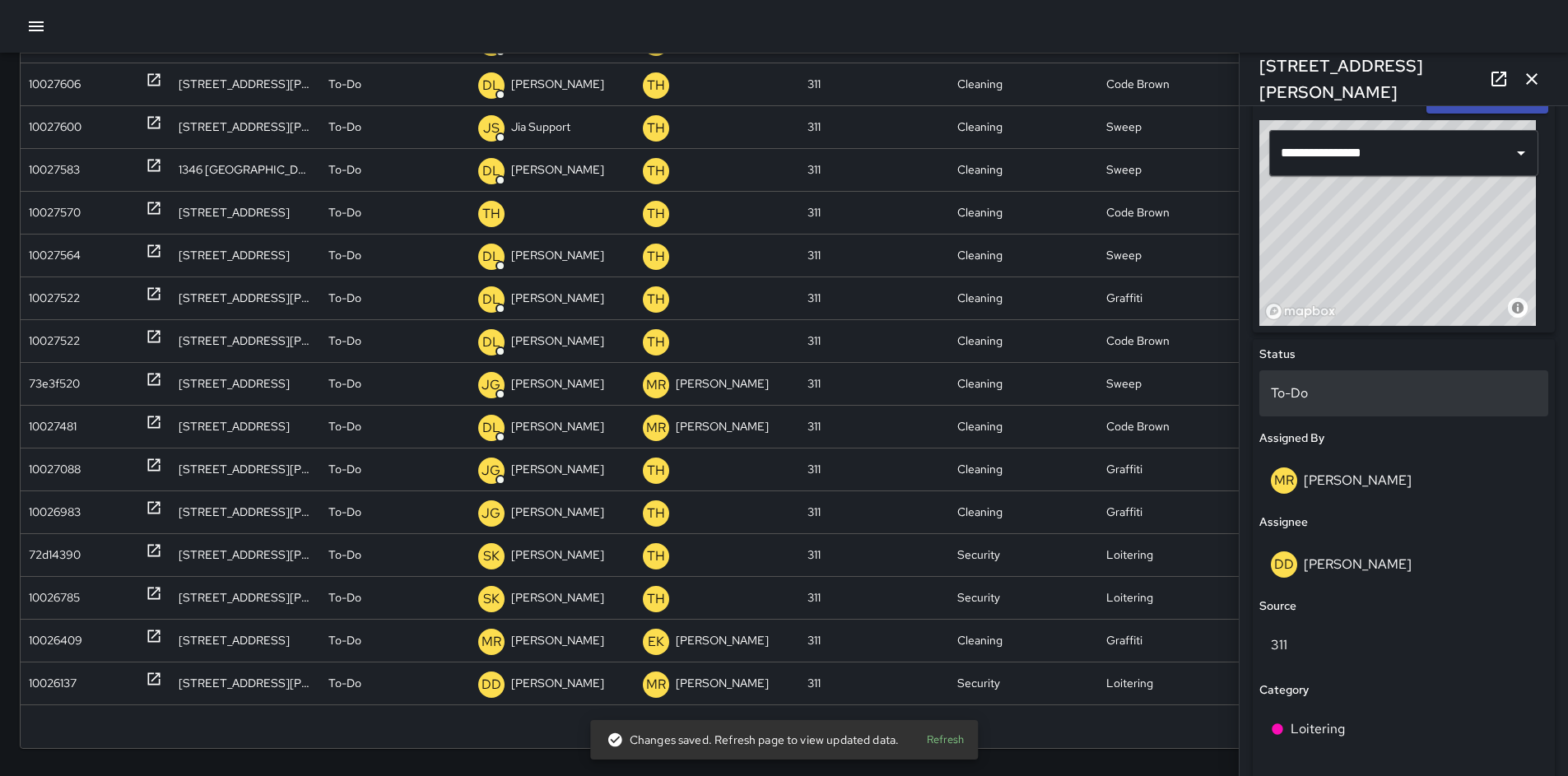
click at [1315, 392] on p "To-Do" at bounding box center [1404, 393] width 266 height 20
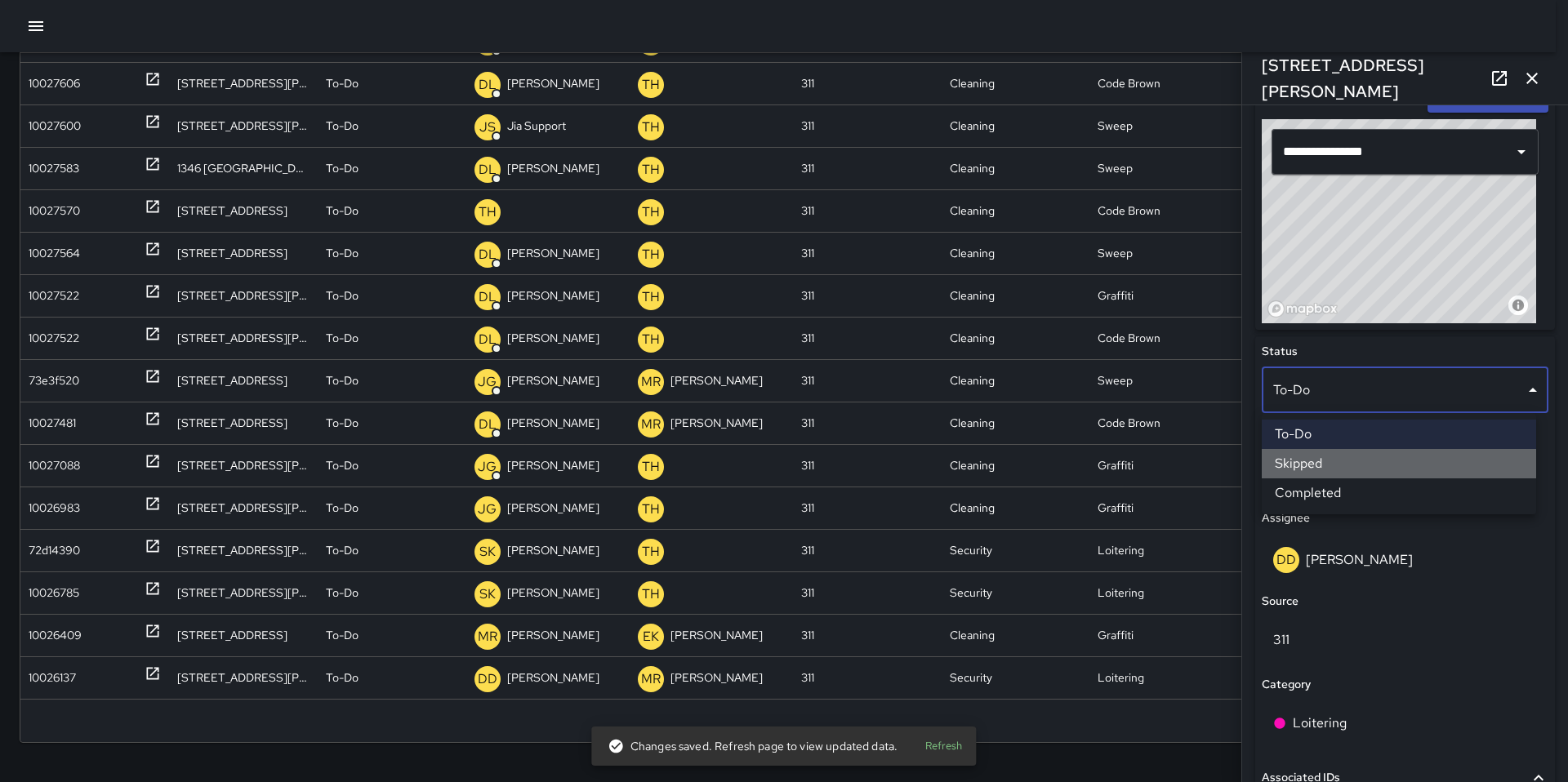
click at [1325, 459] on li "Skipped" at bounding box center [1399, 463] width 274 height 29
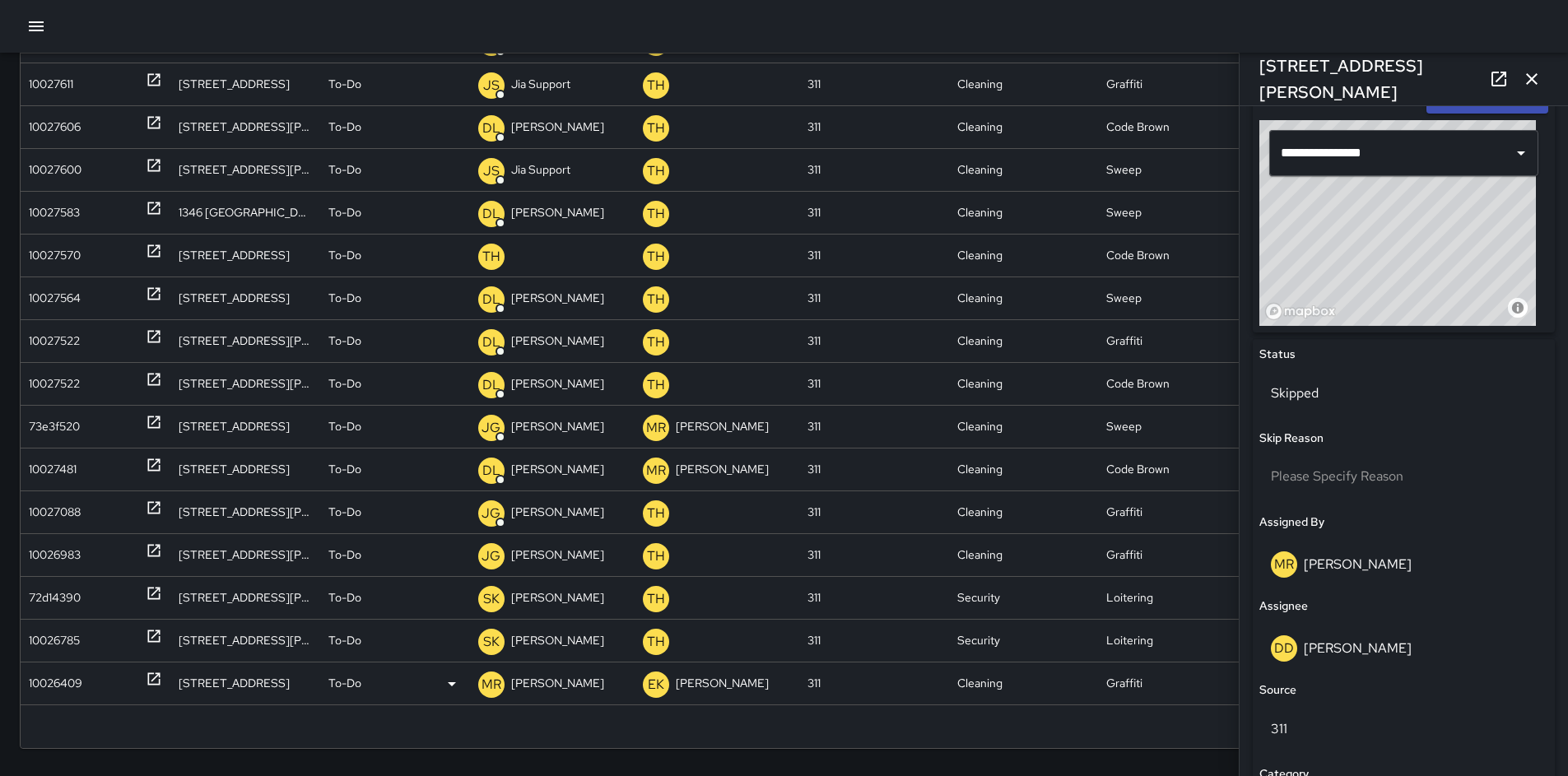
click at [72, 679] on div "10026409" at bounding box center [56, 683] width 54 height 42
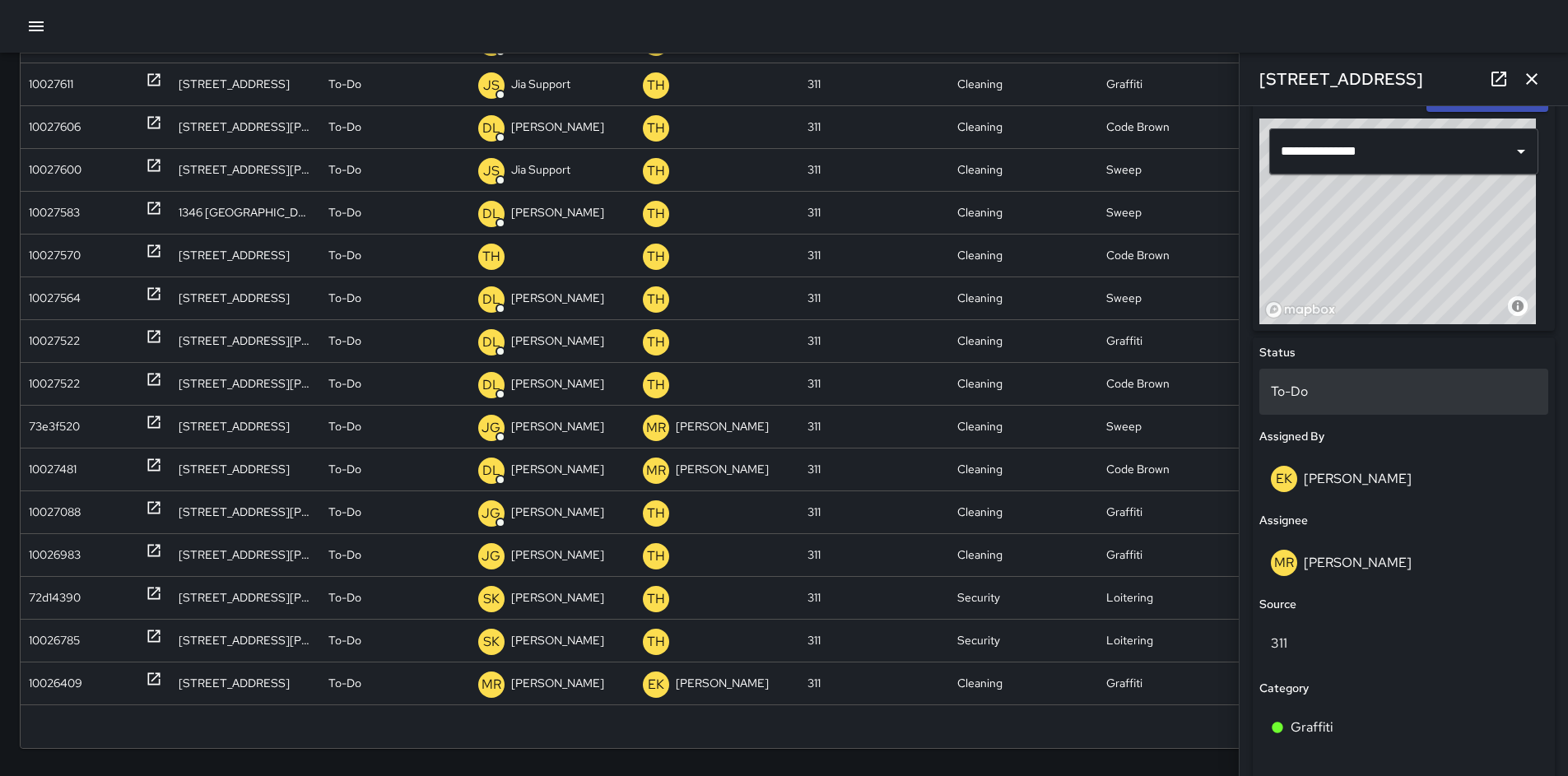
click at [1318, 383] on p "To-Do" at bounding box center [1404, 392] width 266 height 20
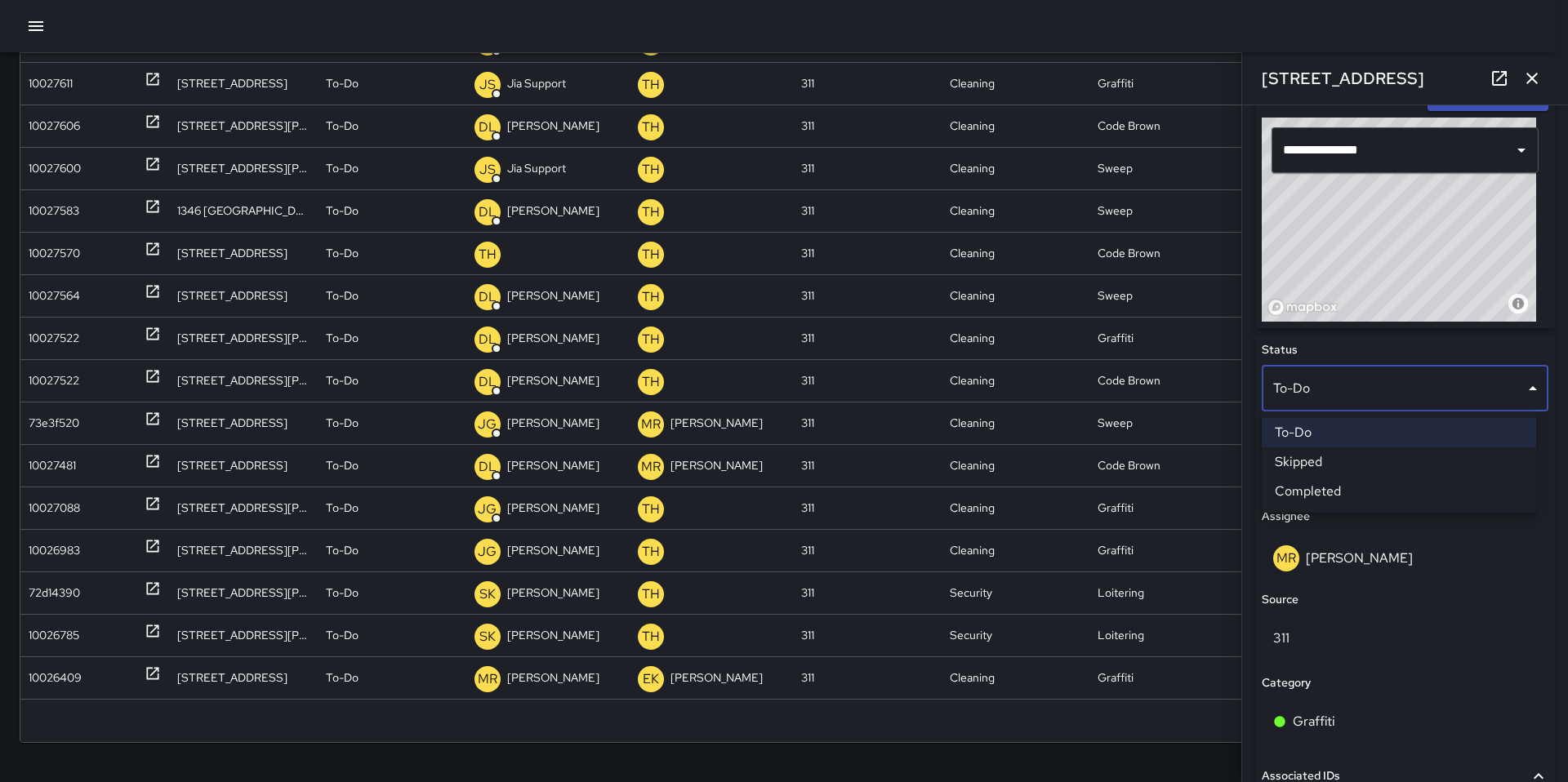
click at [1319, 456] on li "Skipped" at bounding box center [1399, 461] width 274 height 29
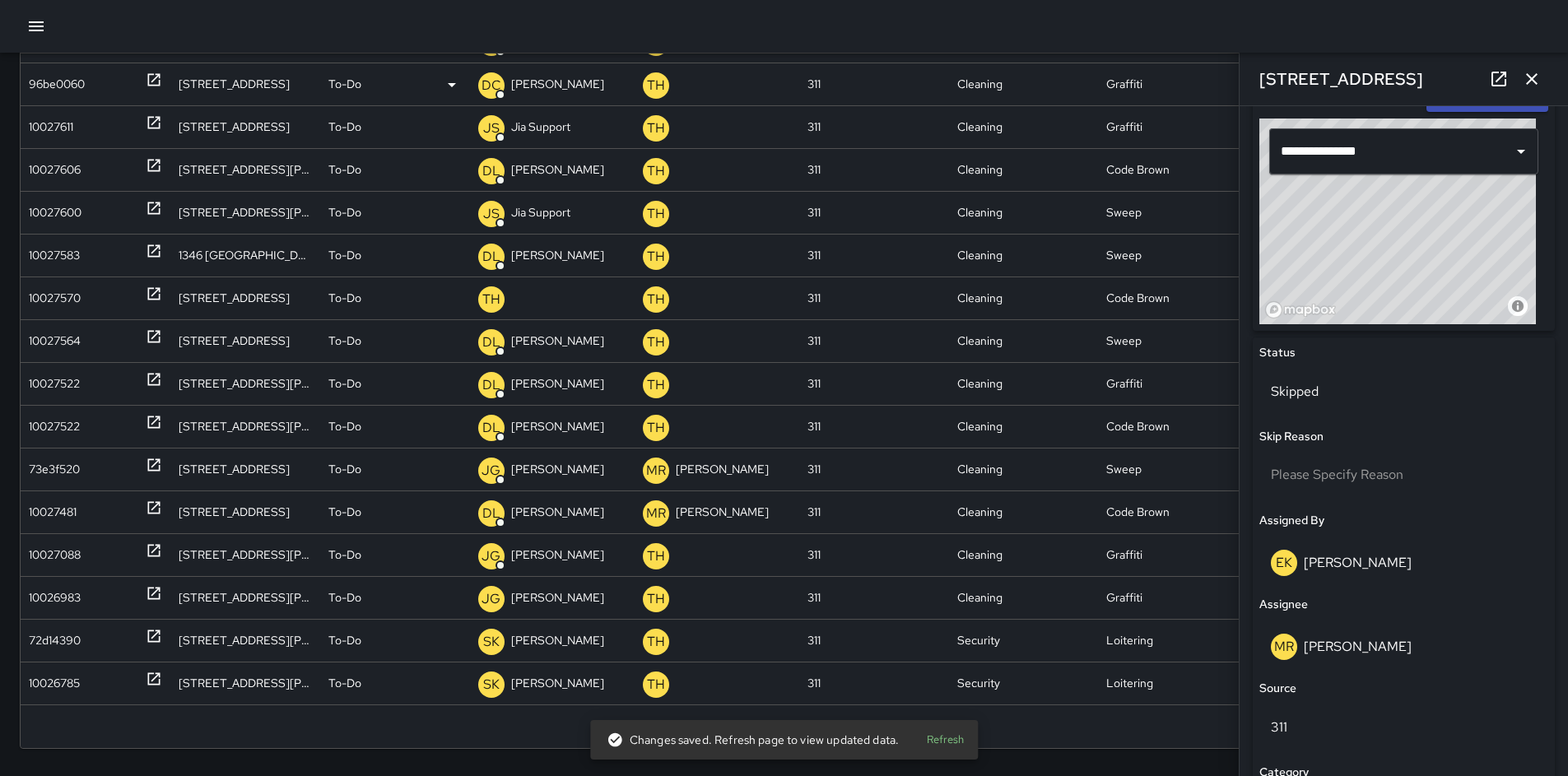
click at [1528, 79] on icon "button" at bounding box center [1532, 79] width 20 height 20
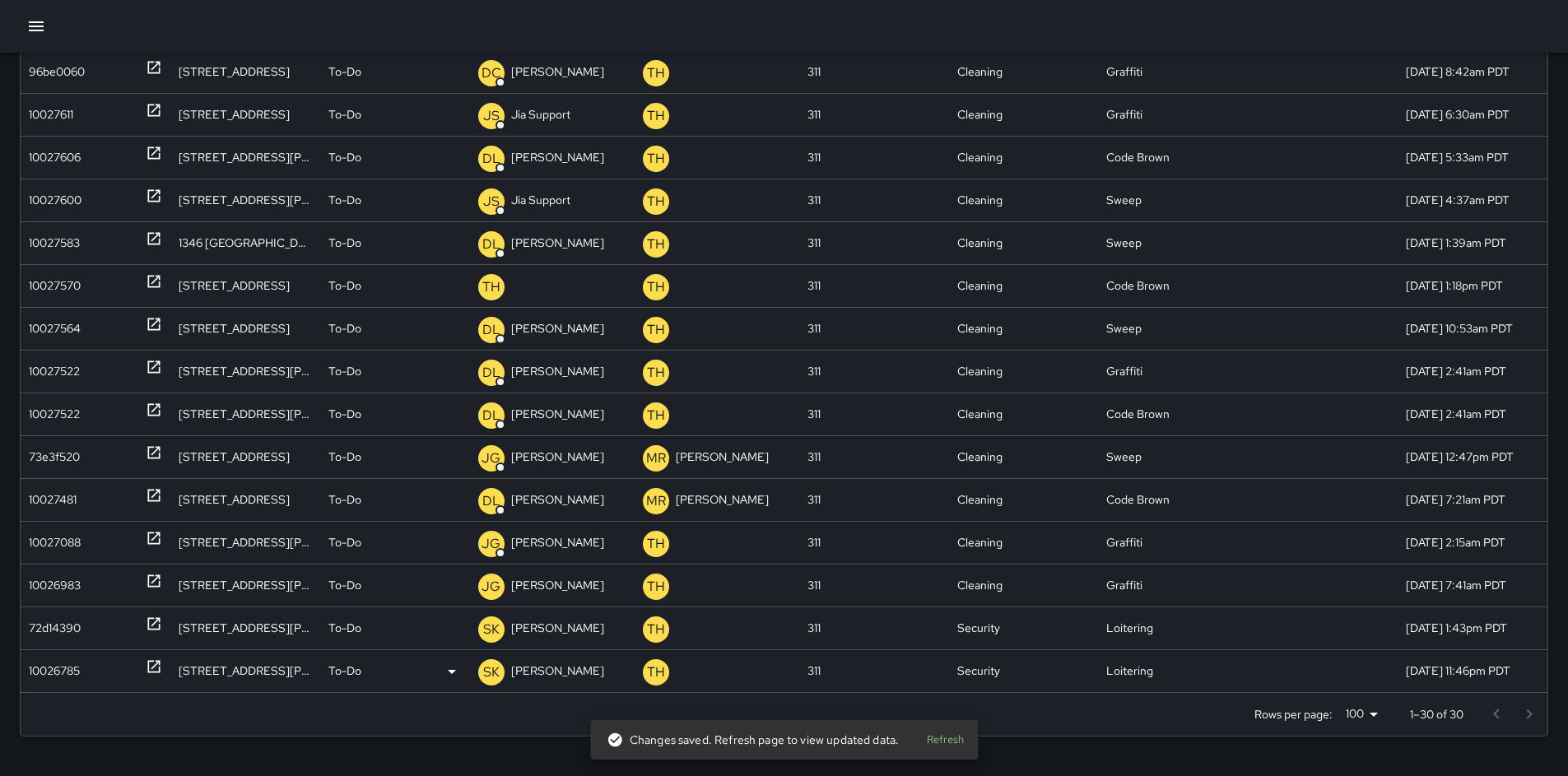
click at [57, 668] on div "10026785" at bounding box center [54, 671] width 51 height 42
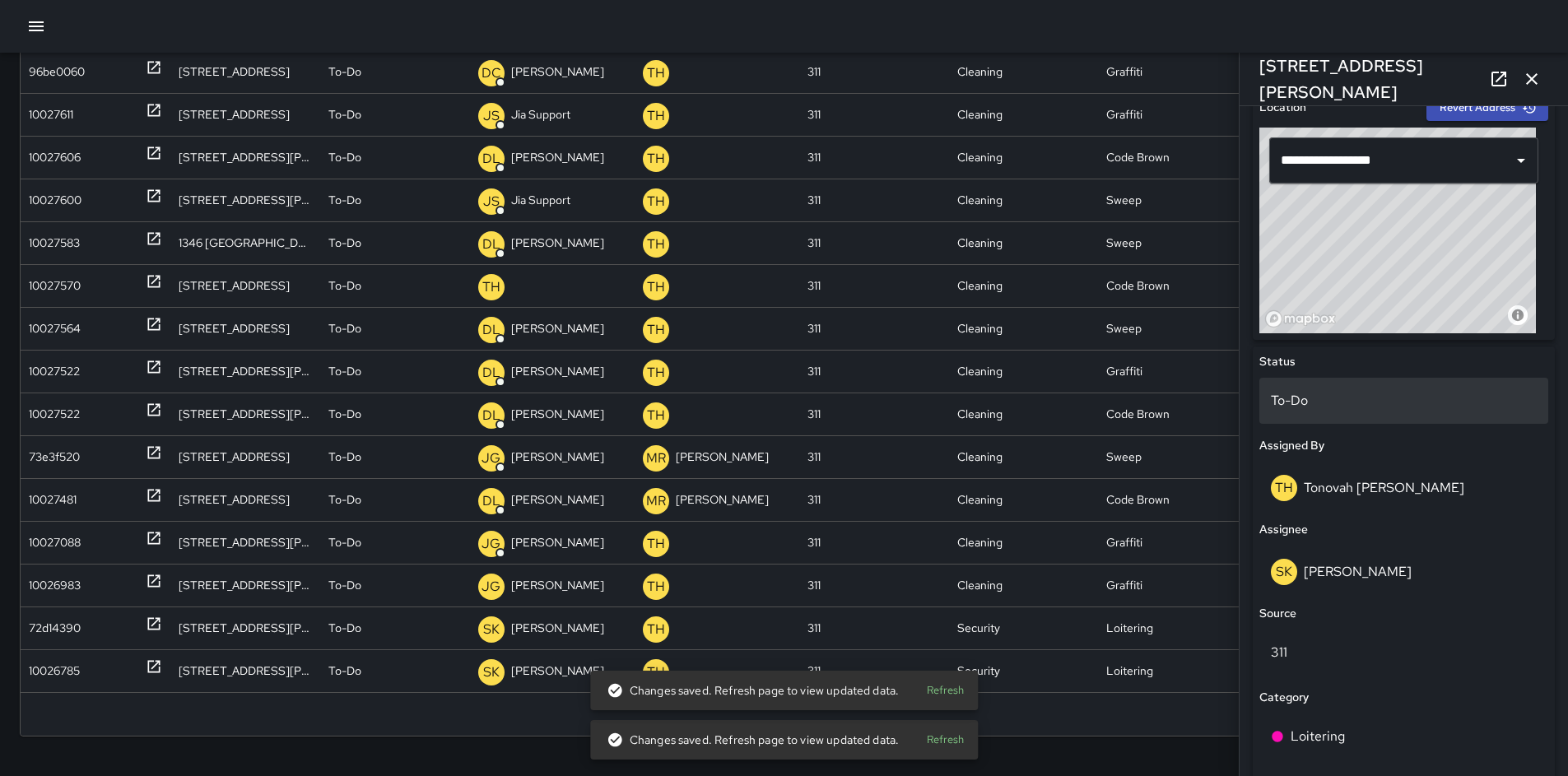
click at [1285, 405] on p "To-Do" at bounding box center [1404, 401] width 266 height 20
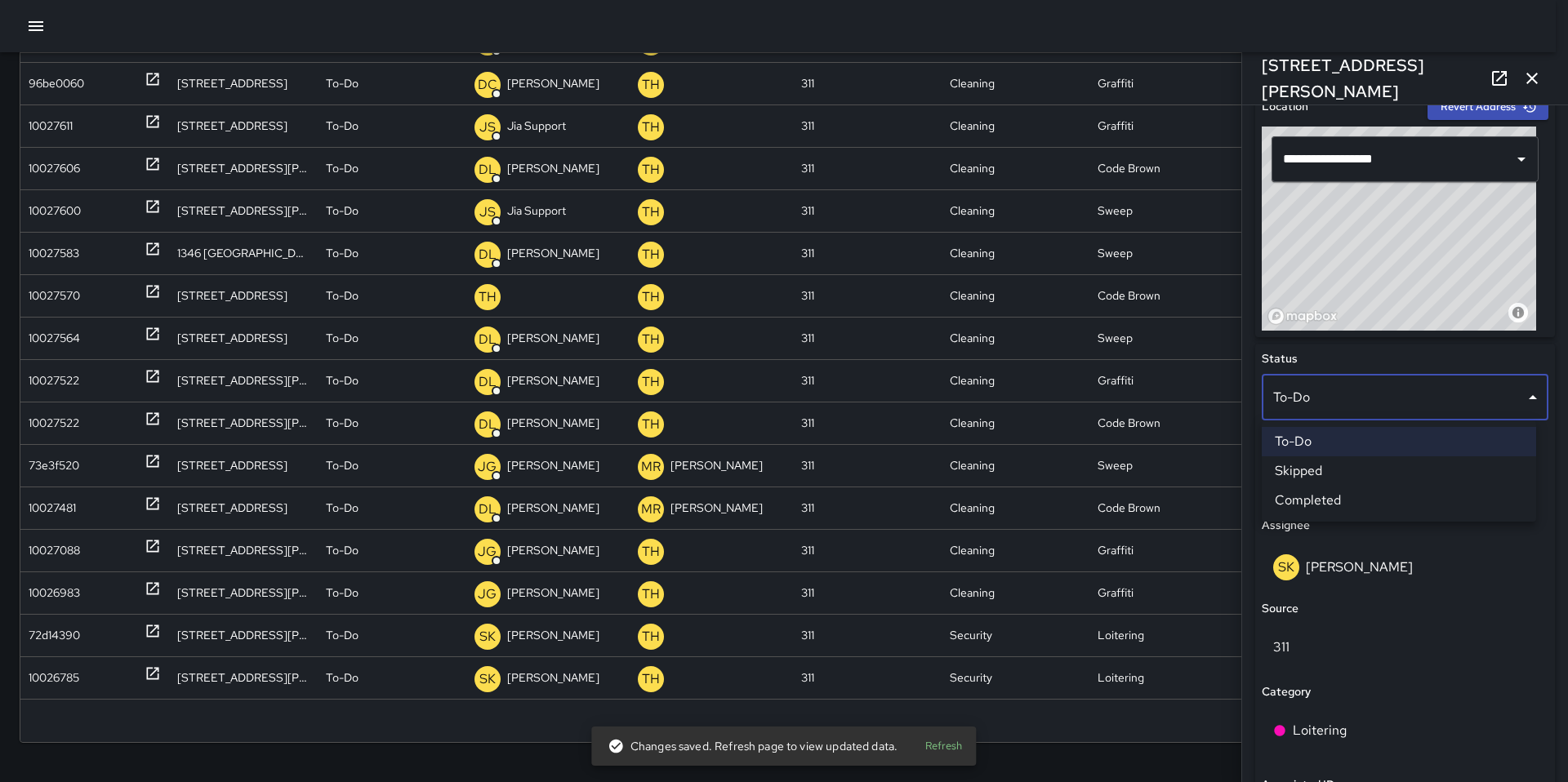
click at [1324, 477] on li "Skipped" at bounding box center [1399, 470] width 274 height 29
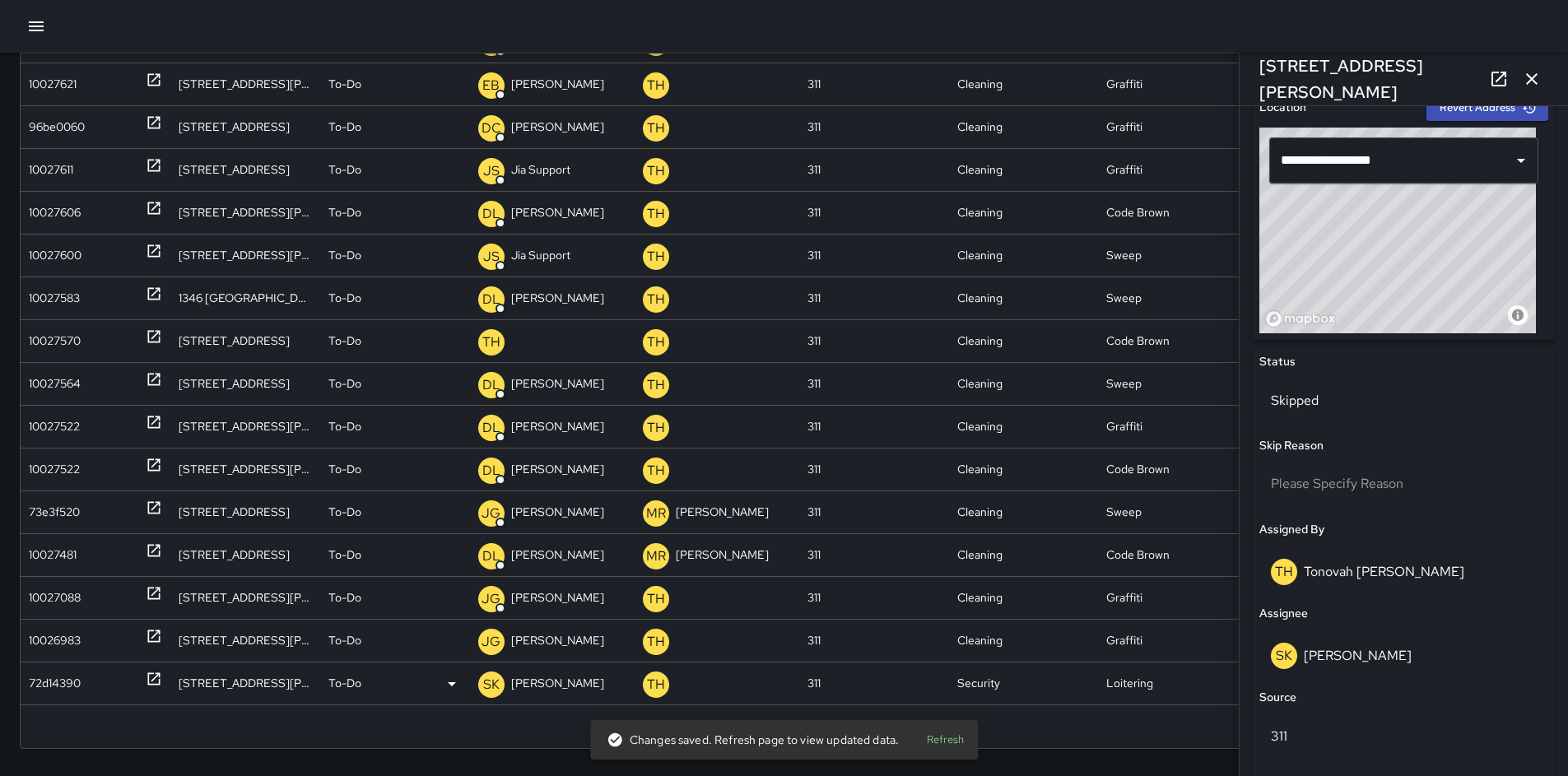
click at [42, 679] on div "72d14390" at bounding box center [55, 683] width 52 height 42
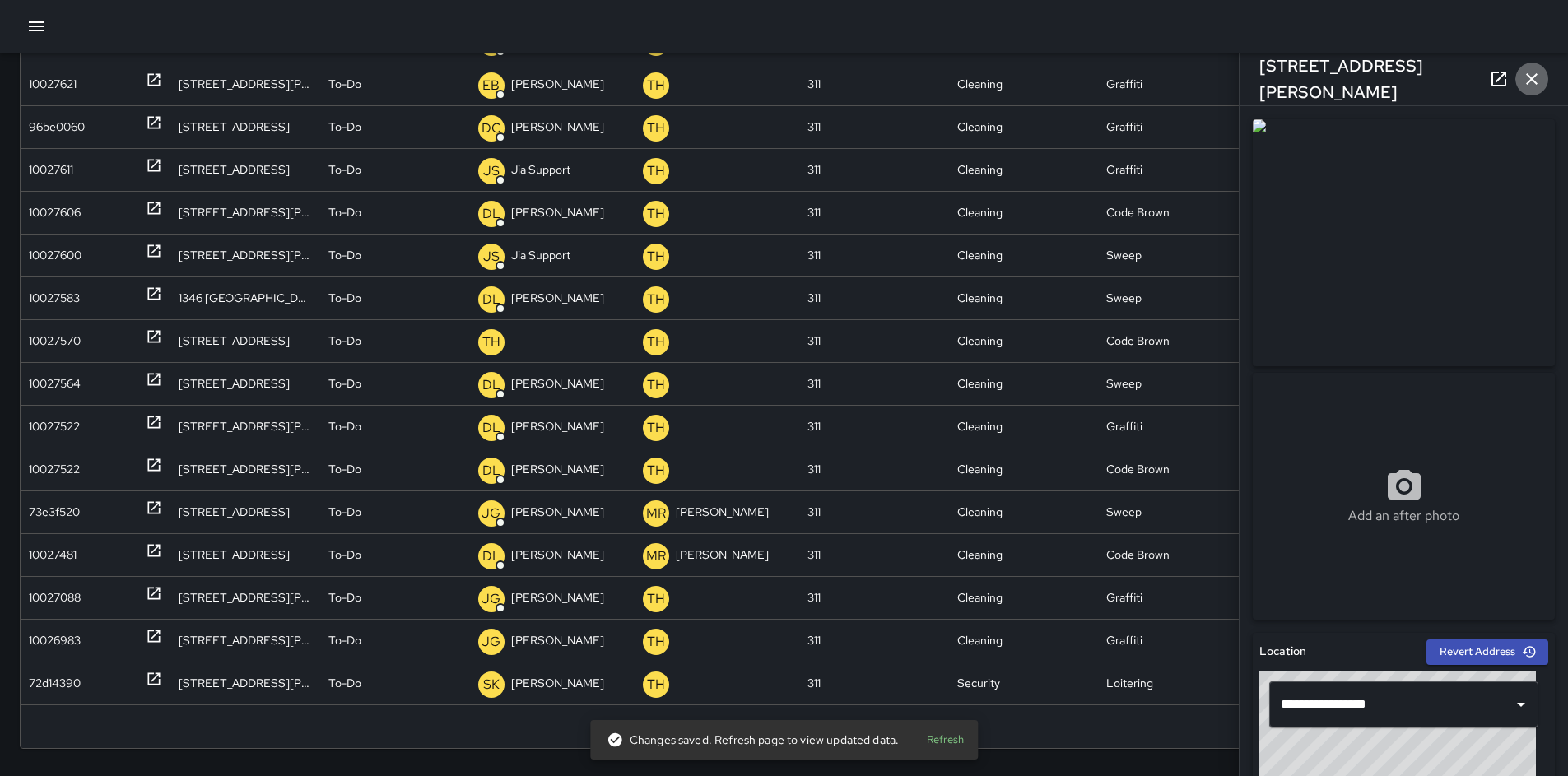
click at [1523, 84] on icon "button" at bounding box center [1532, 79] width 20 height 20
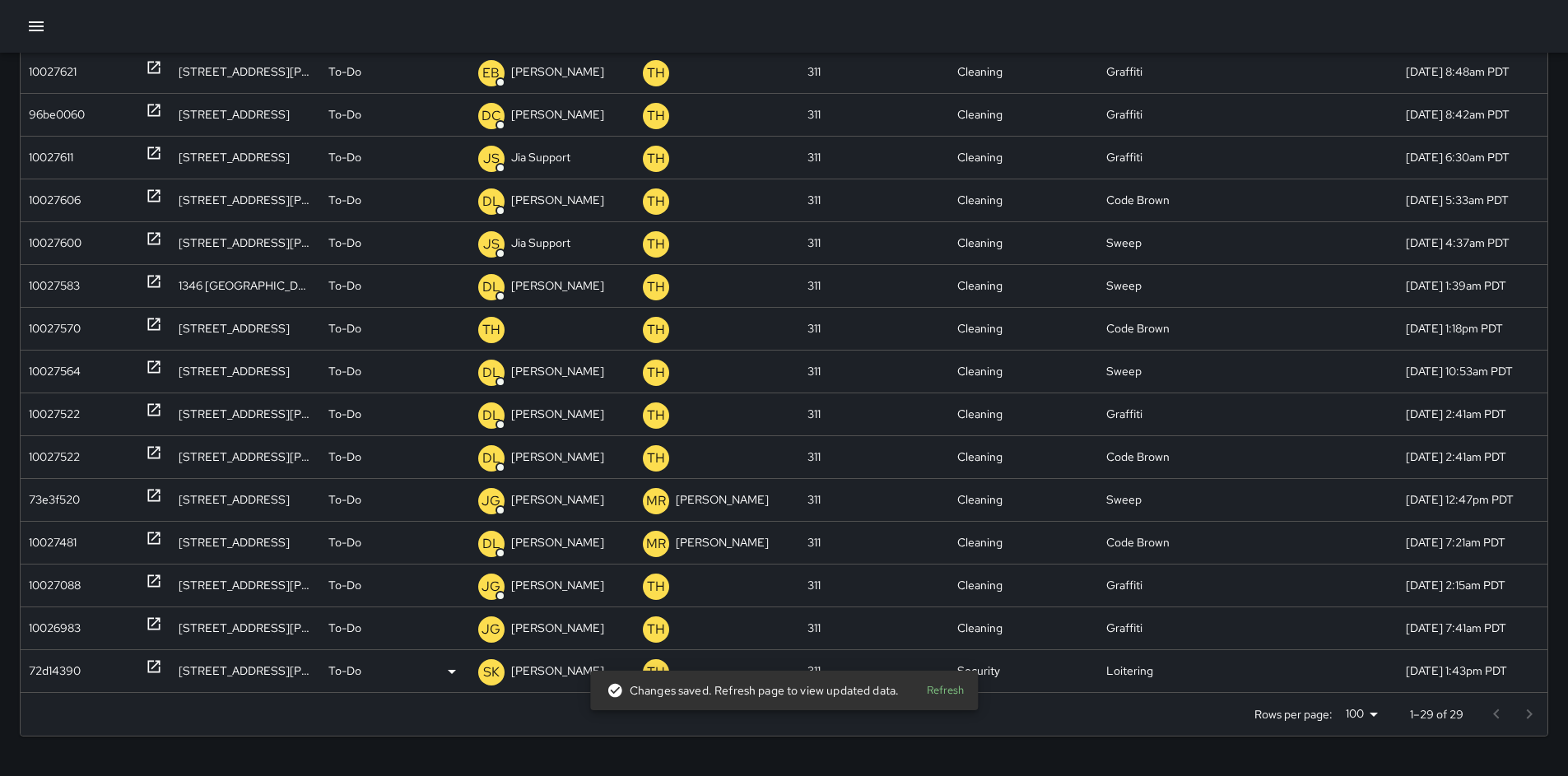
click at [54, 674] on div "72d14390" at bounding box center [55, 671] width 52 height 42
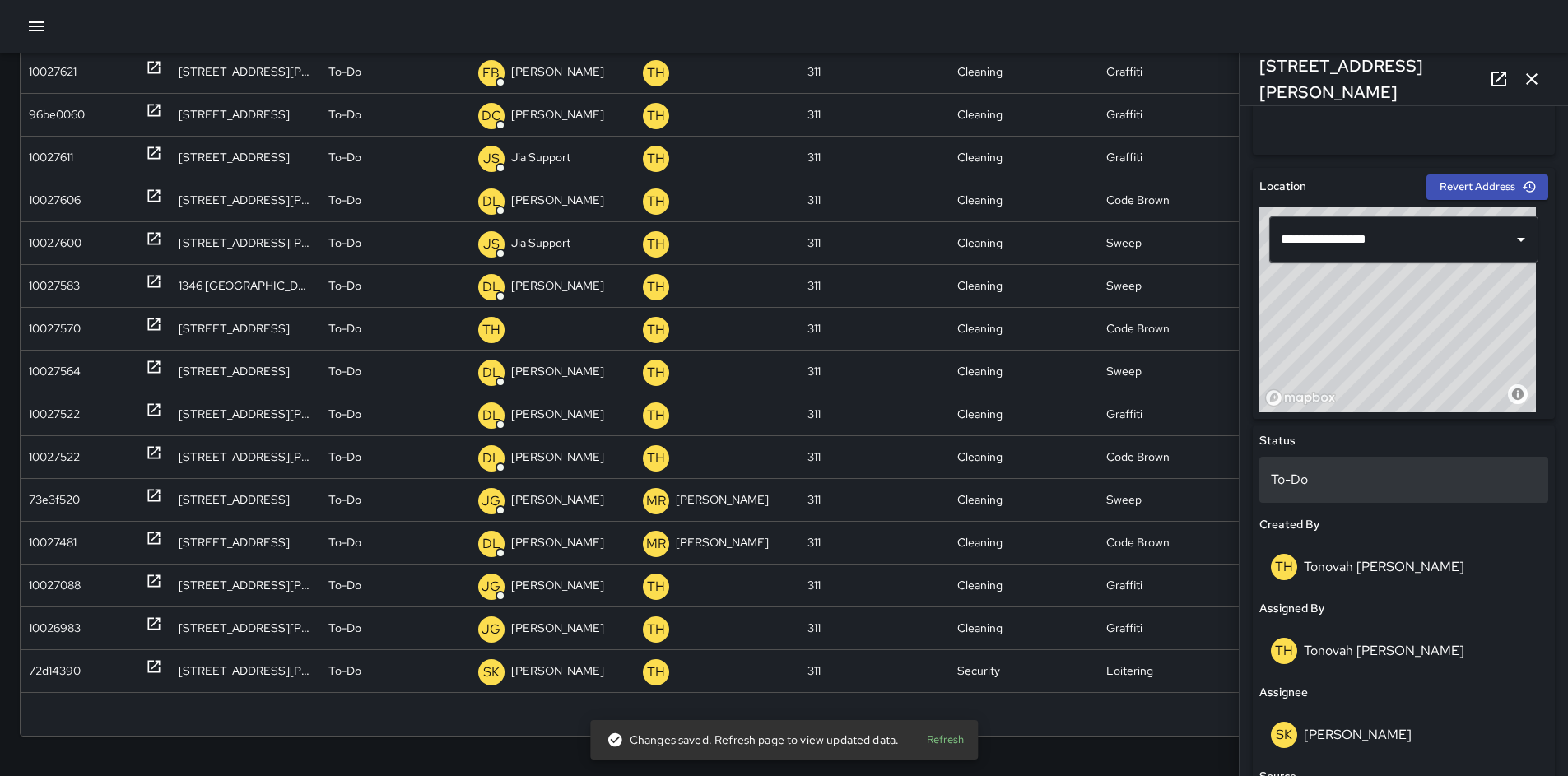
click at [1293, 473] on p "To-Do" at bounding box center [1404, 480] width 266 height 20
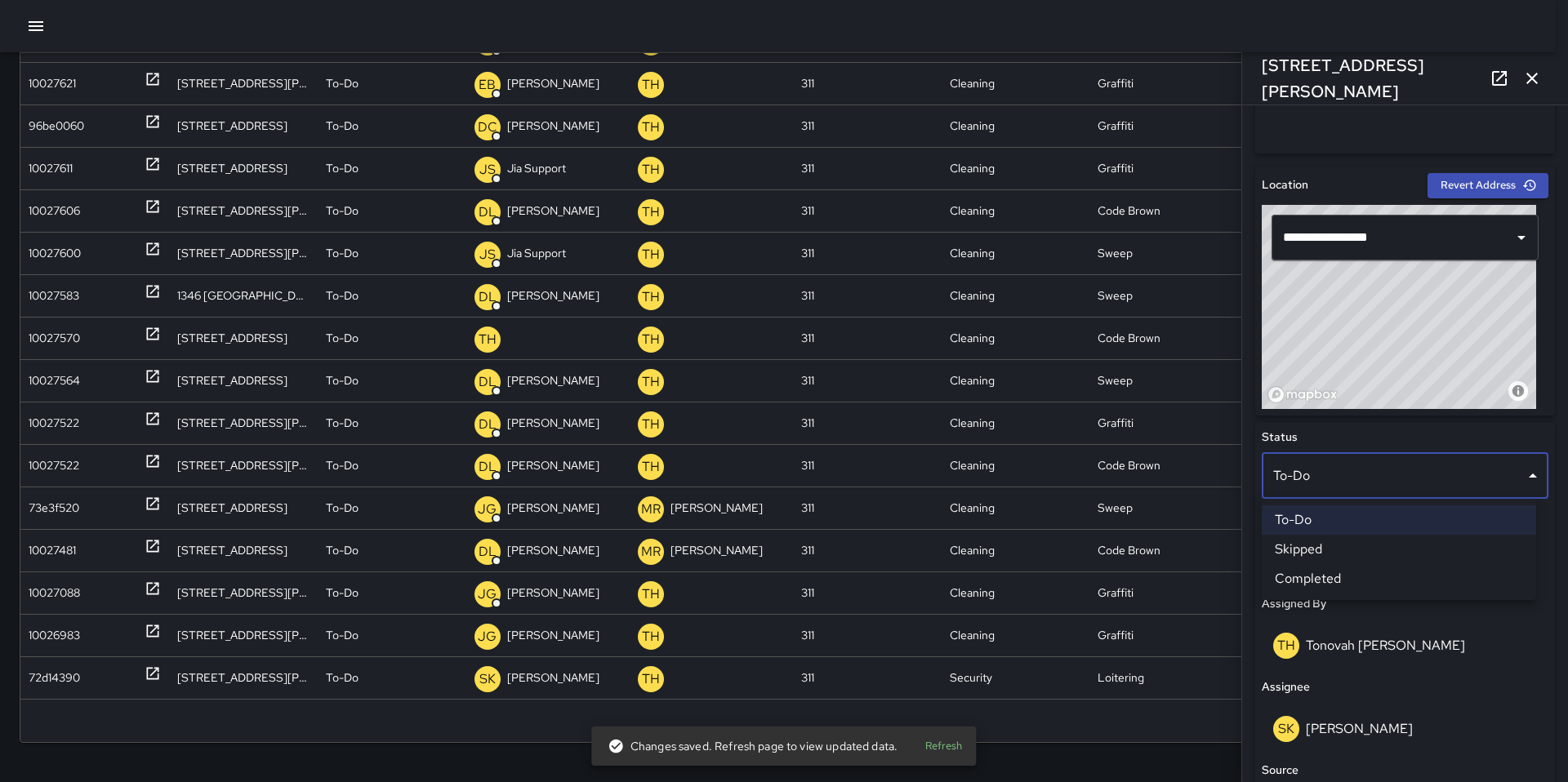
click at [1310, 551] on li "Skipped" at bounding box center [1399, 549] width 274 height 29
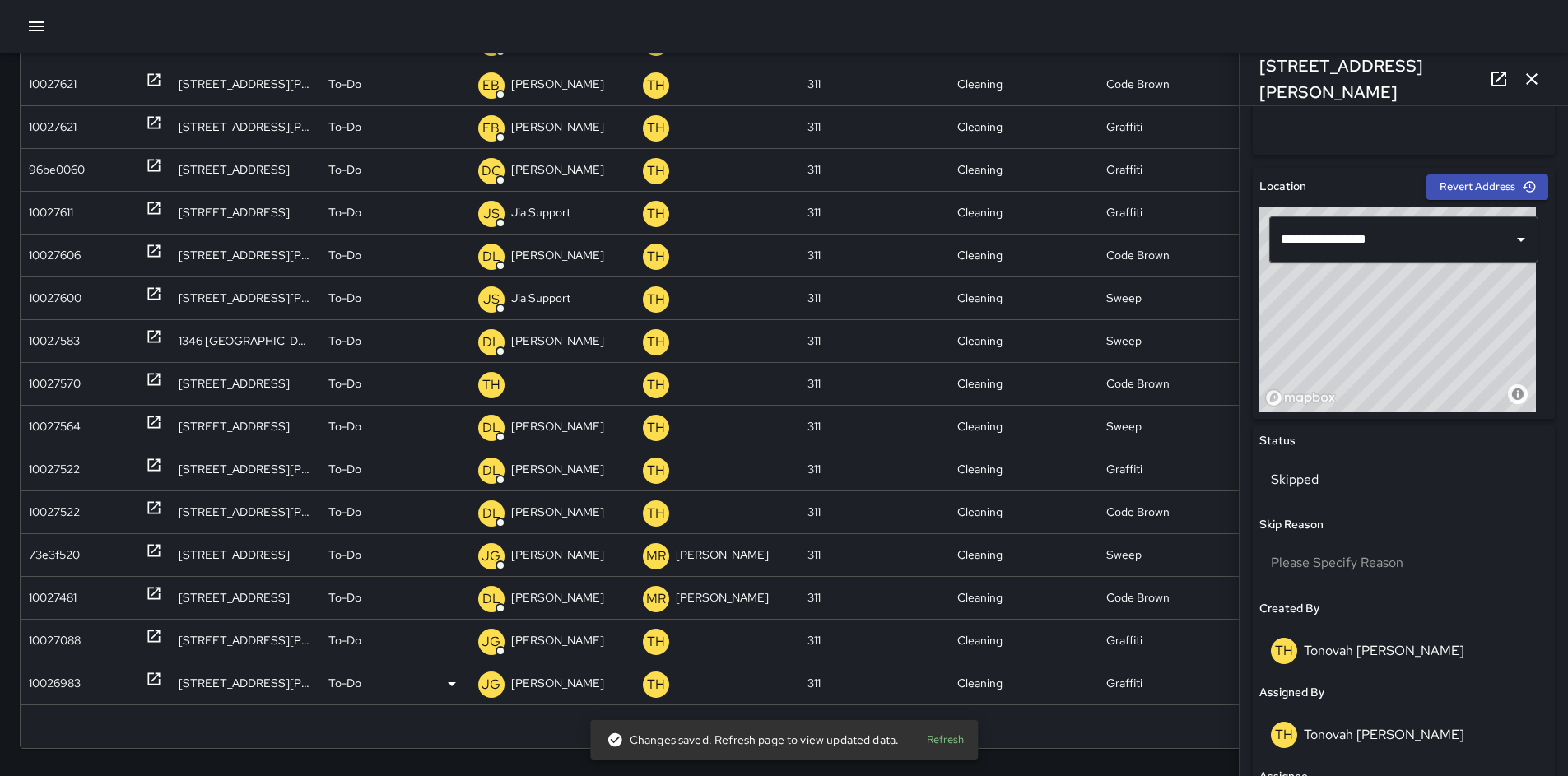
click at [69, 681] on div "10026983" at bounding box center [55, 683] width 52 height 42
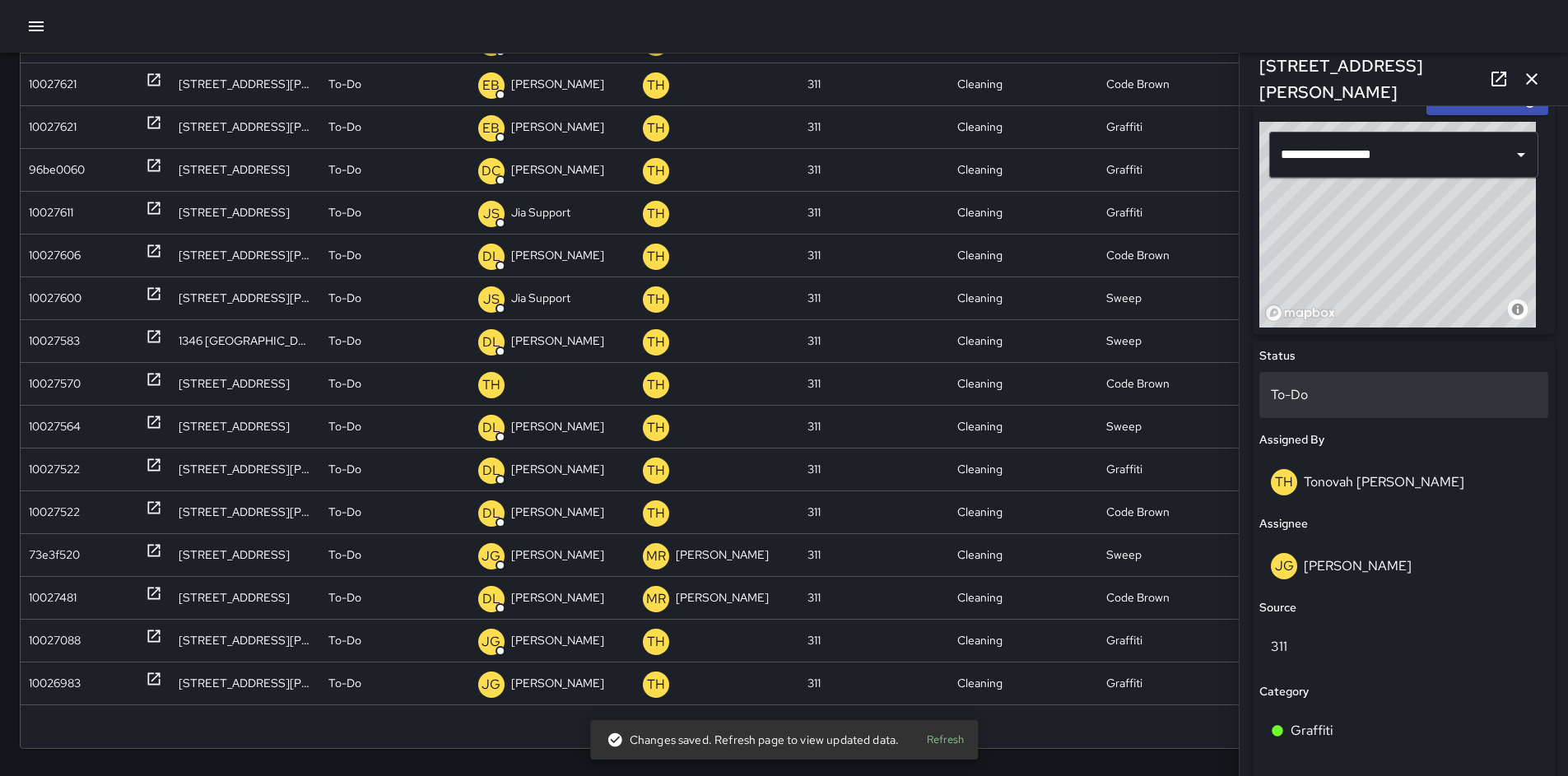
click at [1317, 400] on p "To-Do" at bounding box center [1404, 395] width 266 height 20
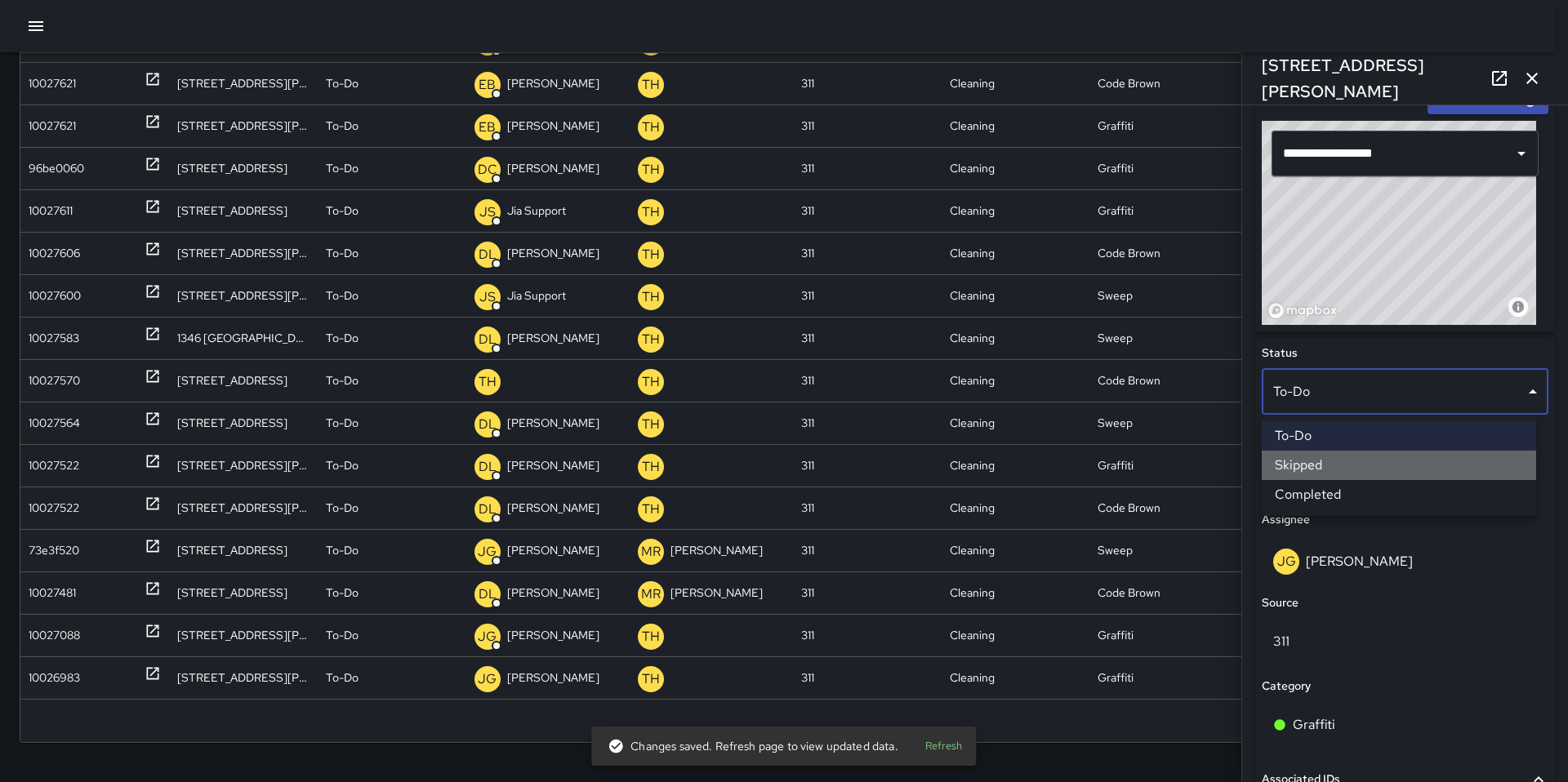
click at [1320, 471] on li "Skipped" at bounding box center [1399, 465] width 274 height 29
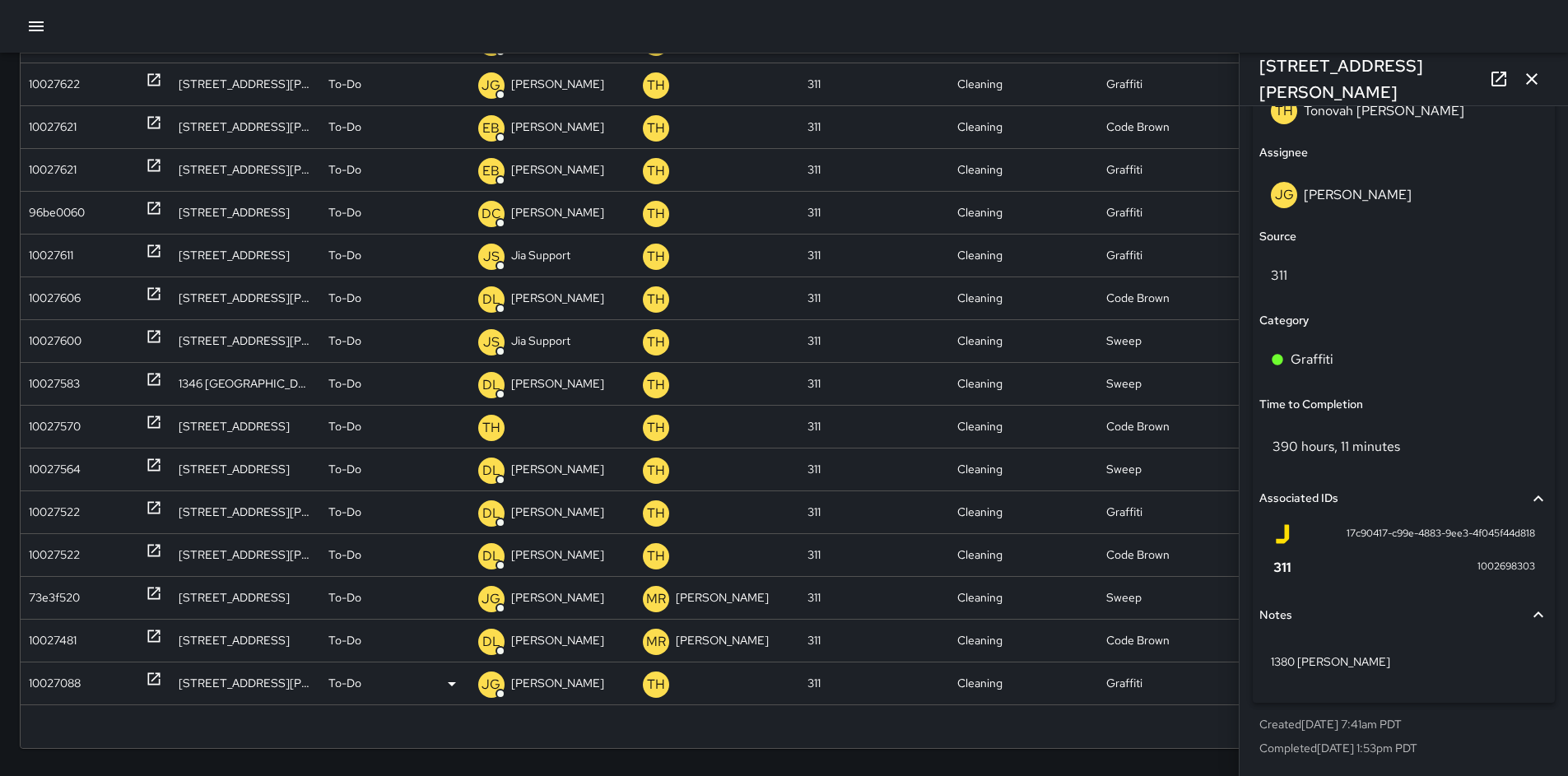
click at [57, 681] on div "10027088" at bounding box center [55, 683] width 52 height 42
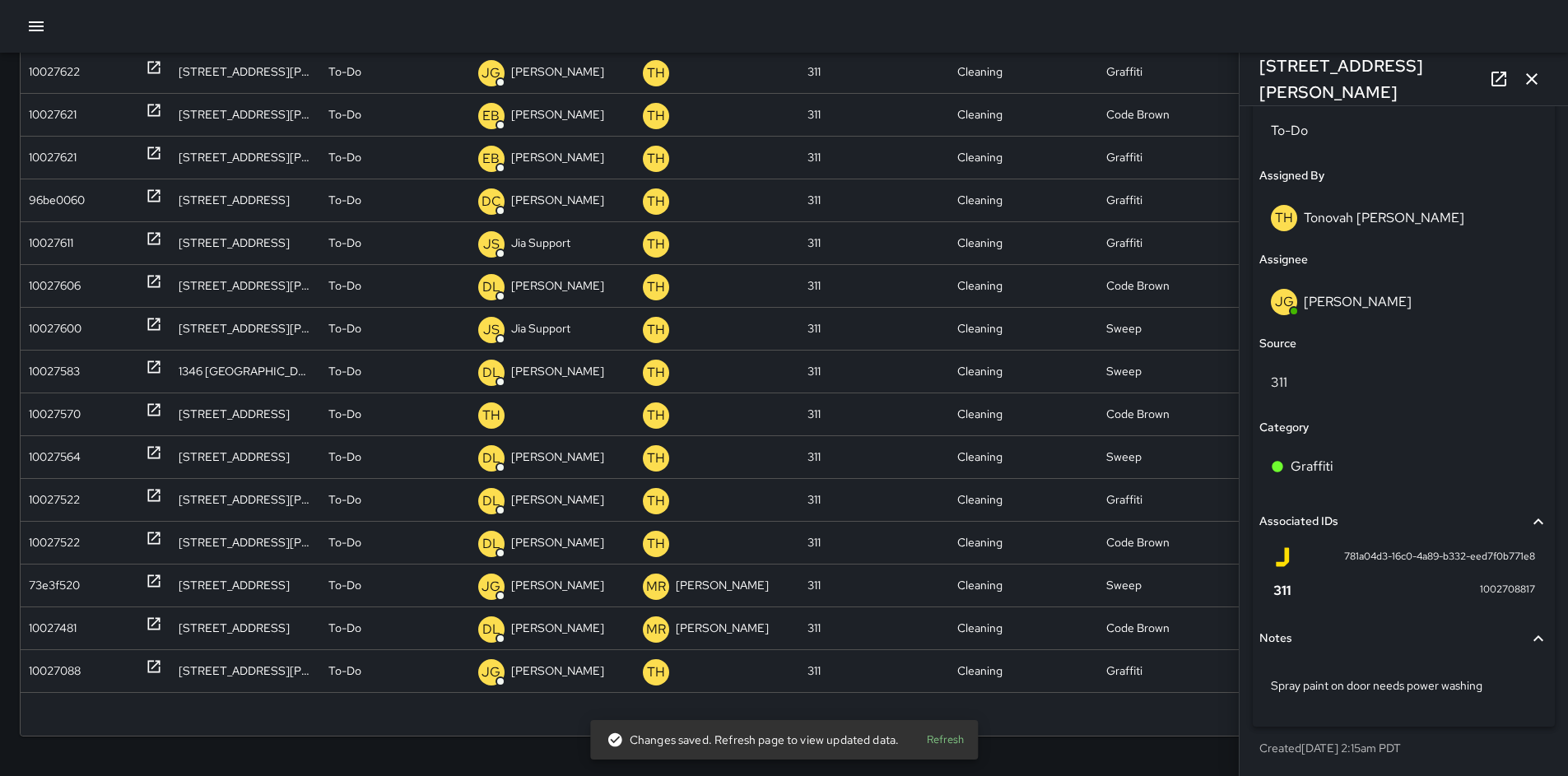
click at [1522, 76] on icon "button" at bounding box center [1532, 79] width 20 height 20
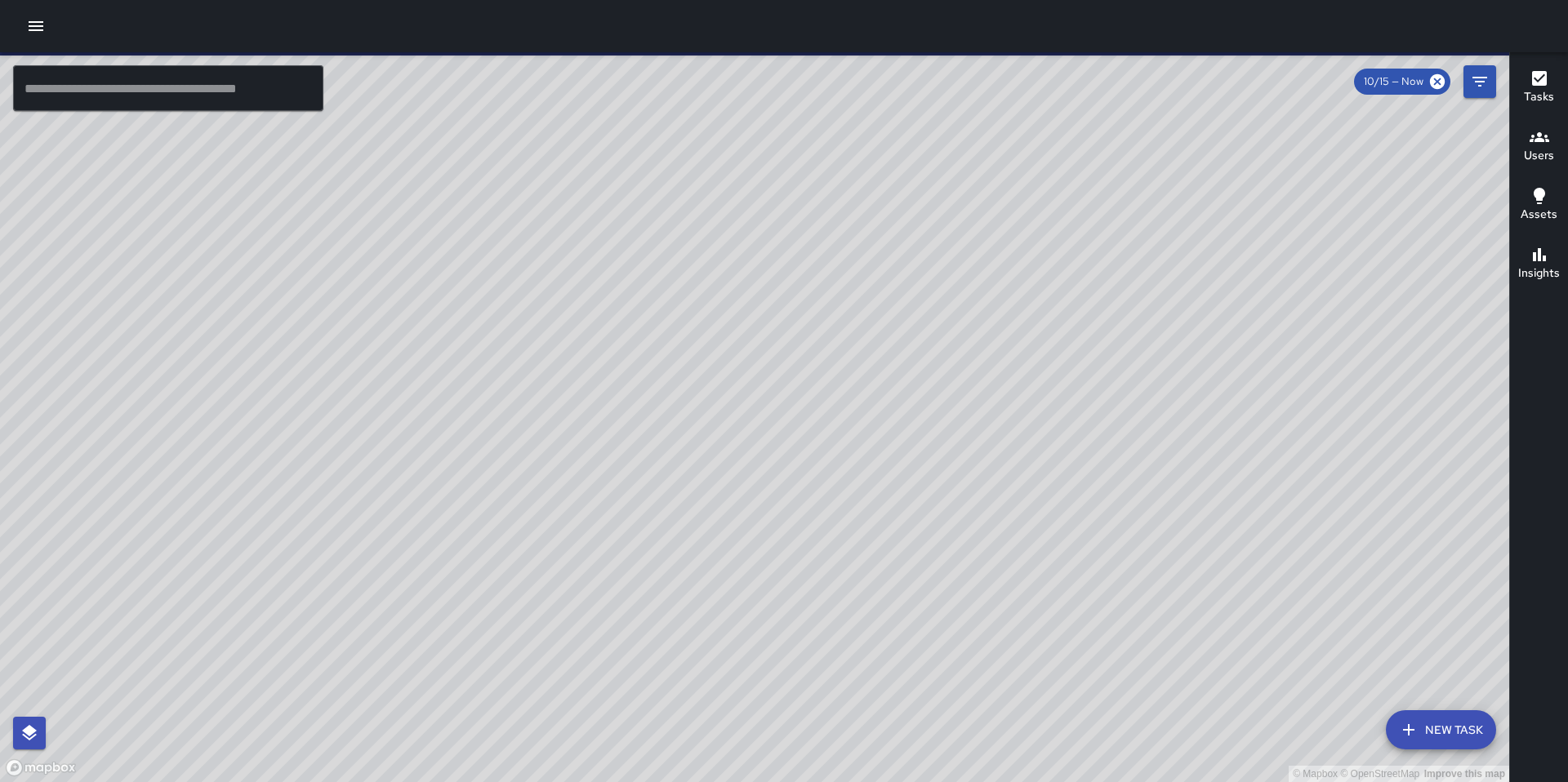
click at [34, 27] on icon "button" at bounding box center [36, 26] width 20 height 20
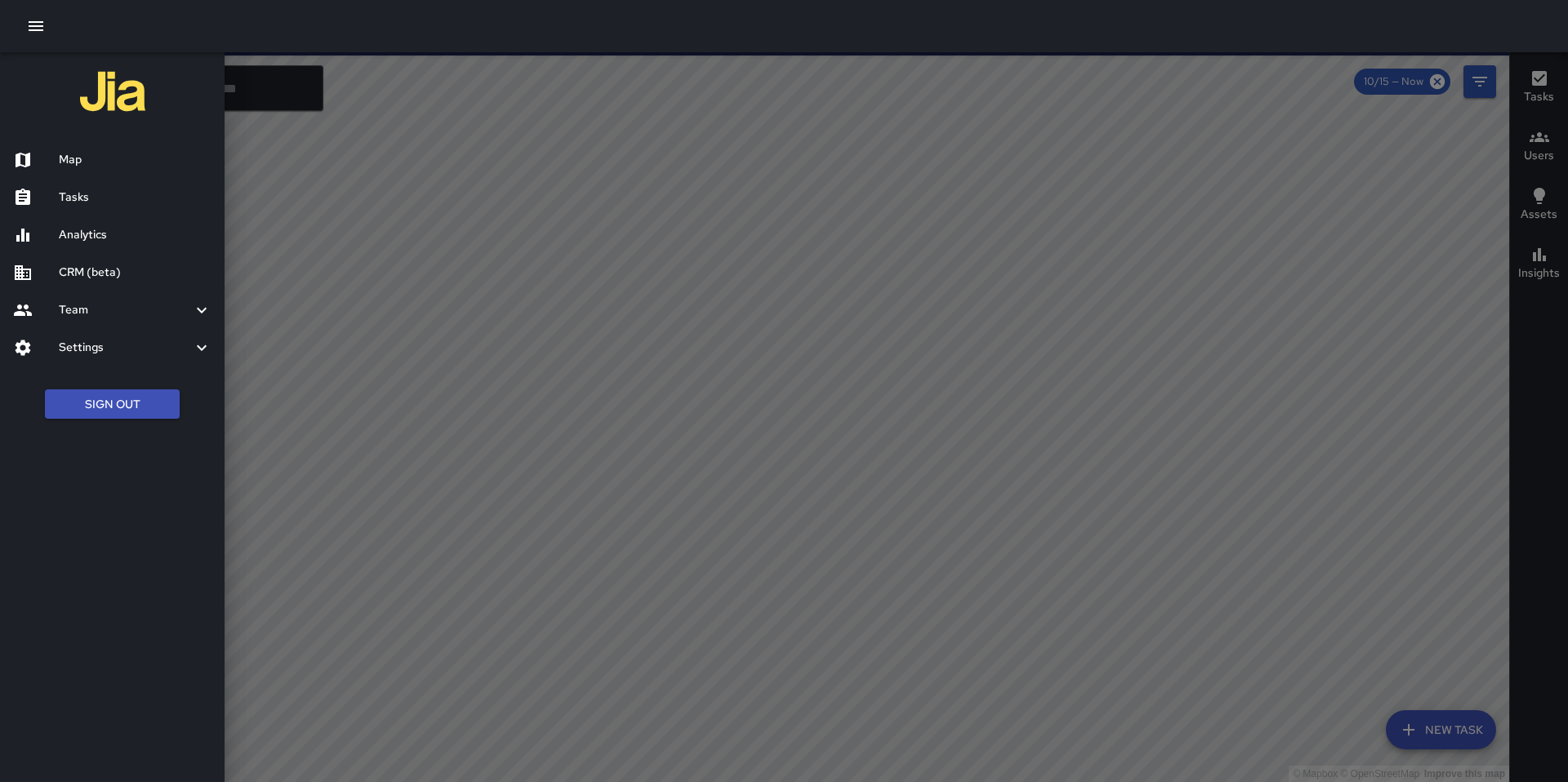
click at [94, 202] on h6 "Tasks" at bounding box center [135, 198] width 152 height 18
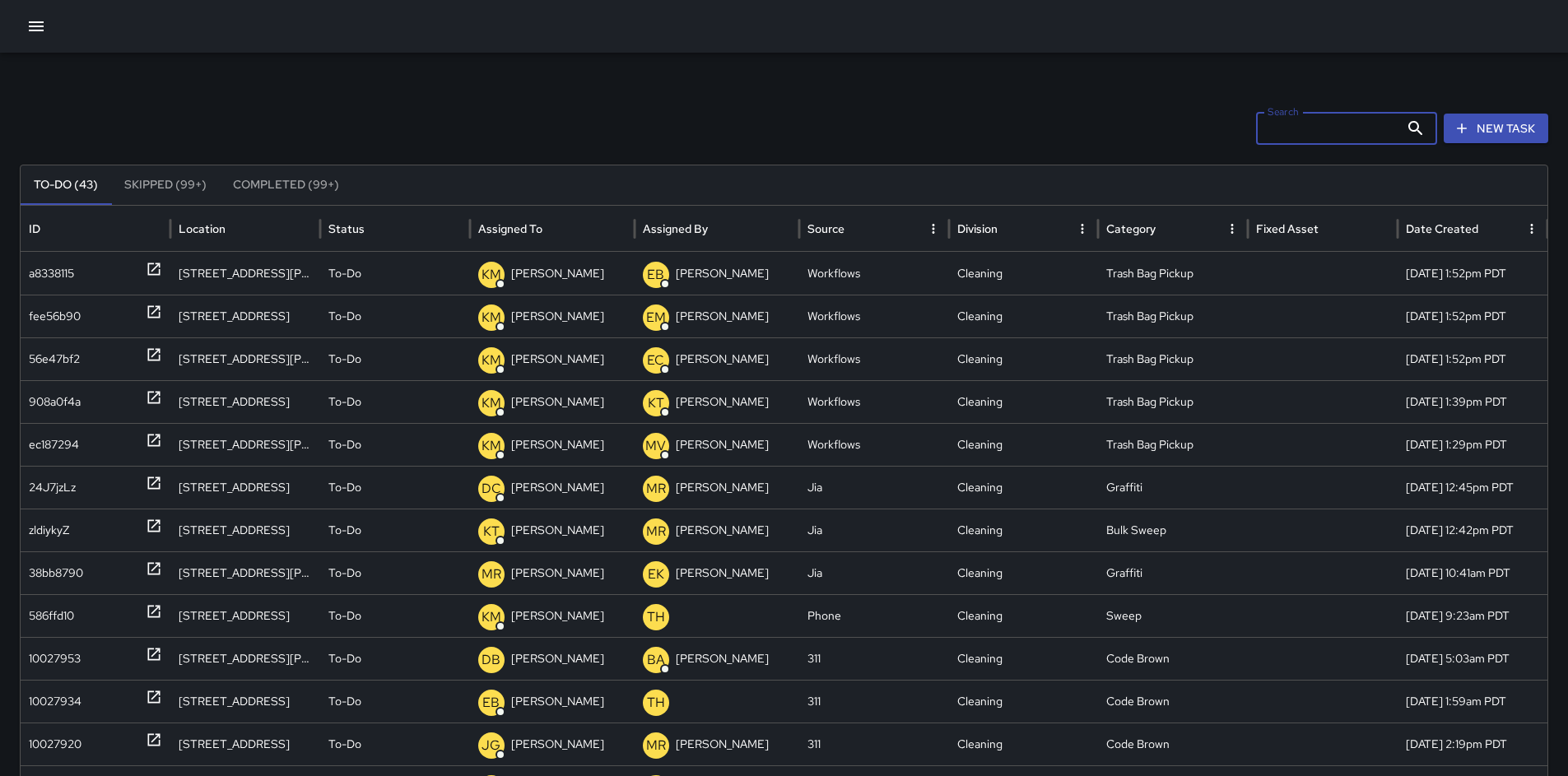
click at [1305, 139] on input "Search" at bounding box center [1328, 128] width 144 height 33
type input "***"
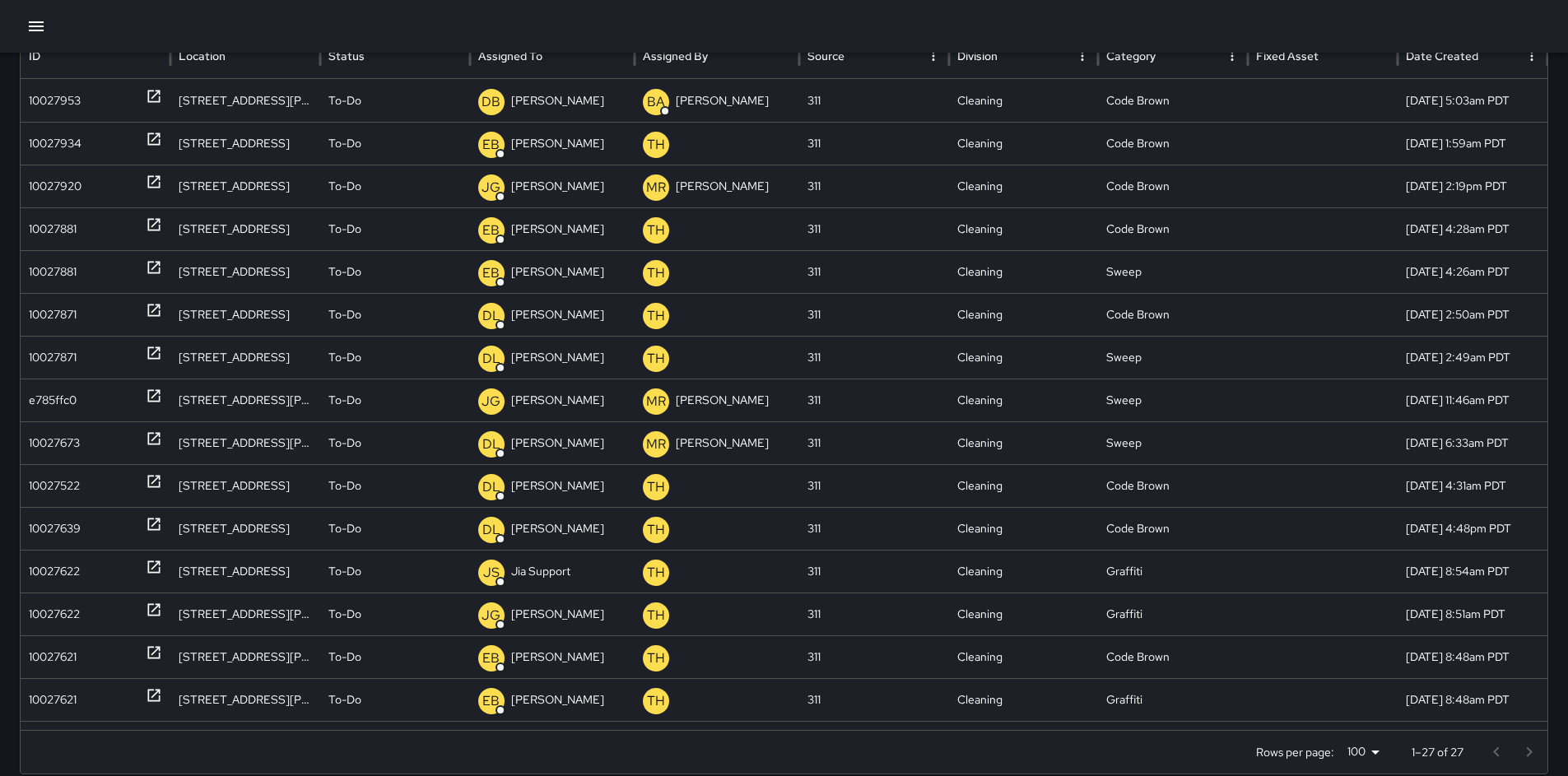
scroll to position [4, 0]
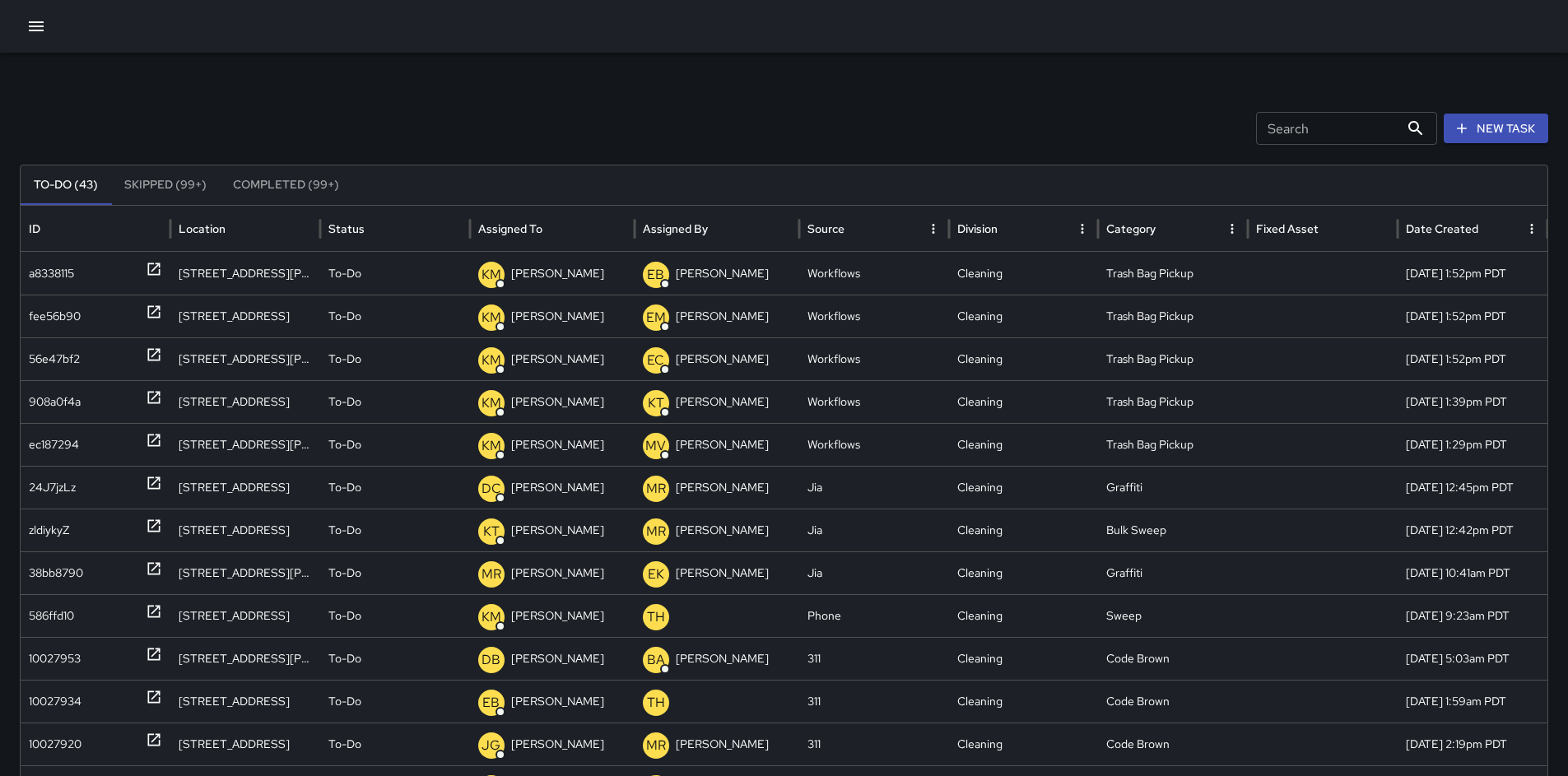
click at [1289, 130] on input "Search" at bounding box center [1328, 128] width 144 height 33
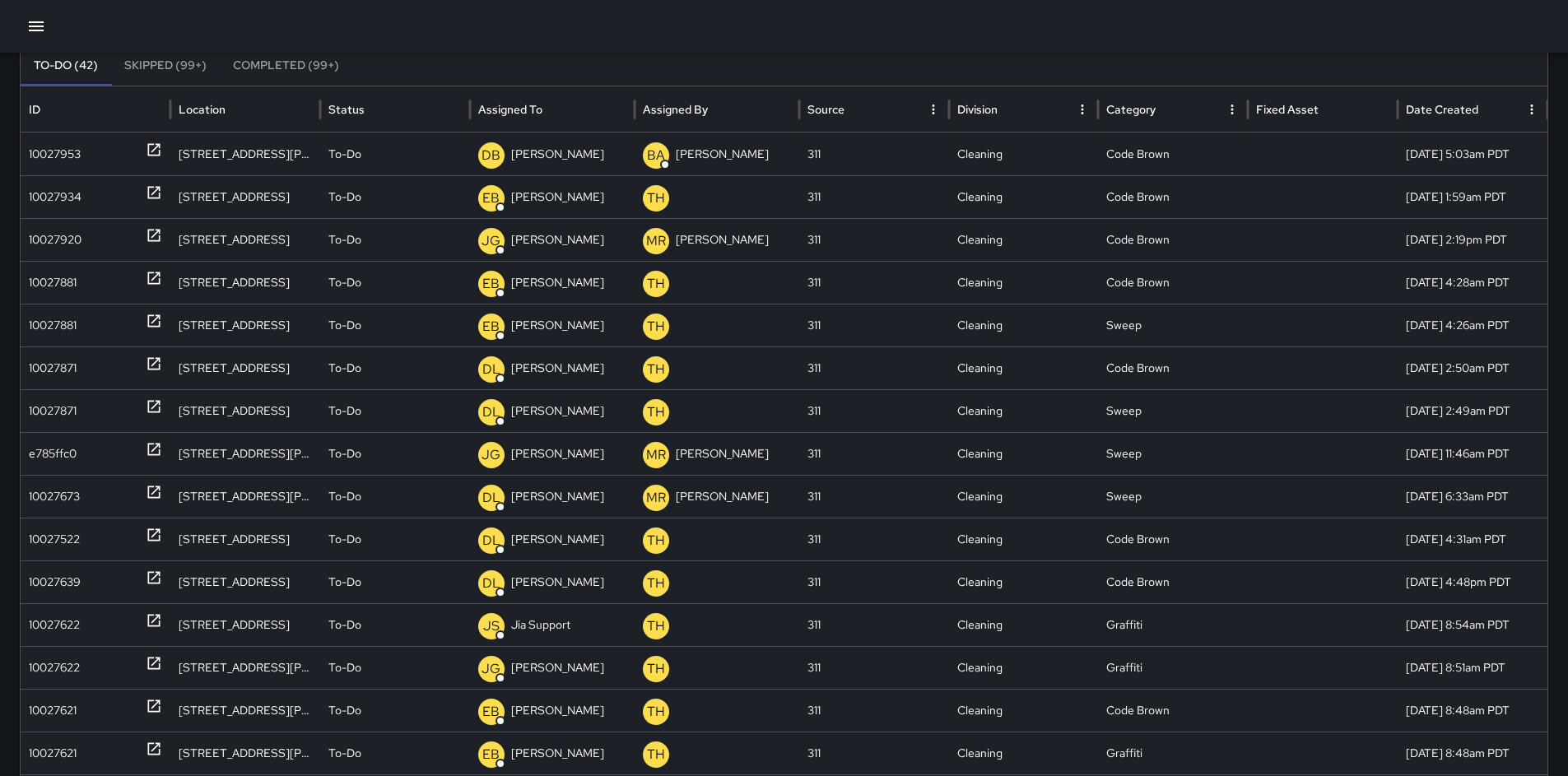
type input "***"
